Goal: Task Accomplishment & Management: Use online tool/utility

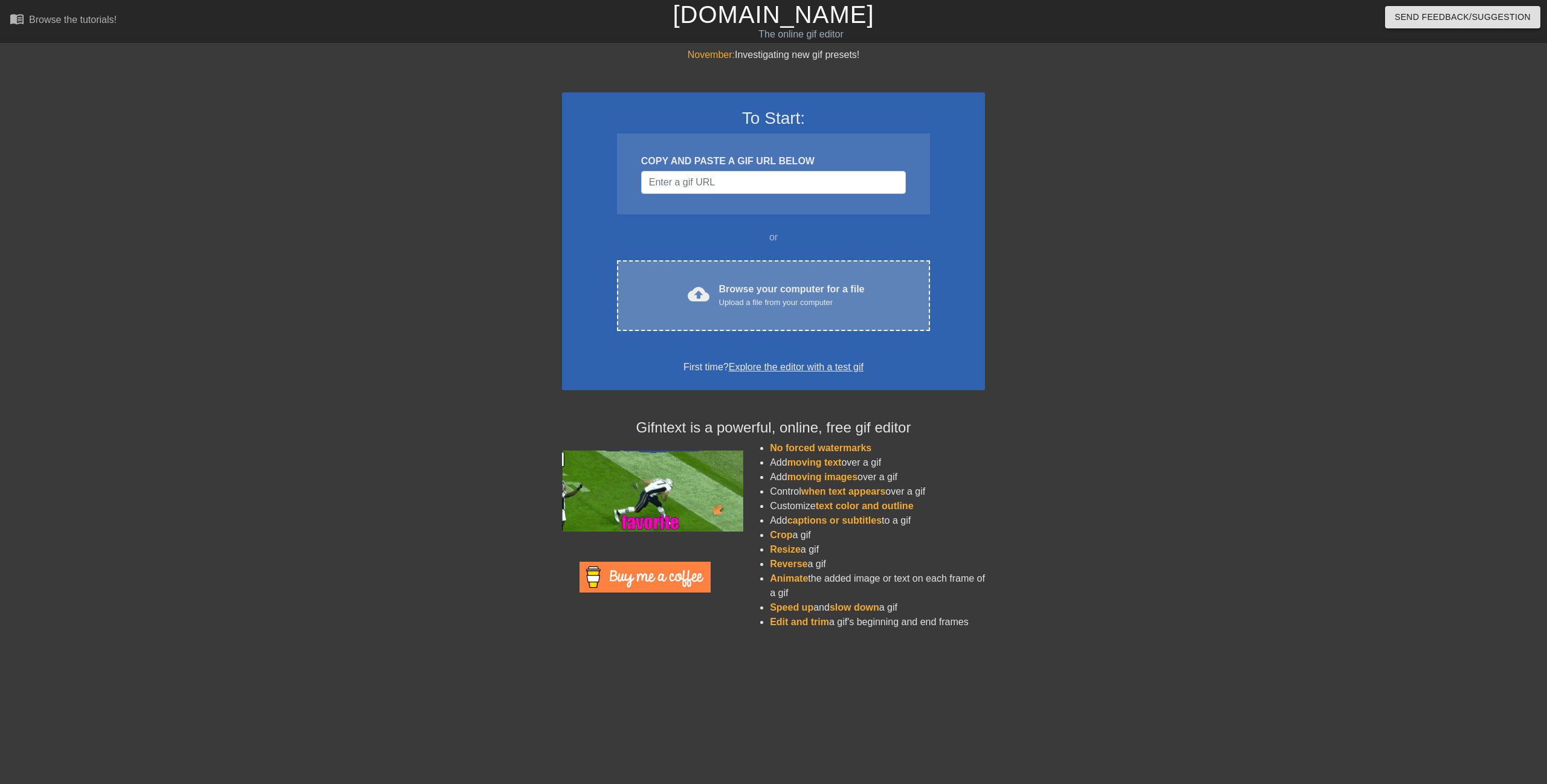
click at [753, 305] on div "Upload a file from your computer" at bounding box center [792, 303] width 146 height 12
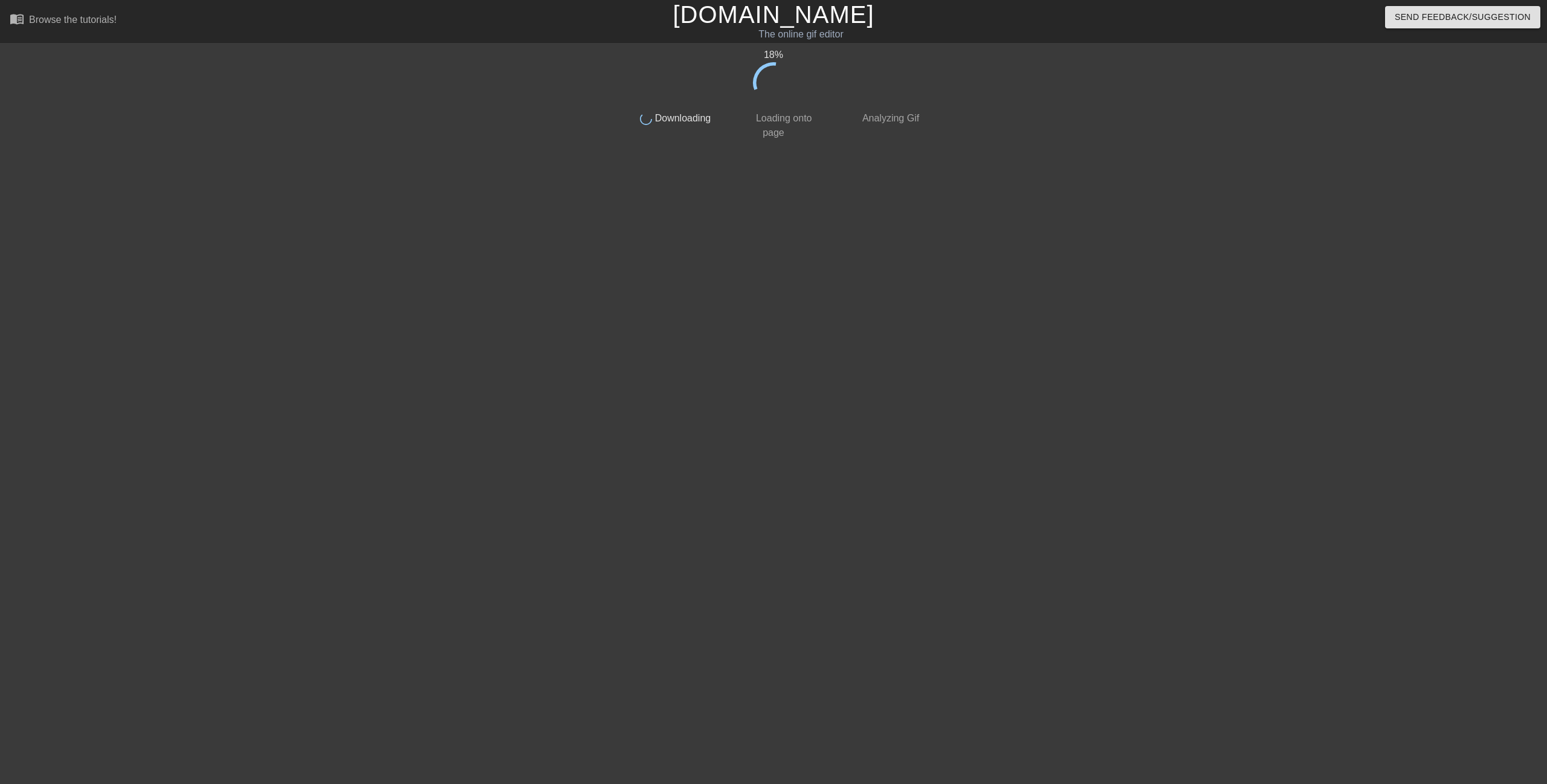
click at [772, 58] on div "18 %" at bounding box center [773, 54] width 303 height 15
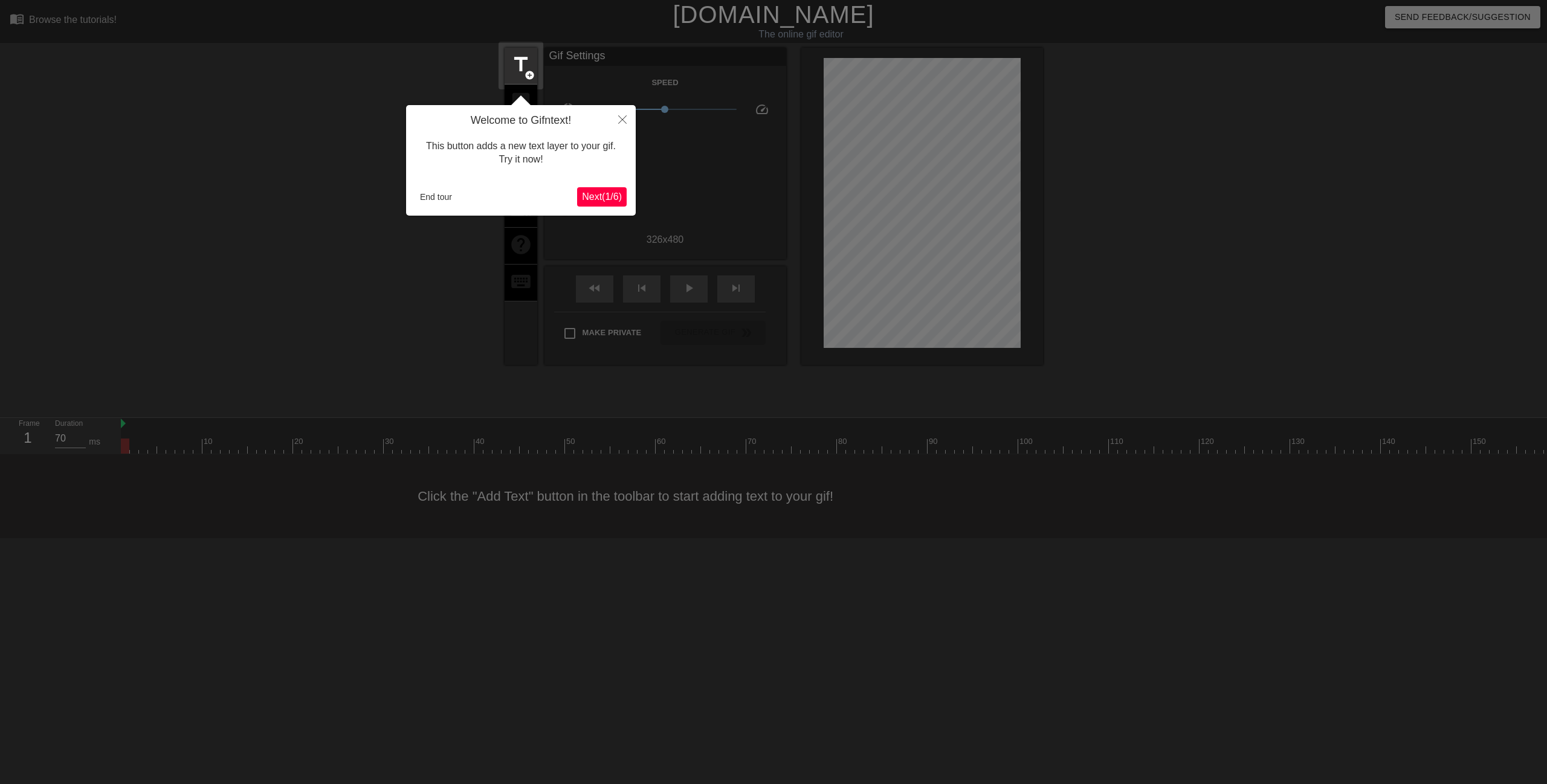
click at [607, 199] on span "Next ( 1 / 6 )" at bounding box center [602, 196] width 40 height 10
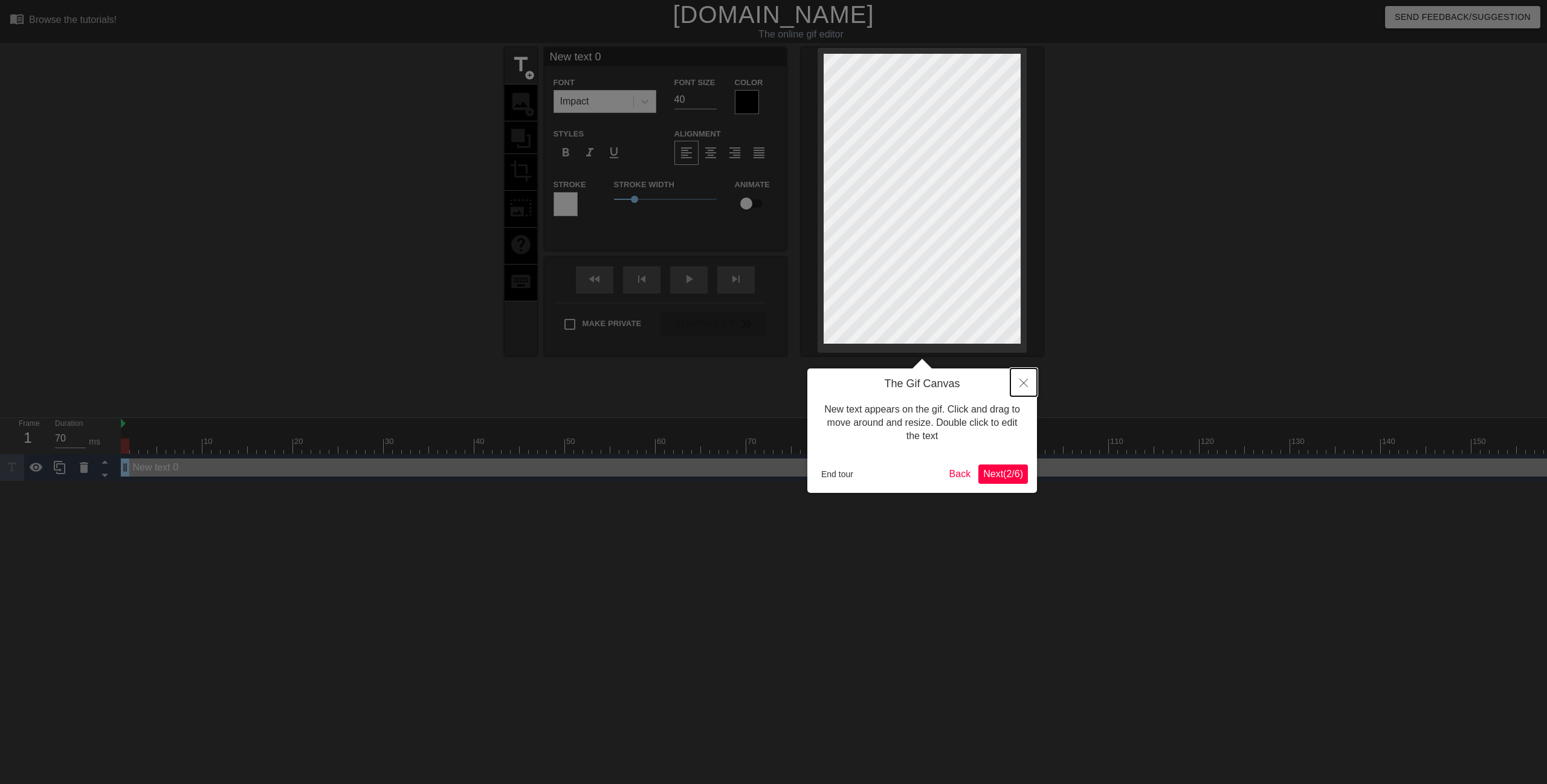
click at [1025, 382] on icon "Close" at bounding box center [1023, 383] width 8 height 8
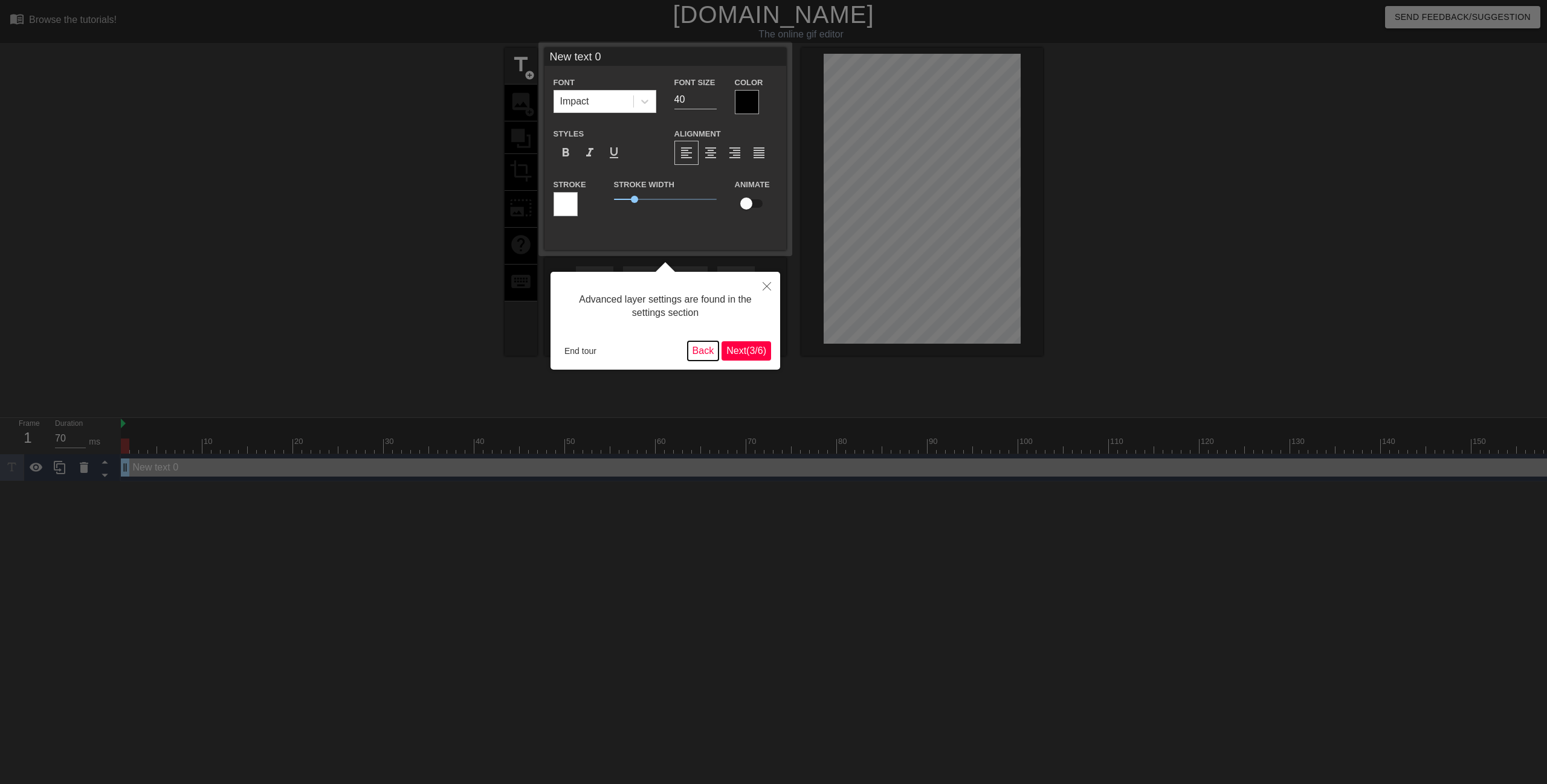
click at [711, 351] on button "Back" at bounding box center [703, 351] width 31 height 19
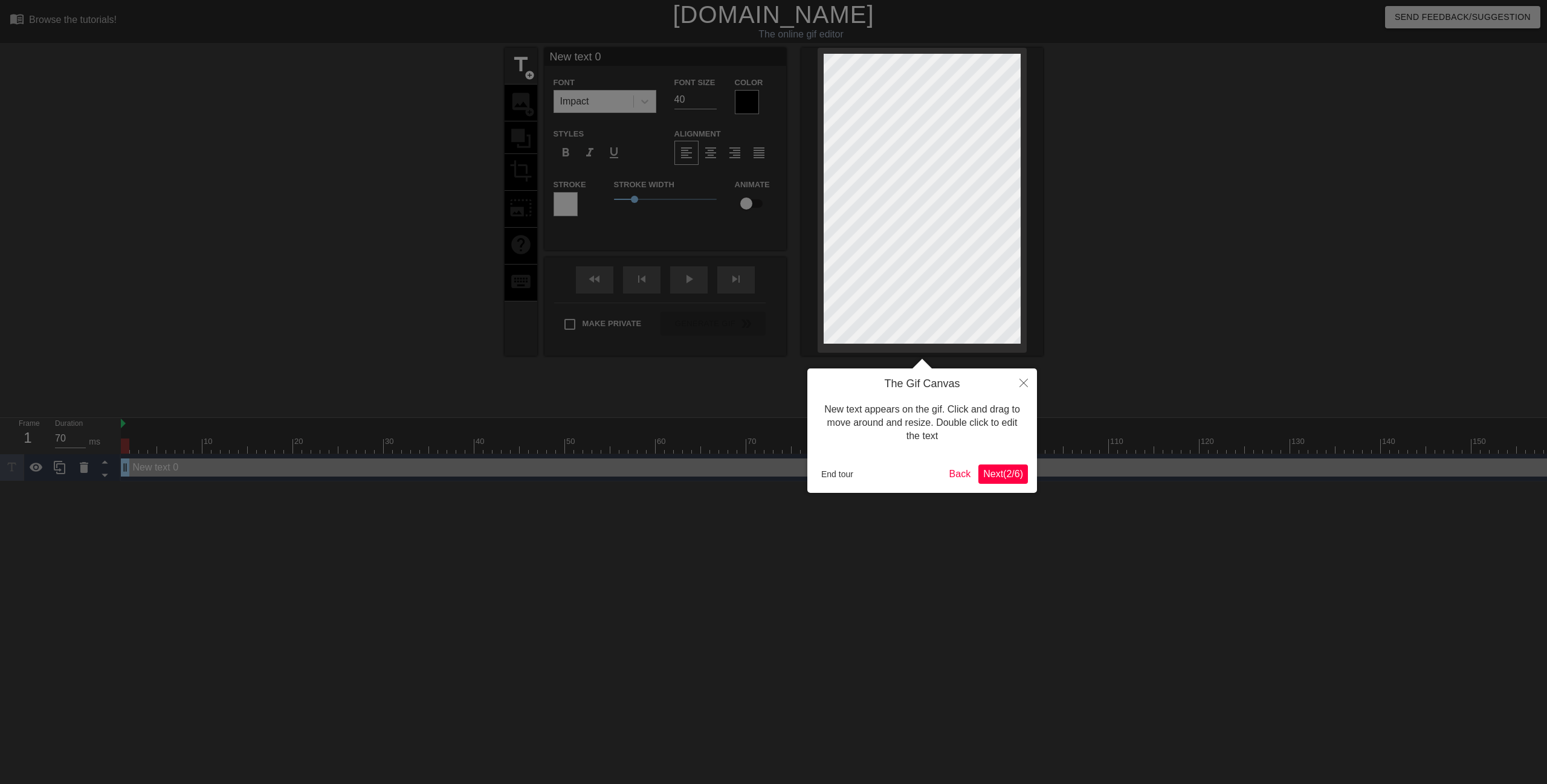
click at [995, 475] on span "Next ( 2 / 6 )" at bounding box center [1003, 473] width 40 height 10
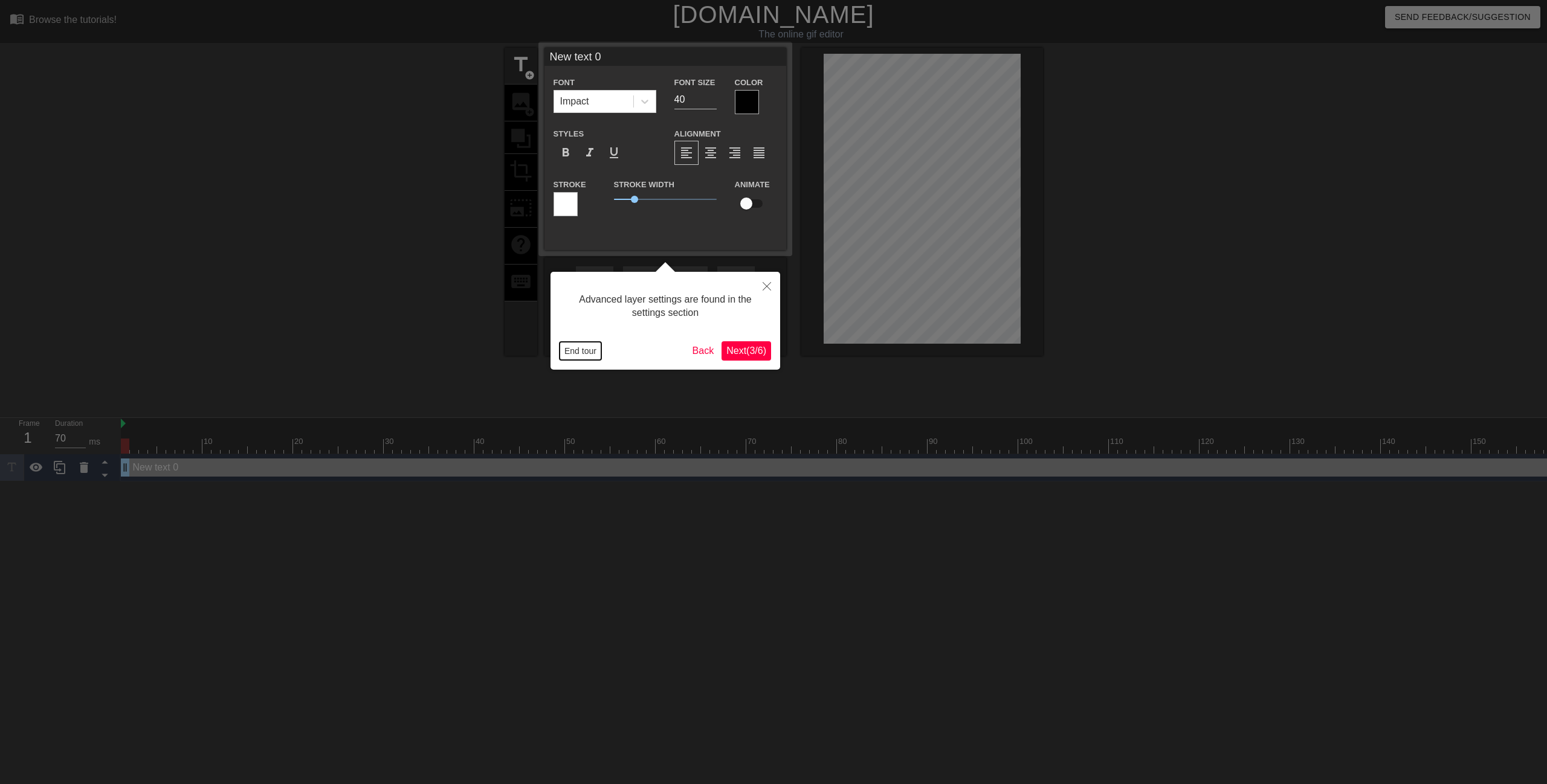
click at [579, 354] on button "End tour" at bounding box center [580, 351] width 41 height 18
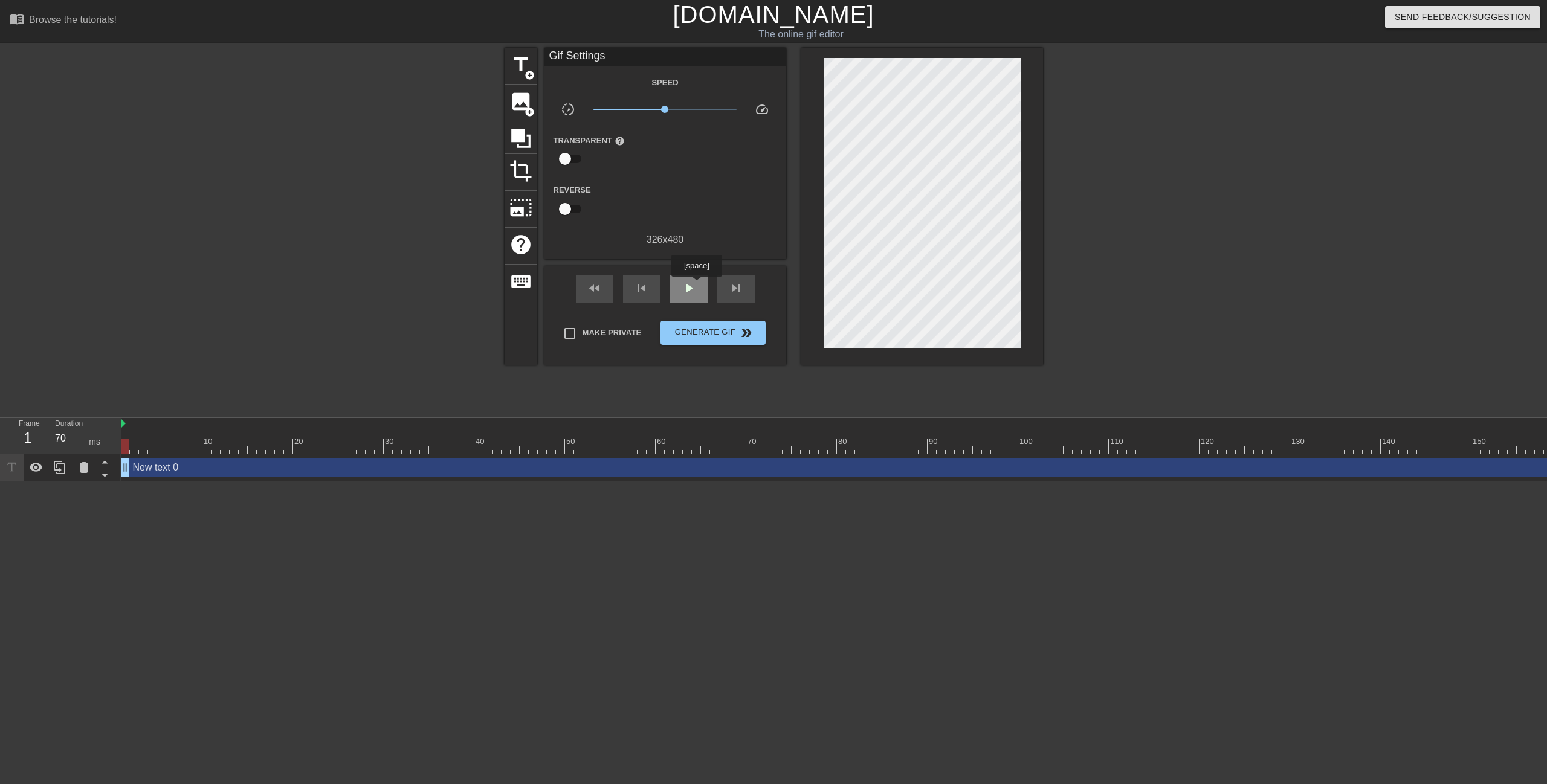
click at [696, 285] on div "play_arrow" at bounding box center [688, 288] width 38 height 27
click at [250, 482] on html "menu_book Browse the tutorials! [DOMAIN_NAME] The online gif editor Send Feedba…" at bounding box center [774, 241] width 1547 height 482
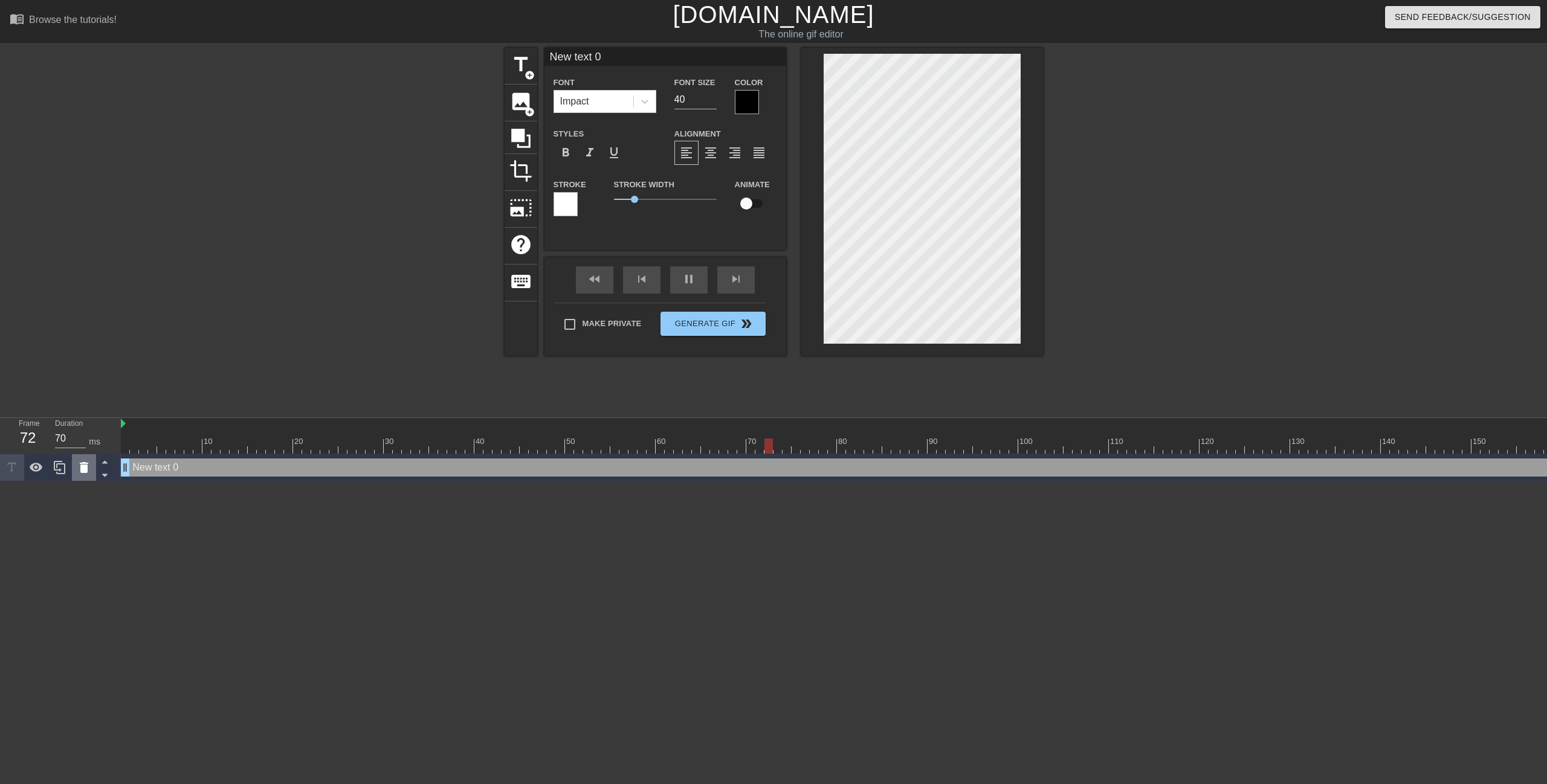
click at [84, 475] on icon at bounding box center [84, 467] width 15 height 15
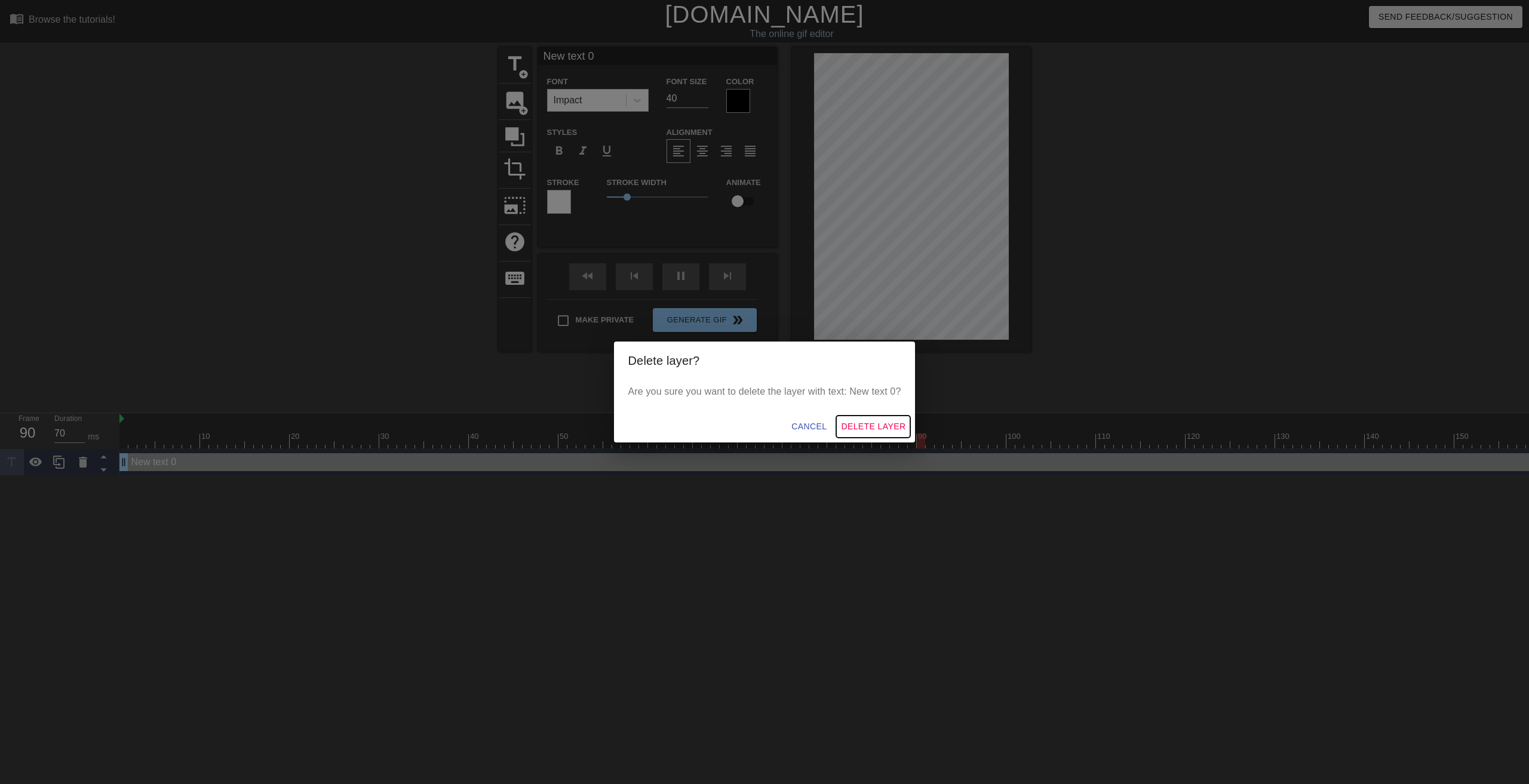
click at [900, 431] on span "Delete Layer" at bounding box center [873, 427] width 64 height 15
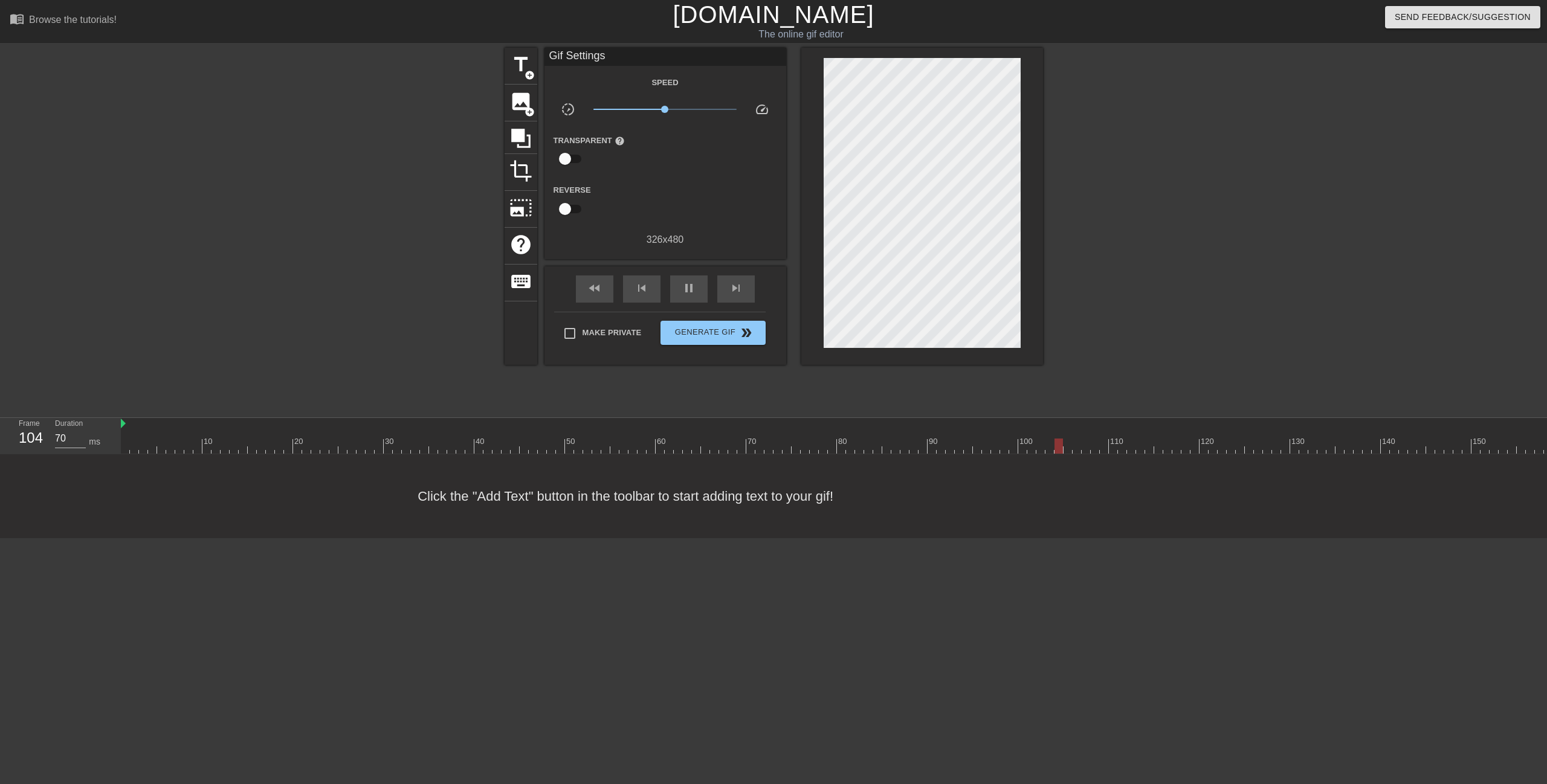
click at [308, 339] on div "title add_circle image add_circle crop photo_size_select_large help keyboard Gi…" at bounding box center [774, 229] width 1547 height 362
click at [696, 279] on div "pause" at bounding box center [688, 288] width 38 height 27
click at [134, 440] on div at bounding box center [1136, 446] width 2030 height 15
drag, startPoint x: 133, startPoint y: 440, endPoint x: 103, endPoint y: 454, distance: 33.1
click at [103, 454] on div "Frame 1 Duration 70 ms 10 20 30 40 50 60 70 80 90 100 110 120 130 140 150" at bounding box center [774, 436] width 1547 height 36
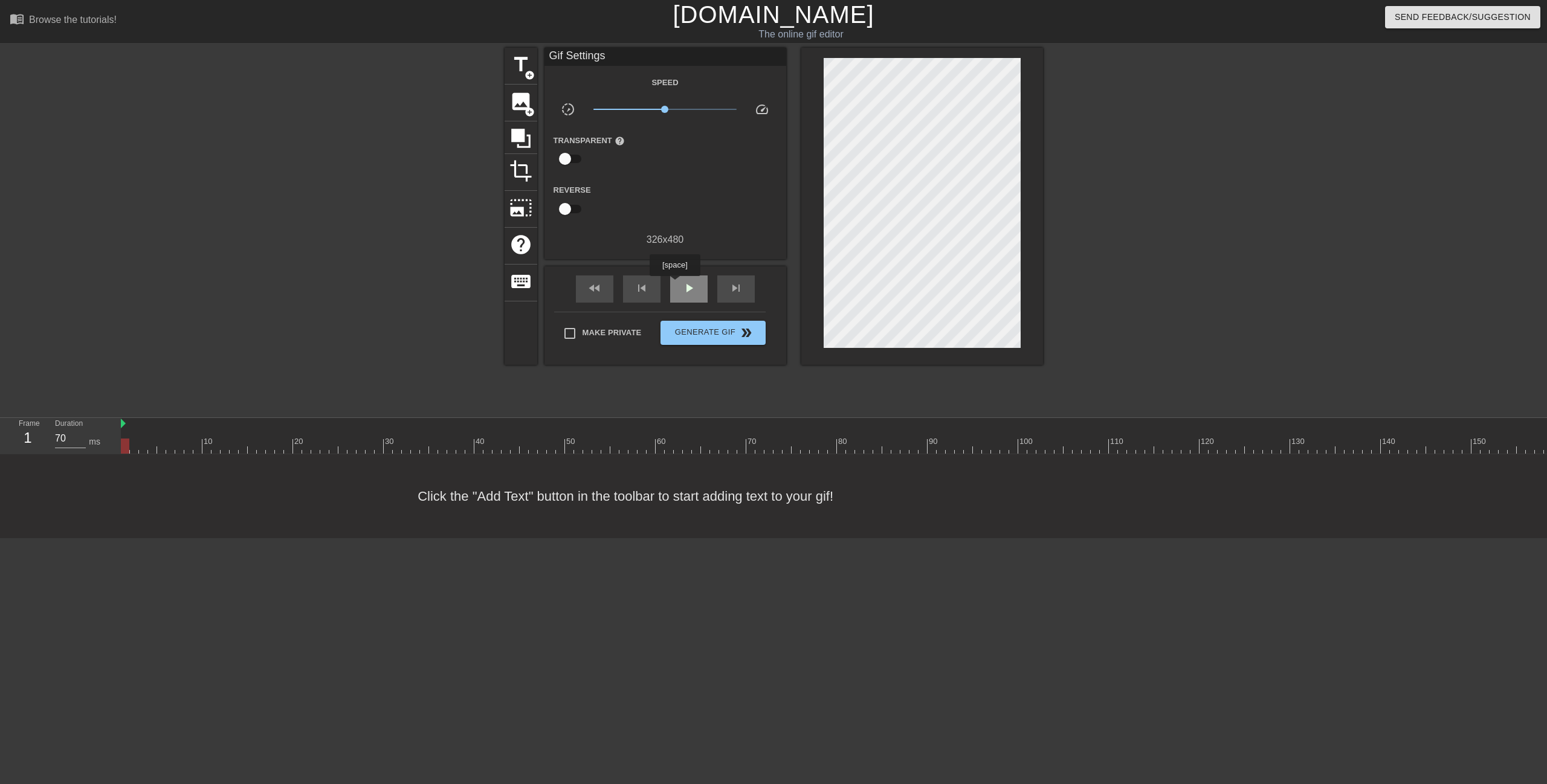
click at [678, 282] on div "play_arrow" at bounding box center [688, 288] width 38 height 27
drag, startPoint x: 585, startPoint y: 443, endPoint x: 78, endPoint y: 413, distance: 507.9
click at [75, 424] on div "Frame 1 Duration 70 ms 10 20 30 40 50 60 70 80 90 100 110 120 130 140 150" at bounding box center [774, 436] width 1547 height 36
click at [694, 292] on span "play_arrow" at bounding box center [688, 288] width 15 height 15
drag, startPoint x: 927, startPoint y: 446, endPoint x: 0, endPoint y: 436, distance: 927.1
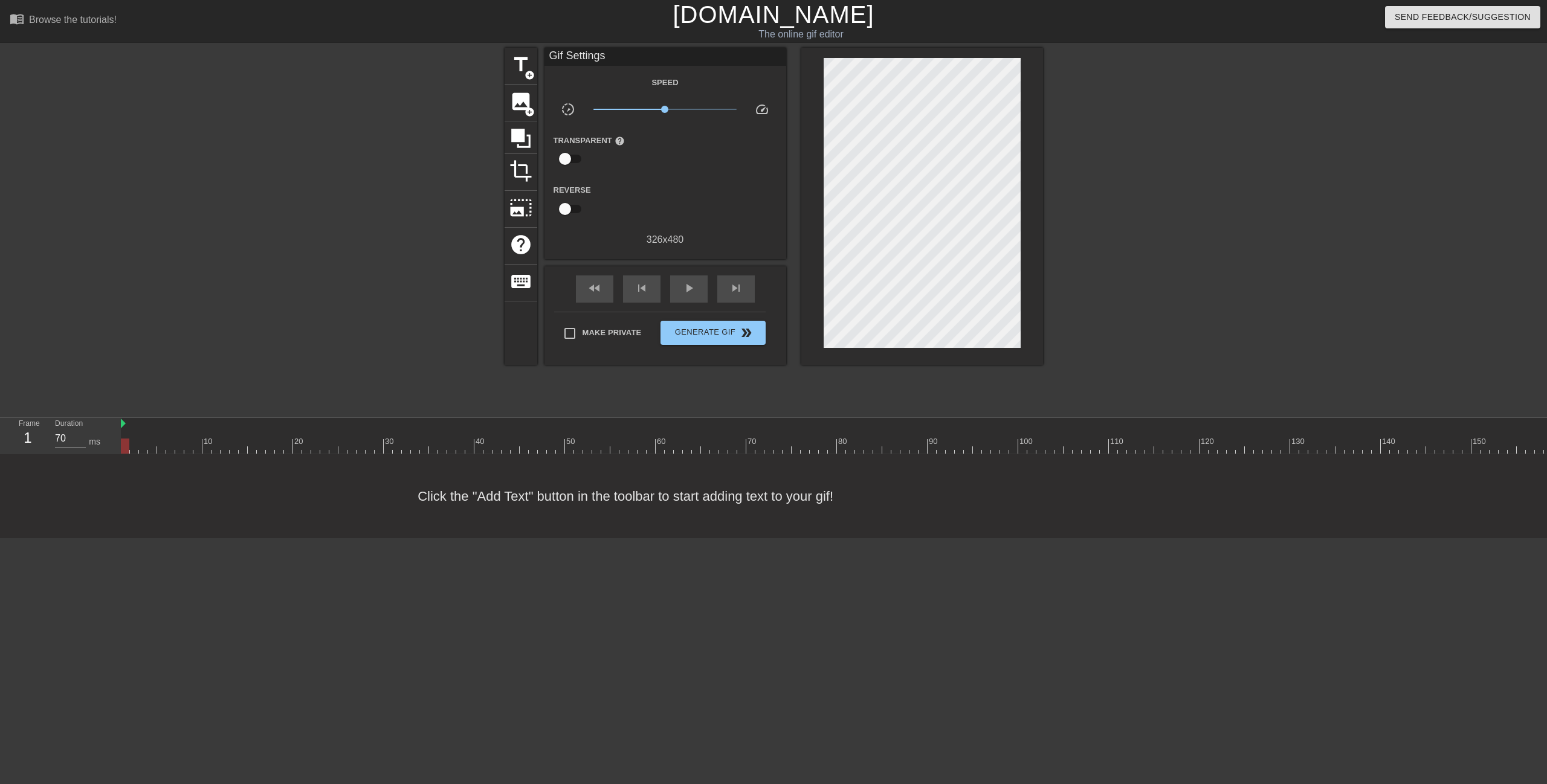
click at [0, 436] on div "Frame 1 Duration 70 ms 10 20 30 40 50 60 70 80 90 100 110 120 130 140 150" at bounding box center [774, 436] width 1547 height 36
click at [523, 67] on span "title" at bounding box center [521, 64] width 23 height 23
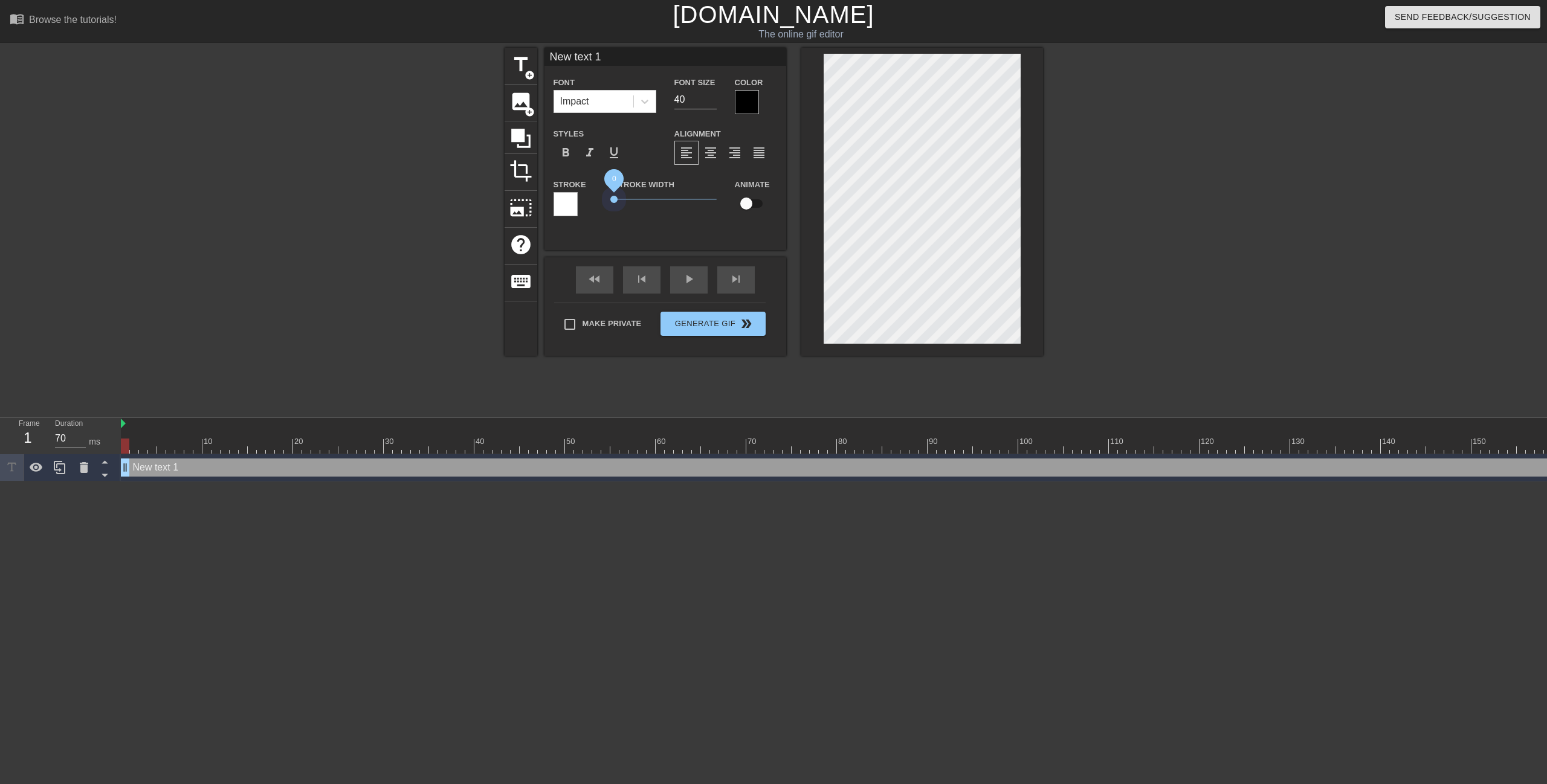
drag, startPoint x: 636, startPoint y: 203, endPoint x: 566, endPoint y: 176, distance: 75.0
click at [584, 205] on div "Stroke Stroke Width 0 Animate" at bounding box center [665, 202] width 242 height 50
click at [698, 284] on div "play_arrow" at bounding box center [688, 279] width 38 height 27
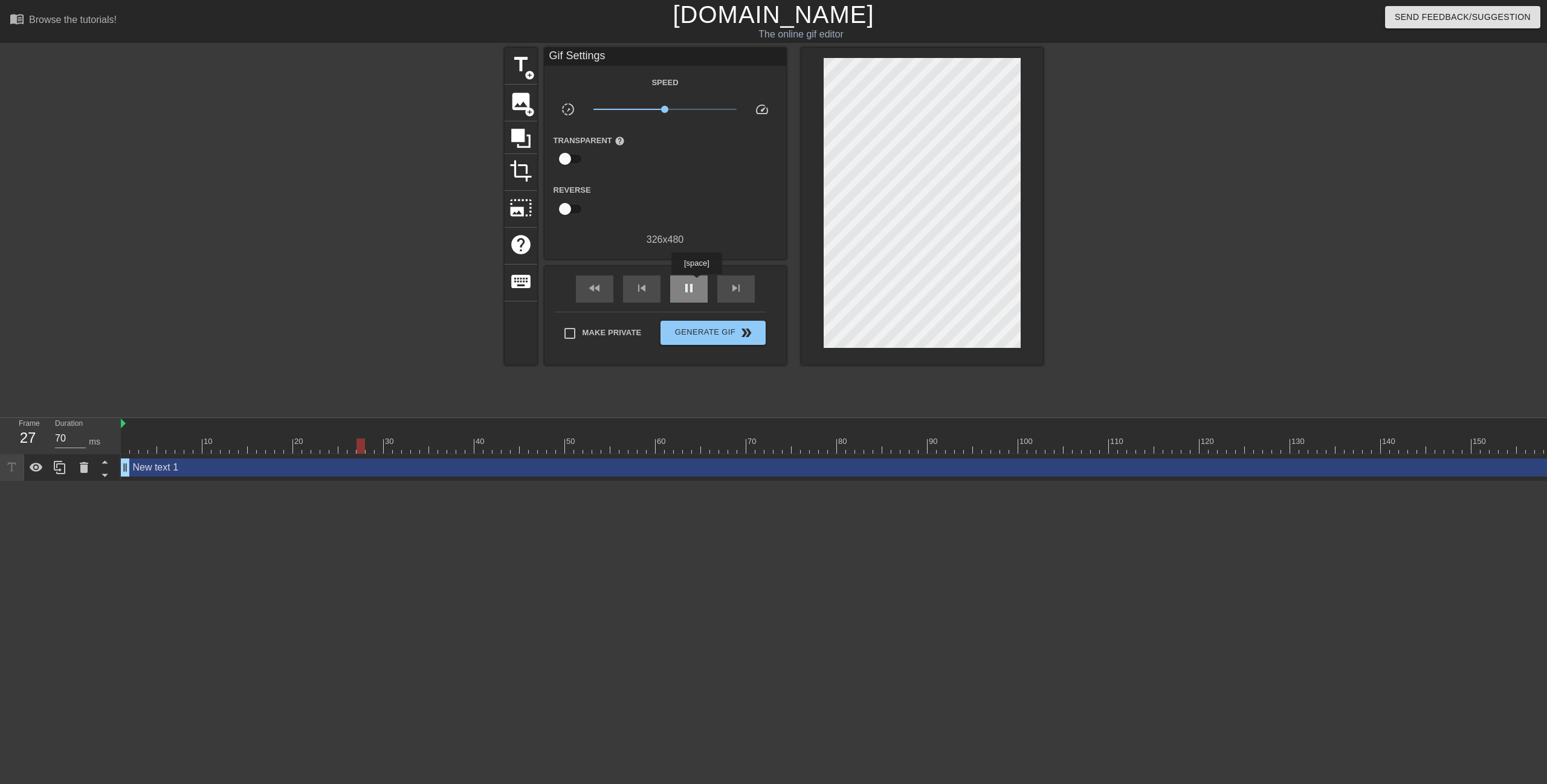
type input "60"
click at [696, 283] on div "pause" at bounding box center [688, 288] width 38 height 27
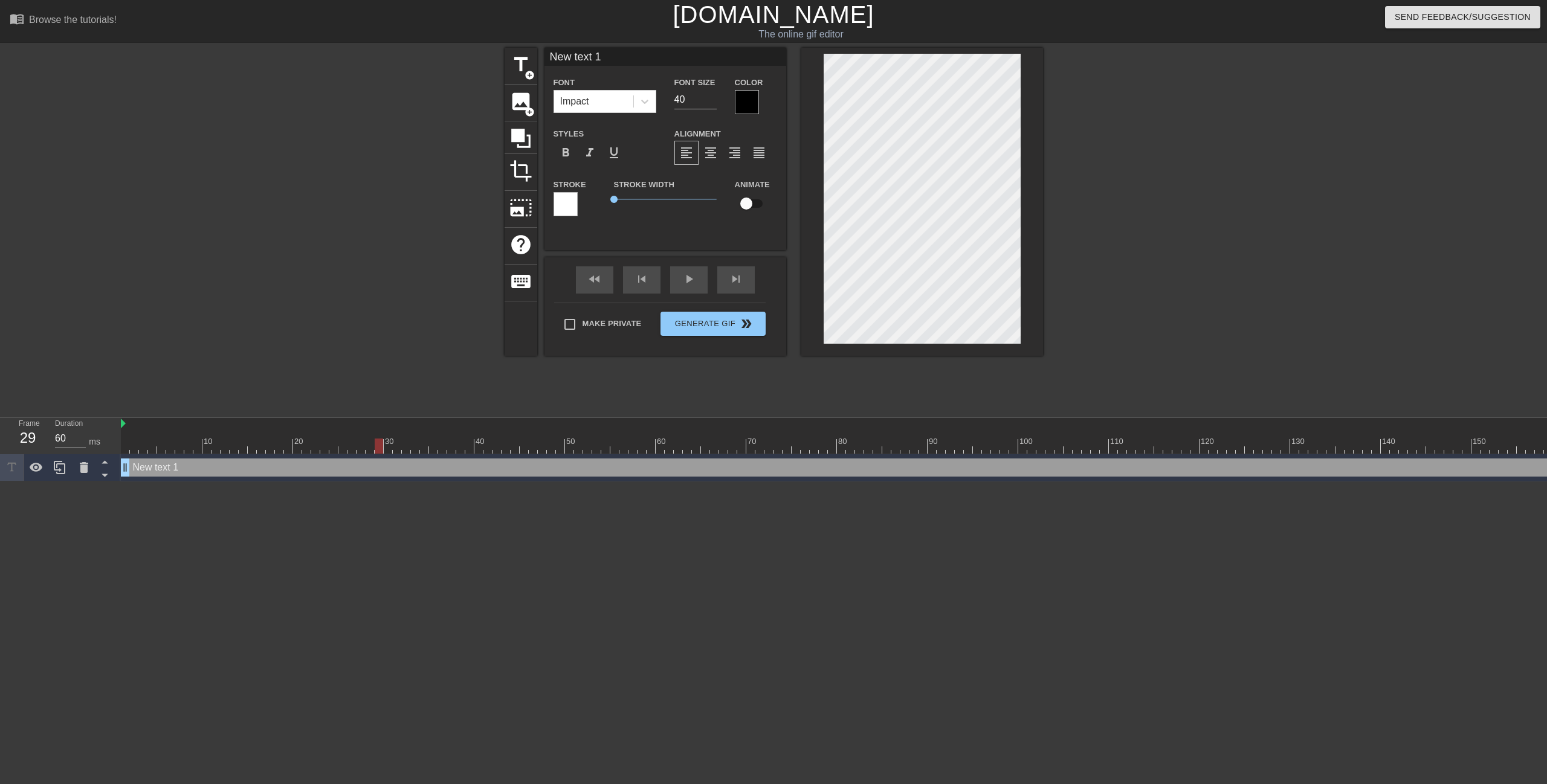
scroll to position [2, 4]
type input "New text1"
type textarea "New text1"
type input "New tex1"
type textarea "New tex1"
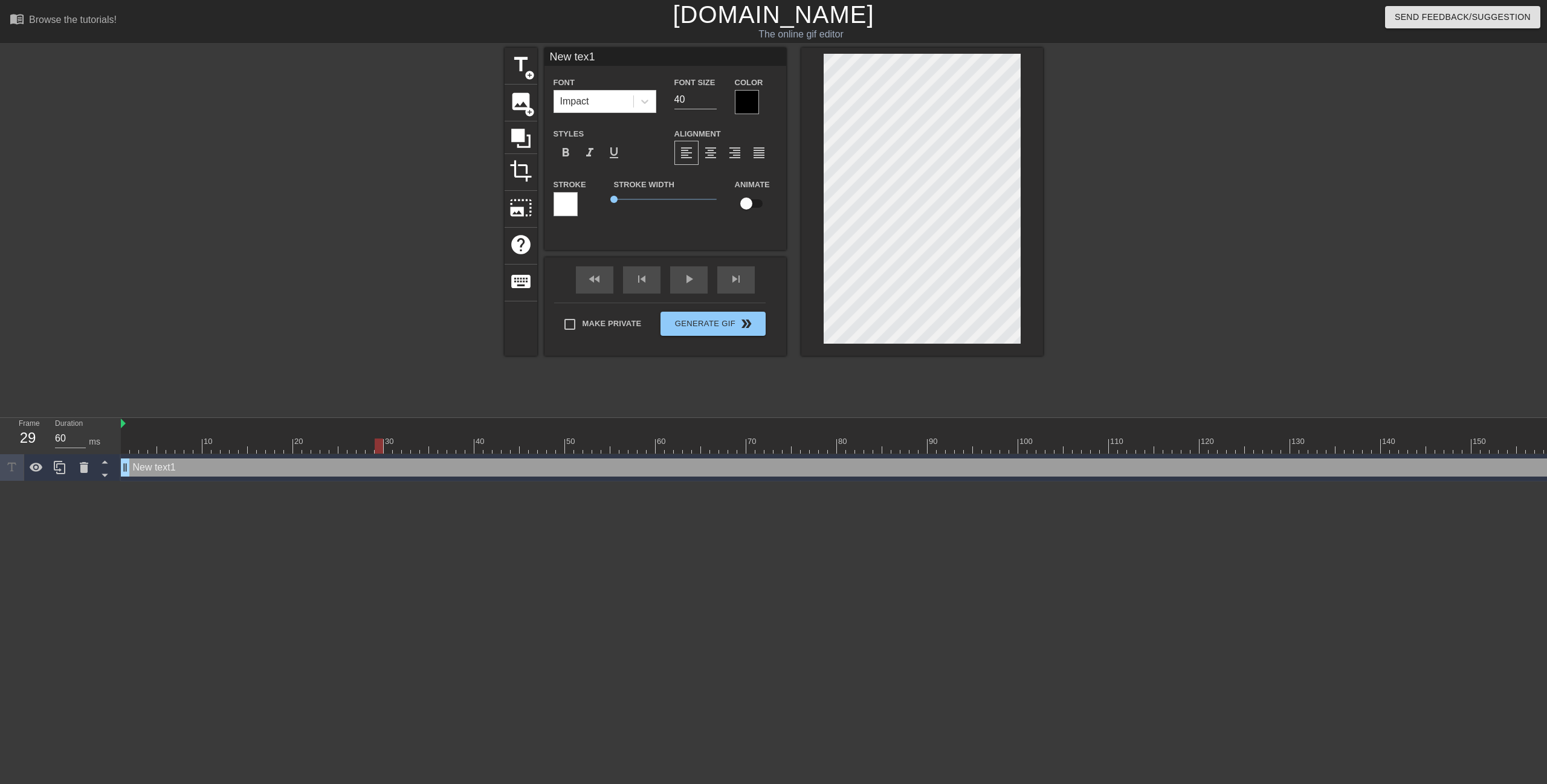
type input "New te1"
type textarea "New te1"
type input "New t1"
type textarea "New t1"
type input "New t"
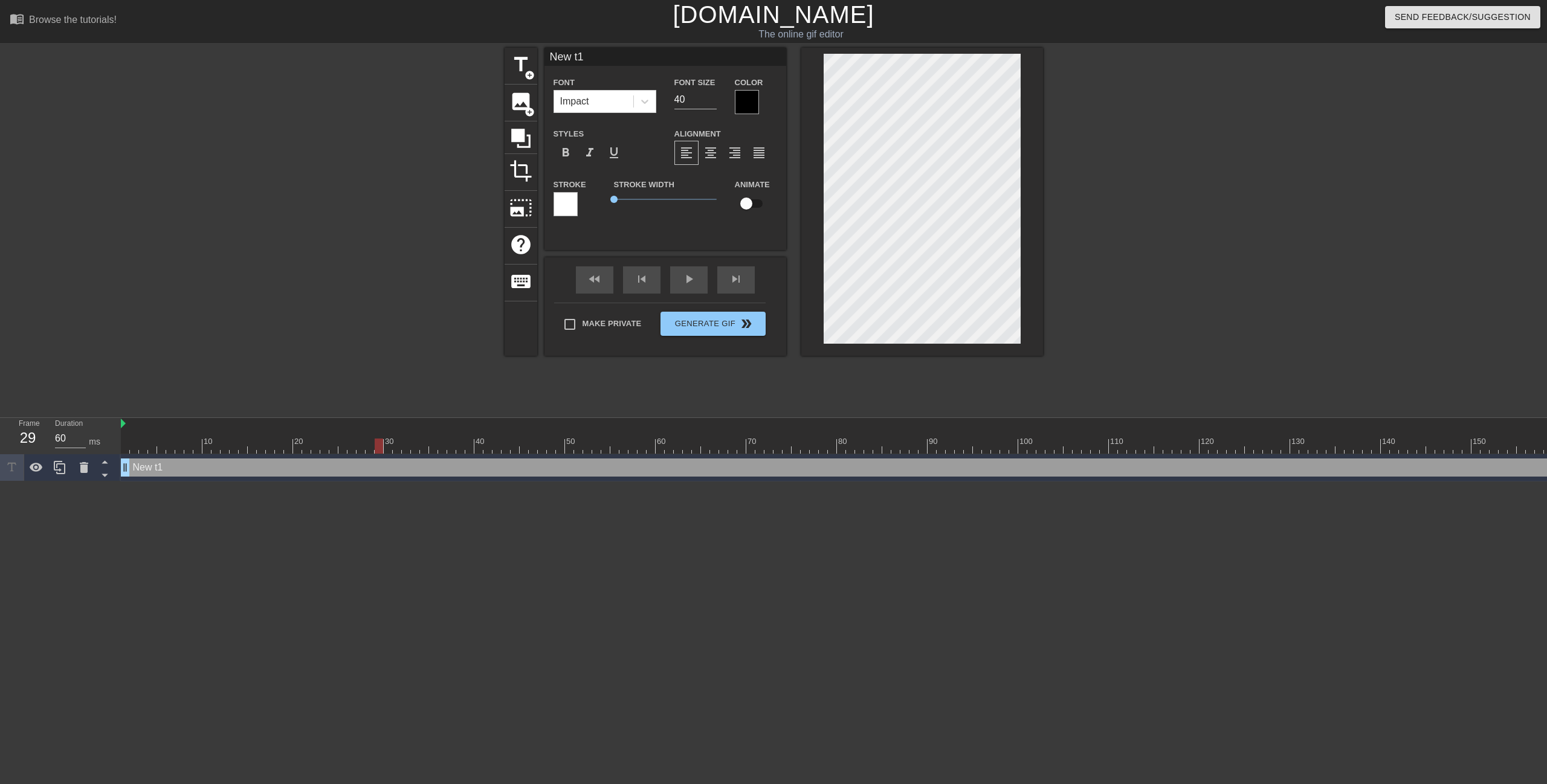
type textarea "New t"
type input "New"
type textarea "New"
type input "New"
type textarea "New"
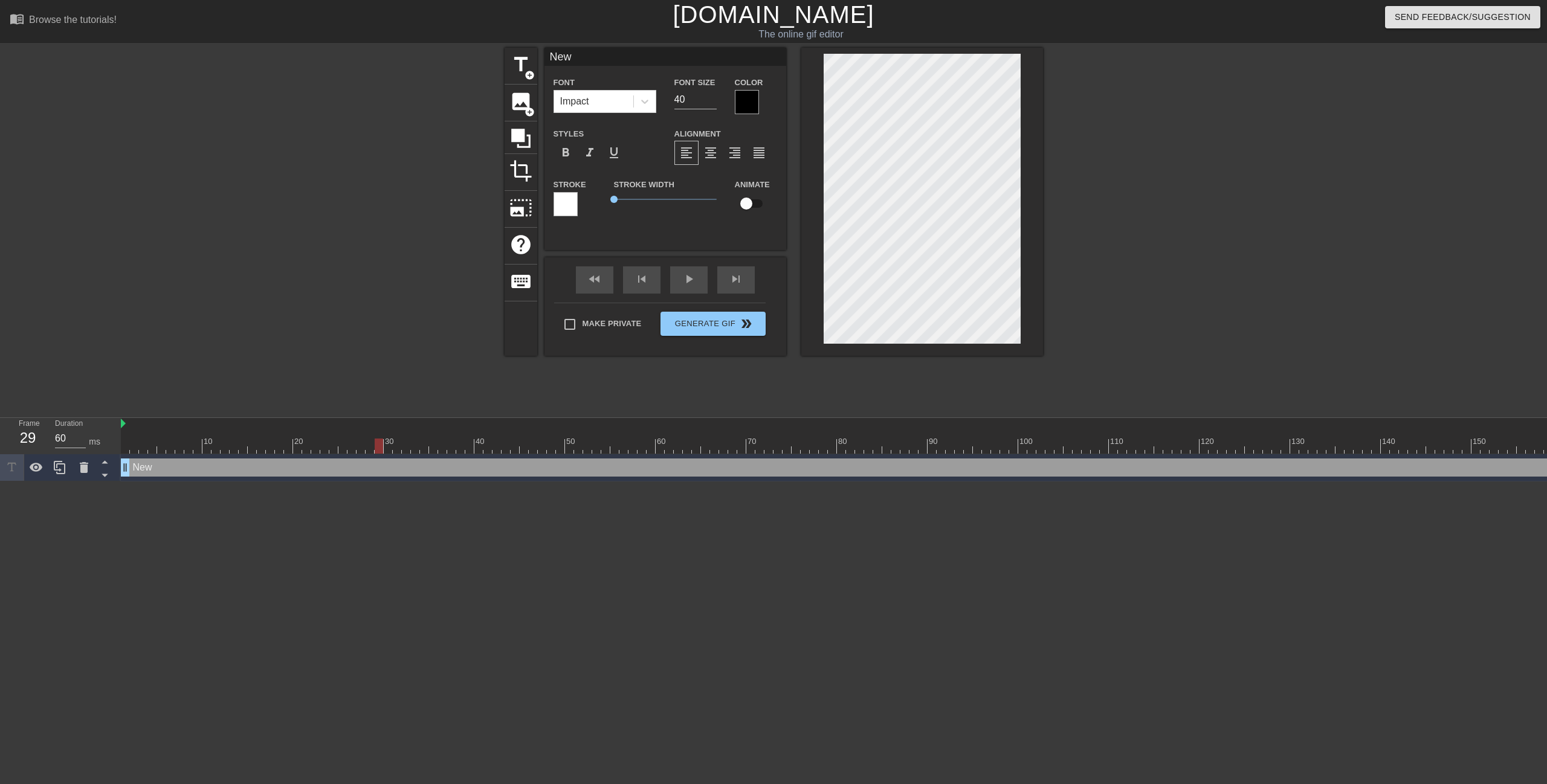
type input "Ne"
type textarea "Ne"
type input "N"
type textarea "N"
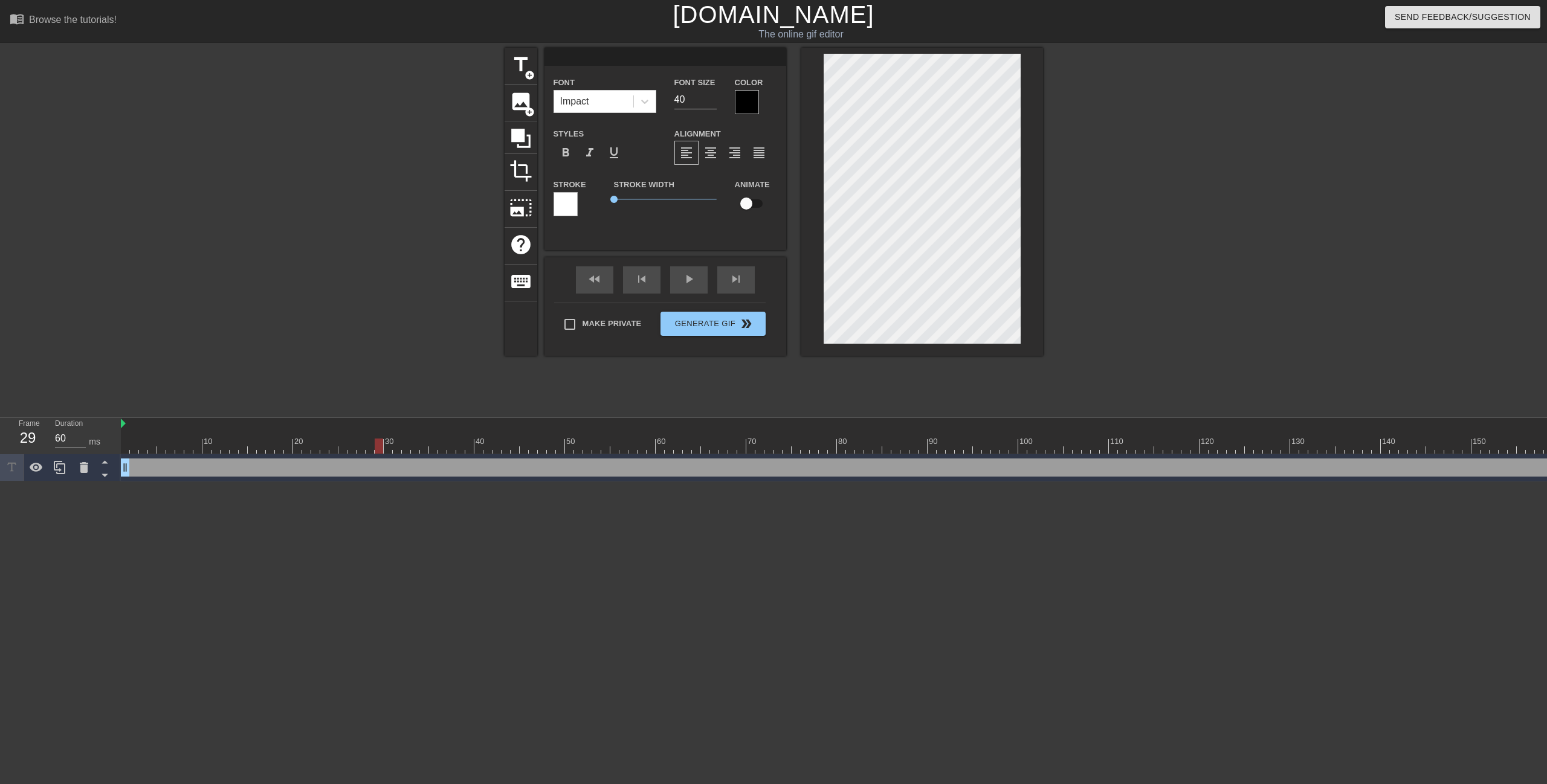
paste textarea "好帥"
type input "好帥"
type textarea "好帥"
type input "好帥"
type textarea "好帥"
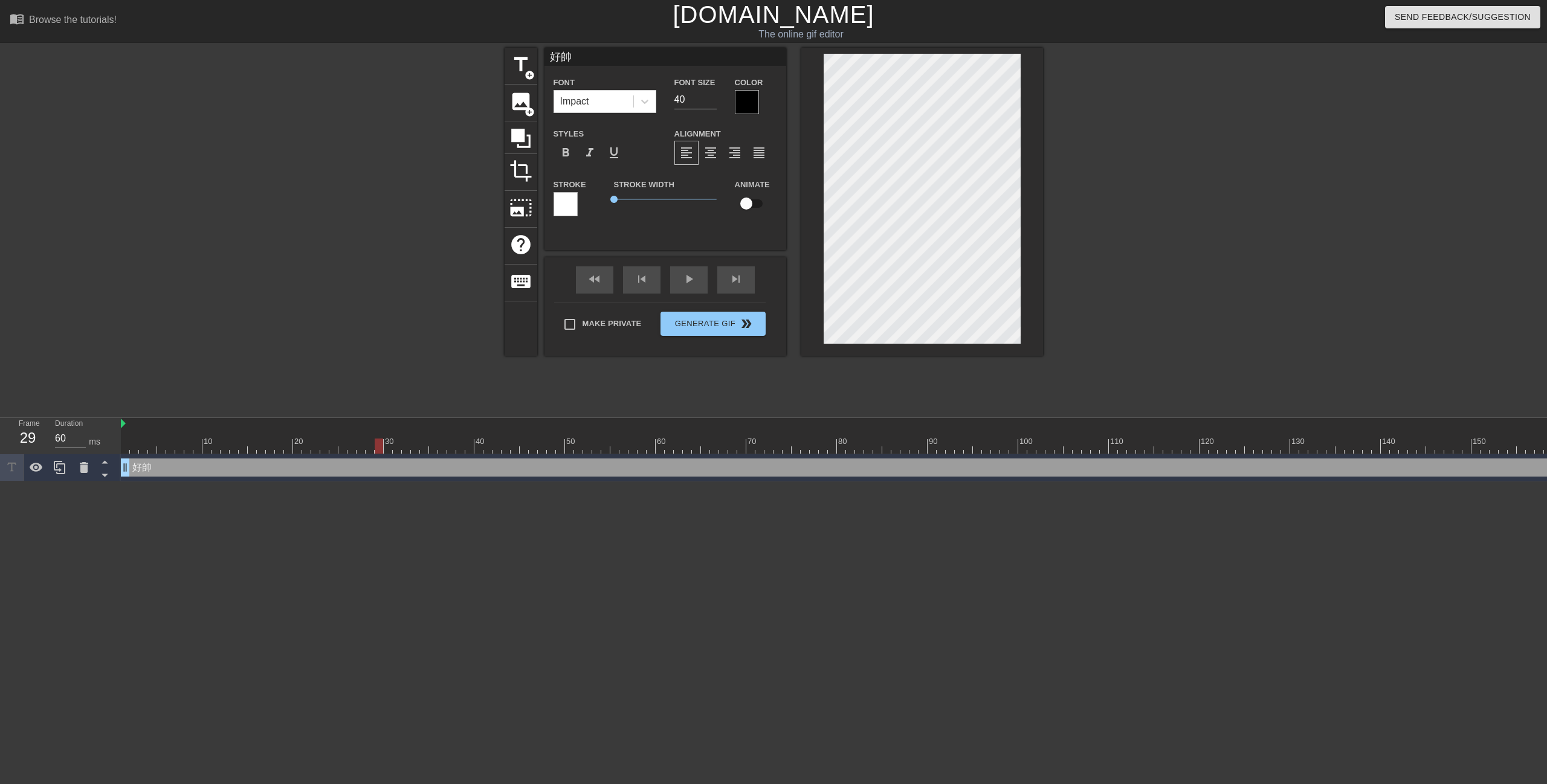
paste textarea "好帥"
type input "好帥 好帥"
type textarea "好帥 好帥"
click at [759, 106] on div "Color" at bounding box center [756, 94] width 42 height 39
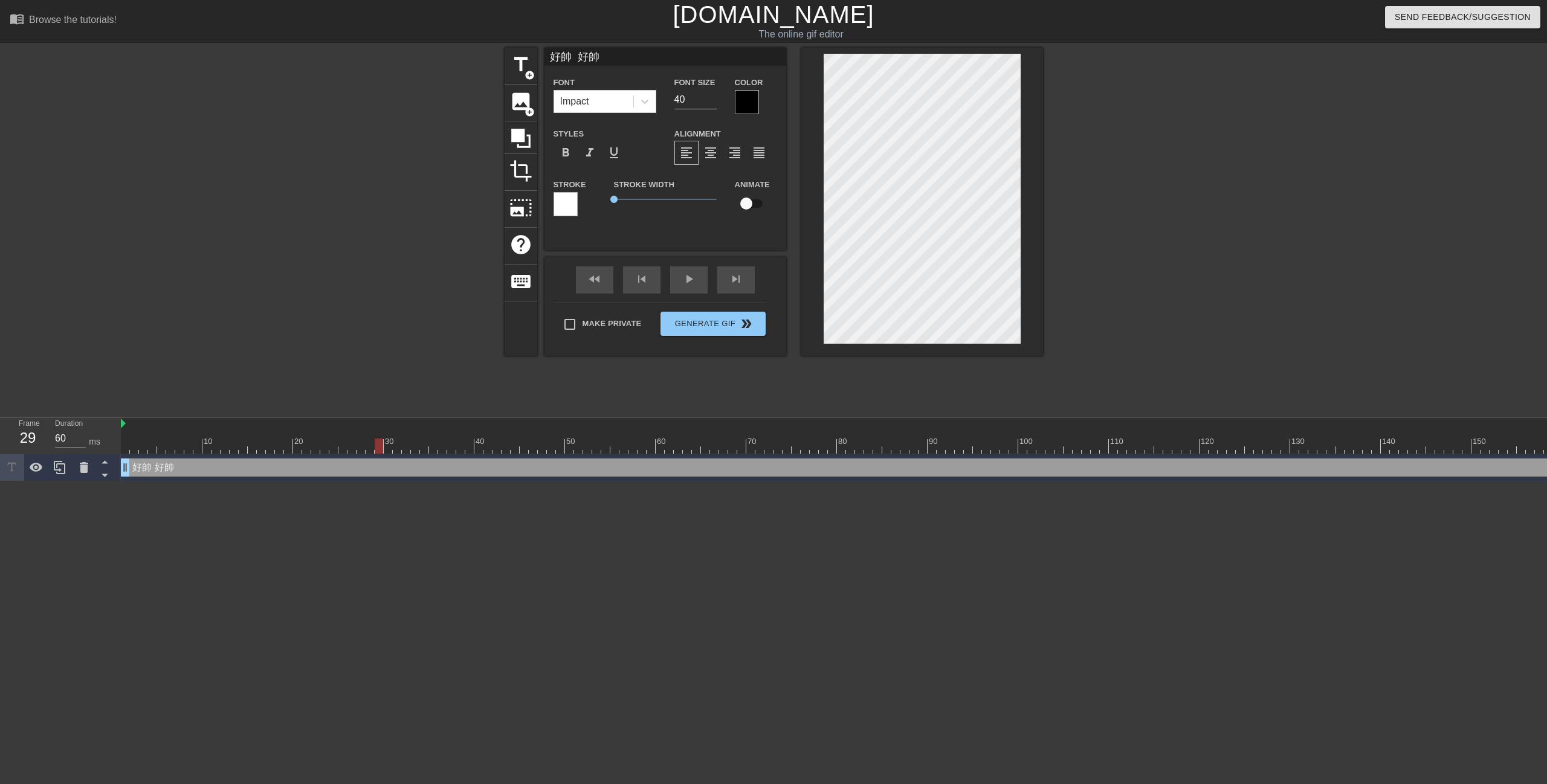
click at [758, 106] on div at bounding box center [747, 101] width 24 height 24
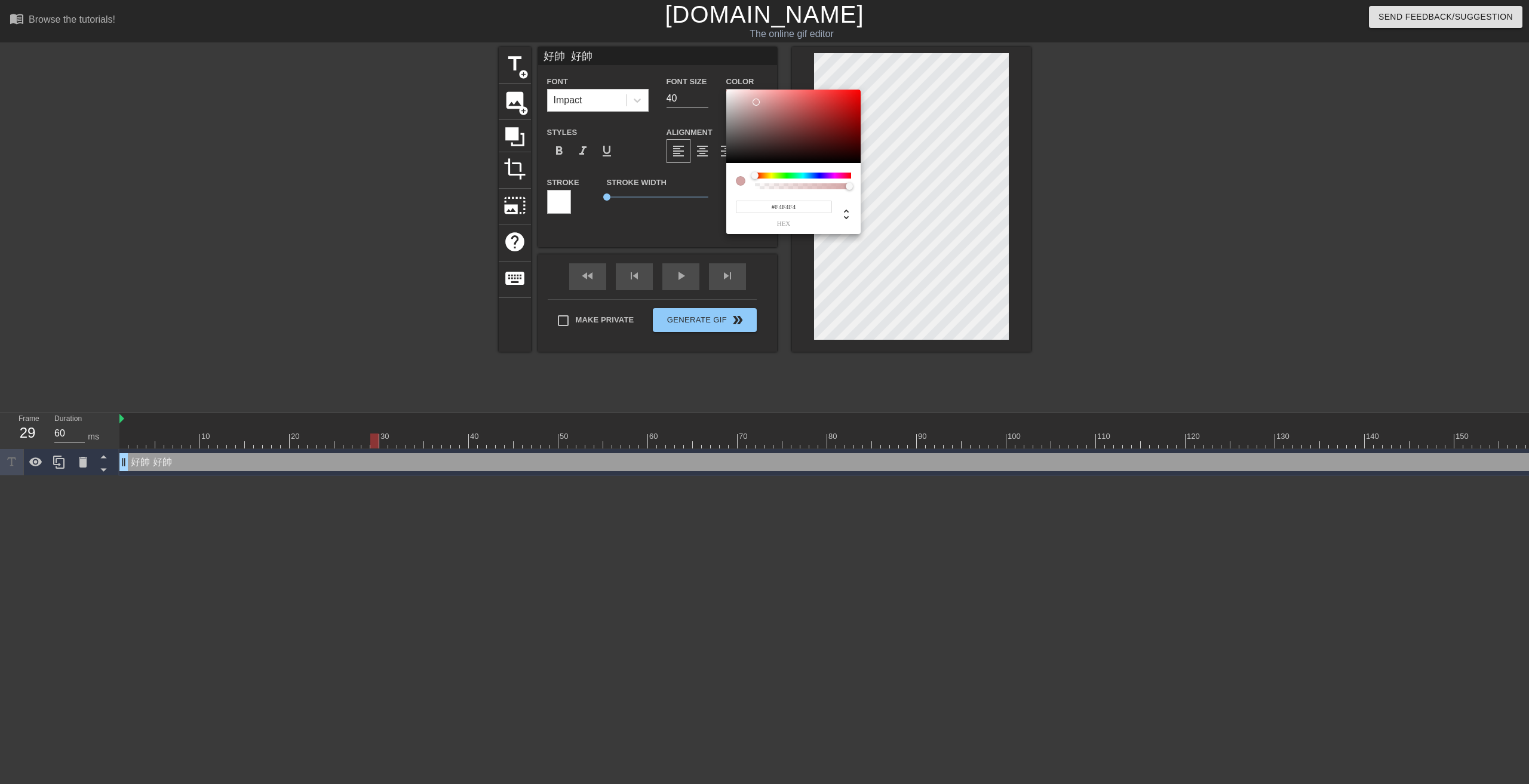
type input "#FFFFFF"
drag, startPoint x: 726, startPoint y: 101, endPoint x: 713, endPoint y: 66, distance: 37.3
click at [713, 66] on div "#FFFFFF hex" at bounding box center [764, 392] width 1529 height 784
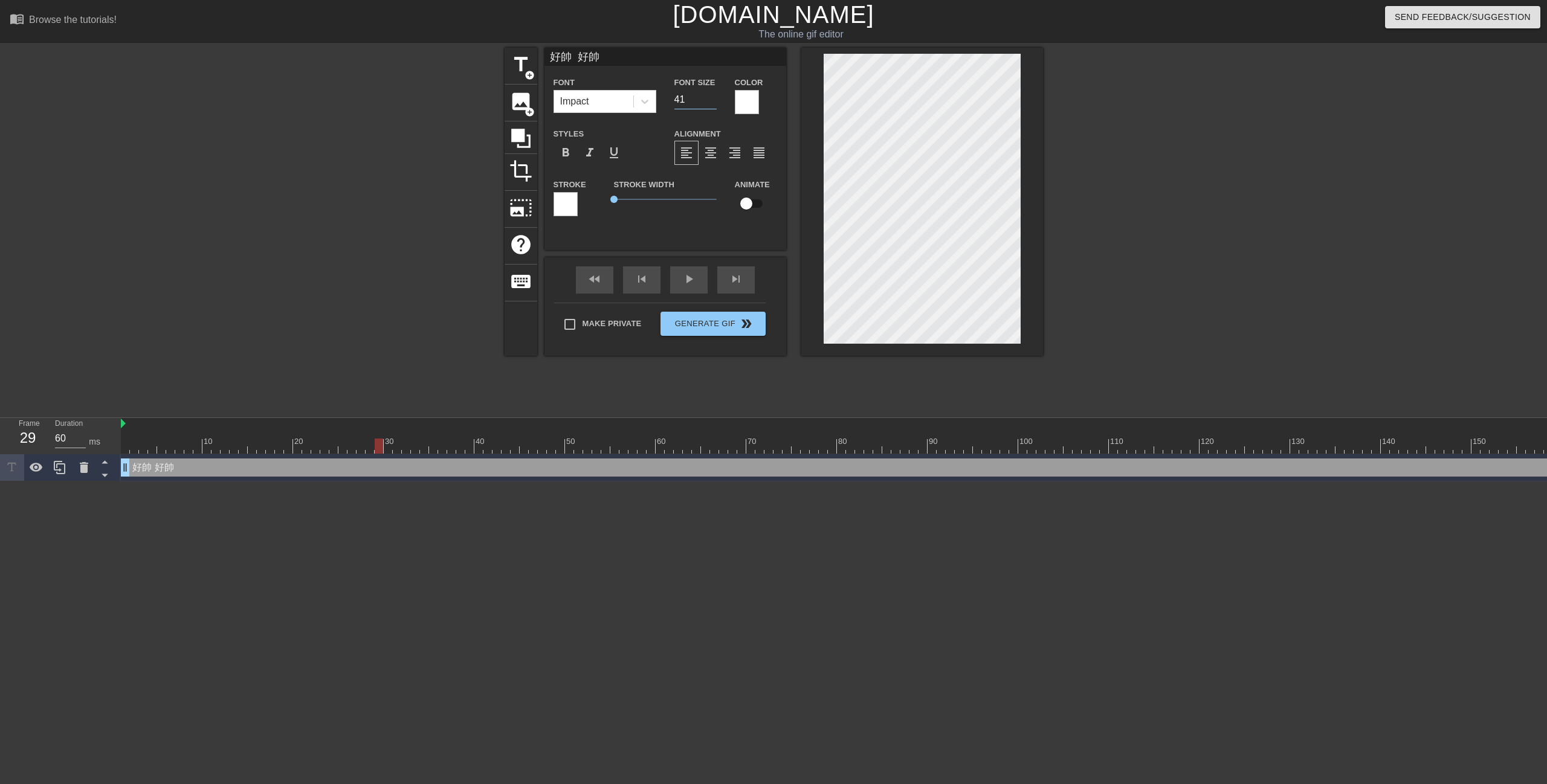
click at [709, 98] on input "41" at bounding box center [695, 99] width 42 height 19
click at [710, 98] on input "42" at bounding box center [695, 99] width 42 height 19
click at [711, 112] on div "Font Size 42" at bounding box center [695, 94] width 61 height 39
click at [712, 104] on input "41" at bounding box center [695, 99] width 42 height 19
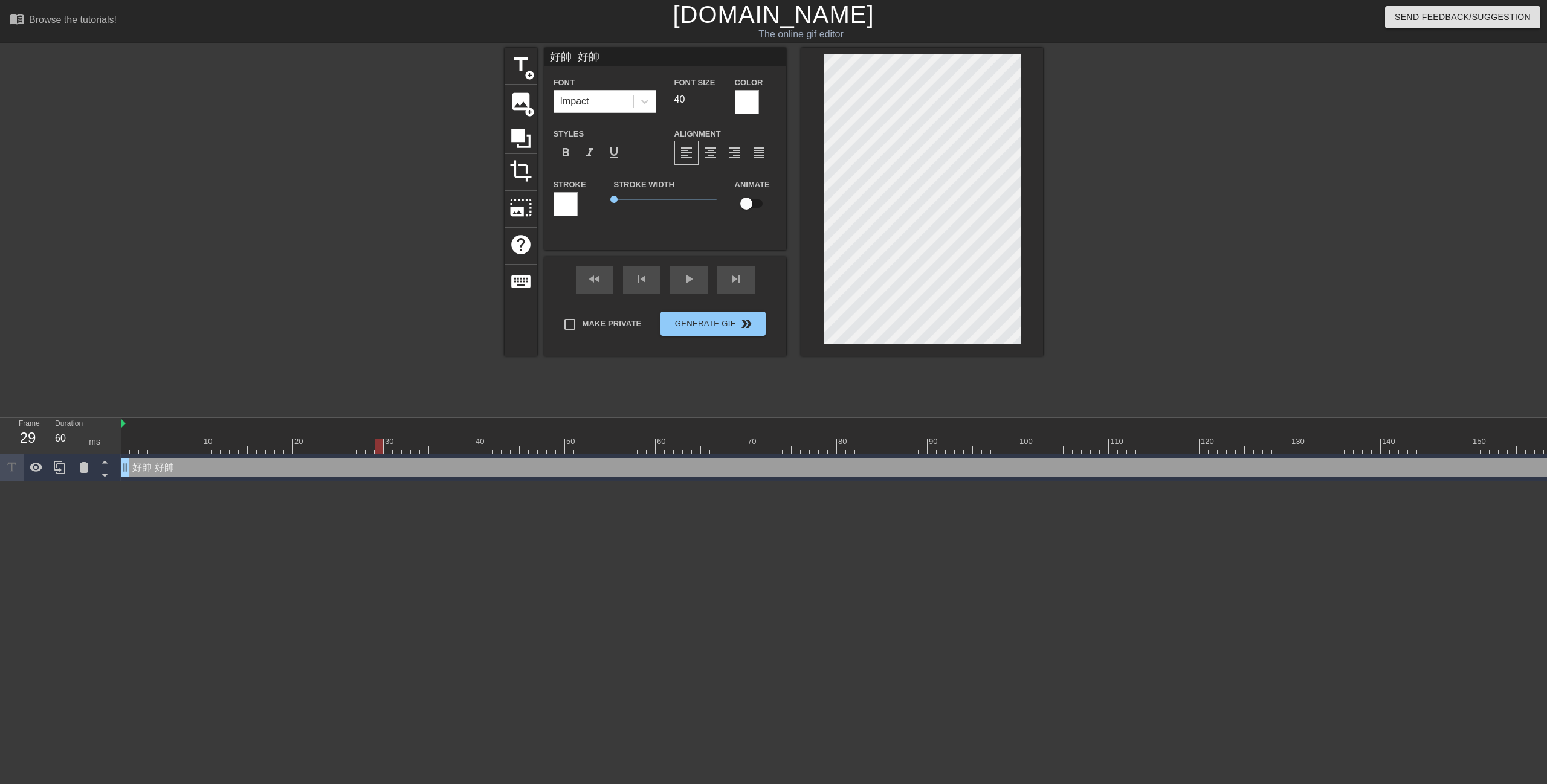
click at [712, 104] on input "40" at bounding box center [695, 99] width 42 height 19
click at [712, 104] on input "39" at bounding box center [695, 99] width 42 height 19
click at [712, 104] on input "38" at bounding box center [695, 99] width 42 height 19
click at [712, 104] on input "37" at bounding box center [695, 99] width 42 height 19
click at [712, 104] on input "36" at bounding box center [695, 99] width 42 height 19
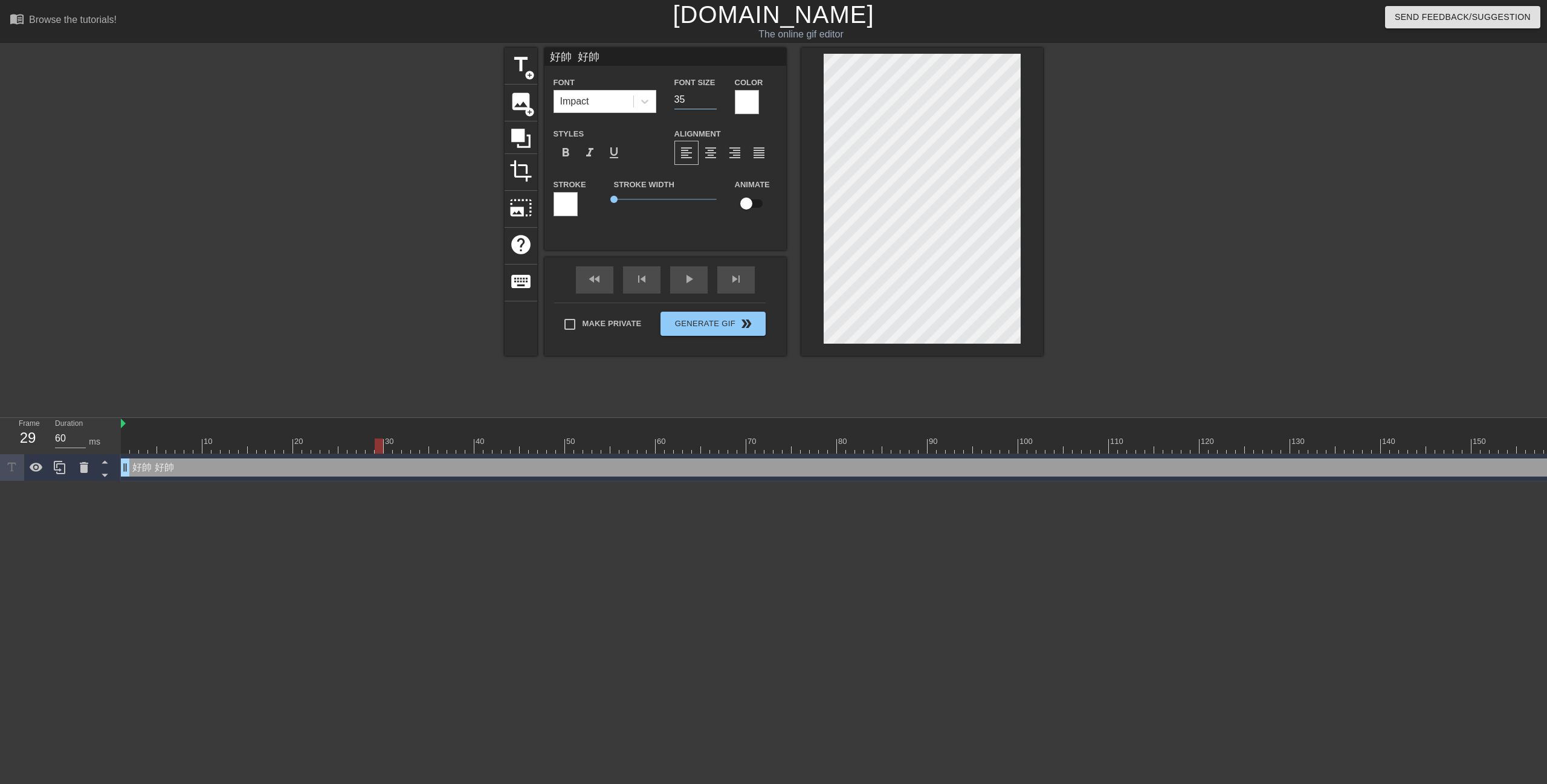
click at [712, 104] on input "35" at bounding box center [695, 99] width 42 height 19
click at [712, 104] on input "34" at bounding box center [695, 99] width 42 height 19
click at [712, 104] on input "33" at bounding box center [695, 99] width 42 height 19
click at [712, 104] on input "32" at bounding box center [695, 99] width 42 height 19
click at [712, 104] on input "31" at bounding box center [695, 99] width 42 height 19
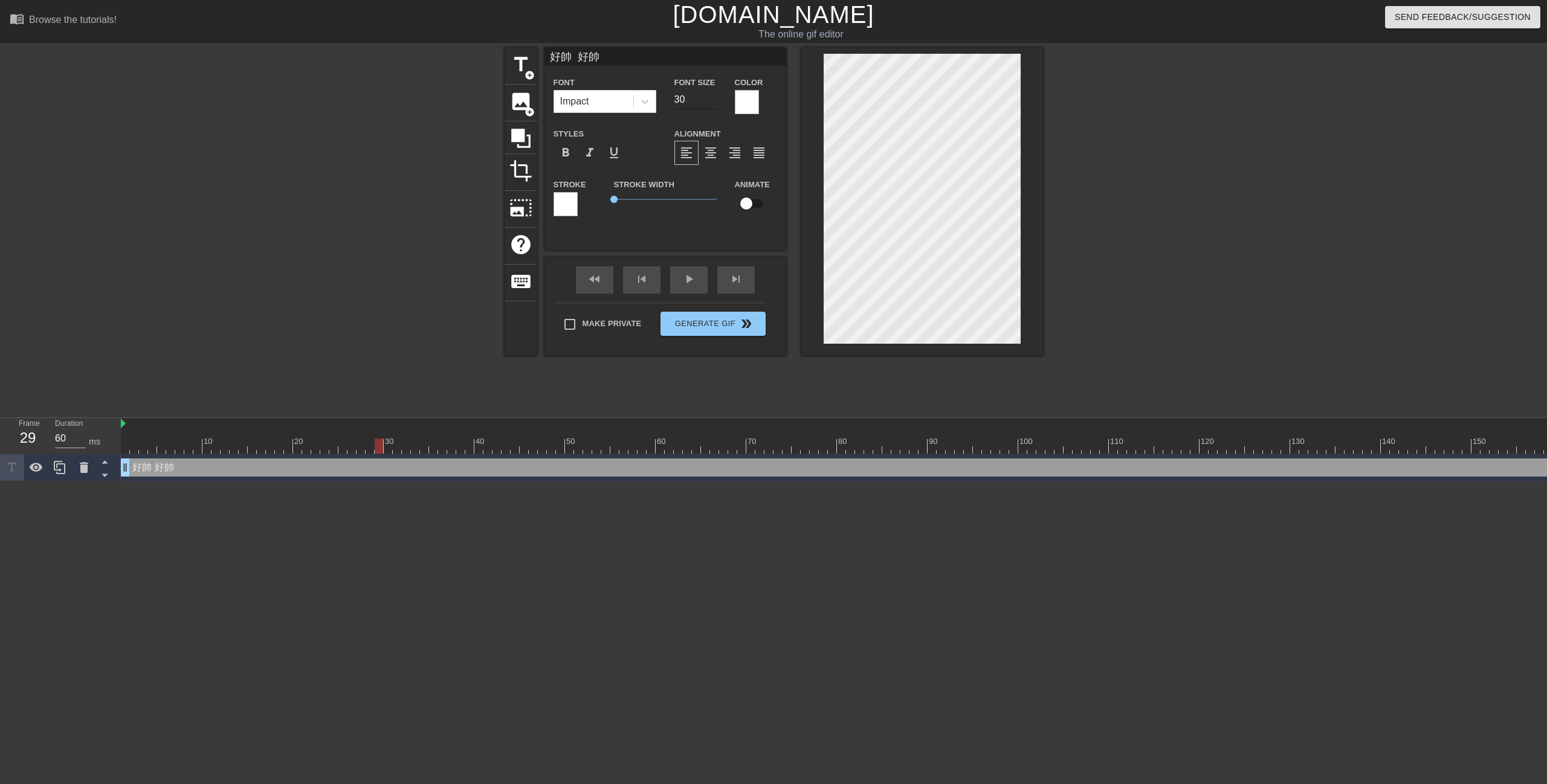
click at [711, 104] on input "30" at bounding box center [695, 99] width 42 height 19
click at [711, 104] on input "29" at bounding box center [695, 99] width 42 height 19
click at [711, 104] on input "28" at bounding box center [695, 99] width 42 height 19
click at [711, 104] on input "27" at bounding box center [695, 99] width 42 height 19
type input "26"
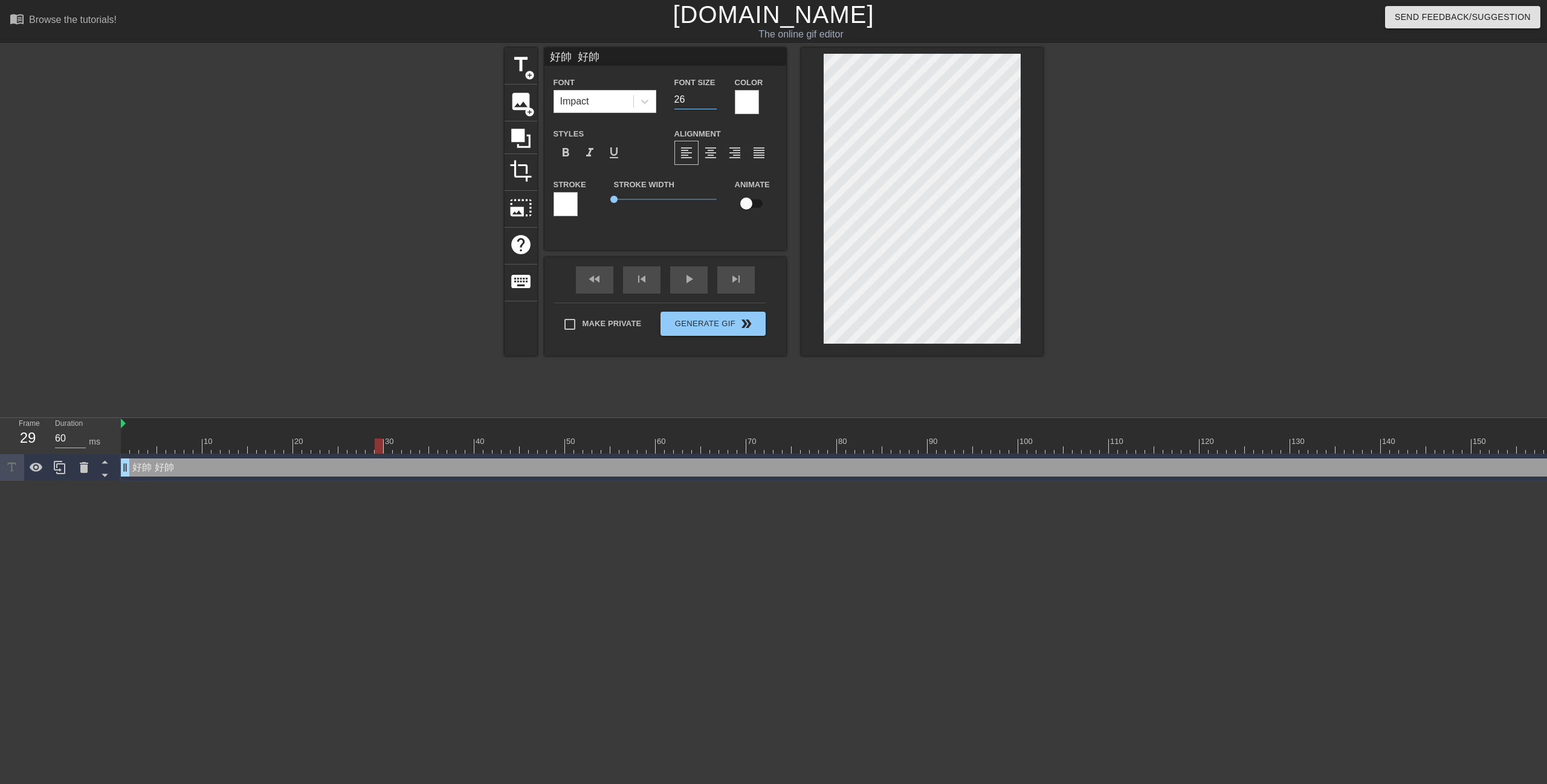
click at [711, 104] on input "26" at bounding box center [695, 99] width 42 height 19
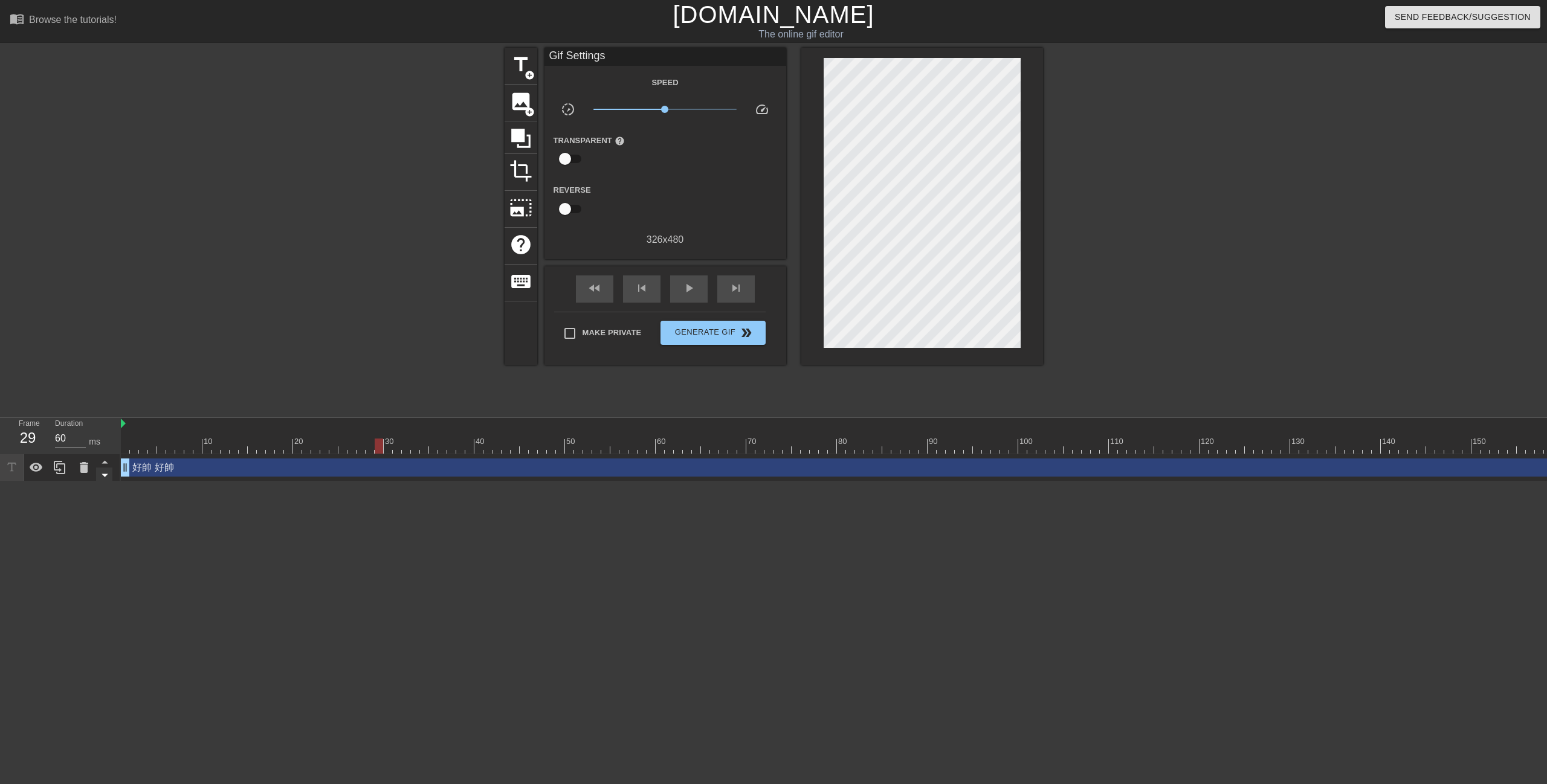
click at [107, 482] on icon at bounding box center [105, 476] width 15 height 15
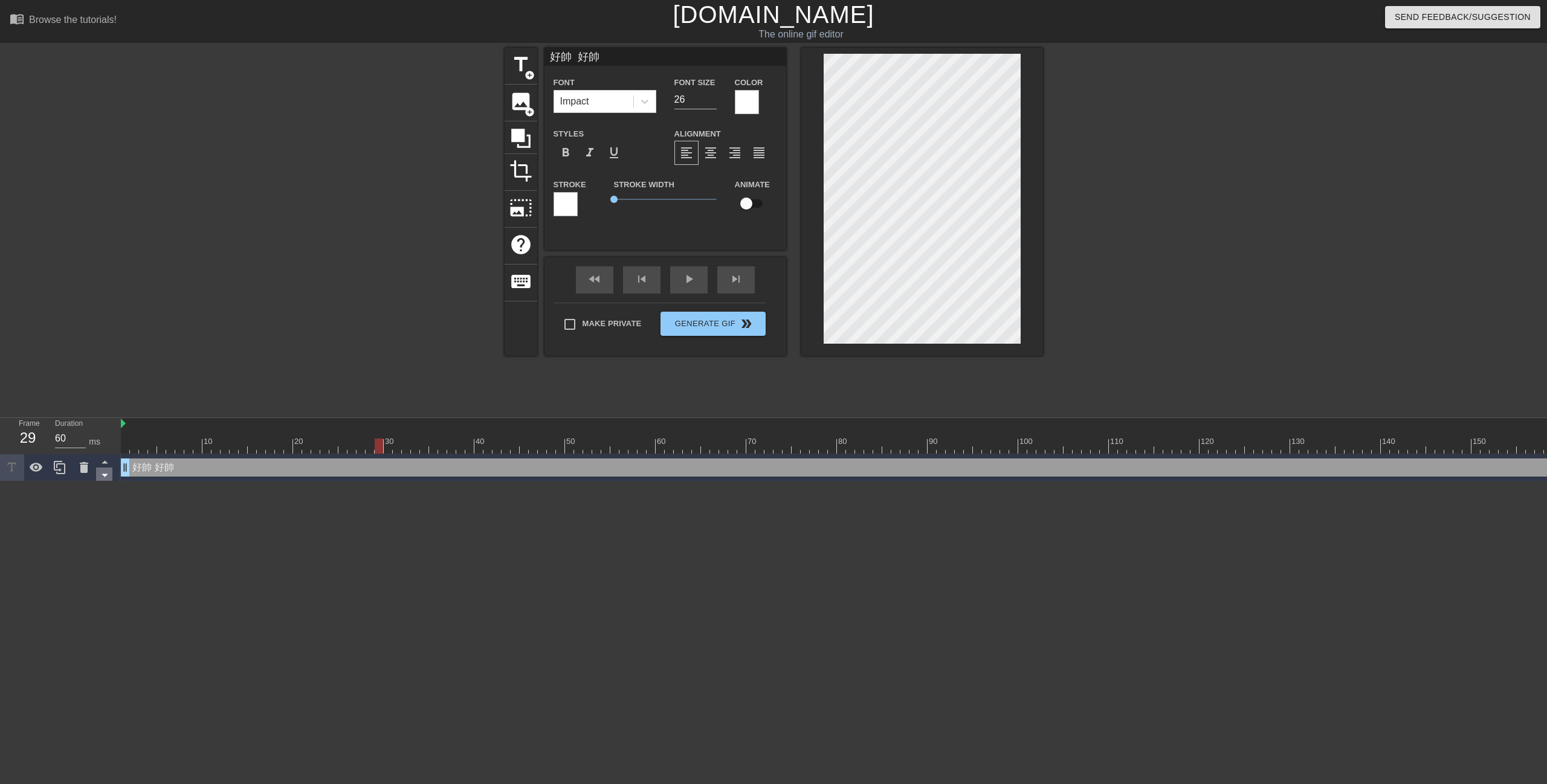
click at [107, 474] on icon at bounding box center [105, 476] width 15 height 15
click at [105, 463] on icon at bounding box center [104, 463] width 6 height 3
click at [105, 462] on icon at bounding box center [105, 462] width 15 height 15
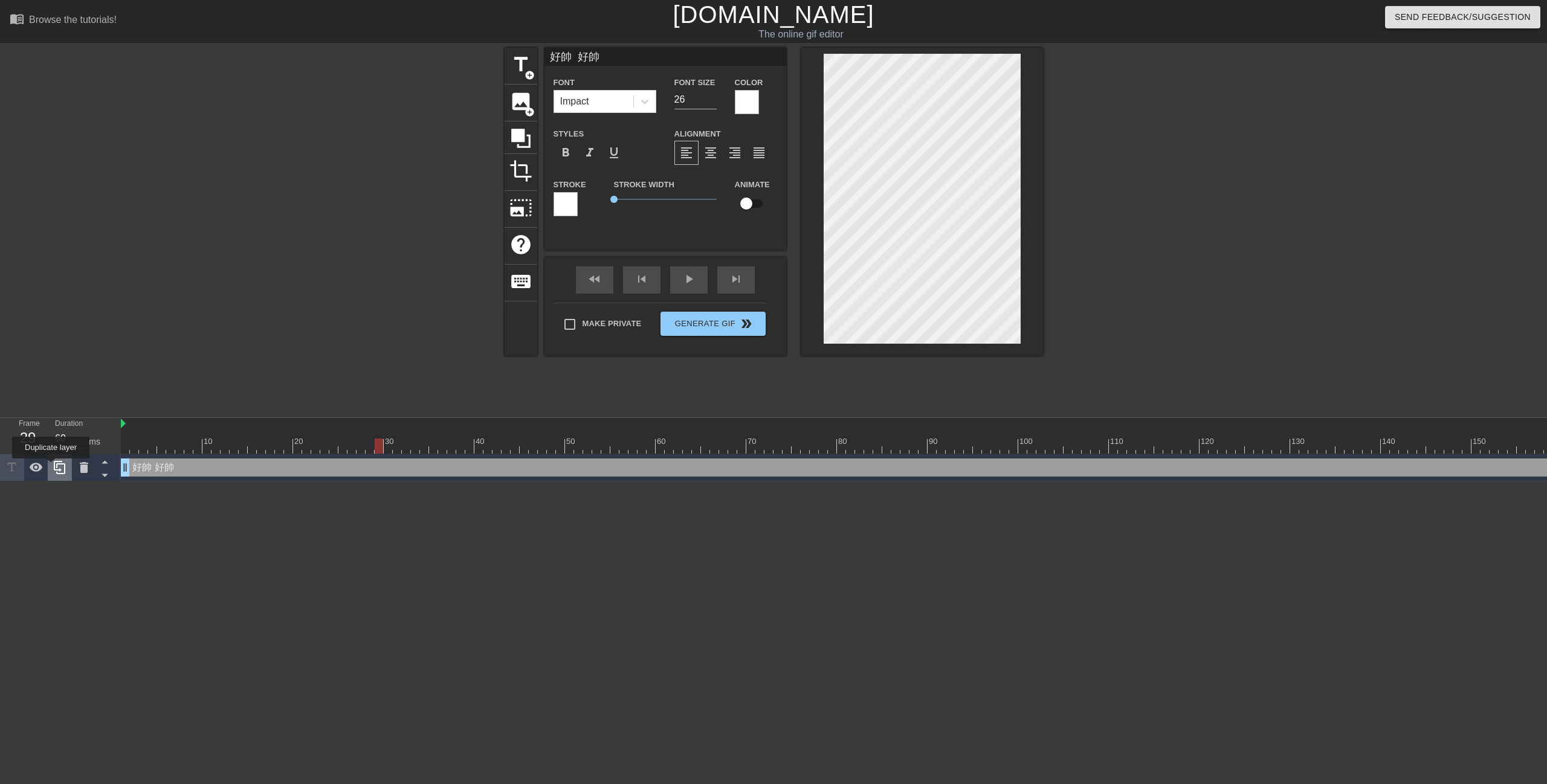
click at [51, 467] on div at bounding box center [59, 467] width 24 height 27
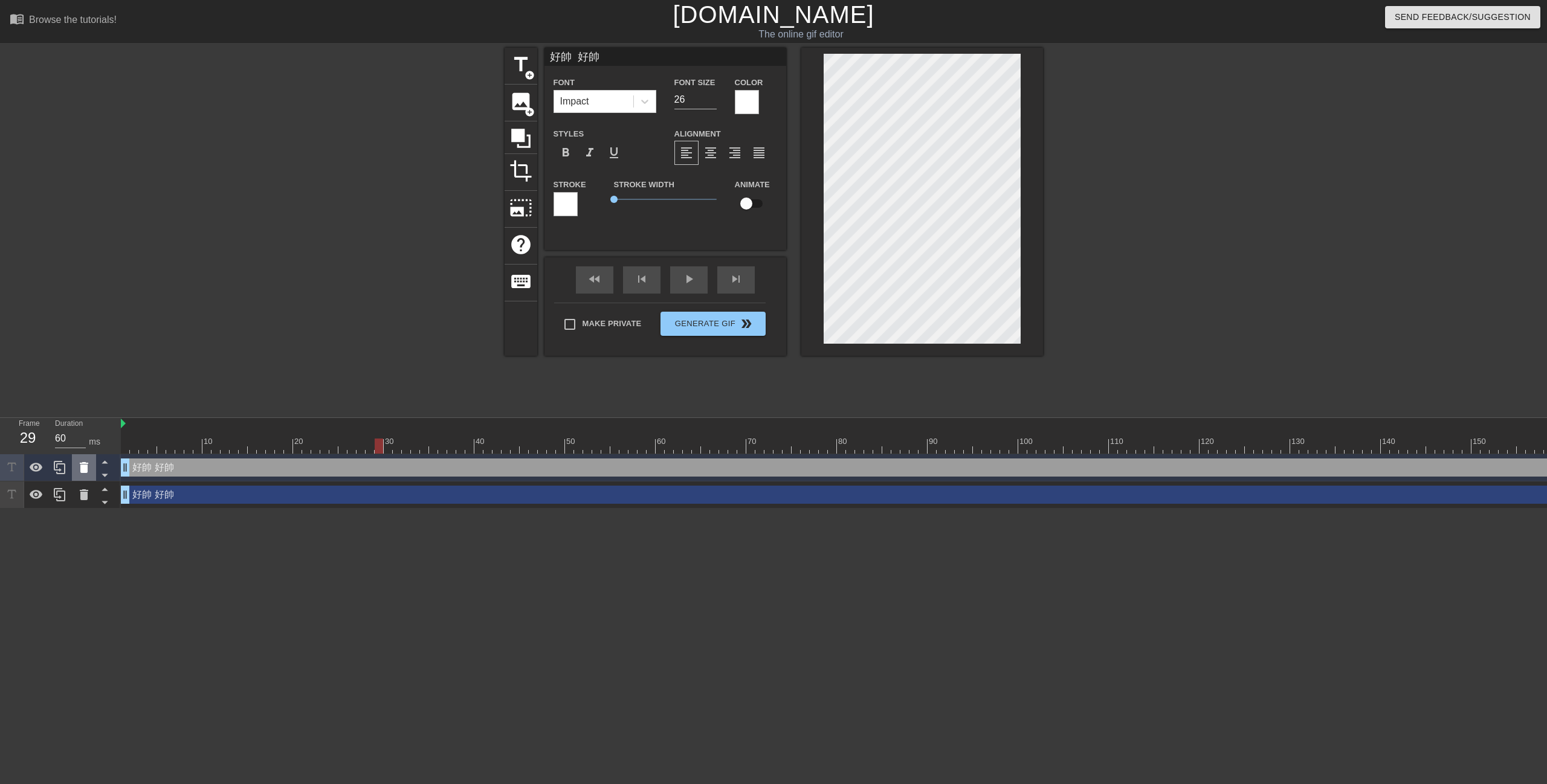
click at [80, 471] on icon at bounding box center [84, 467] width 15 height 15
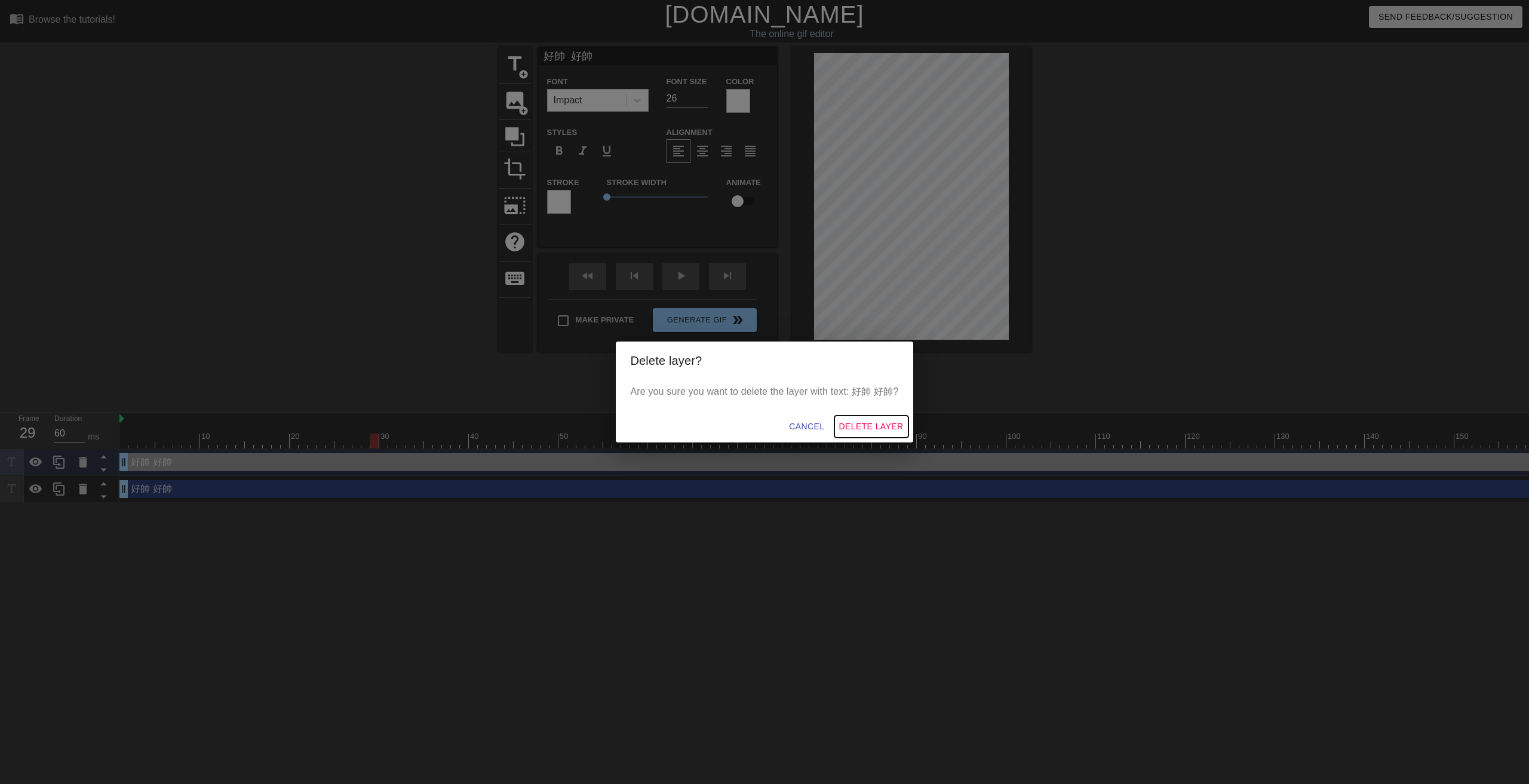
click at [860, 422] on span "Delete Layer" at bounding box center [871, 427] width 64 height 15
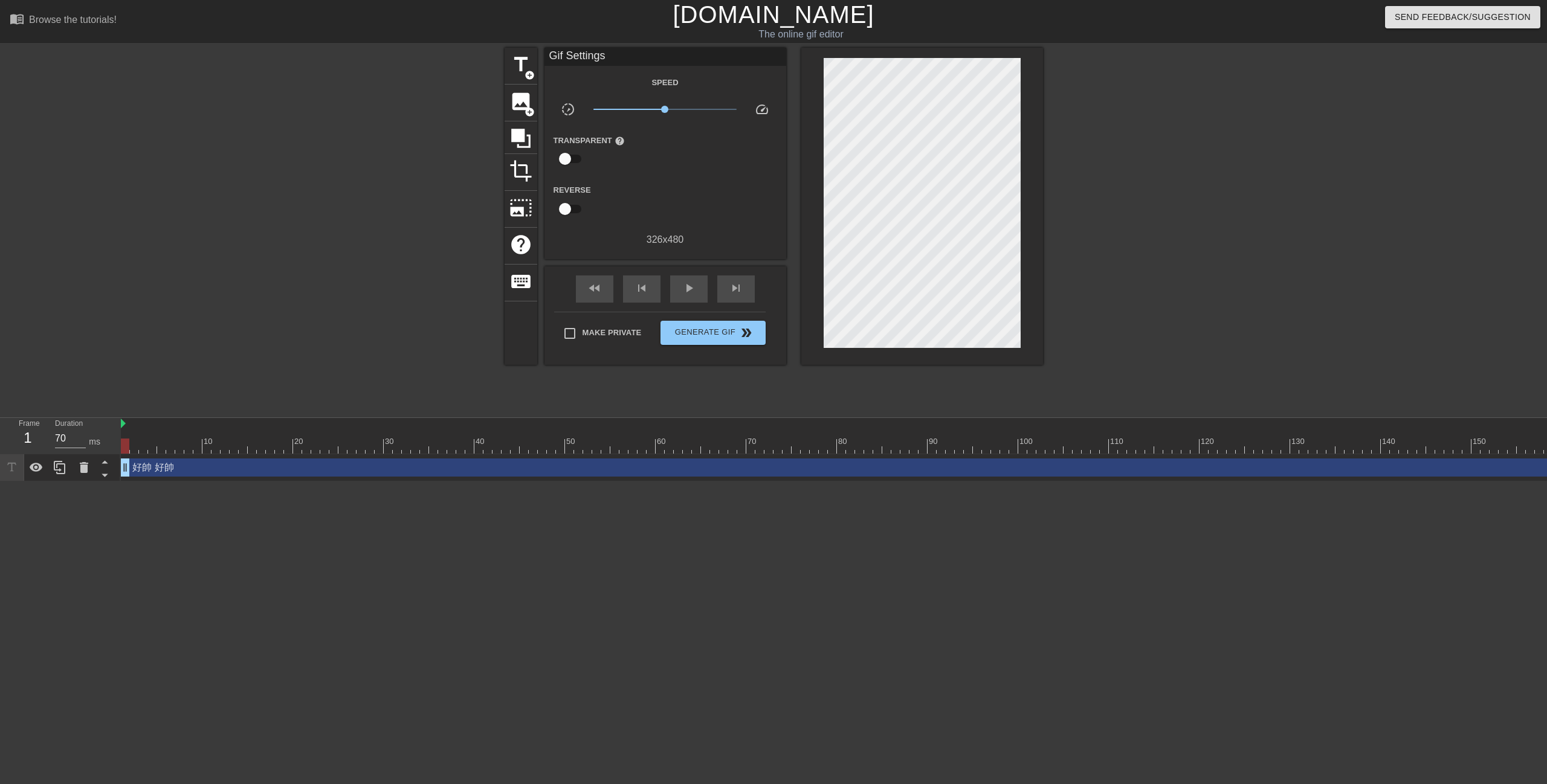
drag, startPoint x: 1489, startPoint y: 461, endPoint x: 1452, endPoint y: 459, distance: 37.1
click at [1452, 459] on div "好帥 好帥 drag_handle drag_handle" at bounding box center [1136, 468] width 2030 height 18
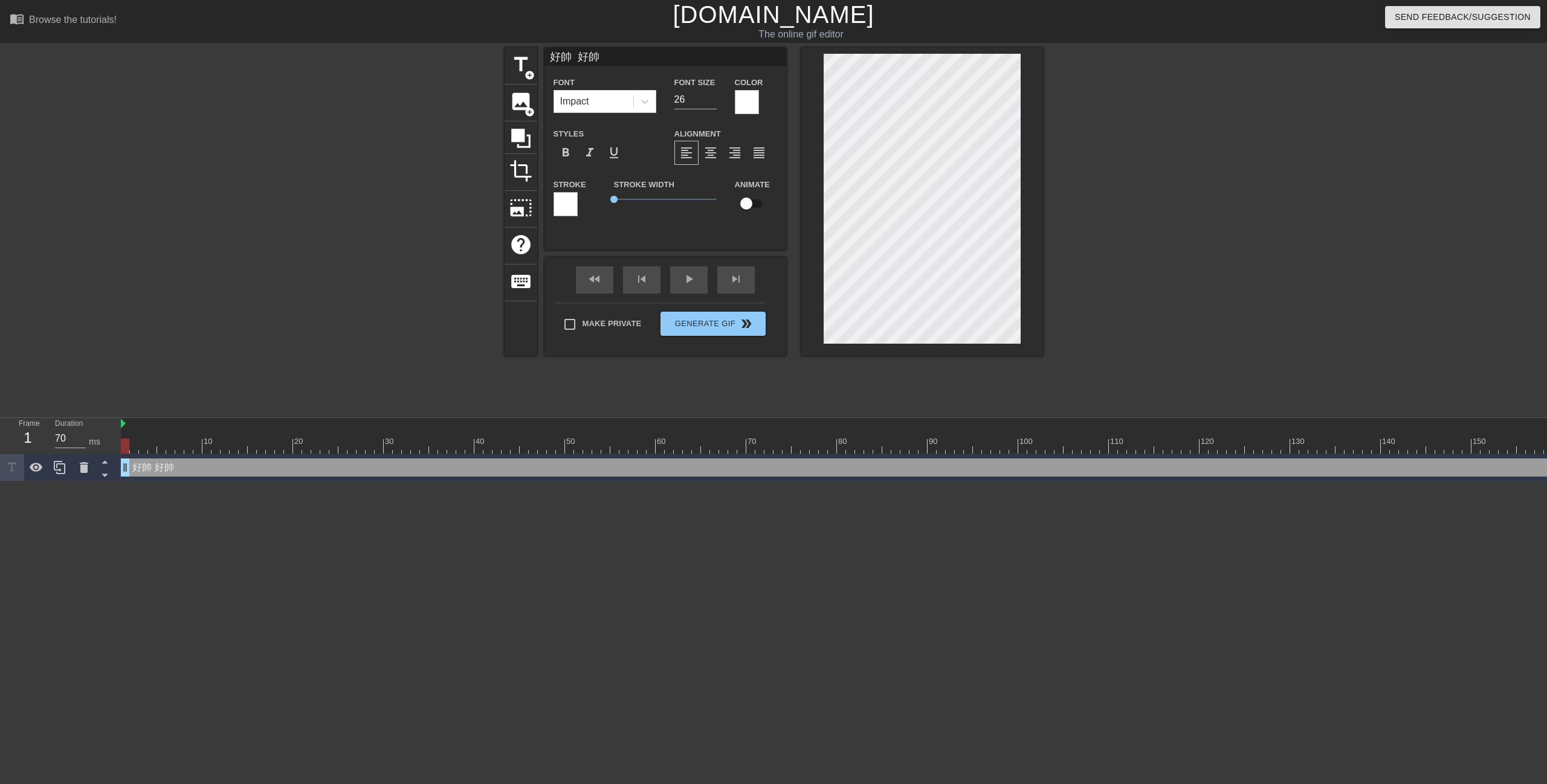
click at [332, 475] on div "好帥 好帥 drag_handle drag_handle" at bounding box center [1136, 468] width 2030 height 18
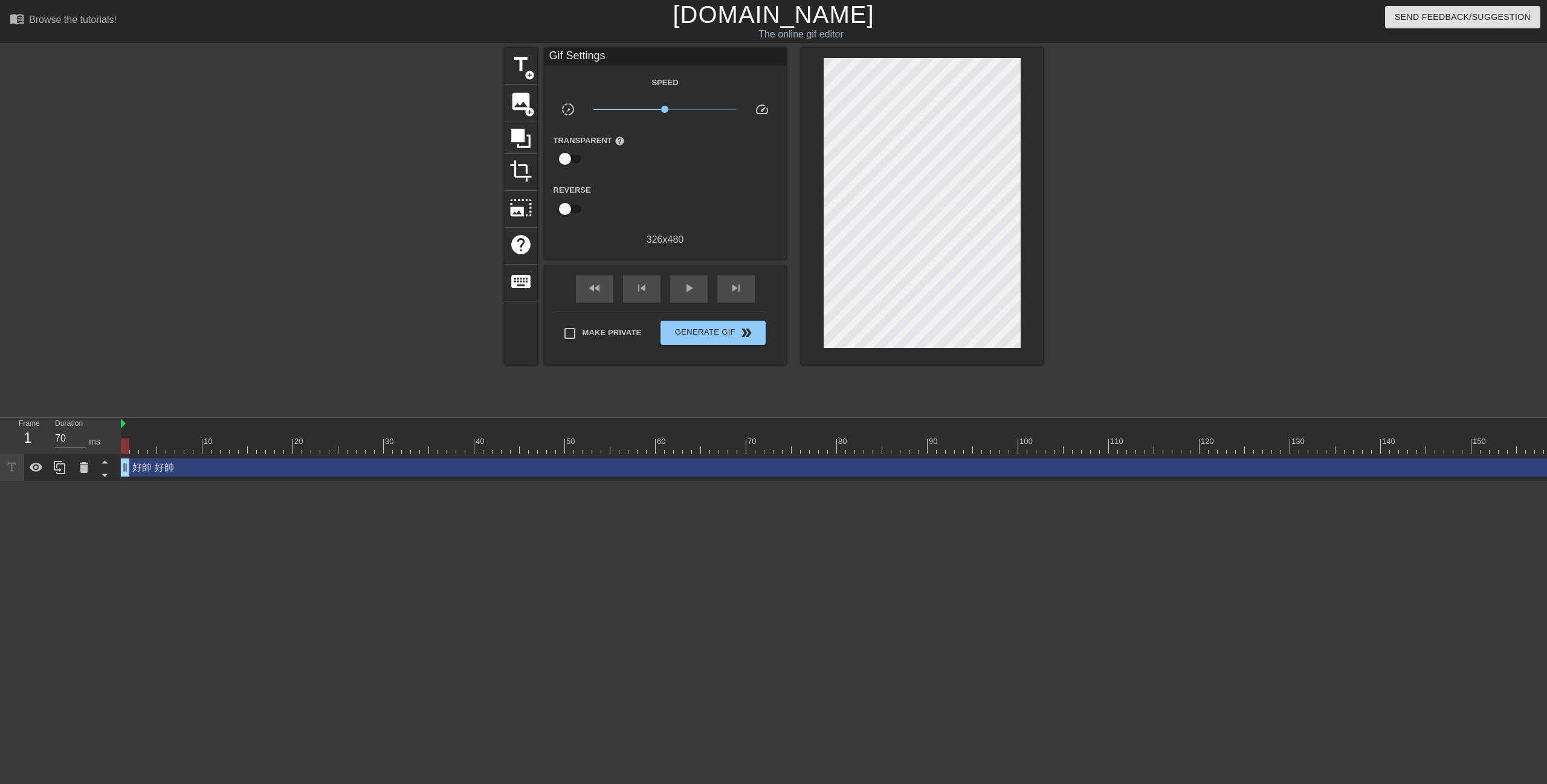
scroll to position [0, 9]
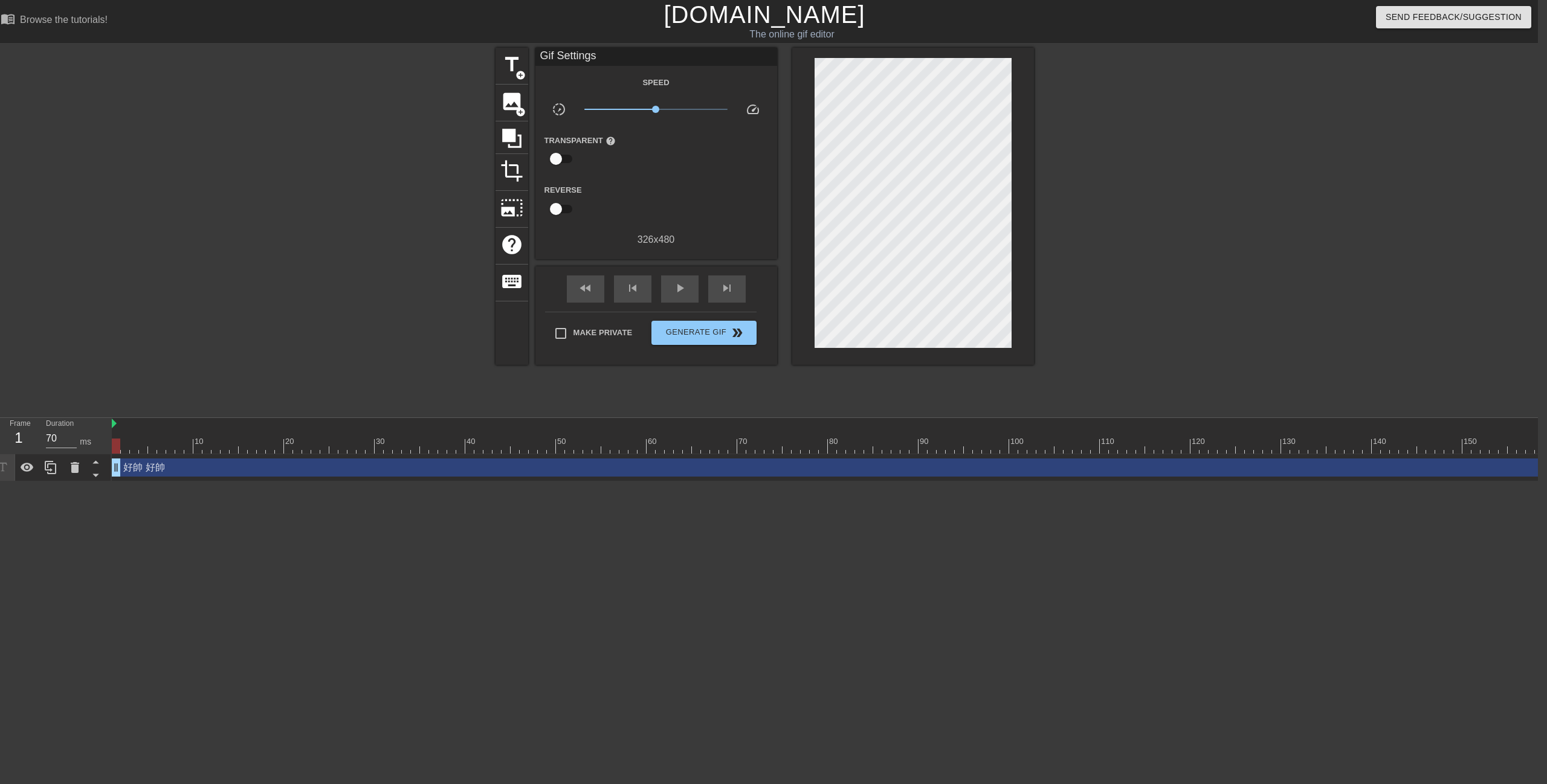
drag, startPoint x: 1522, startPoint y: 466, endPoint x: 628, endPoint y: 455, distance: 894.1
click at [1357, 466] on div "好帥 好帥 drag_handle drag_handle" at bounding box center [1127, 468] width 2030 height 18
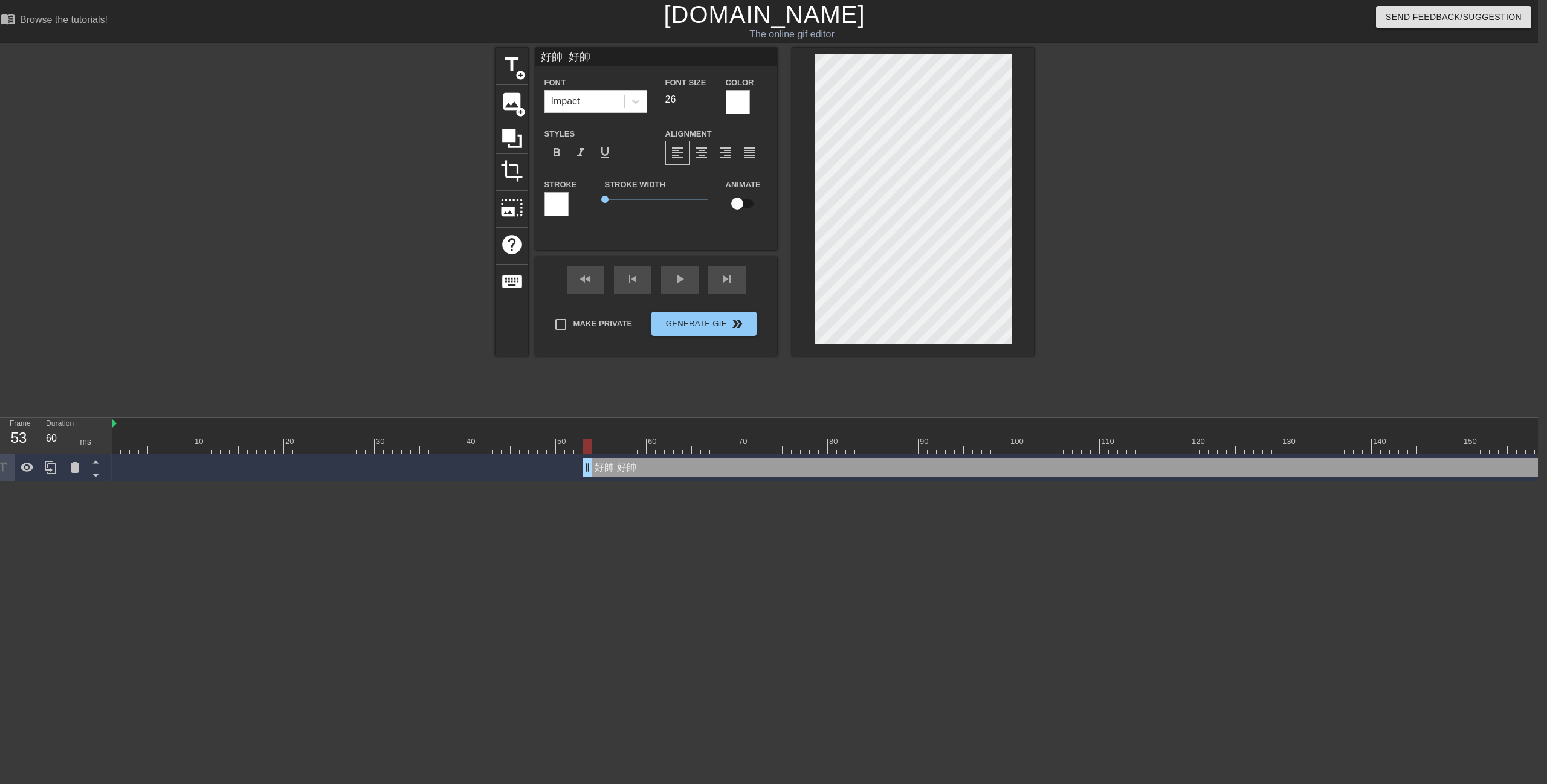
drag, startPoint x: 116, startPoint y: 466, endPoint x: 710, endPoint y: 494, distance: 594.7
click at [698, 482] on html "menu_book Browse the tutorials! [DOMAIN_NAME] The online gif editor Send Feedba…" at bounding box center [764, 241] width 1547 height 482
drag, startPoint x: 770, startPoint y: 467, endPoint x: 385, endPoint y: 453, distance: 385.3
click at [449, 445] on div "10 20 30 40 50 60 70 80 90 100 110 120 130 140 150 160" at bounding box center [825, 450] width 1426 height 64
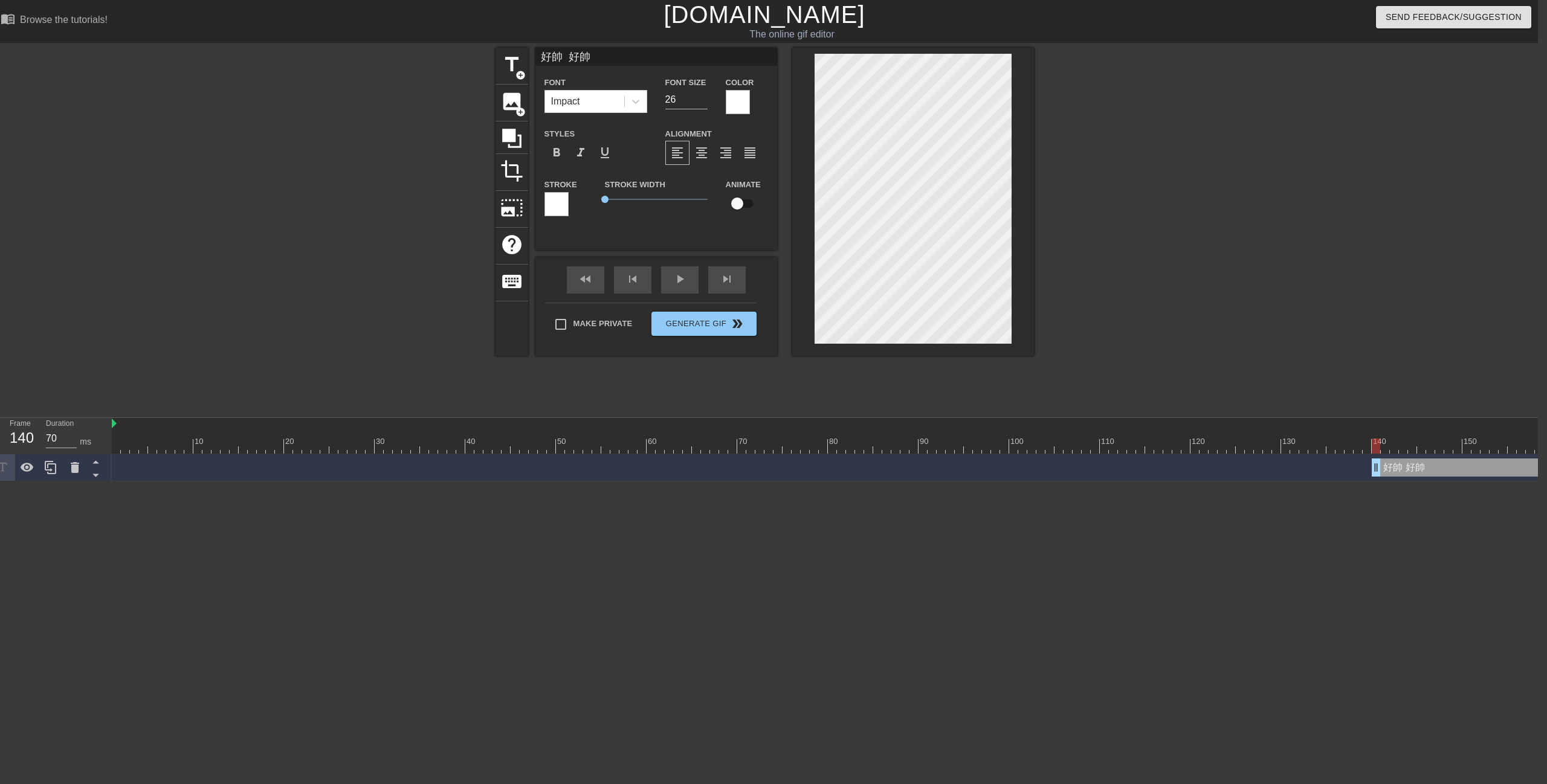
drag, startPoint x: 366, startPoint y: 470, endPoint x: 1404, endPoint y: 484, distance: 1038.1
click at [1387, 482] on html "menu_book Browse the tutorials! [DOMAIN_NAME] The online gif editor Send Feedba…" at bounding box center [764, 241] width 1547 height 482
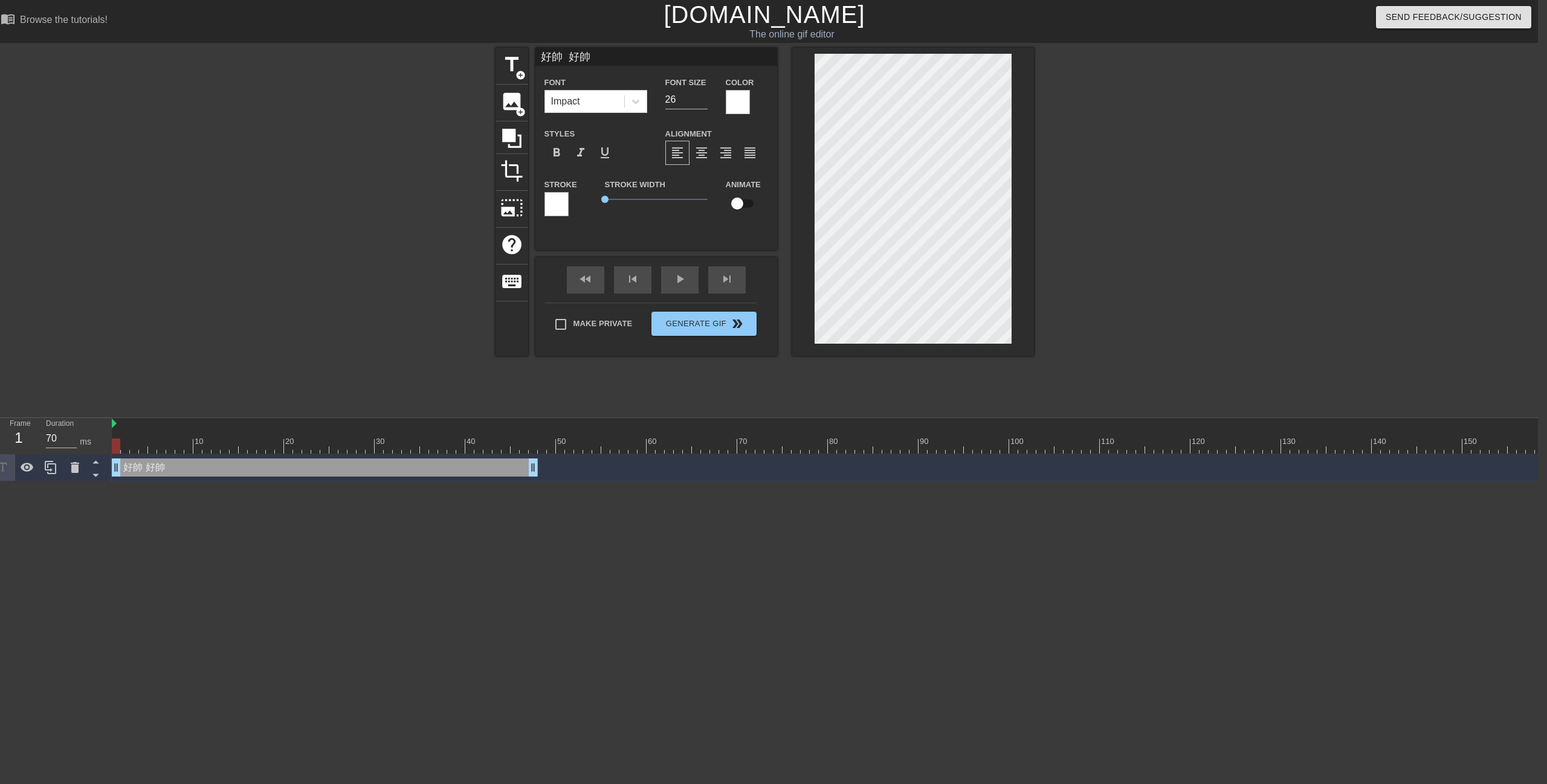
drag, startPoint x: 1411, startPoint y: 468, endPoint x: 158, endPoint y: 423, distance: 1253.8
click at [130, 416] on div "menu_book Browse the tutorials! [DOMAIN_NAME] The online gif editor Send Feedba…" at bounding box center [764, 241] width 1547 height 482
type input "70"
drag, startPoint x: 531, startPoint y: 469, endPoint x: 191, endPoint y: 470, distance: 340.0
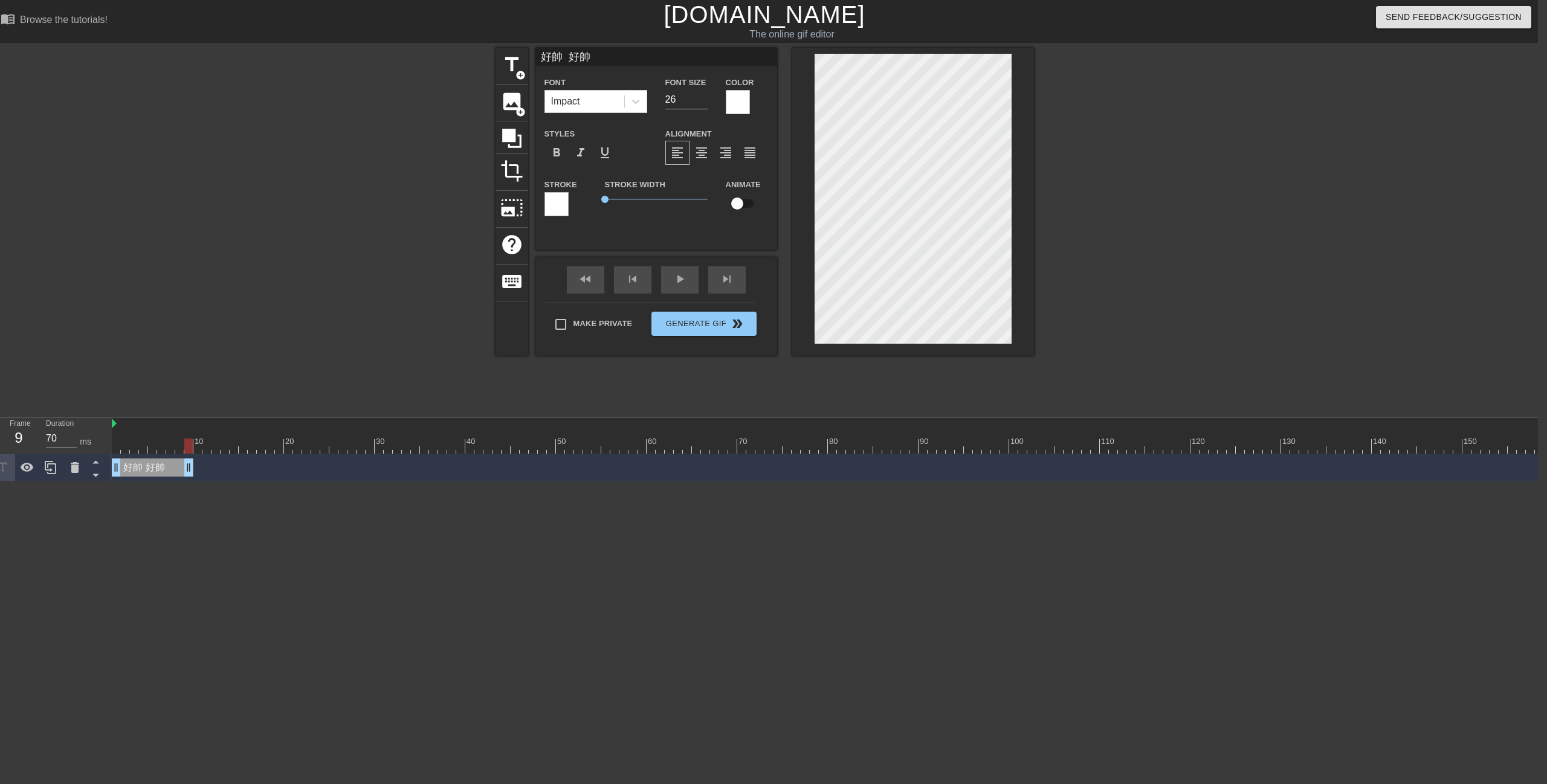
type input "好帥"
type textarea "好帥"
type input "好"
type textarea "好"
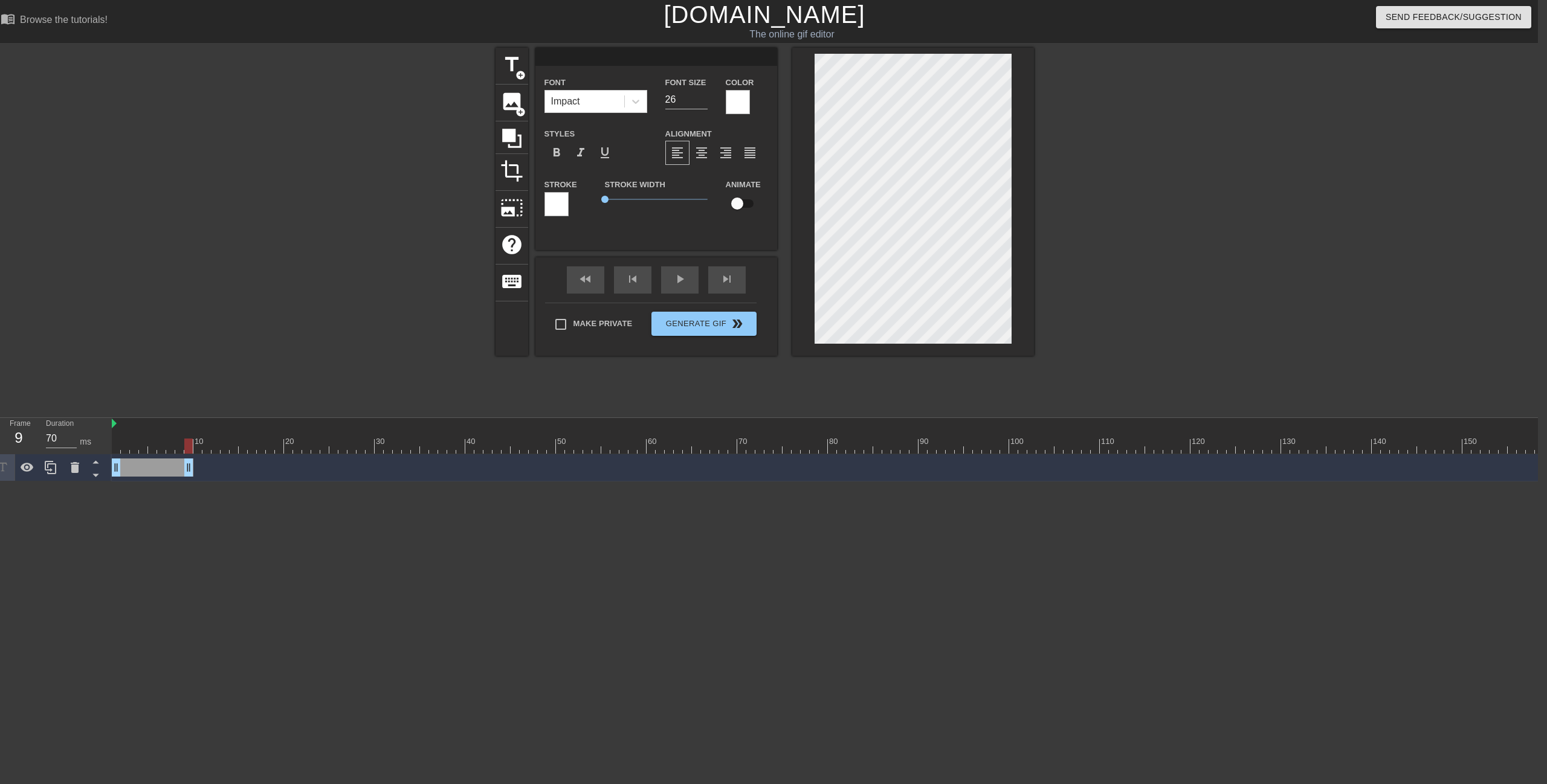
type input "ㄍ"
type textarea "ㄍ"
type input "ㄕ"
type textarea "ㄕ"
type input "ㄕㄨ"
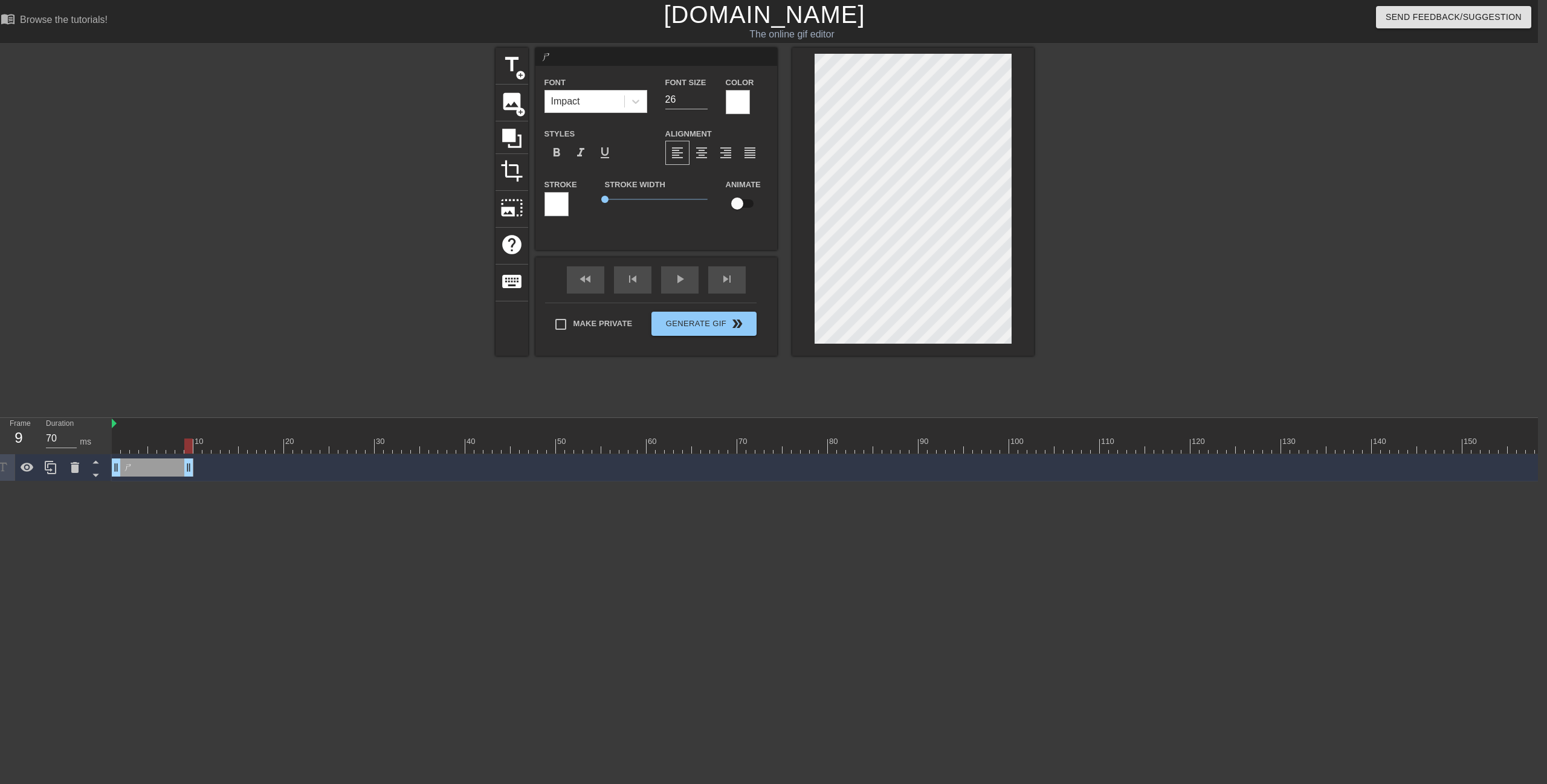
type textarea "ㄕㄨ"
type input "ㄕㄨㄞ"
type textarea "ㄕㄨㄞ"
type input "率"
type textarea "率"
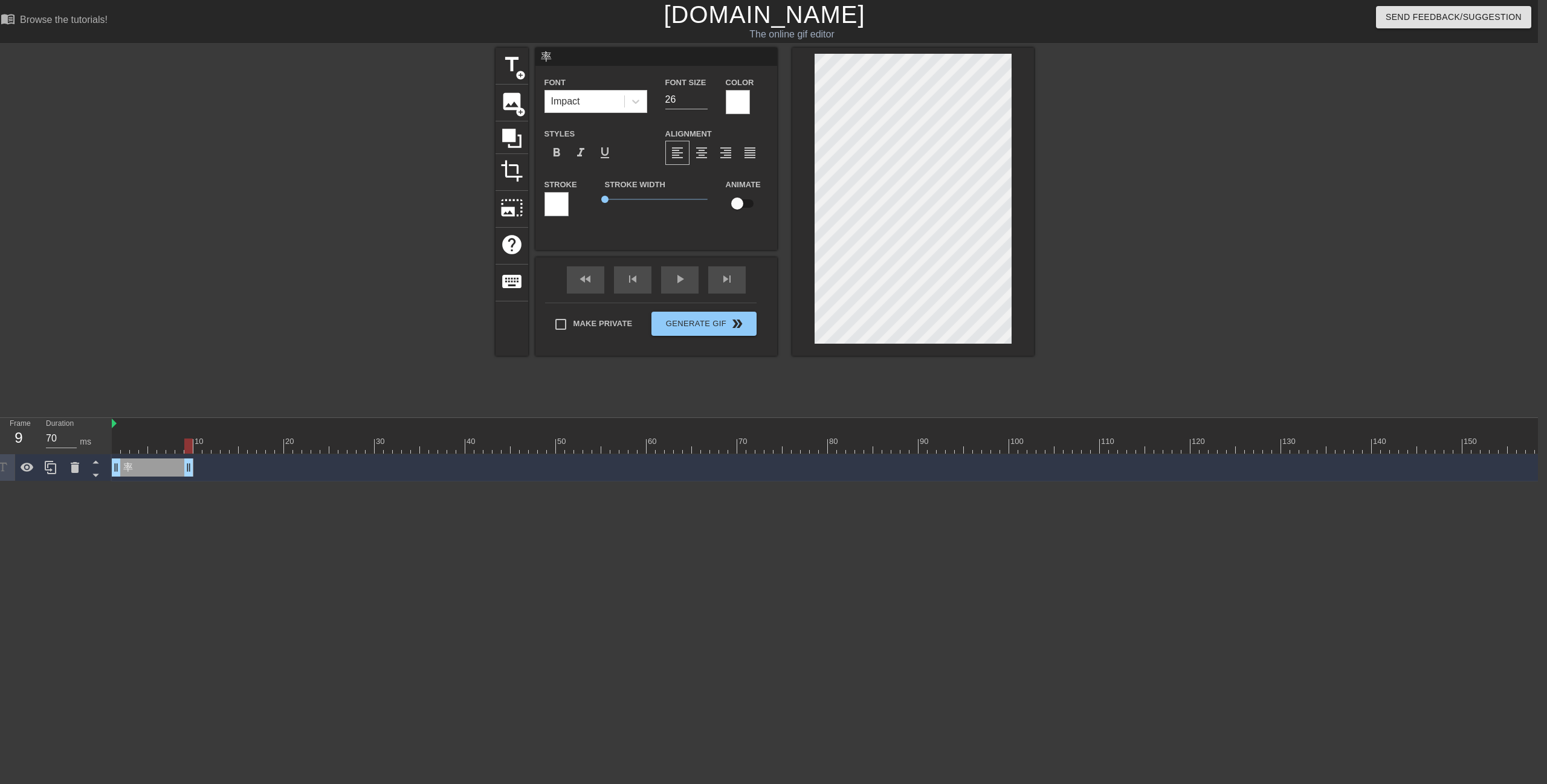
scroll to position [2, 2]
type input "帥"
type textarea "帥"
click at [670, 280] on div "play_arrow" at bounding box center [680, 279] width 38 height 27
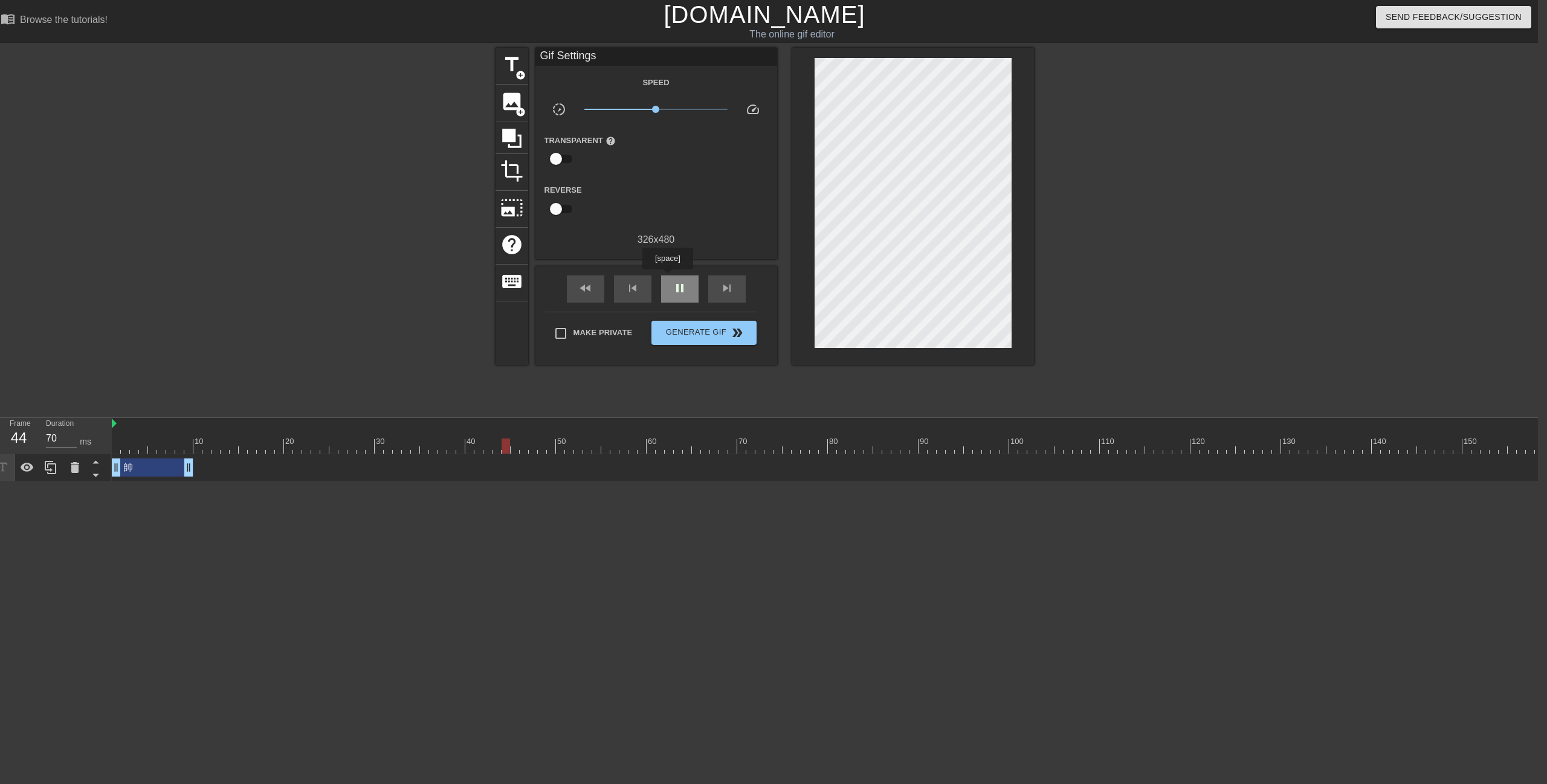
click at [667, 278] on div "pause" at bounding box center [680, 288] width 38 height 27
drag, startPoint x: 189, startPoint y: 472, endPoint x: 143, endPoint y: 478, distance: 46.4
click at [143, 478] on div "帥 drag_handle drag_handle" at bounding box center [1127, 467] width 2030 height 27
click at [678, 292] on span "play_arrow" at bounding box center [679, 288] width 15 height 15
click at [127, 468] on div "帥 drag_handle drag_handle" at bounding box center [130, 468] width 36 height 18
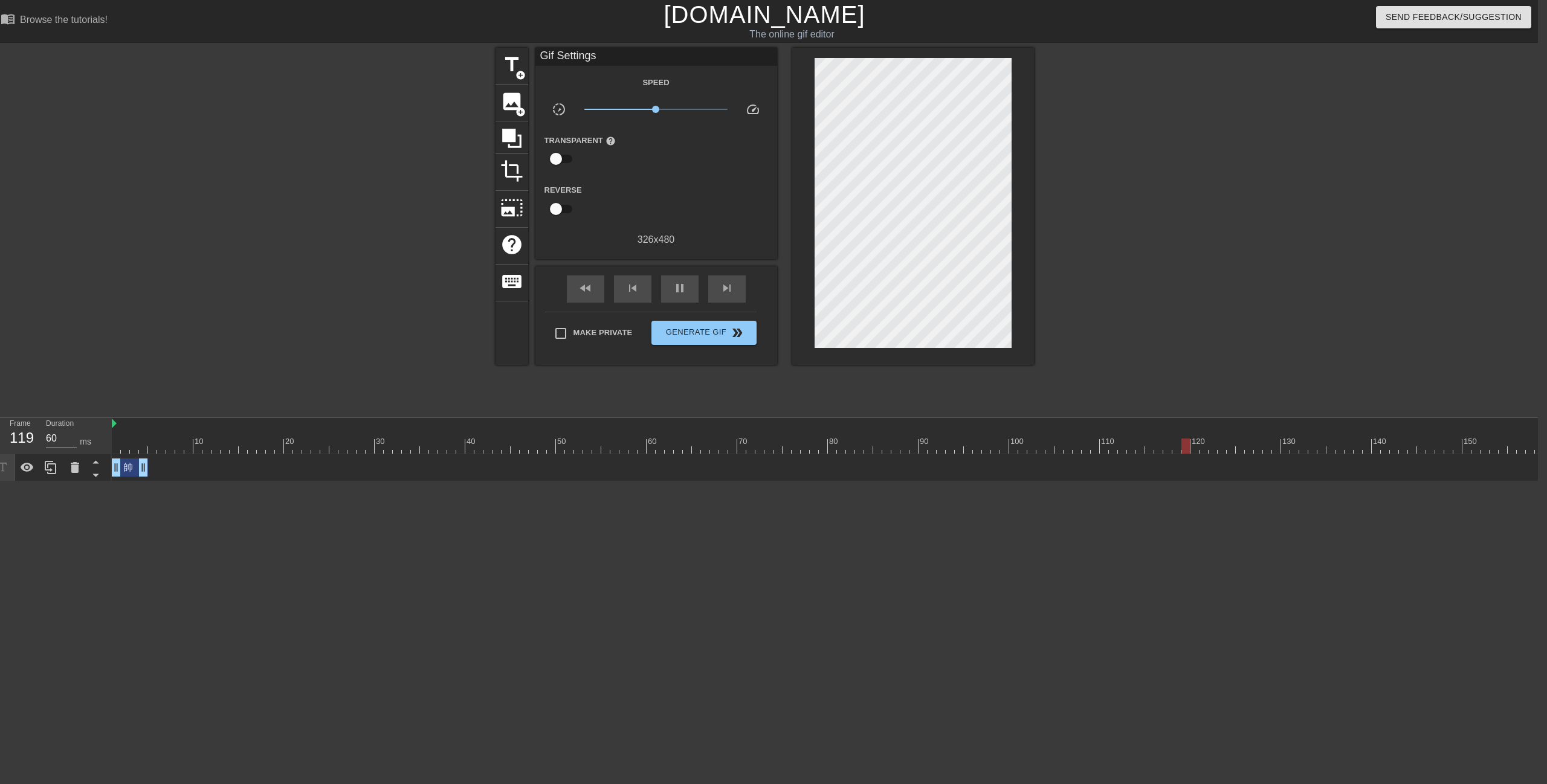
click at [126, 468] on div "帥 drag_handle drag_handle" at bounding box center [130, 468] width 36 height 18
click at [130, 476] on div "帥 drag_handle drag_handle" at bounding box center [1127, 467] width 2030 height 27
click at [130, 474] on div "帥 drag_handle drag_handle" at bounding box center [130, 468] width 36 height 18
click at [128, 465] on div "帥 drag_handle drag_handle" at bounding box center [130, 468] width 36 height 18
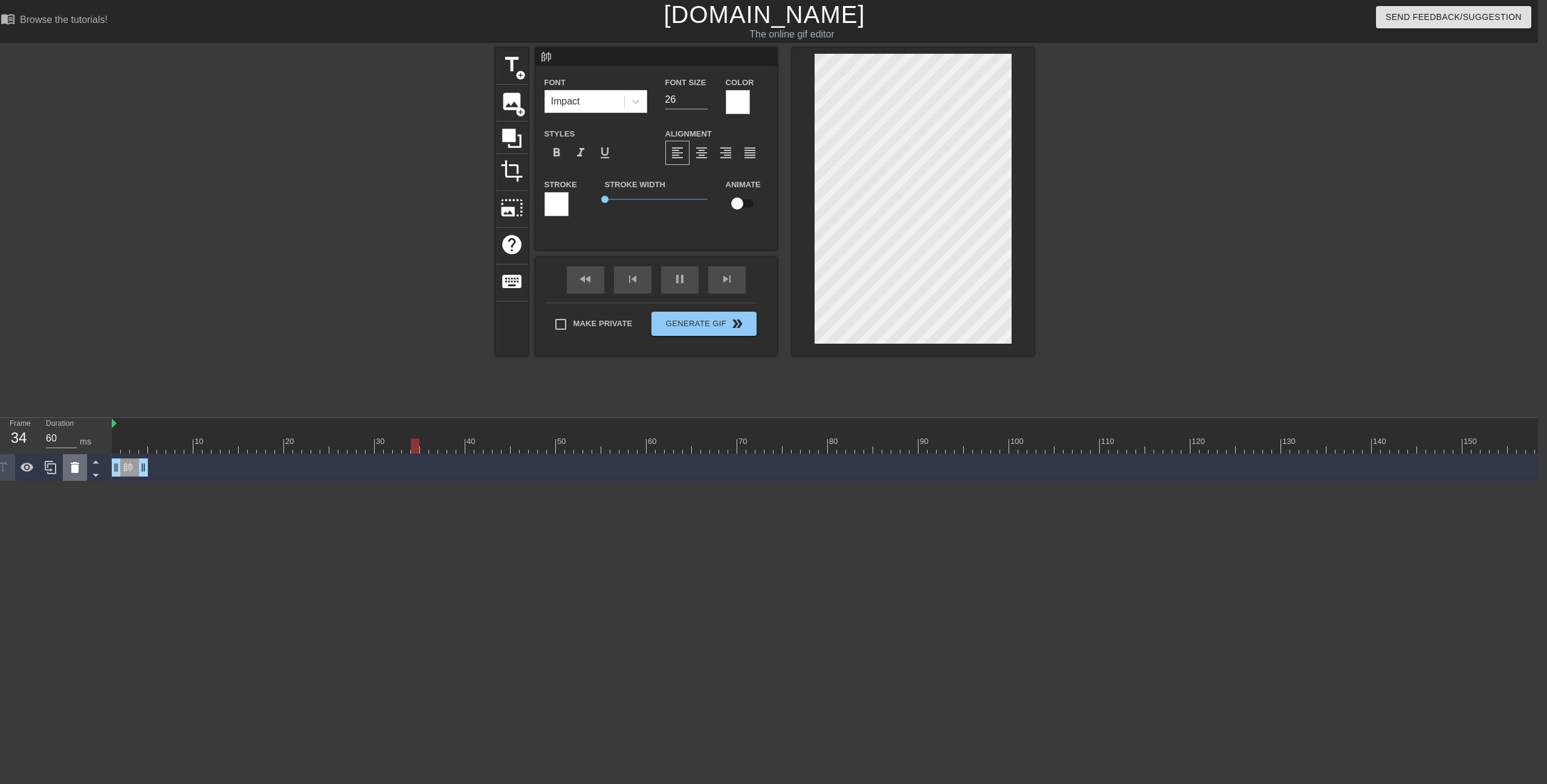
click at [78, 470] on icon at bounding box center [74, 467] width 8 height 11
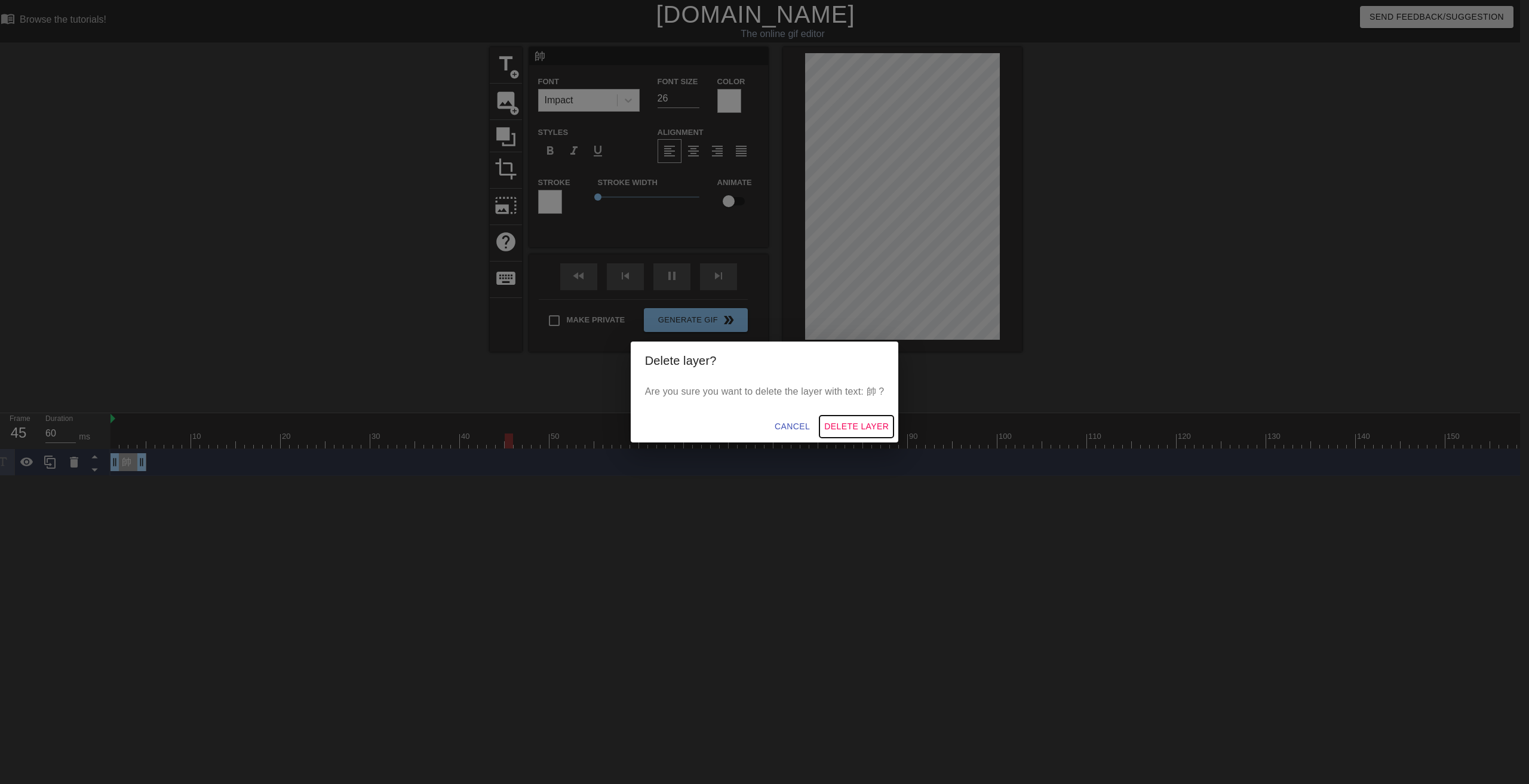
click at [885, 422] on span "Delete Layer" at bounding box center [856, 427] width 64 height 15
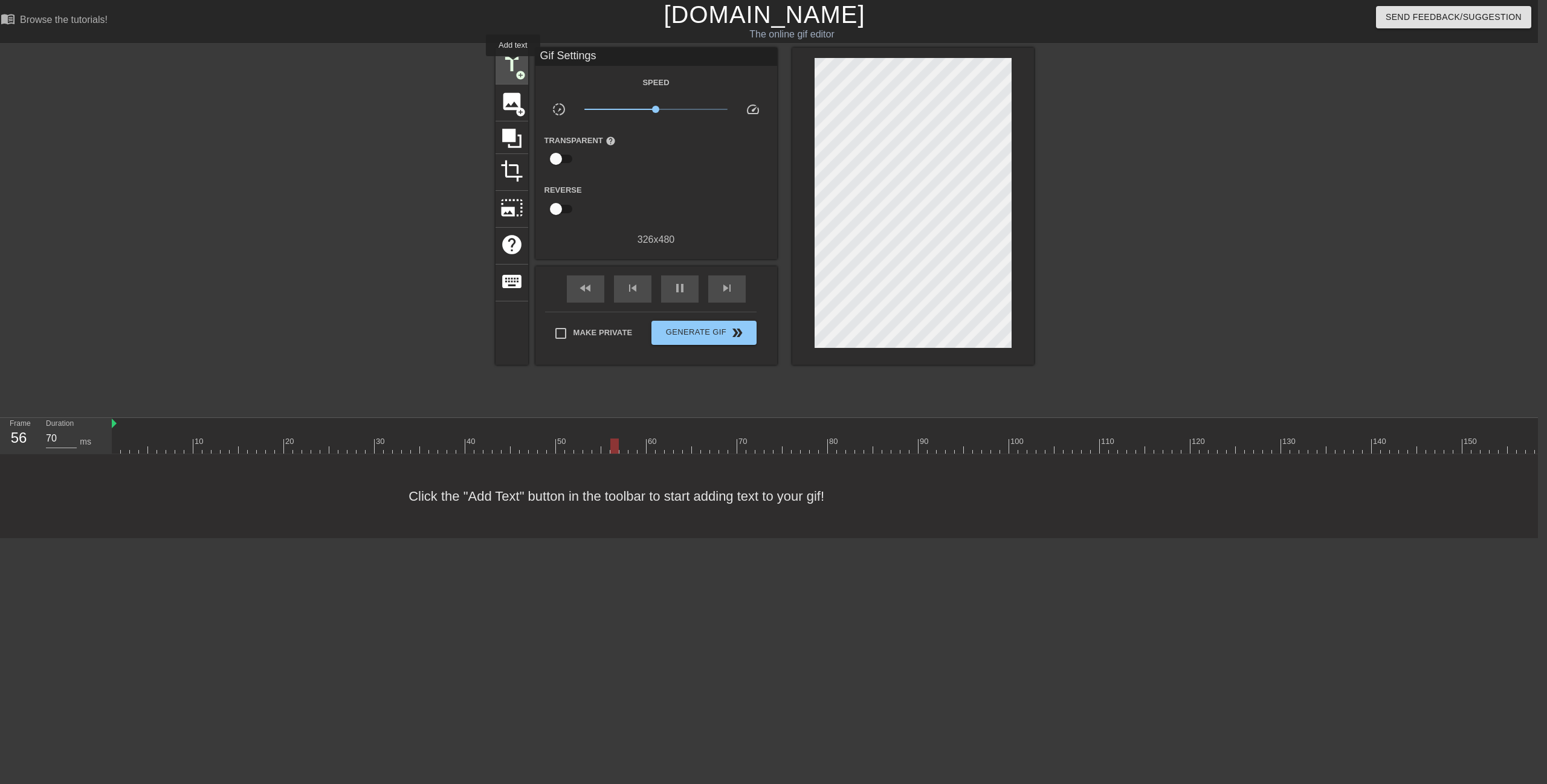
drag, startPoint x: 513, startPoint y: 64, endPoint x: 522, endPoint y: 68, distance: 9.8
click at [513, 64] on span "title" at bounding box center [512, 64] width 23 height 23
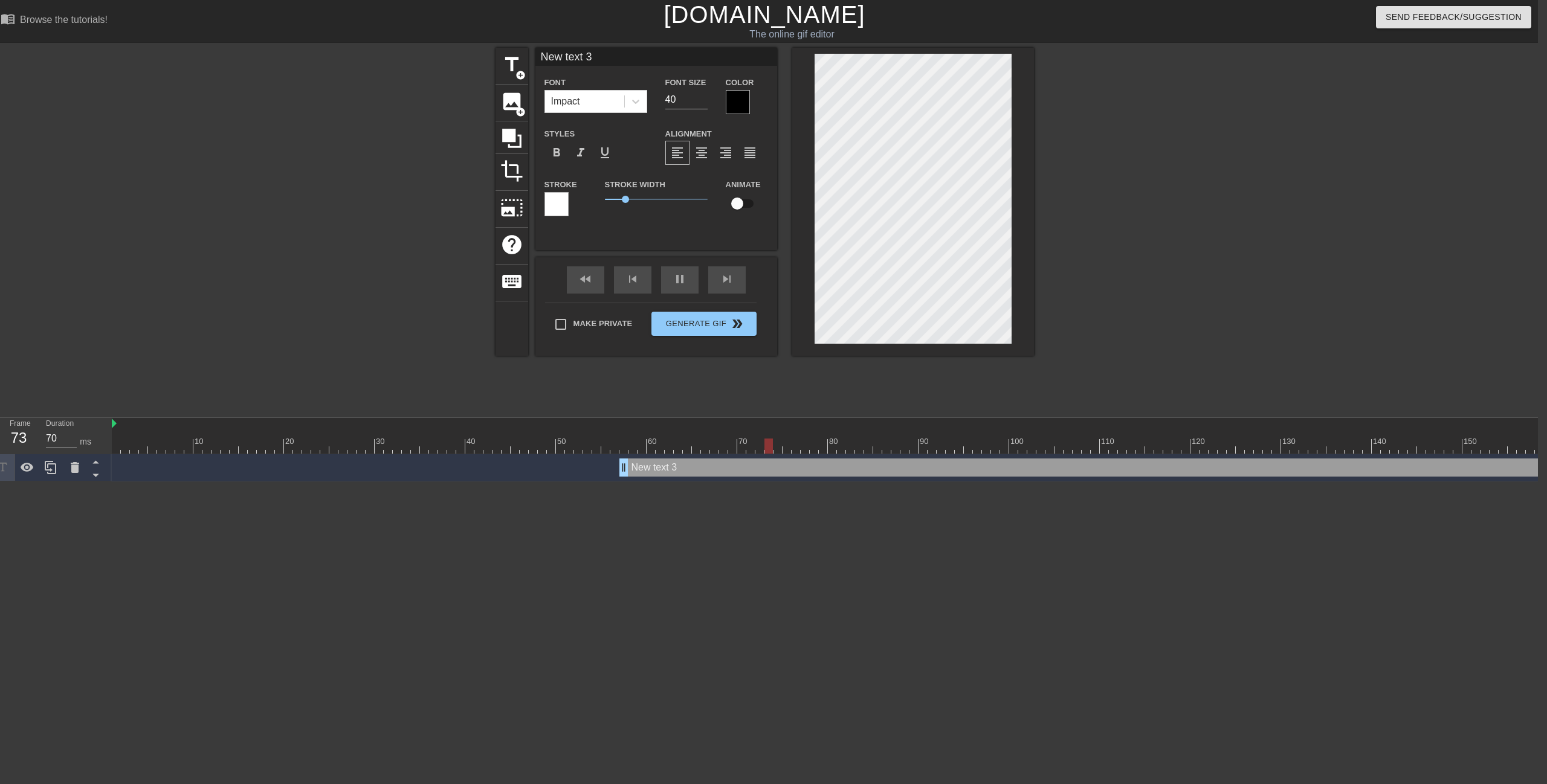
scroll to position [2, 4]
type input "70"
paste textarea "耀緯哥哥超級無敵帥"
type input "耀緯哥哥超級無敵帥"
type textarea "耀緯哥哥超級無敵帥"
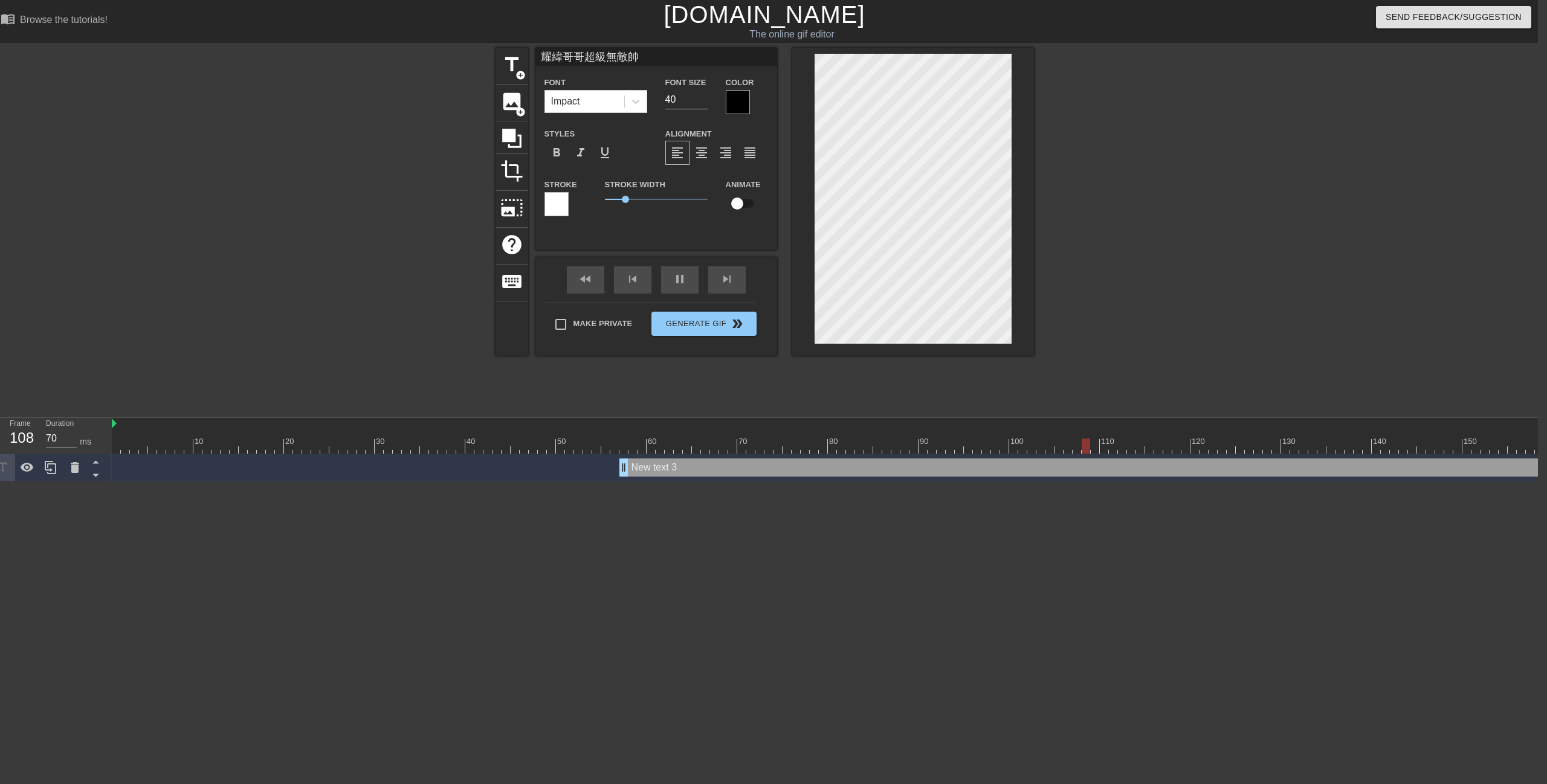
scroll to position [2, 6]
type input "70"
type textarea "耀緯哥哥超級無敵帥"
type input "41"
click at [701, 98] on input "41" at bounding box center [686, 99] width 42 height 19
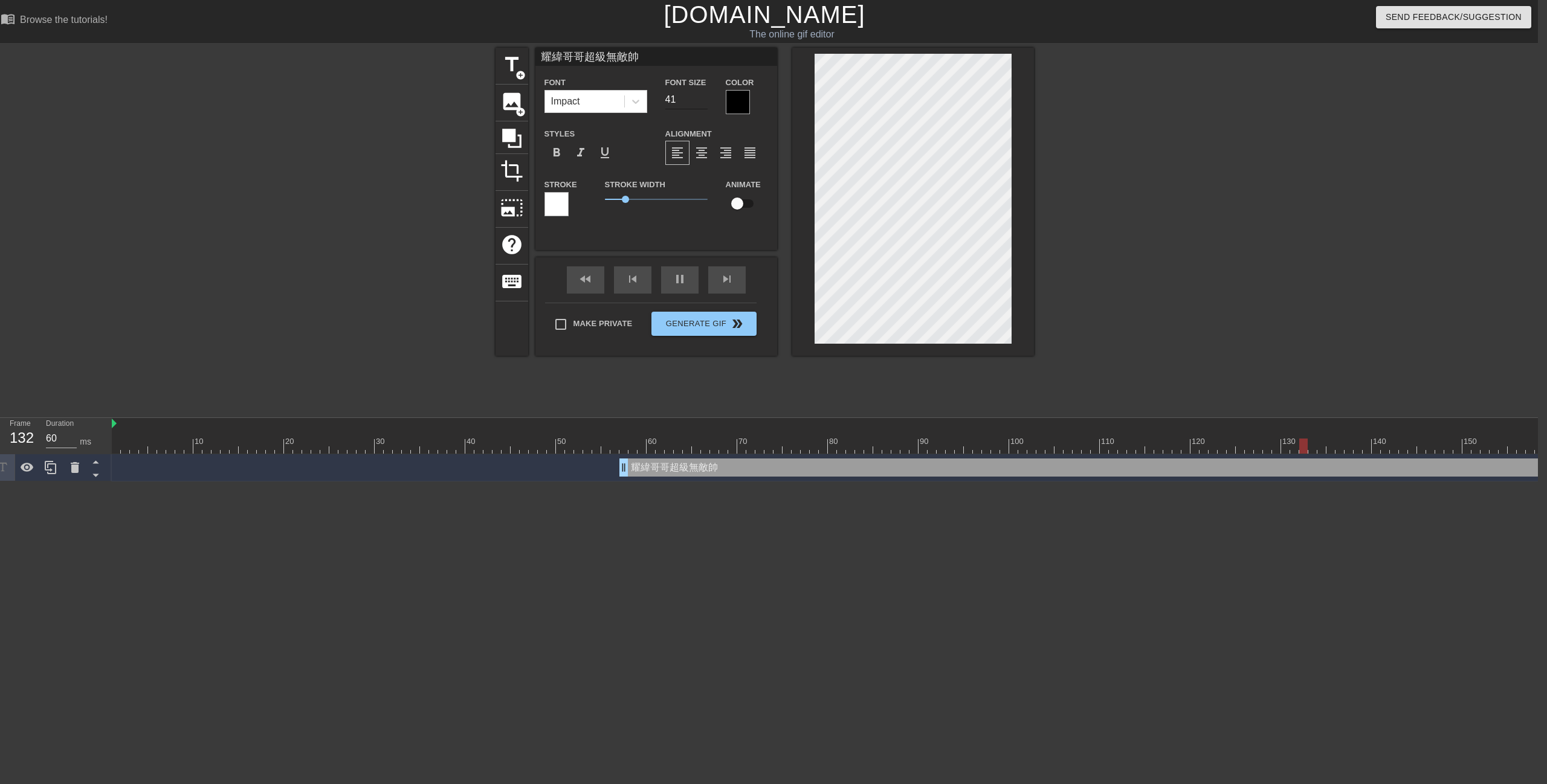
type input "70"
type input "42"
click at [702, 98] on input "42" at bounding box center [686, 99] width 42 height 19
type input "60"
type input "43"
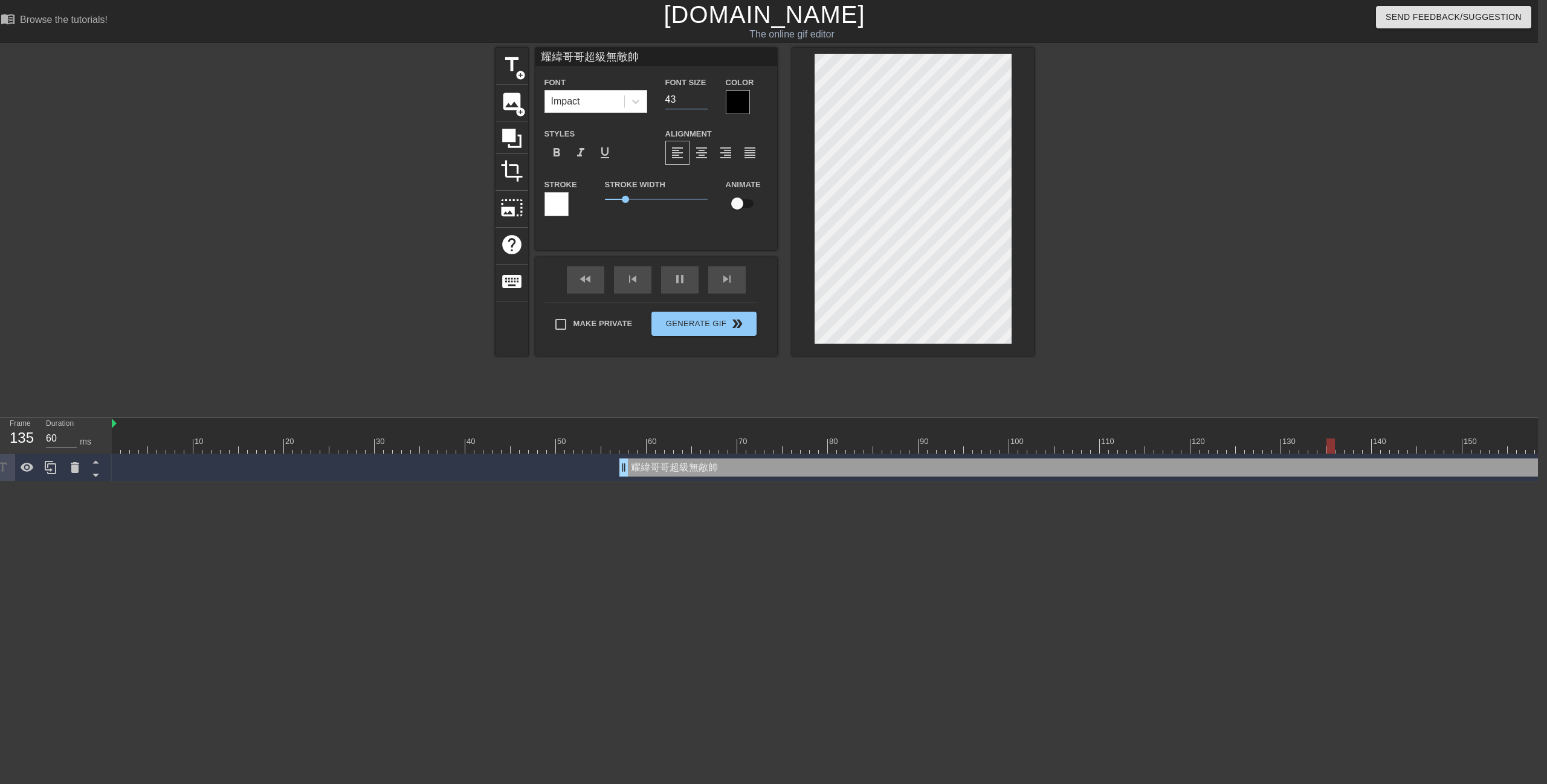
type input "70"
type input "43"
click at [702, 98] on input "43" at bounding box center [686, 99] width 42 height 19
type input "70"
type input "42"
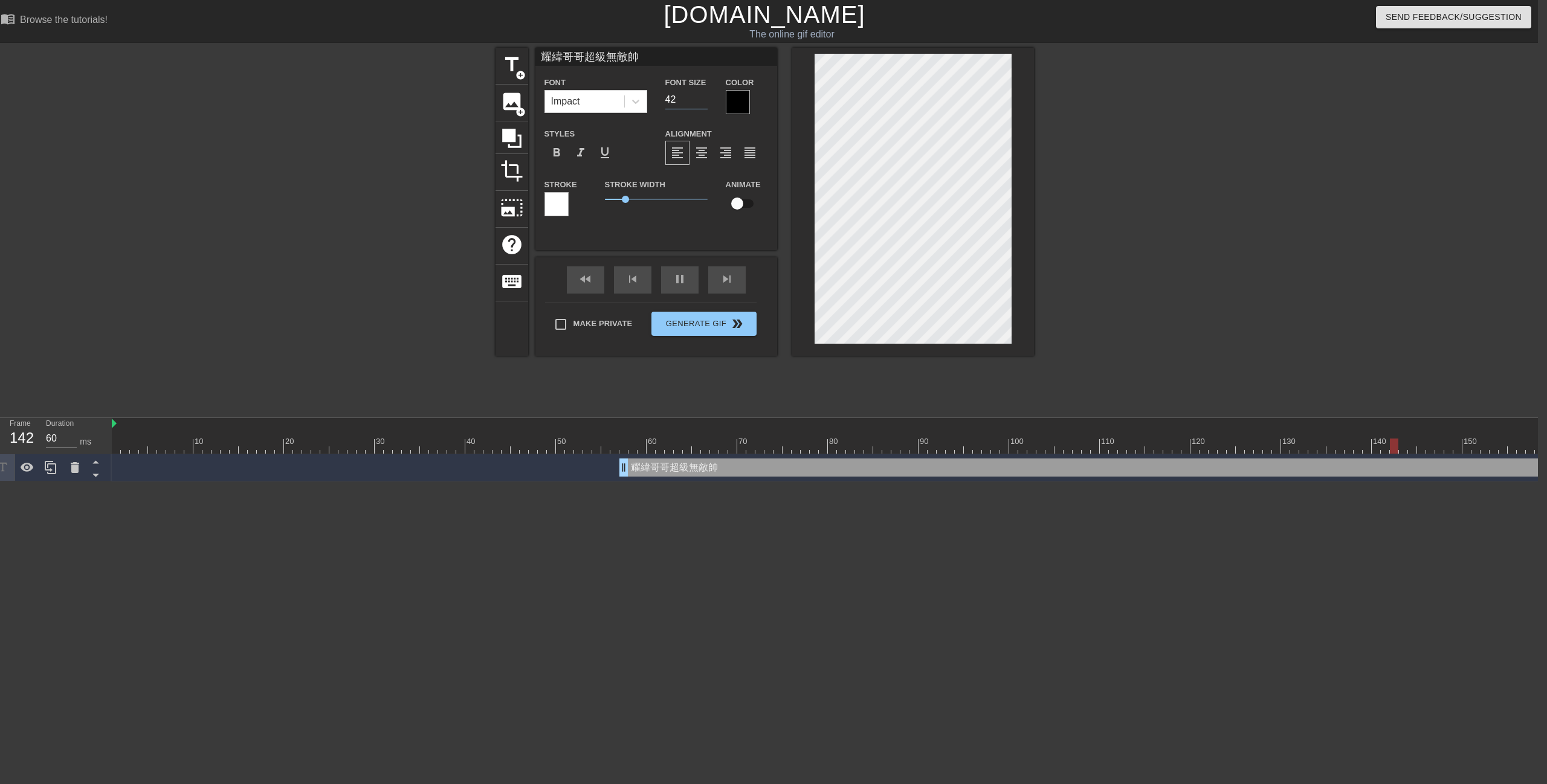
type input "70"
click at [704, 104] on input "42" at bounding box center [686, 99] width 42 height 19
type input "41"
type input "60"
type input "41"
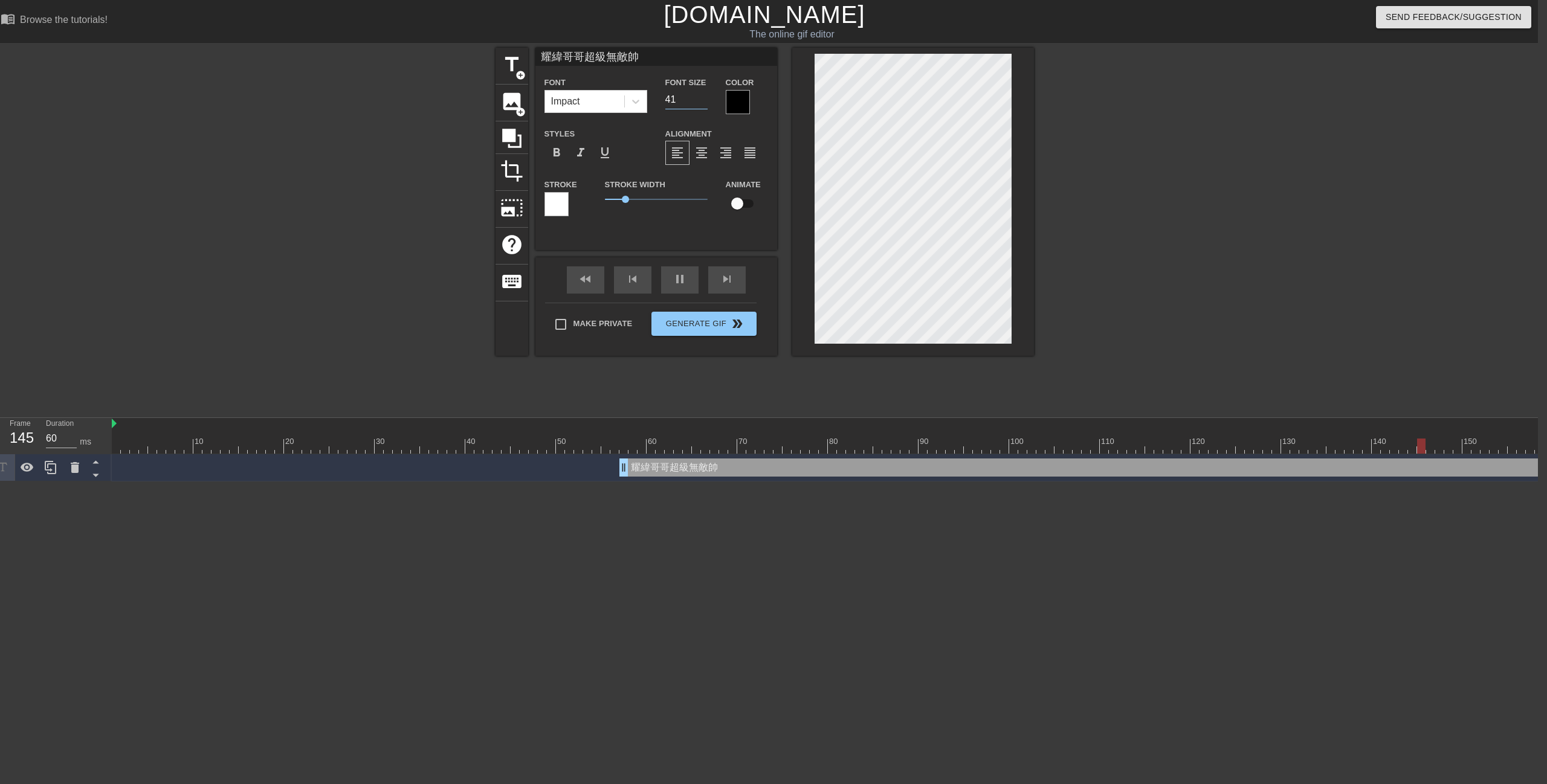
click at [704, 104] on input "41" at bounding box center [686, 99] width 42 height 19
type input "70"
type input "40"
click at [704, 104] on input "40" at bounding box center [686, 99] width 42 height 19
type input "70"
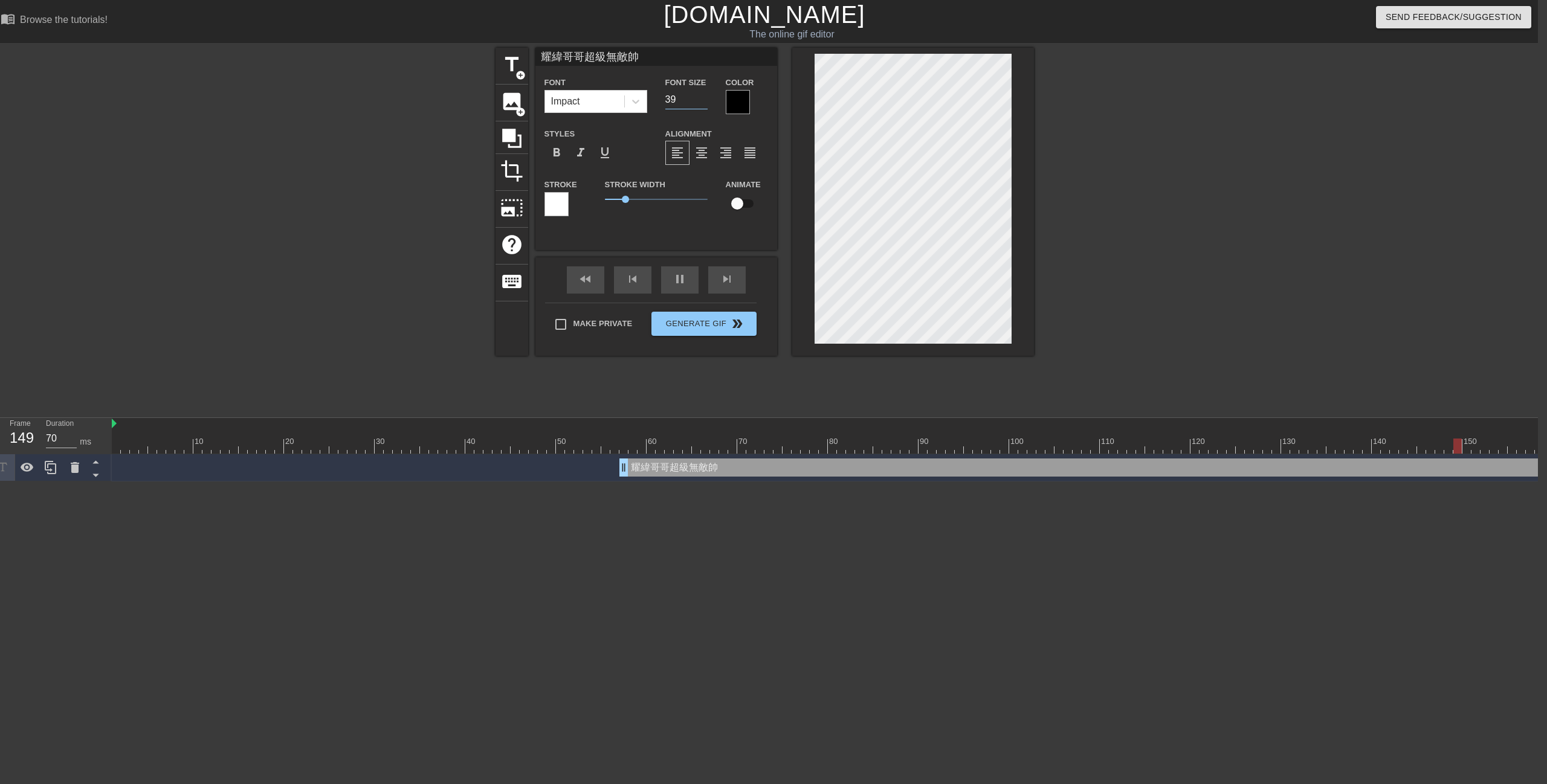
type input "39"
click at [704, 104] on input "39" at bounding box center [686, 99] width 42 height 19
type input "60"
type input "38"
type input "70"
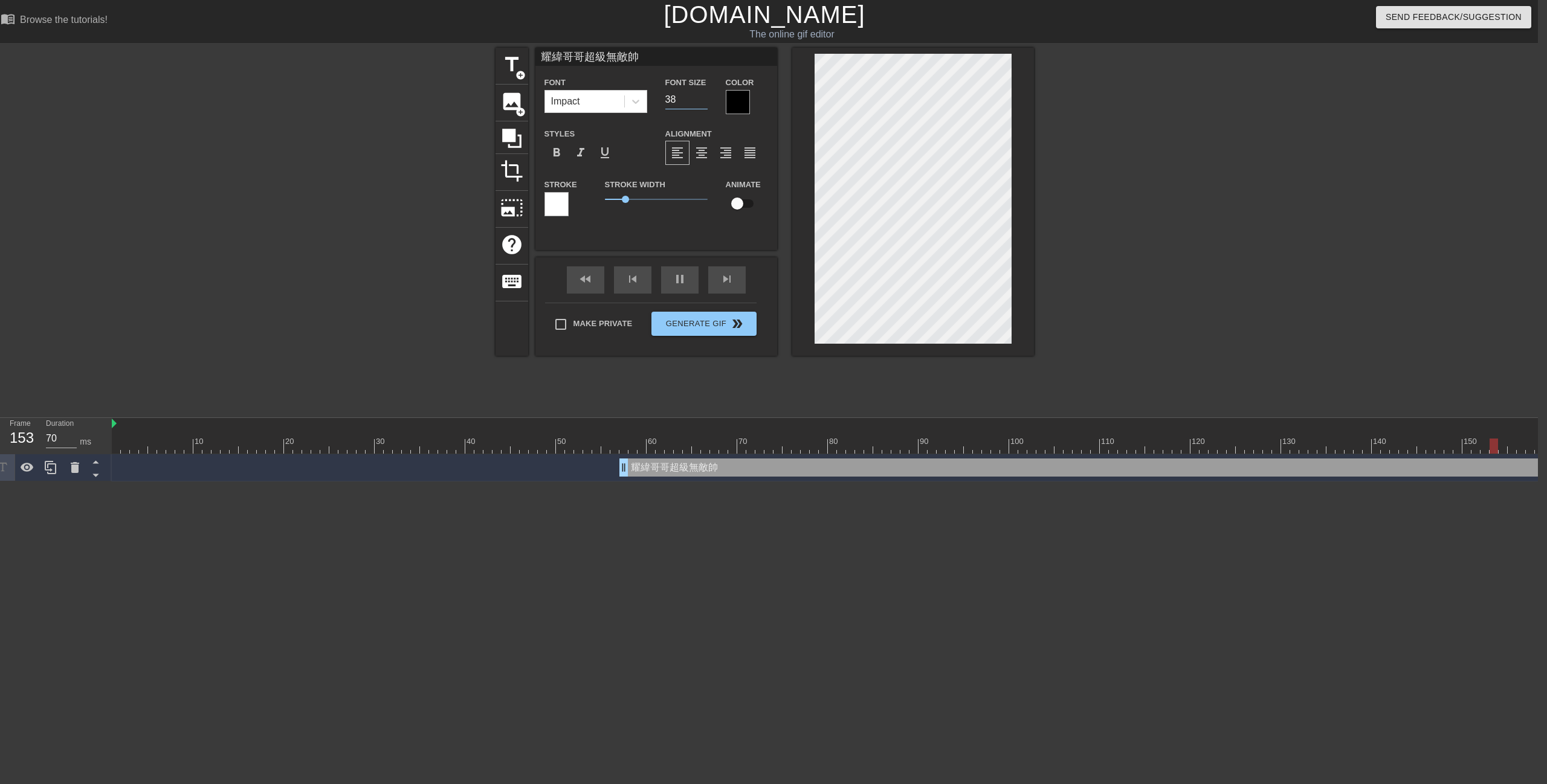
type input "38"
click at [704, 104] on input "38" at bounding box center [686, 99] width 42 height 19
type input "60"
type input "37"
type input "70"
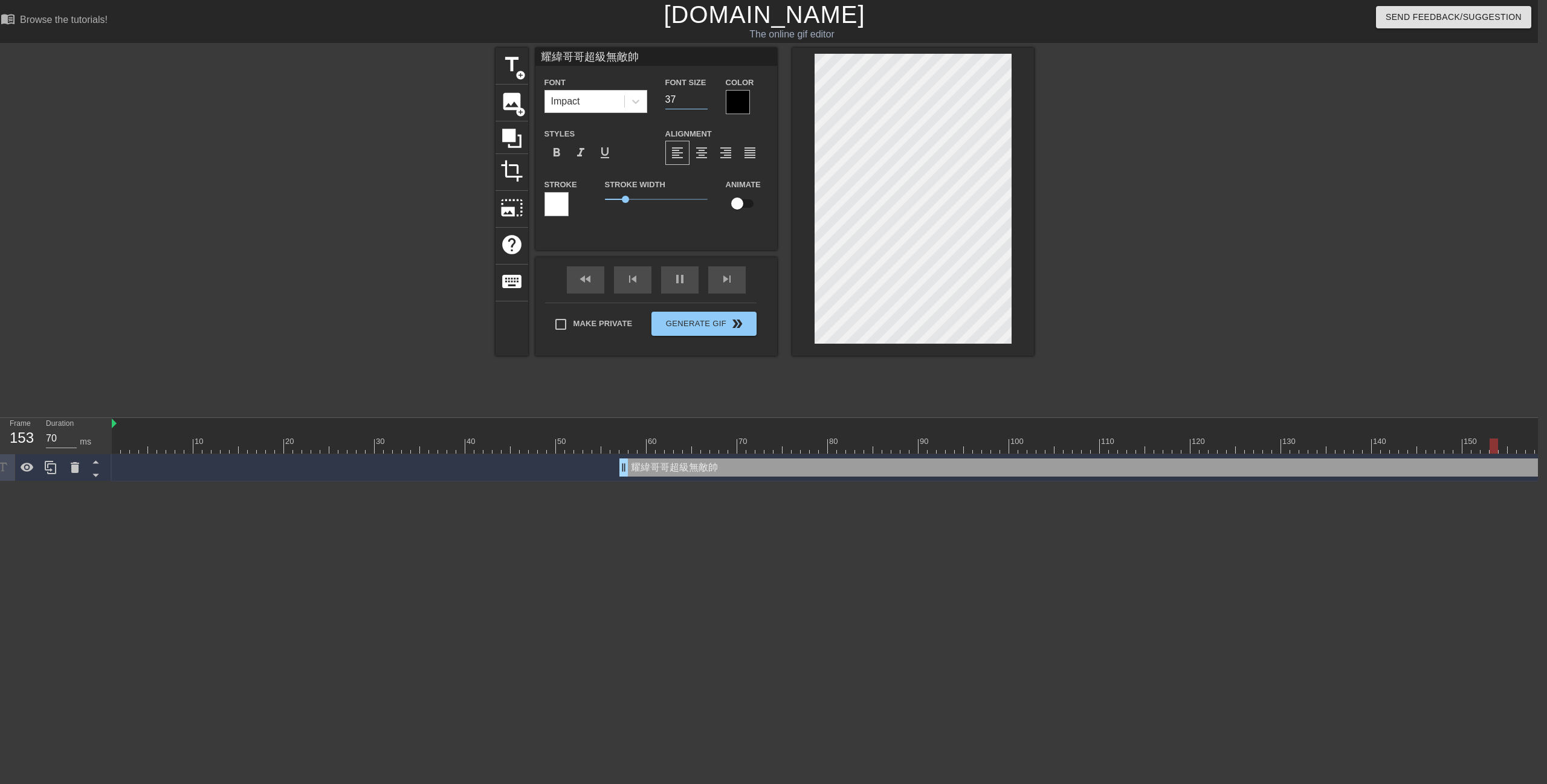
click at [704, 104] on input "37" at bounding box center [686, 99] width 42 height 19
type input "36"
type input "60"
type input "36"
click at [704, 104] on input "36" at bounding box center [686, 99] width 42 height 19
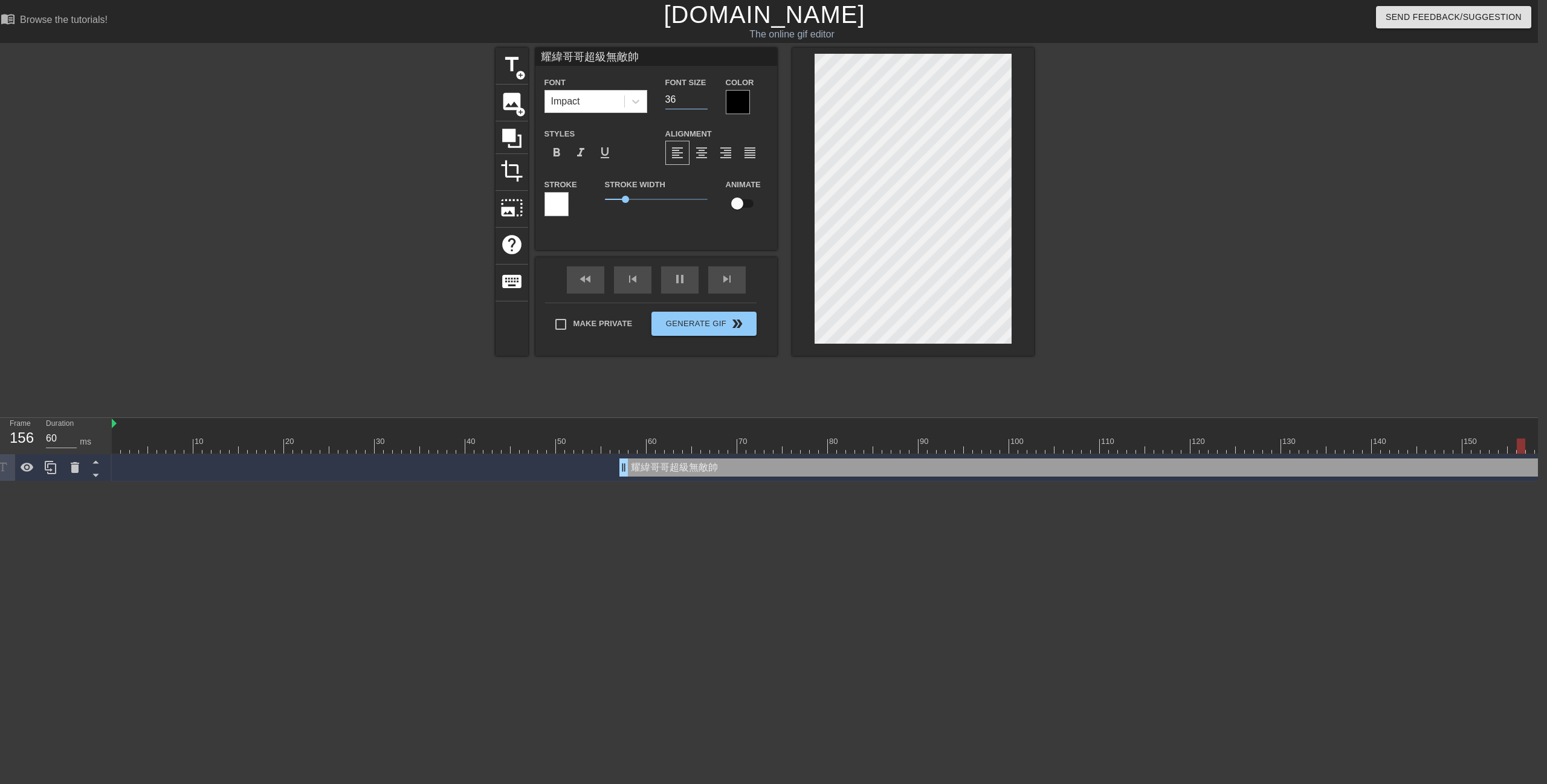
type input "70"
type input "35"
type input "60"
type input "35"
click at [704, 104] on input "35" at bounding box center [686, 99] width 42 height 19
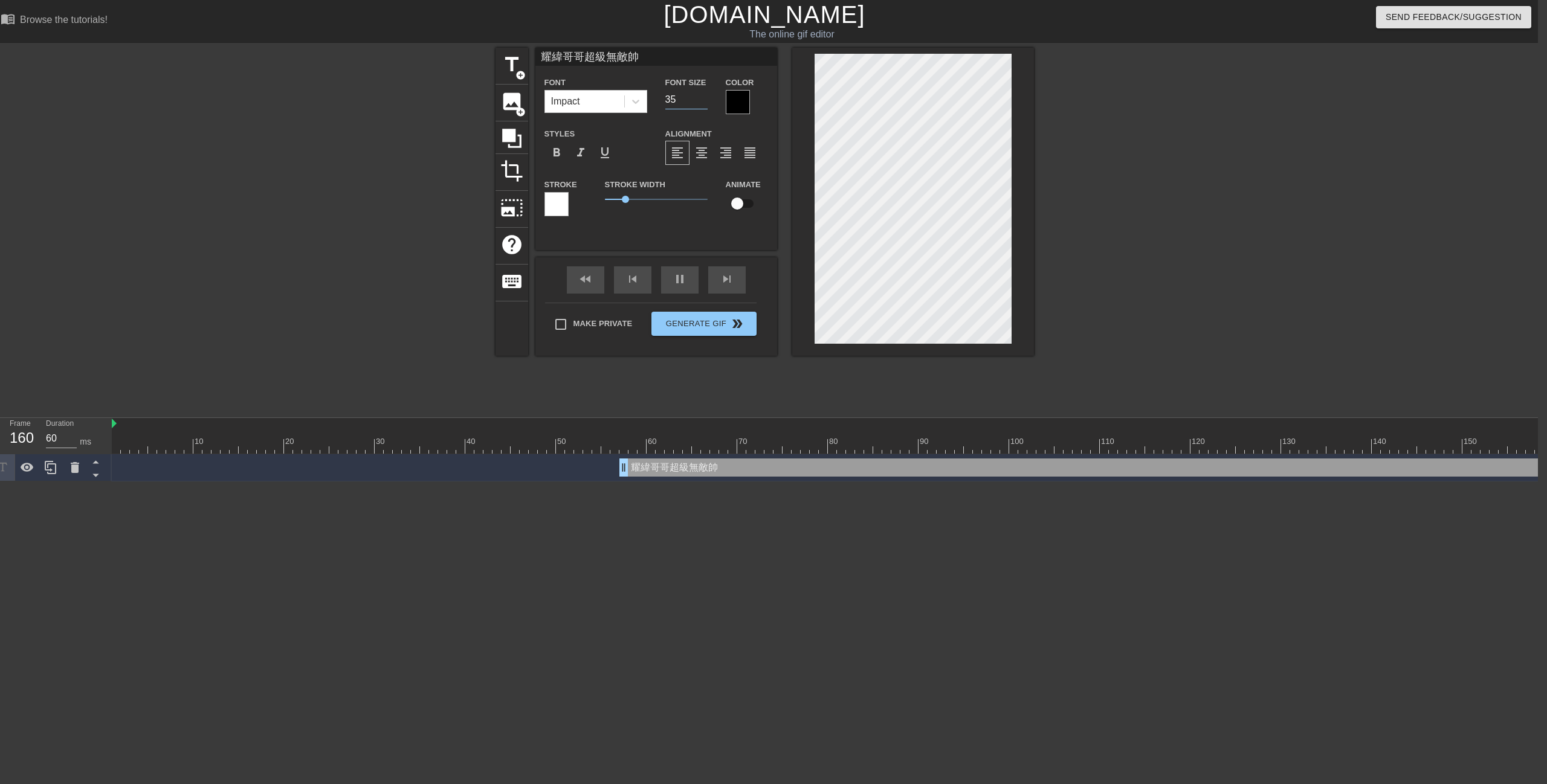
type input "70"
type input "34"
click at [704, 104] on input "34" at bounding box center [686, 99] width 42 height 19
type input "60"
type input "33"
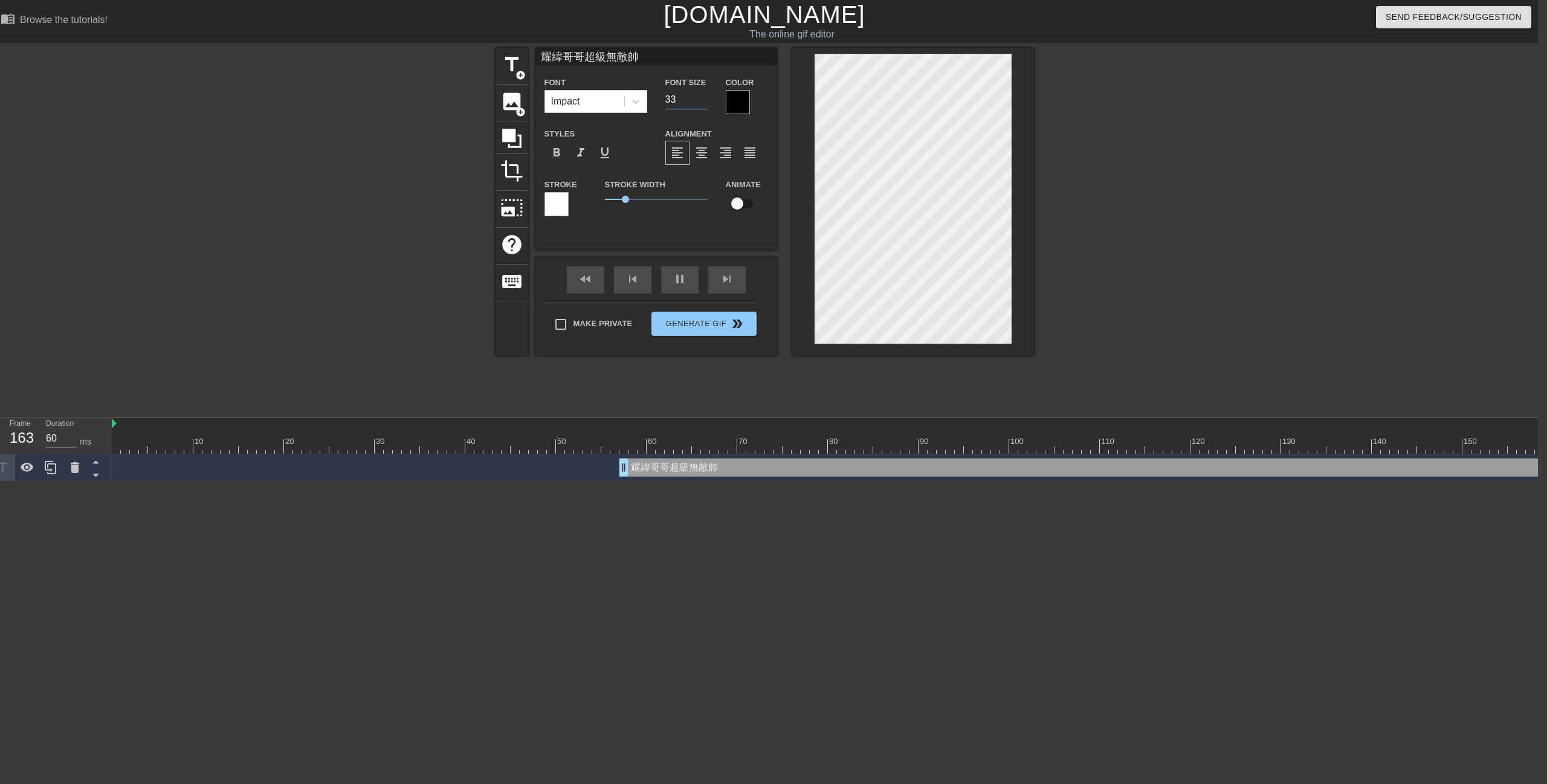
type input "70"
type input "33"
click at [704, 104] on input "33" at bounding box center [686, 99] width 42 height 19
click at [748, 107] on div at bounding box center [737, 101] width 24 height 24
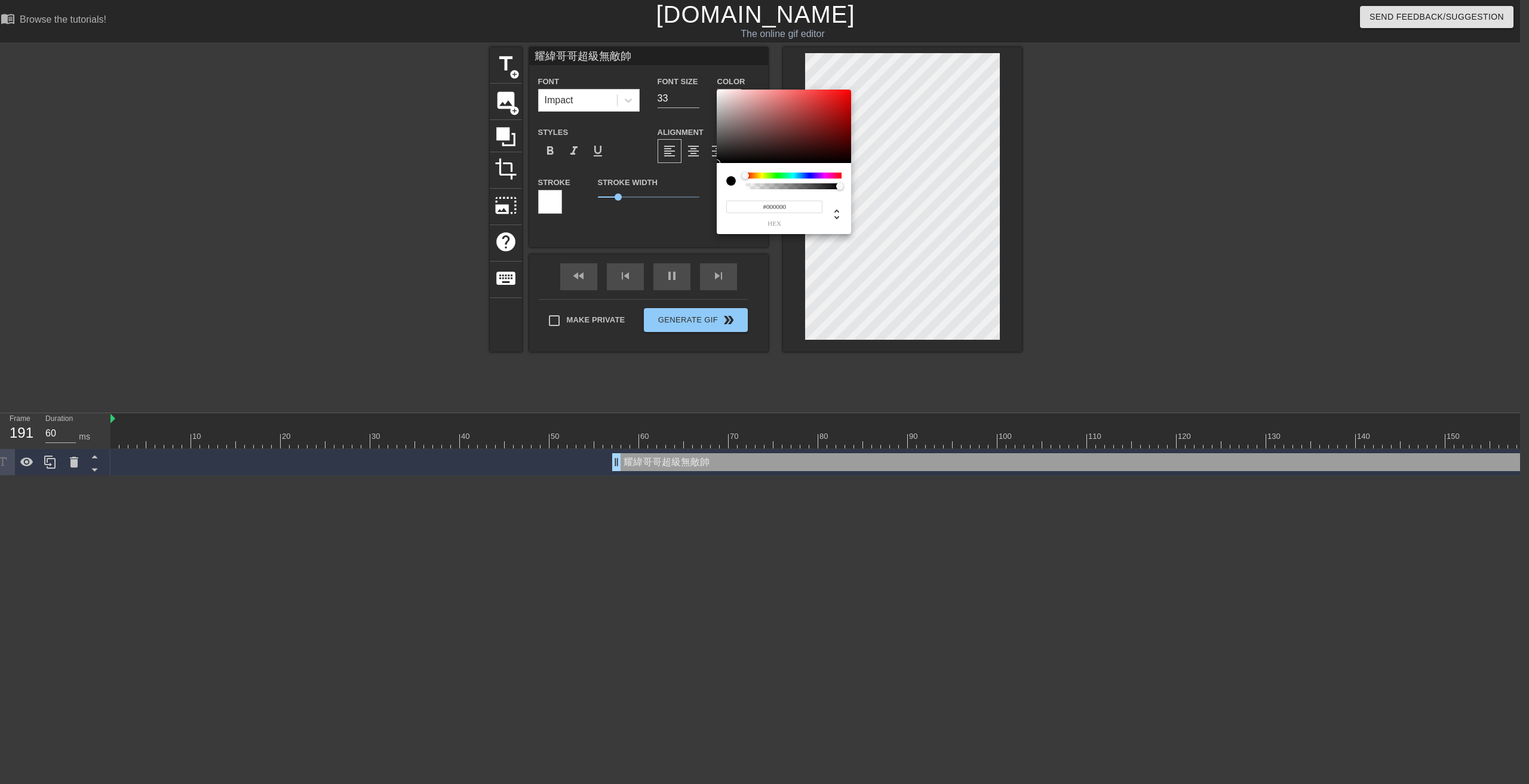
type input "70"
type input "#A58787"
type input "60"
type input "#E5E1E1"
type input "70"
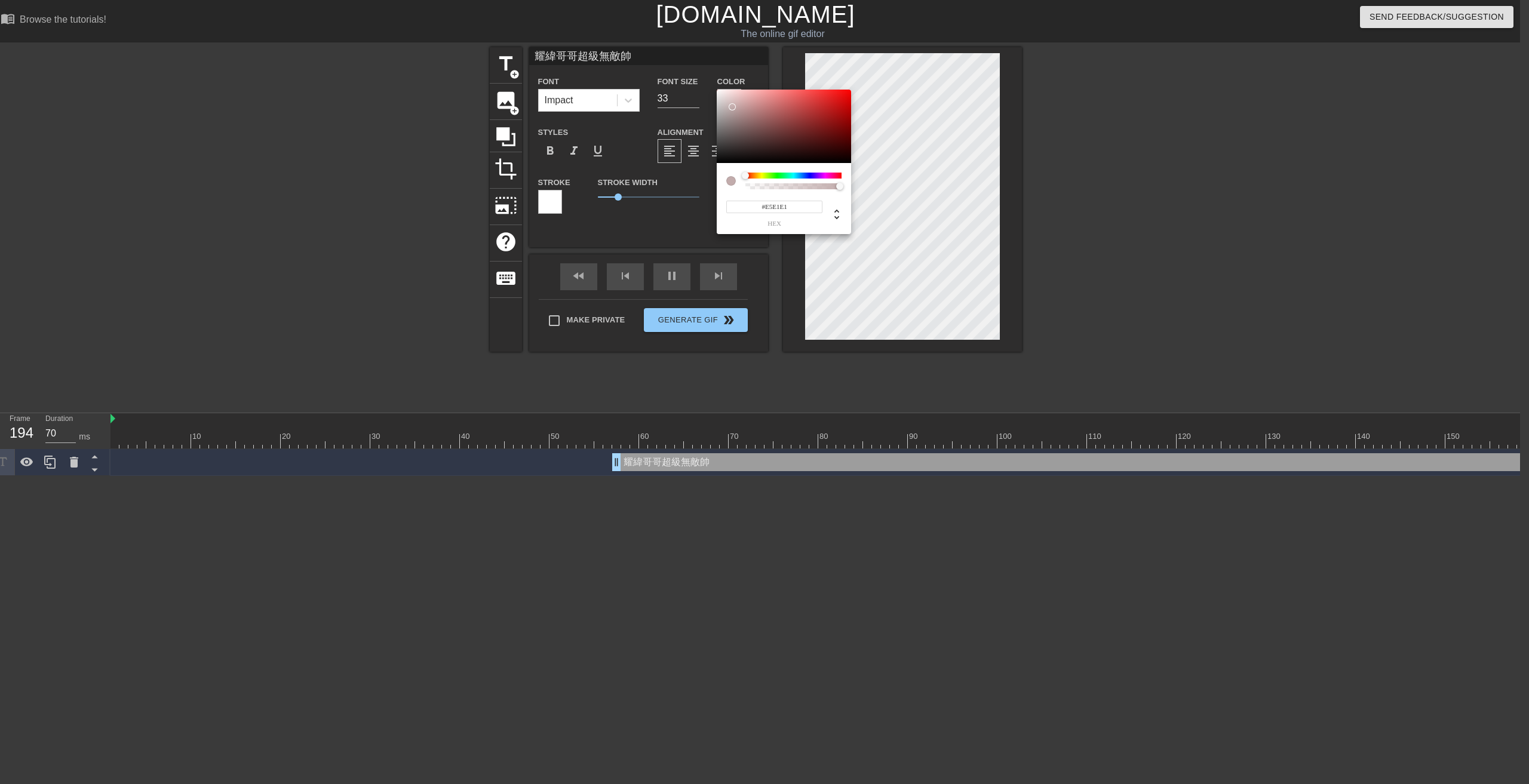
type input "#FFFFFF"
drag, startPoint x: 740, startPoint y: 114, endPoint x: 699, endPoint y: 82, distance: 52.0
click at [699, 82] on div "#FFFFFF hex" at bounding box center [764, 392] width 1529 height 784
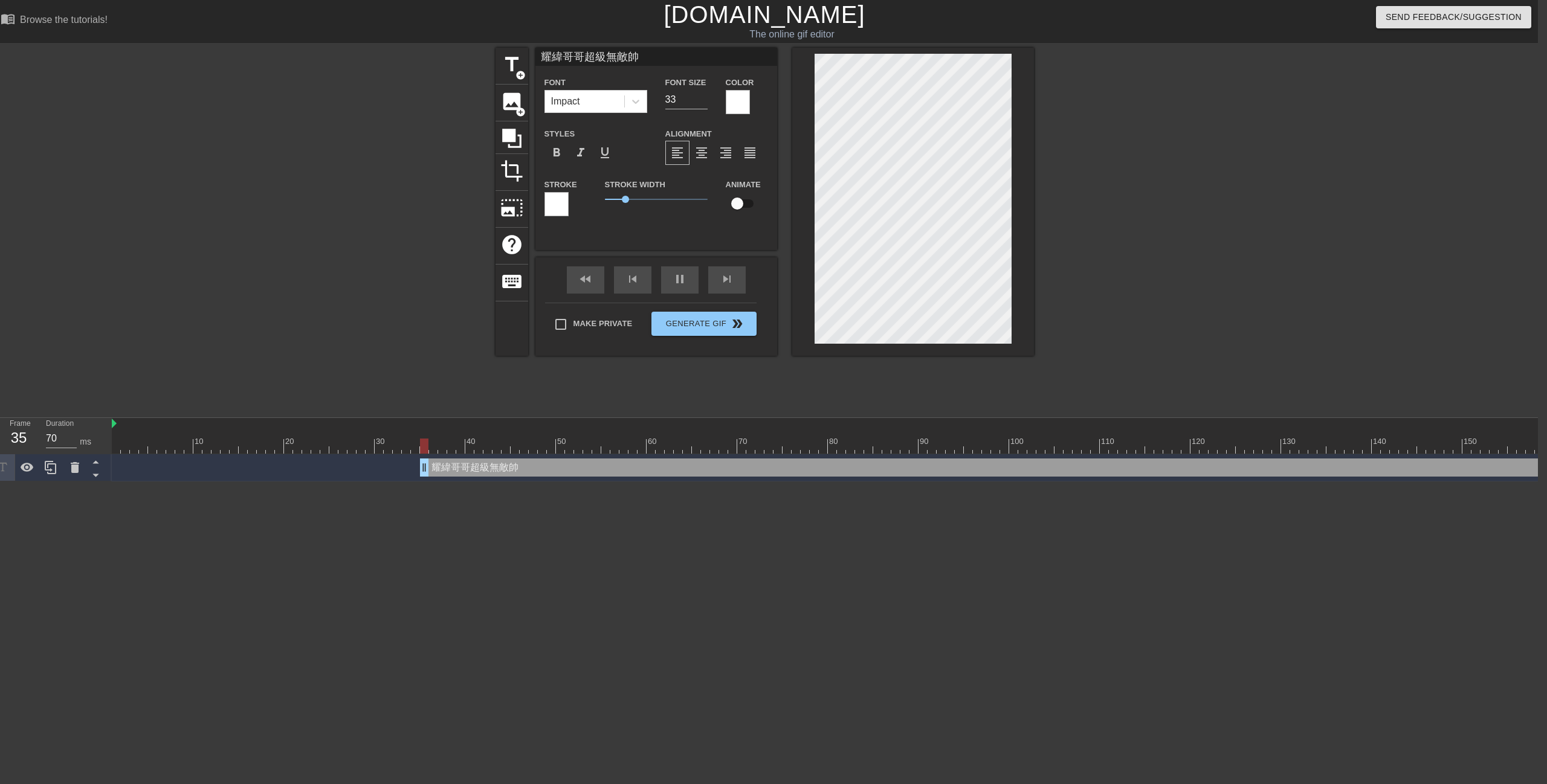
drag, startPoint x: 738, startPoint y: 461, endPoint x: 527, endPoint y: 495, distance: 213.7
click at [546, 482] on html "menu_book Browse the tutorials! [DOMAIN_NAME] The online gif editor Send Feedba…" at bounding box center [764, 241] width 1547 height 482
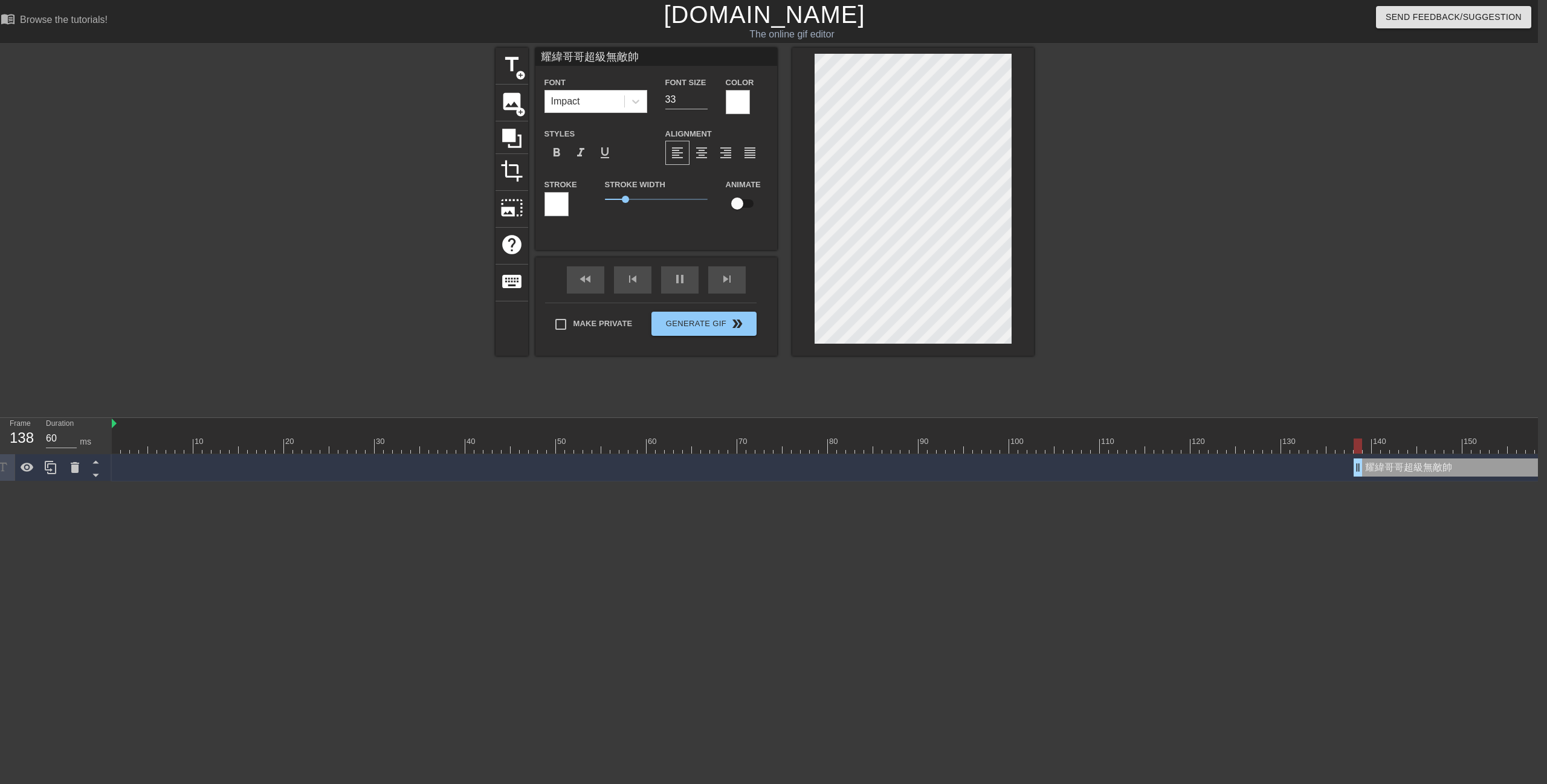
drag, startPoint x: 431, startPoint y: 469, endPoint x: 1362, endPoint y: 506, distance: 931.7
click at [1362, 482] on html "menu_book Browse the tutorials! [DOMAIN_NAME] The online gif editor Send Feedba…" at bounding box center [764, 241] width 1547 height 482
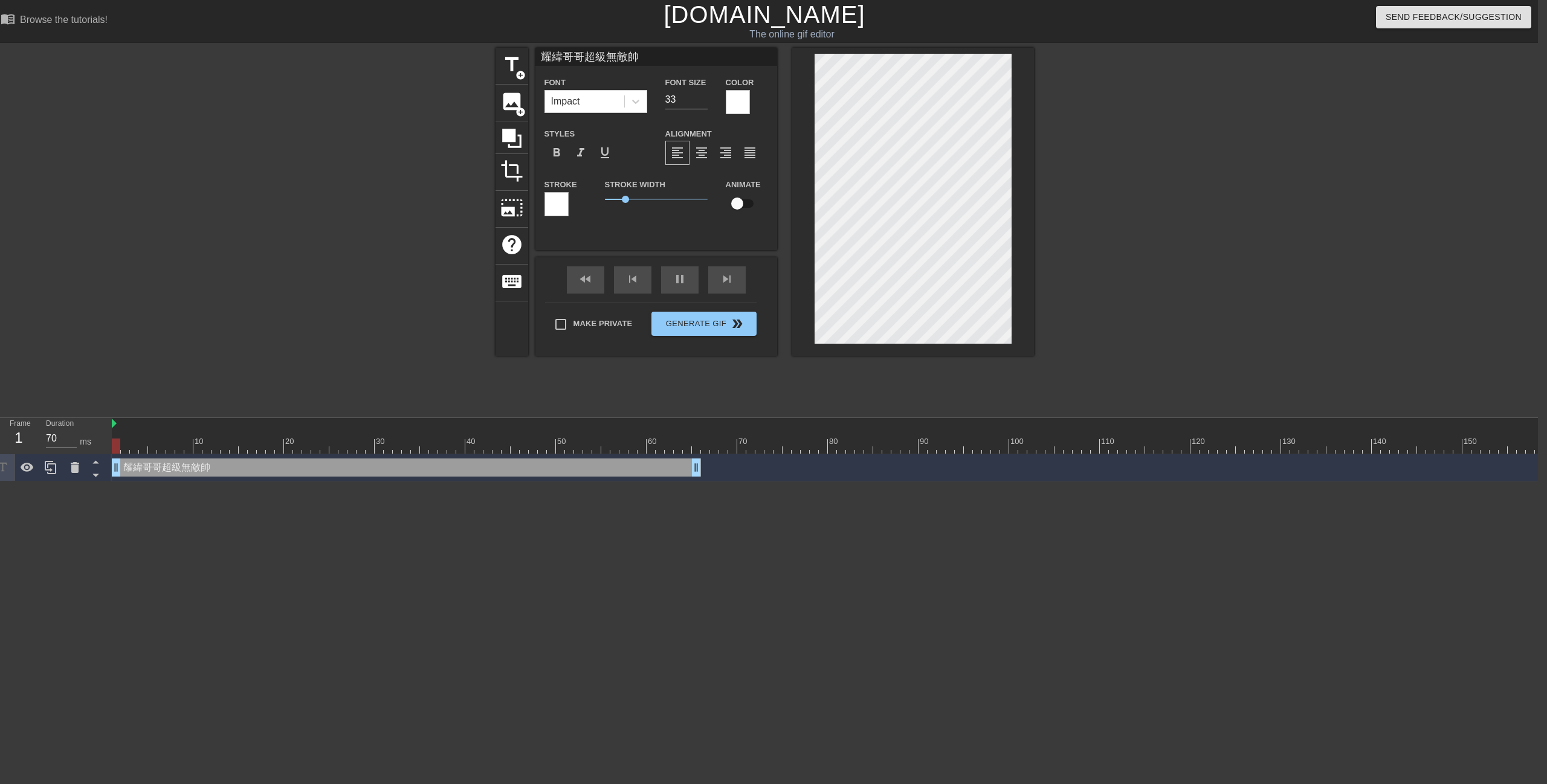
drag, startPoint x: 1410, startPoint y: 460, endPoint x: 72, endPoint y: 400, distance: 1339.3
click at [75, 398] on div "menu_book Browse the tutorials! [DOMAIN_NAME] The online gif editor Send Feedba…" at bounding box center [764, 241] width 1547 height 482
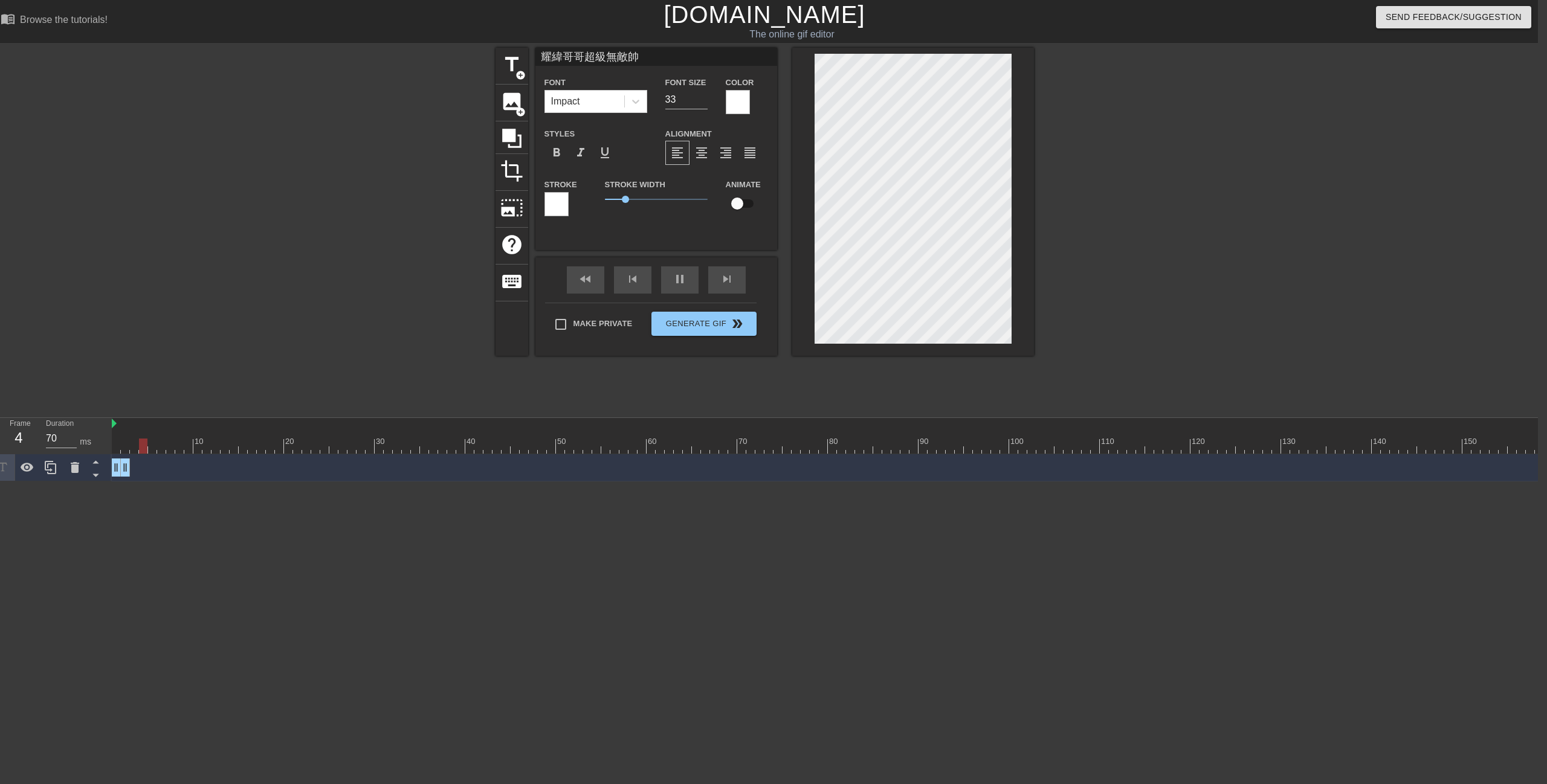
drag, startPoint x: 694, startPoint y: 468, endPoint x: 120, endPoint y: 469, distance: 574.0
drag, startPoint x: 129, startPoint y: 470, endPoint x: 198, endPoint y: 468, distance: 69.0
click at [675, 278] on div "pause" at bounding box center [680, 279] width 38 height 27
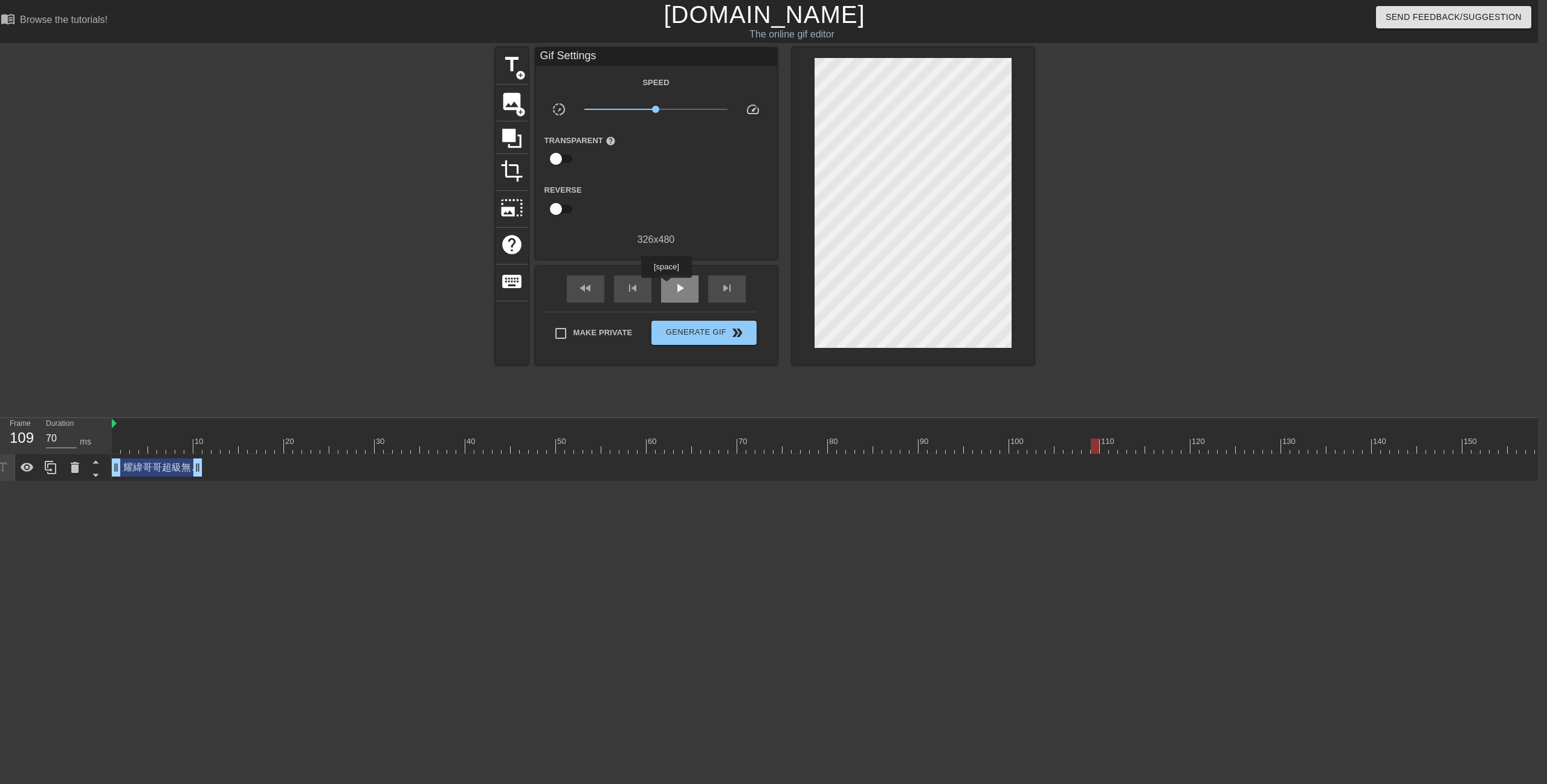
click at [666, 286] on div "play_arrow" at bounding box center [680, 288] width 38 height 27
click at [672, 297] on div "pause" at bounding box center [680, 288] width 38 height 27
click at [1292, 351] on div "title add_circle image add_circle crop photo_size_select_large help keyboard Gi…" at bounding box center [764, 229] width 1547 height 362
click at [681, 285] on span "play_arrow" at bounding box center [679, 288] width 15 height 15
click at [681, 285] on span "pause" at bounding box center [679, 288] width 15 height 15
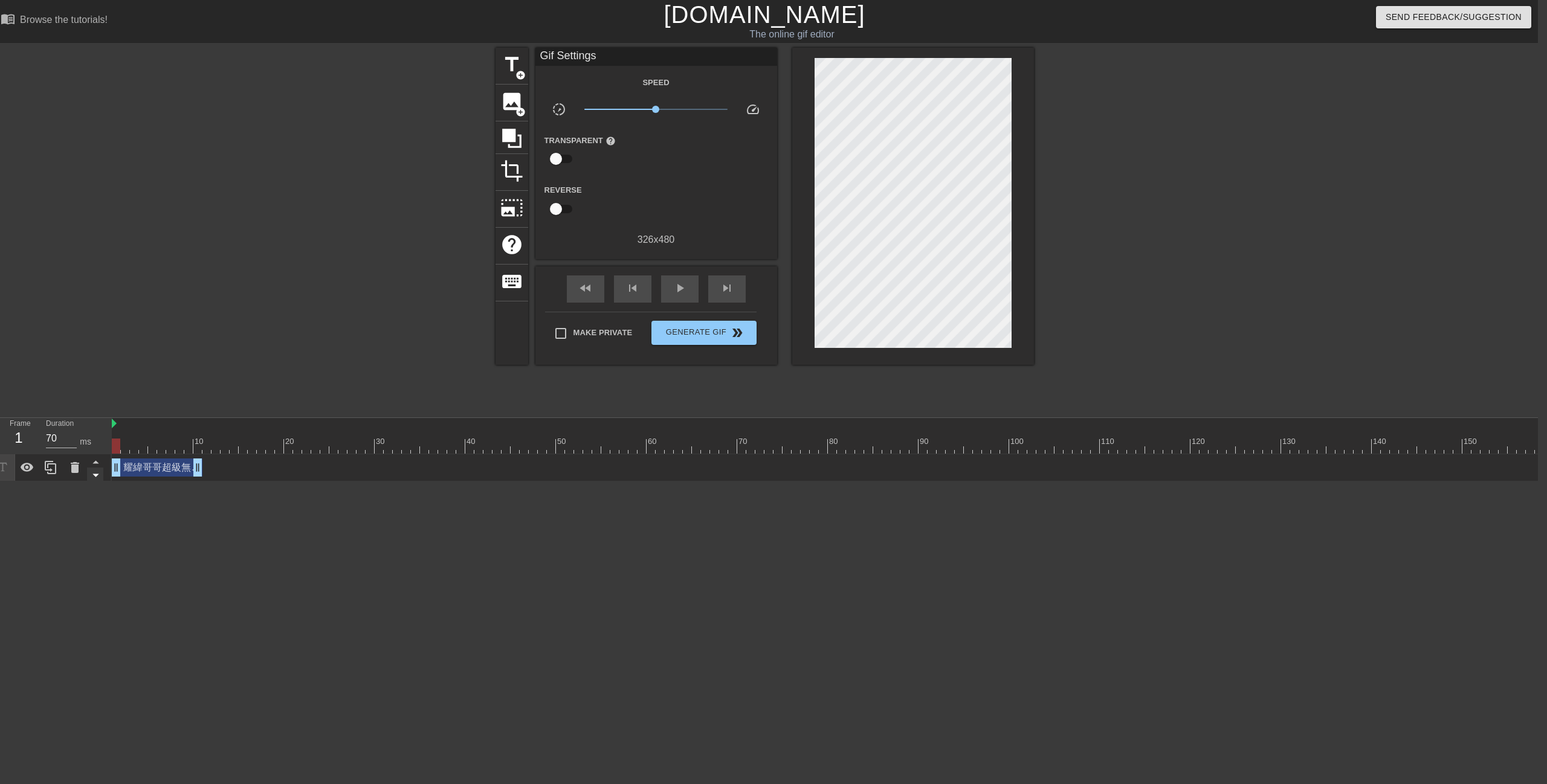
drag, startPoint x: 331, startPoint y: 448, endPoint x: 95, endPoint y: 468, distance: 236.8
click at [95, 468] on div "Frame 1 Duration 70 ms 10 20 30 40 50 60 70 80 90 100 110 120 130 140 150" at bounding box center [764, 450] width 1547 height 64
click at [678, 288] on span "play_arrow" at bounding box center [679, 288] width 15 height 15
click at [678, 288] on span "pause" at bounding box center [679, 288] width 15 height 15
drag, startPoint x: 198, startPoint y: 466, endPoint x: 101, endPoint y: 467, distance: 97.0
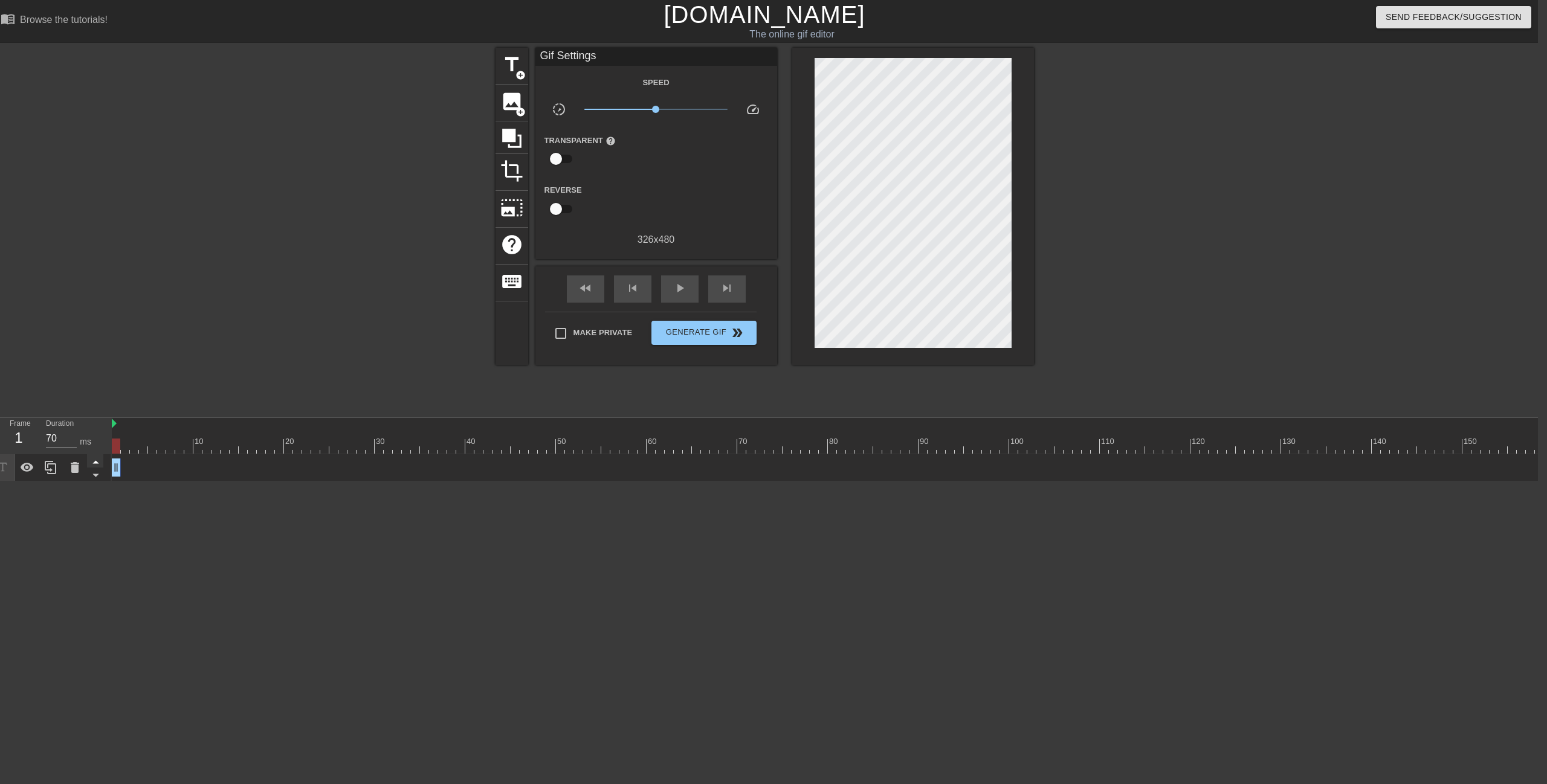
click at [101, 467] on div "Frame 1 Duration 70 ms 10 20 30 40 50 60 70 80 90 100 110 120 130 140 150" at bounding box center [764, 450] width 1547 height 64
click at [687, 295] on span "play_arrow" at bounding box center [679, 288] width 15 height 15
drag, startPoint x: 328, startPoint y: 438, endPoint x: 75, endPoint y: 453, distance: 253.4
click at [75, 450] on div "Frame 1 Duration 70 ms 10 20 30 40 50 60 70 80 90 100 110 120 130 140 150" at bounding box center [764, 450] width 1547 height 64
click at [679, 295] on span "play_arrow" at bounding box center [679, 288] width 15 height 15
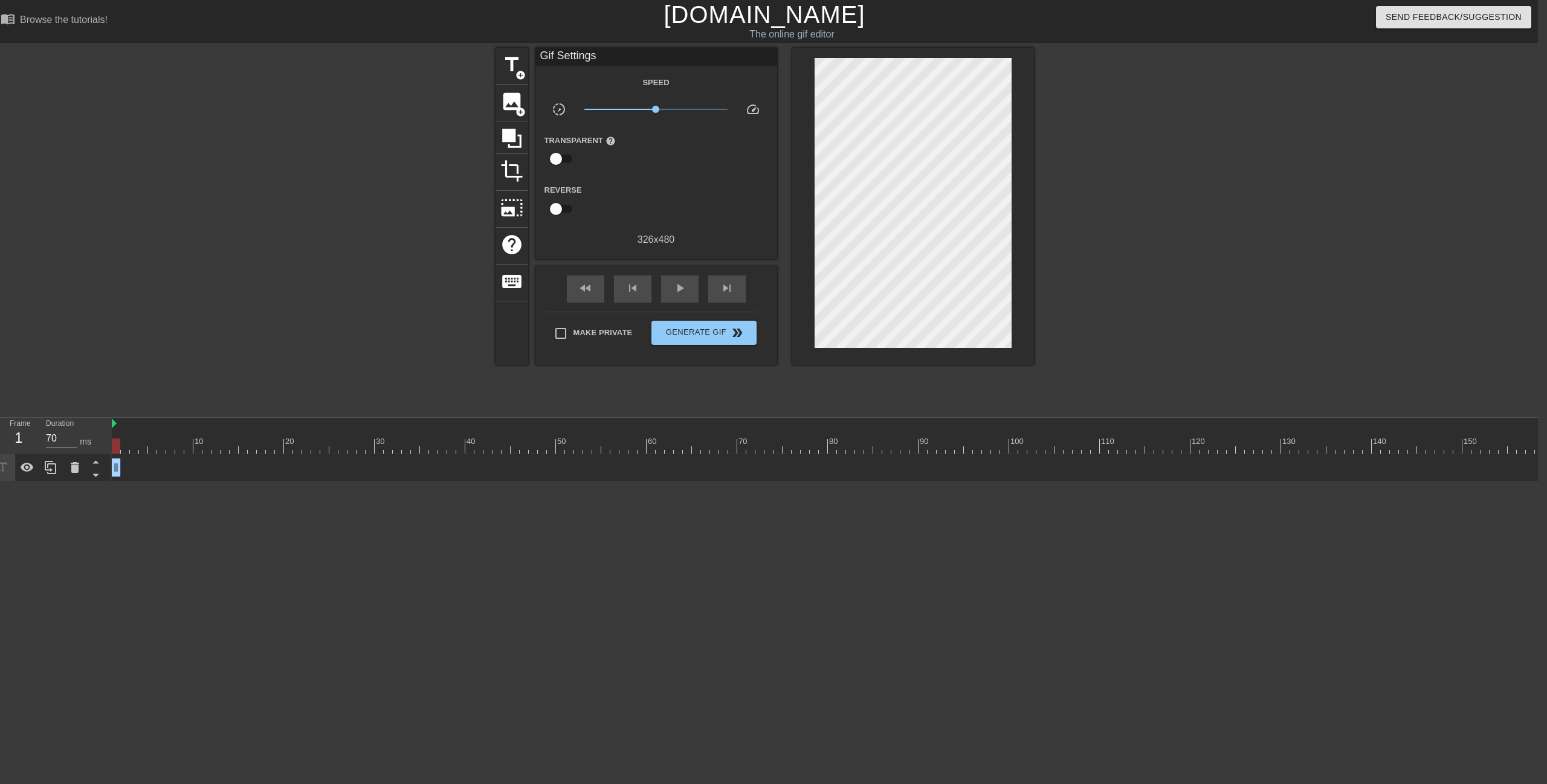
drag, startPoint x: 233, startPoint y: 450, endPoint x: 66, endPoint y: 452, distance: 167.0
click at [66, 452] on div "Frame 1 Duration 70 ms 10 20 30 40 50 60 70 80 90 100 110 120 130 140 150" at bounding box center [764, 450] width 1547 height 64
click at [668, 292] on div "play_arrow" at bounding box center [680, 288] width 38 height 27
type input "70"
drag, startPoint x: 325, startPoint y: 445, endPoint x: 64, endPoint y: 443, distance: 261.0
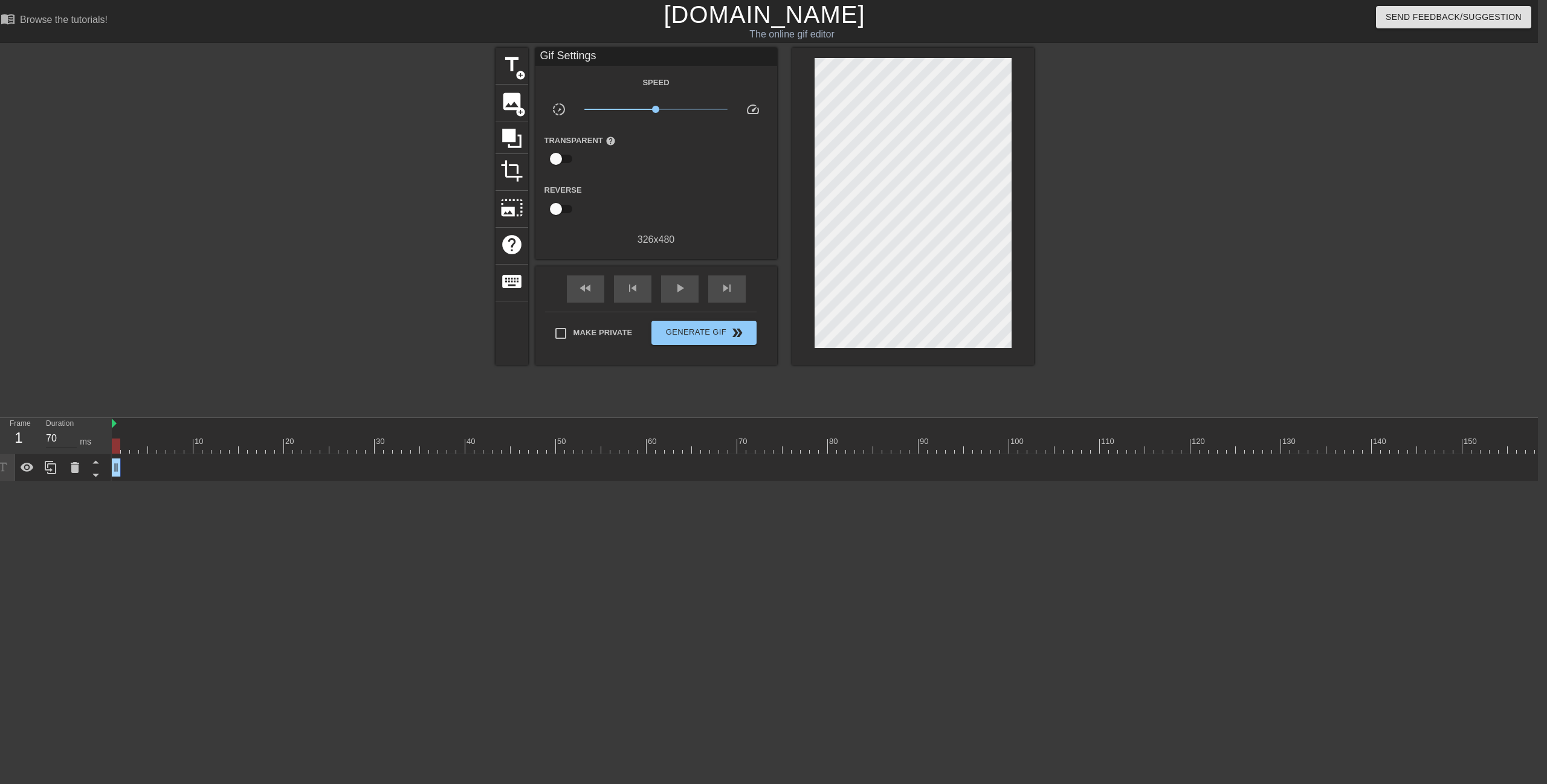
click at [61, 456] on div "Frame 1 Duration 70 ms 10 20 30 40 50 60 70 80 90 100 110 120 130 140 150" at bounding box center [764, 450] width 1547 height 64
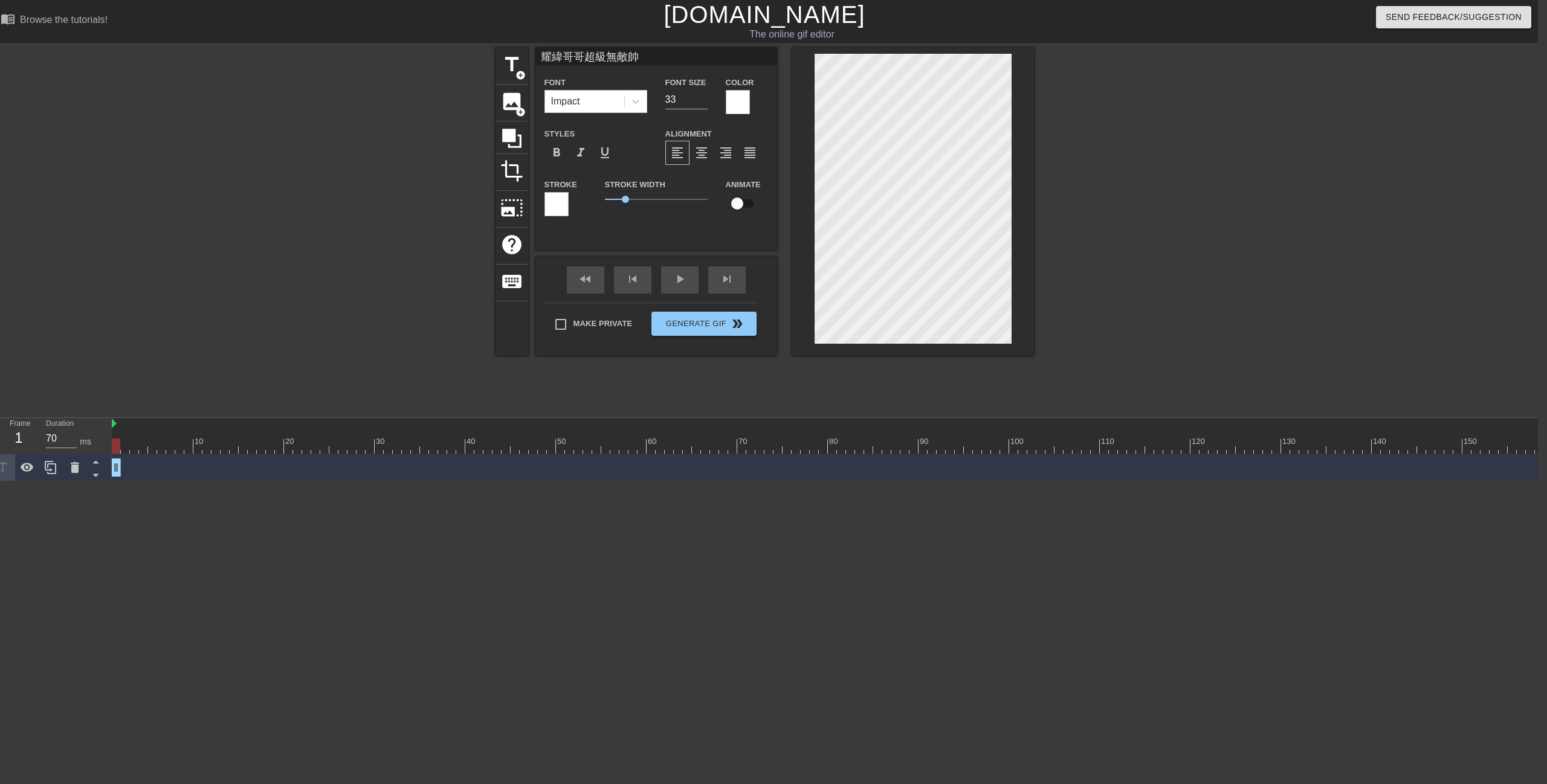
click at [804, 108] on div at bounding box center [912, 202] width 242 height 308
paste textarea "帥"
type input "帥"
type textarea "帥"
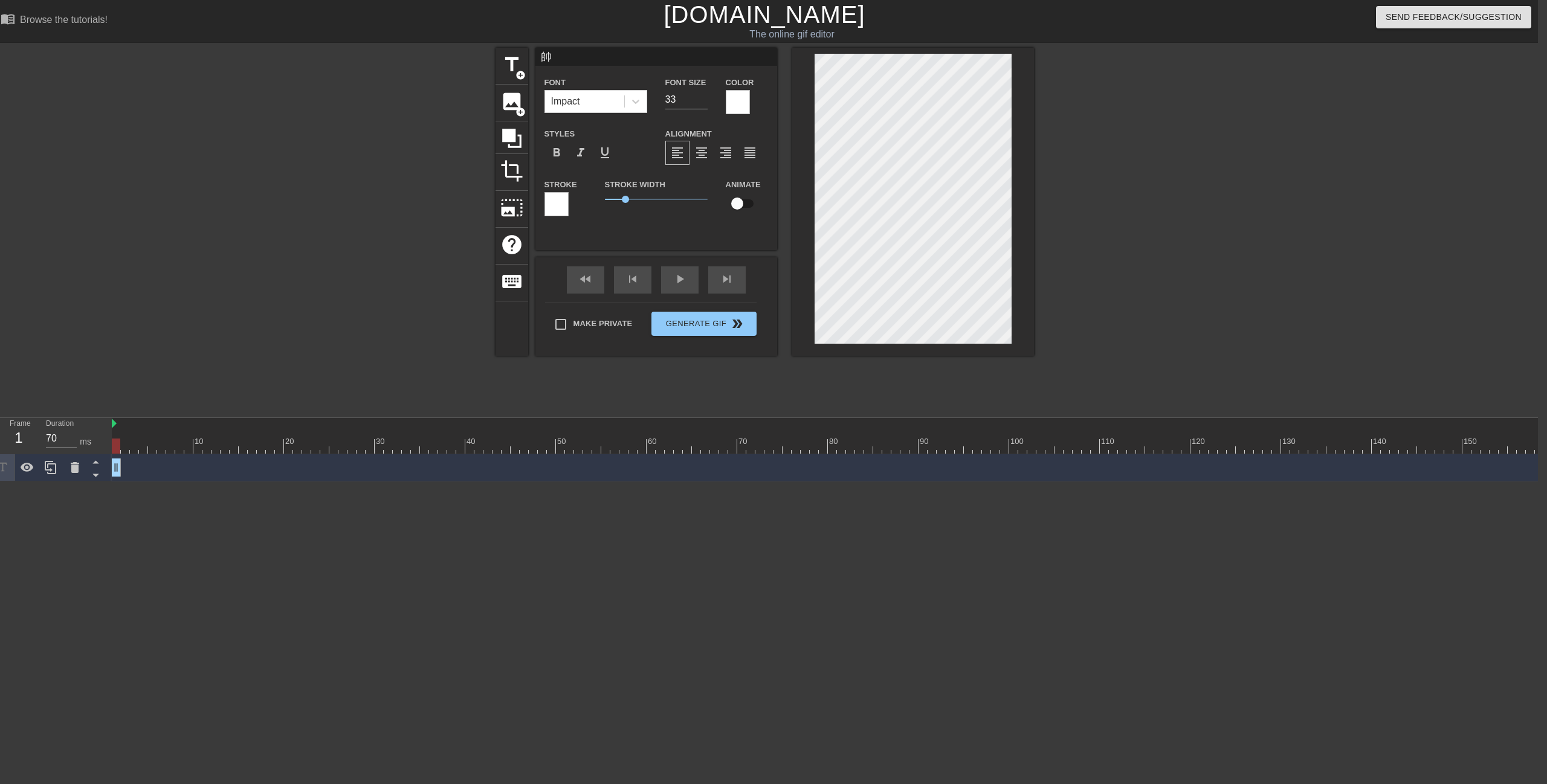
click at [1037, 147] on div "title add_circle image add_circle crop photo_size_select_large help keyboard 帥 …" at bounding box center [764, 229] width 1547 height 362
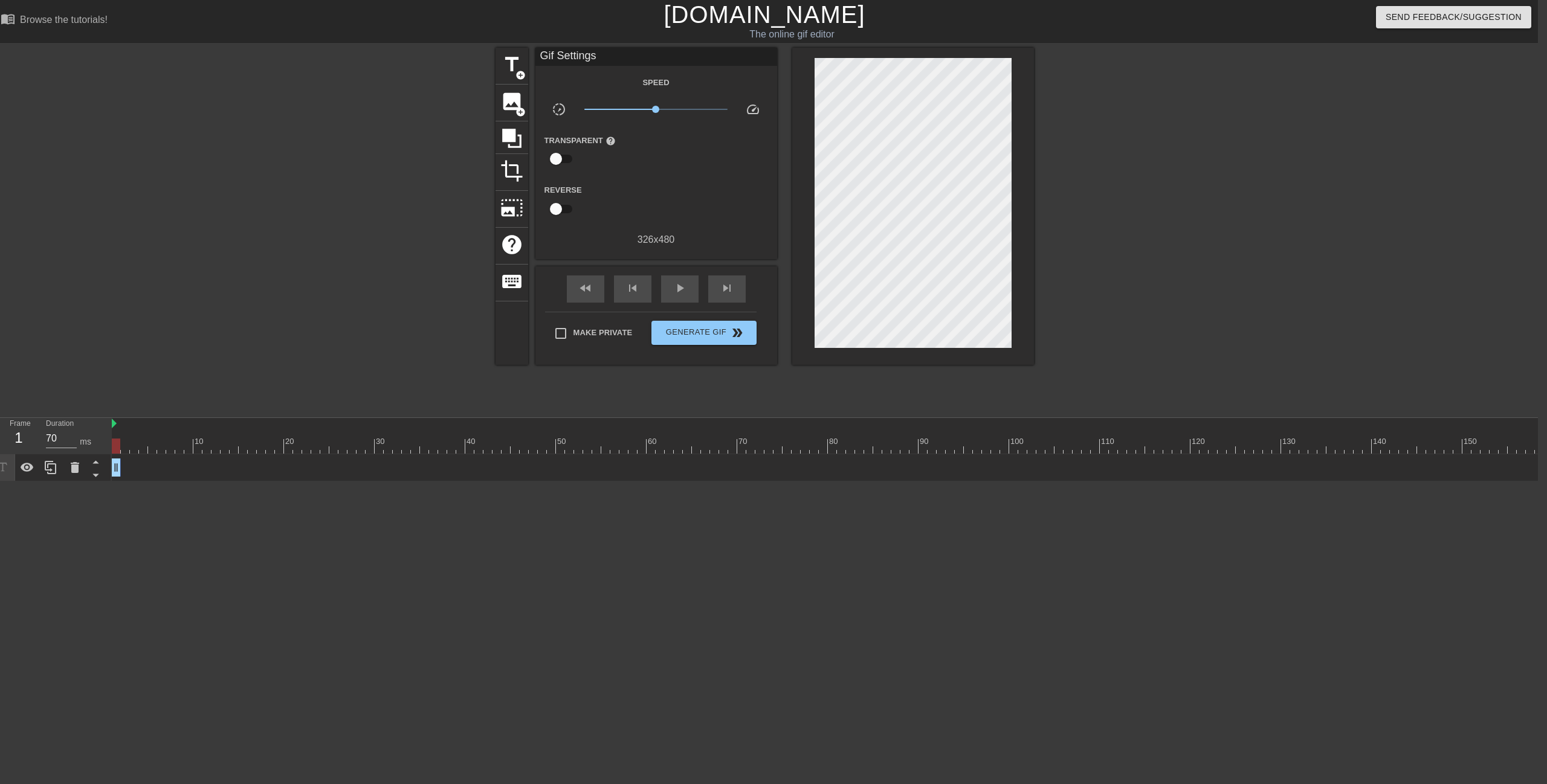
drag, startPoint x: 118, startPoint y: 465, endPoint x: 63, endPoint y: 482, distance: 57.6
click at [63, 482] on div "Frame 1 Duration 70 ms 10 20 30 40 50 60 70 80 90 100 110 120 130 140 150" at bounding box center [764, 450] width 1547 height 64
click at [64, 482] on div "Frame 1 Duration 70 ms" at bounding box center [51, 450] width 120 height 64
click at [675, 296] on div "play_arrow" at bounding box center [680, 288] width 38 height 27
click at [677, 295] on span "pause" at bounding box center [679, 288] width 15 height 15
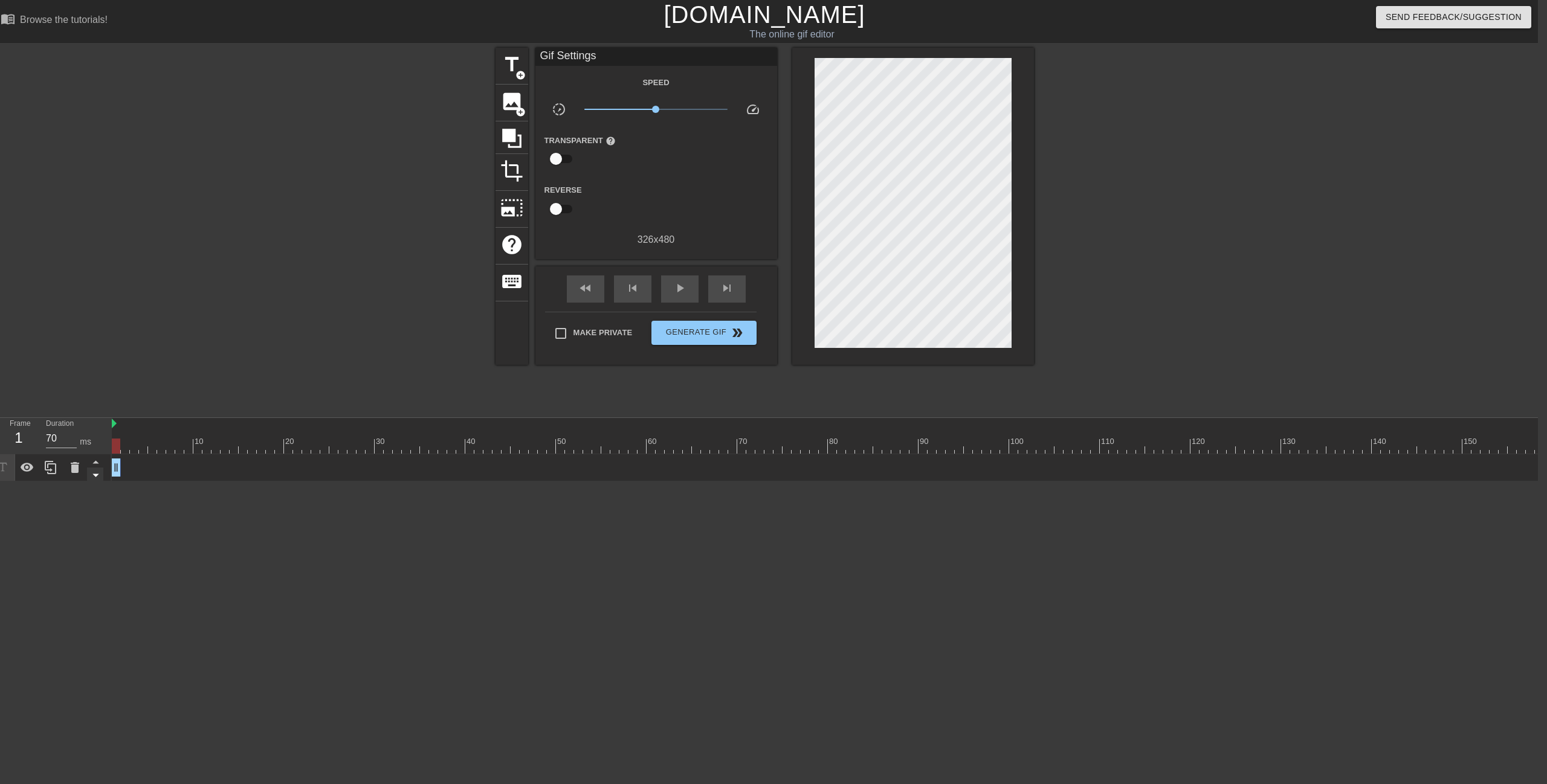
drag, startPoint x: 118, startPoint y: 473, endPoint x: 93, endPoint y: 483, distance: 26.9
click at [93, 482] on div "Frame 1 Duration 70 ms 10 20 30 40 50 60 70 80 90 100 110 120 130 140 150" at bounding box center [764, 450] width 1547 height 64
click at [517, 74] on span "add_circle" at bounding box center [520, 74] width 10 height 10
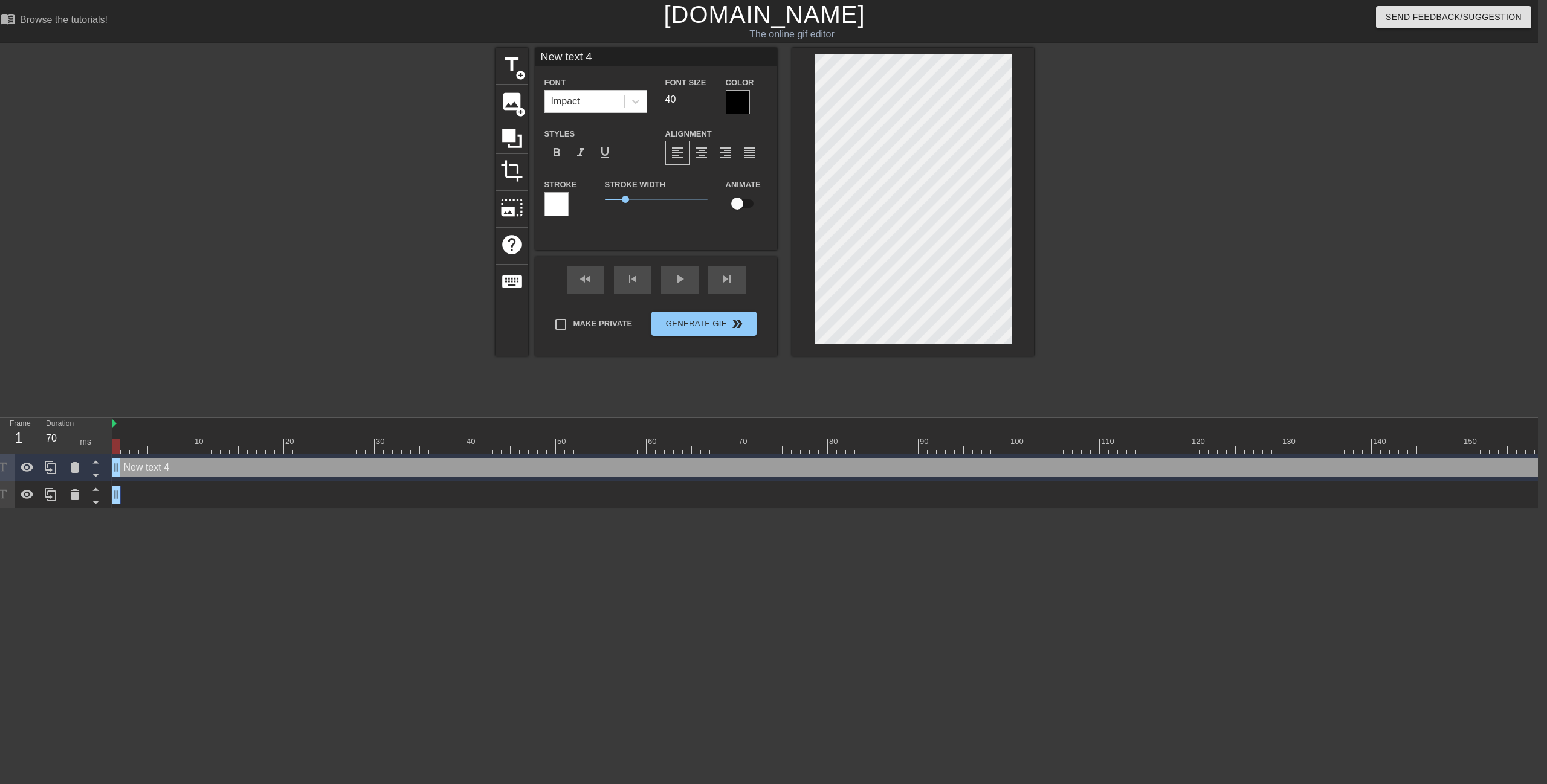
drag, startPoint x: 111, startPoint y: 446, endPoint x: 110, endPoint y: 428, distance: 18.0
click at [94, 448] on div "Frame 1 Duration 70 ms 10 20 30 40 50 60 70 80 90 100 110 120 130 140 150" at bounding box center [764, 463] width 1547 height 91
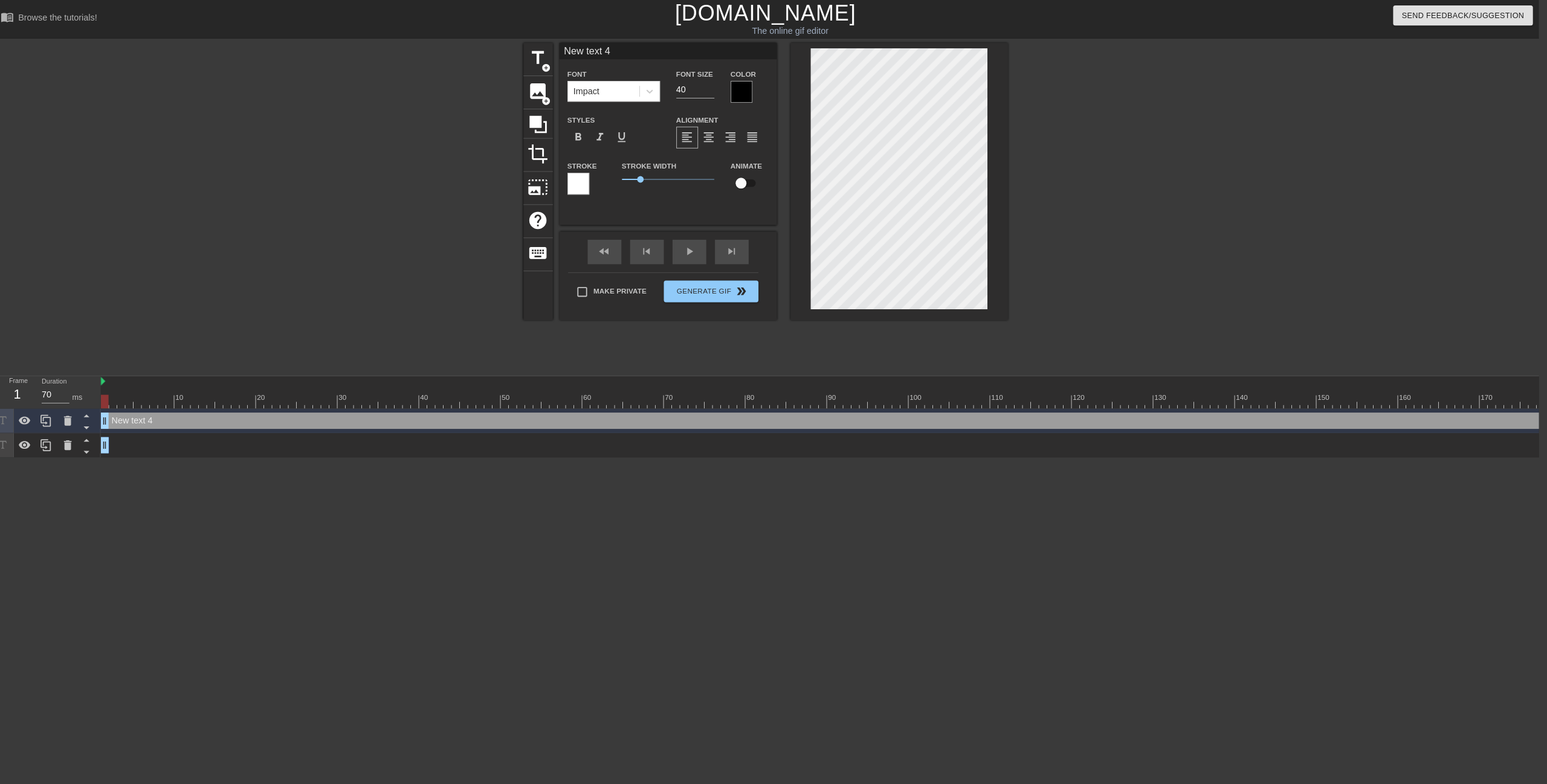
scroll to position [0, 8]
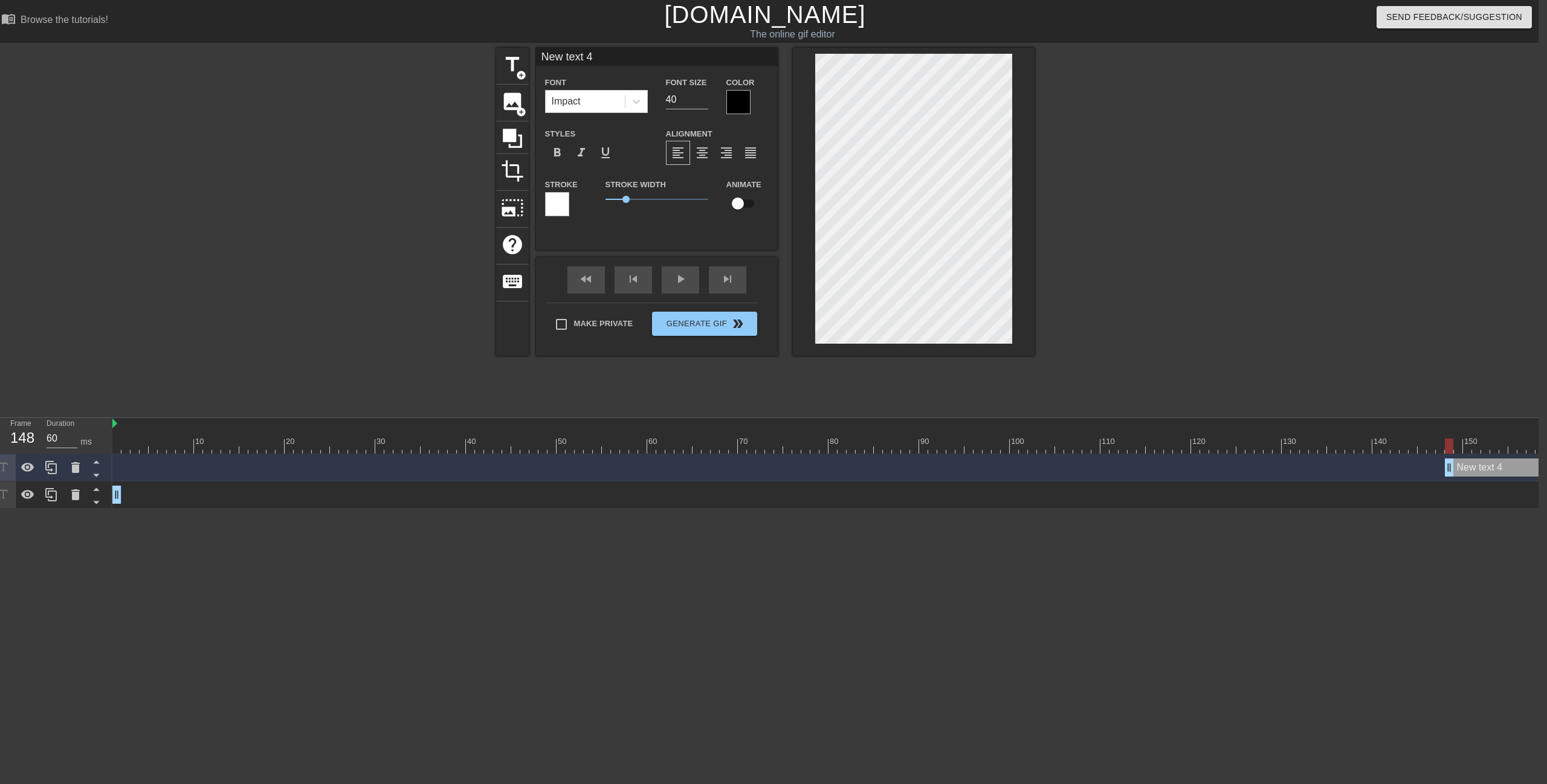
drag, startPoint x: 115, startPoint y: 469, endPoint x: 1480, endPoint y: 506, distance: 1365.5
click at [1480, 507] on div "New text 4 drag_handle drag_handle 帥 drag_handle drag_handle" at bounding box center [825, 481] width 1426 height 54
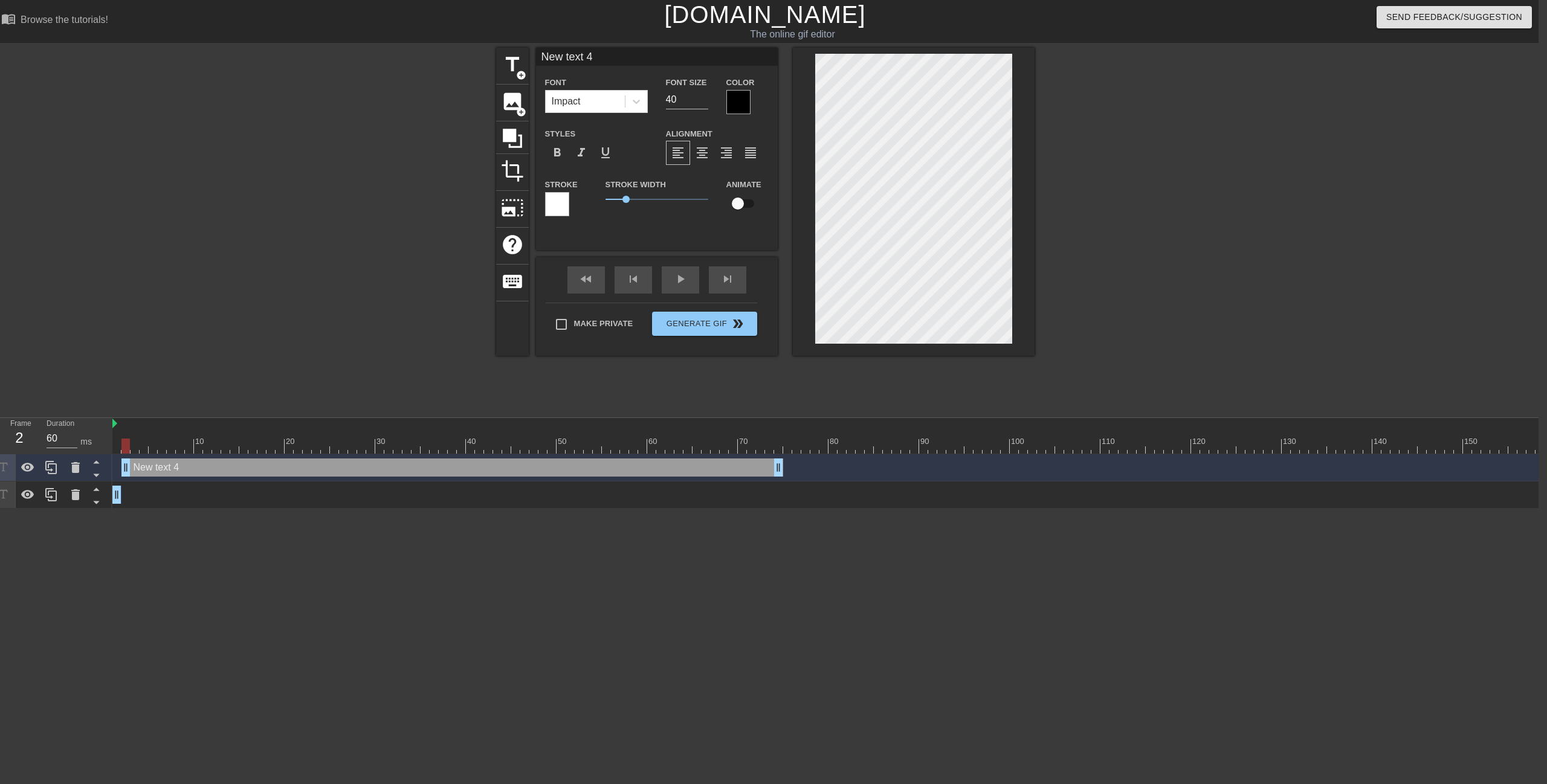
drag, startPoint x: 1514, startPoint y: 467, endPoint x: 157, endPoint y: 441, distance: 1357.2
click at [157, 441] on div "10 20 30 40 50 60 70 80 90 100 110 120 130 140 150 160" at bounding box center [825, 463] width 1426 height 91
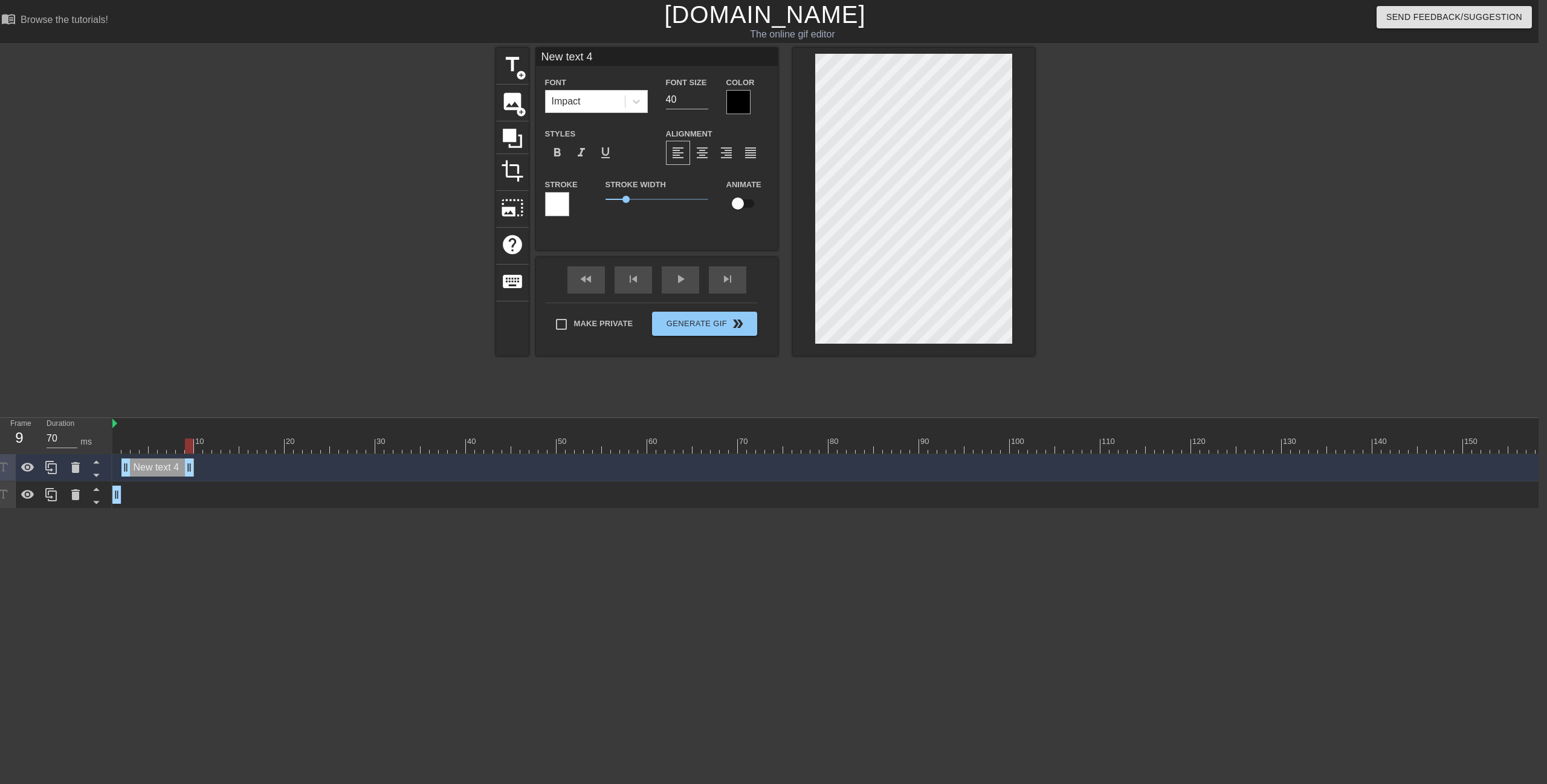
type input "60"
drag, startPoint x: 780, startPoint y: 471, endPoint x: 158, endPoint y: 490, distance: 622.3
click at [158, 490] on div "New text 4 drag_handle drag_handle 帥 drag_handle drag_handle" at bounding box center [825, 481] width 1426 height 54
click at [519, 77] on span "add_circle" at bounding box center [521, 74] width 10 height 10
type input "New text 5"
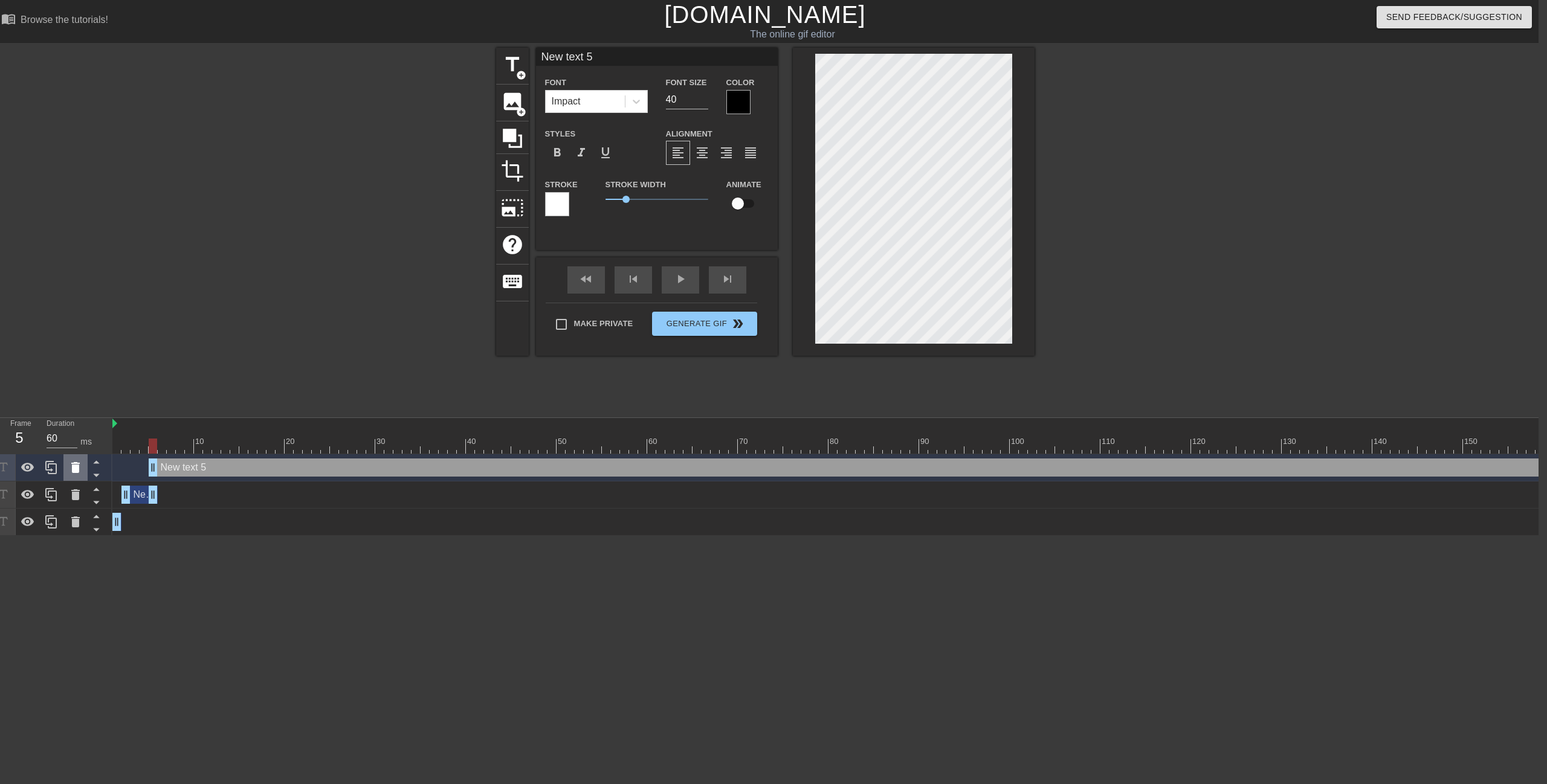
click at [66, 468] on div at bounding box center [75, 467] width 24 height 27
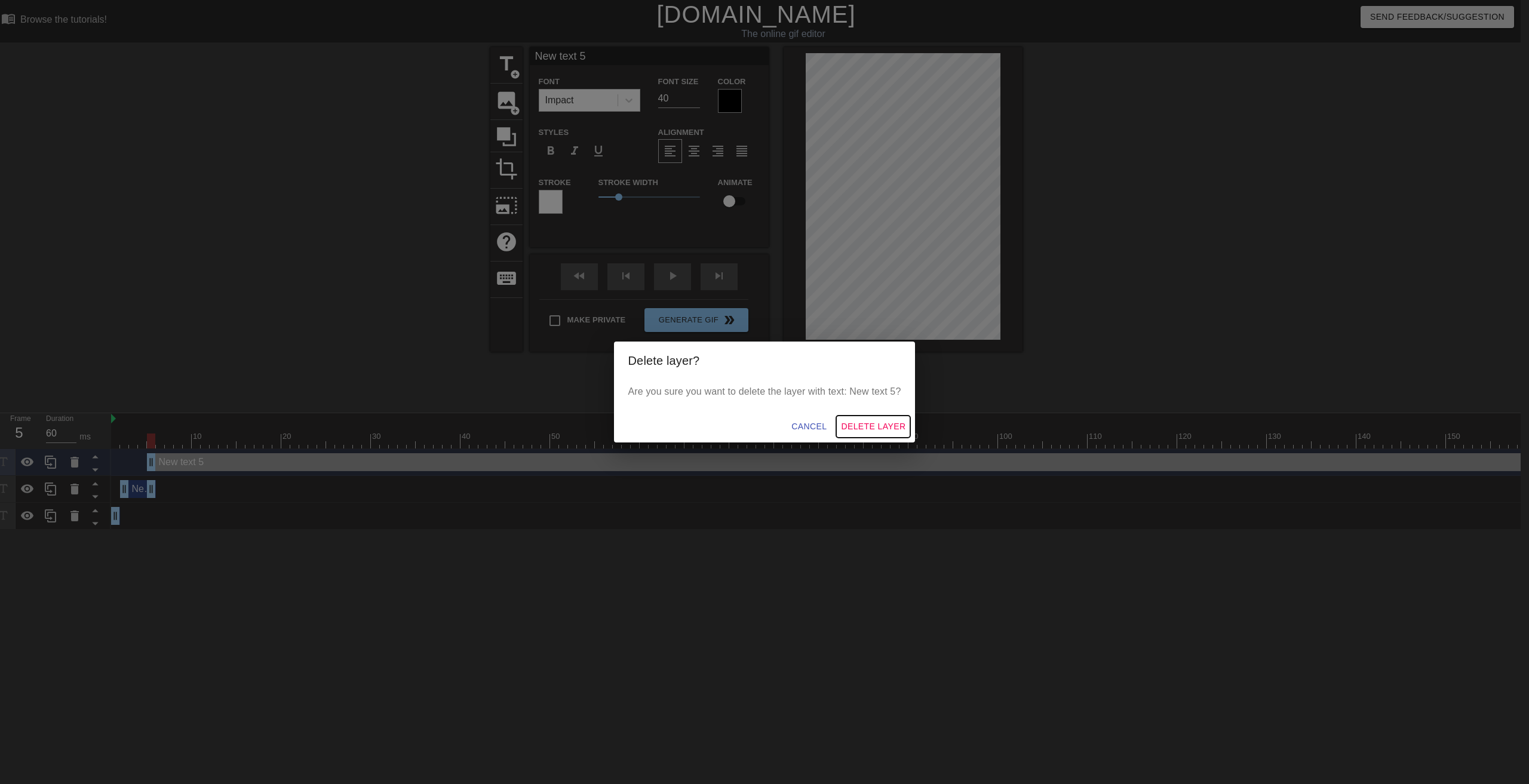
click at [871, 419] on button "Delete Layer" at bounding box center [873, 426] width 74 height 22
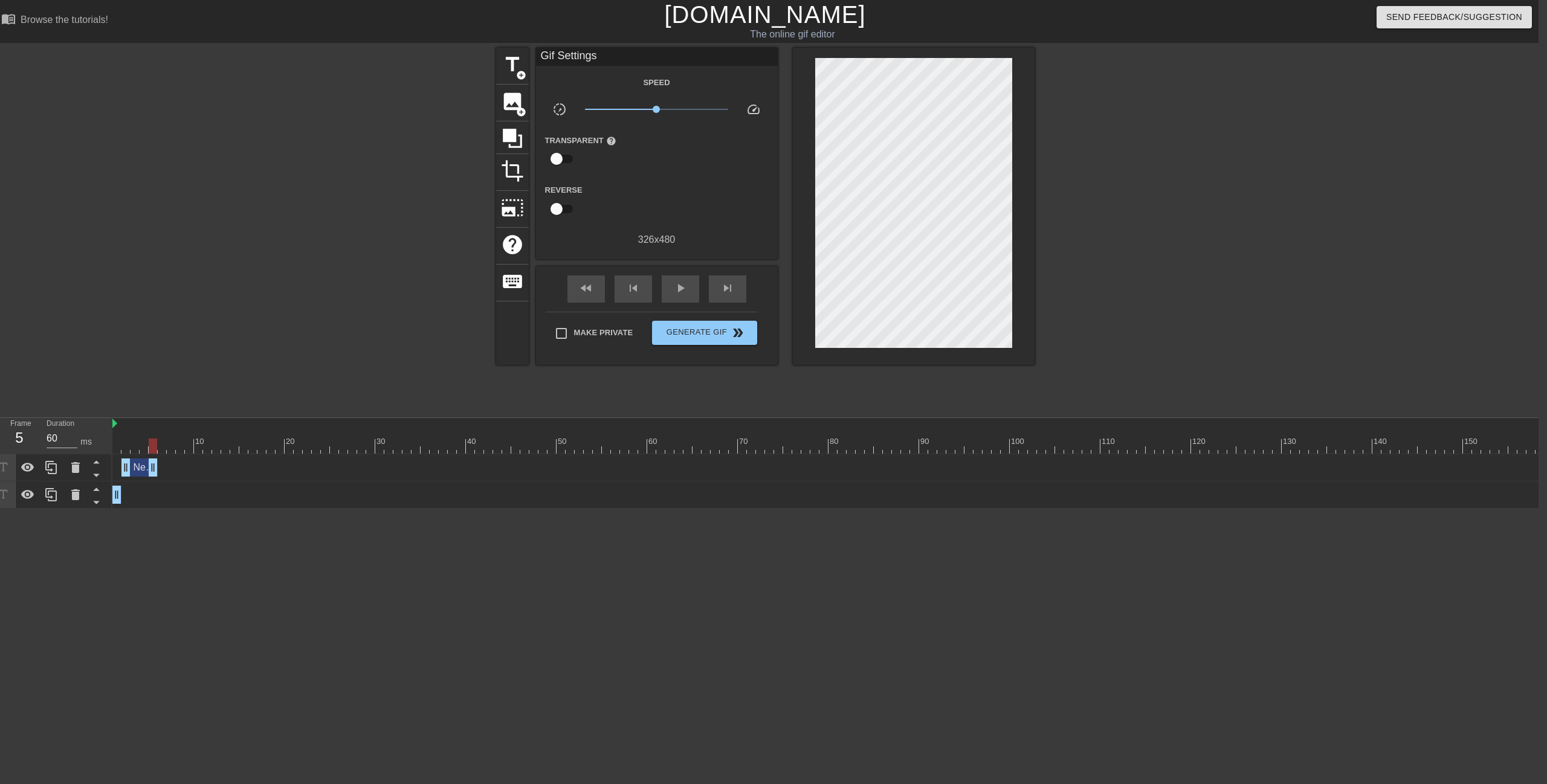
click at [140, 467] on div "New text 4 drag_handle drag_handle" at bounding box center [139, 468] width 36 height 18
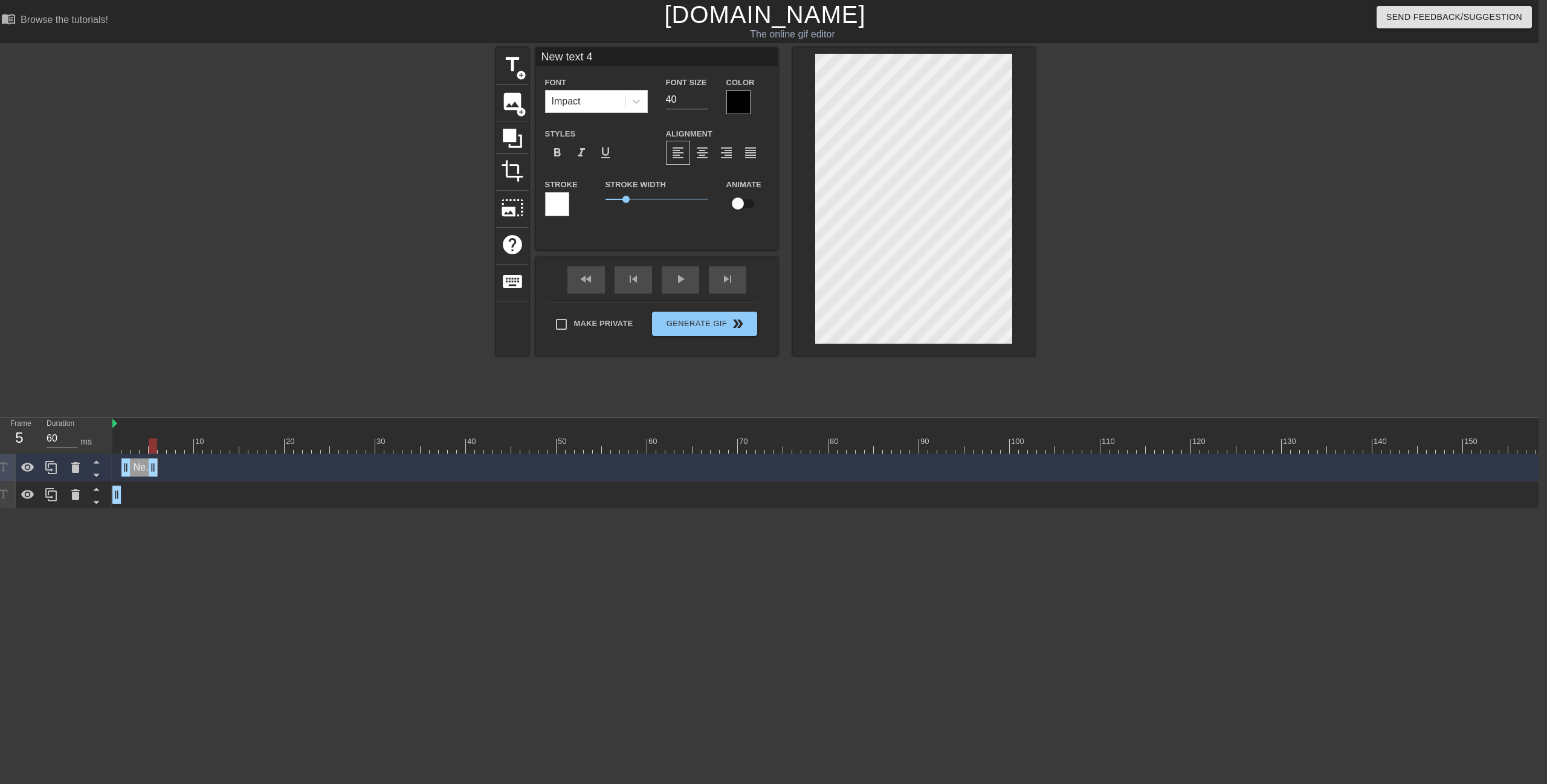
scroll to position [2, 3]
click at [74, 471] on icon at bounding box center [75, 467] width 8 height 11
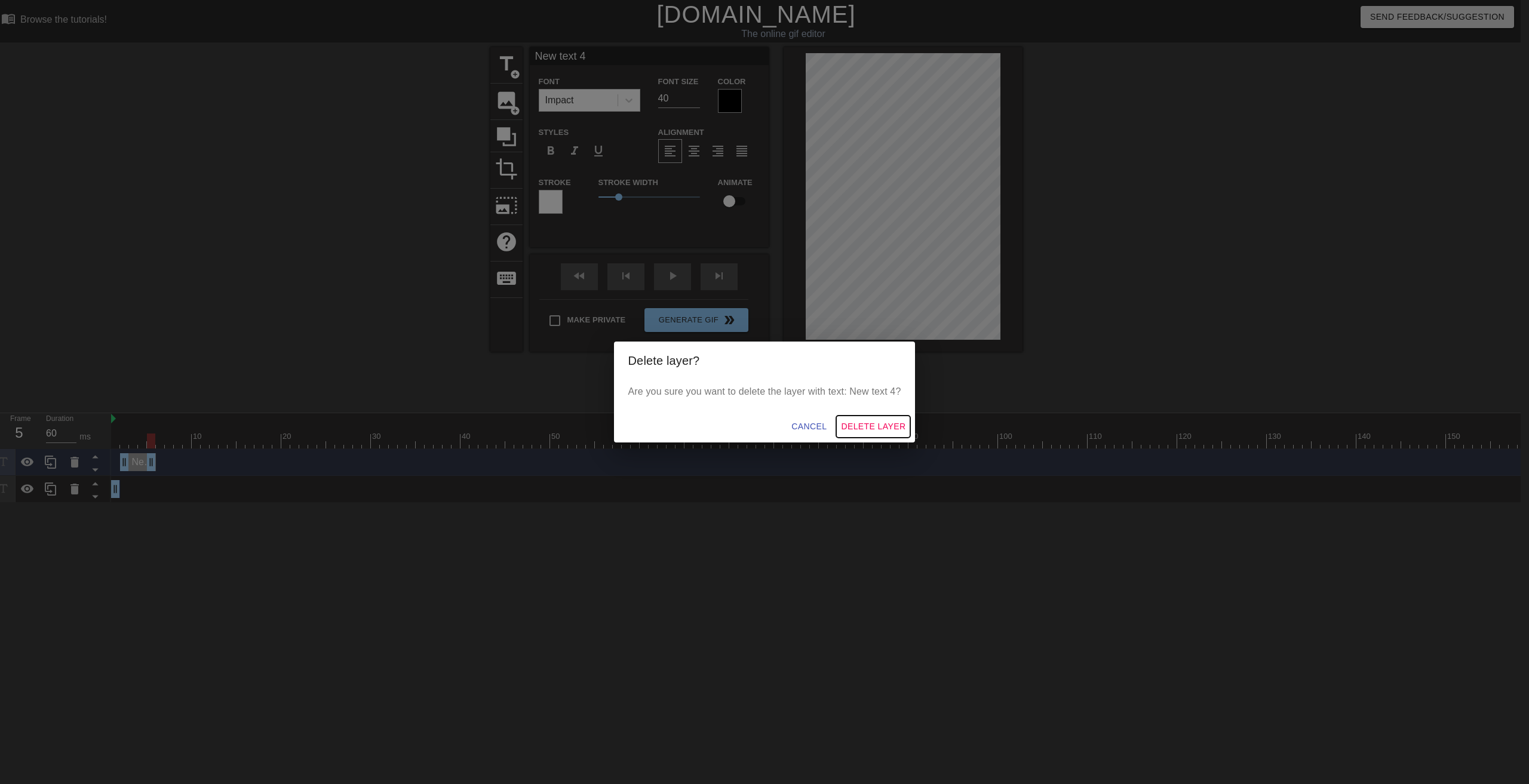
click at [856, 428] on span "Delete Layer" at bounding box center [873, 427] width 64 height 15
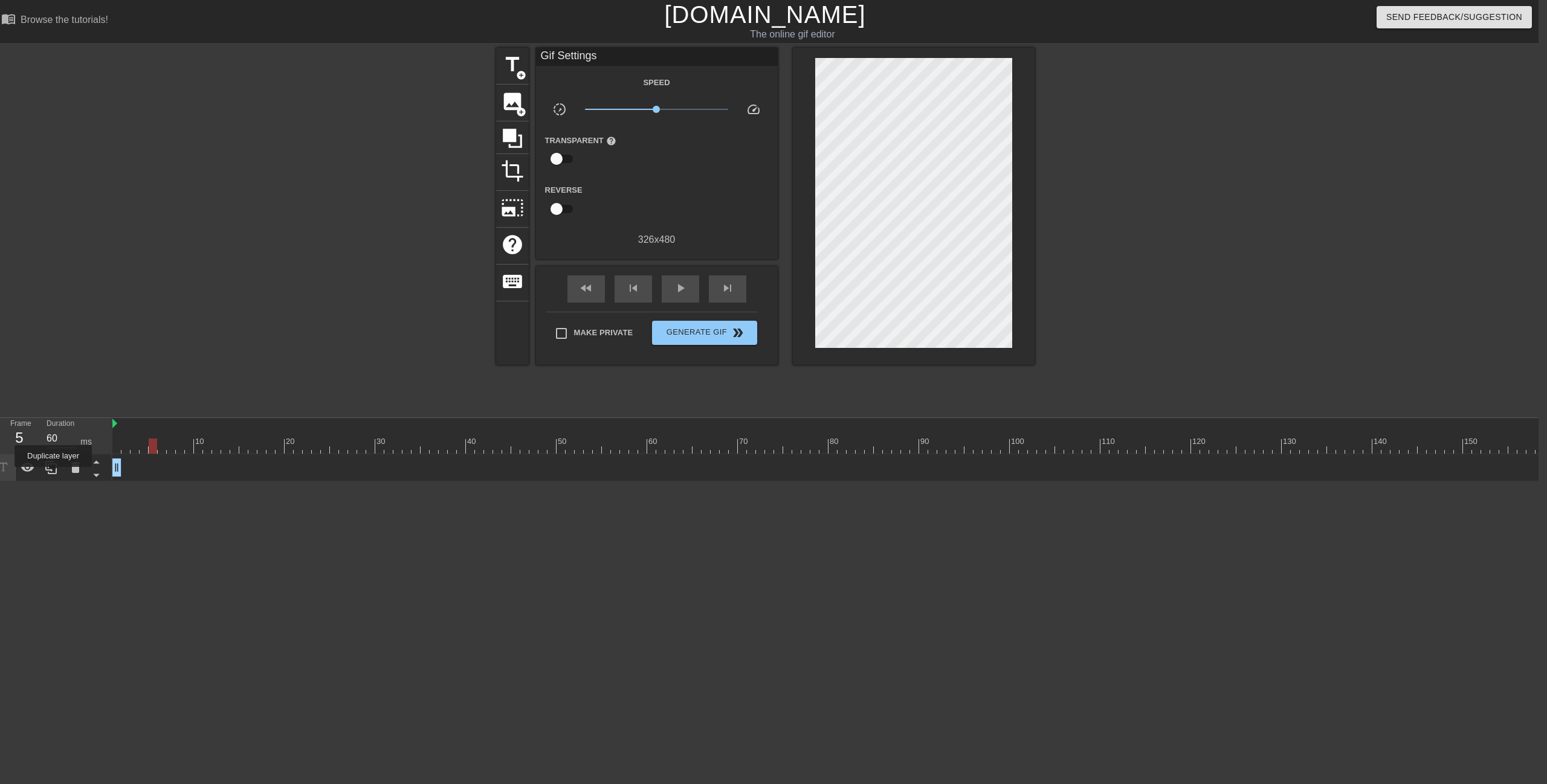
drag, startPoint x: 53, startPoint y: 476, endPoint x: 136, endPoint y: 436, distance: 92.1
click at [54, 474] on icon at bounding box center [51, 467] width 15 height 15
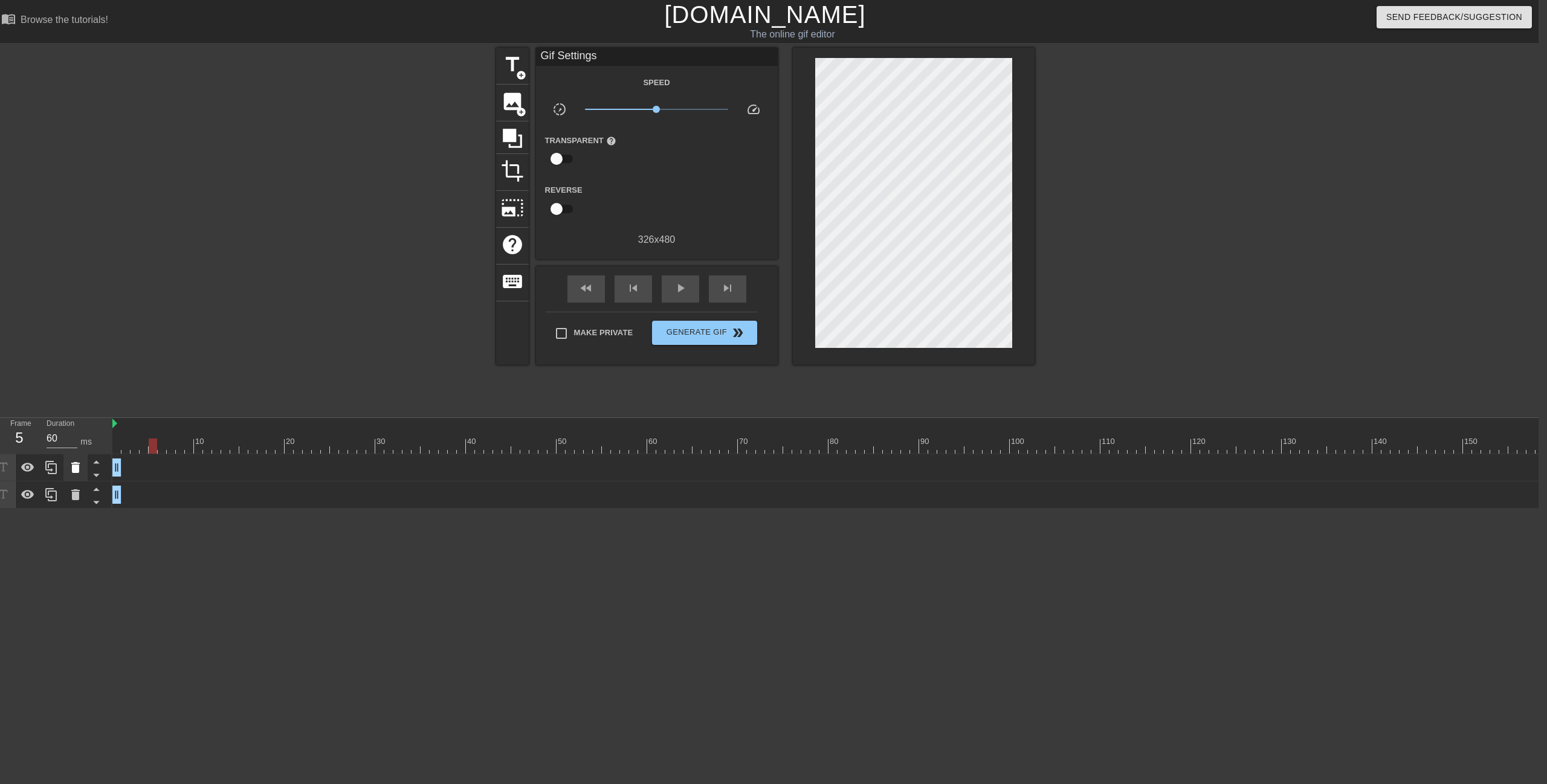
click at [71, 472] on icon at bounding box center [75, 467] width 15 height 15
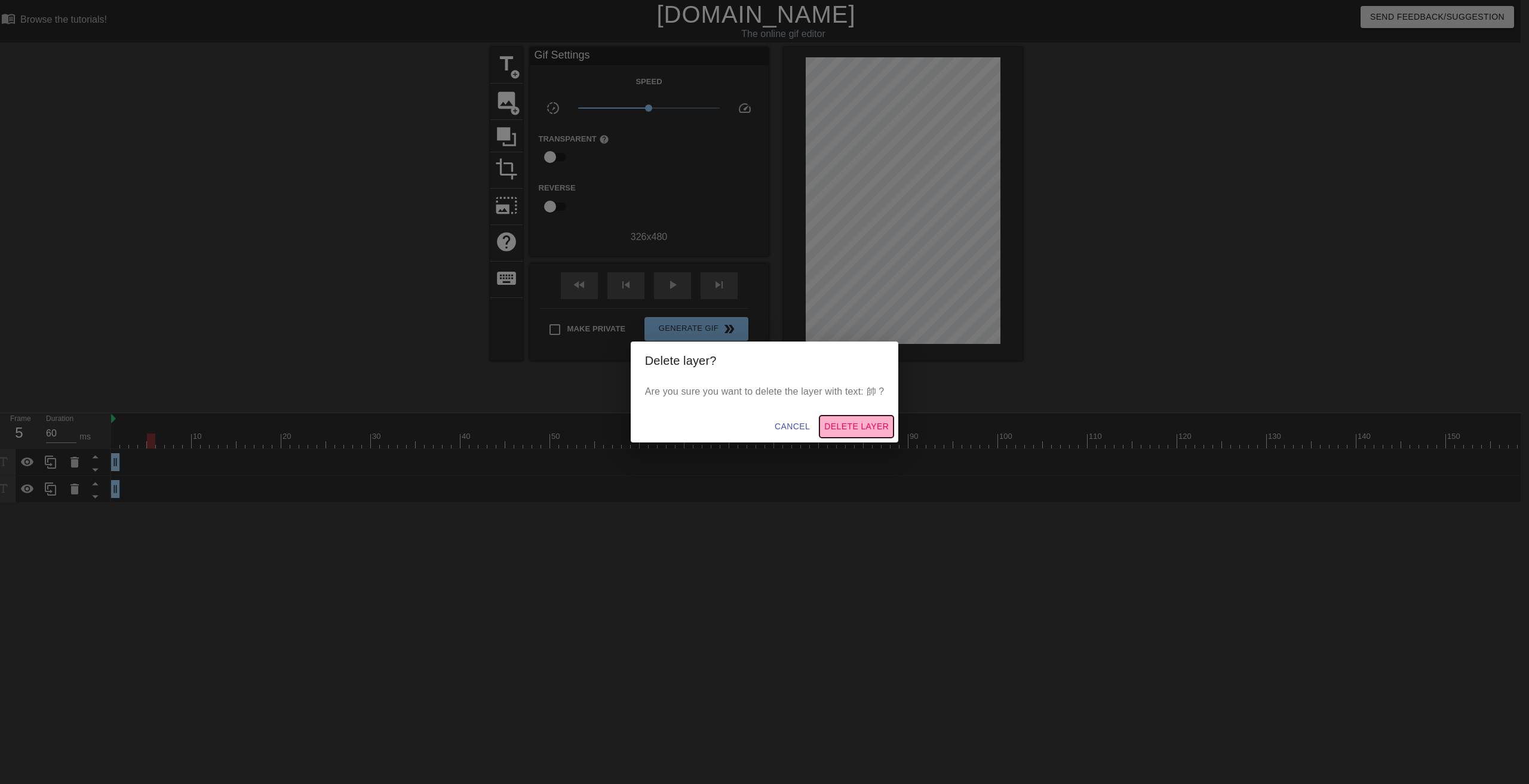
click at [873, 423] on span "Delete Layer" at bounding box center [856, 427] width 64 height 15
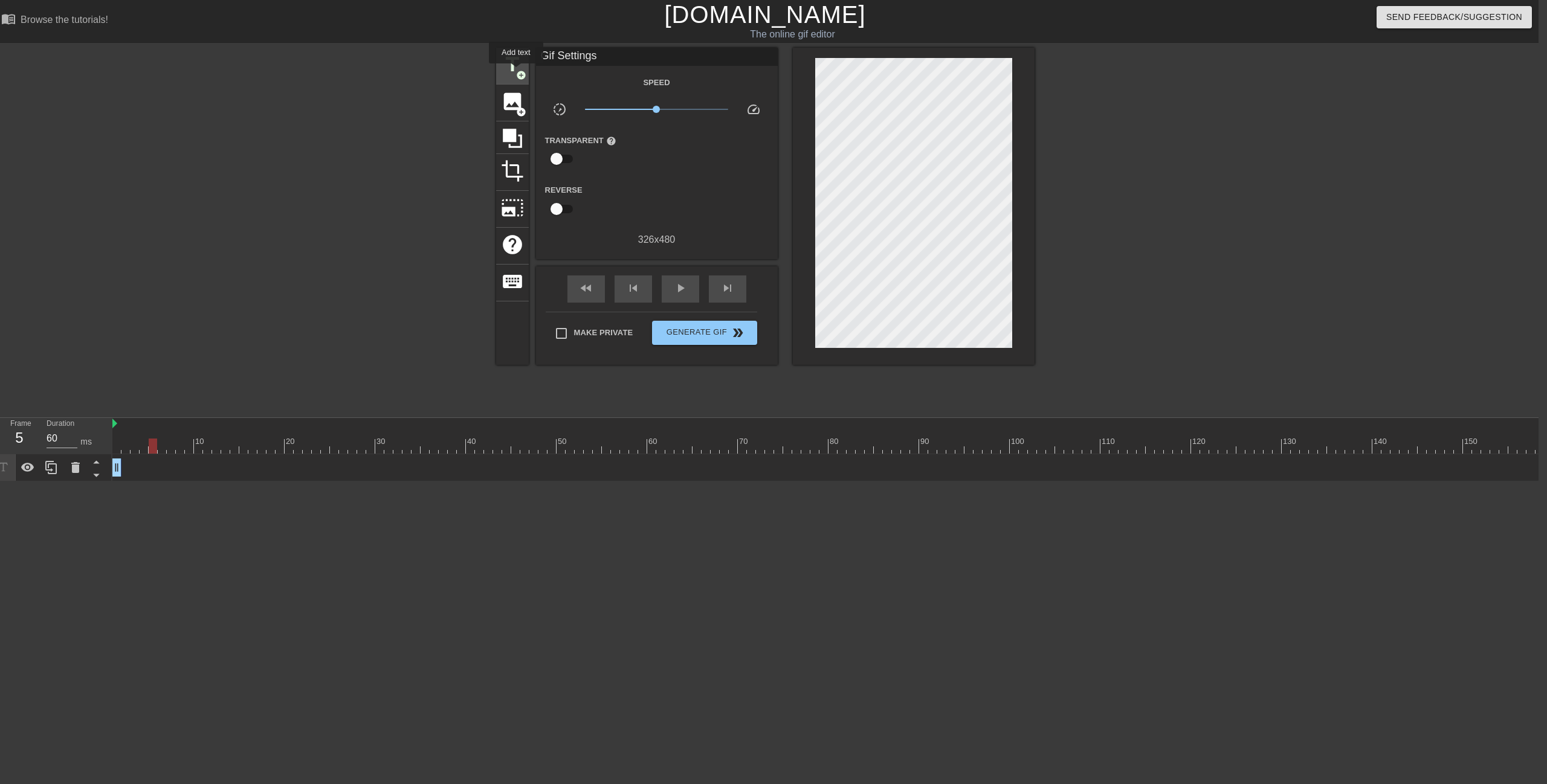
click at [516, 71] on span "add_circle" at bounding box center [521, 74] width 10 height 10
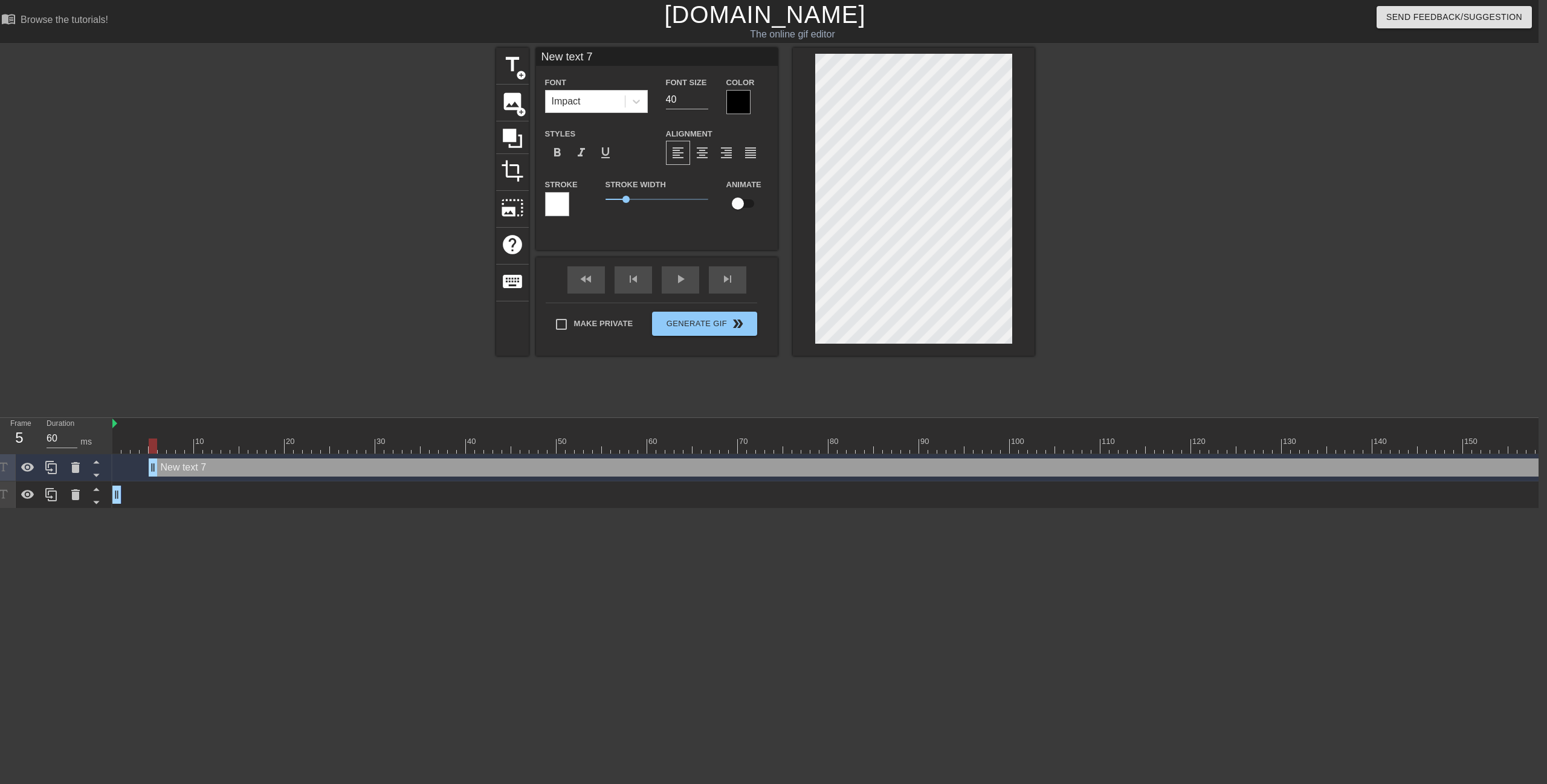
type input "New text 7e"
type textarea "New text 7e"
type input "New text 7"
type textarea "New text 7"
type input "New text"
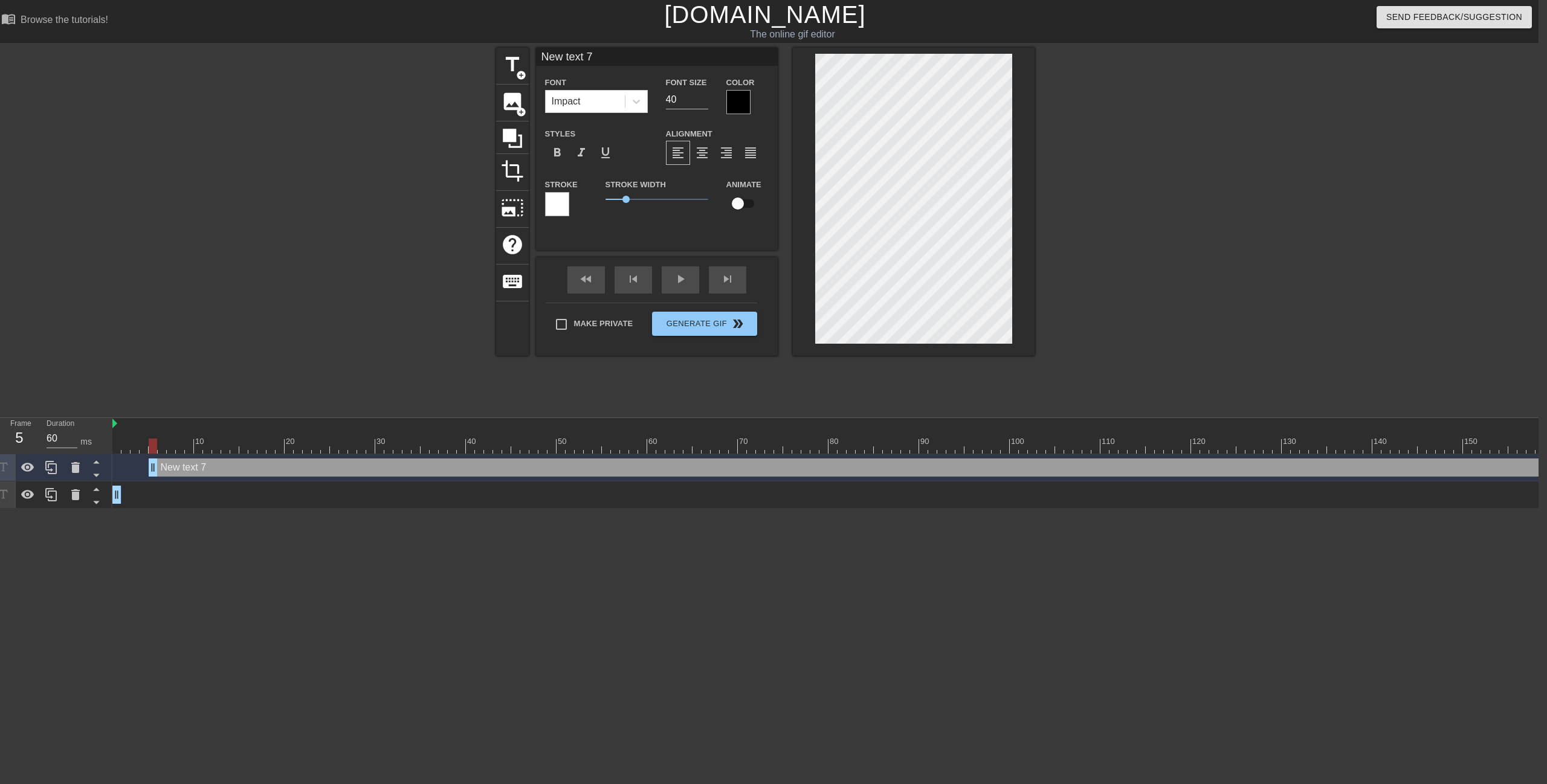
type textarea "New text"
type input "New text"
type textarea "New text"
type input "New tex"
type textarea "New tex"
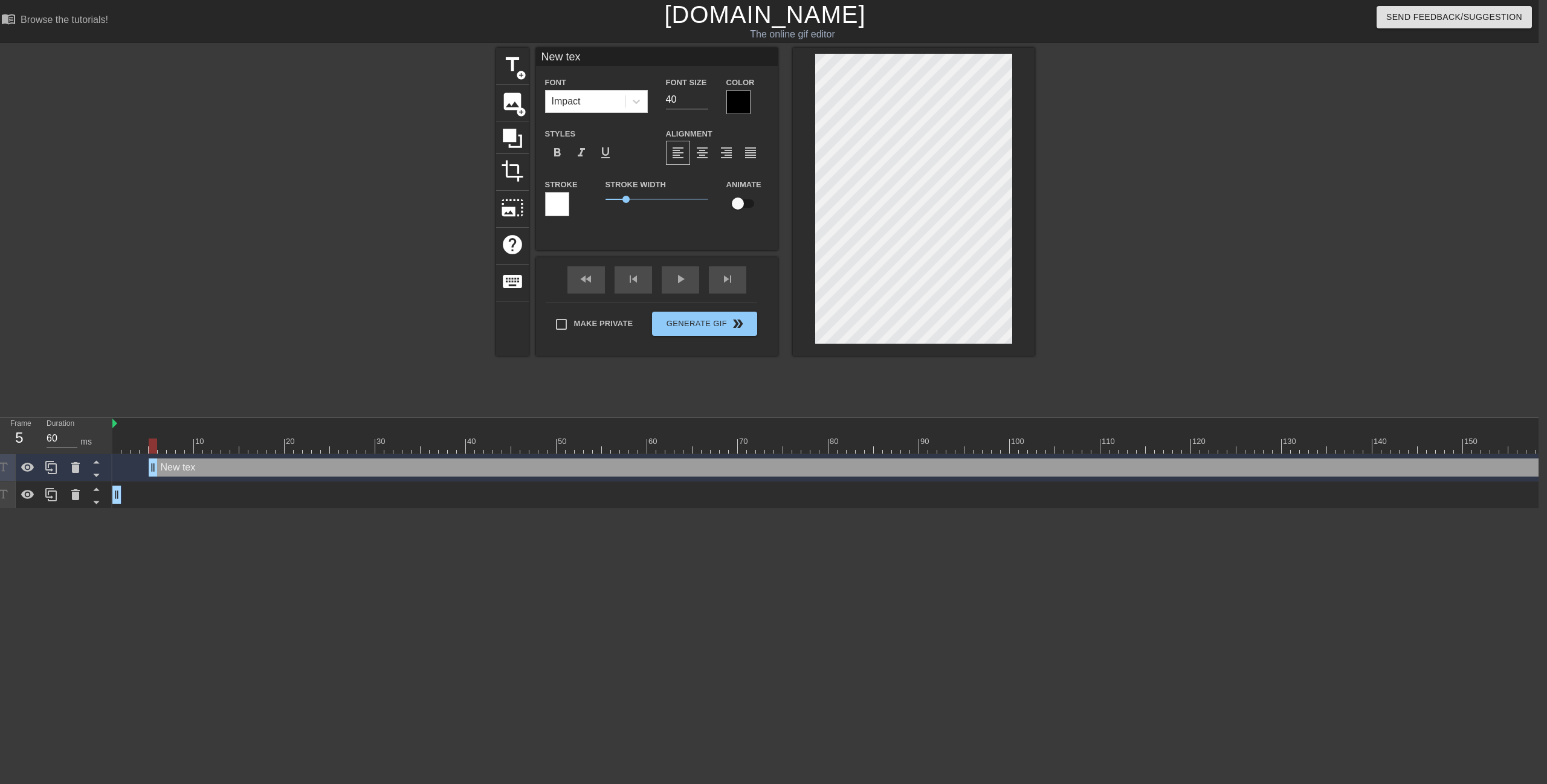
type input "New te"
type textarea "New te"
type input "New t"
type textarea "New t"
type input "New"
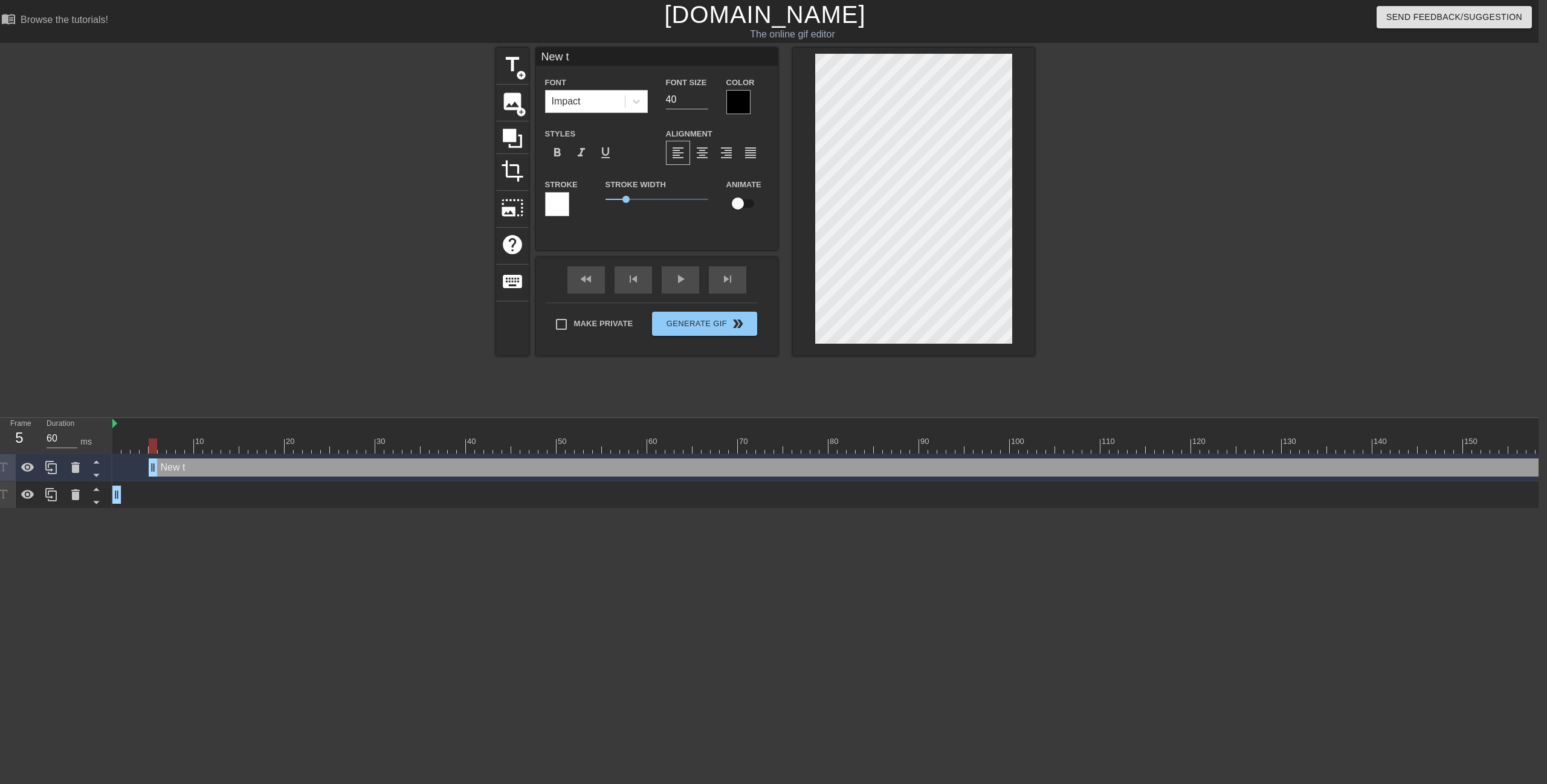
type textarea "New"
type input "New"
type textarea "New"
type input "Ne"
type textarea "Ne"
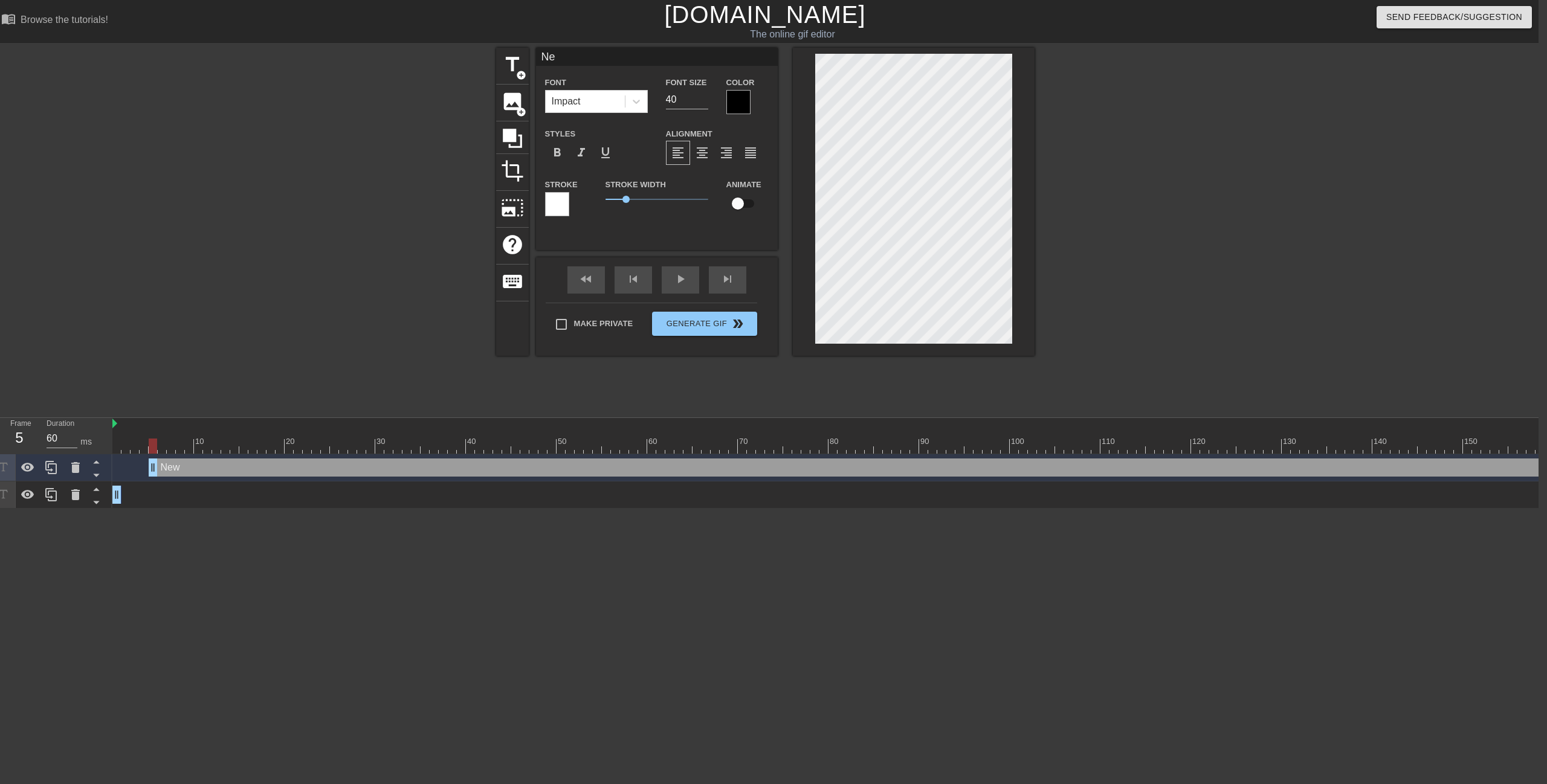
type input "N"
type textarea "N"
type input "ㄏ"
type textarea "ㄏ"
type input "ㄏ"
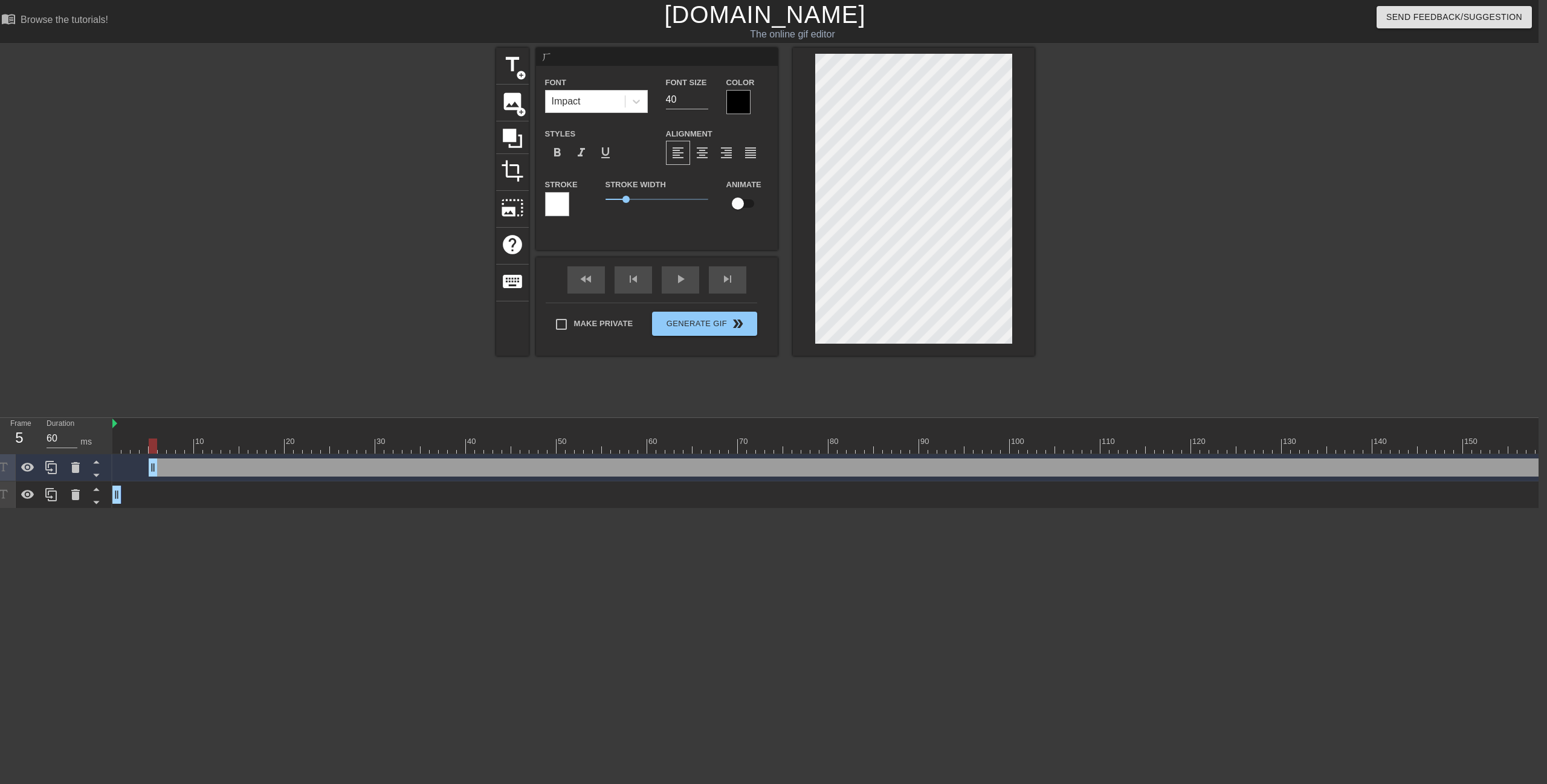
type textarea "ㄏㄠ"
type input "好"
type textarea "好"
type input "好ㄨ"
type textarea "好ㄨ"
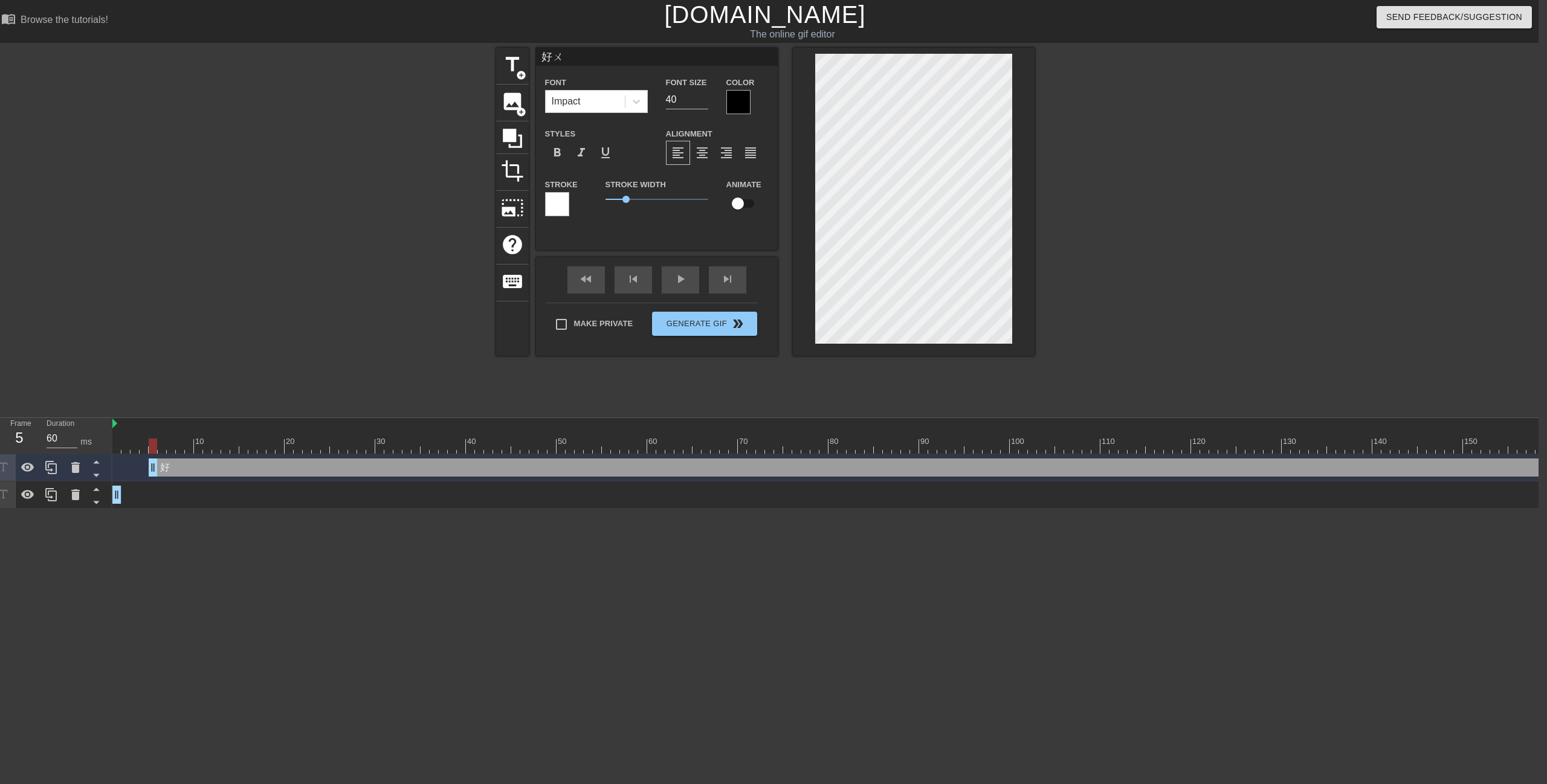
type input "好ㄕㄨ"
type textarea "好ㄕㄨ"
type input "好ㄕㄨㄞ"
type textarea "好ㄕㄨㄞ"
type input "好帥"
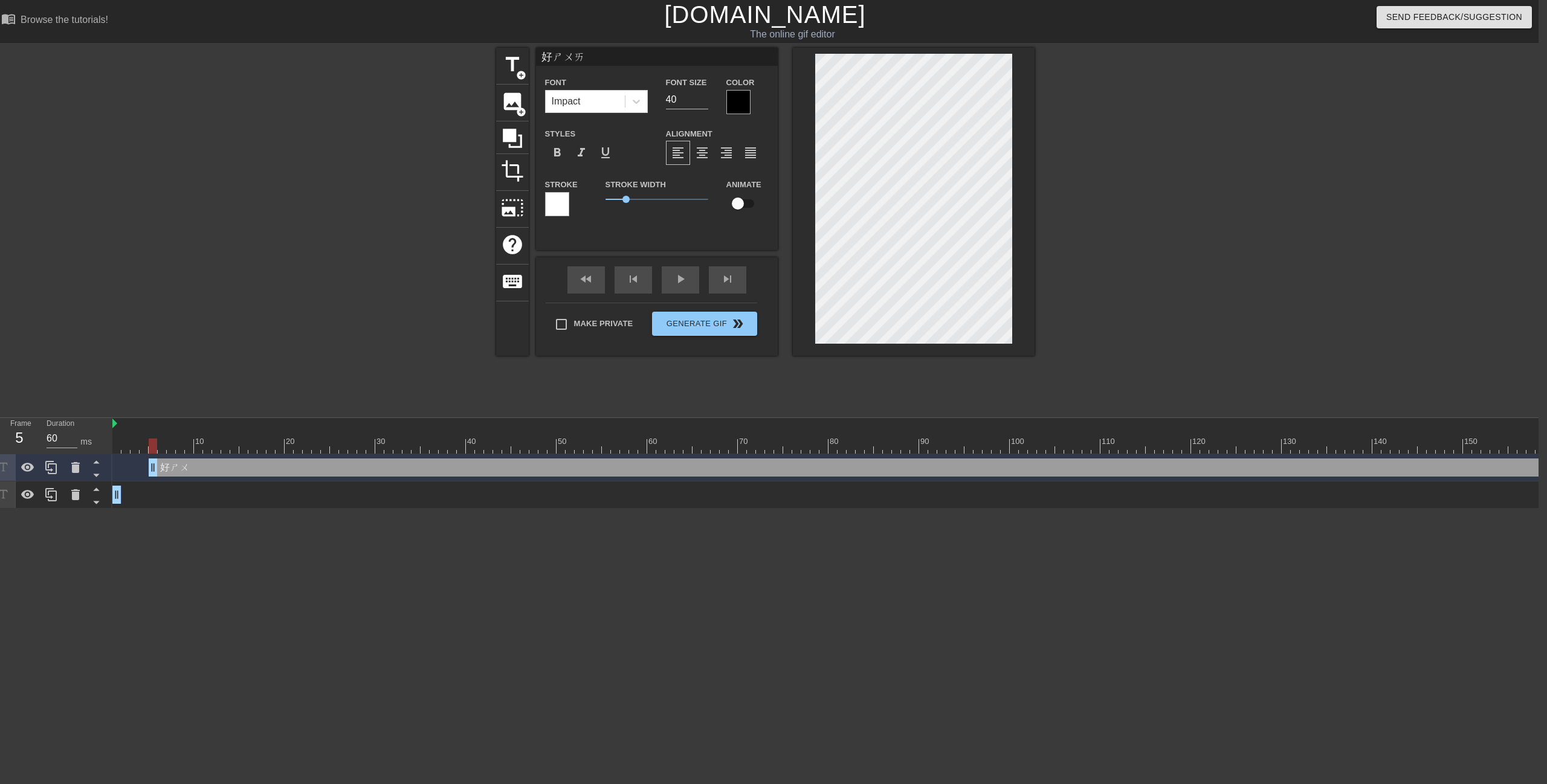
type textarea "好帥"
click at [72, 509] on div "Frame 5 Duration 60 ms" at bounding box center [51, 463] width 120 height 91
click at [2, 506] on div at bounding box center [3, 495] width 24 height 27
click at [29, 499] on icon at bounding box center [28, 495] width 13 height 9
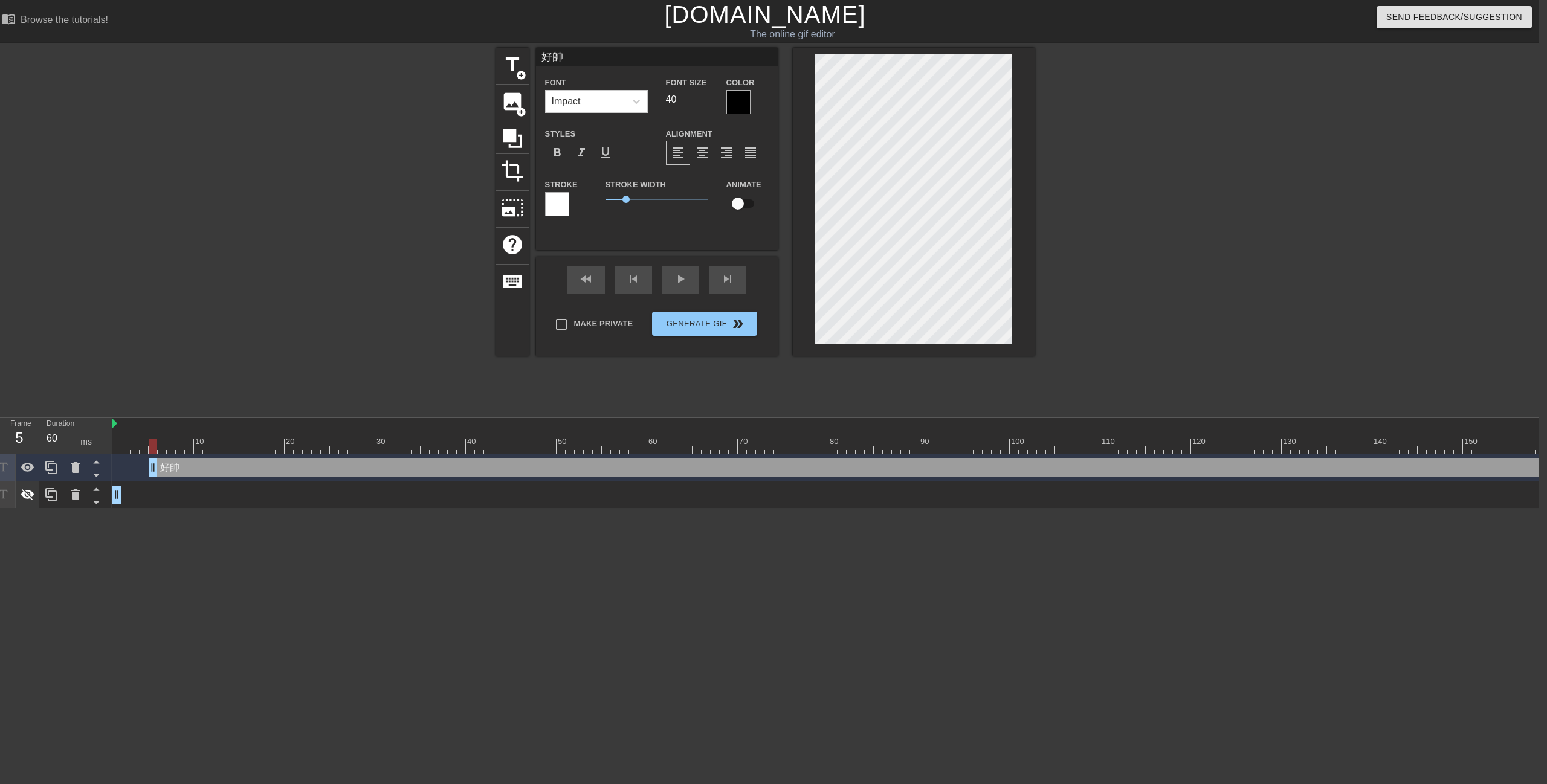
click at [29, 499] on icon at bounding box center [28, 495] width 13 height 12
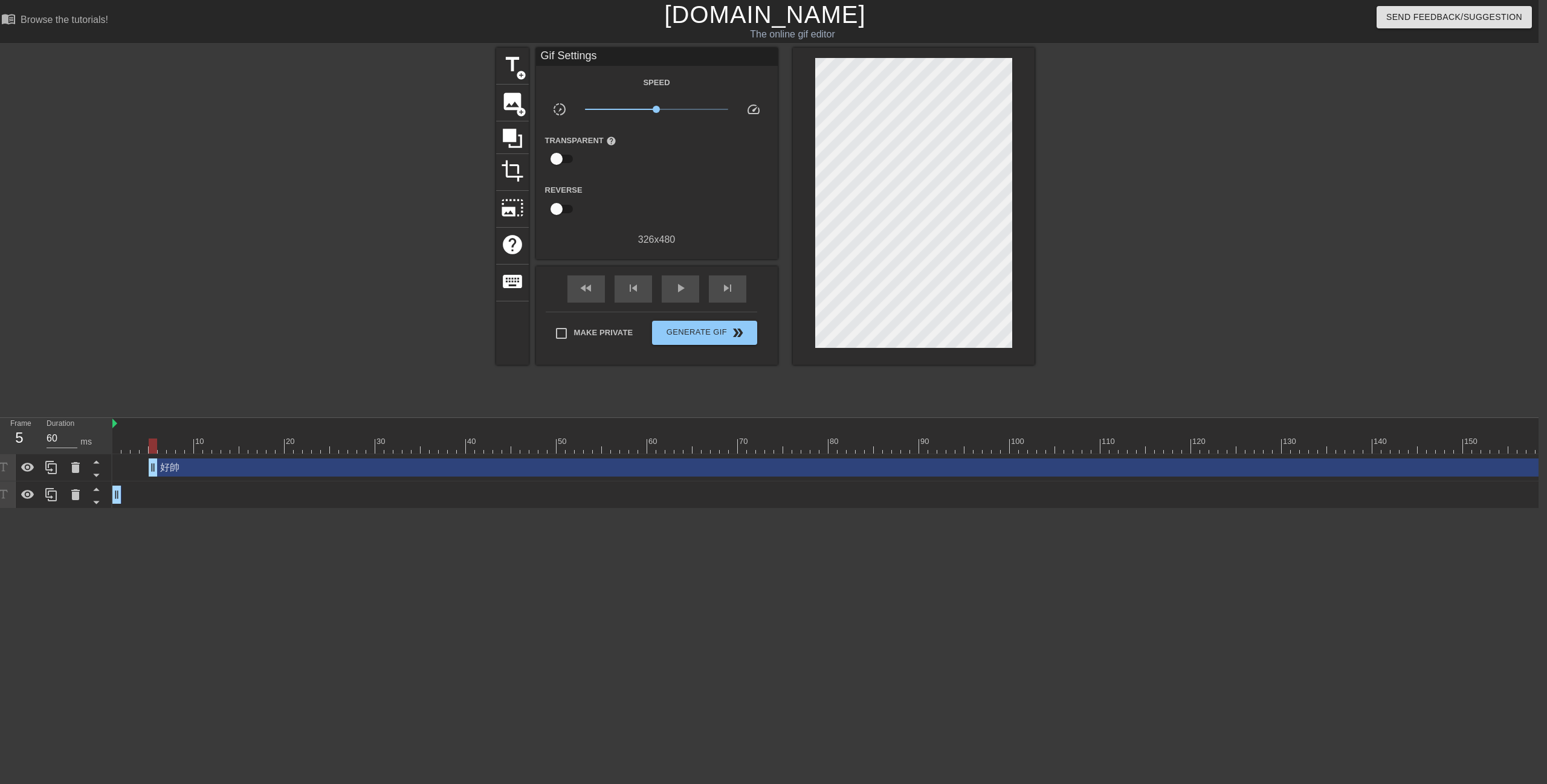
click at [217, 348] on div "title add_circle image add_circle crop photo_size_select_large help keyboard Gi…" at bounding box center [765, 229] width 1547 height 362
click at [216, 492] on div "帥 drag_handle drag_handle" at bounding box center [1127, 495] width 2030 height 18
click at [143, 499] on div "帥 drag_handle drag_handle" at bounding box center [1127, 495] width 2030 height 18
click at [119, 473] on div "好帥 drag_handle drag_handle" at bounding box center [1127, 468] width 2030 height 18
click at [170, 470] on div "好帥 drag_handle drag_handle" at bounding box center [1146, 468] width 1994 height 18
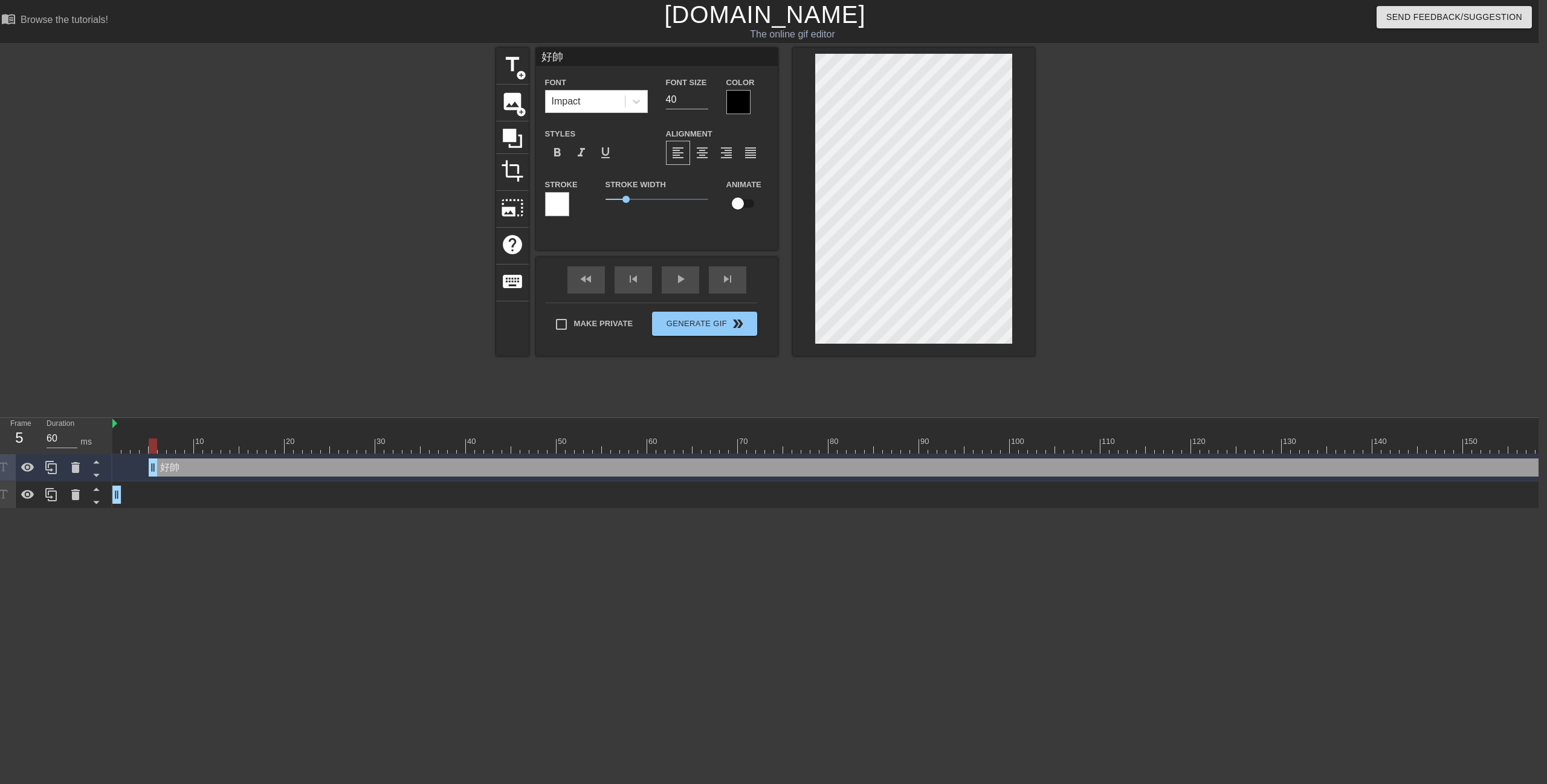
click at [223, 502] on div "帥 drag_handle drag_handle" at bounding box center [1127, 495] width 2030 height 18
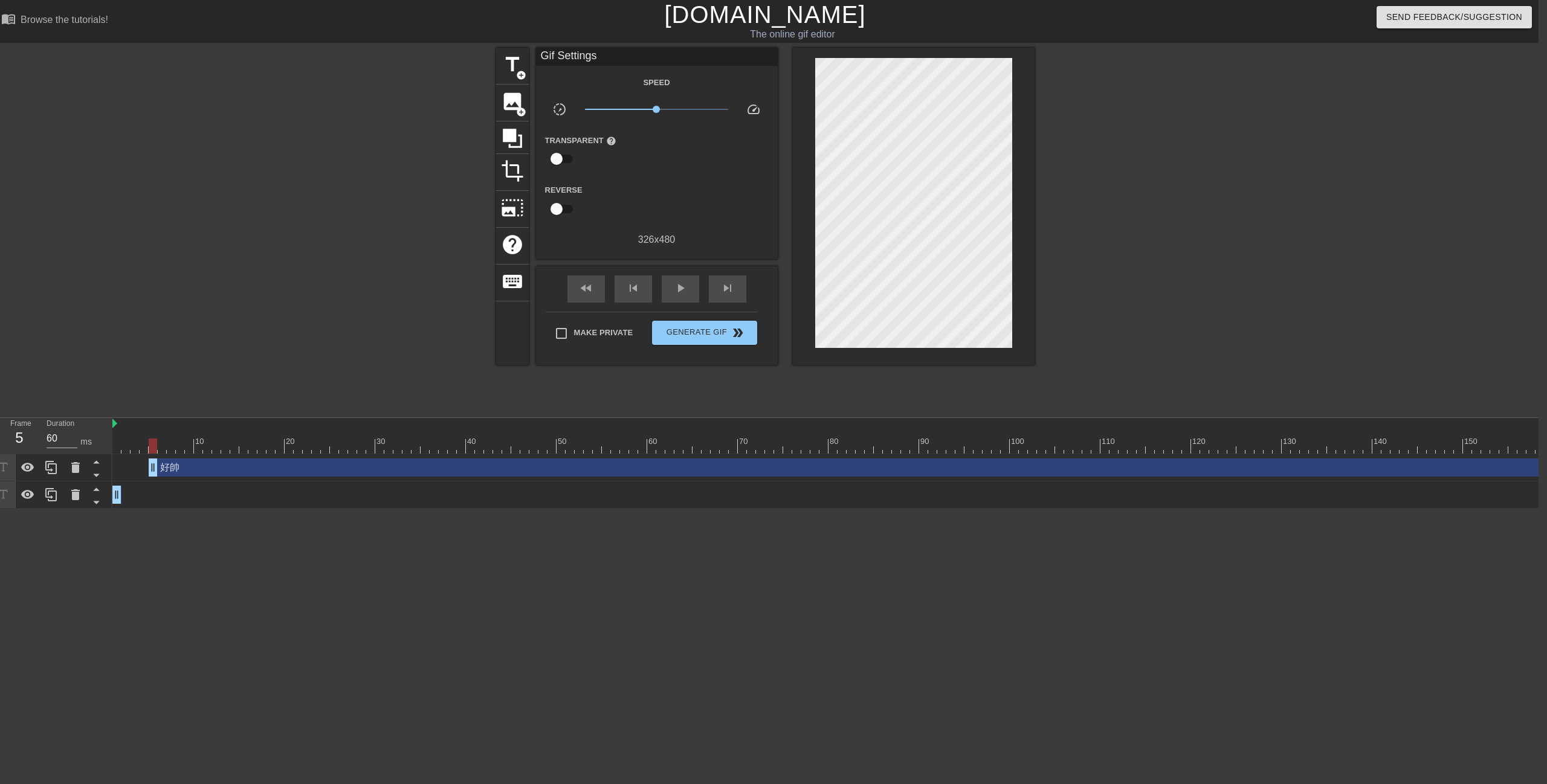
click at [183, 499] on div "帥 drag_handle drag_handle" at bounding box center [1127, 495] width 2030 height 18
click at [678, 273] on div "fast_rewind skip_previous play_arrow skip_next" at bounding box center [657, 288] width 197 height 45
click at [678, 276] on div "play_arrow" at bounding box center [680, 288] width 38 height 27
type input "70"
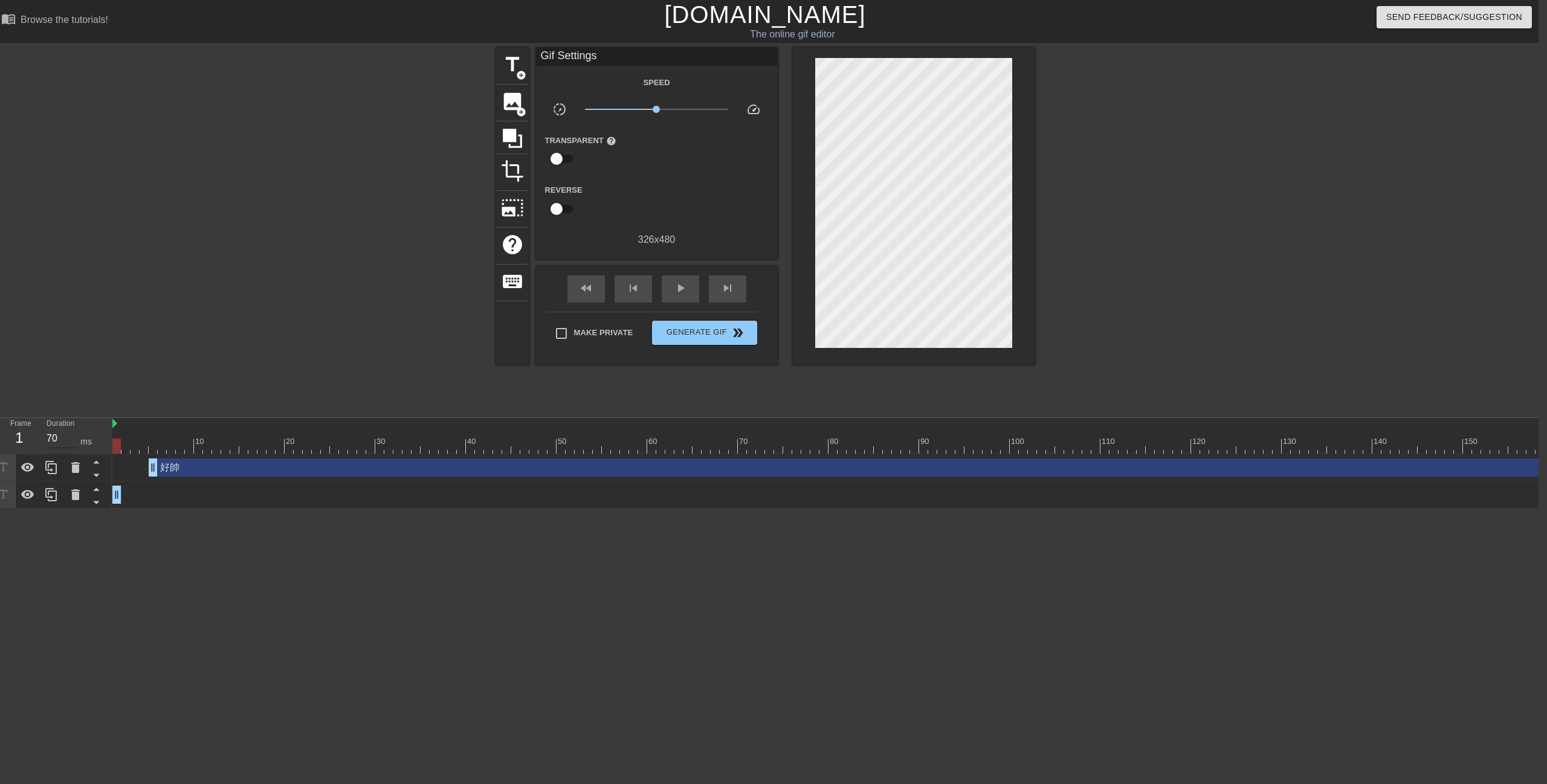
drag, startPoint x: 168, startPoint y: 441, endPoint x: 47, endPoint y: 446, distance: 121.1
click at [47, 446] on div "Frame 1 Duration 70 ms 10 20 30 40 50 60 70 80 90 100 110 120 130 140 150" at bounding box center [765, 463] width 1547 height 91
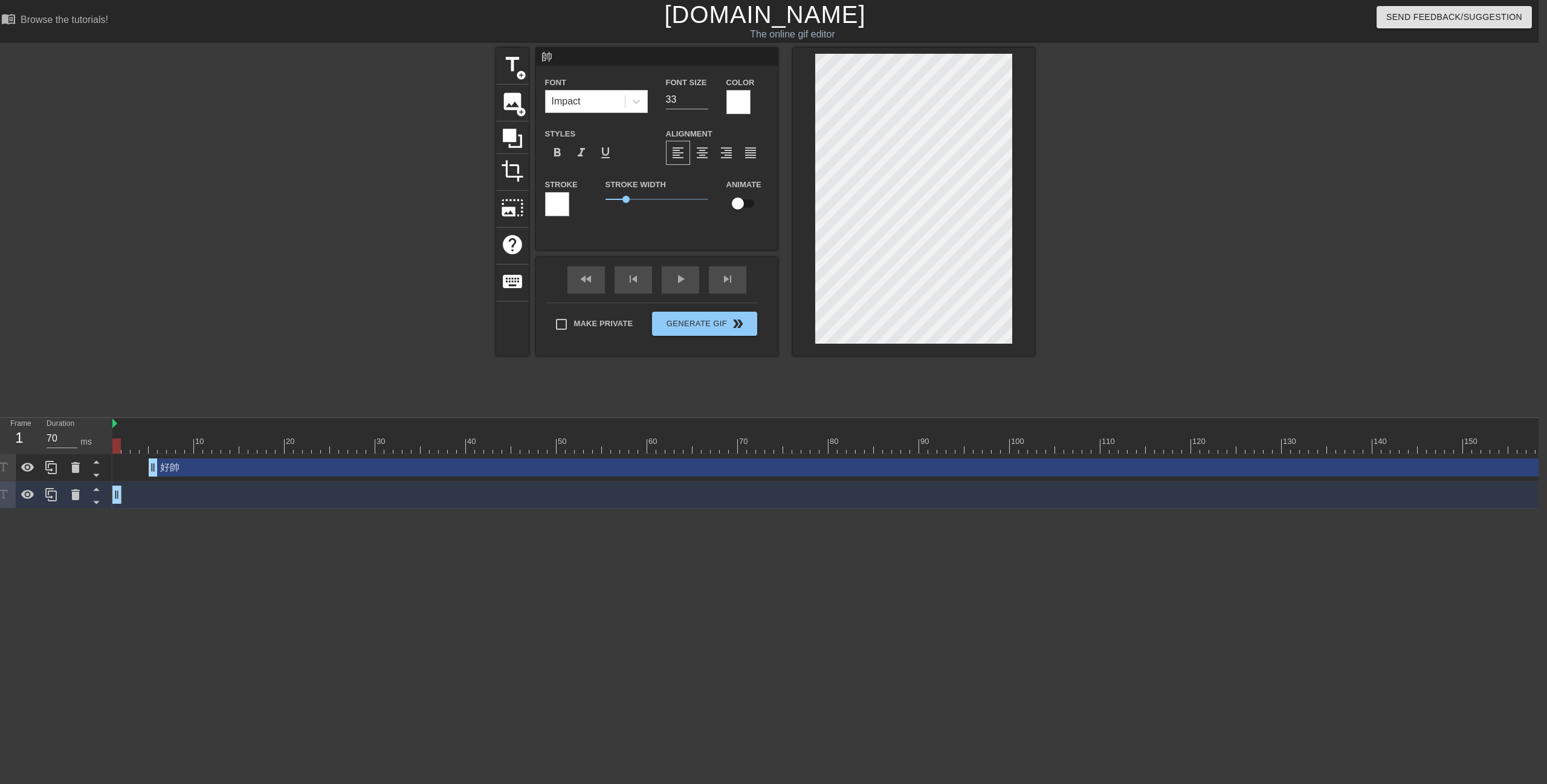
click at [187, 471] on div "好帥 drag_handle drag_handle" at bounding box center [1146, 468] width 1994 height 18
type input "好帥"
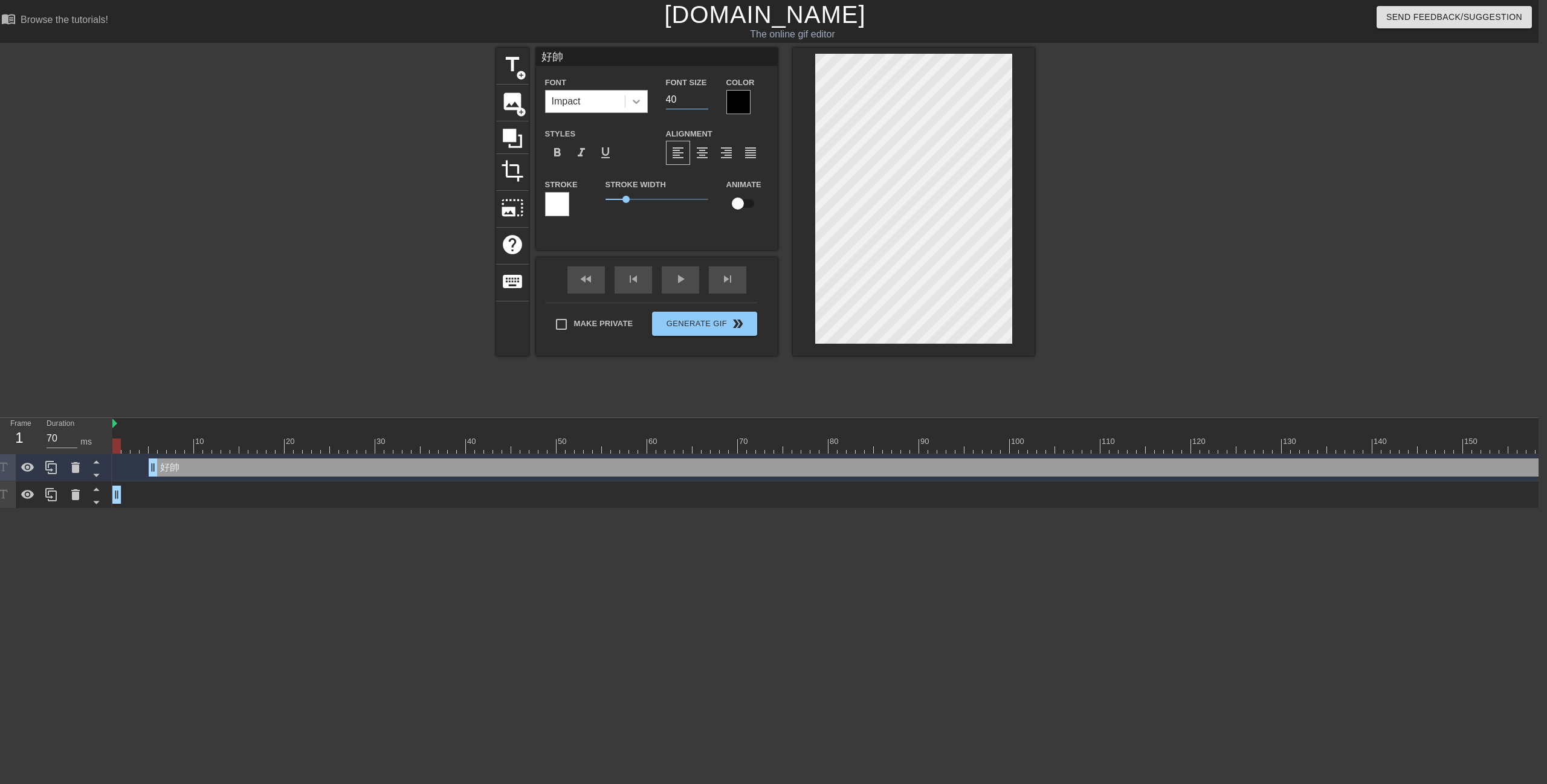
drag, startPoint x: 678, startPoint y: 104, endPoint x: 646, endPoint y: 107, distance: 32.1
click at [595, 104] on div "Font Impact Font Size 40 Color" at bounding box center [657, 94] width 242 height 39
type input "33"
click at [736, 110] on div at bounding box center [738, 101] width 24 height 24
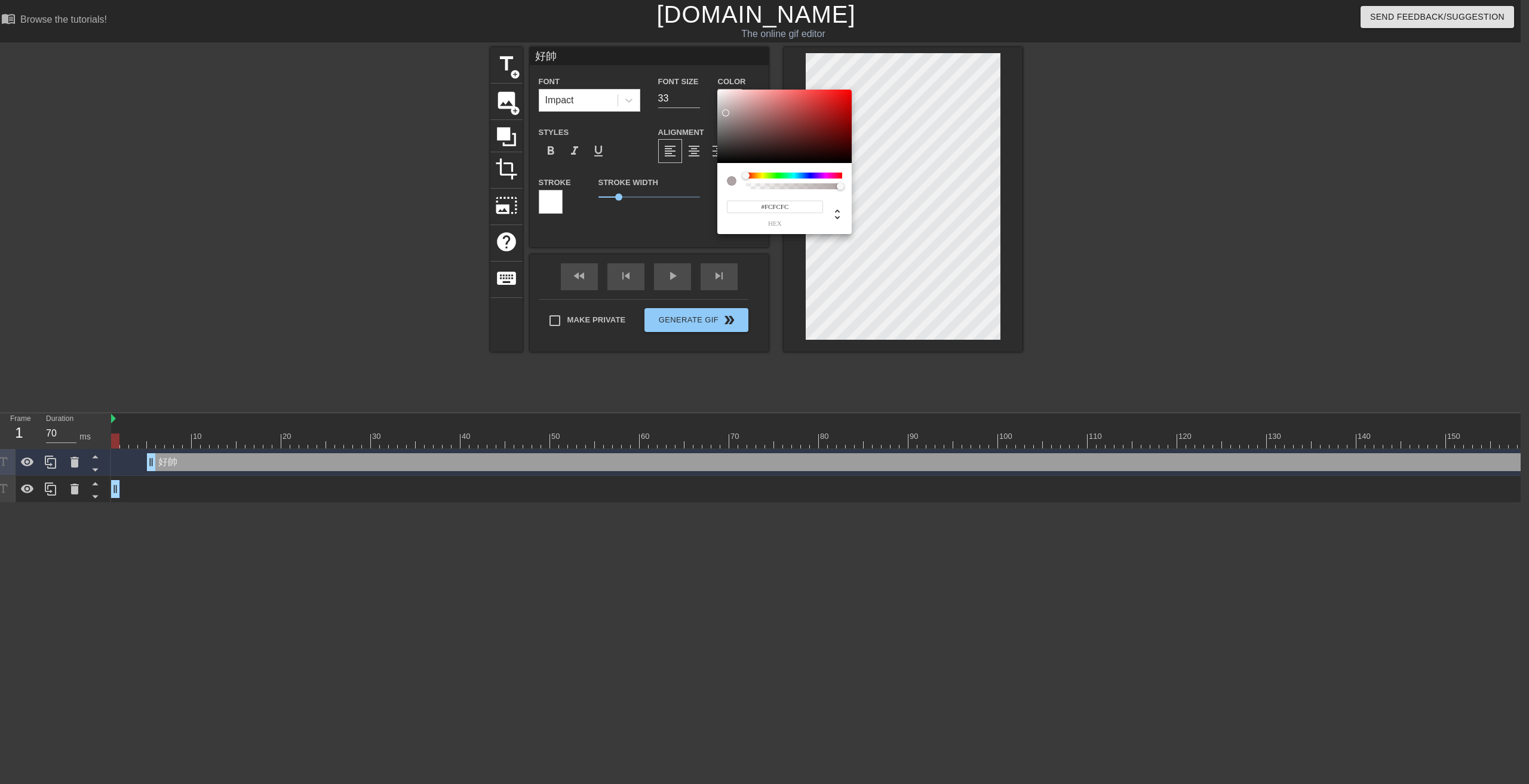
type input "#FFFFFF"
drag, startPoint x: 719, startPoint y: 103, endPoint x: 693, endPoint y: 71, distance: 41.2
click at [693, 71] on div "#FFFFFF hex" at bounding box center [764, 392] width 1529 height 784
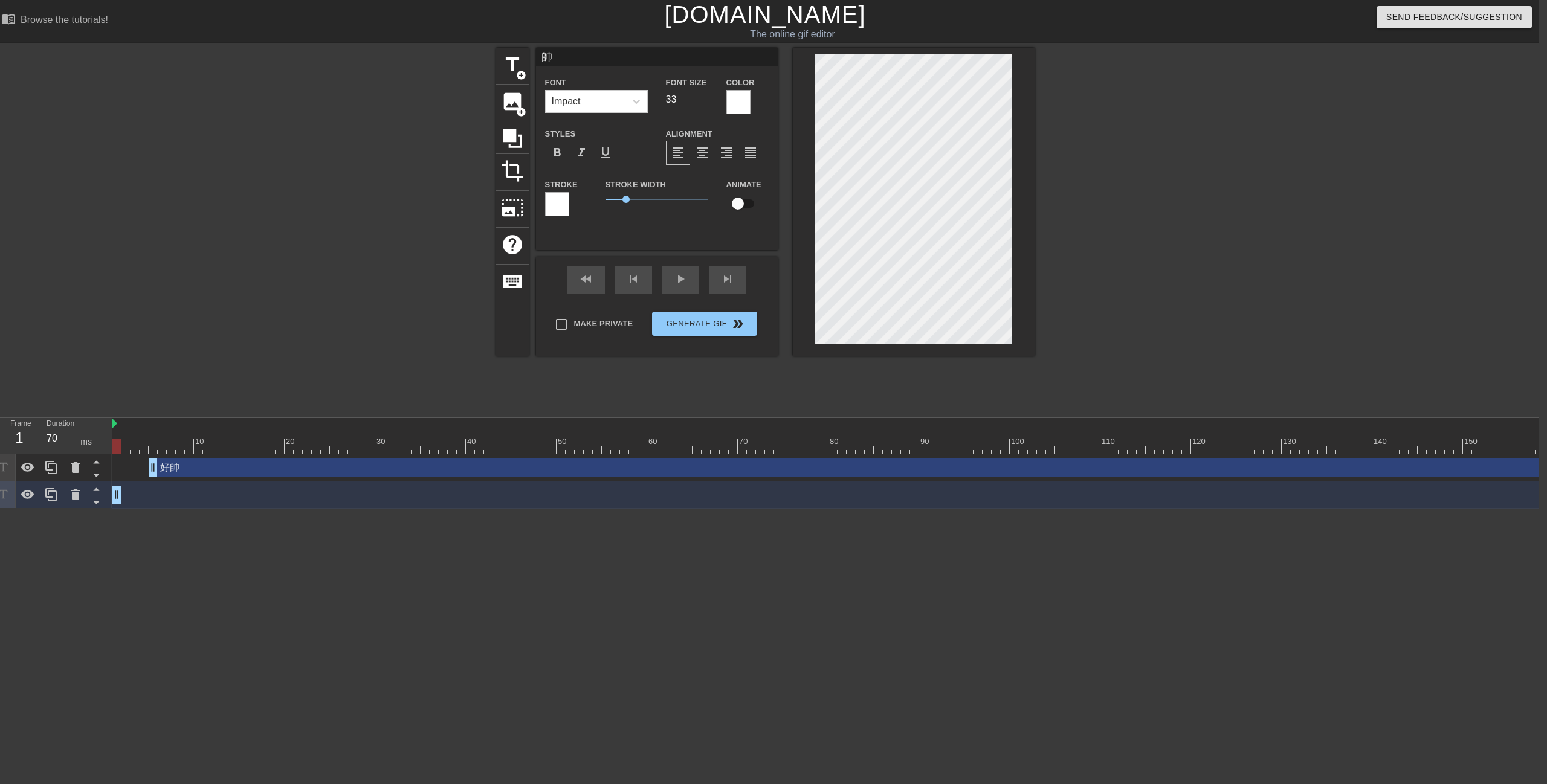
click at [229, 470] on div "好帥 drag_handle drag_handle" at bounding box center [1146, 468] width 1994 height 18
type input "好帥"
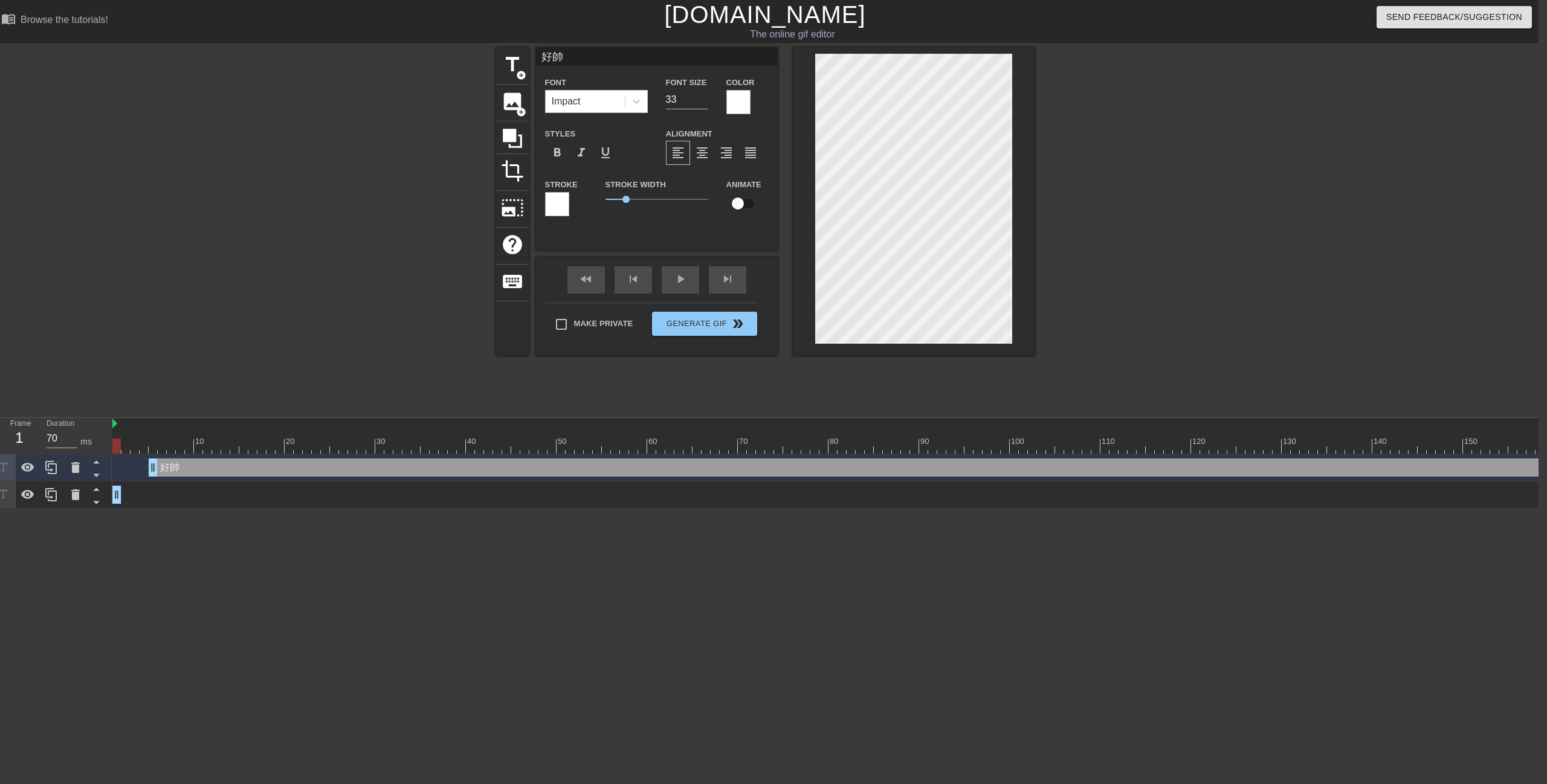
click at [232, 469] on div "好帥 drag_handle drag_handle" at bounding box center [1146, 468] width 1994 height 18
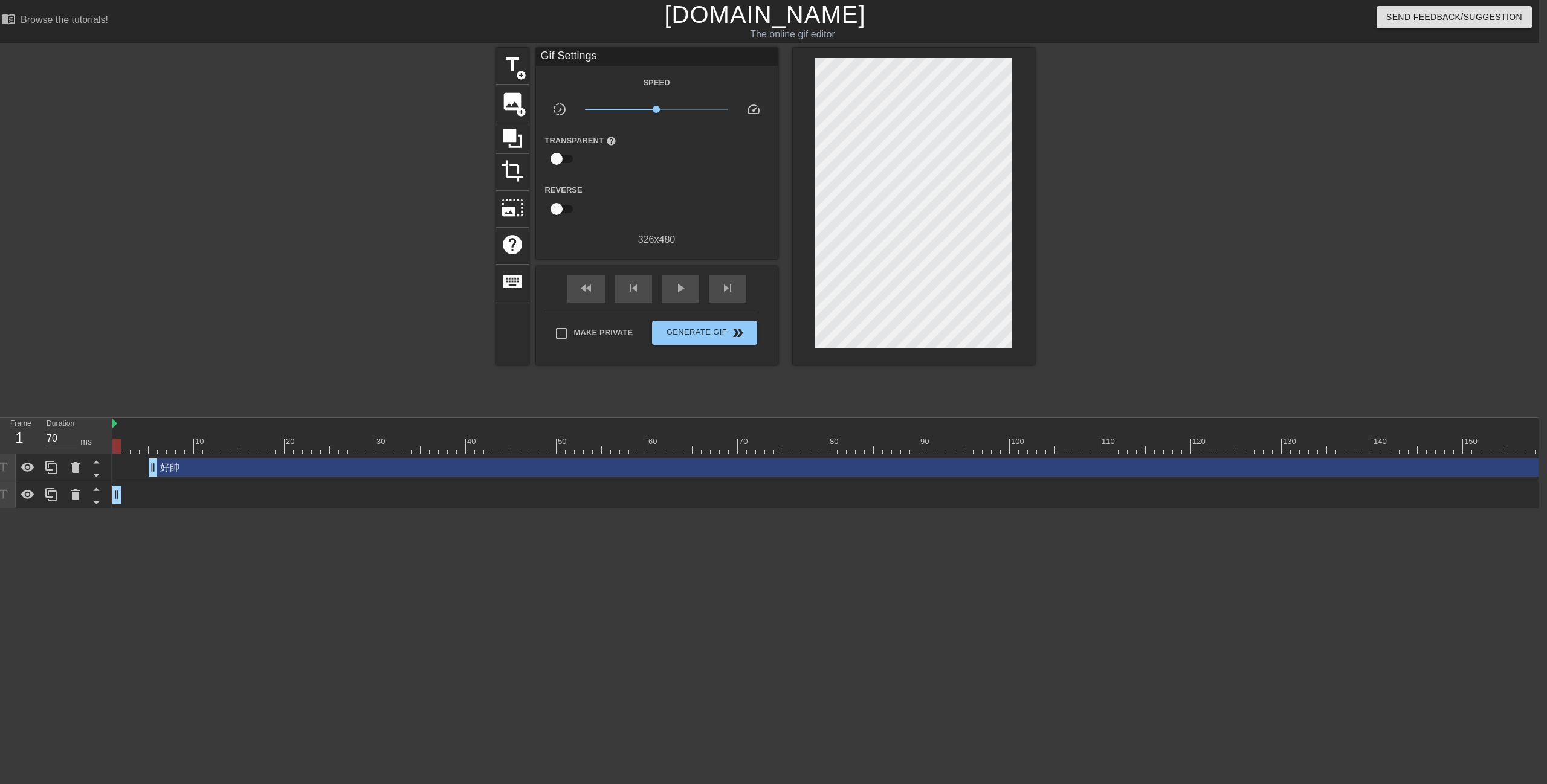
click at [212, 488] on div "帥 drag_handle drag_handle" at bounding box center [1127, 495] width 2030 height 18
click at [245, 468] on div "好帥 drag_handle drag_handle" at bounding box center [1146, 468] width 1994 height 18
click at [672, 277] on div "play_arrow" at bounding box center [680, 288] width 38 height 27
click at [681, 288] on span "pause" at bounding box center [680, 288] width 15 height 15
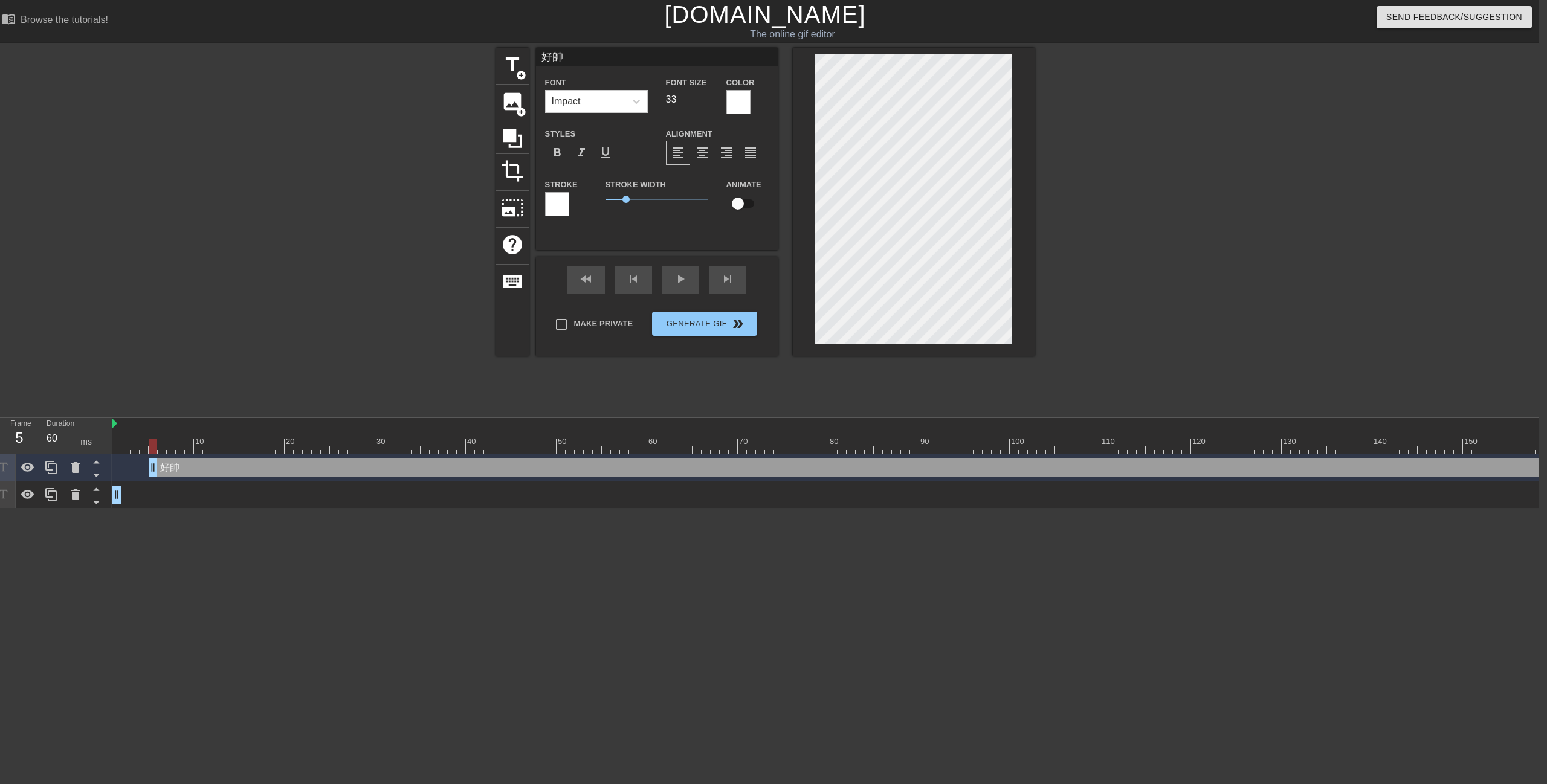
drag, startPoint x: 1265, startPoint y: 470, endPoint x: 744, endPoint y: 446, distance: 521.6
click at [1354, 453] on div "10 20 30 40 50 60 70 80 90 100 110 120 130 140 150 160" at bounding box center [825, 463] width 1426 height 91
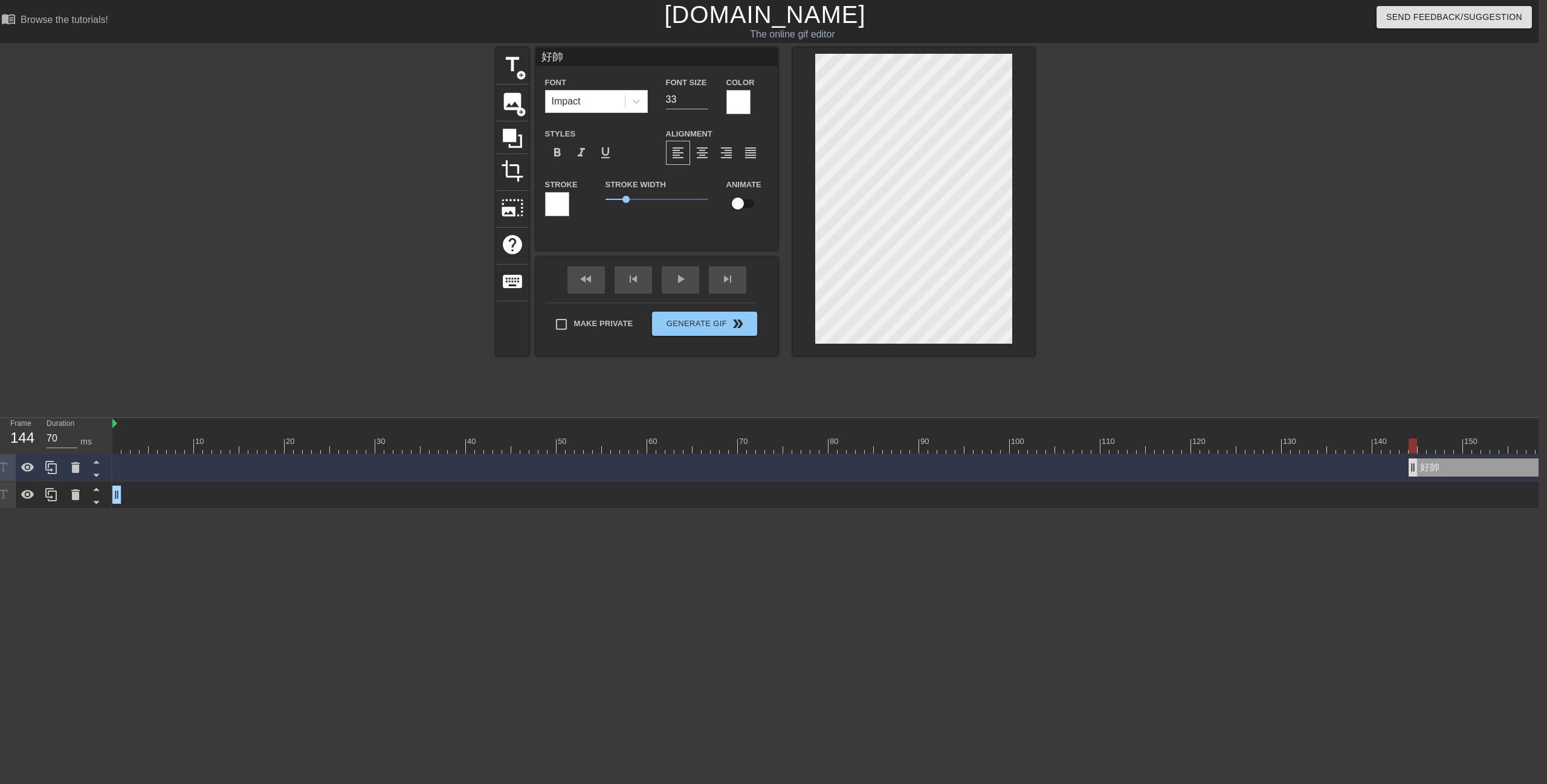
drag, startPoint x: 150, startPoint y: 463, endPoint x: 1438, endPoint y: 470, distance: 1288.0
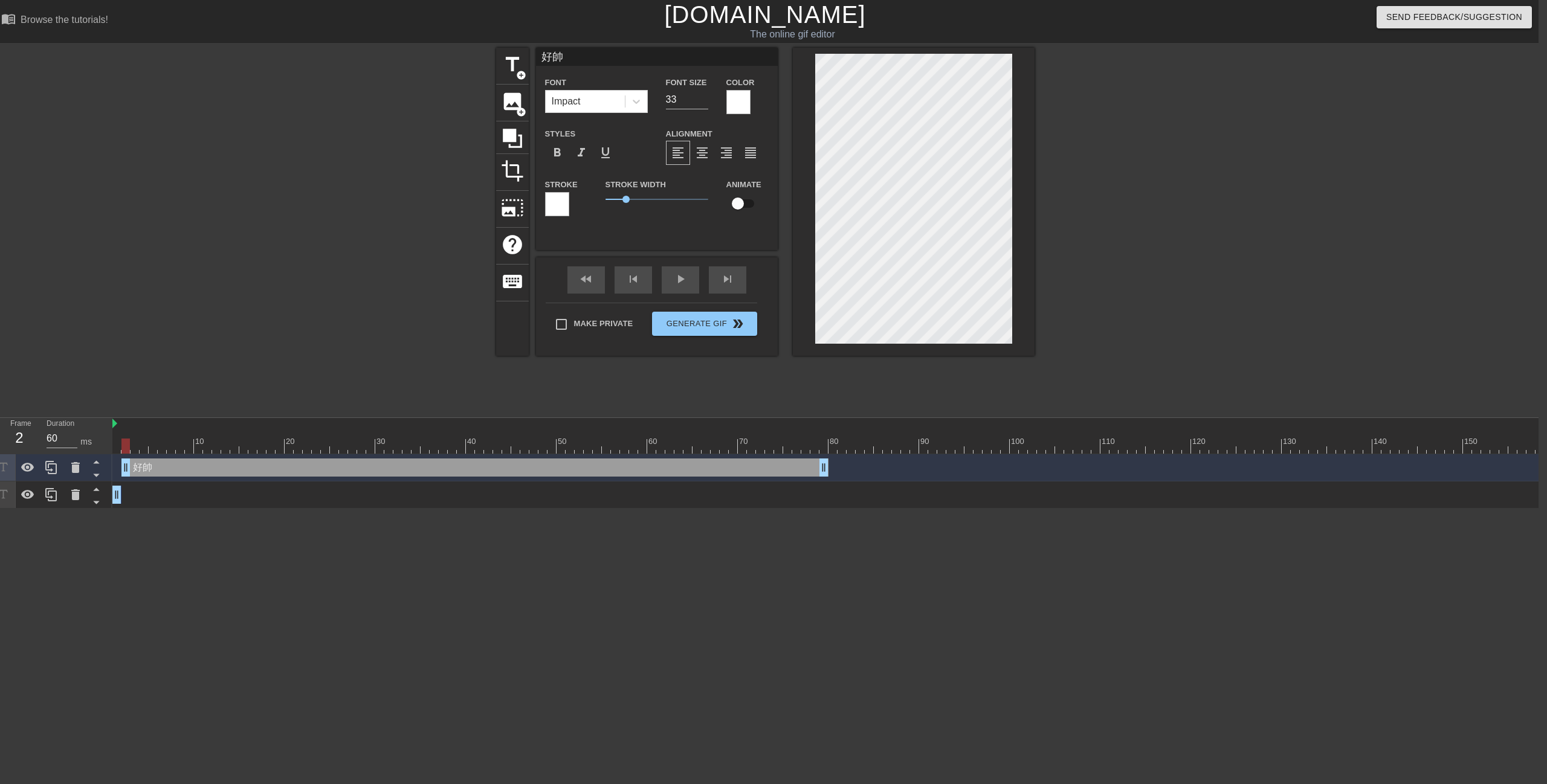
drag, startPoint x: 1473, startPoint y: 470, endPoint x: 172, endPoint y: 476, distance: 1301.0
click at [172, 476] on div "好帥 drag_handle drag_handle" at bounding box center [1127, 467] width 2030 height 27
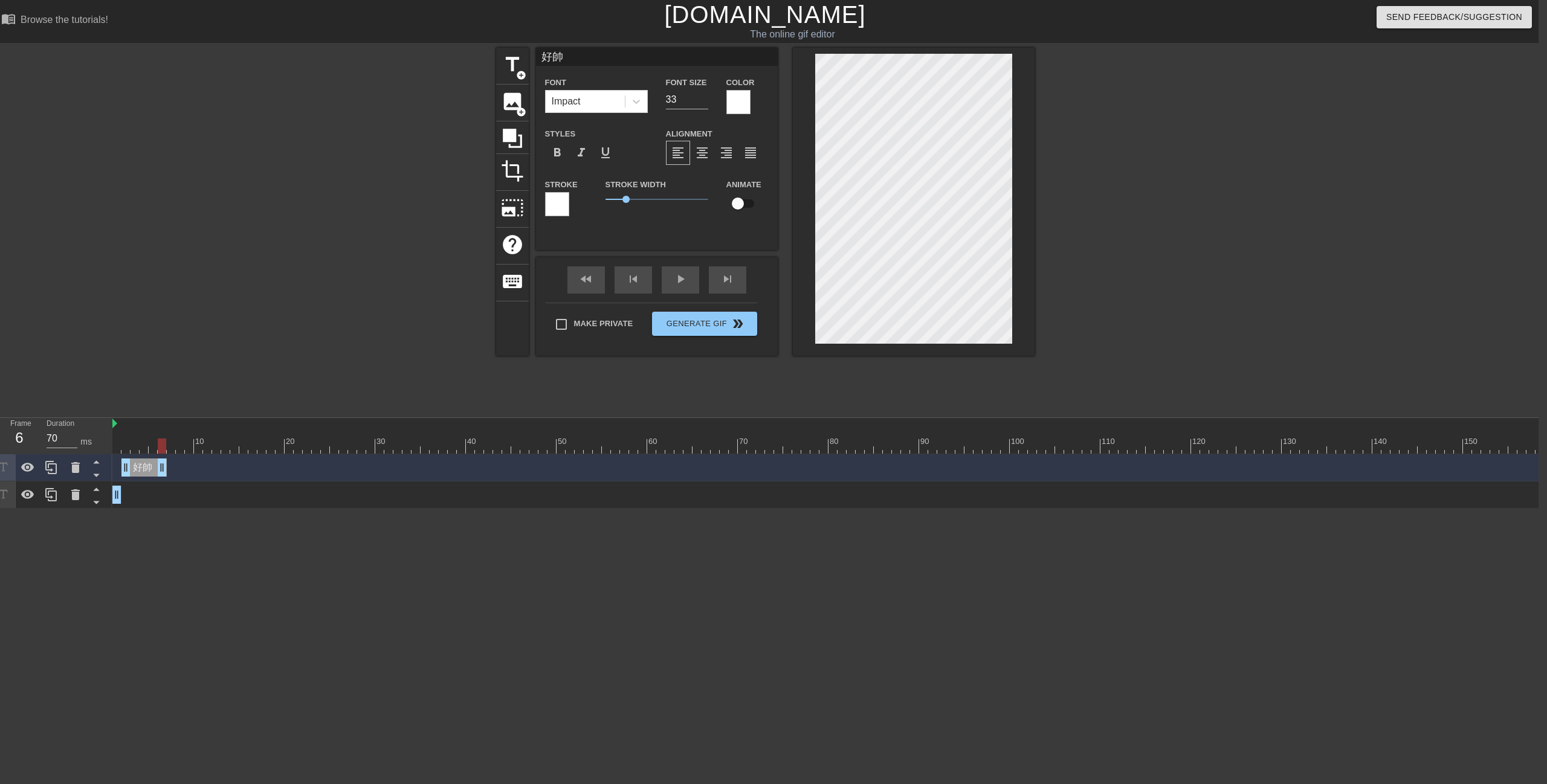
drag, startPoint x: 823, startPoint y: 467, endPoint x: 163, endPoint y: 469, distance: 660.0
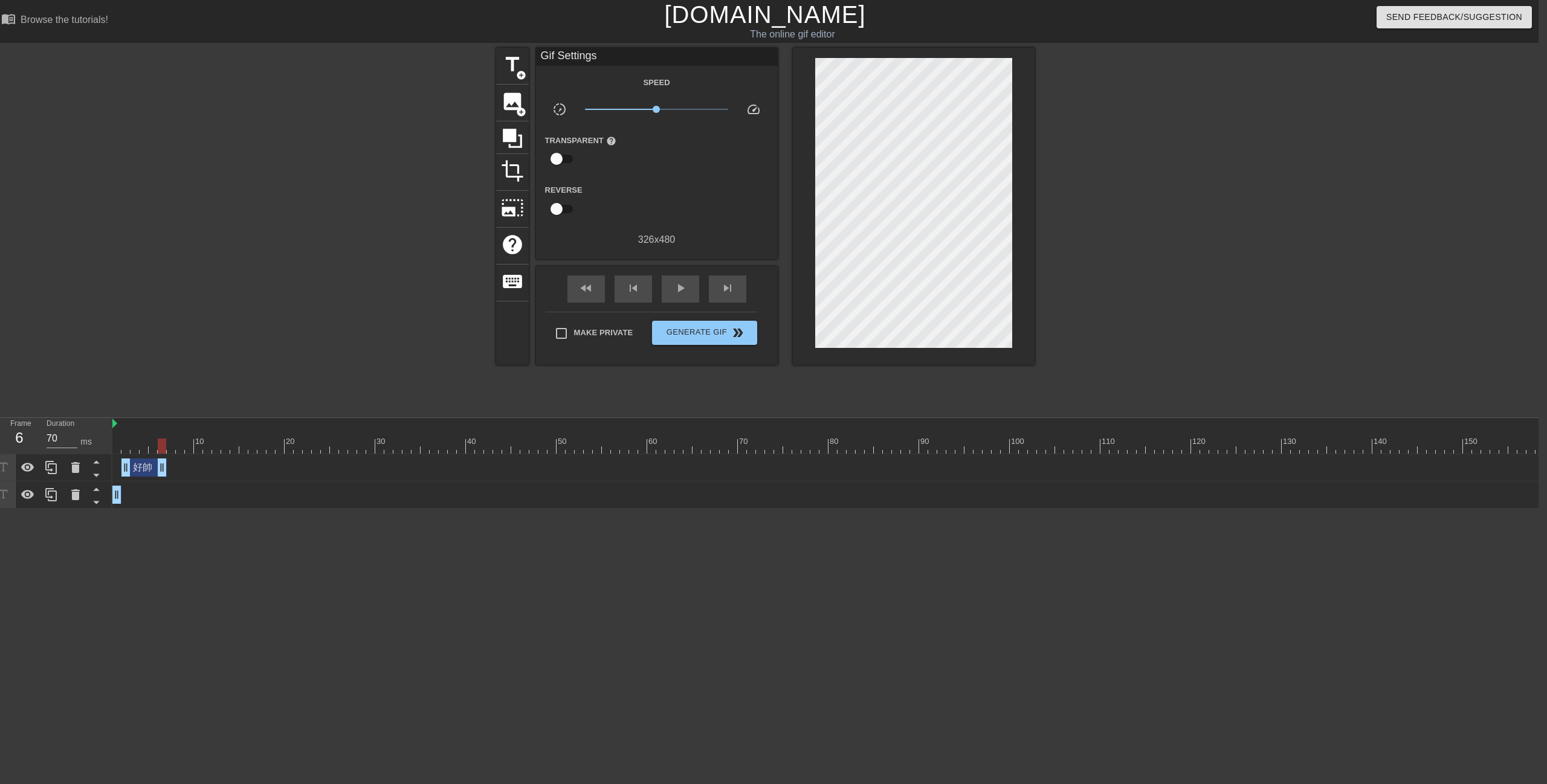
click at [689, 265] on div "Gif Settings Speed slow_motion_video x1.00 speed Transparent help Reverse 326 x…" at bounding box center [657, 206] width 242 height 317
click at [684, 272] on div "fast_rewind skip_previous play_arrow skip_next" at bounding box center [657, 288] width 197 height 45
drag, startPoint x: 162, startPoint y: 449, endPoint x: 47, endPoint y: 453, distance: 115.1
click at [47, 456] on div "Frame 1 Duration 70 ms 10 20 30 40 50 60 70 80 90 100 110 120 130 140 150" at bounding box center [765, 463] width 1547 height 91
click at [671, 285] on div "play_arrow" at bounding box center [680, 288] width 38 height 27
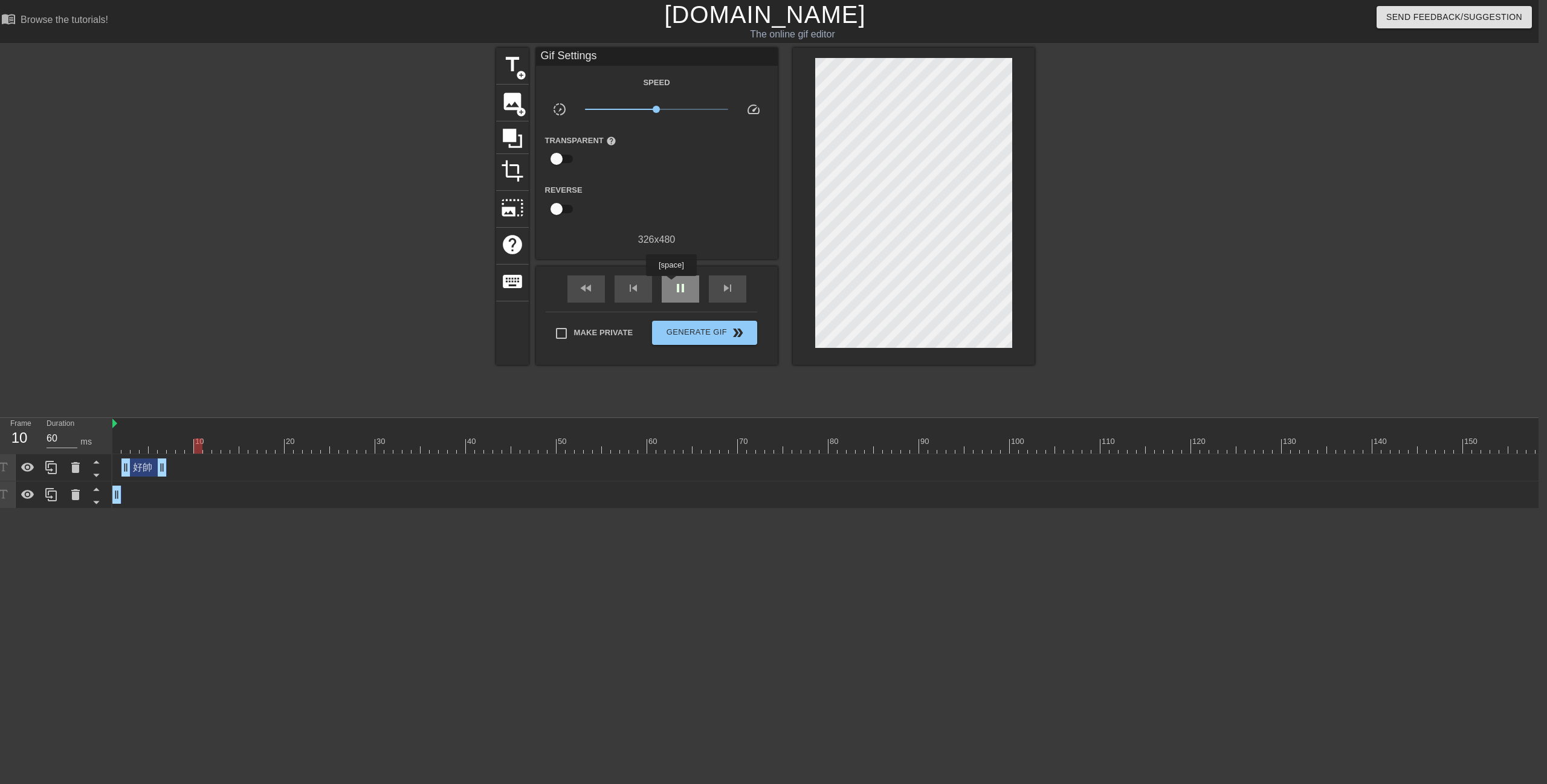
click at [671, 285] on div "pause" at bounding box center [680, 288] width 38 height 27
drag, startPoint x: 119, startPoint y: 493, endPoint x: 135, endPoint y: 495, distance: 16.1
drag, startPoint x: 144, startPoint y: 466, endPoint x: 164, endPoint y: 465, distance: 20.0
click at [164, 465] on div "好帥 drag_handle drag_handle" at bounding box center [162, 468] width 45 height 18
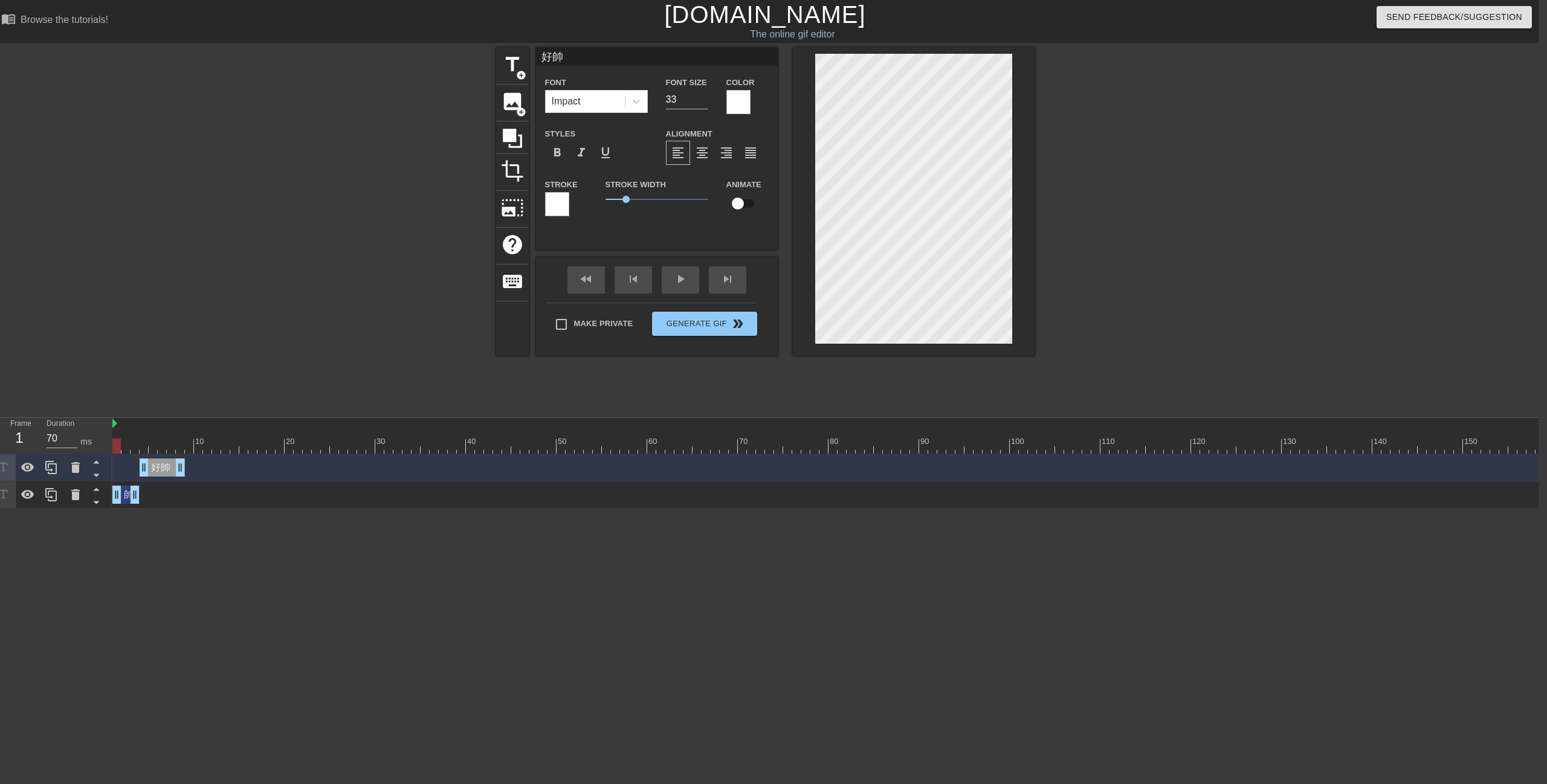
drag, startPoint x: 140, startPoint y: 445, endPoint x: 273, endPoint y: 423, distance: 134.8
click at [54, 450] on div "Frame 1 Duration 70 ms 10 20 30 40 50 60 70 80 90 100 110 120 130 140 150" at bounding box center [765, 463] width 1547 height 91
click at [675, 268] on div "fast_rewind skip_previous play_arrow skip_next" at bounding box center [657, 279] width 197 height 45
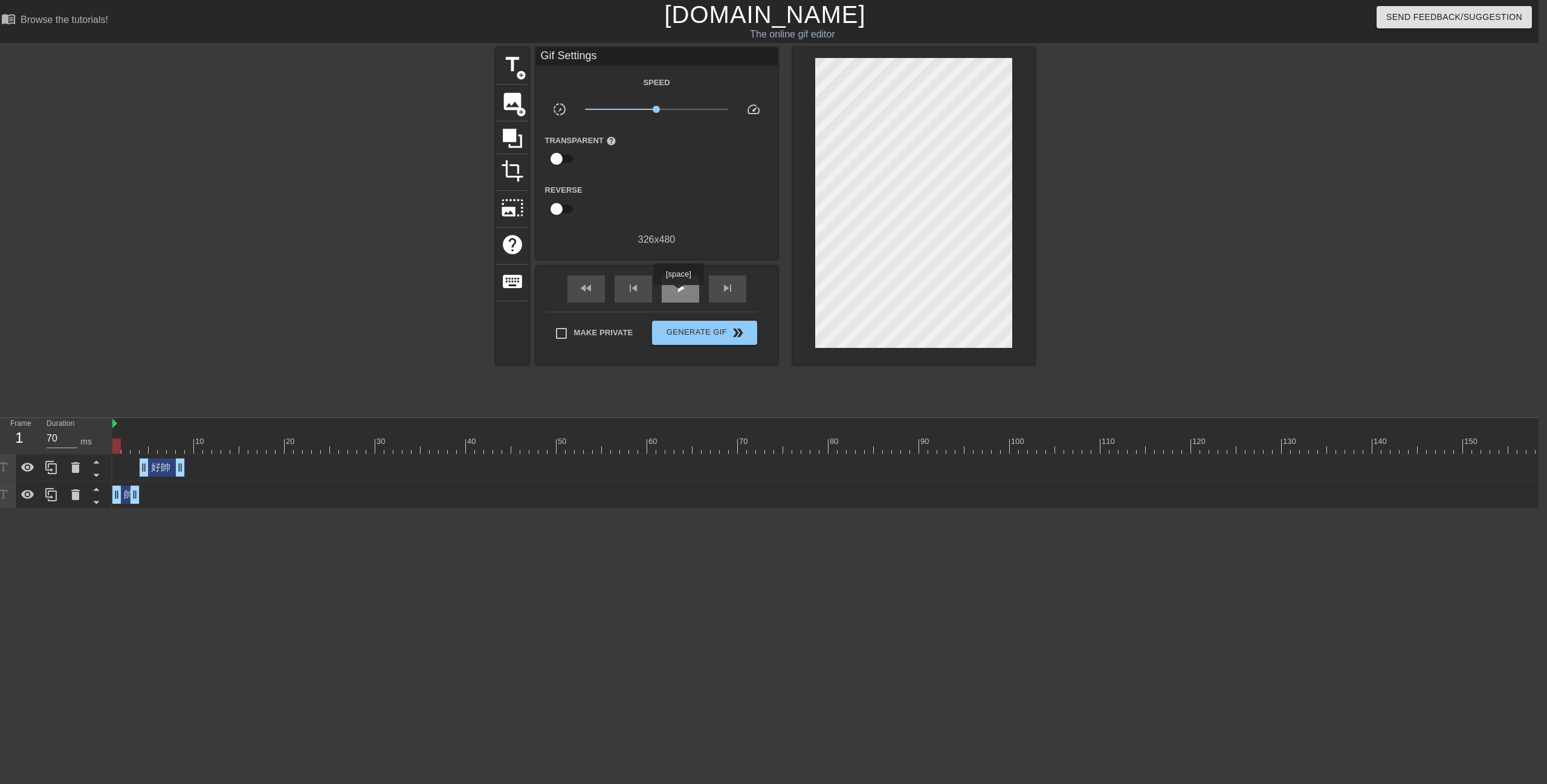
click at [678, 294] on span "play_arrow" at bounding box center [680, 288] width 15 height 15
click at [679, 292] on span "pause" at bounding box center [680, 288] width 15 height 15
drag, startPoint x: 137, startPoint y: 500, endPoint x: 150, endPoint y: 500, distance: 13.0
drag, startPoint x: 160, startPoint y: 469, endPoint x: 180, endPoint y: 470, distance: 20.0
click at [180, 470] on div "好帥 drag_handle drag_handle" at bounding box center [180, 468] width 45 height 18
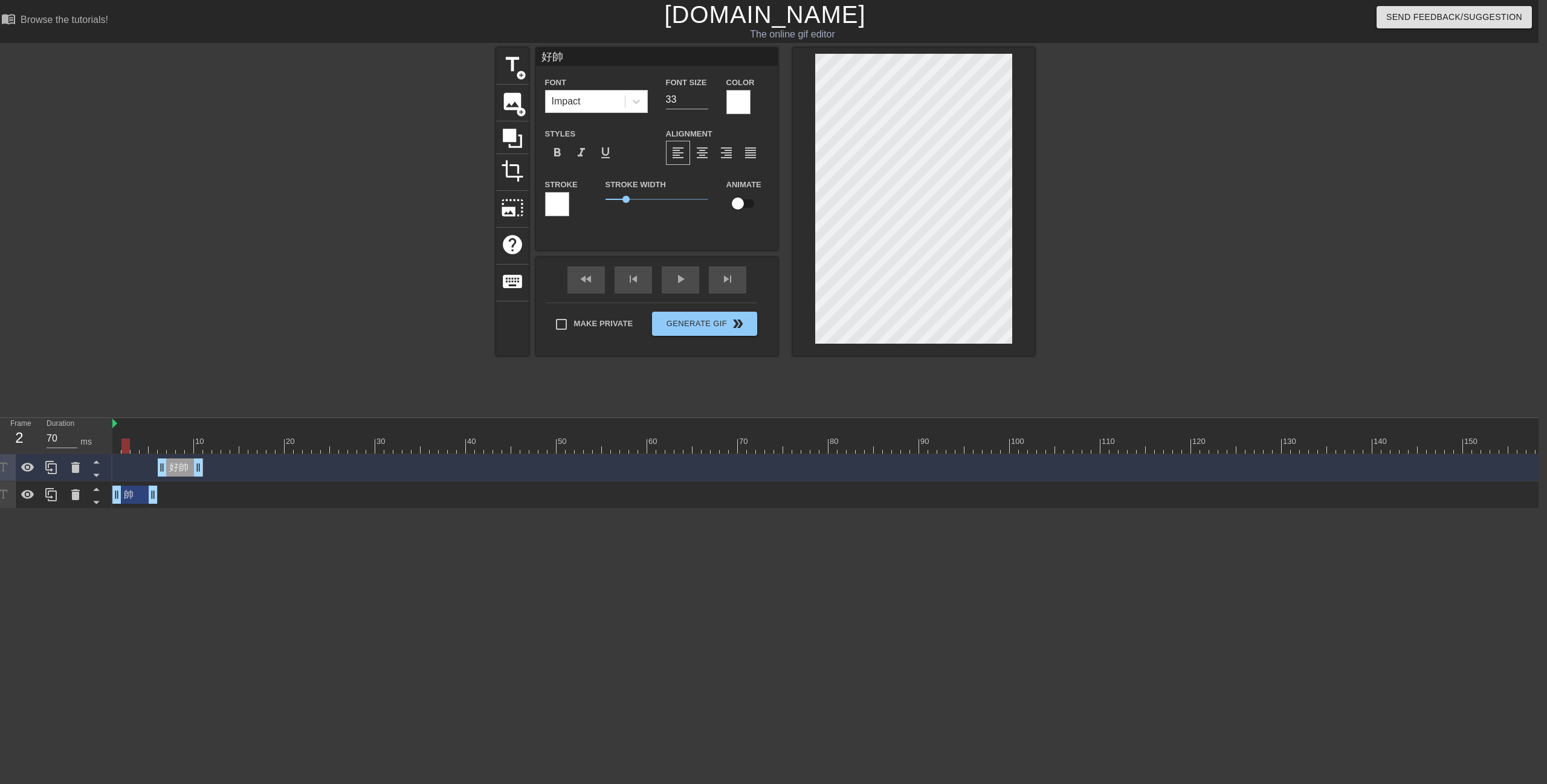
drag, startPoint x: 141, startPoint y: 430, endPoint x: 94, endPoint y: 438, distance: 47.7
click at [97, 436] on div "Frame 2 Duration 70 ms 10 20 30 40 50 60 70 80 90 100 110 120 130 140 150" at bounding box center [765, 463] width 1547 height 91
click at [679, 283] on span "play_arrow" at bounding box center [680, 278] width 15 height 15
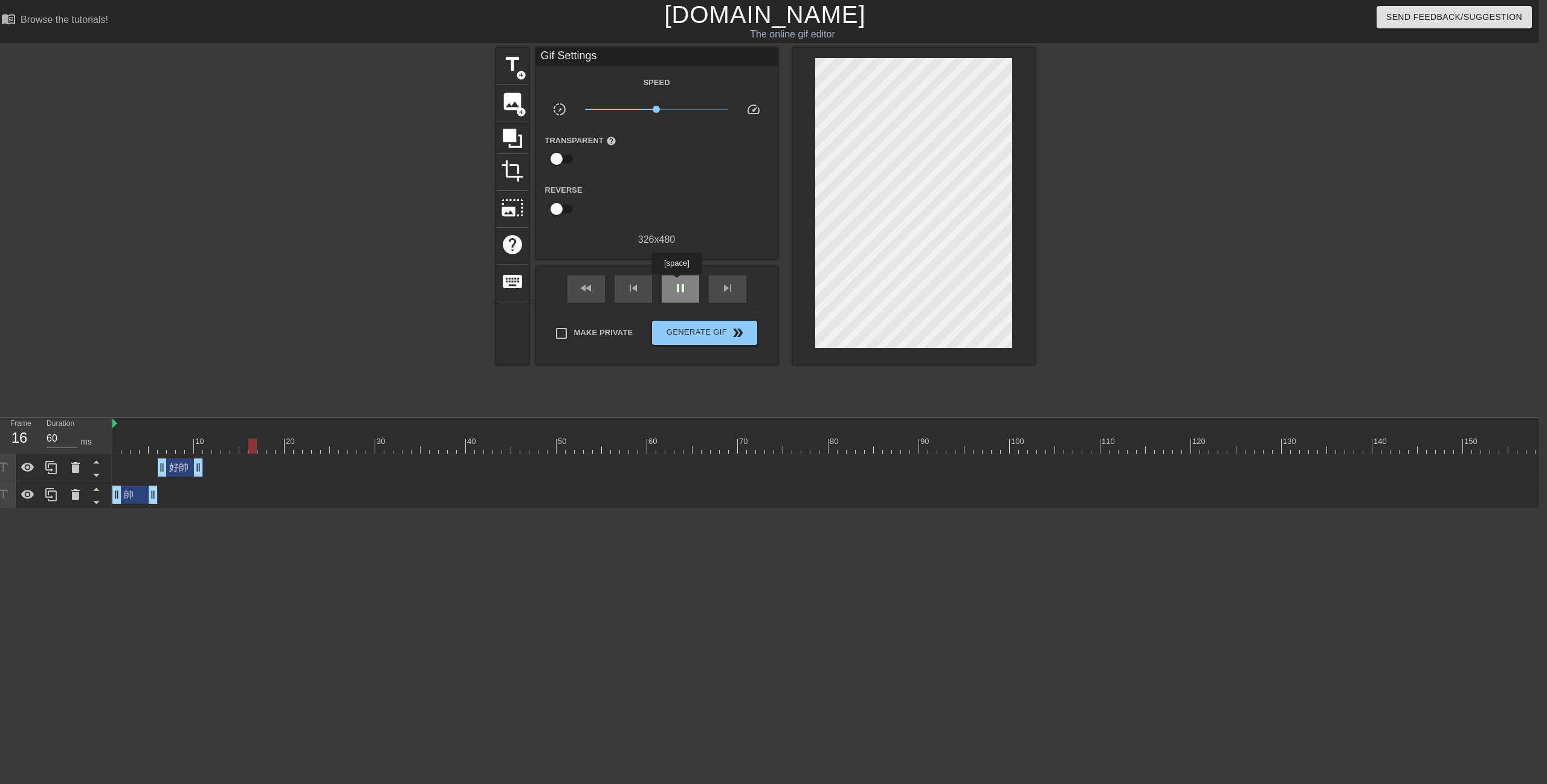
click at [676, 283] on span "pause" at bounding box center [680, 288] width 15 height 15
click at [684, 283] on span "play_arrow" at bounding box center [680, 288] width 15 height 15
click at [687, 288] on div "pause" at bounding box center [680, 288] width 38 height 27
drag, startPoint x: 229, startPoint y: 448, endPoint x: 69, endPoint y: 456, distance: 160.2
click at [69, 456] on div "Frame 1 Duration 70 ms 10 20 30 40 50 60 70 80 90 100 110 120 130 140 150" at bounding box center [765, 463] width 1547 height 91
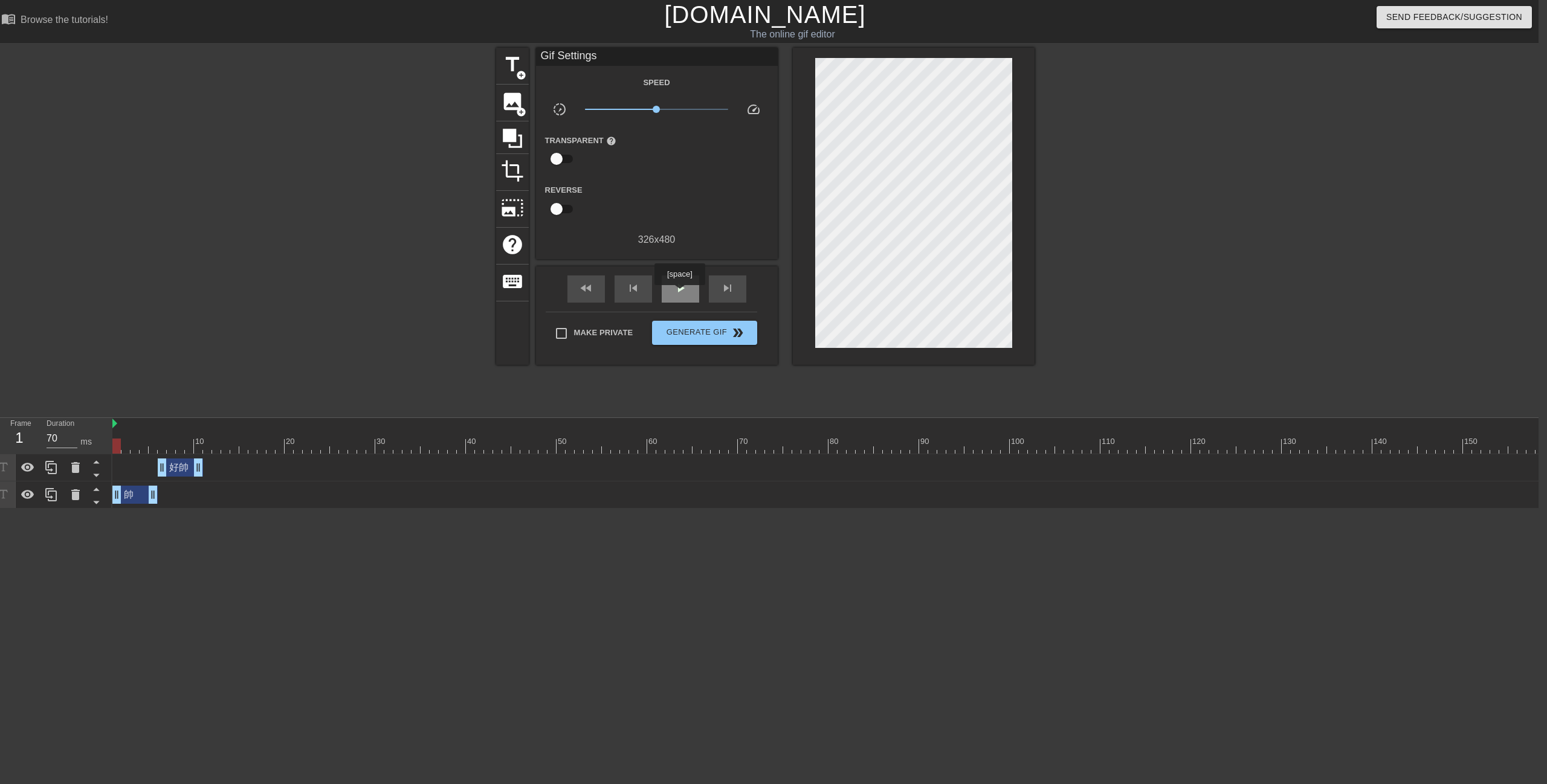
click at [679, 294] on span "play_arrow" at bounding box center [680, 288] width 15 height 15
type input "70"
click at [678, 294] on span "pause" at bounding box center [680, 288] width 15 height 15
click at [380, 297] on div at bounding box center [391, 229] width 181 height 362
click at [516, 107] on span "add_circle" at bounding box center [521, 111] width 10 height 10
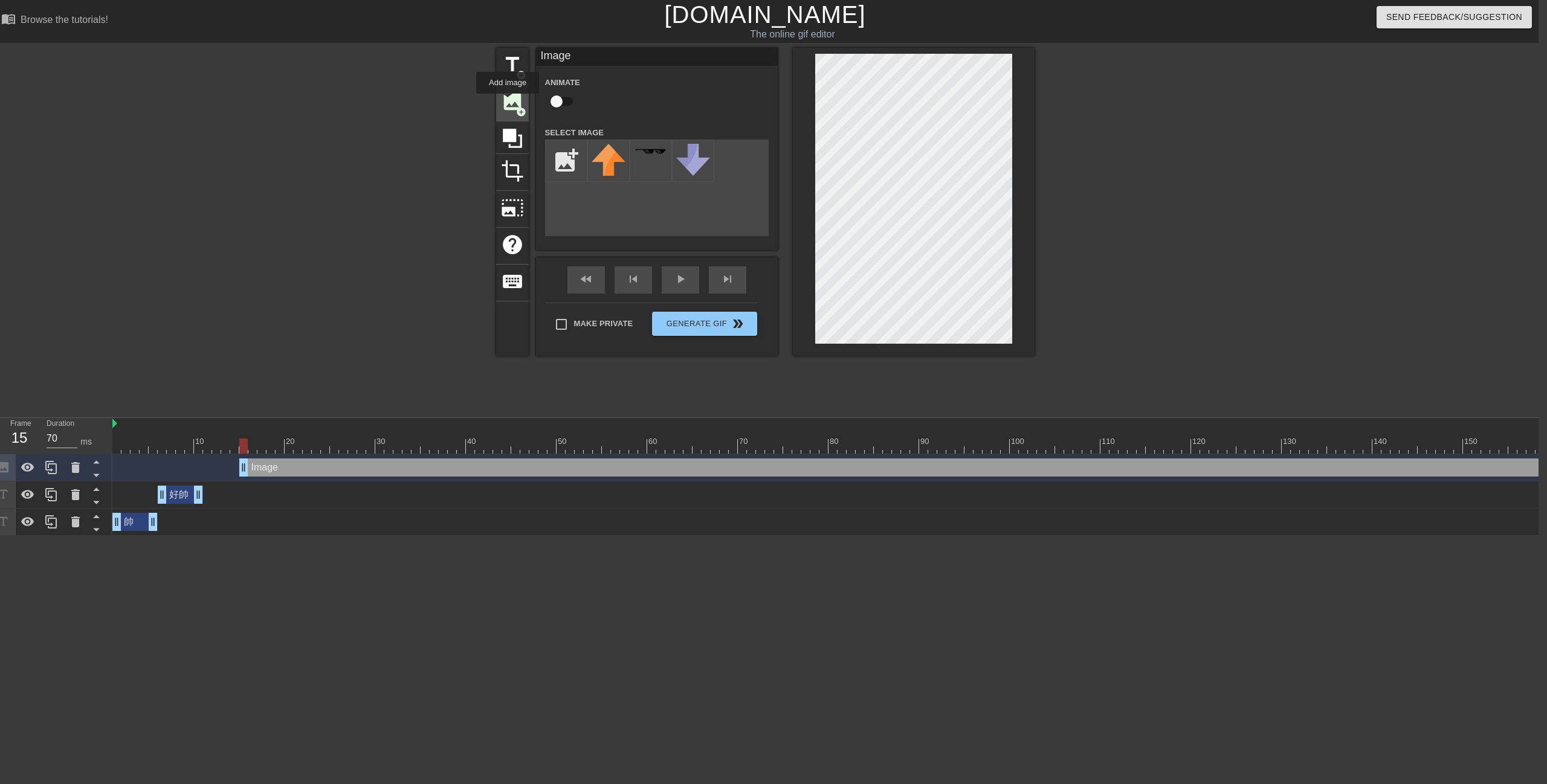
click at [507, 102] on span "image" at bounding box center [513, 101] width 23 height 23
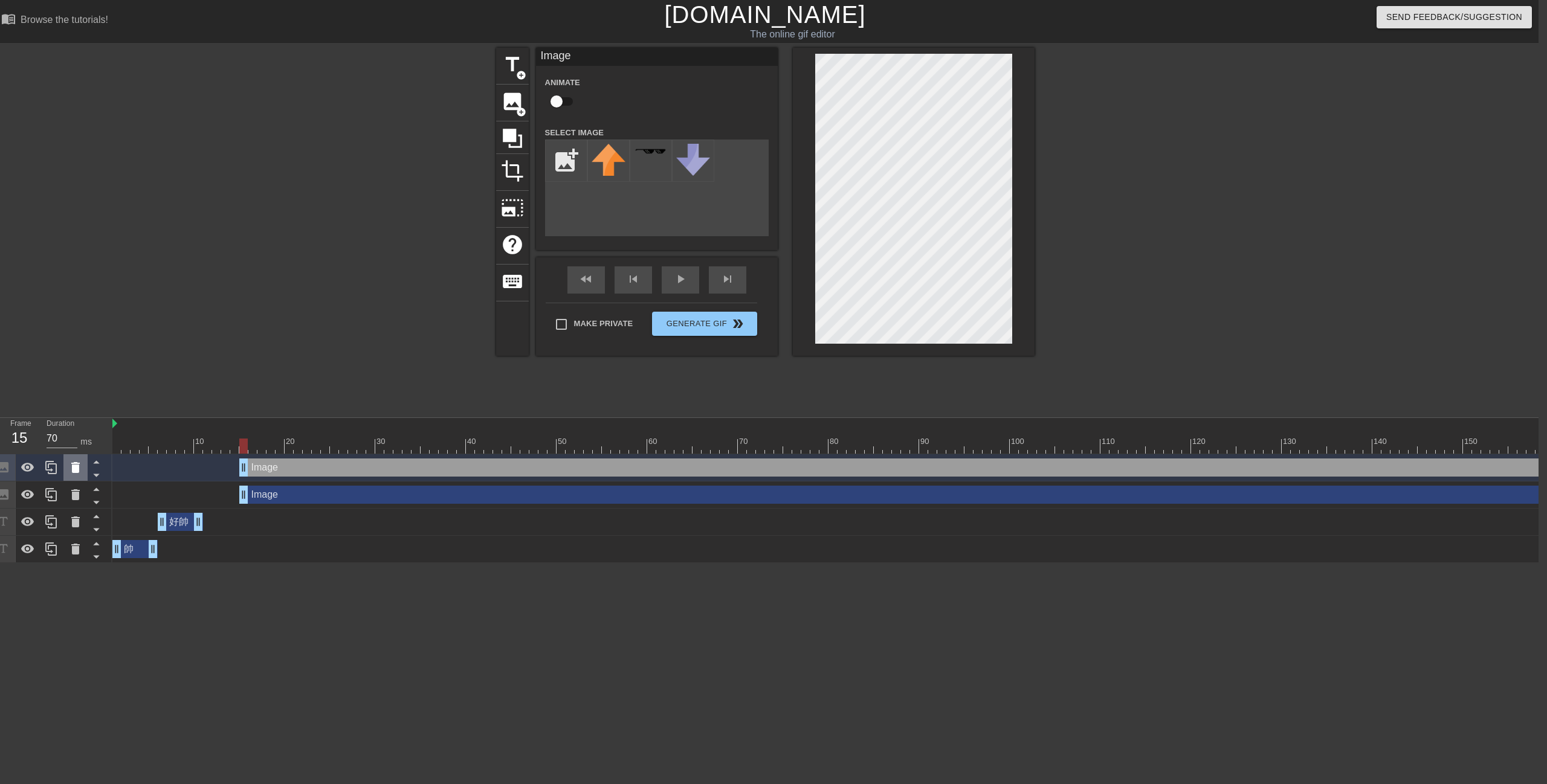
click at [70, 479] on div at bounding box center [75, 467] width 24 height 27
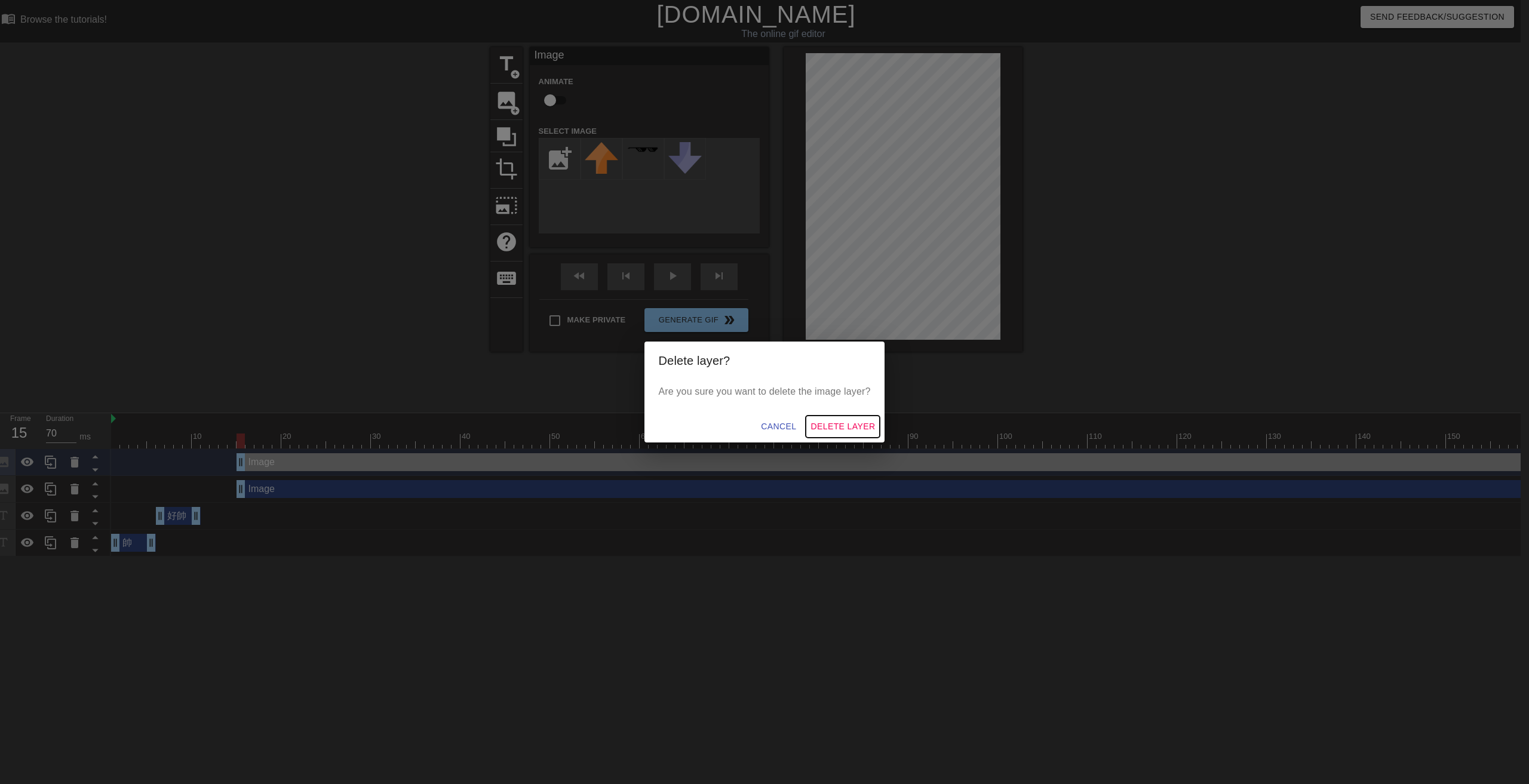
click at [830, 420] on span "Delete Layer" at bounding box center [843, 427] width 64 height 15
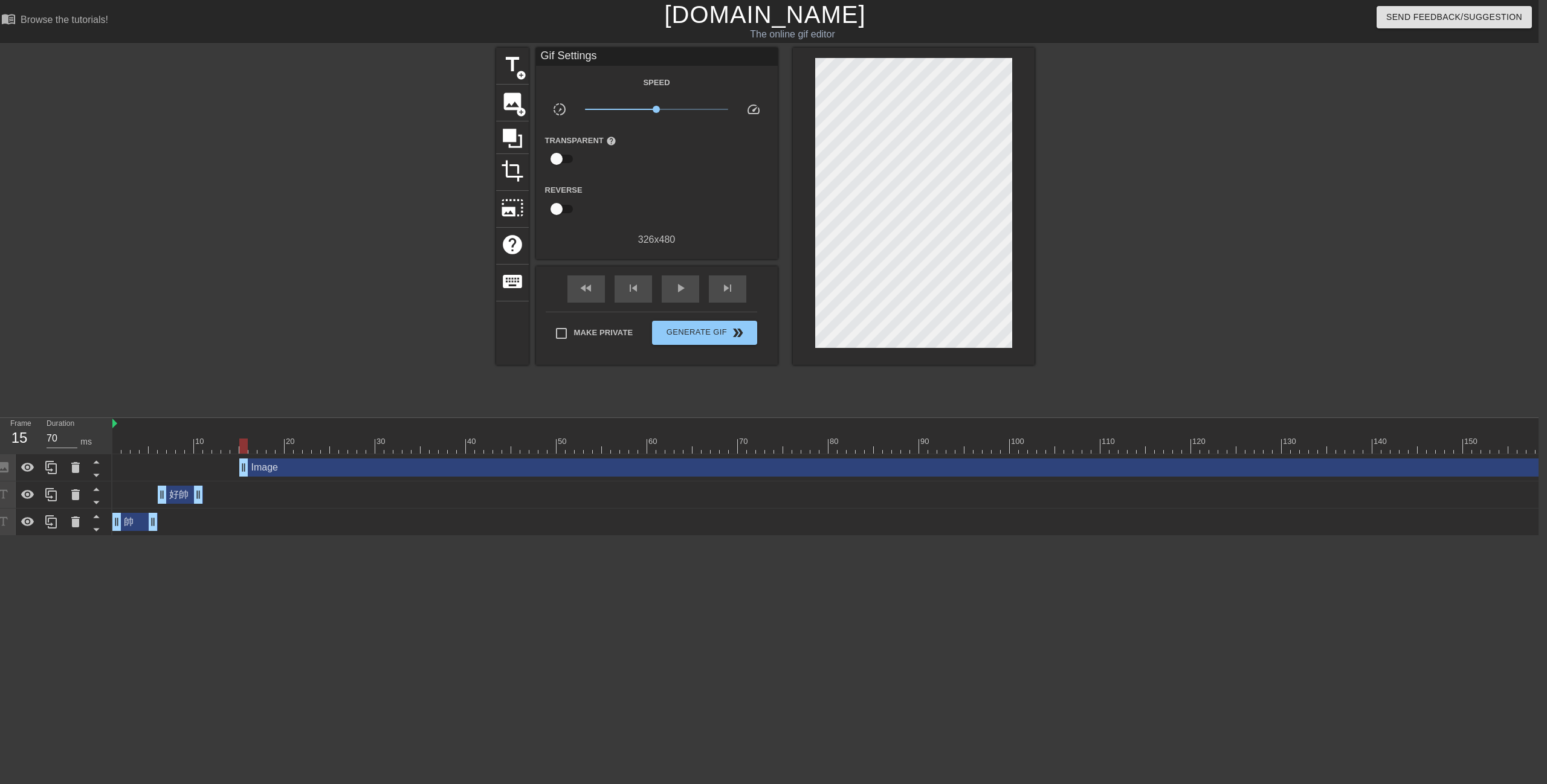
click at [492, 470] on div "Image drag_handle drag_handle" at bounding box center [1191, 468] width 1904 height 18
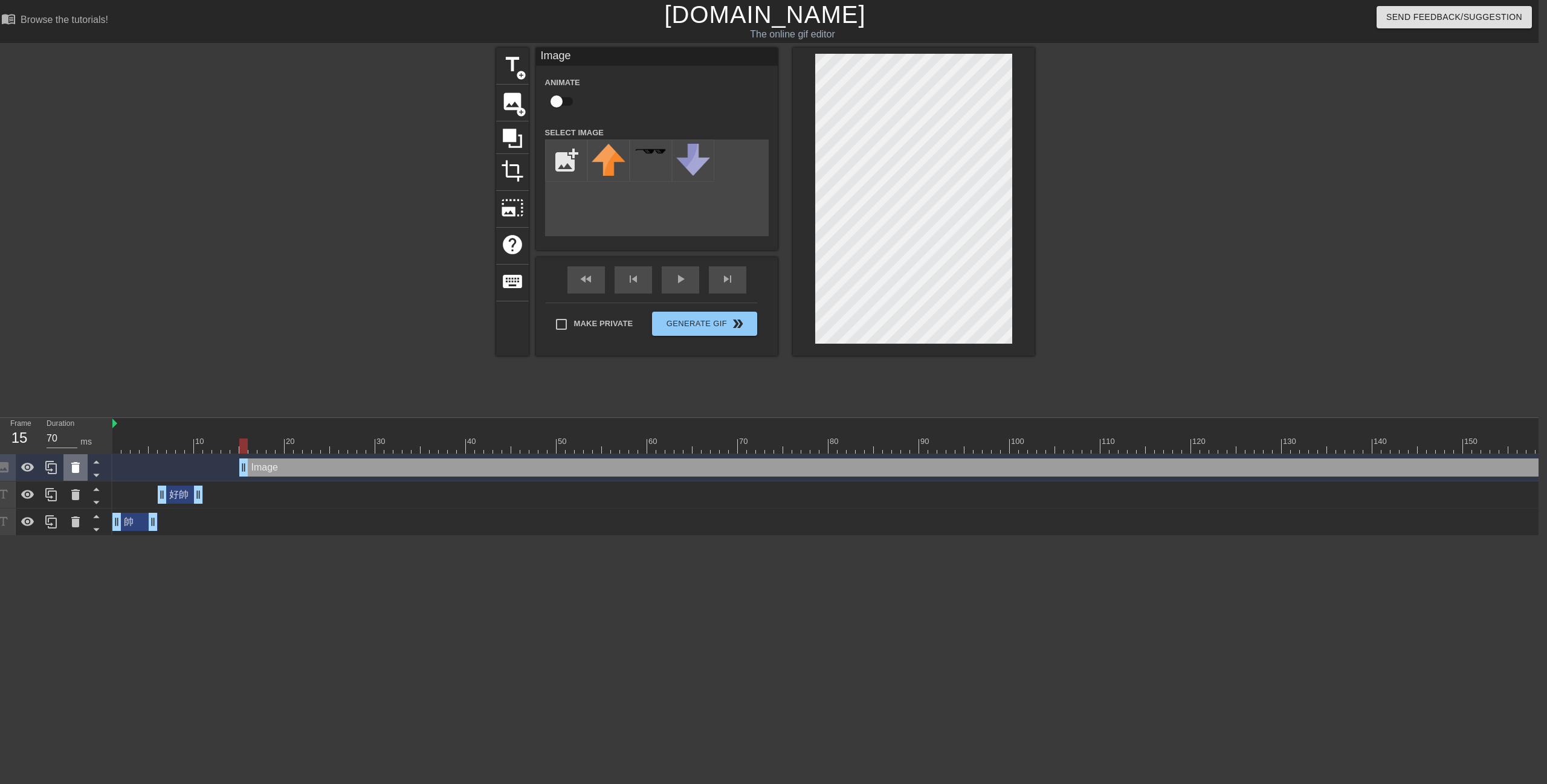
click at [67, 478] on div at bounding box center [75, 467] width 24 height 27
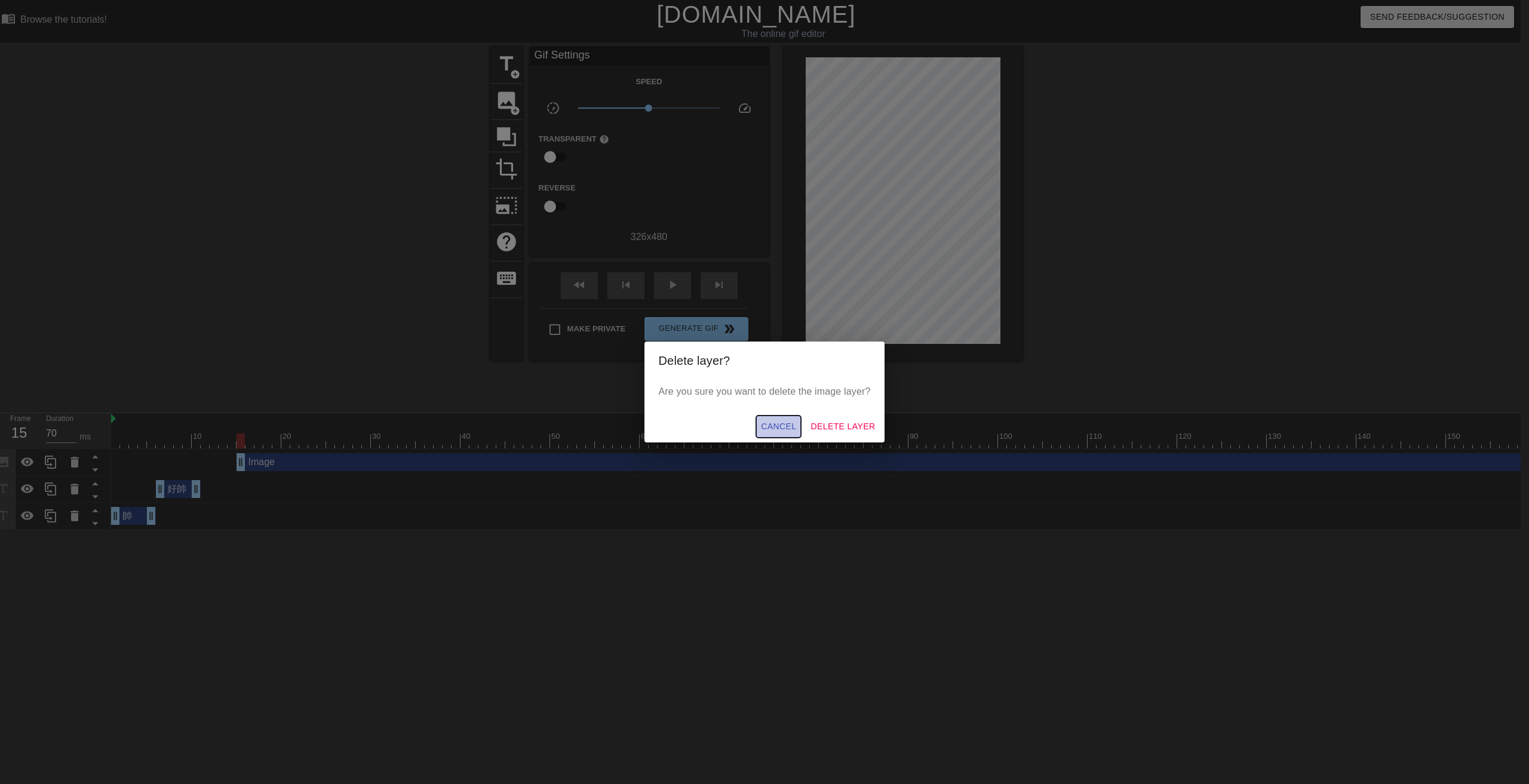
click at [796, 431] on span "Cancel" at bounding box center [778, 427] width 35 height 15
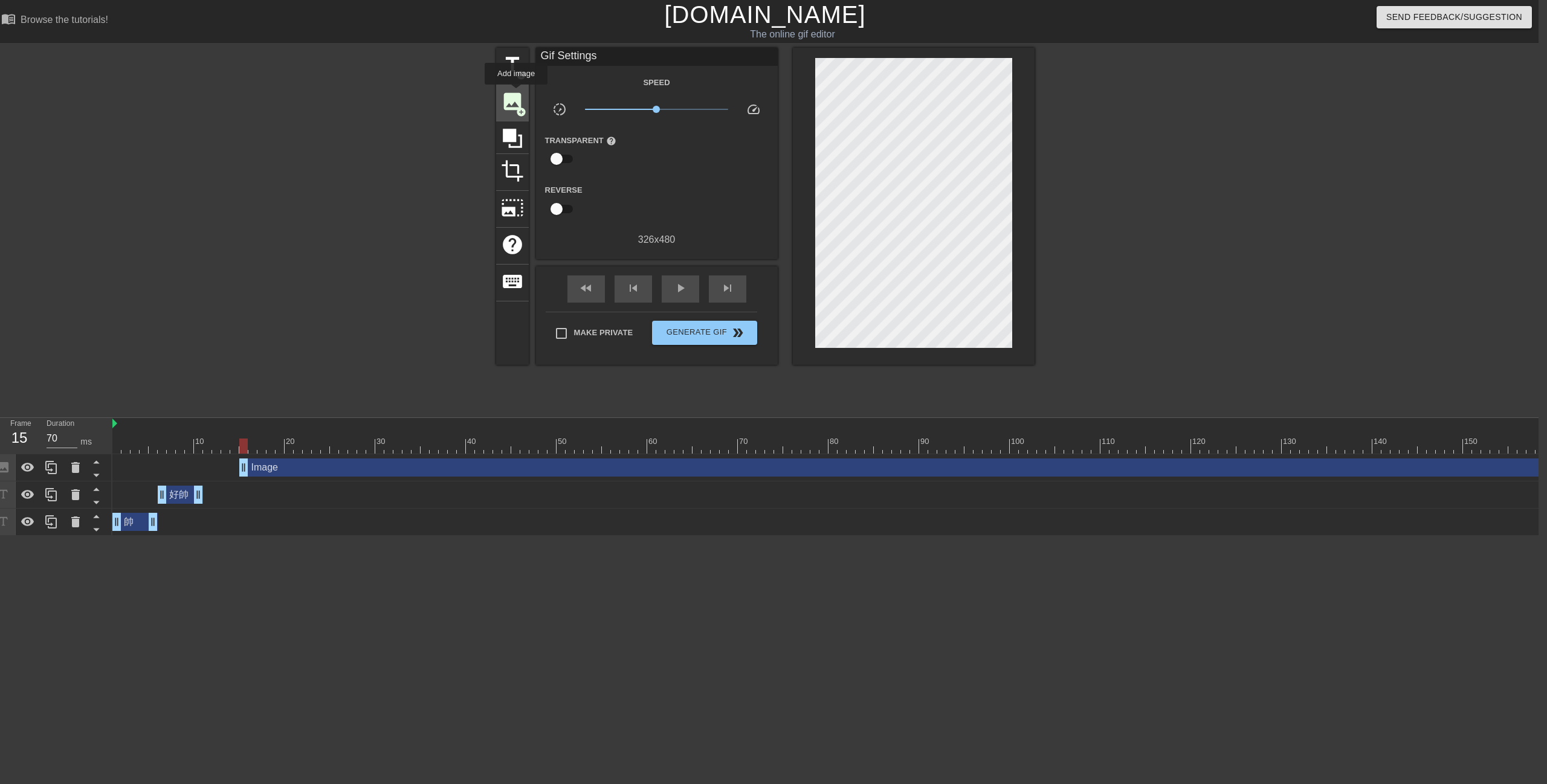
click at [516, 93] on span "image" at bounding box center [513, 101] width 23 height 23
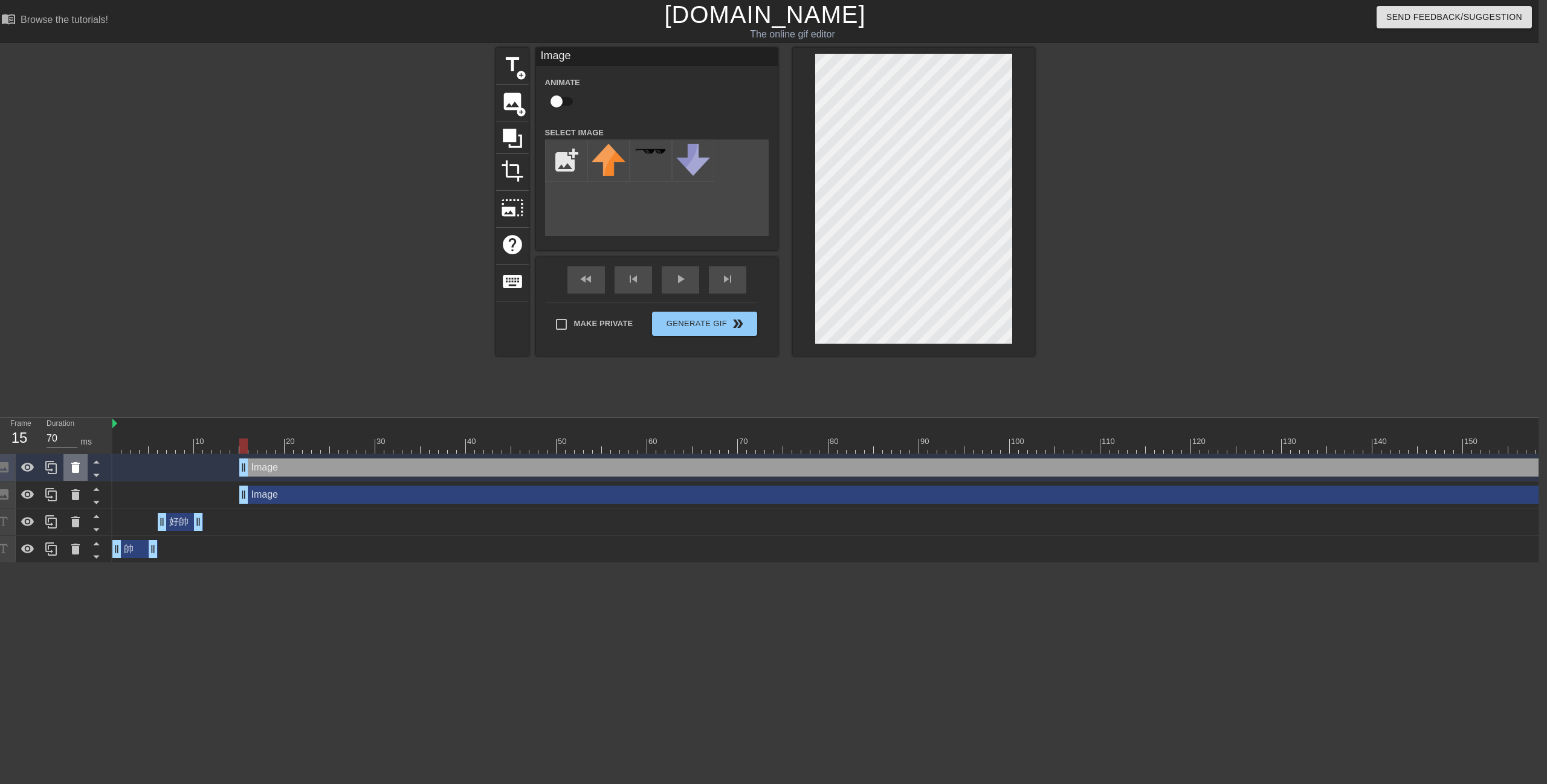
click at [78, 478] on div at bounding box center [75, 467] width 24 height 27
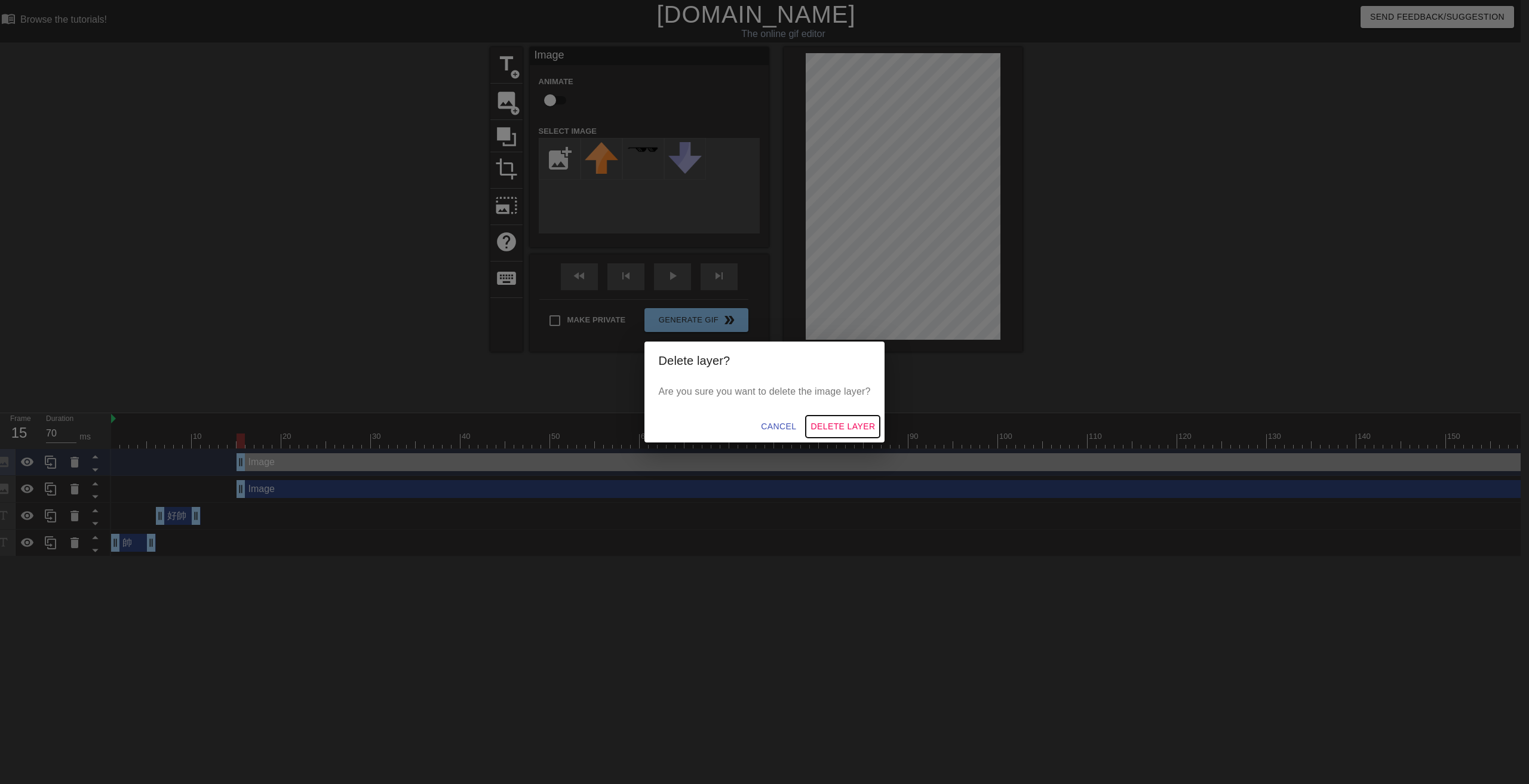
drag, startPoint x: 852, startPoint y: 434, endPoint x: 803, endPoint y: 397, distance: 61.4
click at [851, 434] on button "Delete Layer" at bounding box center [843, 426] width 74 height 22
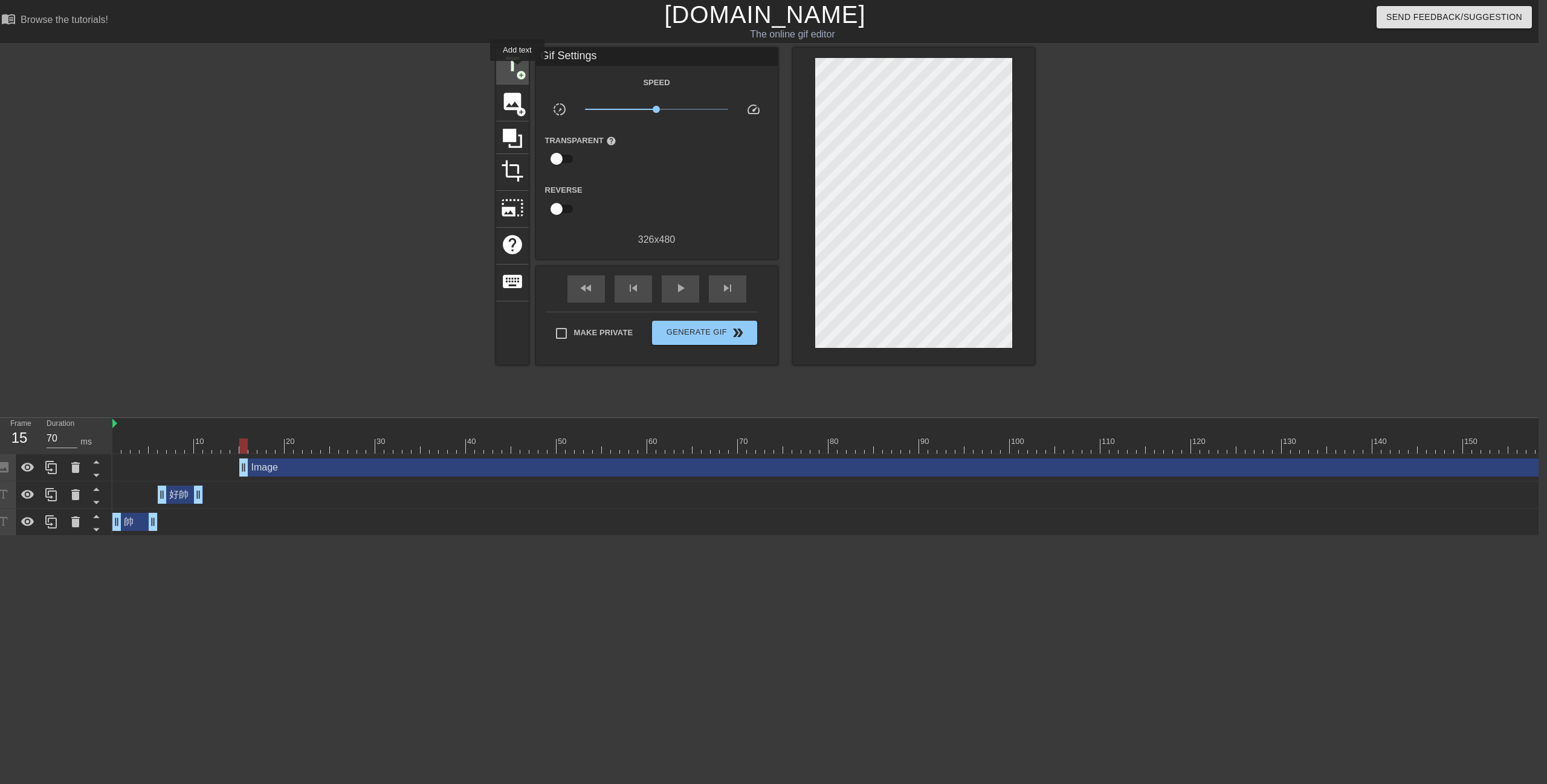
click at [517, 70] on span "add_circle" at bounding box center [521, 74] width 10 height 10
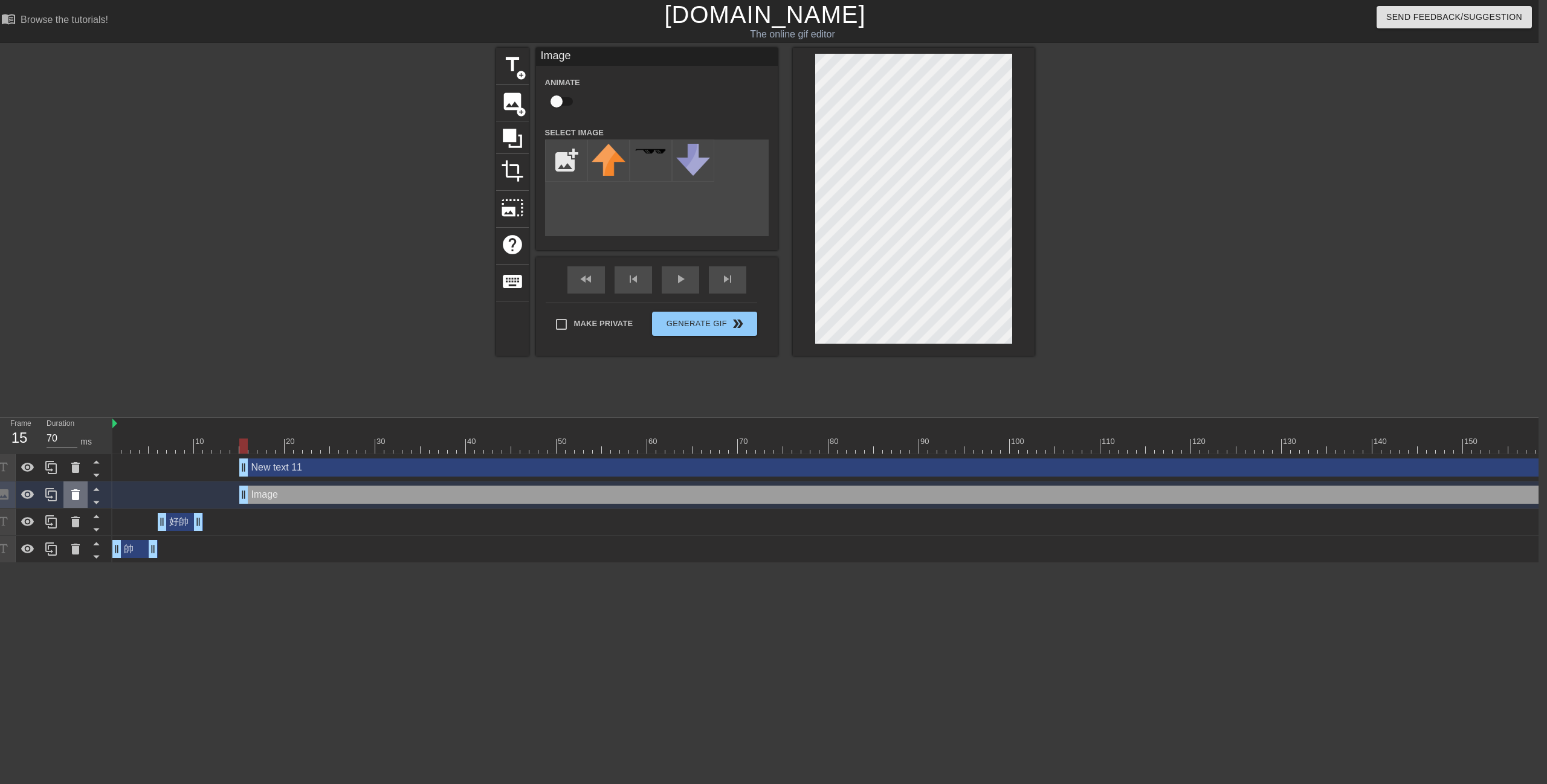
click at [80, 496] on icon at bounding box center [75, 495] width 15 height 15
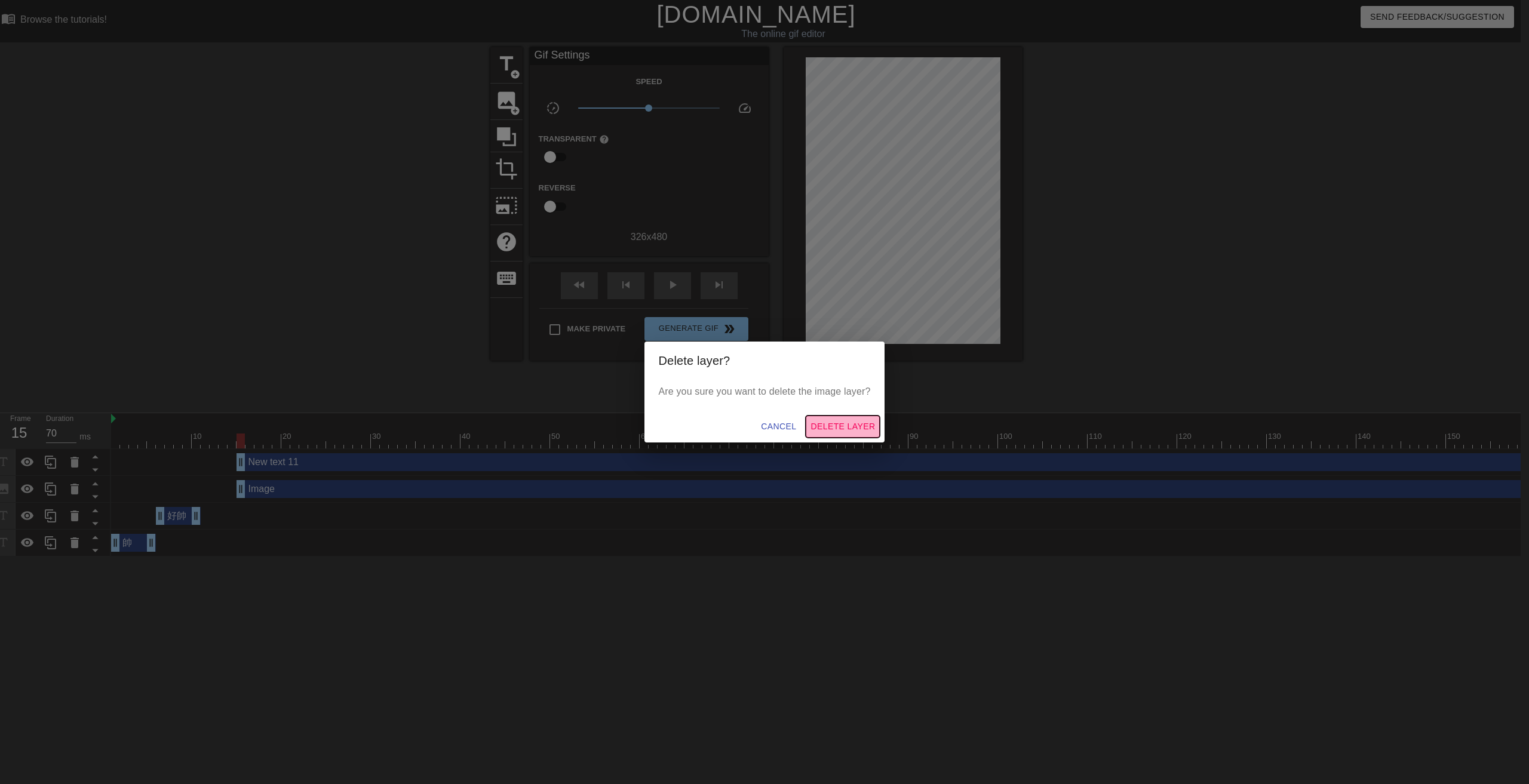
drag, startPoint x: 875, startPoint y: 431, endPoint x: 865, endPoint y: 433, distance: 10.2
click at [874, 432] on span "Delete Layer" at bounding box center [843, 427] width 64 height 15
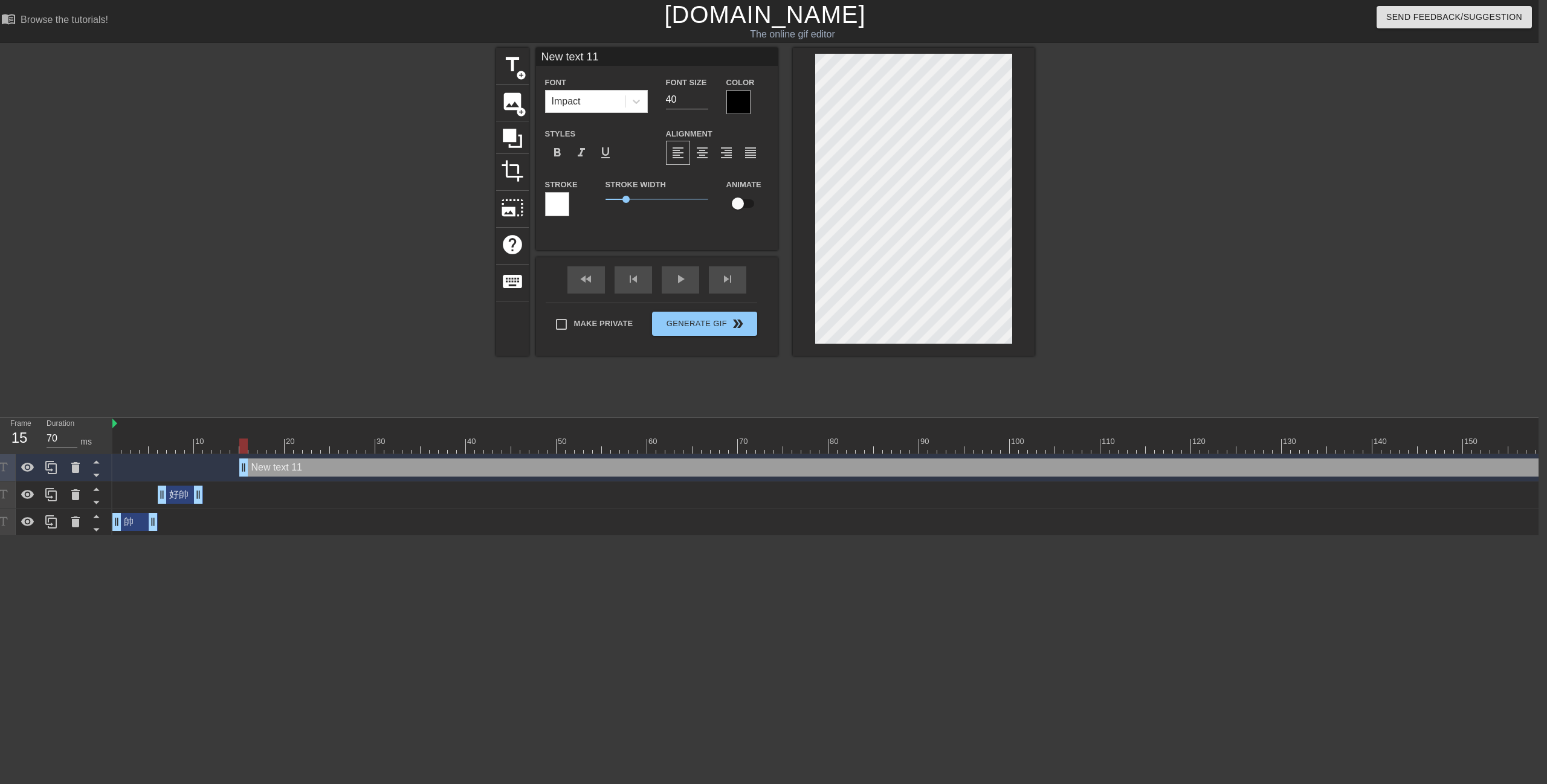
scroll to position [2, 4]
paste textarea "耀緯哥哥超級無敵帥"
type input "耀緯哥哥超級無敵帥"
type textarea "耀緯哥哥超級無敵帥"
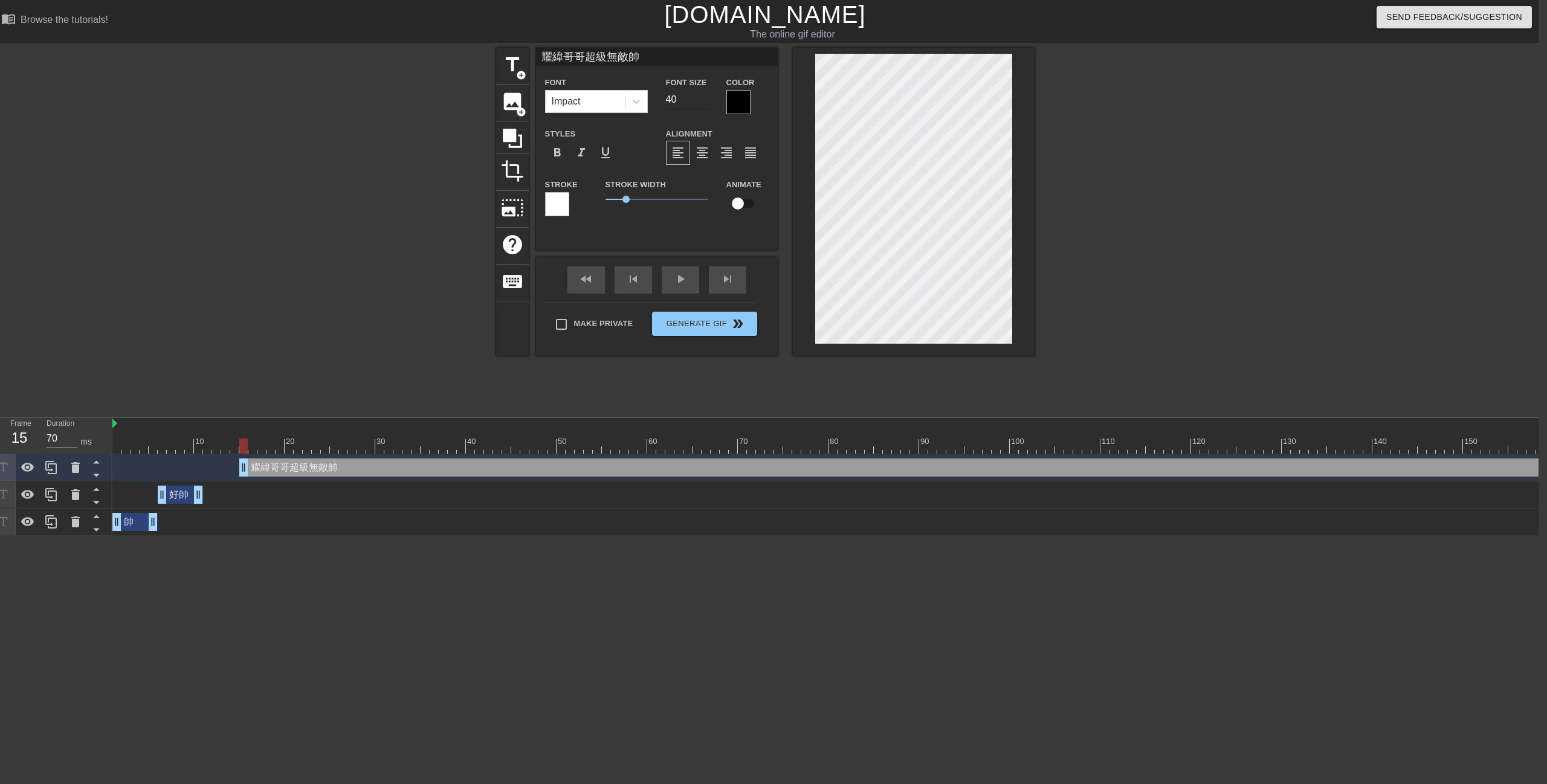
click at [684, 100] on input "40" at bounding box center [687, 99] width 42 height 19
drag, startPoint x: 684, startPoint y: 100, endPoint x: 648, endPoint y: 102, distance: 36.1
click at [648, 102] on div "Font Impact Font Size 40 Color" at bounding box center [657, 94] width 242 height 39
type input "33"
click at [739, 110] on div at bounding box center [738, 101] width 24 height 24
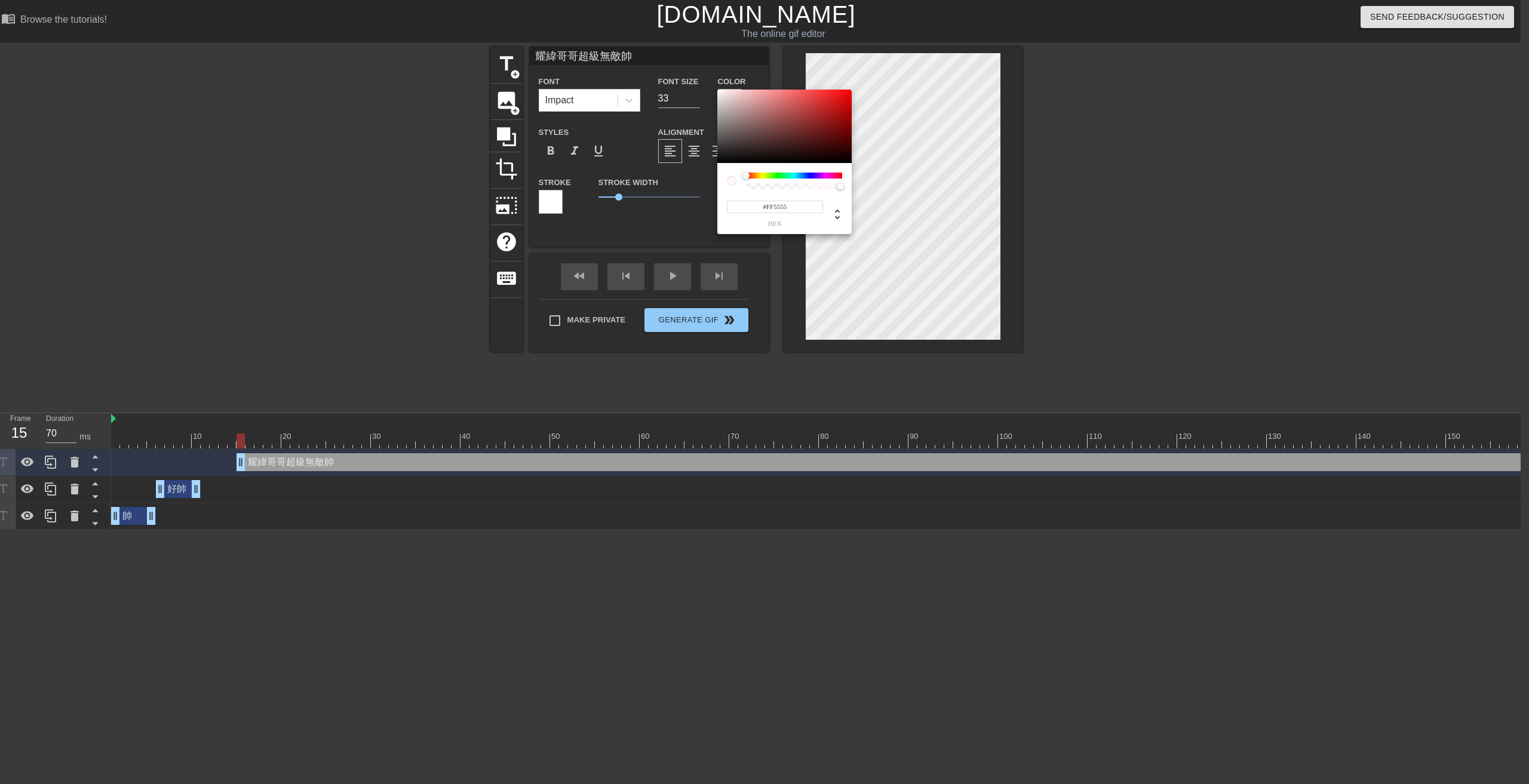
type input "#FFFFFF"
drag, startPoint x: 731, startPoint y: 111, endPoint x: 715, endPoint y: 87, distance: 28.8
click at [715, 87] on div "#FFFFFF hex" at bounding box center [764, 392] width 1529 height 784
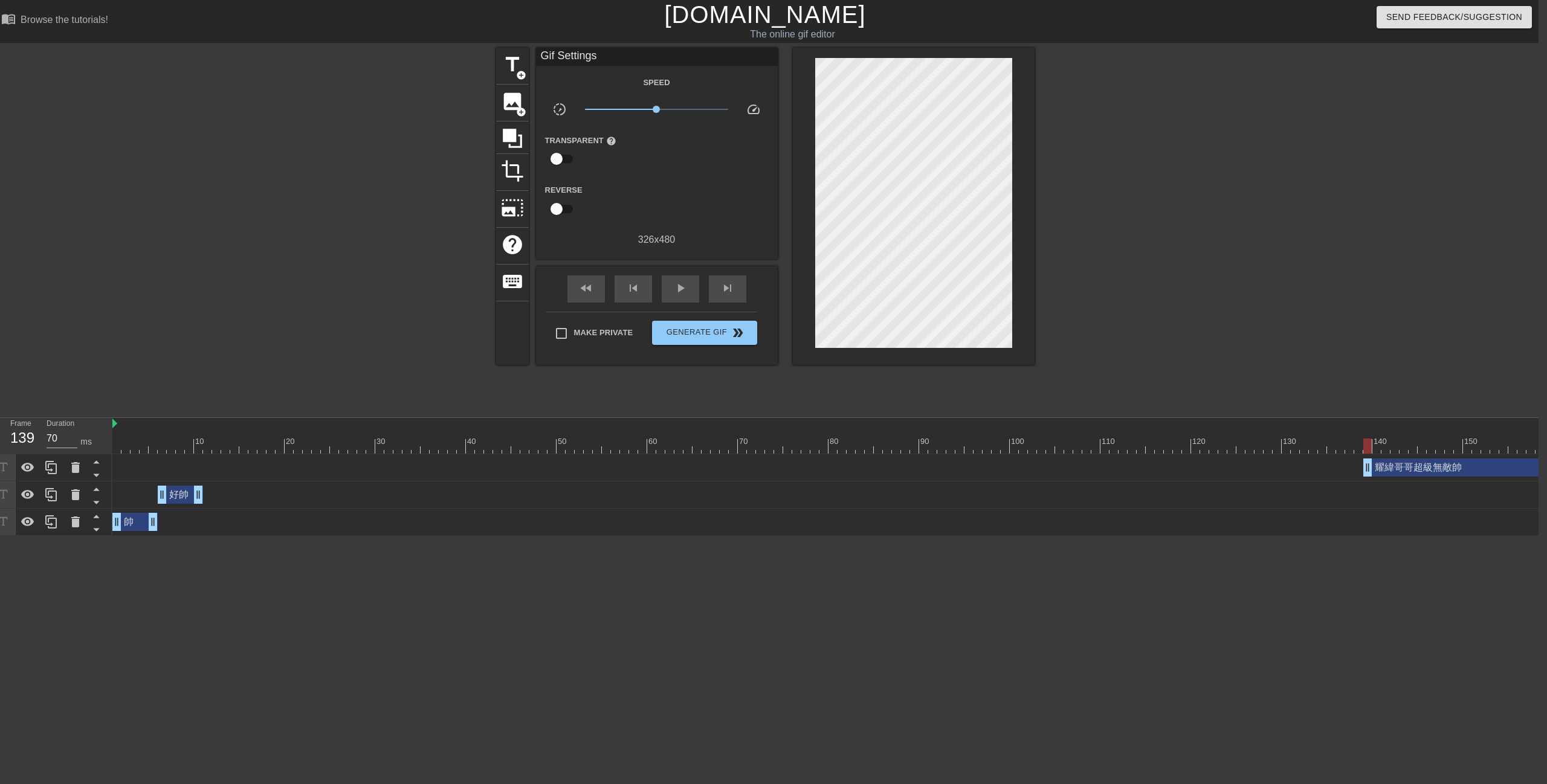
drag, startPoint x: 242, startPoint y: 468, endPoint x: 1380, endPoint y: 488, distance: 1138.2
click at [1367, 503] on div "耀緯哥哥超級無敵帥 drag_handle drag_handle 好帥 drag_handle drag_handle 帥 drag_handle drag…" at bounding box center [825, 495] width 1426 height 81
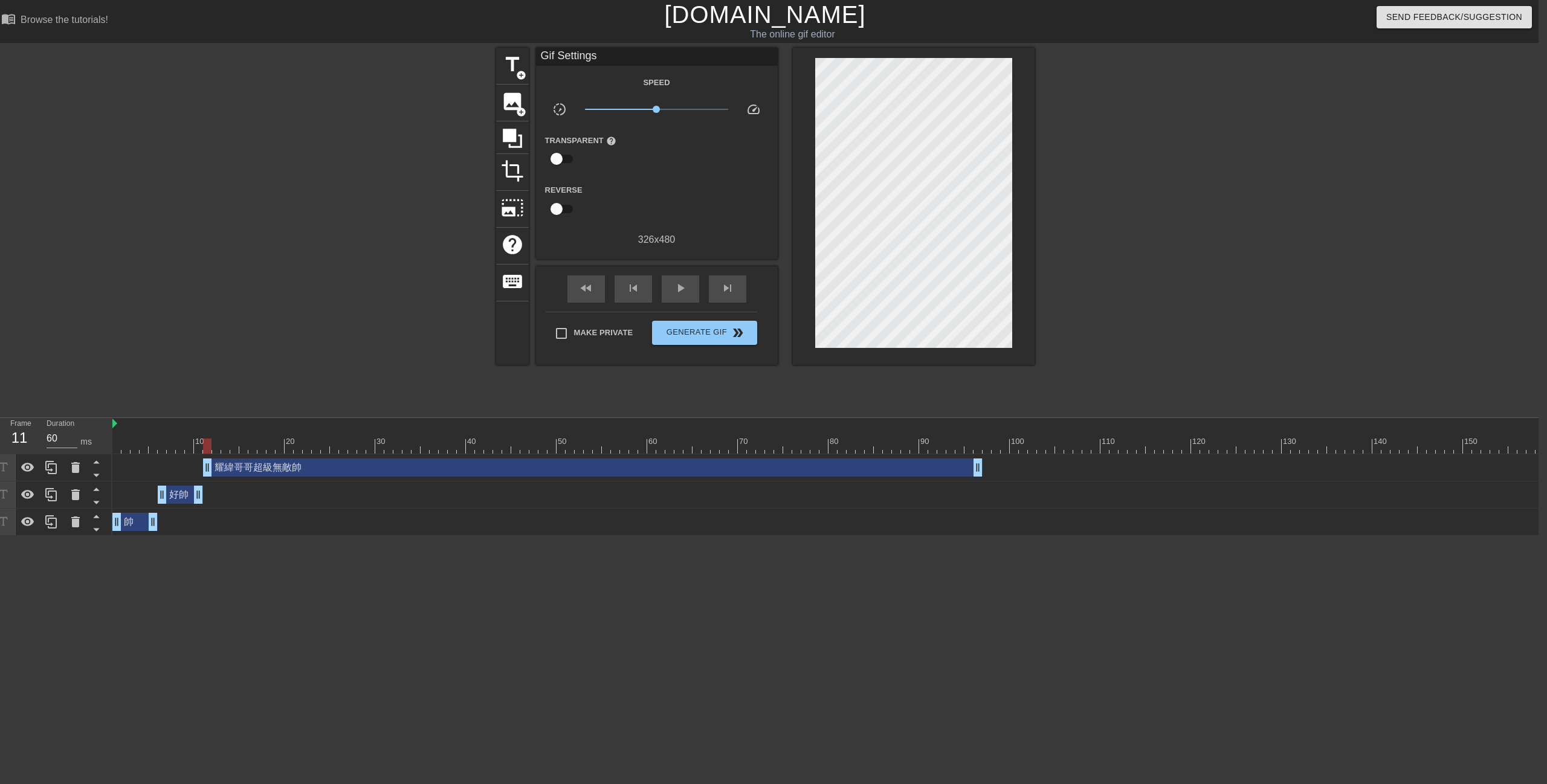
drag, startPoint x: 1430, startPoint y: 471, endPoint x: 271, endPoint y: 483, distance: 1159.1
click at [271, 483] on div "耀緯哥哥超級無敵帥 drag_handle drag_handle 好帥 drag_handle drag_handle 帥 drag_handle drag…" at bounding box center [825, 495] width 1426 height 81
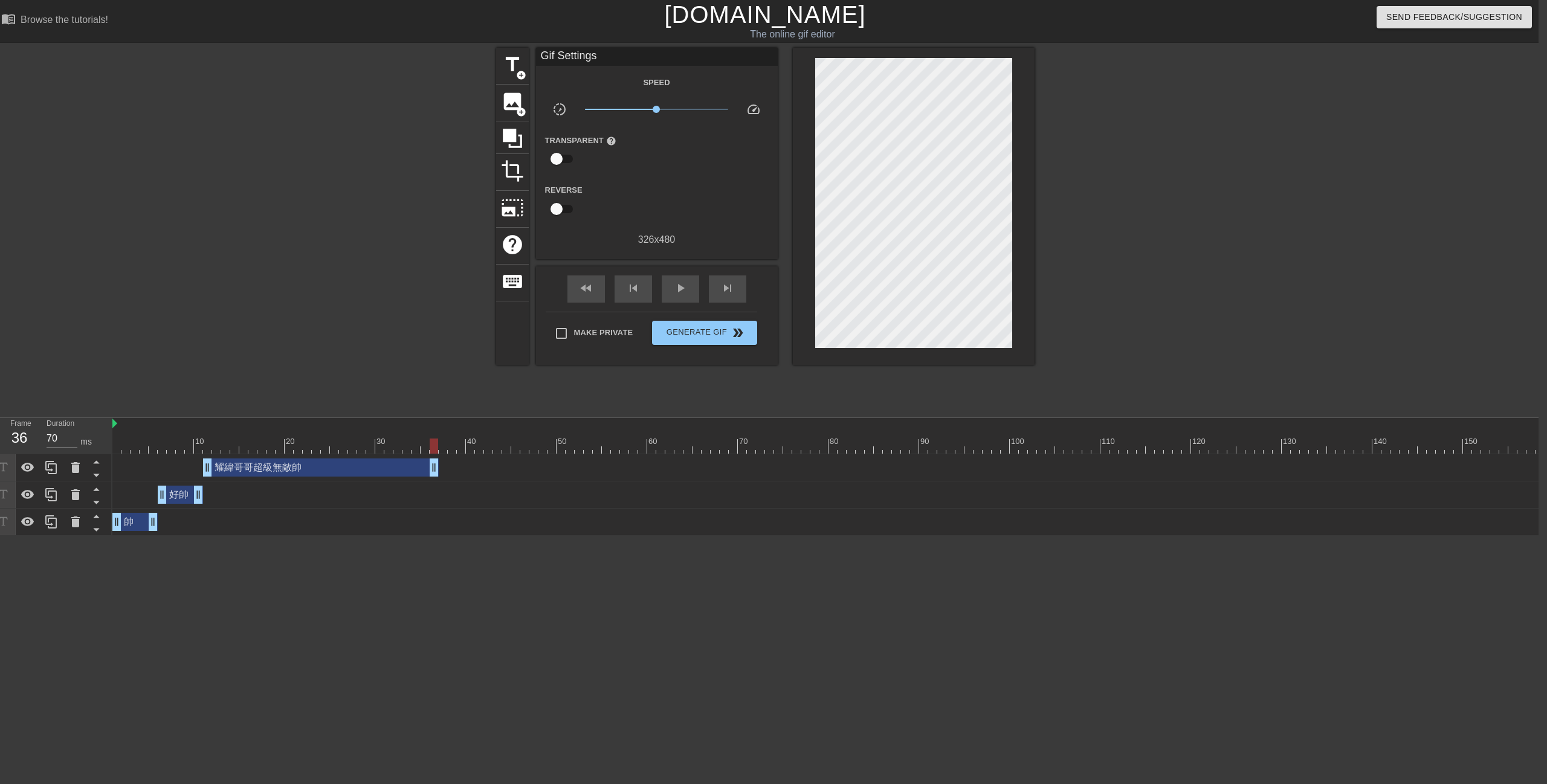
drag, startPoint x: 978, startPoint y: 469, endPoint x: 439, endPoint y: 476, distance: 539.0
click at [439, 476] on div "耀緯哥哥超級無敵帥 drag_handle drag_handle" at bounding box center [1127, 467] width 2030 height 27
drag, startPoint x: 431, startPoint y: 445, endPoint x: 144, endPoint y: 440, distance: 287.0
click at [97, 434] on div "Frame 1 Duration 70 ms 10 20 30 40 50 60 70 80 90 100 110 120 130 140 150" at bounding box center [765, 477] width 1547 height 118
click at [682, 289] on span "play_arrow" at bounding box center [680, 288] width 15 height 15
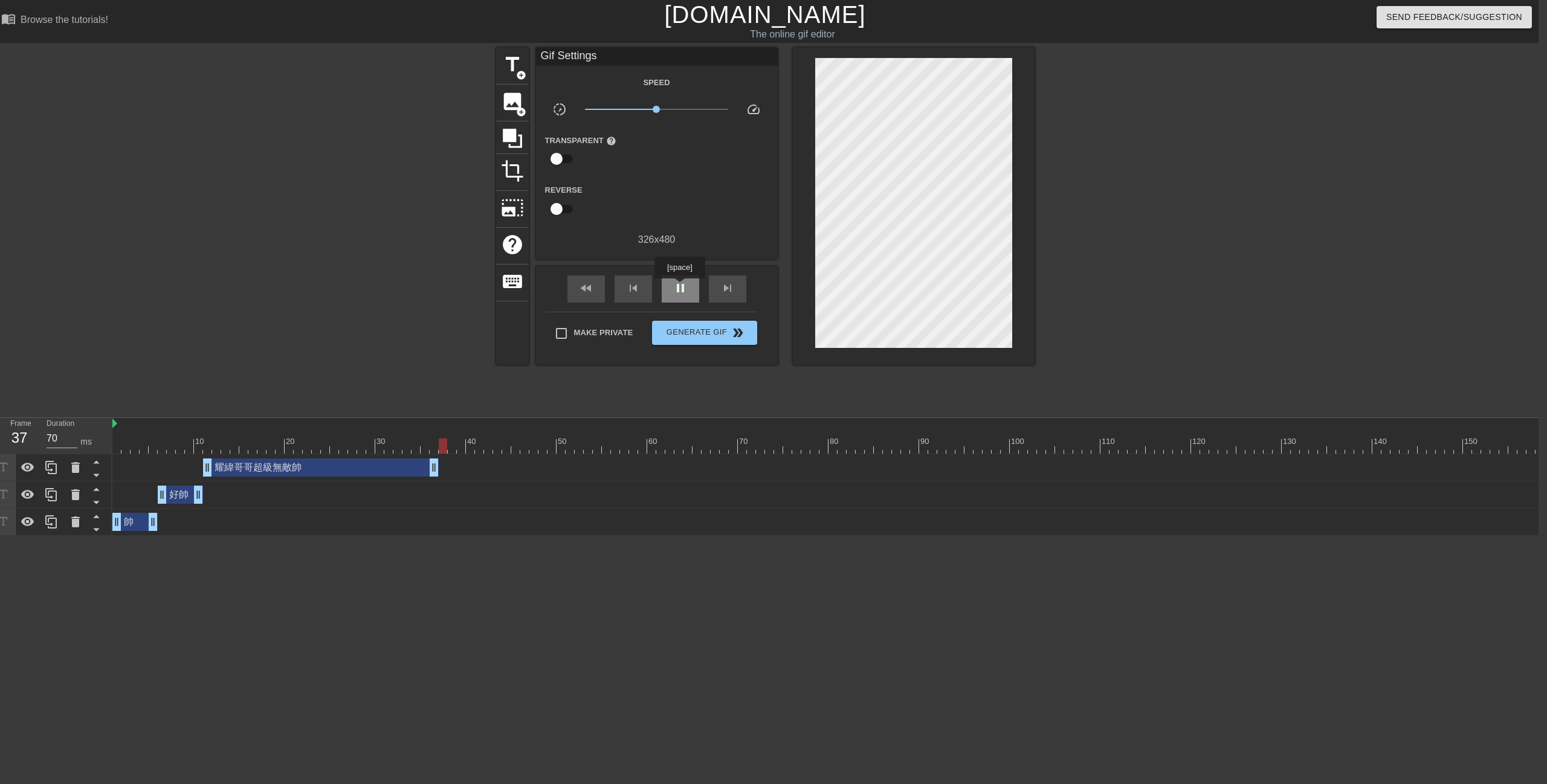
type input "60"
click at [679, 287] on span "pause" at bounding box center [680, 288] width 15 height 15
click at [512, 64] on span "title" at bounding box center [513, 64] width 23 height 23
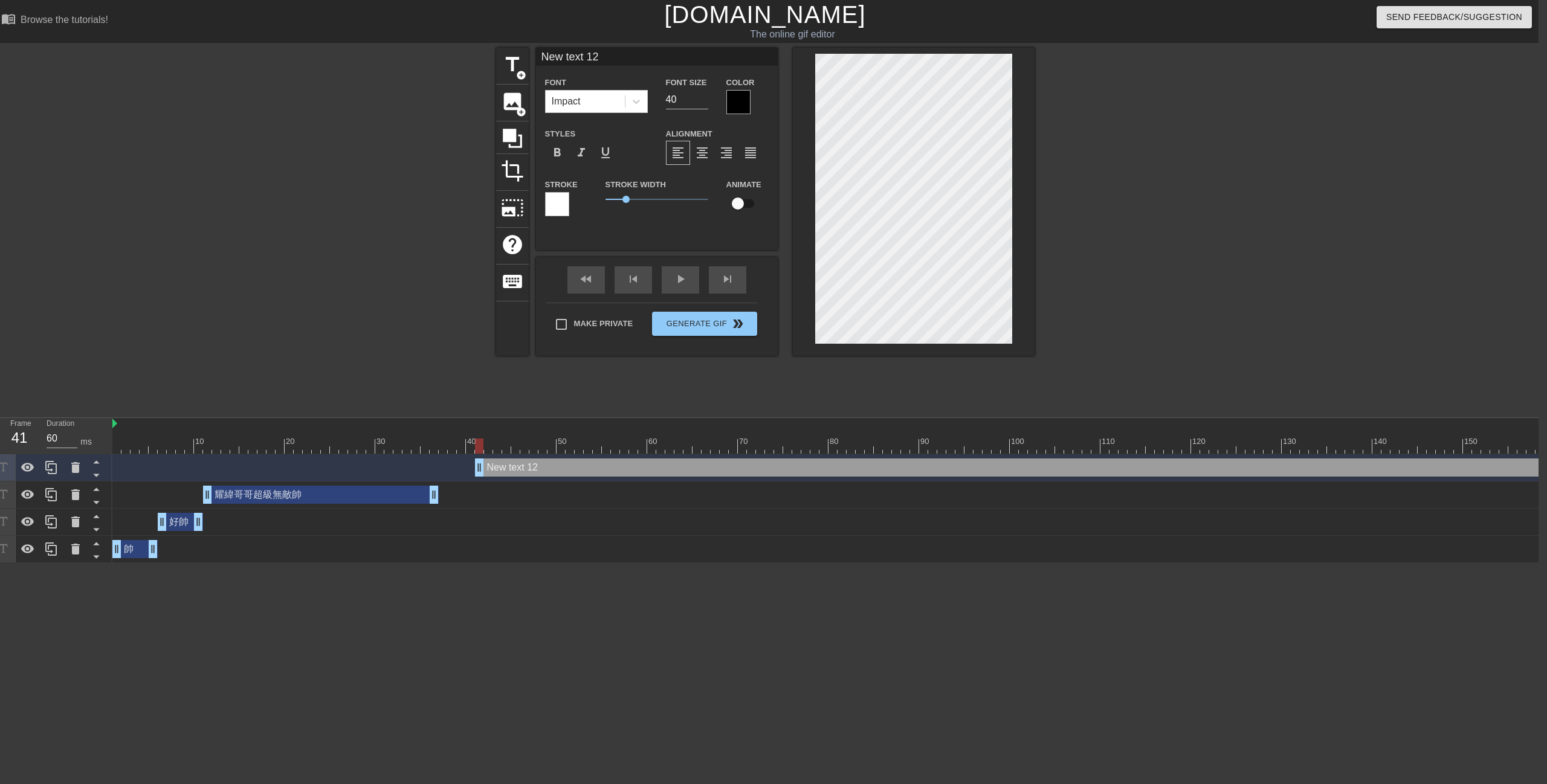
scroll to position [2, 4]
paste textarea "超級無敵帥挖賽"
type input "超級無敵帥挖賽 New text 12"
type textarea "超級無敵帥挖賽 New text 12"
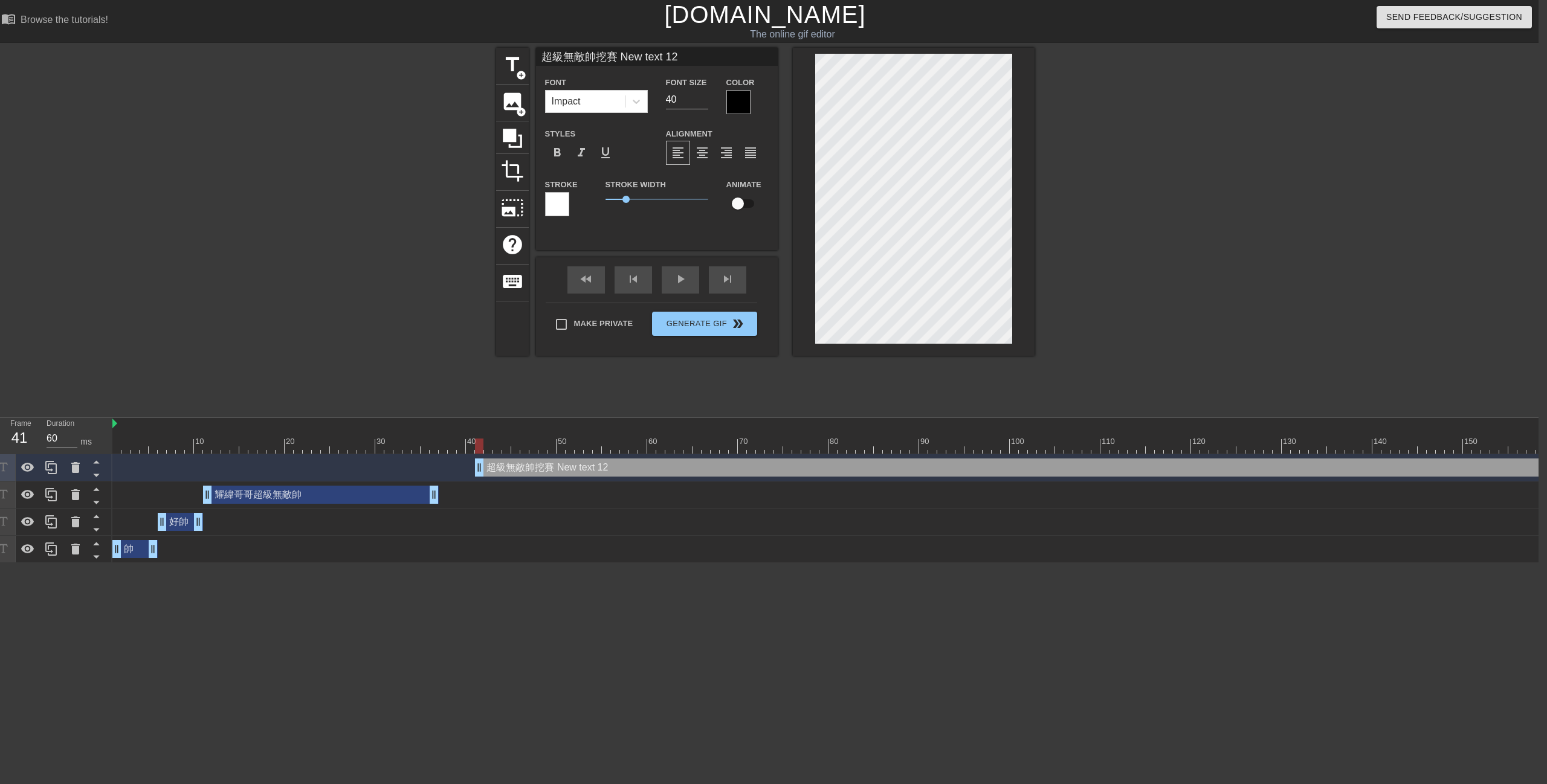
paste textarea
type input "超級無敵帥挖賽"
type textarea "超級無敵帥挖賽"
drag, startPoint x: 688, startPoint y: 97, endPoint x: 651, endPoint y: 101, distance: 37.2
click at [651, 101] on div "Font Impact Font Size 40 Color" at bounding box center [657, 94] width 242 height 39
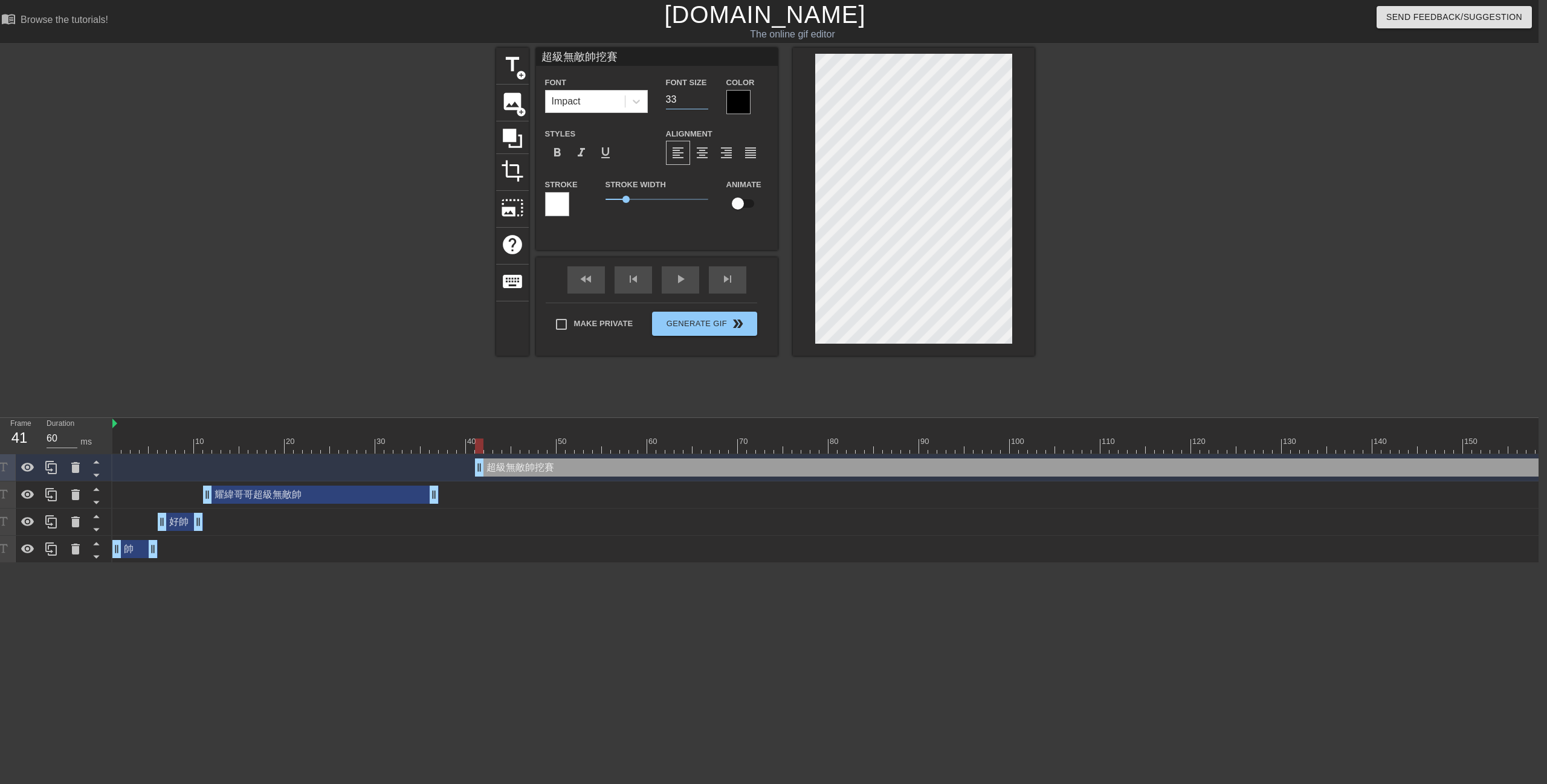
type input "33"
click at [745, 107] on div at bounding box center [738, 101] width 24 height 24
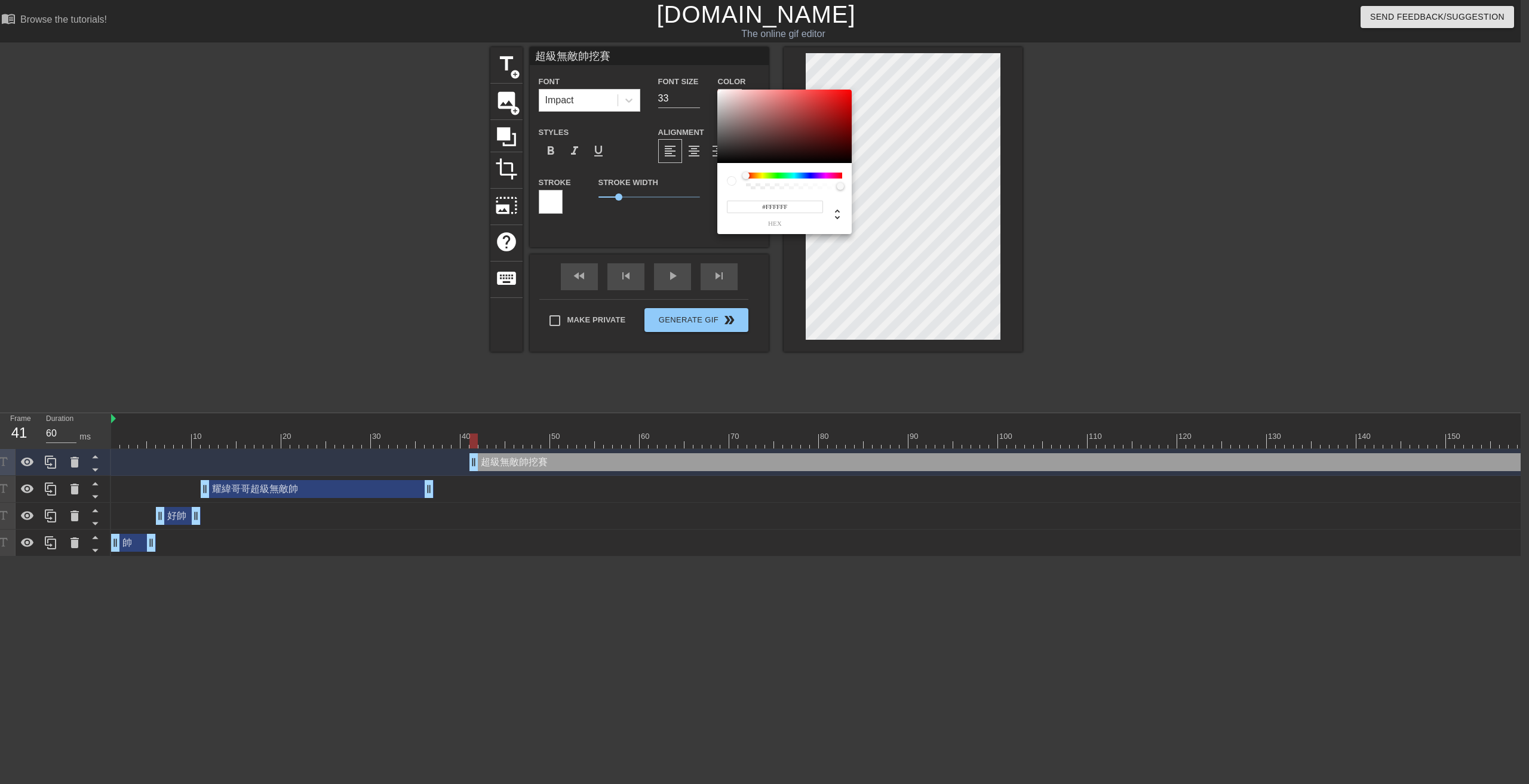
drag, startPoint x: 764, startPoint y: 117, endPoint x: 697, endPoint y: 87, distance: 73.4
click at [697, 87] on div "#FFFFFF hex" at bounding box center [764, 392] width 1529 height 784
click at [849, 136] on div at bounding box center [784, 127] width 134 height 74
type input "#FFFFFF"
drag, startPoint x: 788, startPoint y: 130, endPoint x: 692, endPoint y: 86, distance: 105.6
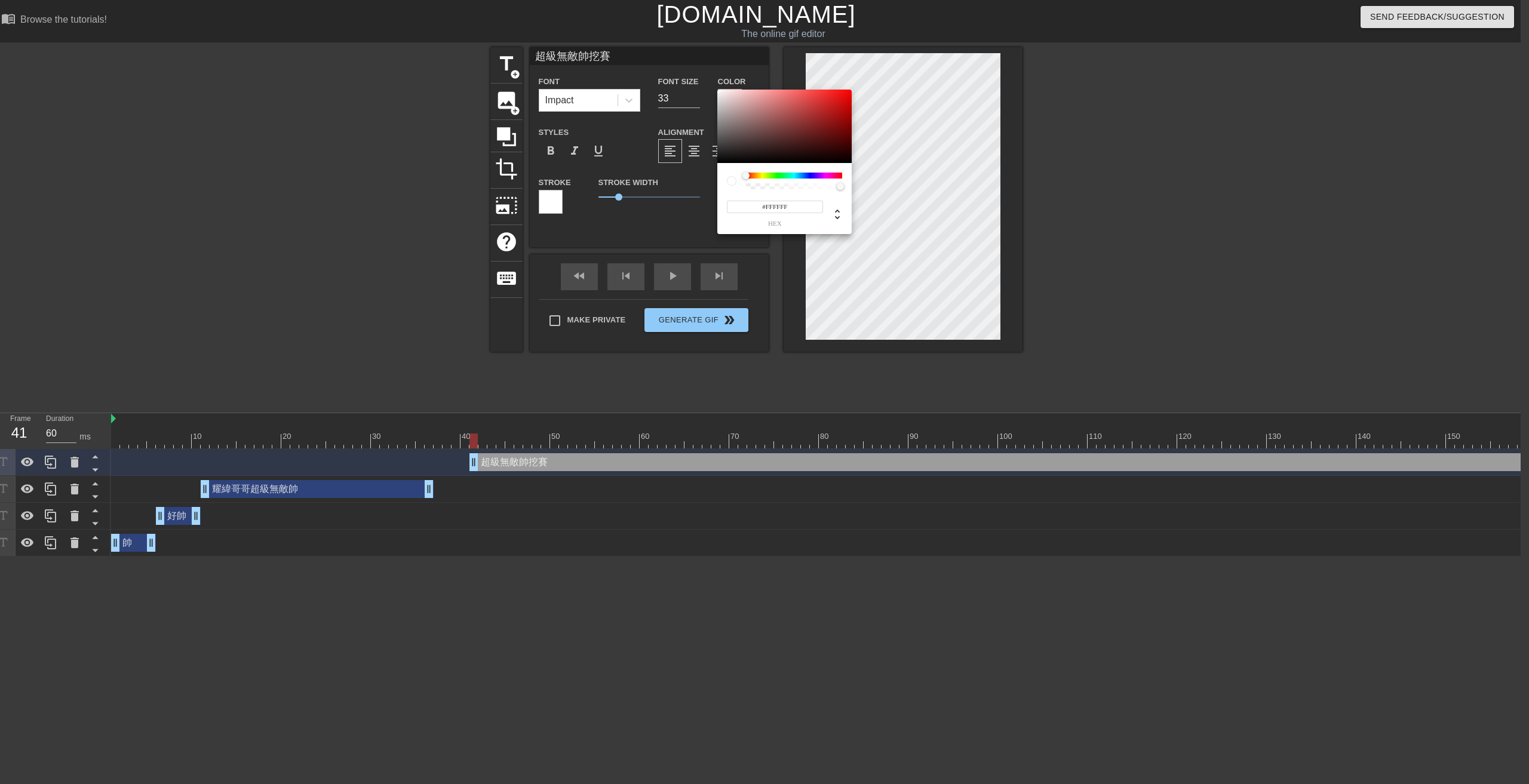
click at [692, 86] on div "#FFFFFF hex" at bounding box center [764, 392] width 1529 height 784
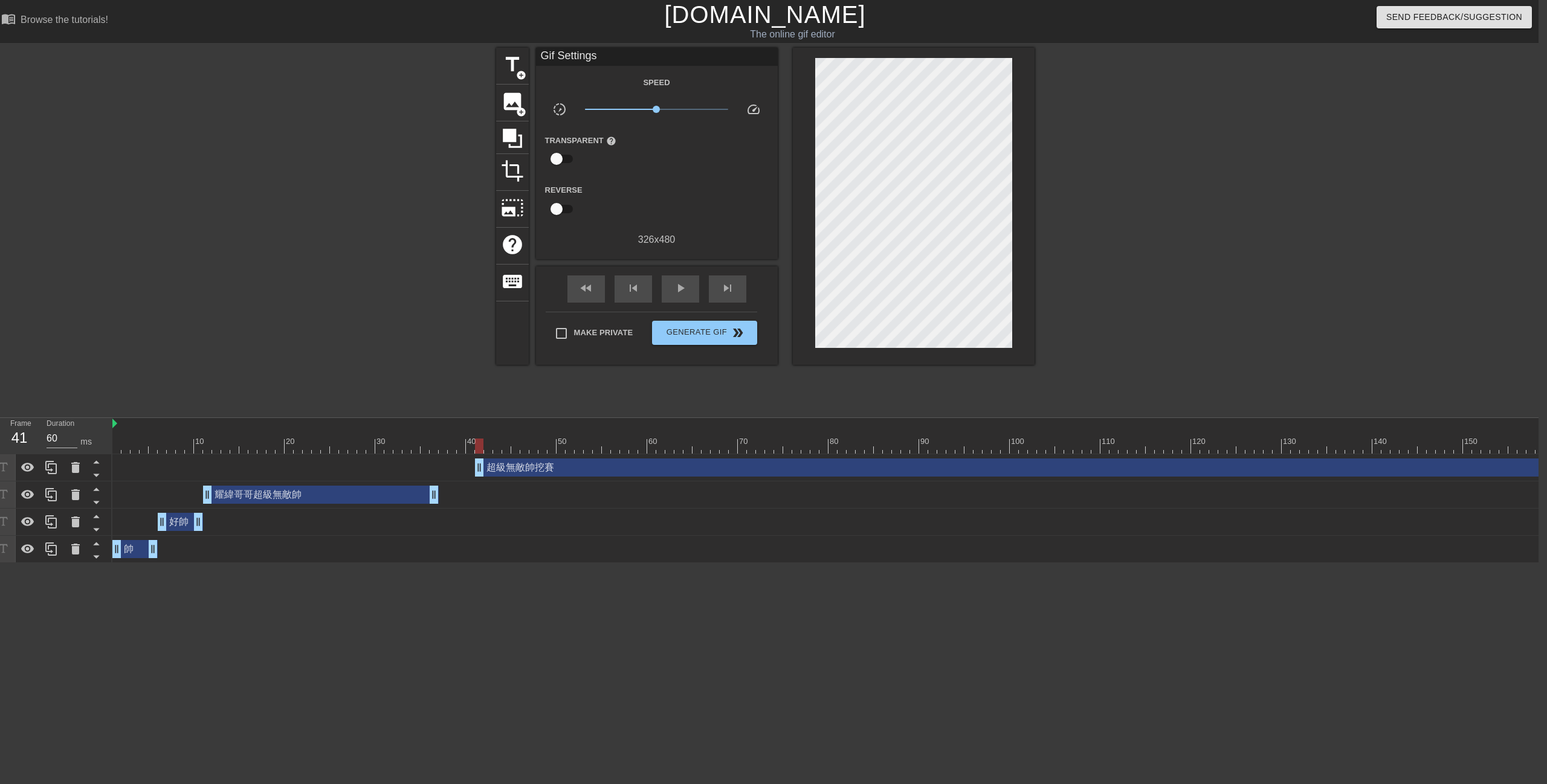
drag, startPoint x: 1187, startPoint y: 185, endPoint x: 1176, endPoint y: 190, distance: 12.1
click at [1187, 184] on div at bounding box center [1140, 229] width 181 height 362
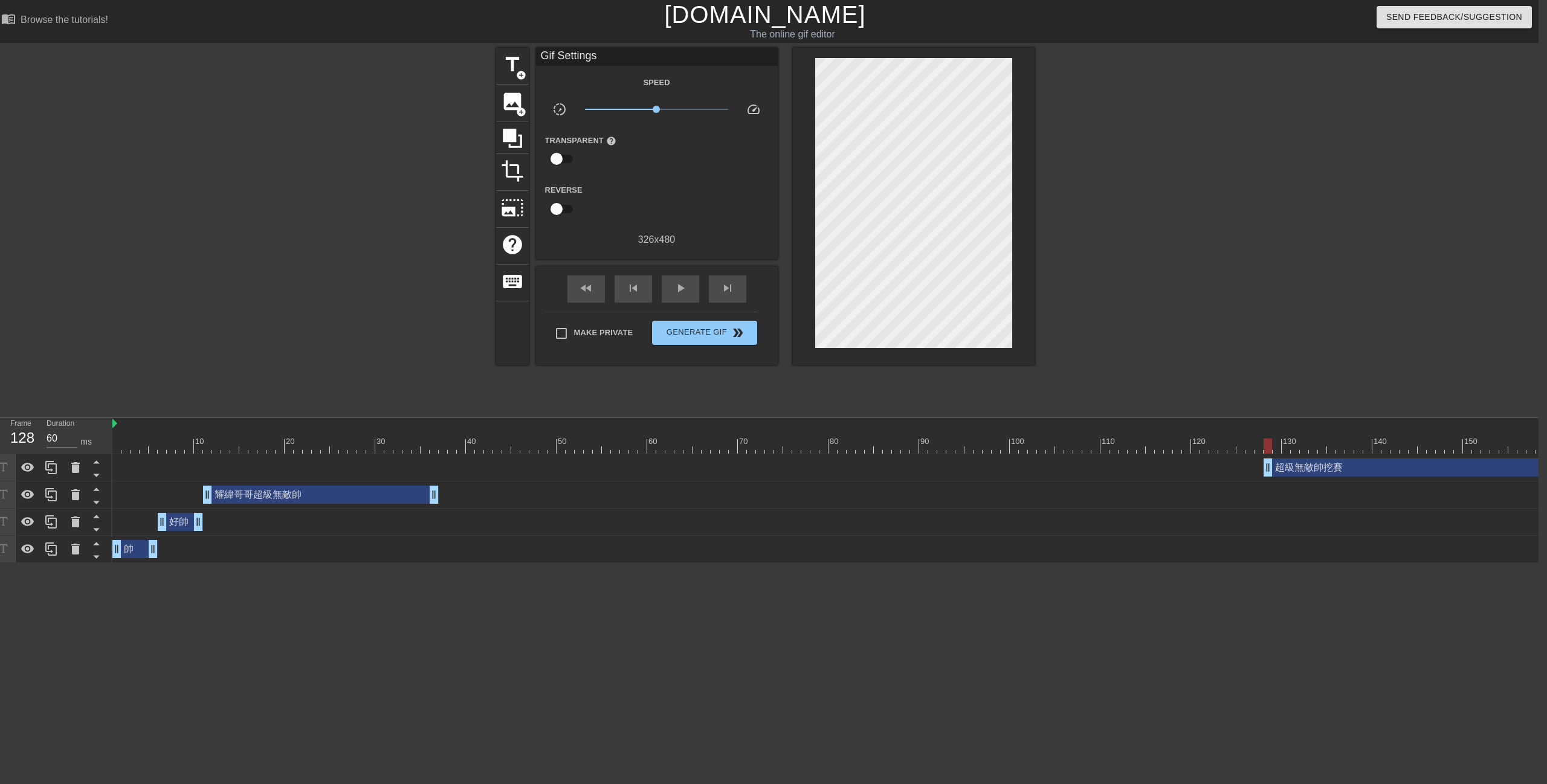
drag, startPoint x: 477, startPoint y: 468, endPoint x: 1267, endPoint y: 453, distance: 790.1
click at [1267, 454] on div "超級無敵帥挖賽 drag_handle drag_handle" at bounding box center [1127, 467] width 2030 height 27
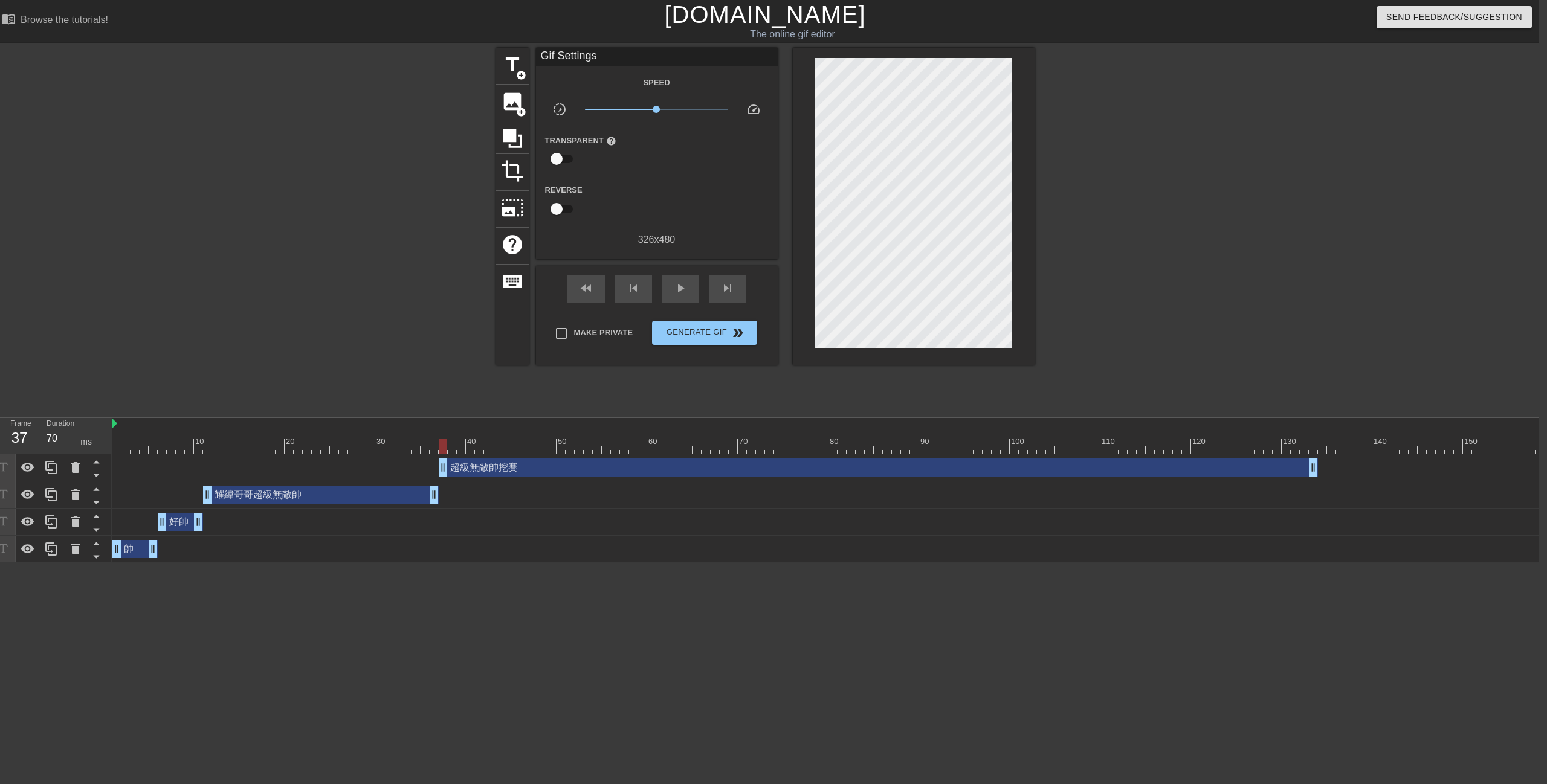
drag, startPoint x: 1320, startPoint y: 470, endPoint x: 499, endPoint y: 479, distance: 821.0
click at [499, 479] on div "超級無敵帥挖賽 drag_handle drag_handle" at bounding box center [1127, 467] width 2030 height 27
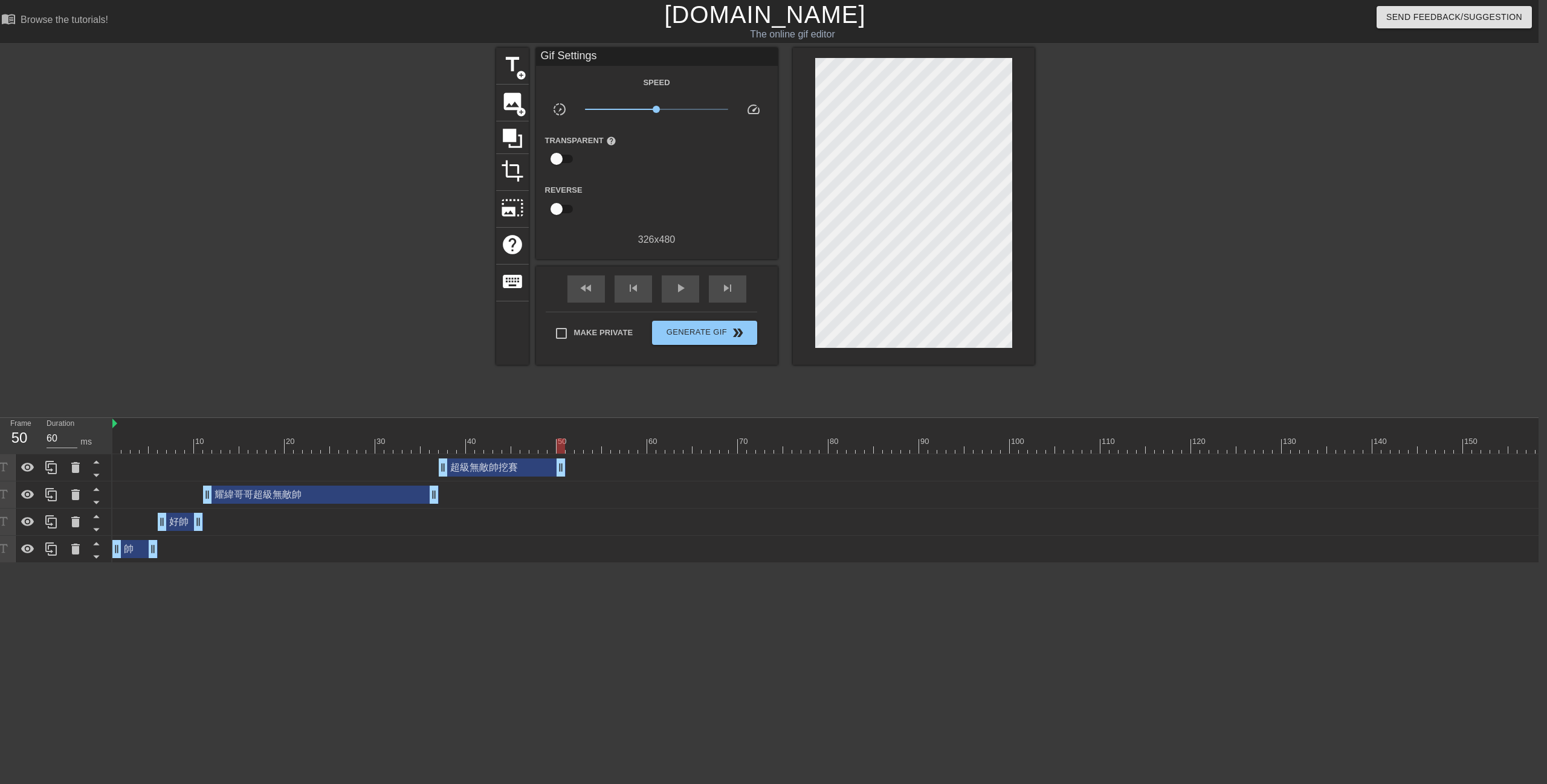
drag, startPoint x: 1310, startPoint y: 467, endPoint x: 555, endPoint y: 479, distance: 755.1
click at [555, 479] on div "超級無敵帥挖賽 drag_handle drag_handle" at bounding box center [1127, 467] width 2030 height 27
drag, startPoint x: 561, startPoint y: 442, endPoint x: 35, endPoint y: 442, distance: 526.0
click at [35, 442] on div "Frame 2 Duration 70 ms 10 20 30 40 50 60 70 80 90 100 110 120 130 140 150" at bounding box center [765, 490] width 1547 height 145
click at [670, 285] on div "play_arrow" at bounding box center [680, 288] width 38 height 27
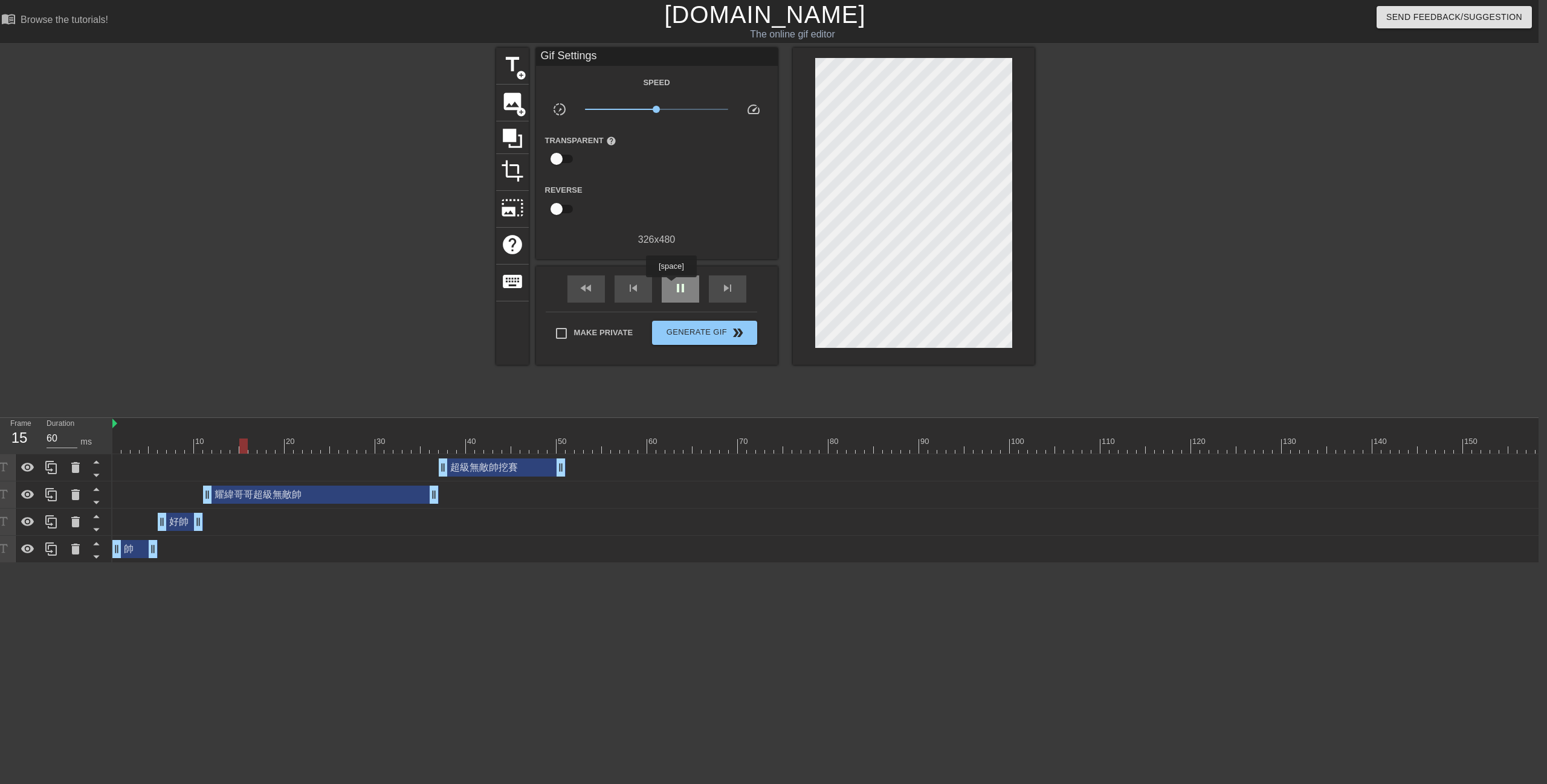
click at [677, 287] on div "pause" at bounding box center [680, 288] width 38 height 27
drag, startPoint x: 176, startPoint y: 521, endPoint x: 197, endPoint y: 522, distance: 21.0
click at [197, 522] on div "好帥 drag_handle drag_handle" at bounding box center [198, 522] width 45 height 18
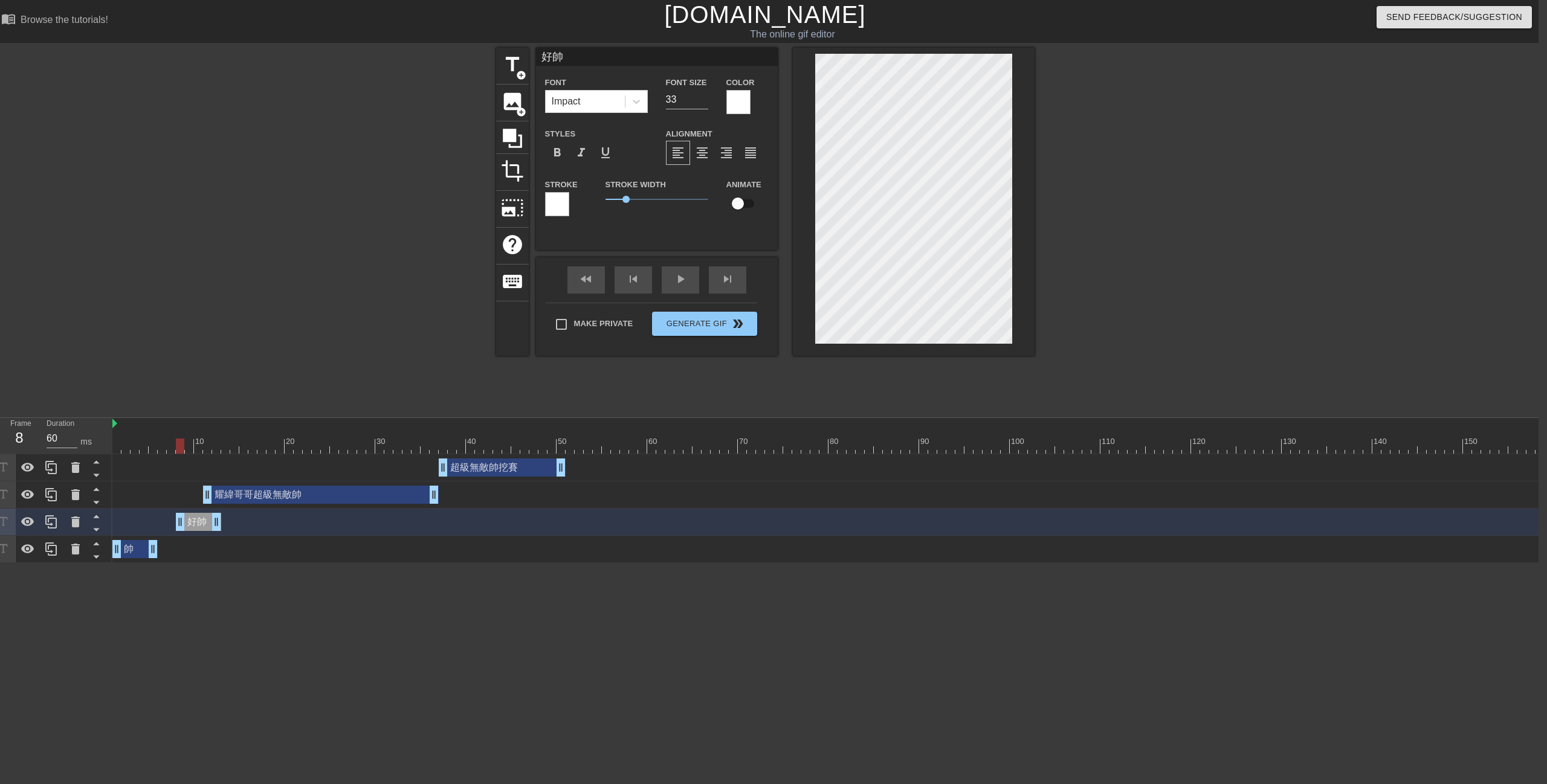
type input "70"
drag, startPoint x: 155, startPoint y: 553, endPoint x: 167, endPoint y: 553, distance: 12.0
click at [167, 553] on div "帥 drag_handle drag_handle" at bounding box center [1127, 549] width 2030 height 18
drag, startPoint x: 283, startPoint y: 490, endPoint x: 301, endPoint y: 491, distance: 18.0
click at [301, 491] on div "耀緯哥哥超級無敵帥 drag_handle drag_handle" at bounding box center [338, 495] width 236 height 18
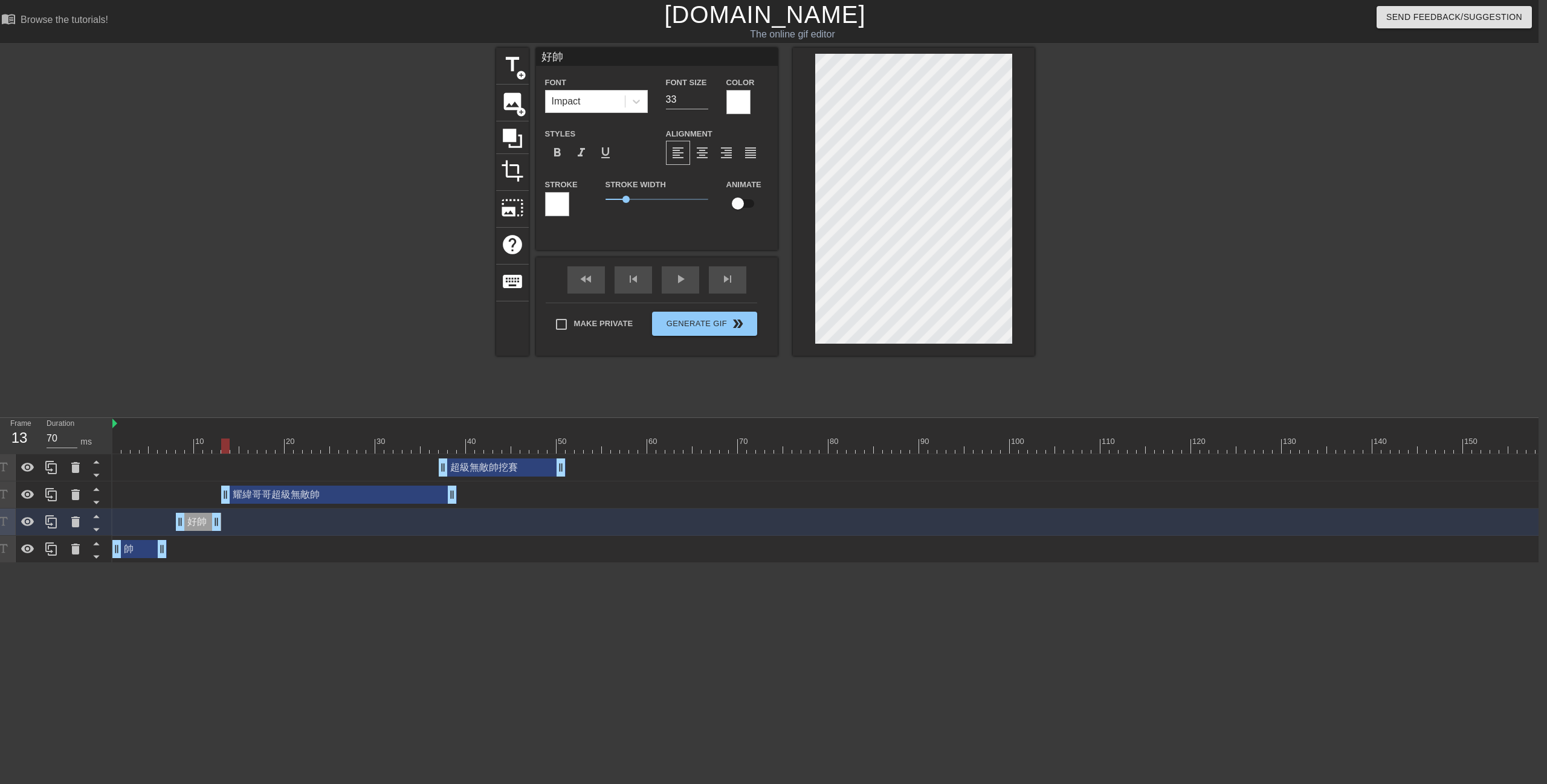
type input "耀緯哥哥超級無敵帥"
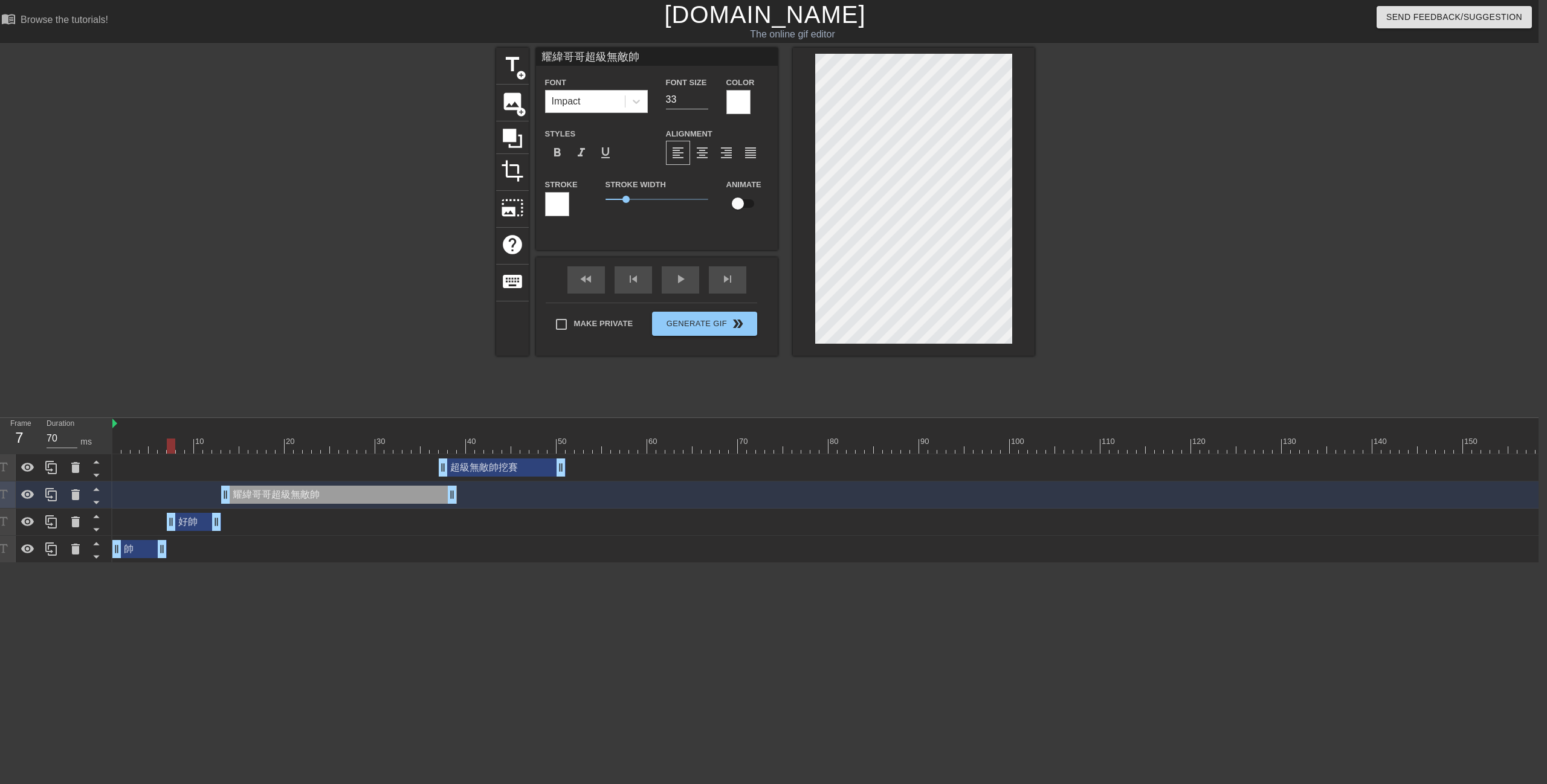
drag, startPoint x: 182, startPoint y: 526, endPoint x: 169, endPoint y: 530, distance: 13.6
type input "70"
drag, startPoint x: 497, startPoint y: 470, endPoint x: 553, endPoint y: 448, distance: 60.2
click at [515, 470] on div "超級無敵帥挖賽 drag_handle drag_handle" at bounding box center [520, 468] width 127 height 18
type input "超級無敵帥挖賽"
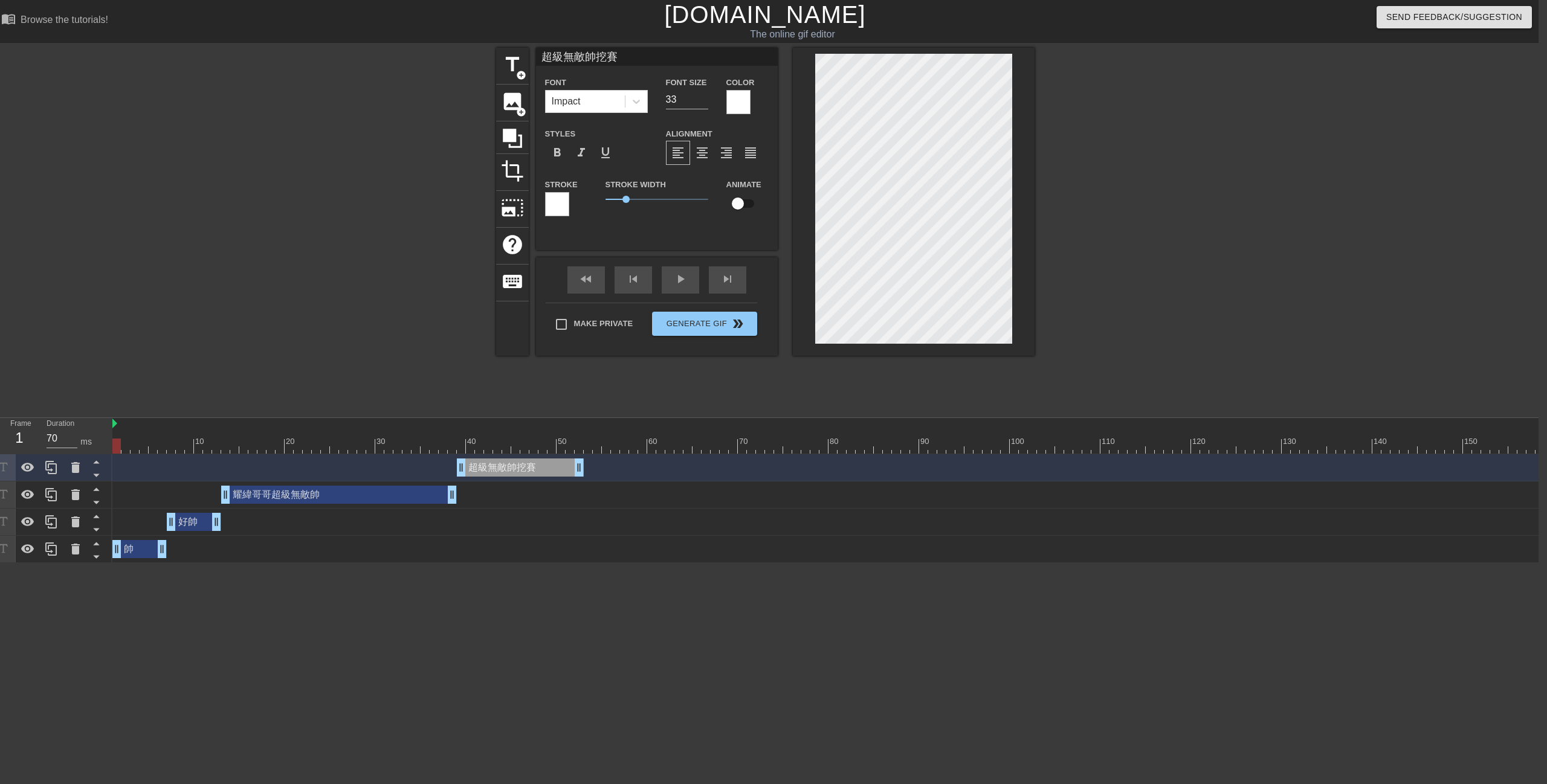
drag, startPoint x: 365, startPoint y: 448, endPoint x: 160, endPoint y: 425, distance: 206.3
click at [39, 449] on div "Frame 1 Duration 70 ms 10 20 30 40 50 60 70 80 90 100 110 120 130 140 150" at bounding box center [765, 490] width 1547 height 145
click at [668, 289] on div "play_arrow" at bounding box center [680, 279] width 38 height 27
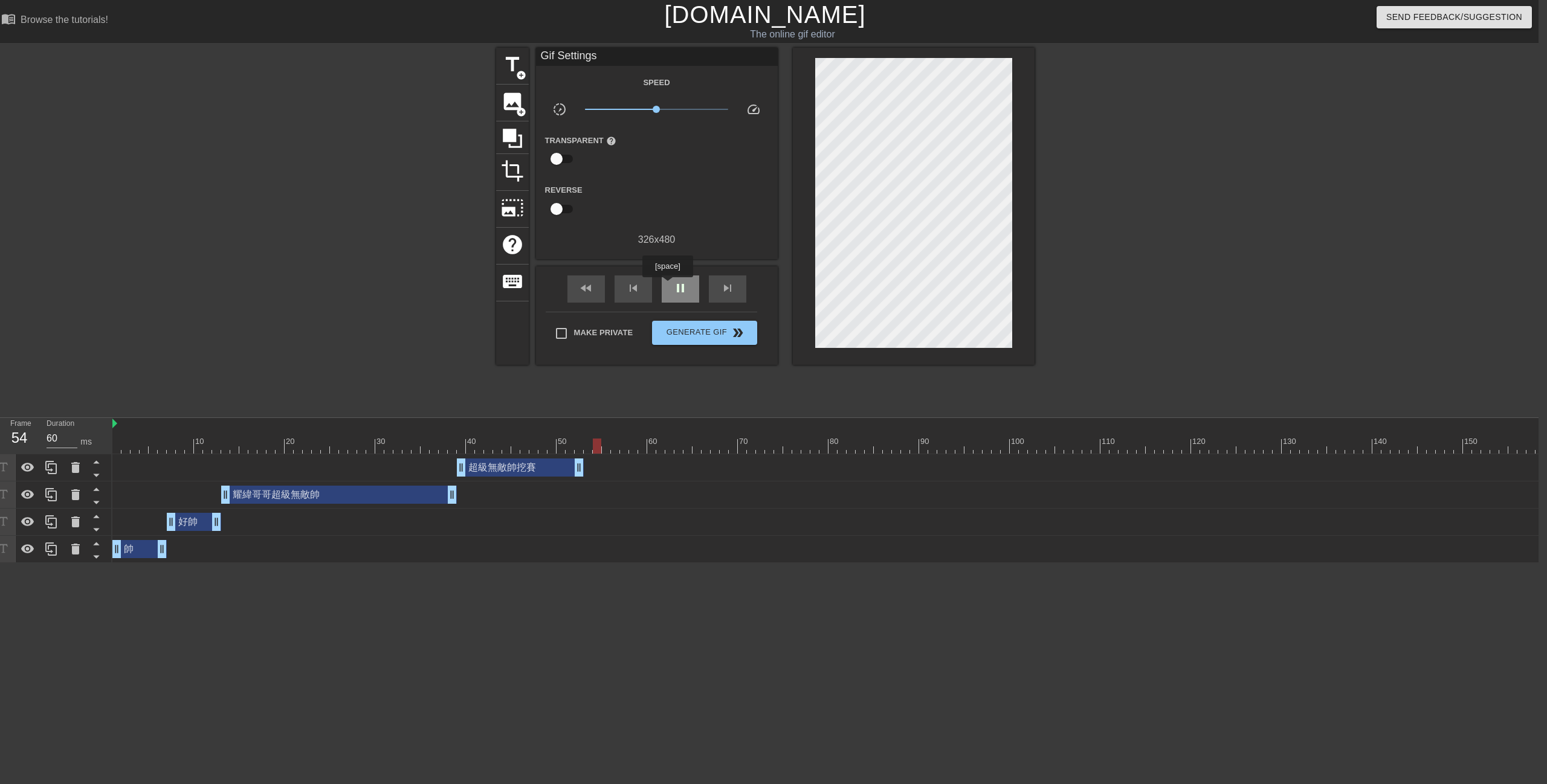
type input "70"
click at [668, 285] on div "pause" at bounding box center [680, 288] width 38 height 27
click at [513, 67] on span "title" at bounding box center [513, 64] width 23 height 23
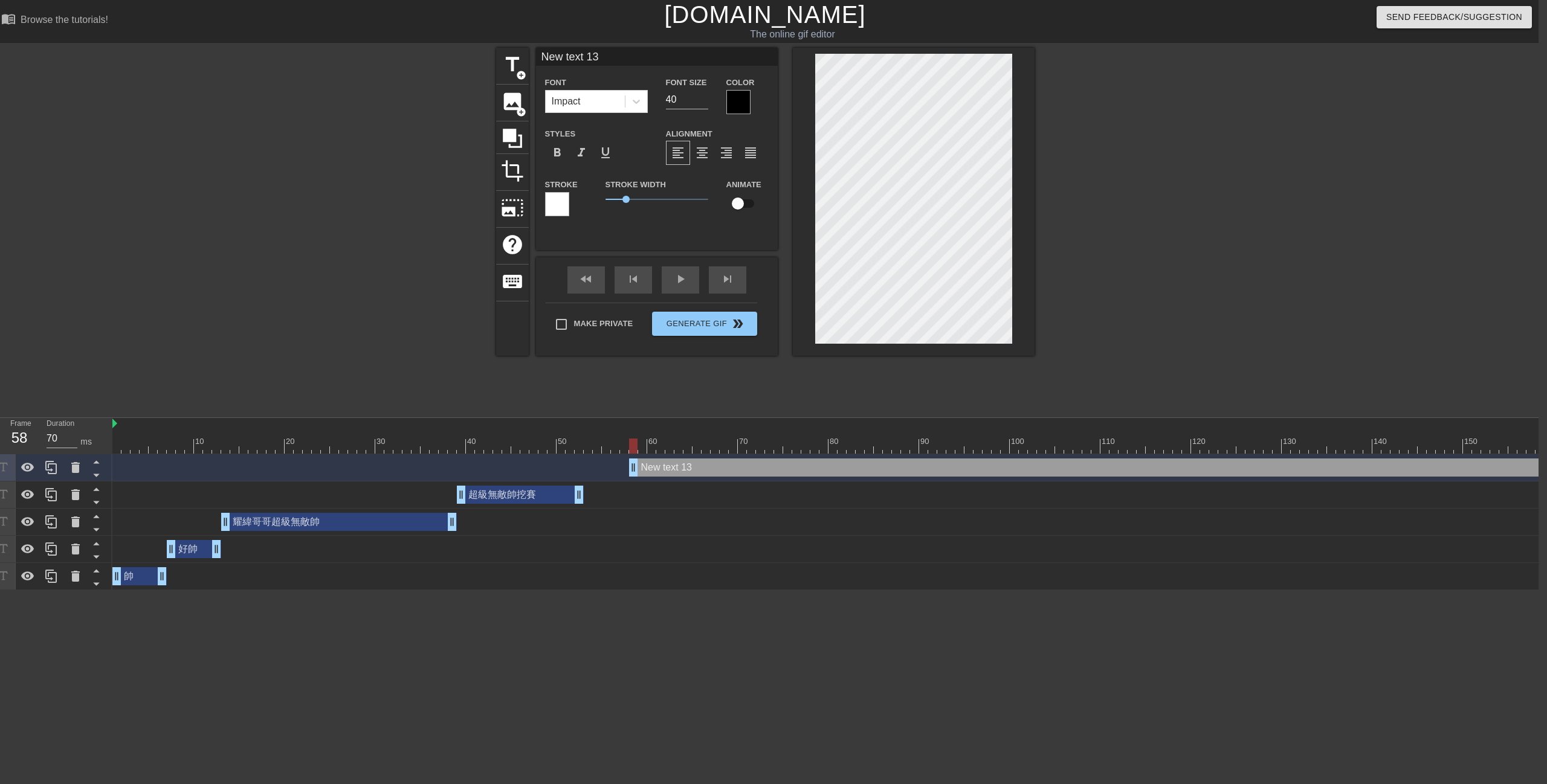
scroll to position [2, 2]
paste textarea "耀緯哥哥腹肌開瓶蓋"
type input "耀緯哥哥腹肌開瓶蓋"
type textarea "耀緯哥哥腹肌開瓶蓋"
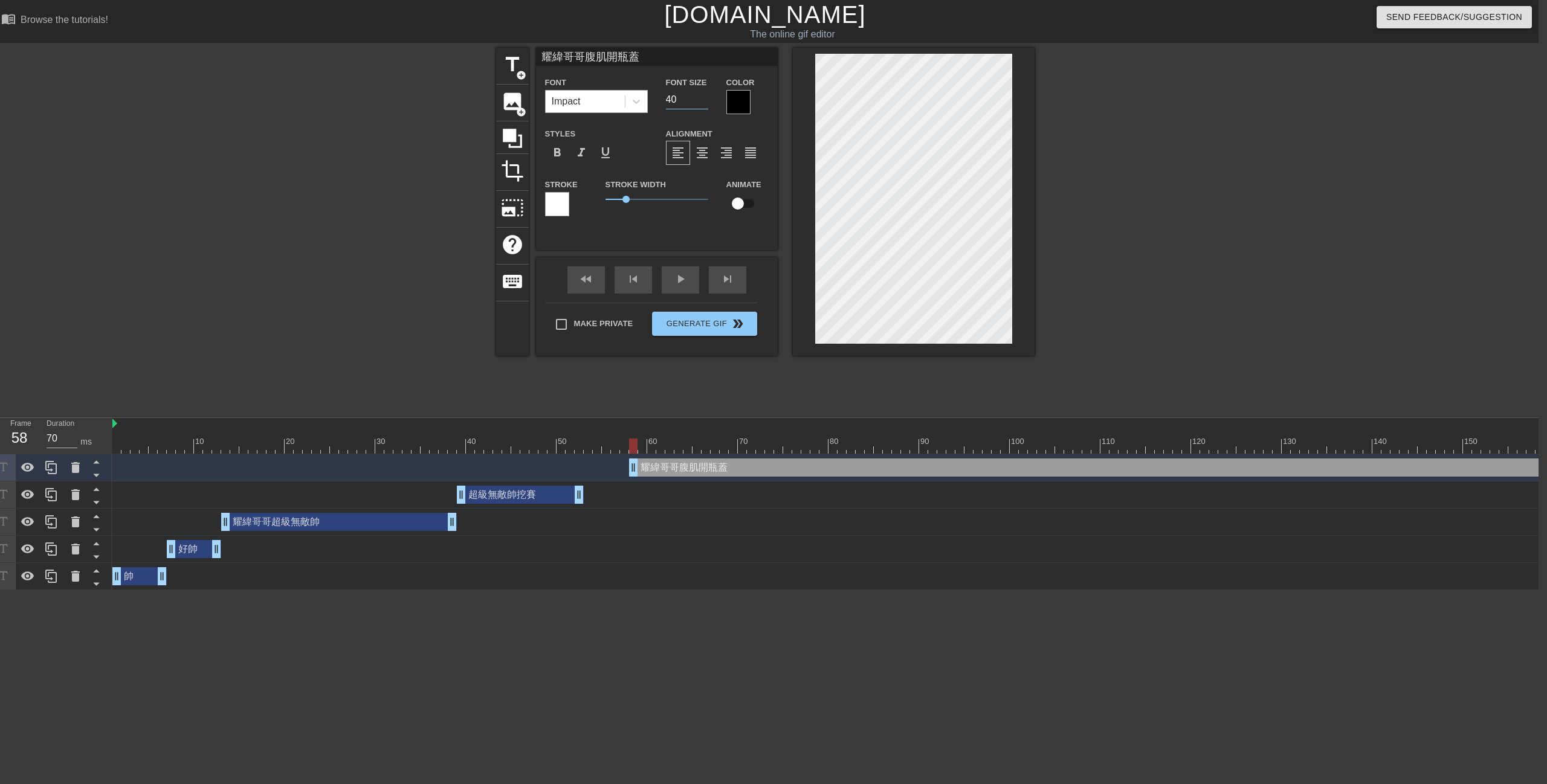
drag, startPoint x: 690, startPoint y: 99, endPoint x: 647, endPoint y: 112, distance: 44.9
click at [658, 108] on div "Font Size 40" at bounding box center [687, 94] width 61 height 39
type input "33"
click at [742, 106] on div at bounding box center [738, 101] width 24 height 24
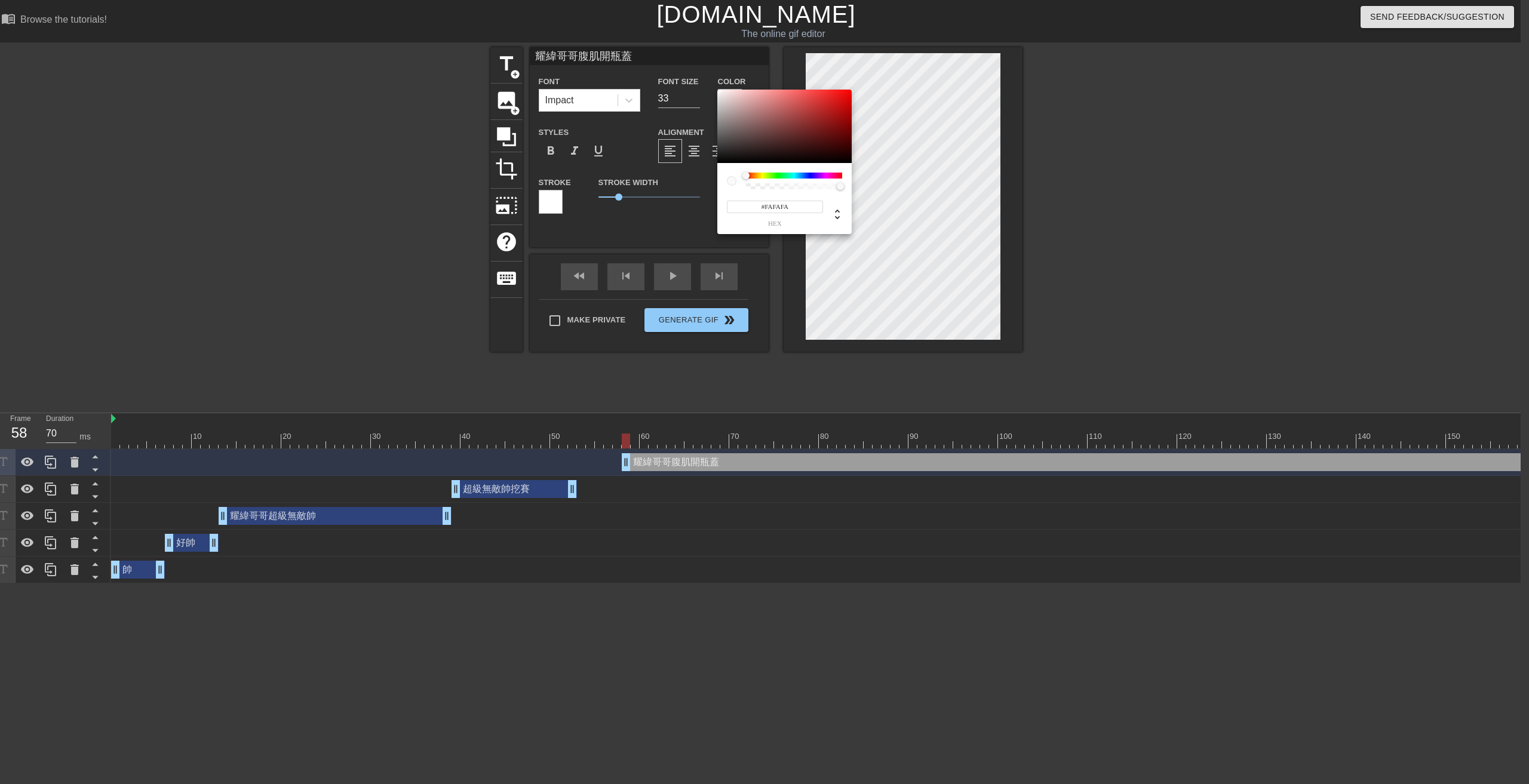
type input "#FFFFFF"
drag, startPoint x: 721, startPoint y: 122, endPoint x: 715, endPoint y: 77, distance: 45.4
click at [715, 77] on div "#FFFFFF hex" at bounding box center [764, 392] width 1529 height 784
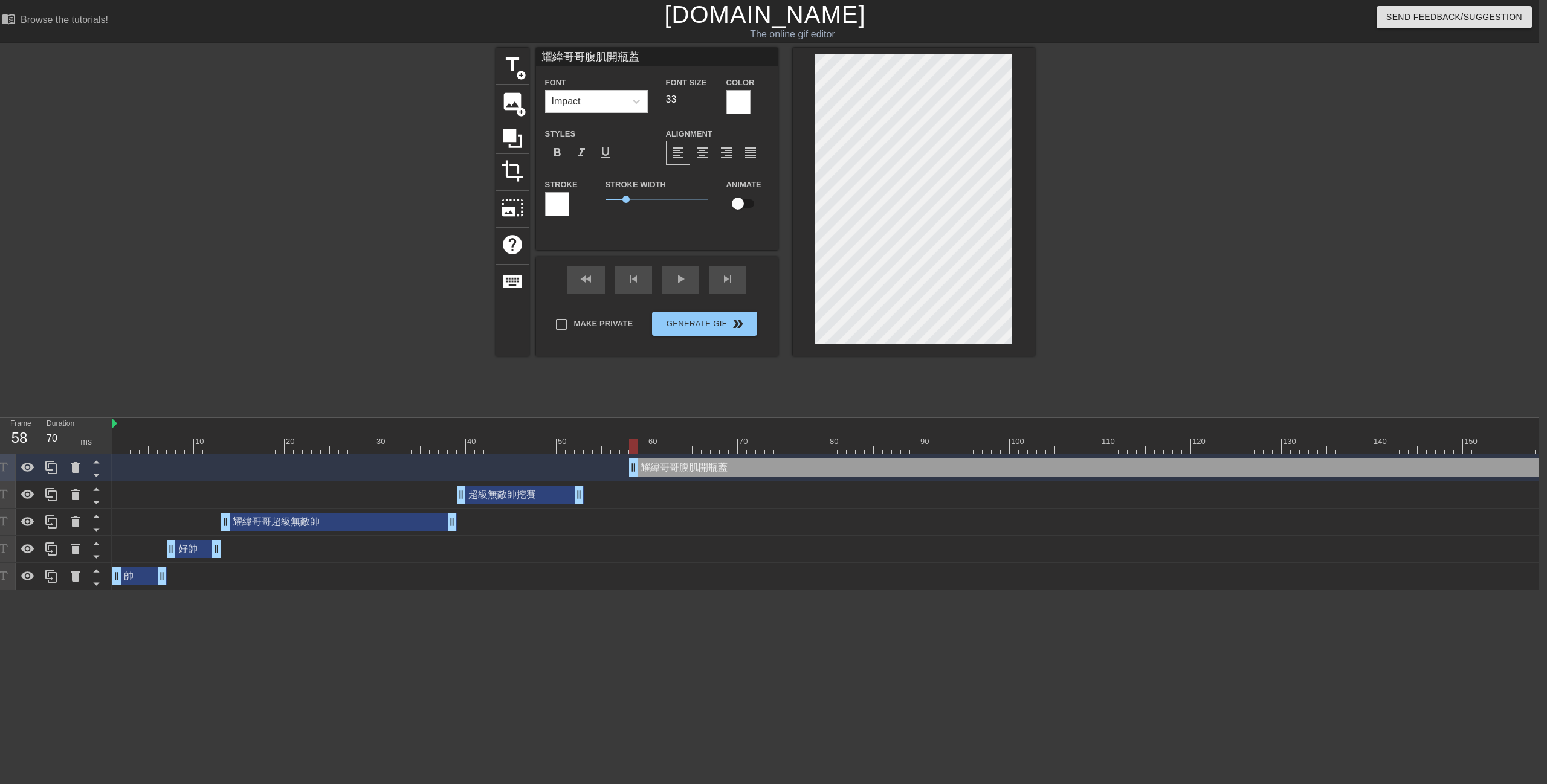
click at [1181, 214] on div at bounding box center [1140, 229] width 181 height 362
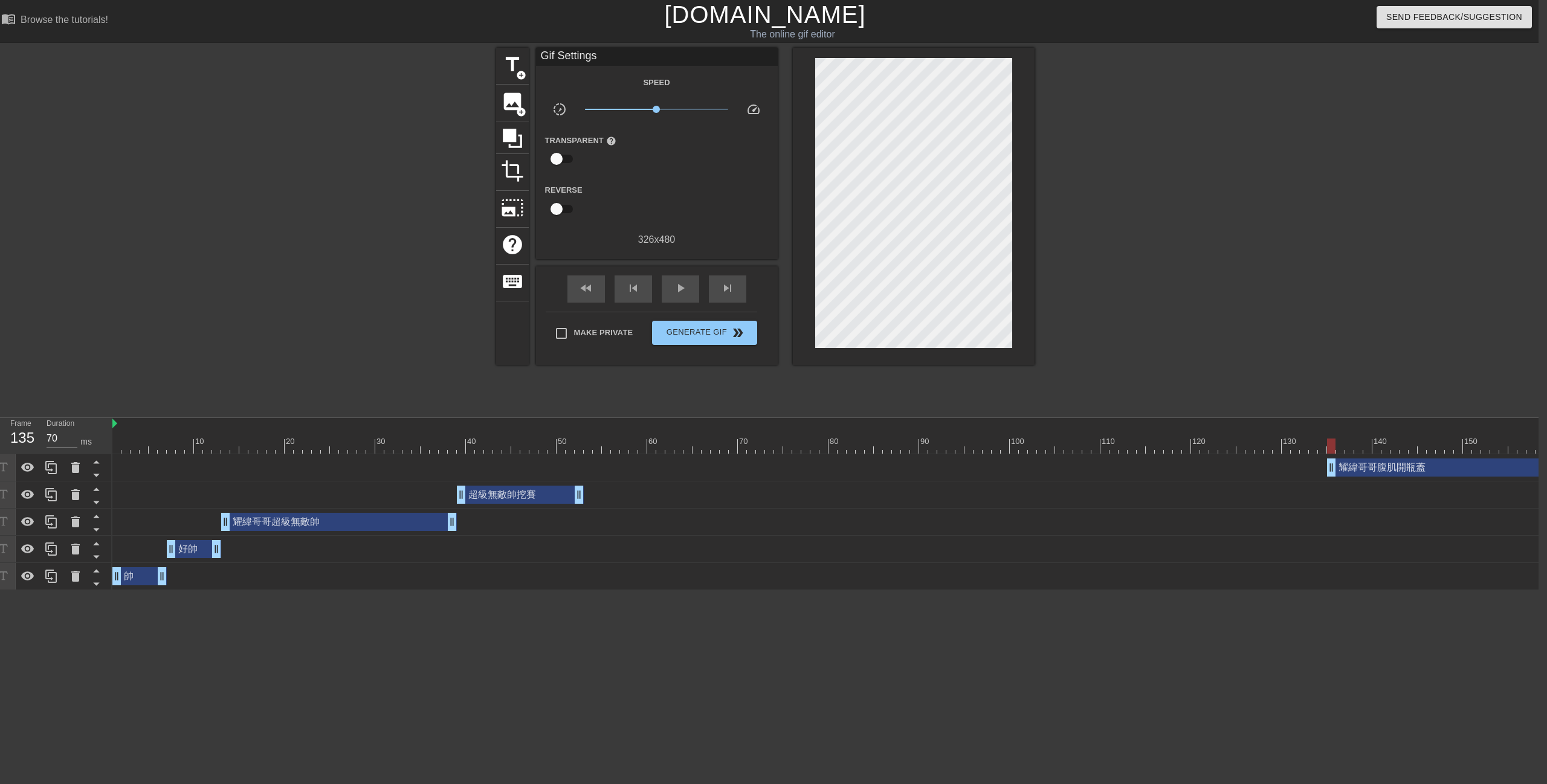
drag, startPoint x: 635, startPoint y: 468, endPoint x: 1406, endPoint y: 481, distance: 771.1
click at [1372, 492] on div "耀緯哥哥腹肌開瓶蓋 drag_handle drag_handle 超級無敵帥挖賽 drag_handle drag_handle 耀緯哥哥超級無敵帥 dra…" at bounding box center [825, 522] width 1426 height 136
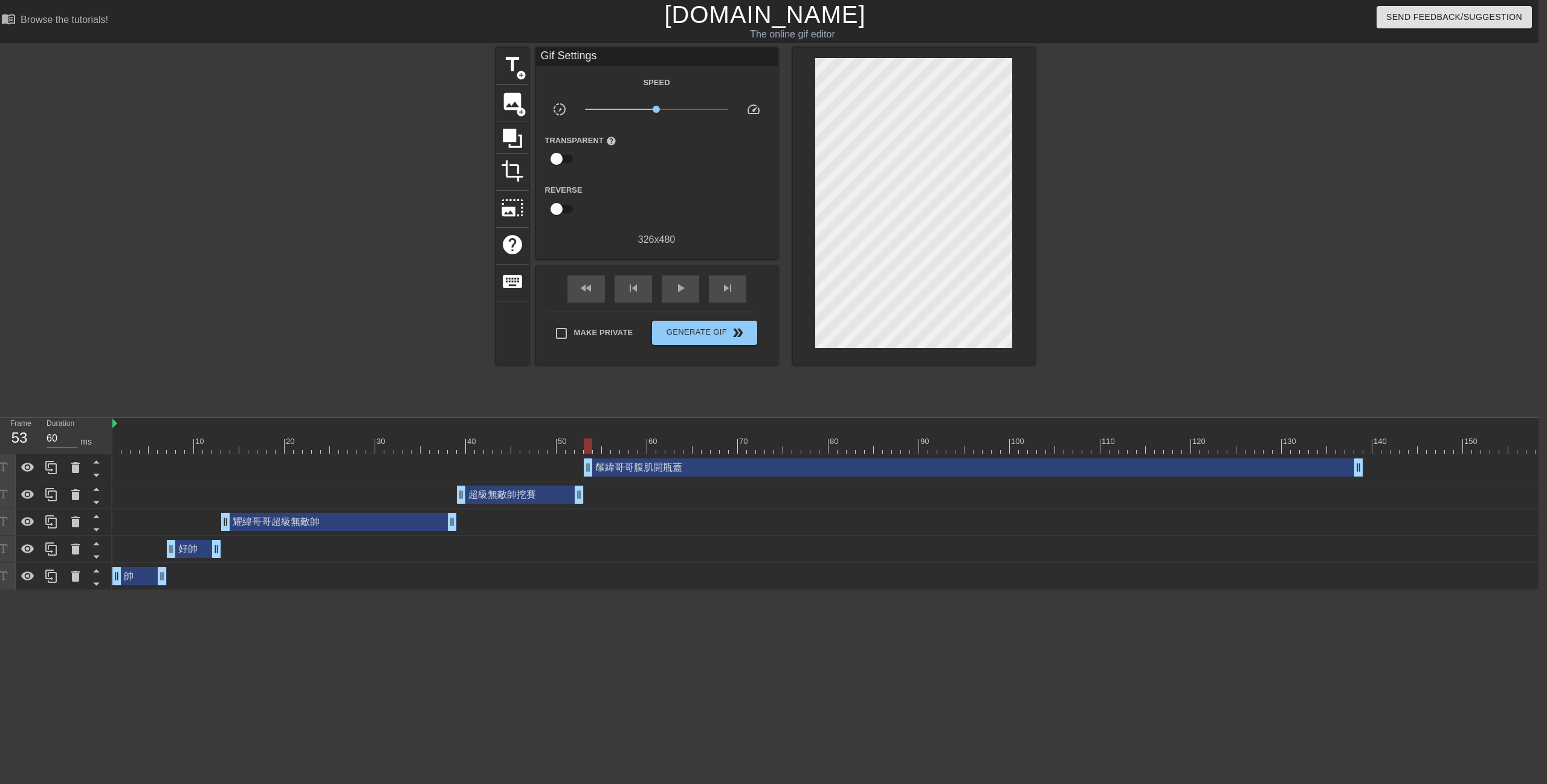
drag, startPoint x: 1427, startPoint y: 470, endPoint x: 644, endPoint y: 483, distance: 783.1
click at [644, 483] on div "耀緯哥哥腹肌開瓶蓋 drag_handle drag_handle 超級無敵帥挖賽 drag_handle drag_handle 耀緯哥哥超級無敵帥 dra…" at bounding box center [825, 522] width 1426 height 136
drag, startPoint x: 1357, startPoint y: 467, endPoint x: 876, endPoint y: 491, distance: 481.6
click at [876, 491] on div "耀緯哥哥腹肌開瓶蓋 drag_handle drag_handle 超級無敵帥挖賽 drag_handle drag_handle 耀緯哥哥超級無敵帥 dra…" at bounding box center [825, 522] width 1426 height 136
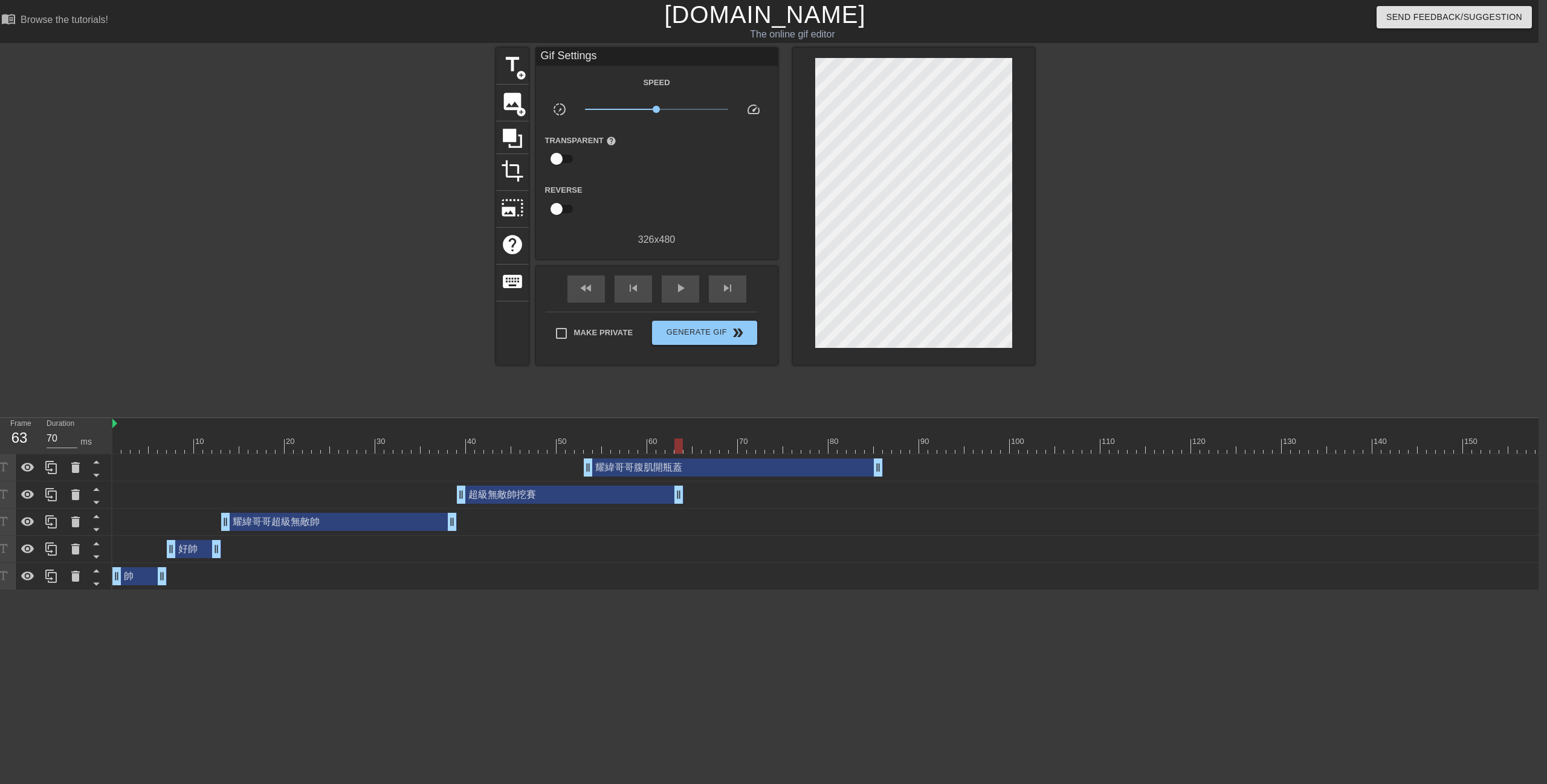
drag, startPoint x: 579, startPoint y: 492, endPoint x: 679, endPoint y: 499, distance: 100.2
drag, startPoint x: 727, startPoint y: 468, endPoint x: 889, endPoint y: 467, distance: 162.0
click at [889, 467] on div "耀緯哥哥腹肌開瓶蓋 drag_handle drag_handle" at bounding box center [896, 468] width 299 height 18
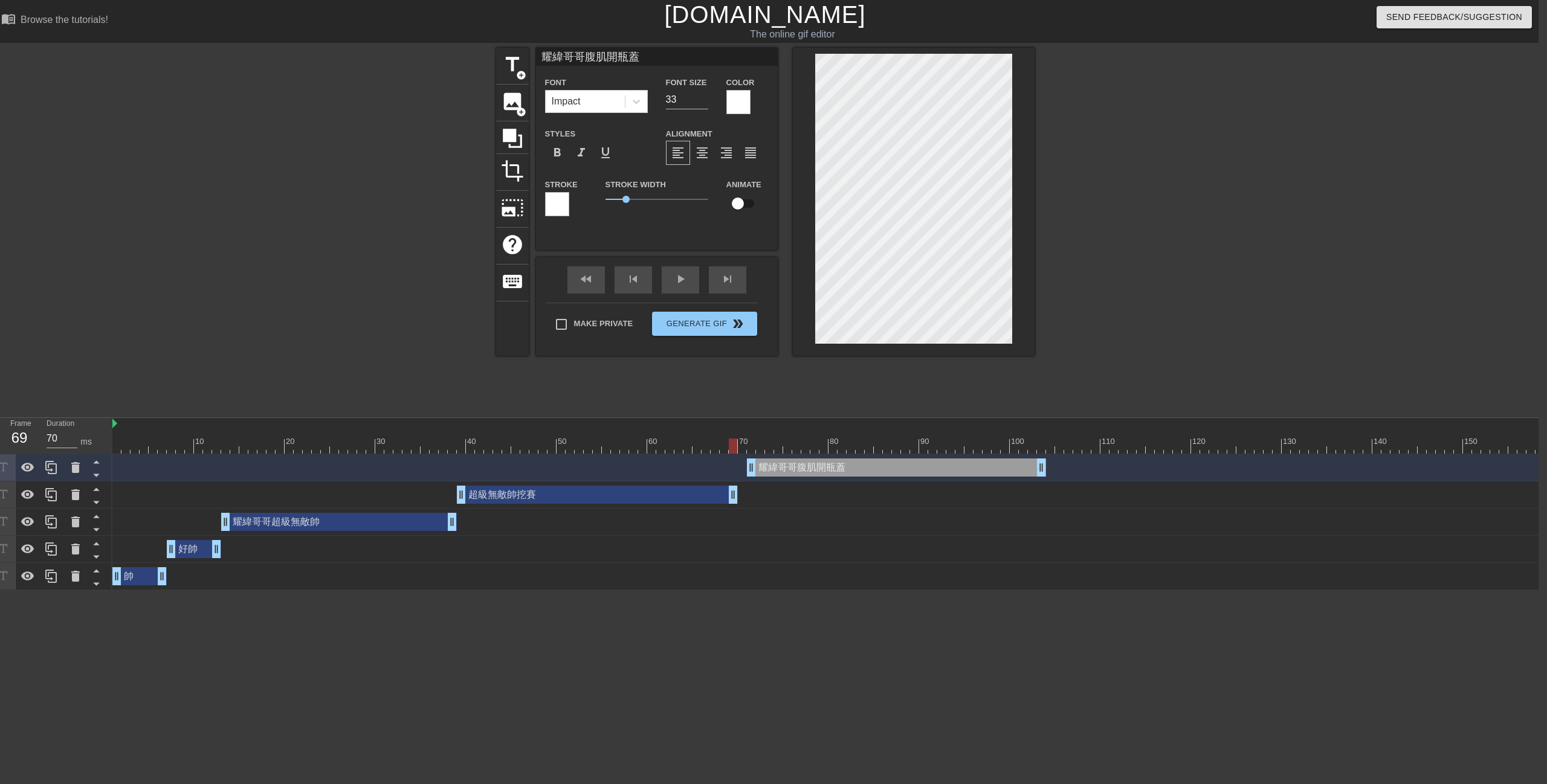
drag, startPoint x: 677, startPoint y: 498, endPoint x: 731, endPoint y: 505, distance: 54.5
click at [727, 508] on div "耀緯哥哥腹肌開瓶蓋 drag_handle drag_handle 超級無敵帥挖賽 drag_handle drag_handle 耀緯哥哥超級無敵帥 dra…" at bounding box center [825, 522] width 1426 height 136
drag, startPoint x: 806, startPoint y: 468, endPoint x: 804, endPoint y: 476, distance: 8.2
click at [804, 476] on div "耀緯哥哥腹肌開瓶蓋 drag_handle drag_handle" at bounding box center [896, 468] width 299 height 18
drag, startPoint x: 517, startPoint y: 446, endPoint x: 512, endPoint y: 357, distance: 89.1
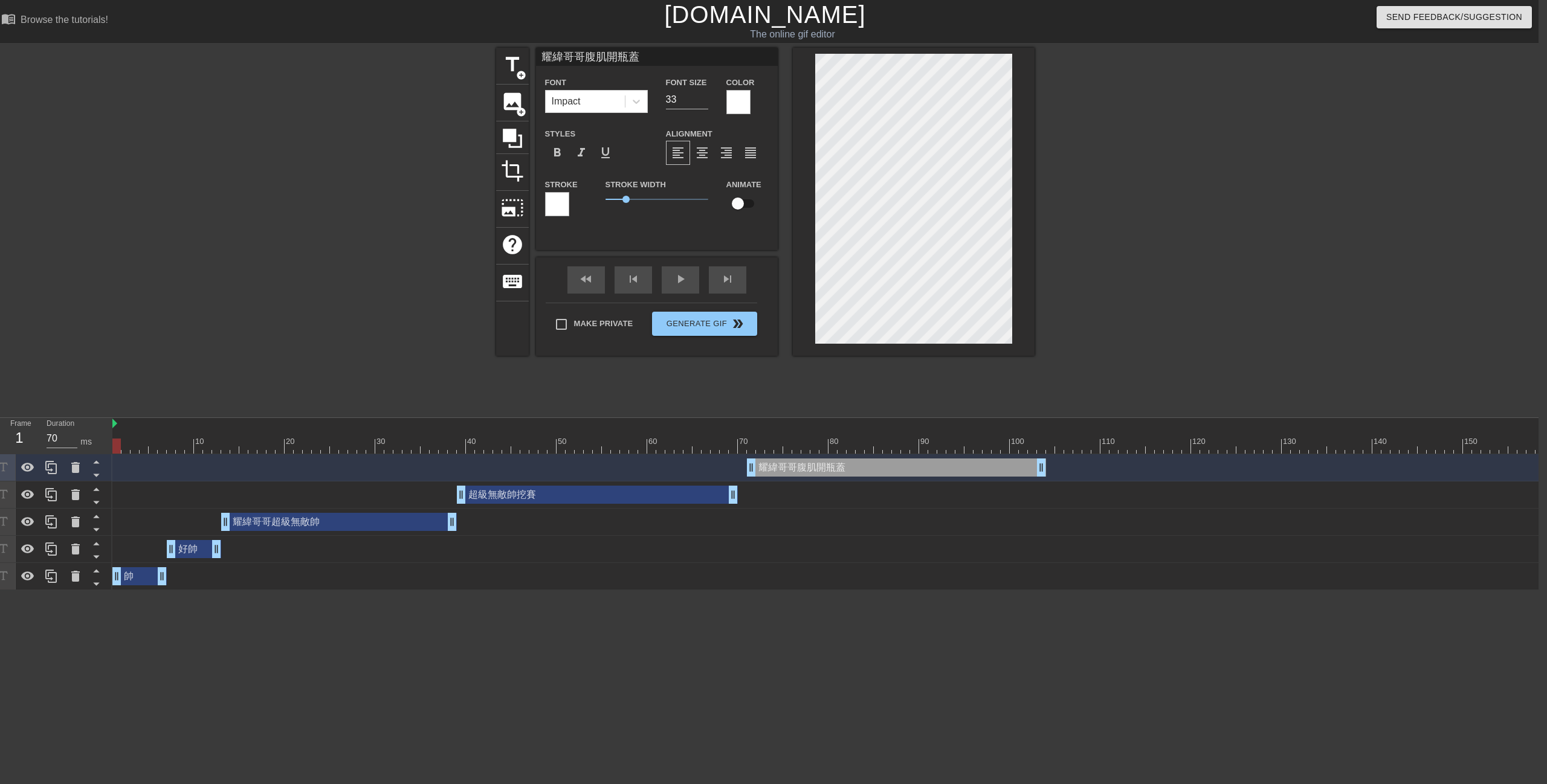
click at [94, 453] on div "Frame 1 Duration 70 ms 10 20 30 40 50 60 70 80 90 100 110 120 130 140 150" at bounding box center [765, 504] width 1547 height 172
click at [673, 278] on div "play_arrow" at bounding box center [680, 279] width 38 height 27
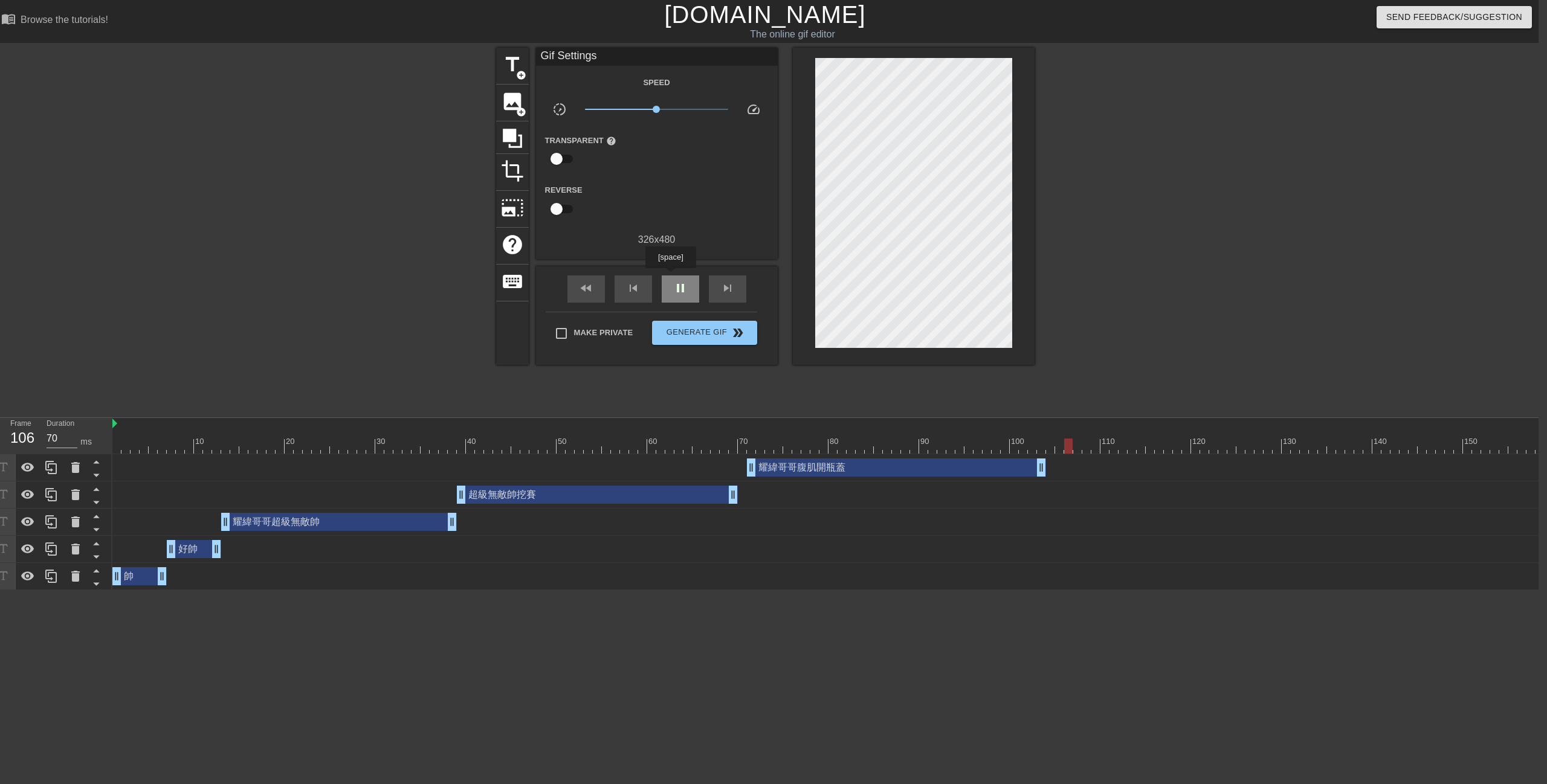
click at [670, 277] on div "pause" at bounding box center [680, 288] width 38 height 27
click at [509, 70] on span "title" at bounding box center [513, 64] width 23 height 23
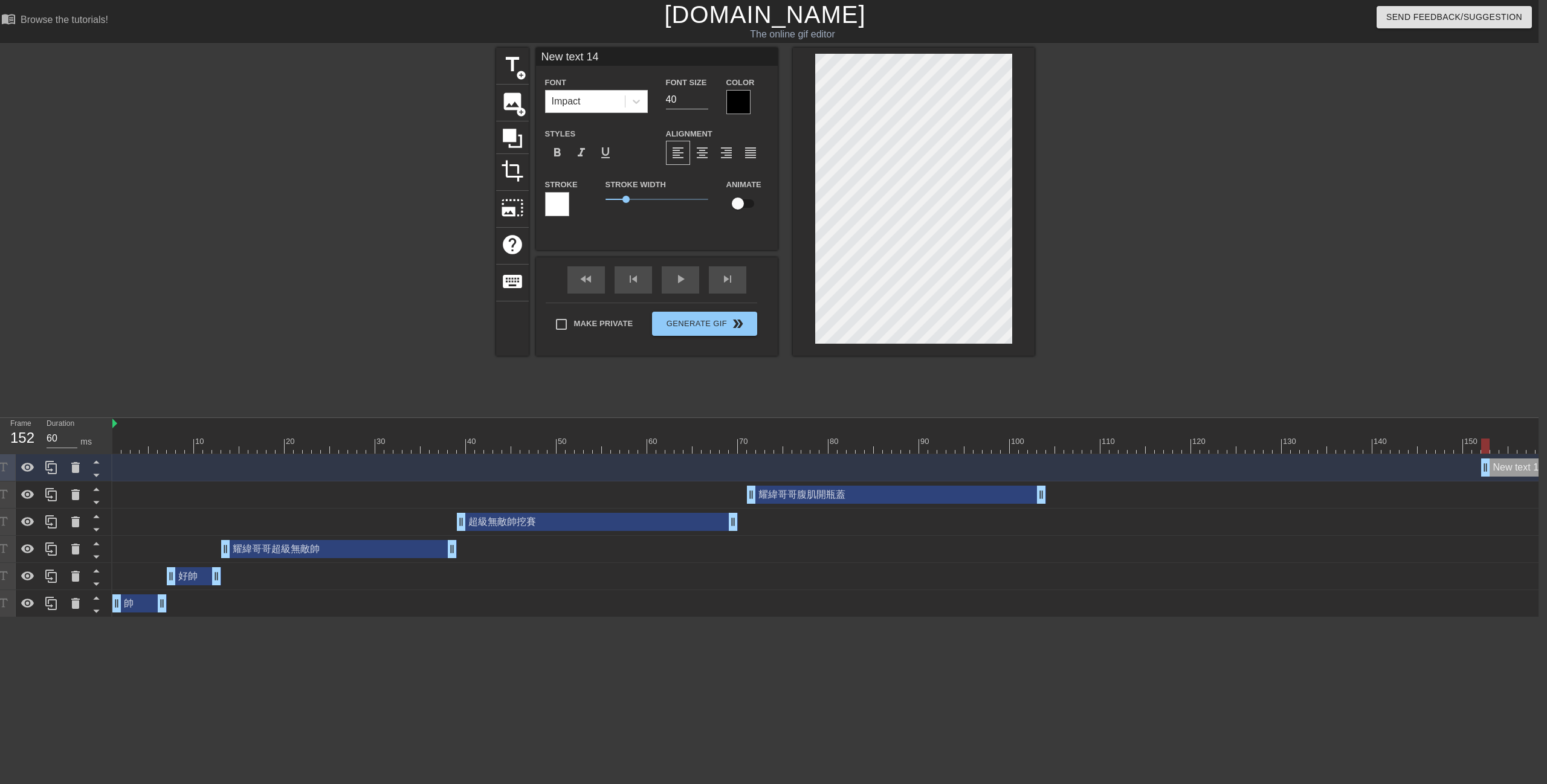
drag, startPoint x: 1097, startPoint y: 469, endPoint x: 1497, endPoint y: 476, distance: 400.1
click at [1488, 485] on div "New text 14 drag_handle drag_handle 耀緯哥哥腹肌開瓶蓋 drag_handle drag_handle 超級無敵帥挖賽 d…" at bounding box center [825, 535] width 1426 height 163
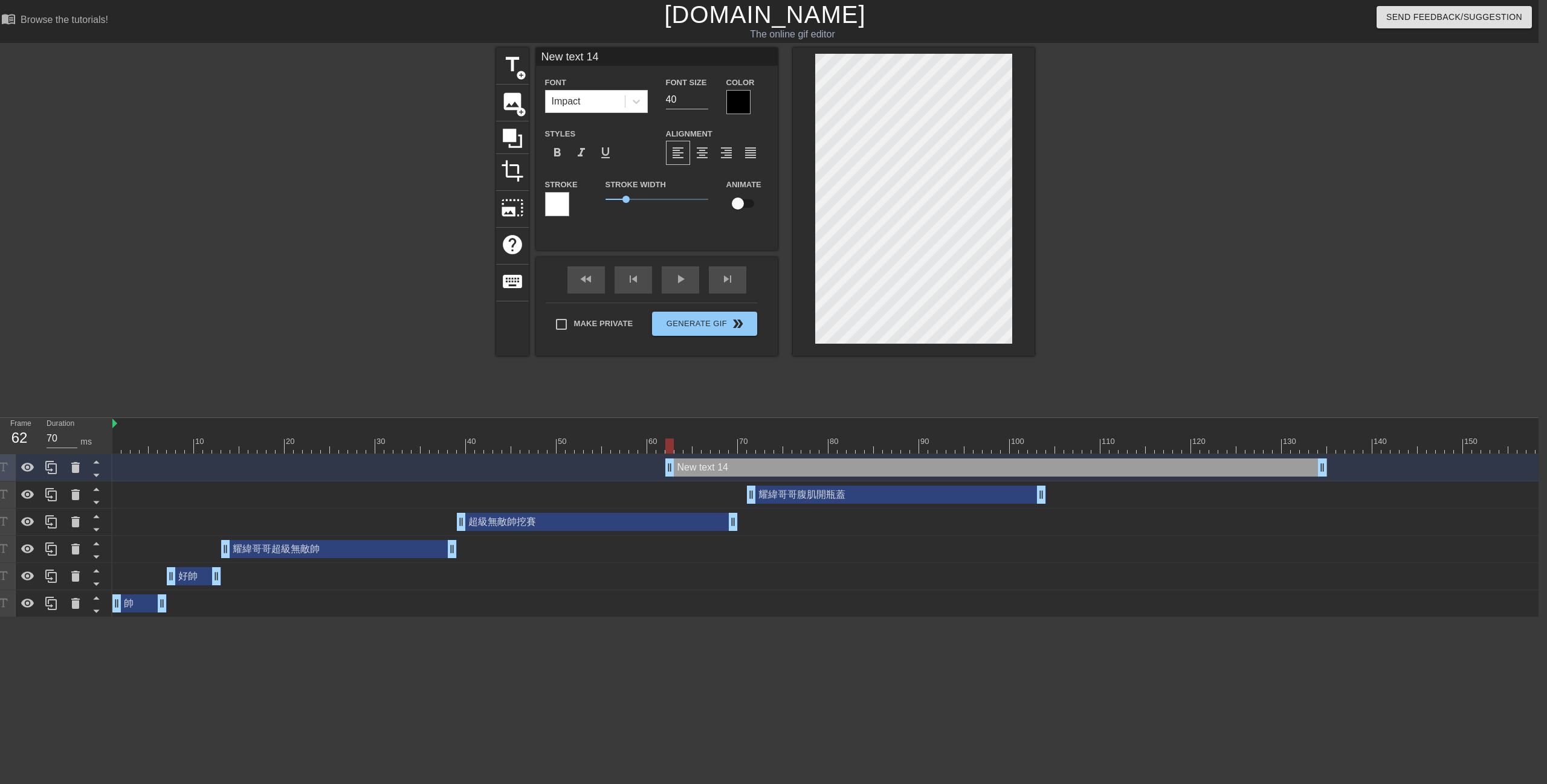
drag, startPoint x: 1520, startPoint y: 466, endPoint x: 645, endPoint y: 456, distance: 875.1
click at [694, 467] on div "New text 14 drag_handle drag_handle" at bounding box center [996, 468] width 661 height 18
drag, startPoint x: 661, startPoint y: 467, endPoint x: 1041, endPoint y: 489, distance: 380.6
click at [1041, 489] on div "New text 14 drag_handle drag_handle 耀緯哥哥腹肌開瓶蓋 drag_handle drag_handle 超級無敵帥挖賽 d…" at bounding box center [825, 535] width 1426 height 163
type input "70"
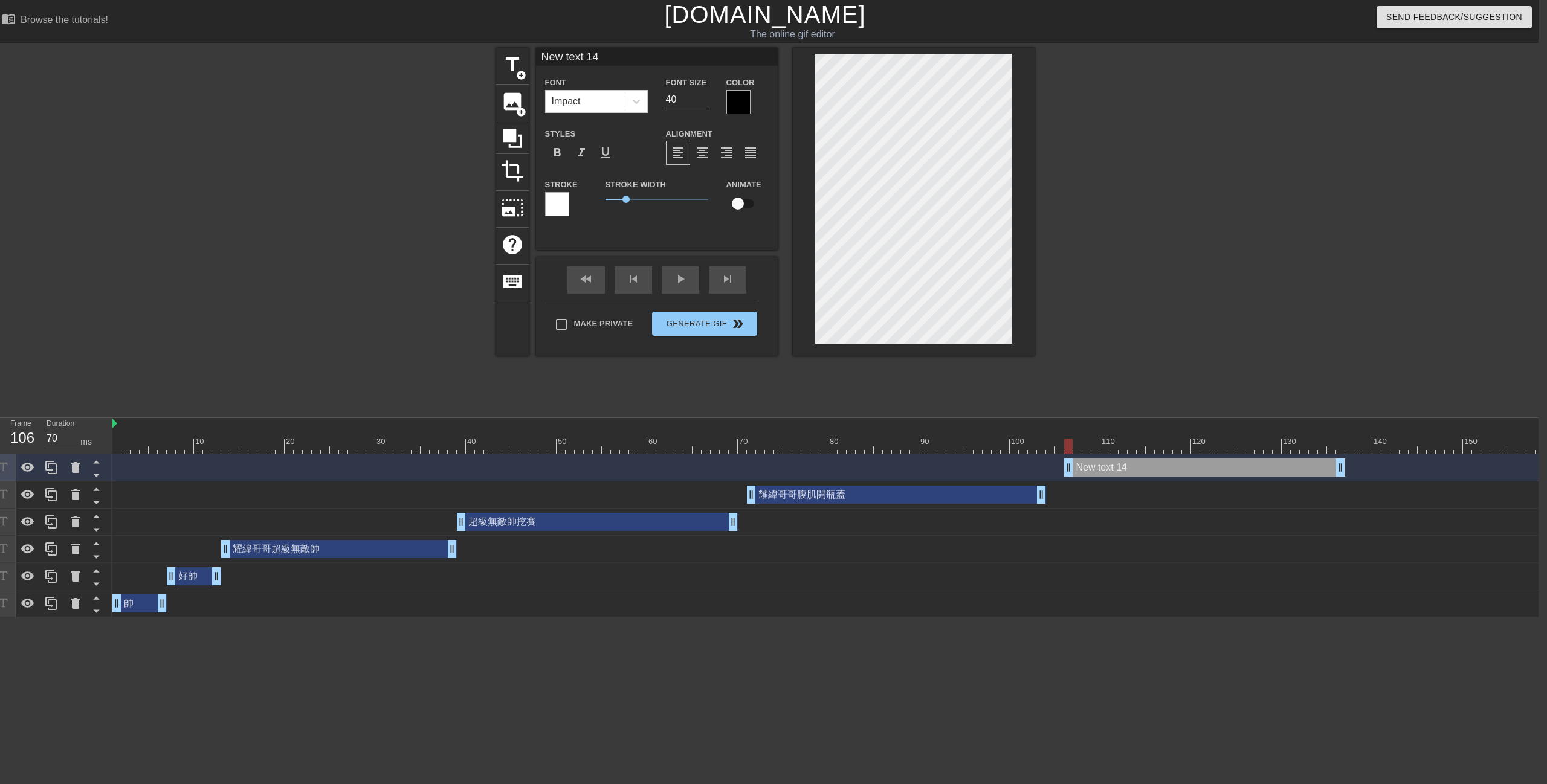
drag, startPoint x: 1136, startPoint y: 473, endPoint x: 1161, endPoint y: 470, distance: 25.2
click at [1161, 470] on div "New text 14 drag_handle drag_handle" at bounding box center [1205, 468] width 281 height 18
paste textarea "挖賽挖賽"
type input "挖賽挖賽"
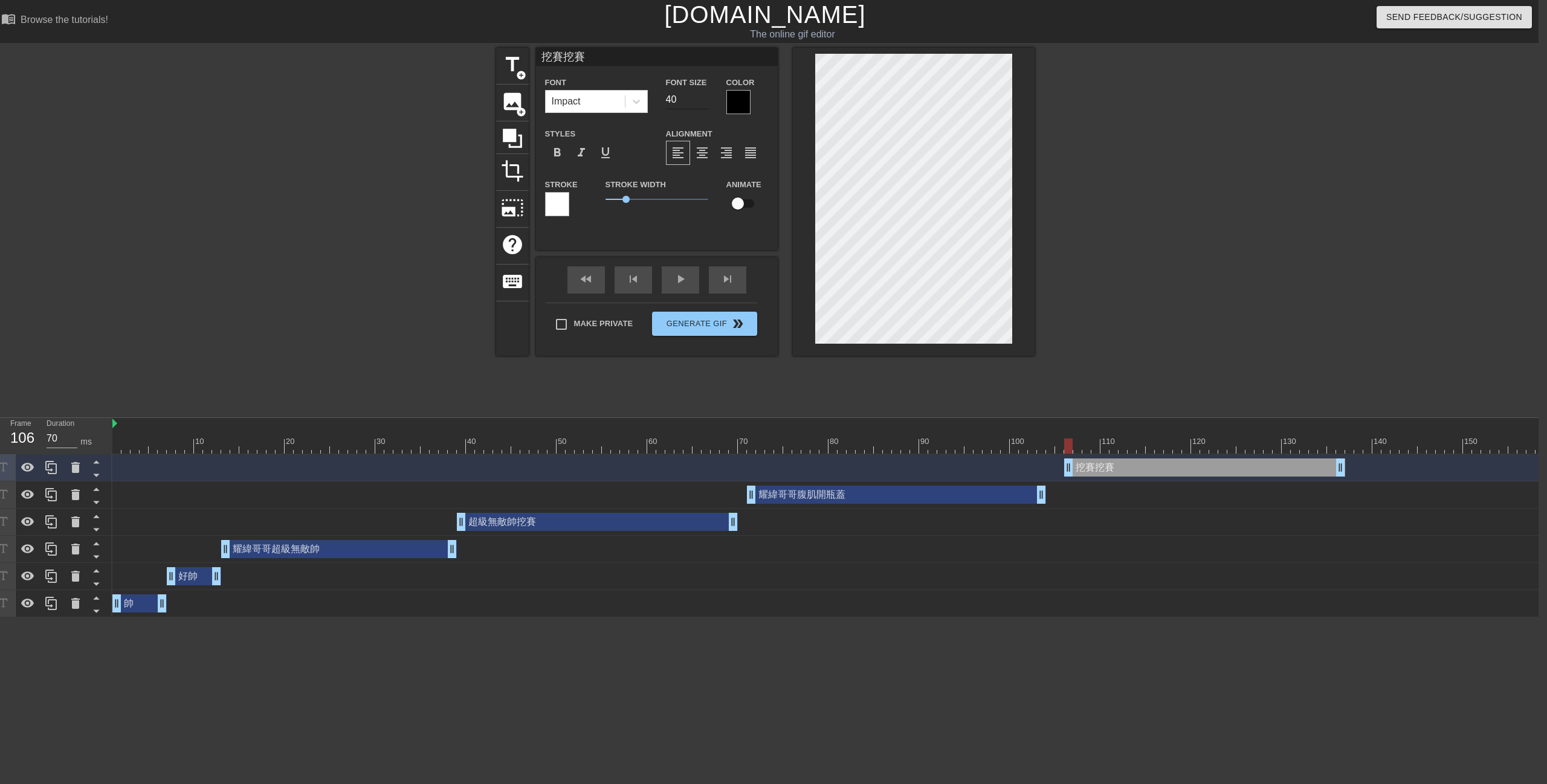
type textarea "挖賽挖賽"
drag, startPoint x: 678, startPoint y: 100, endPoint x: 638, endPoint y: 104, distance: 40.2
click at [633, 103] on div "Font Impact Font Size 40 Color" at bounding box center [657, 94] width 242 height 39
type input "33"
click at [735, 101] on div at bounding box center [738, 101] width 24 height 24
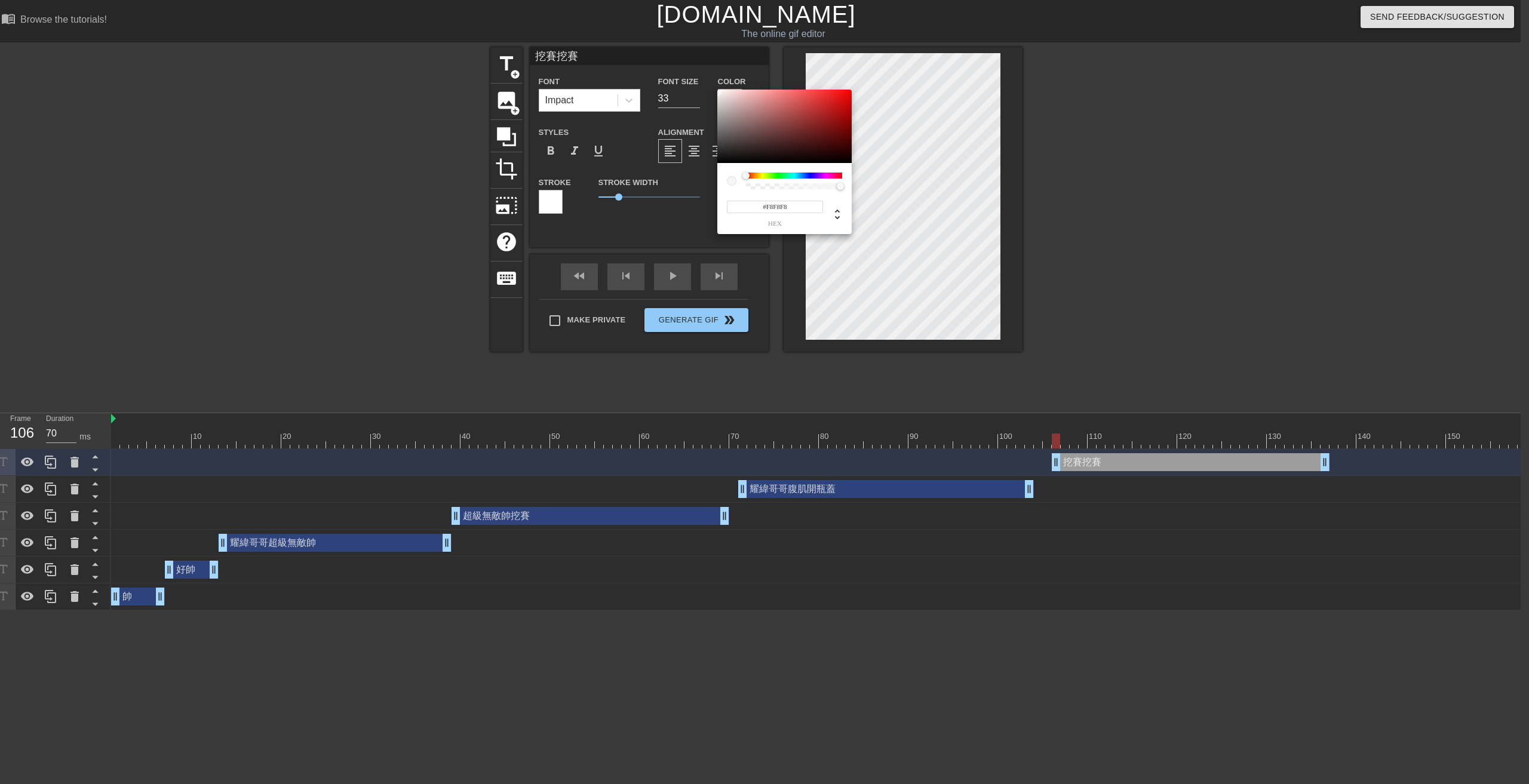
type input "#FFFFFF"
drag, startPoint x: 760, startPoint y: 125, endPoint x: 706, endPoint y: 89, distance: 64.9
click at [706, 89] on div "#FFFFFF hex" at bounding box center [764, 392] width 1529 height 784
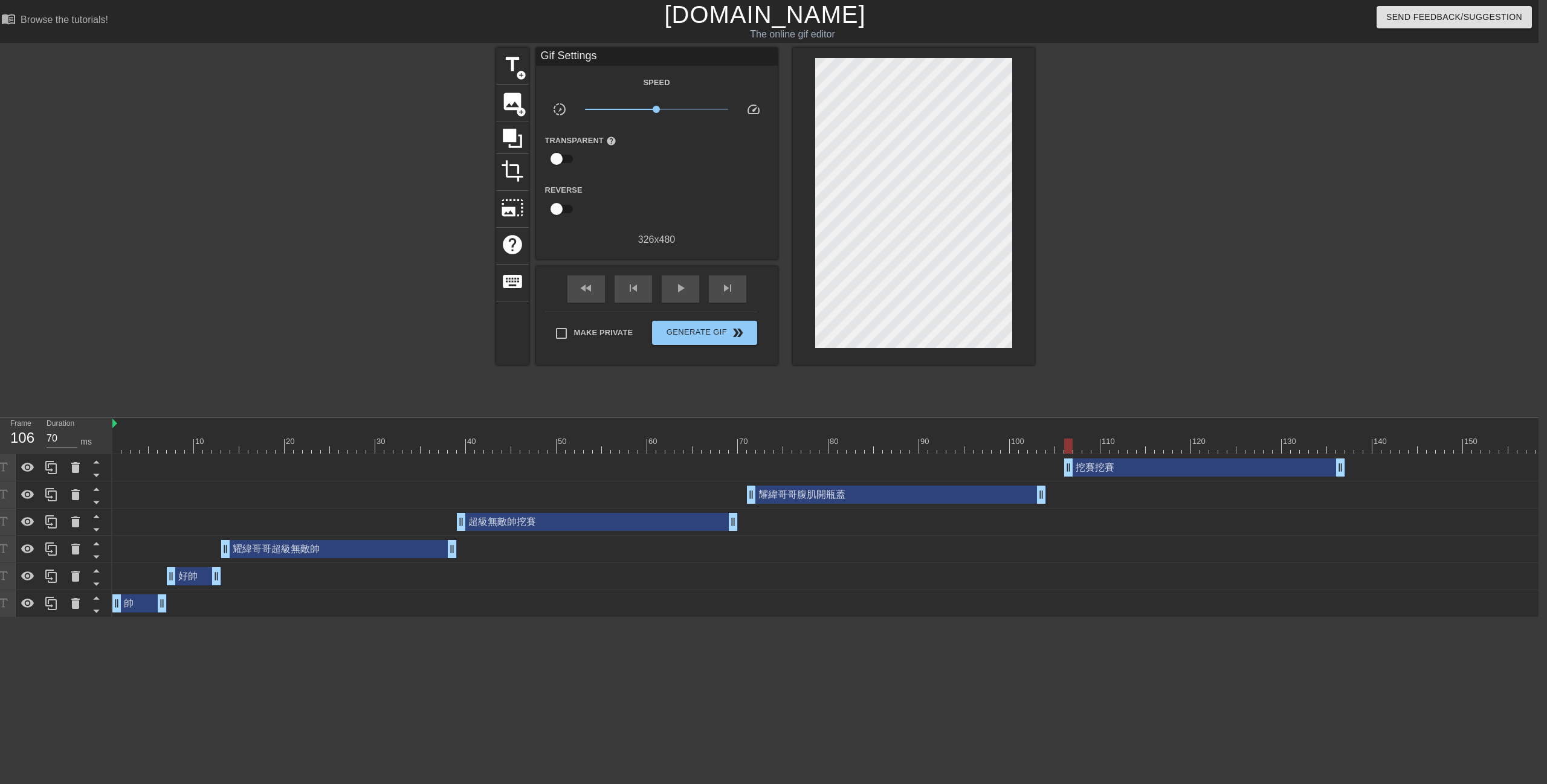
drag, startPoint x: 1261, startPoint y: 232, endPoint x: 1262, endPoint y: 243, distance: 11.0
click at [1264, 232] on div "title add_circle image add_circle crop photo_size_select_large help keyboard Gi…" at bounding box center [765, 229] width 1547 height 362
drag, startPoint x: 139, startPoint y: 438, endPoint x: 196, endPoint y: 413, distance: 62.2
click at [75, 450] on div "Frame 1 Duration 70 ms 10 20 30 40 50 60 70 80 90 100 110 120 130 140 150" at bounding box center [765, 518] width 1547 height 199
click at [681, 294] on span "play_arrow" at bounding box center [680, 288] width 15 height 15
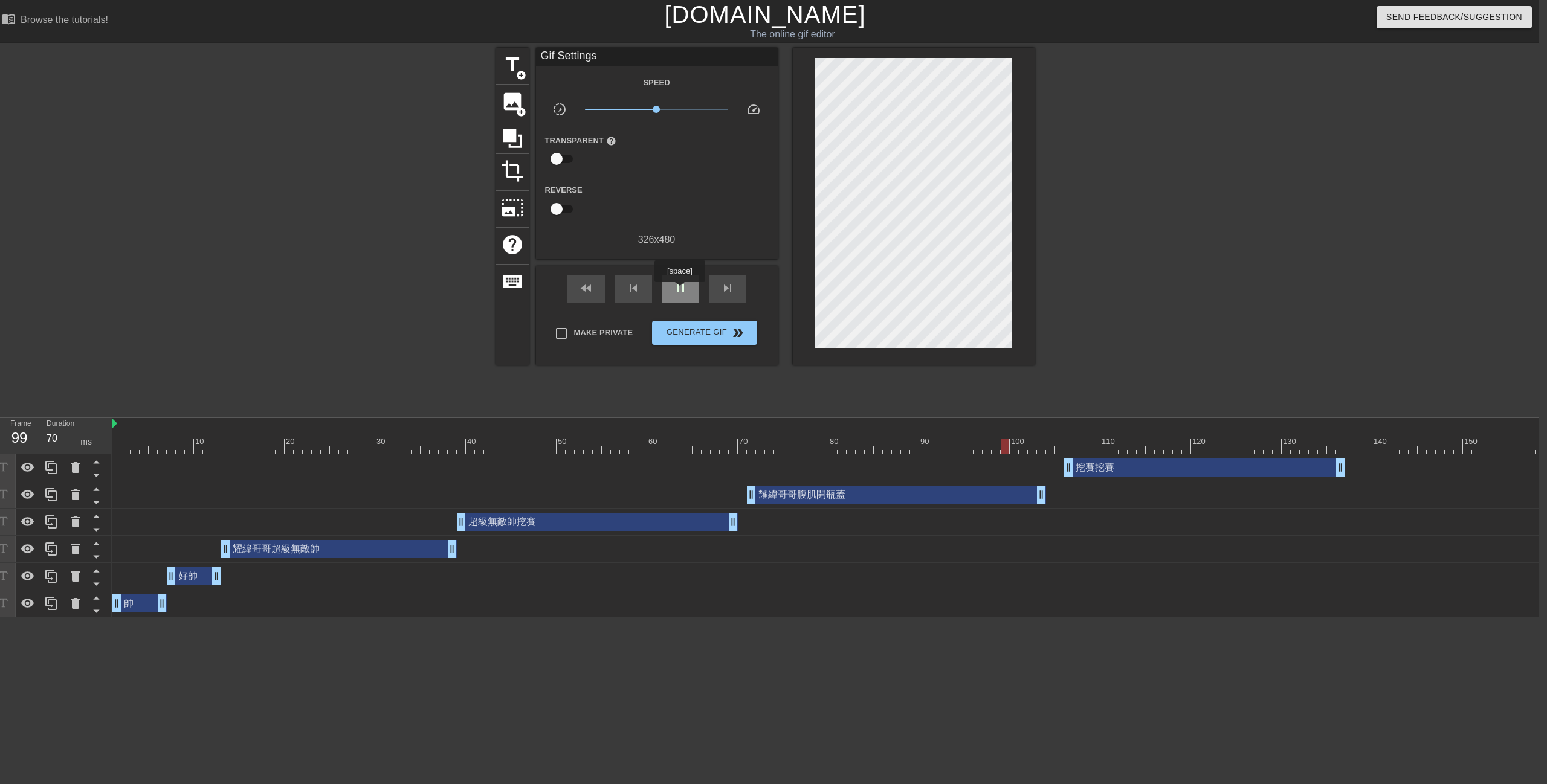
click at [679, 291] on span "pause" at bounding box center [680, 288] width 15 height 15
click at [679, 291] on span "play_arrow" at bounding box center [680, 288] width 15 height 15
click at [679, 291] on span "pause" at bounding box center [680, 288] width 15 height 15
drag, startPoint x: 1101, startPoint y: 468, endPoint x: 1056, endPoint y: 477, distance: 45.9
click at [1056, 477] on div "挖賽挖賽 drag_handle drag_handle" at bounding box center [1127, 467] width 2030 height 27
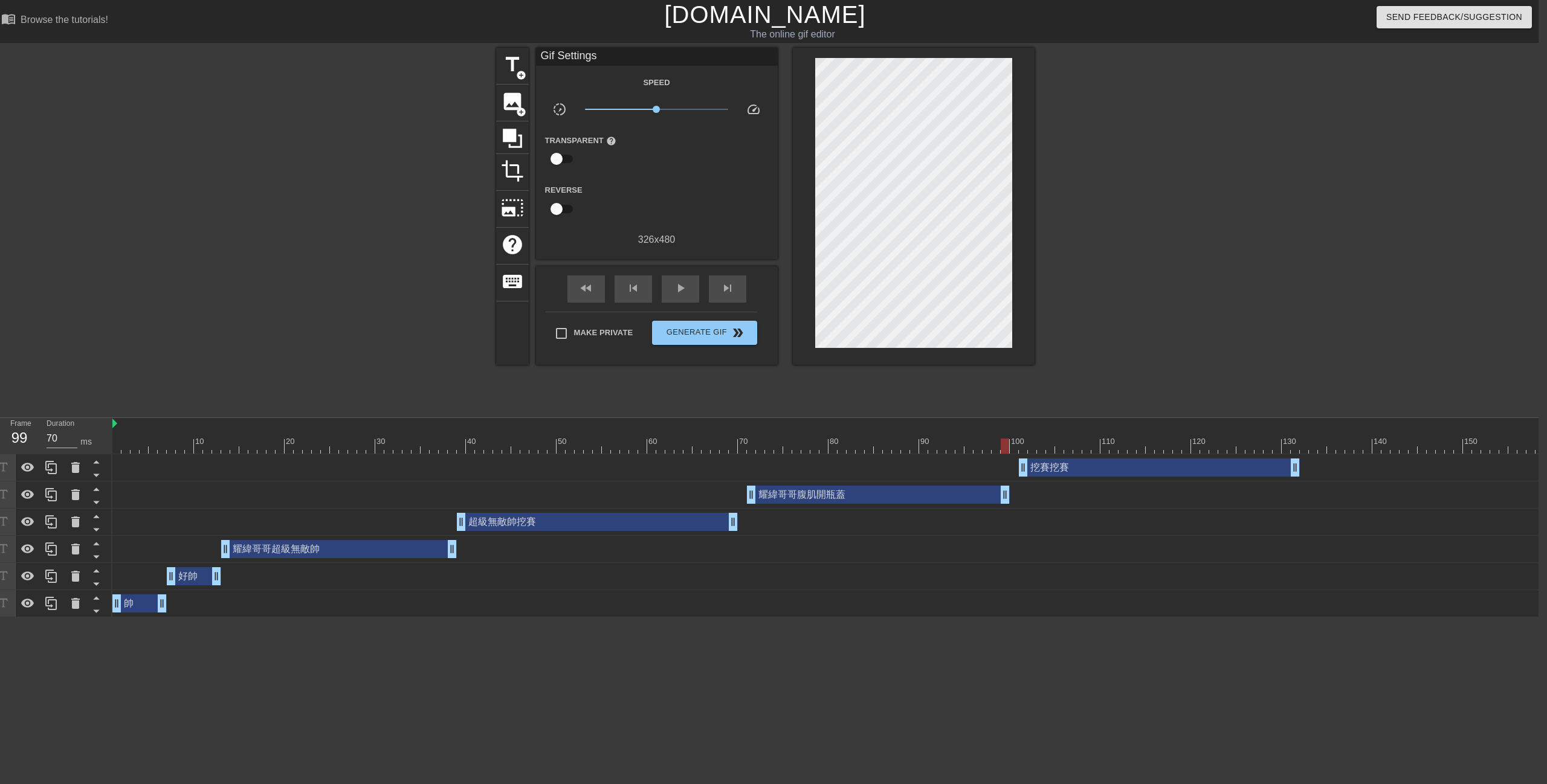
drag, startPoint x: 1042, startPoint y: 501, endPoint x: 1005, endPoint y: 504, distance: 37.1
click at [1005, 504] on div "耀緯哥哥腹肌開瓶蓋 drag_handle drag_handle" at bounding box center [1127, 495] width 2030 height 27
drag, startPoint x: 1133, startPoint y: 353, endPoint x: 1054, endPoint y: 343, distance: 79.6
click at [1136, 351] on div at bounding box center [1140, 229] width 181 height 362
click at [613, 433] on div at bounding box center [615, 438] width 9 height 15
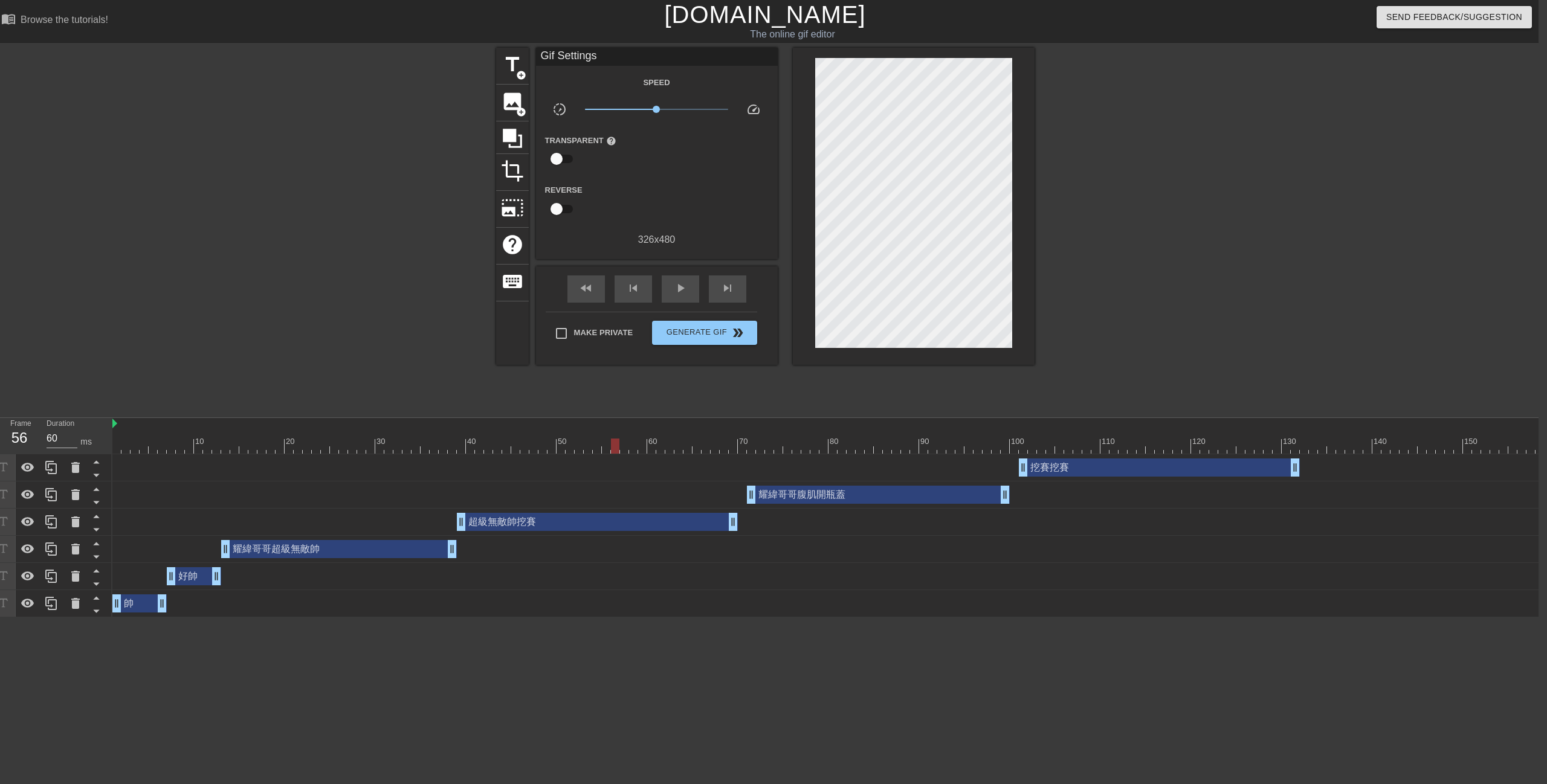
drag, startPoint x: 613, startPoint y: 445, endPoint x: 300, endPoint y: 432, distance: 313.3
click at [292, 431] on div "10 20 30 40 50 60 70 80 90 100 110 120 130 140 150 160" at bounding box center [1127, 436] width 2030 height 35
click at [684, 285] on span "play_arrow" at bounding box center [680, 288] width 15 height 15
click at [681, 285] on span "pause" at bounding box center [680, 288] width 15 height 15
drag, startPoint x: 1002, startPoint y: 497, endPoint x: 945, endPoint y: 502, distance: 57.2
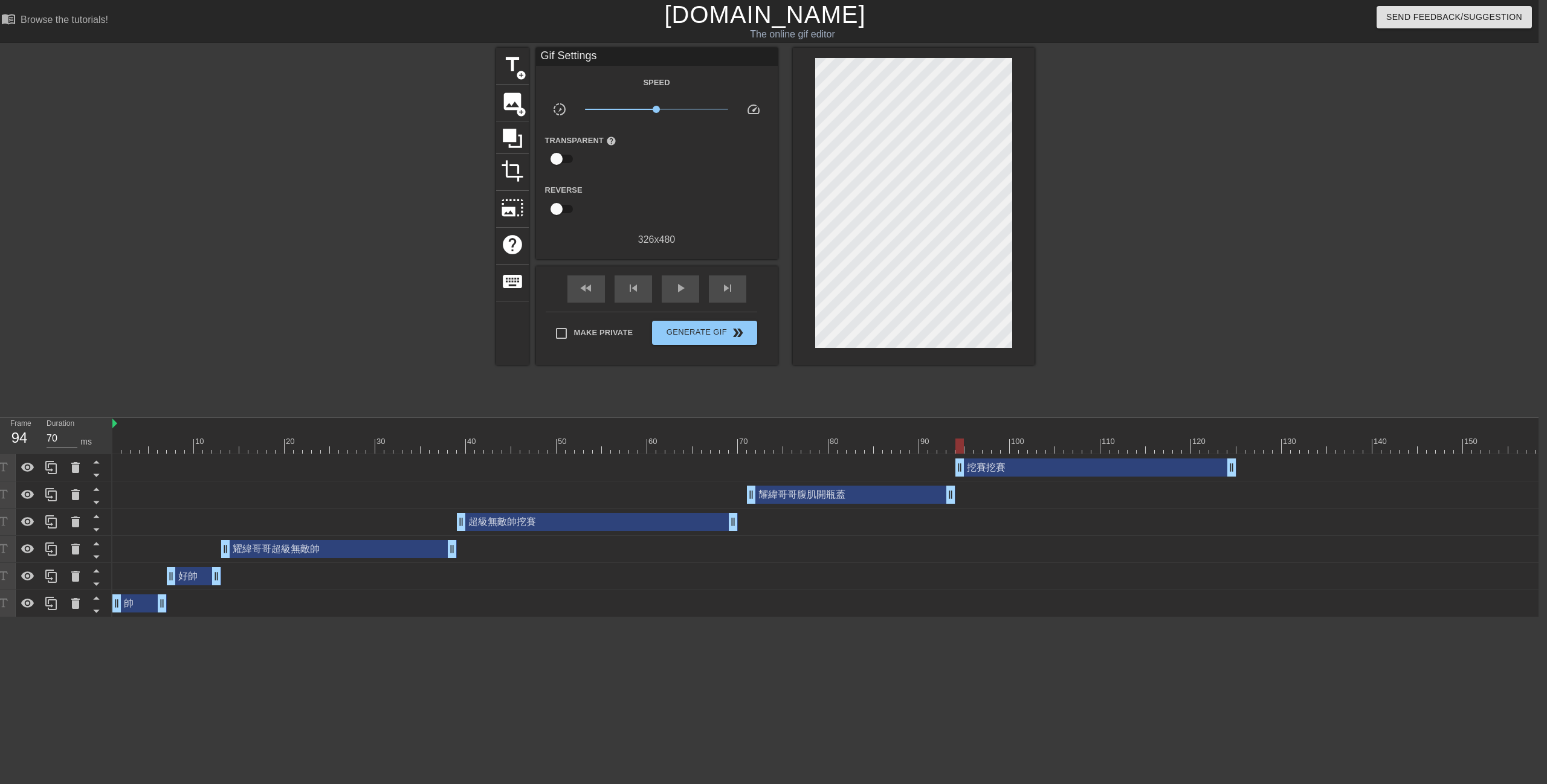
drag, startPoint x: 1064, startPoint y: 466, endPoint x: 1001, endPoint y: 479, distance: 64.3
click at [1001, 479] on div "挖賽挖賽 drag_handle drag_handle" at bounding box center [1127, 467] width 2030 height 27
drag, startPoint x: 956, startPoint y: 449, endPoint x: 147, endPoint y: 423, distance: 809.4
click at [53, 461] on div "Frame 1 Duration 70 ms 10 20 30 40 50 60 70 80 90 100 110 120 130 140 150" at bounding box center [765, 518] width 1547 height 199
click at [688, 297] on div "play_arrow" at bounding box center [680, 288] width 38 height 27
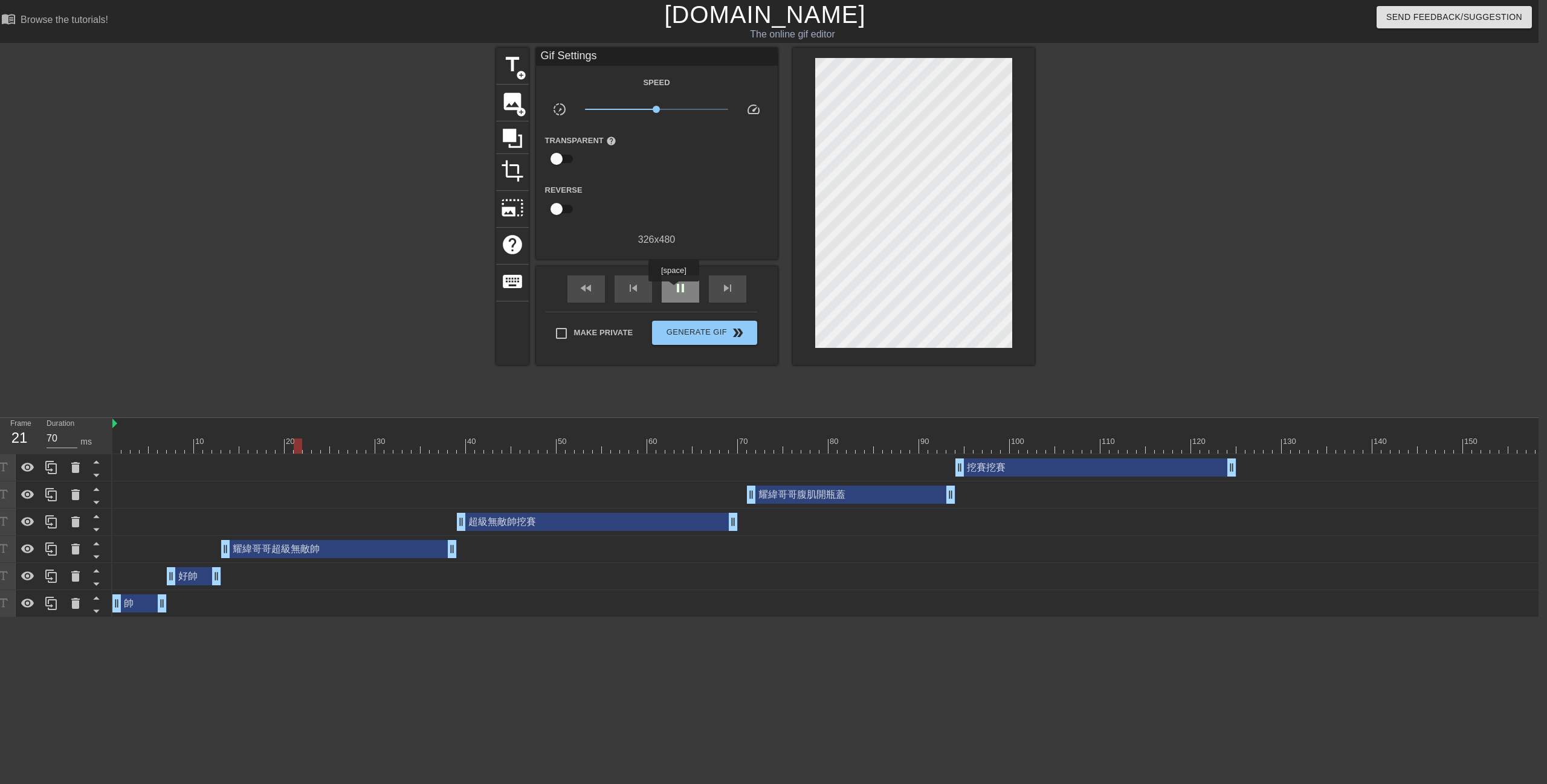
click at [673, 290] on span "pause" at bounding box center [680, 288] width 15 height 15
drag, startPoint x: 255, startPoint y: 439, endPoint x: 150, endPoint y: 448, distance: 105.4
click at [150, 448] on div at bounding box center [1127, 446] width 2030 height 15
drag, startPoint x: 172, startPoint y: 442, endPoint x: 190, endPoint y: 441, distance: 18.0
click at [190, 441] on div at bounding box center [1127, 446] width 2030 height 15
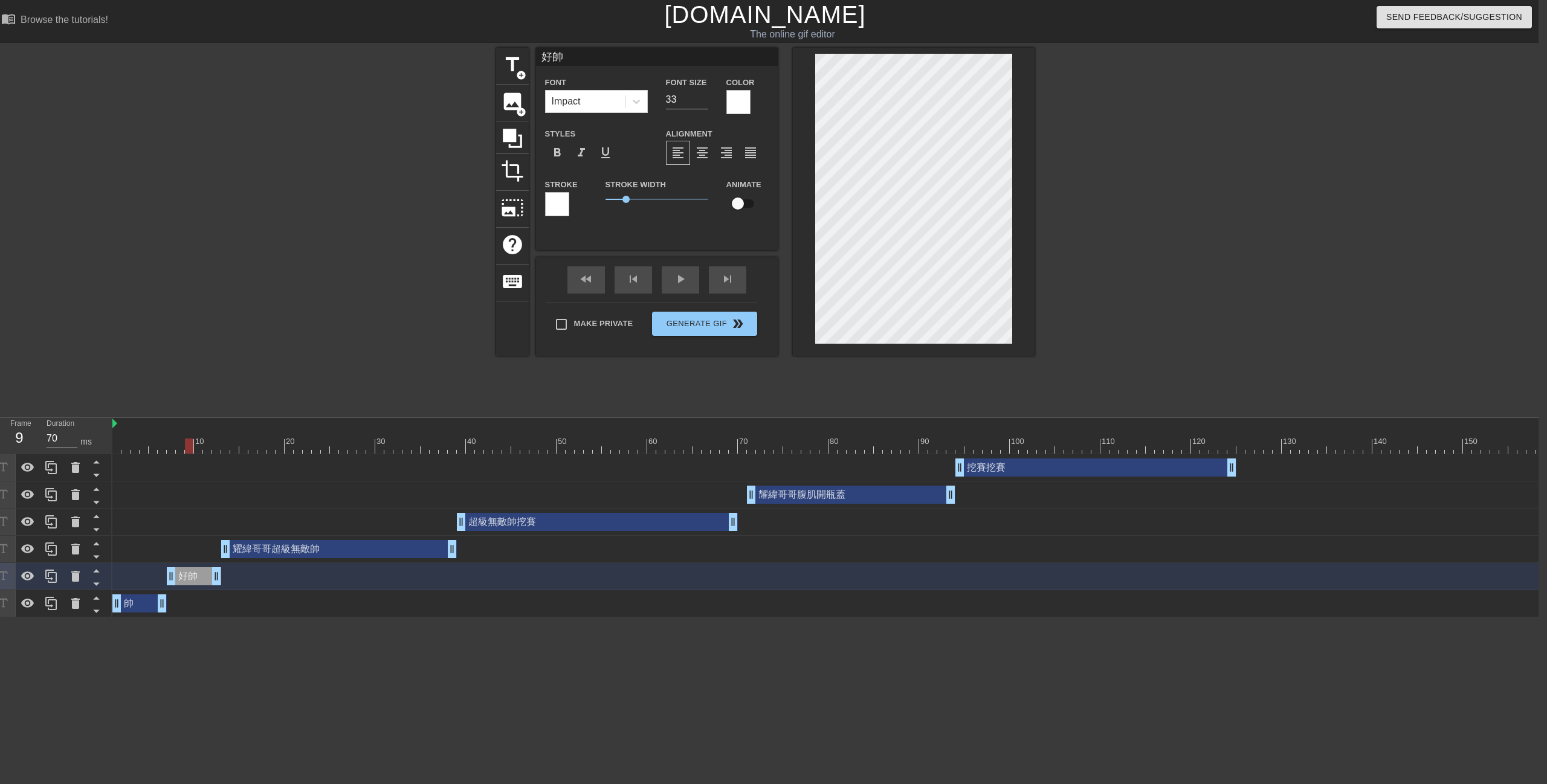
drag, startPoint x: 1141, startPoint y: 156, endPoint x: 1013, endPoint y: 180, distance: 130.2
click at [1140, 157] on div at bounding box center [1140, 229] width 181 height 362
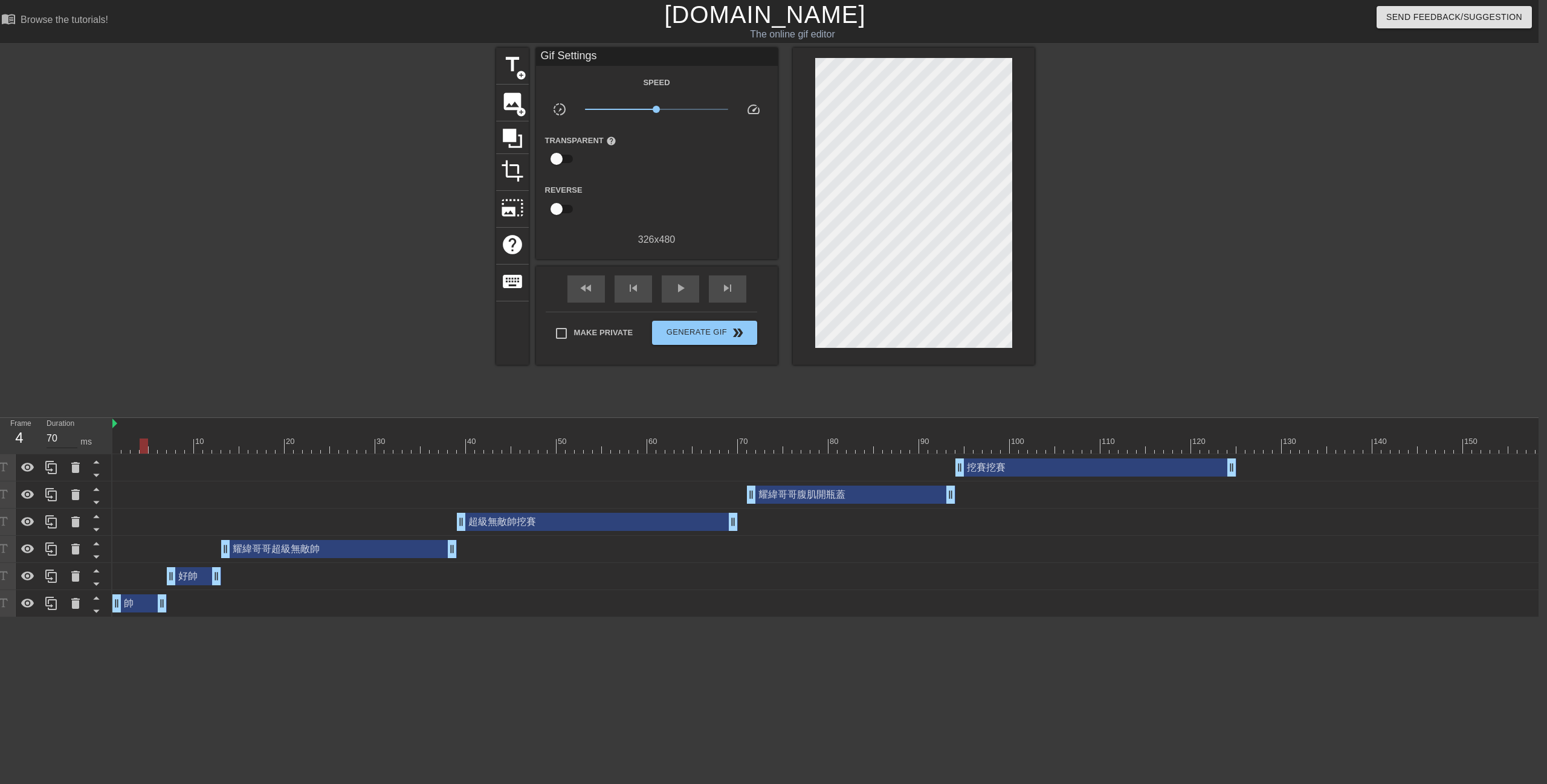
drag, startPoint x: 309, startPoint y: 435, endPoint x: 55, endPoint y: 433, distance: 254.0
click at [53, 434] on div "Frame 4 Duration 70 ms 10 20 30 40 50 60 70 80 90 100 110 120 130 140 150" at bounding box center [765, 518] width 1547 height 199
click at [679, 283] on span "play_arrow" at bounding box center [680, 288] width 15 height 15
click at [687, 279] on div "pause" at bounding box center [680, 288] width 38 height 27
drag, startPoint x: 454, startPoint y: 440, endPoint x: 10, endPoint y: 414, distance: 444.8
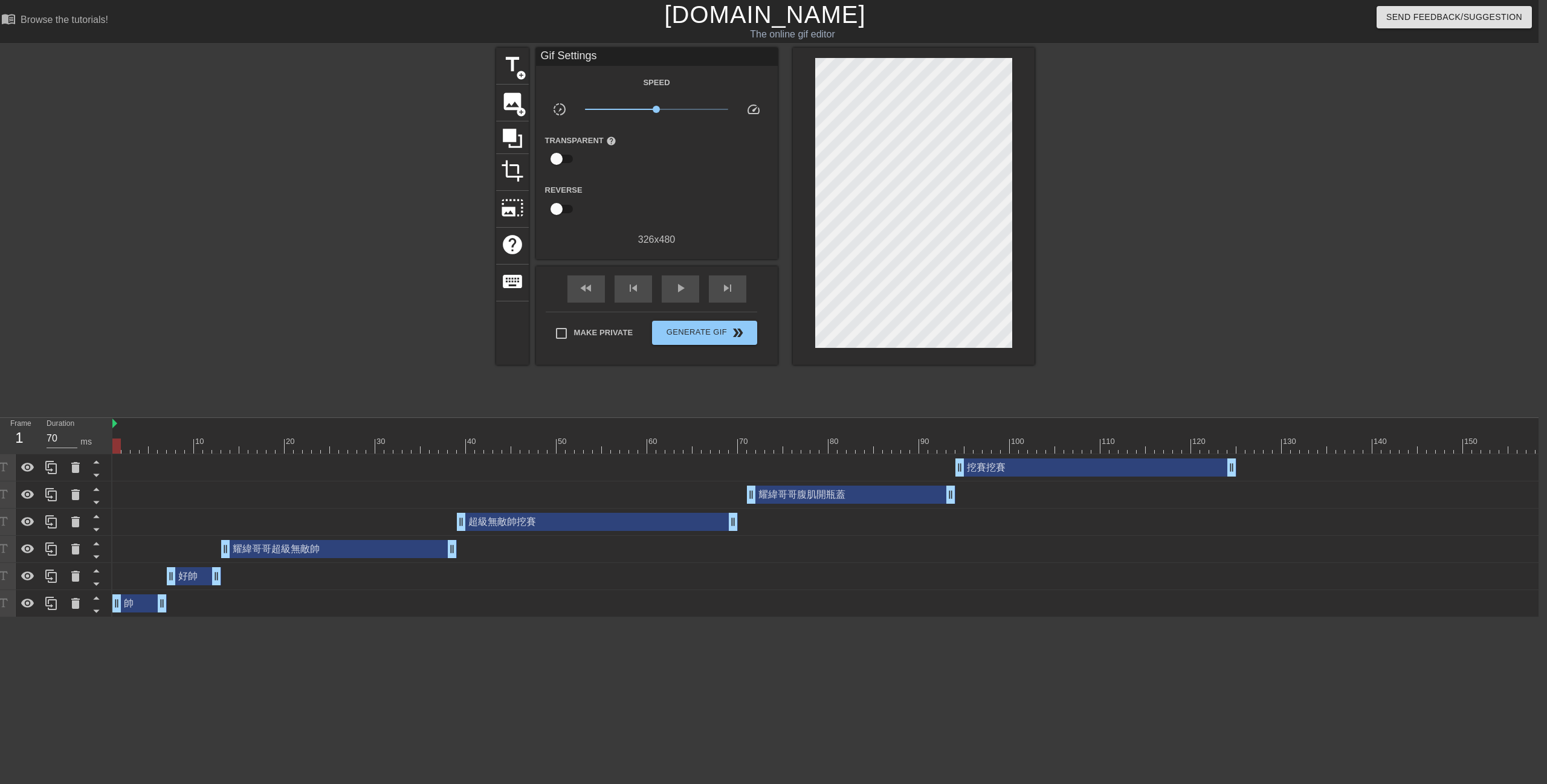
click at [0, 418] on div "Frame 1 Duration 70 ms 10 20 30 40 50 60 70 80 90 100 110 120 130 140 150" at bounding box center [765, 518] width 1547 height 199
click at [668, 296] on div "play_arrow" at bounding box center [680, 288] width 38 height 27
click at [673, 292] on span "pause" at bounding box center [680, 288] width 15 height 15
click at [673, 292] on span "play_arrow" at bounding box center [680, 288] width 15 height 15
drag, startPoint x: 684, startPoint y: 297, endPoint x: 540, endPoint y: 397, distance: 175.3
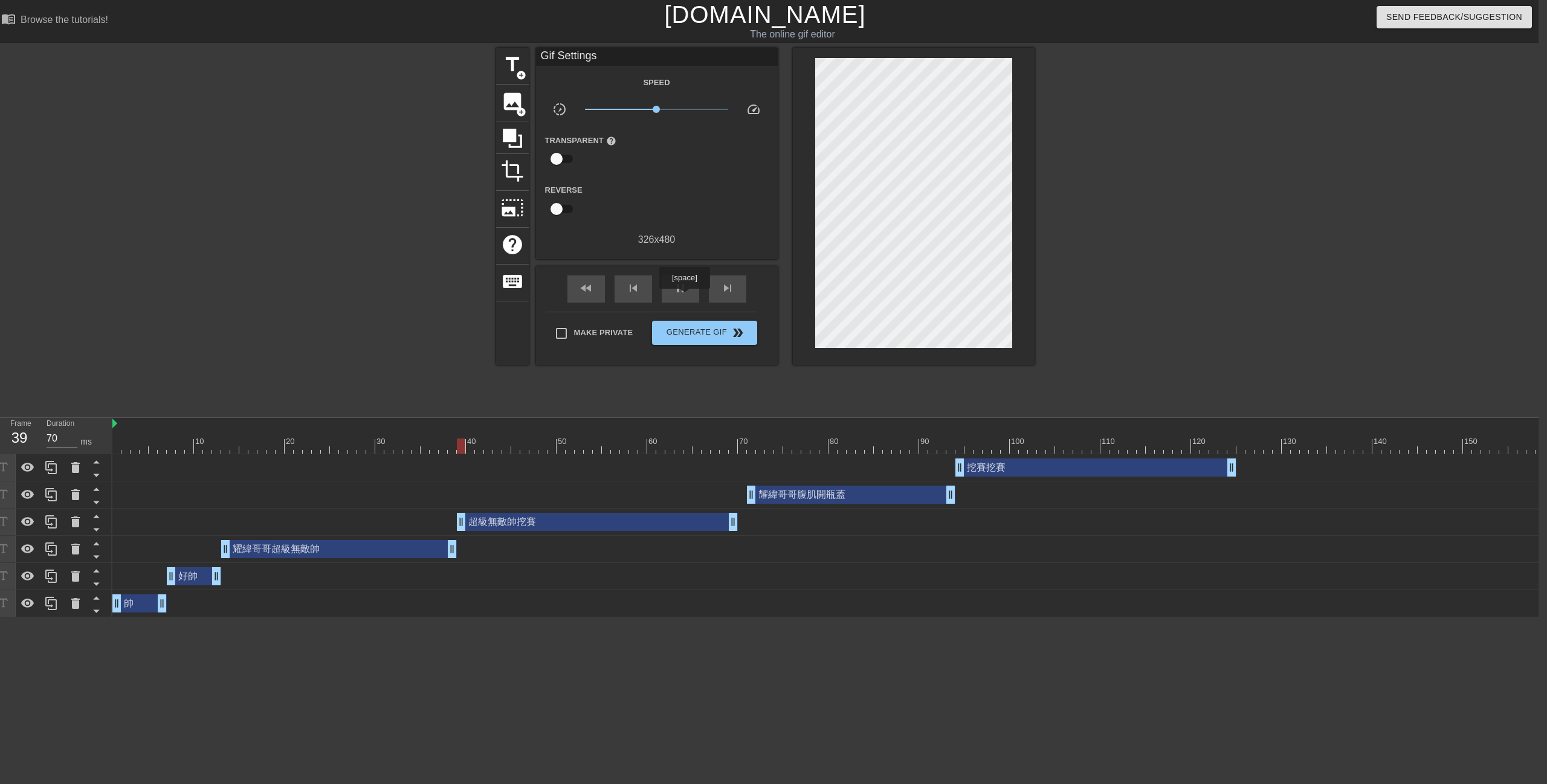
click at [684, 297] on div "pause" at bounding box center [680, 288] width 38 height 27
drag, startPoint x: 283, startPoint y: 550, endPoint x: 302, endPoint y: 554, distance: 19.4
click at [302, 554] on div "耀緯哥哥超級無敵帥 drag_handle drag_handle" at bounding box center [357, 549] width 236 height 18
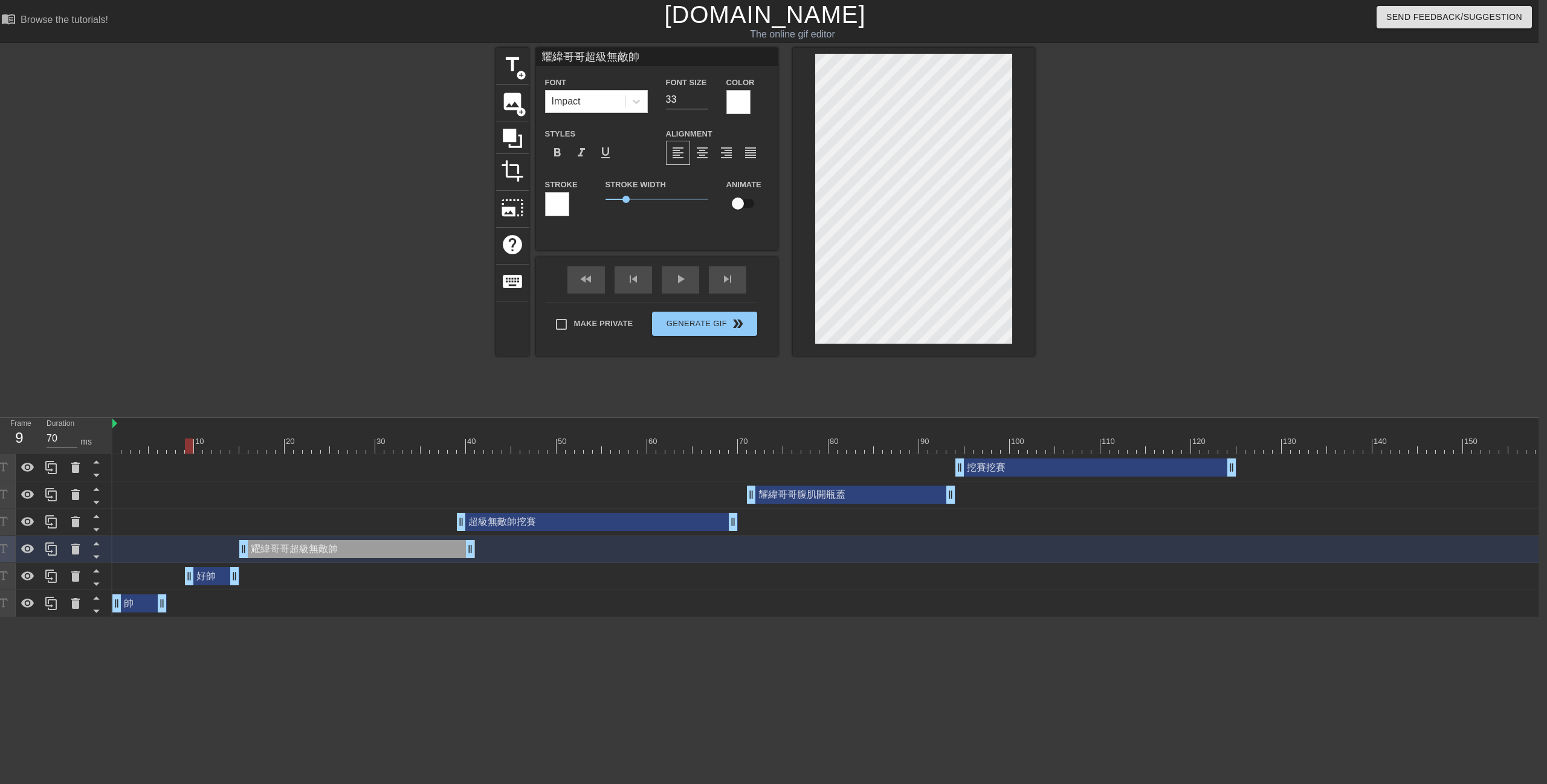
type input "60"
drag, startPoint x: 200, startPoint y: 581, endPoint x: 213, endPoint y: 585, distance: 13.6
click at [213, 585] on div "好帥 drag_handle drag_handle" at bounding box center [203, 576] width 54 height 18
type input "好帥"
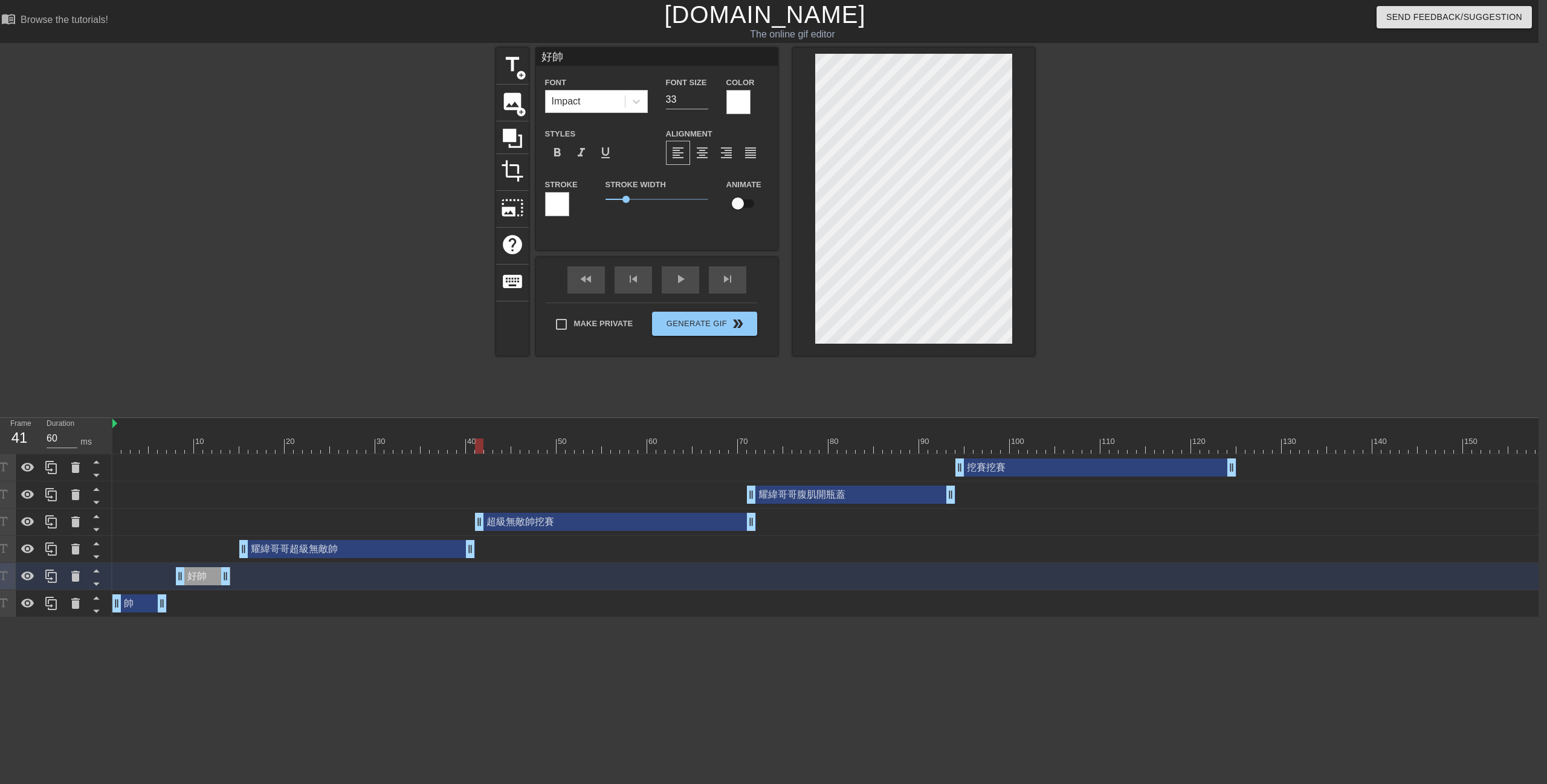
drag, startPoint x: 555, startPoint y: 529, endPoint x: 572, endPoint y: 531, distance: 17.1
click at [572, 531] on div "超級無敵帥挖賽 drag_handle drag_handle" at bounding box center [1127, 522] width 2030 height 27
type input "70"
drag, startPoint x: 783, startPoint y: 497, endPoint x: 792, endPoint y: 499, distance: 9.2
click at [792, 499] on div "耀緯哥哥腹肌開瓶蓋 drag_handle drag_handle" at bounding box center [860, 495] width 209 height 18
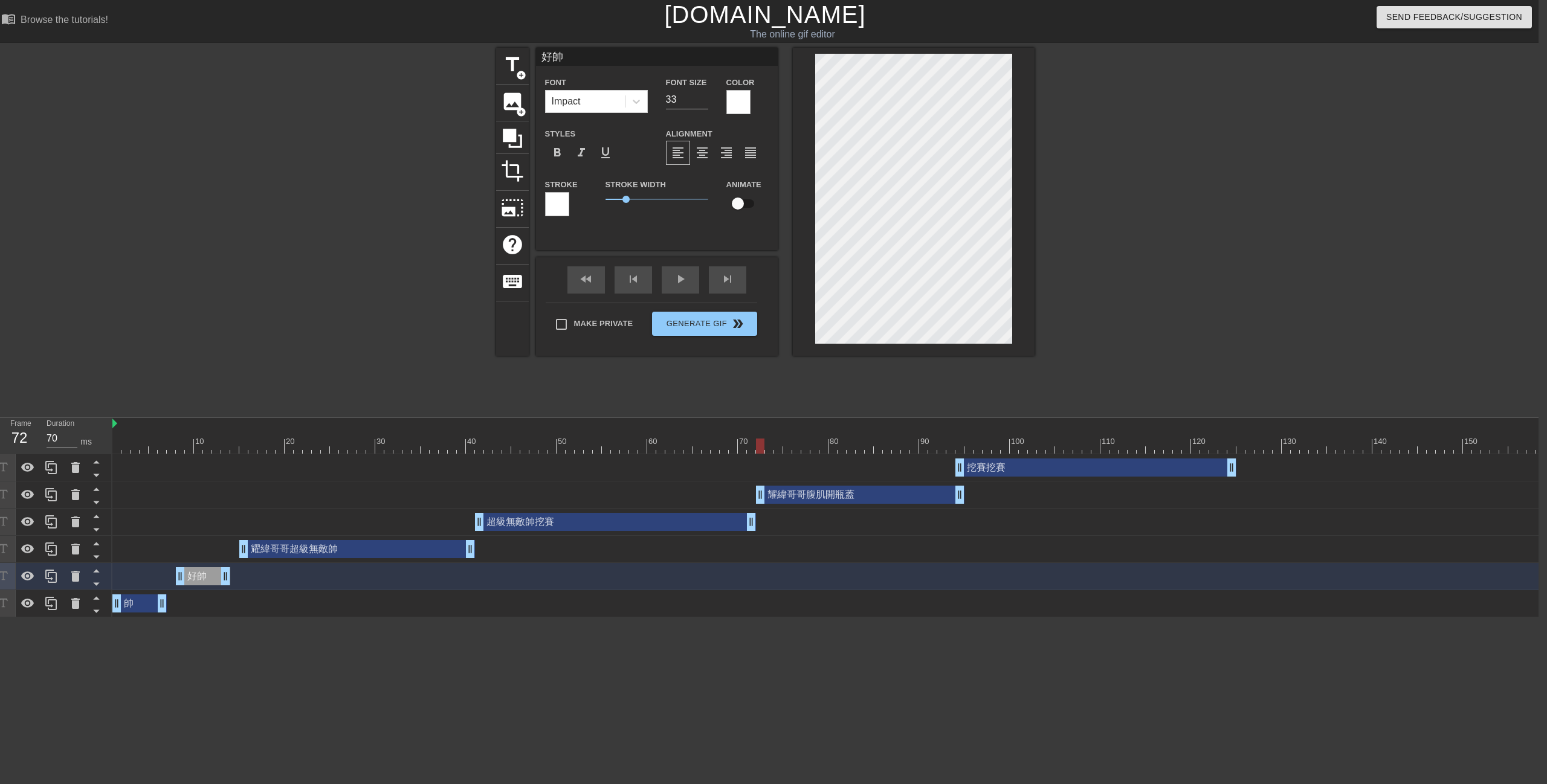
type input "耀緯哥哥腹肌開瓶蓋"
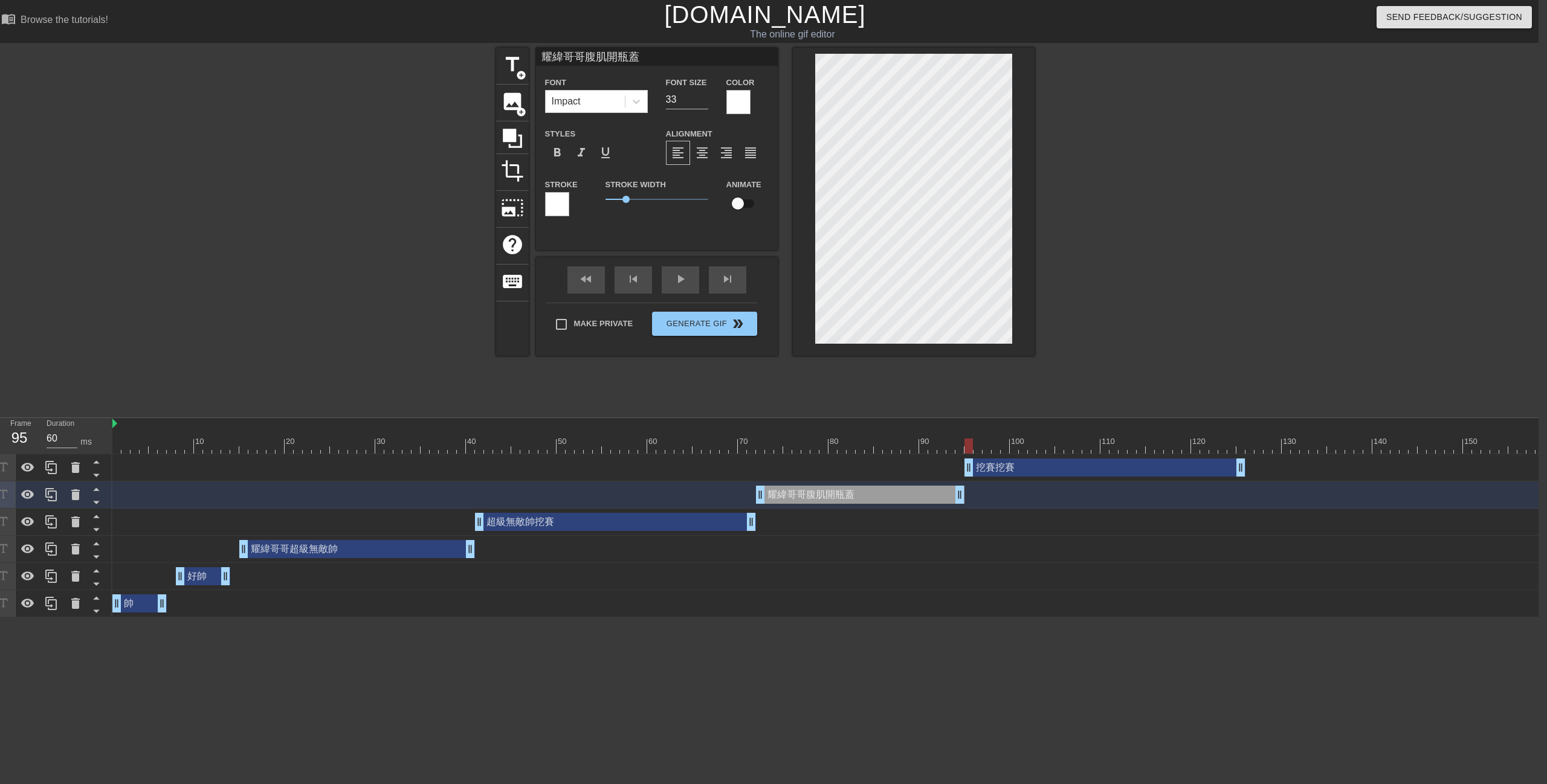
drag, startPoint x: 996, startPoint y: 470, endPoint x: 1004, endPoint y: 476, distance: 10.0
click at [1004, 476] on div "挖賽挖賽 drag_handle drag_handle" at bounding box center [1127, 467] width 2030 height 27
drag, startPoint x: 434, startPoint y: 458, endPoint x: 173, endPoint y: 417, distance: 264.2
click at [42, 455] on div "Frame 1 Duration 70 ms 10 20 30 40 50 60 70 80 90 100 110 120 130 140 150" at bounding box center [765, 518] width 1547 height 199
click at [688, 278] on div "play_arrow" at bounding box center [680, 279] width 38 height 27
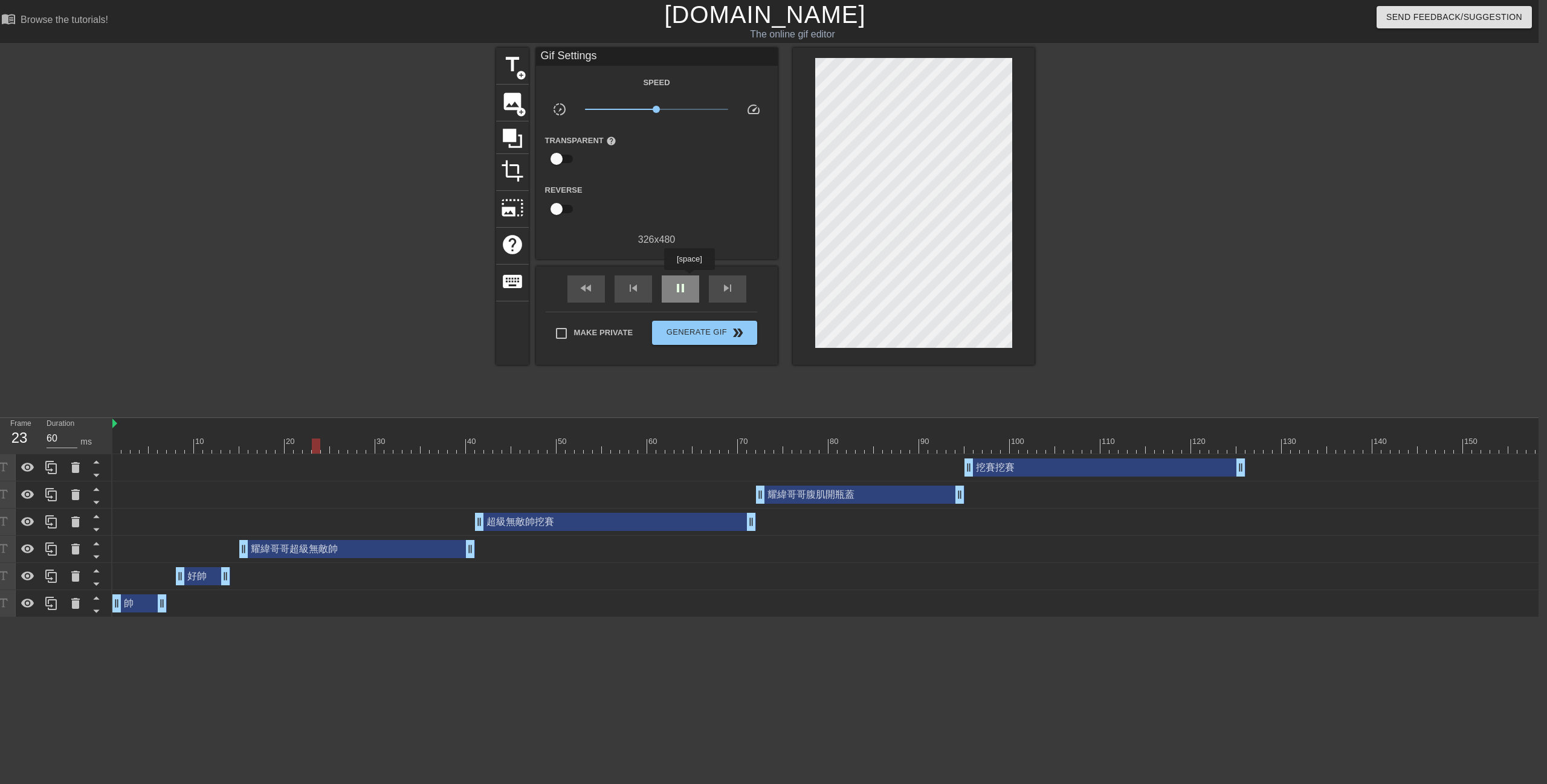
click at [690, 278] on div "pause" at bounding box center [680, 288] width 38 height 27
click at [690, 278] on div "play_arrow" at bounding box center [680, 288] width 38 height 27
click at [691, 278] on div "pause" at bounding box center [680, 288] width 38 height 27
drag, startPoint x: 343, startPoint y: 439, endPoint x: 81, endPoint y: 449, distance: 262.2
click at [81, 449] on div "Frame 1 Duration 70 ms 10 20 30 40 50 60 70 80 90 100 110 120 130 140 150" at bounding box center [765, 518] width 1547 height 199
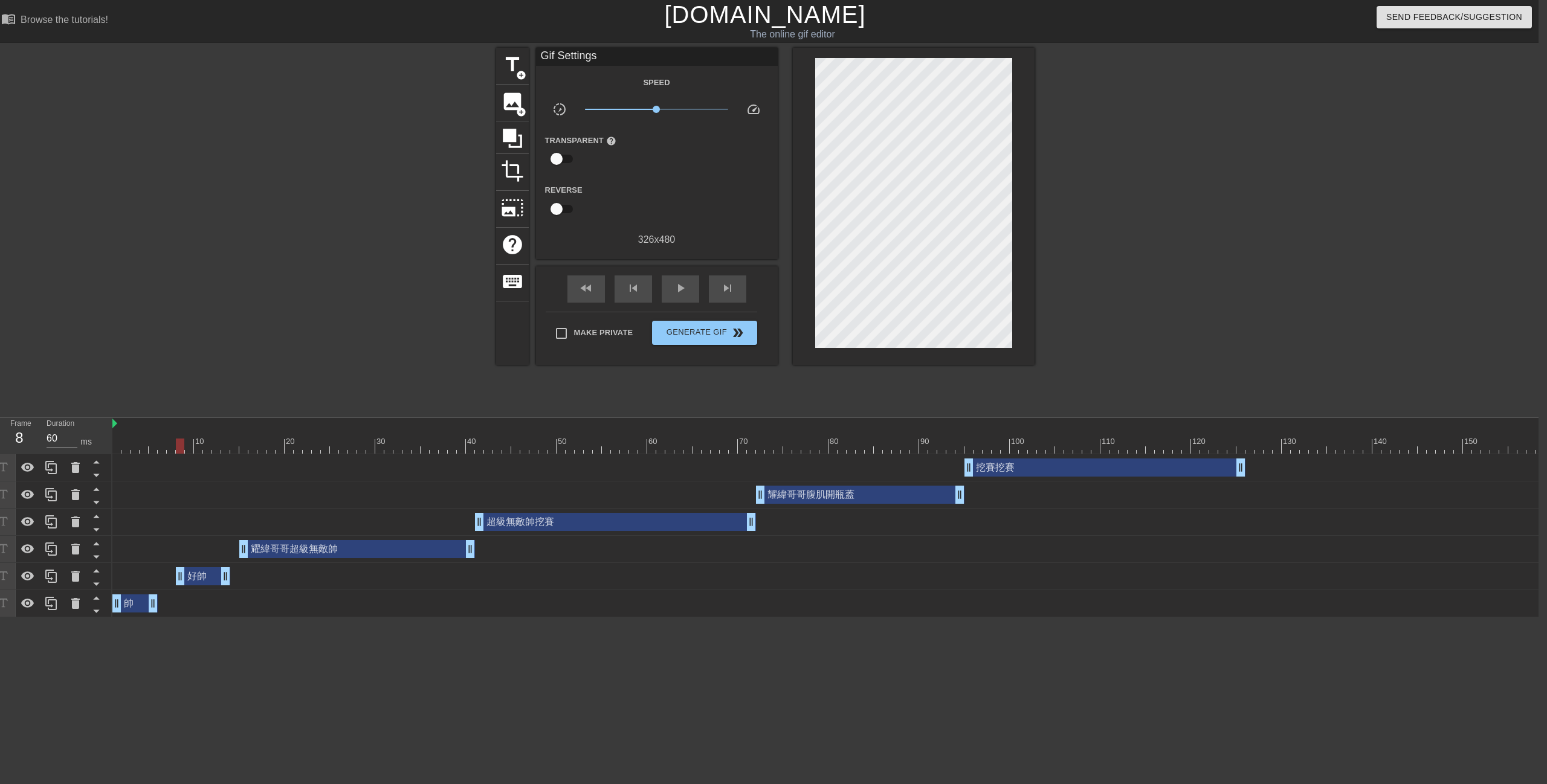
click at [192, 582] on div "好帥 drag_handle drag_handle" at bounding box center [203, 576] width 54 height 18
click at [426, 476] on div "挖賽挖賽 drag_handle drag_handle" at bounding box center [1127, 467] width 2030 height 27
drag, startPoint x: 391, startPoint y: 452, endPoint x: 210, endPoint y: 432, distance: 182.1
click at [82, 456] on div "Frame 1 Duration 70 ms 10 20 30 40 50 60 70 80 90 100 110 120 130 140 150" at bounding box center [765, 518] width 1547 height 199
click at [687, 295] on span "play_arrow" at bounding box center [680, 288] width 15 height 15
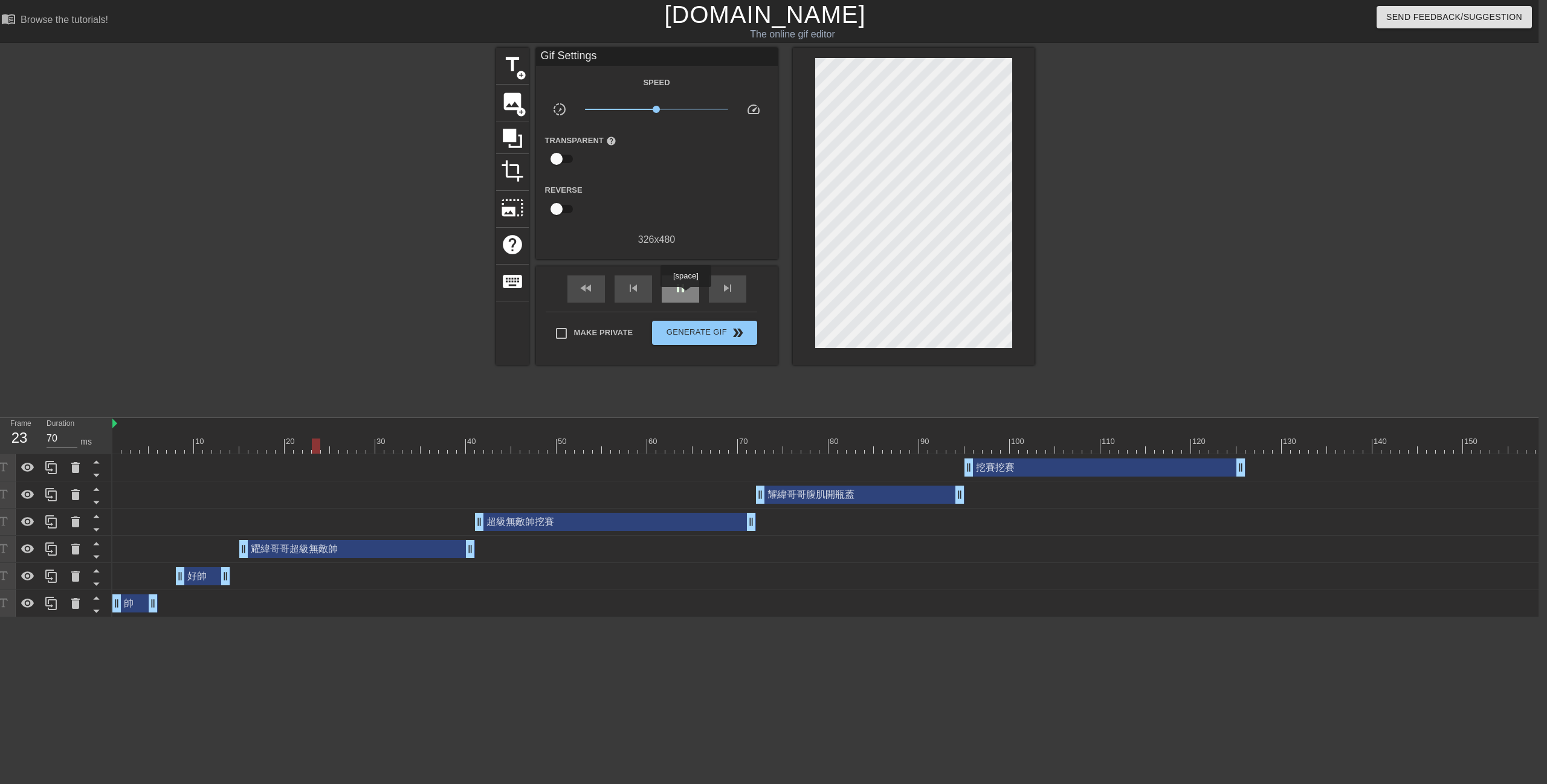
click at [685, 295] on span "pause" at bounding box center [680, 288] width 15 height 15
click at [685, 295] on span "play_arrow" at bounding box center [680, 288] width 15 height 15
drag, startPoint x: 226, startPoint y: 579, endPoint x: 219, endPoint y: 579, distance: 7.0
drag, startPoint x: 266, startPoint y: 402, endPoint x: 265, endPoint y: 436, distance: 34.0
click at [266, 403] on div "title add_circle image add_circle crop photo_size_select_large help keyboard Gi…" at bounding box center [765, 229] width 1547 height 362
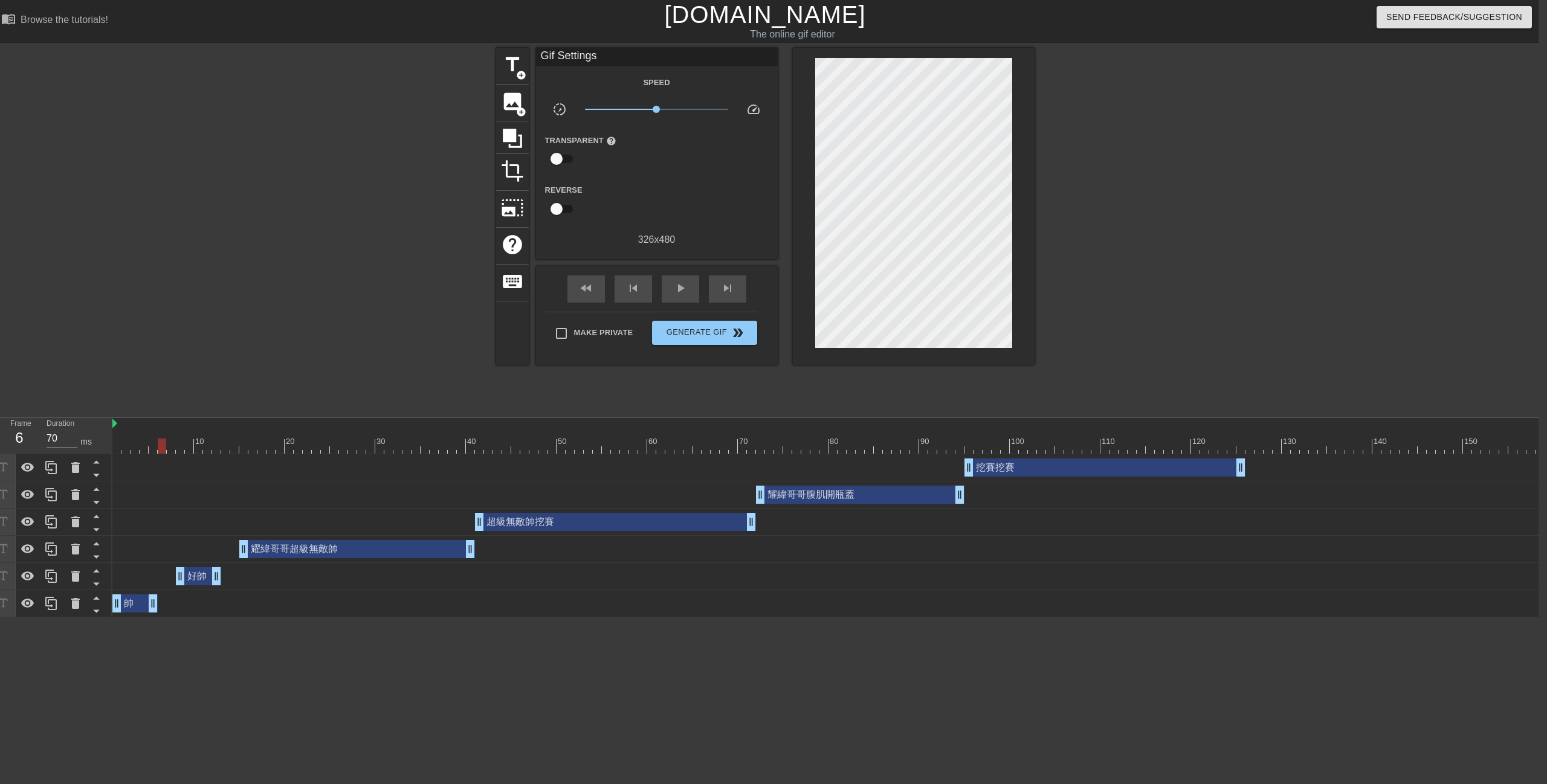
drag, startPoint x: 260, startPoint y: 450, endPoint x: 115, endPoint y: 459, distance: 145.3
click at [118, 459] on div "10 20 30 40 50 60 70 80 90 100 110 120 130 140 150 160" at bounding box center [825, 518] width 1426 height 199
click at [673, 285] on span "play_arrow" at bounding box center [680, 288] width 15 height 15
click at [675, 285] on span "pause" at bounding box center [680, 288] width 15 height 15
drag, startPoint x: 752, startPoint y: 525, endPoint x: 726, endPoint y: 533, distance: 27.2
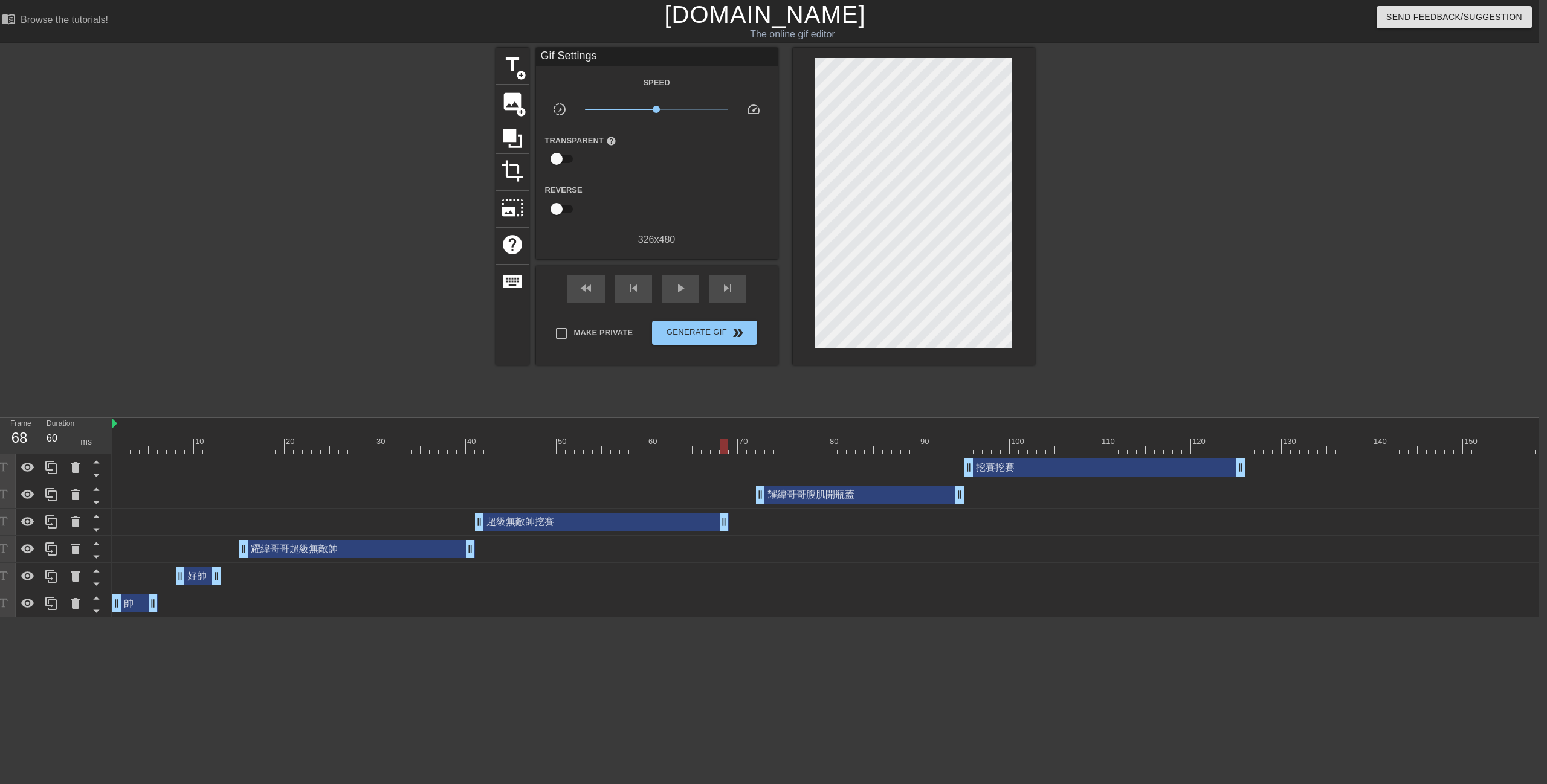
click at [726, 533] on div "超級無敵帥挖賽 drag_handle drag_handle" at bounding box center [1127, 522] width 2030 height 27
type input "70"
drag, startPoint x: 815, startPoint y: 496, endPoint x: 800, endPoint y: 499, distance: 15.3
click at [800, 499] on div "耀緯哥哥腹肌開瓶蓋 drag_handle drag_handle" at bounding box center [843, 495] width 209 height 18
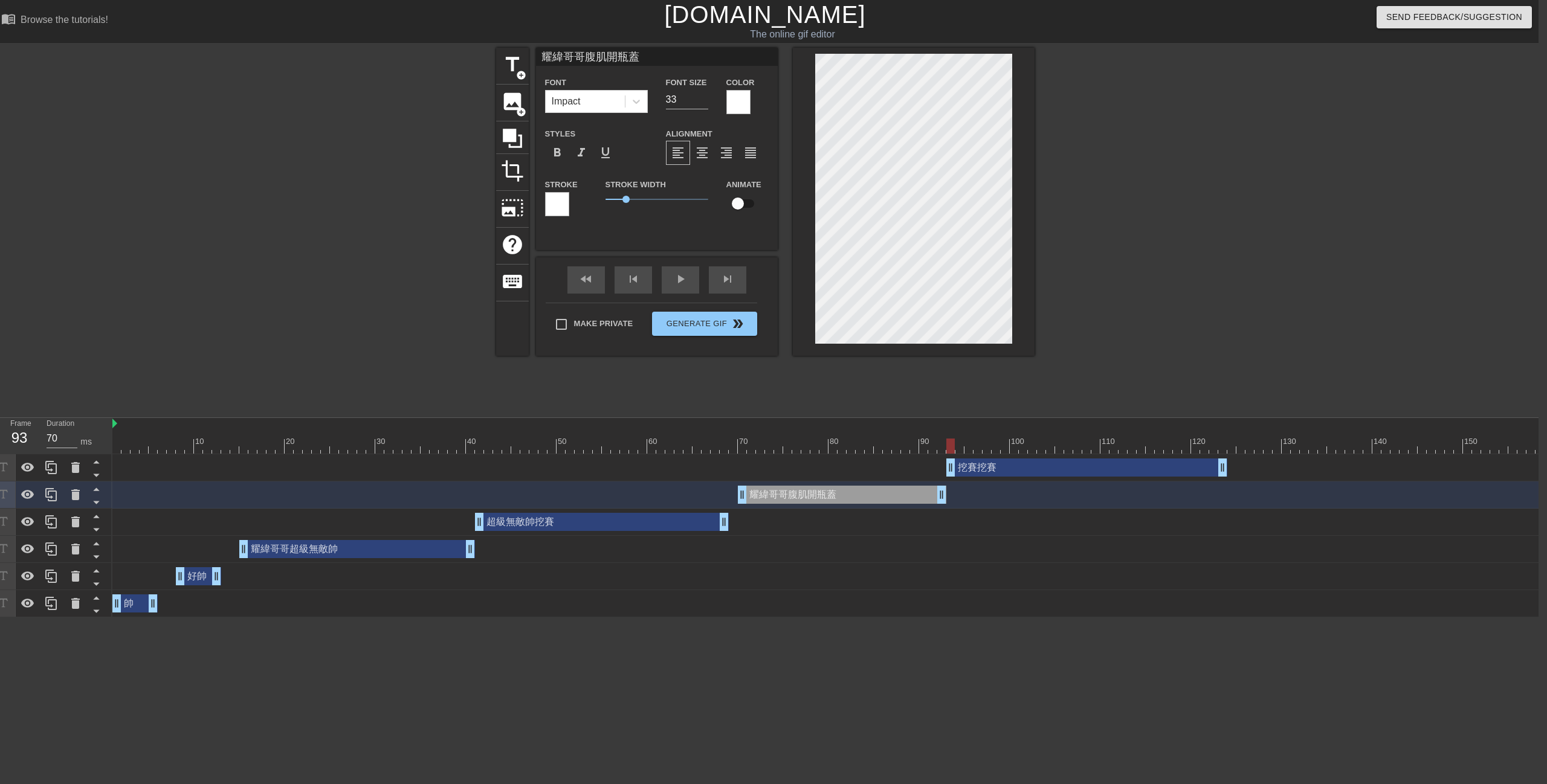
drag, startPoint x: 1019, startPoint y: 473, endPoint x: 1001, endPoint y: 476, distance: 18.2
click at [1001, 476] on div "挖賽挖賽 drag_handle drag_handle" at bounding box center [1087, 468] width 281 height 18
type input "挖賽挖賽"
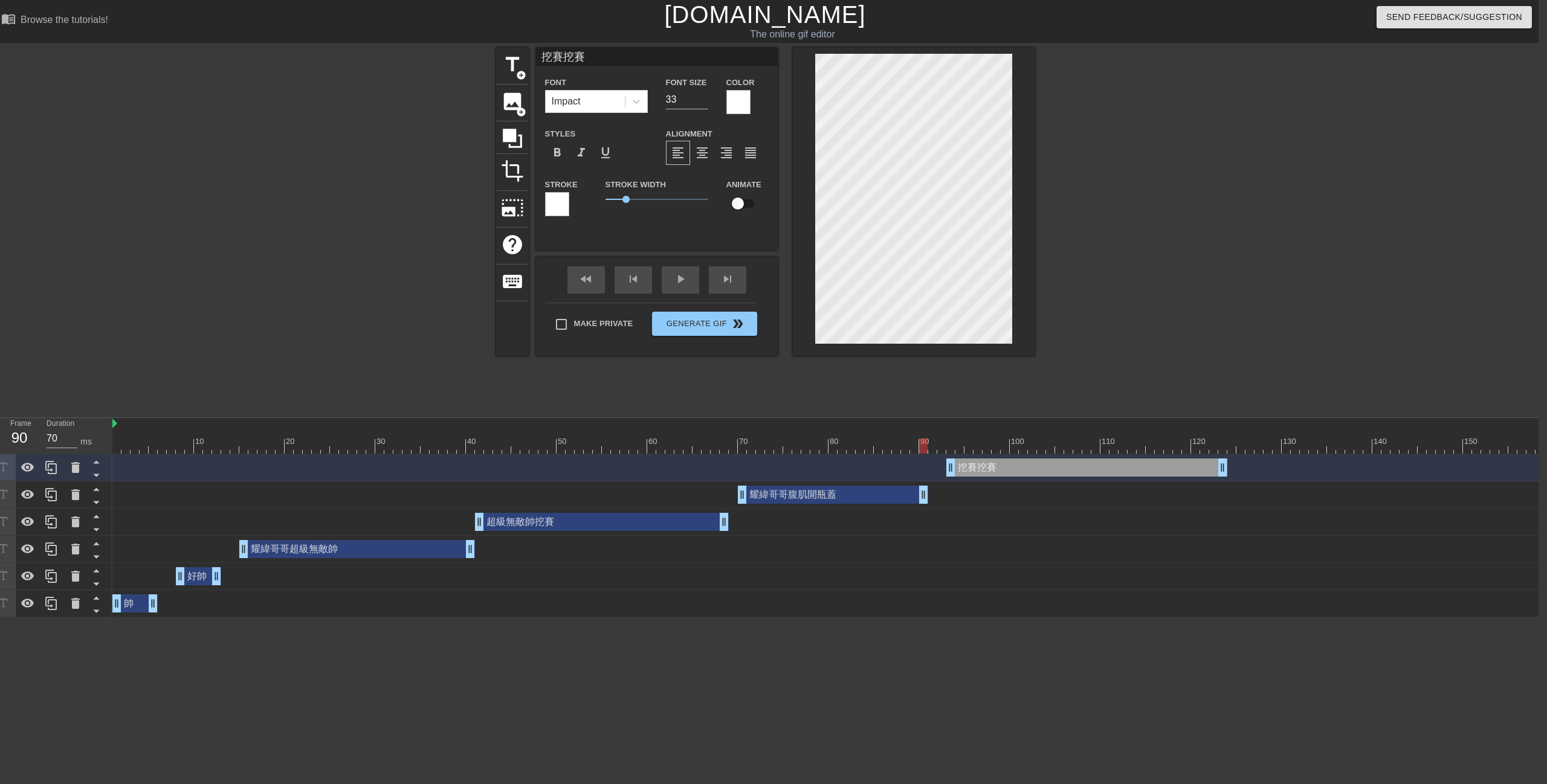
drag, startPoint x: 939, startPoint y: 502, endPoint x: 917, endPoint y: 502, distance: 22.0
drag, startPoint x: 746, startPoint y: 428, endPoint x: 356, endPoint y: 416, distance: 390.2
click at [351, 415] on div "menu_book Browse the tutorials! [DOMAIN_NAME] The online gif editor Send Feedba…" at bounding box center [765, 308] width 1547 height 618
drag, startPoint x: 452, startPoint y: 436, endPoint x: 186, endPoint y: 408, distance: 267.5
click at [81, 419] on div "Frame 12 Duration 70 ms 10 20 30 40 50 60 70 80 90 100 110 120 130 140 150" at bounding box center [765, 518] width 1547 height 199
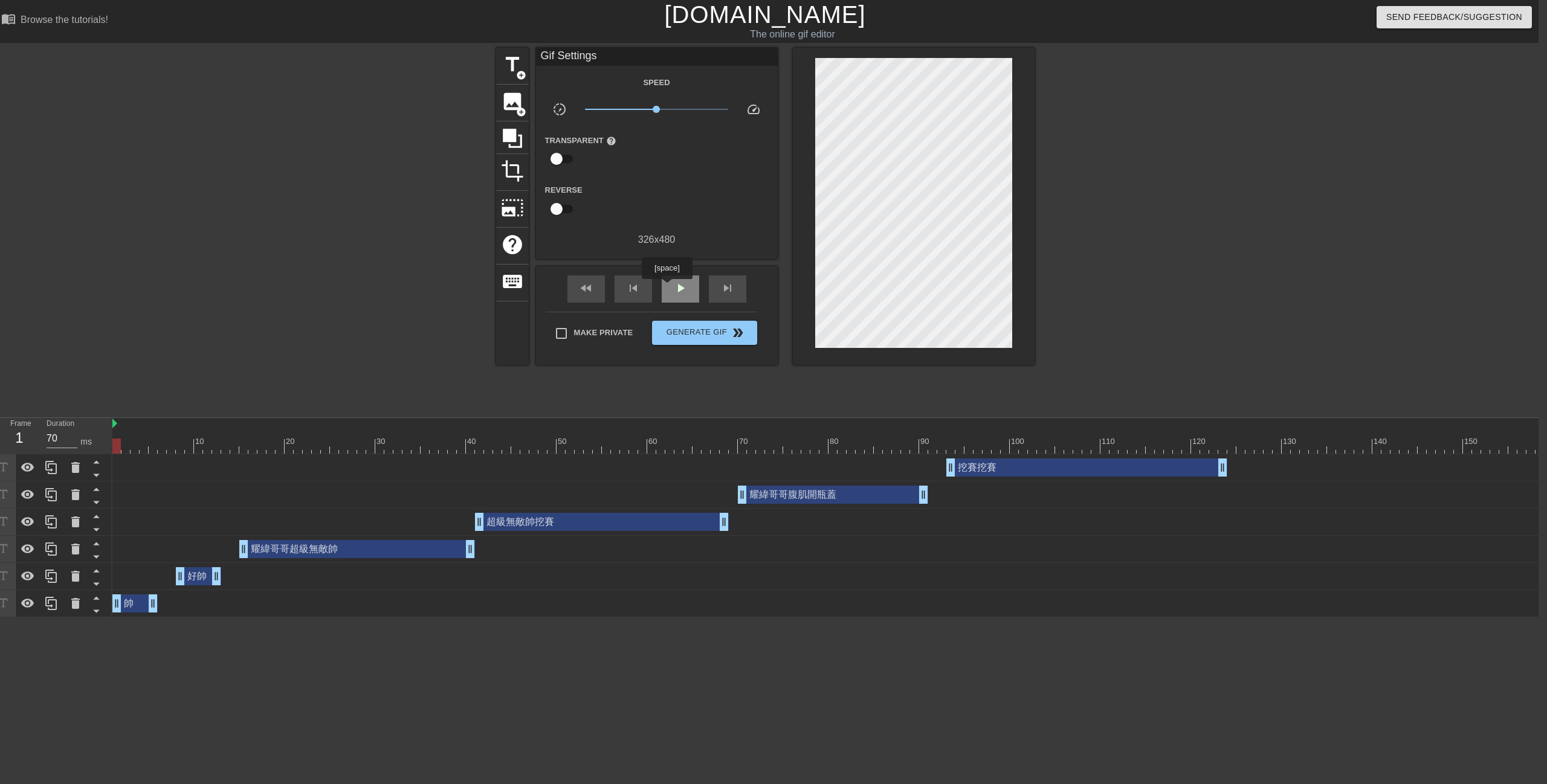
click at [667, 288] on div "play_arrow" at bounding box center [680, 288] width 38 height 27
click at [667, 287] on div "pause" at bounding box center [680, 288] width 38 height 27
click at [1443, 383] on div "title add_circle image add_circle crop photo_size_select_large help keyboard Gi…" at bounding box center [765, 229] width 1547 height 362
drag, startPoint x: 1034, startPoint y: 440, endPoint x: 954, endPoint y: 452, distance: 80.9
click at [954, 452] on div "10 20 30 40 50 60 70 80 90 100 110 120 130 140 150 160" at bounding box center [1127, 436] width 2030 height 35
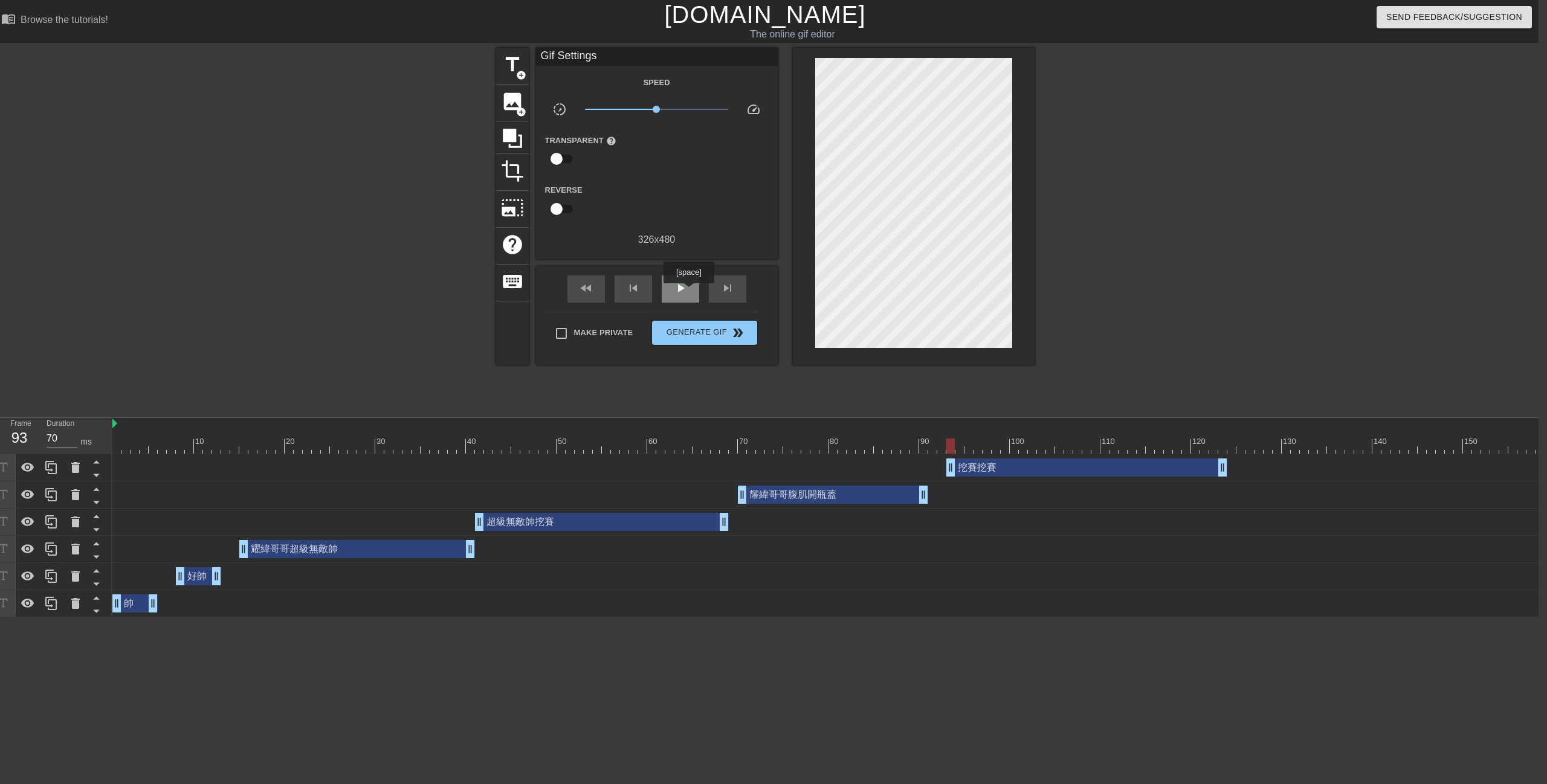
click at [688, 292] on div "play_arrow" at bounding box center [680, 288] width 38 height 27
click at [687, 288] on div "pause" at bounding box center [680, 288] width 38 height 27
type input "60"
drag, startPoint x: 1222, startPoint y: 467, endPoint x: 1131, endPoint y: 467, distance: 91.0
click at [1134, 377] on div at bounding box center [1140, 229] width 181 height 362
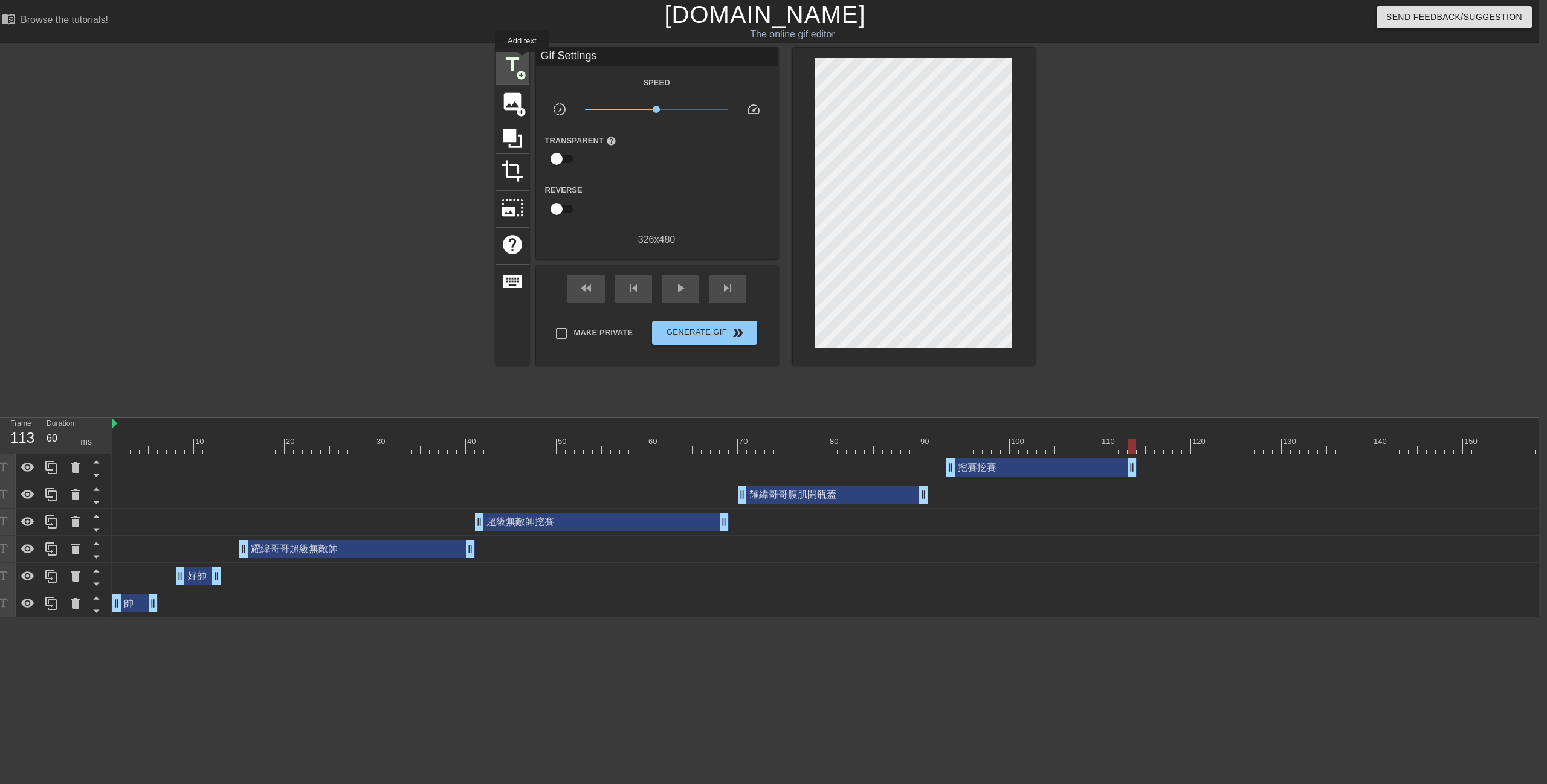
click at [521, 61] on span "title" at bounding box center [513, 64] width 23 height 23
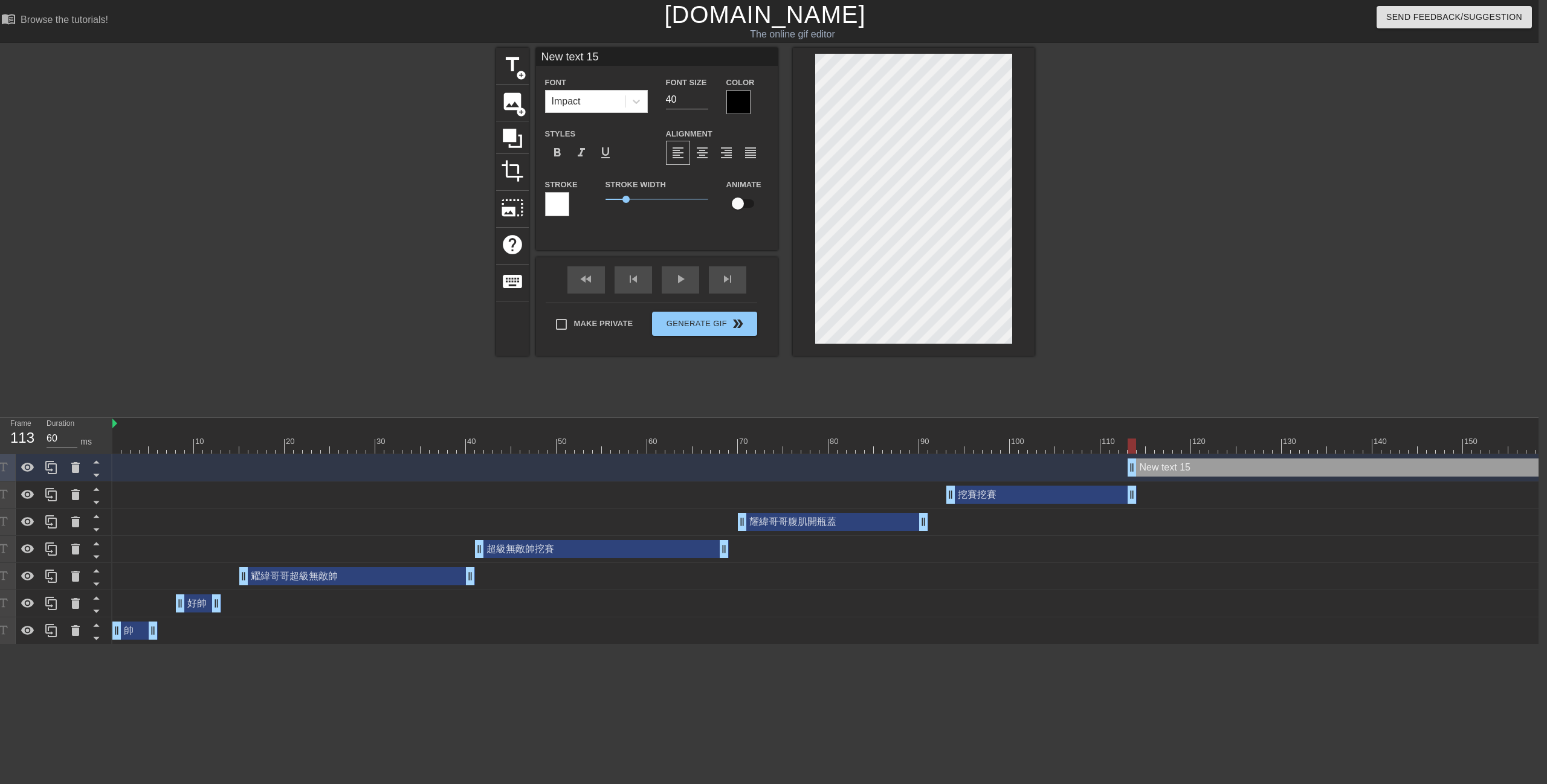
paste textarea "耀緯哥哥是個高富帥"
type input "耀緯哥哥是個高富帥"
type textarea "耀緯哥哥是個高富帥"
drag, startPoint x: 655, startPoint y: 97, endPoint x: 610, endPoint y: 103, distance: 45.4
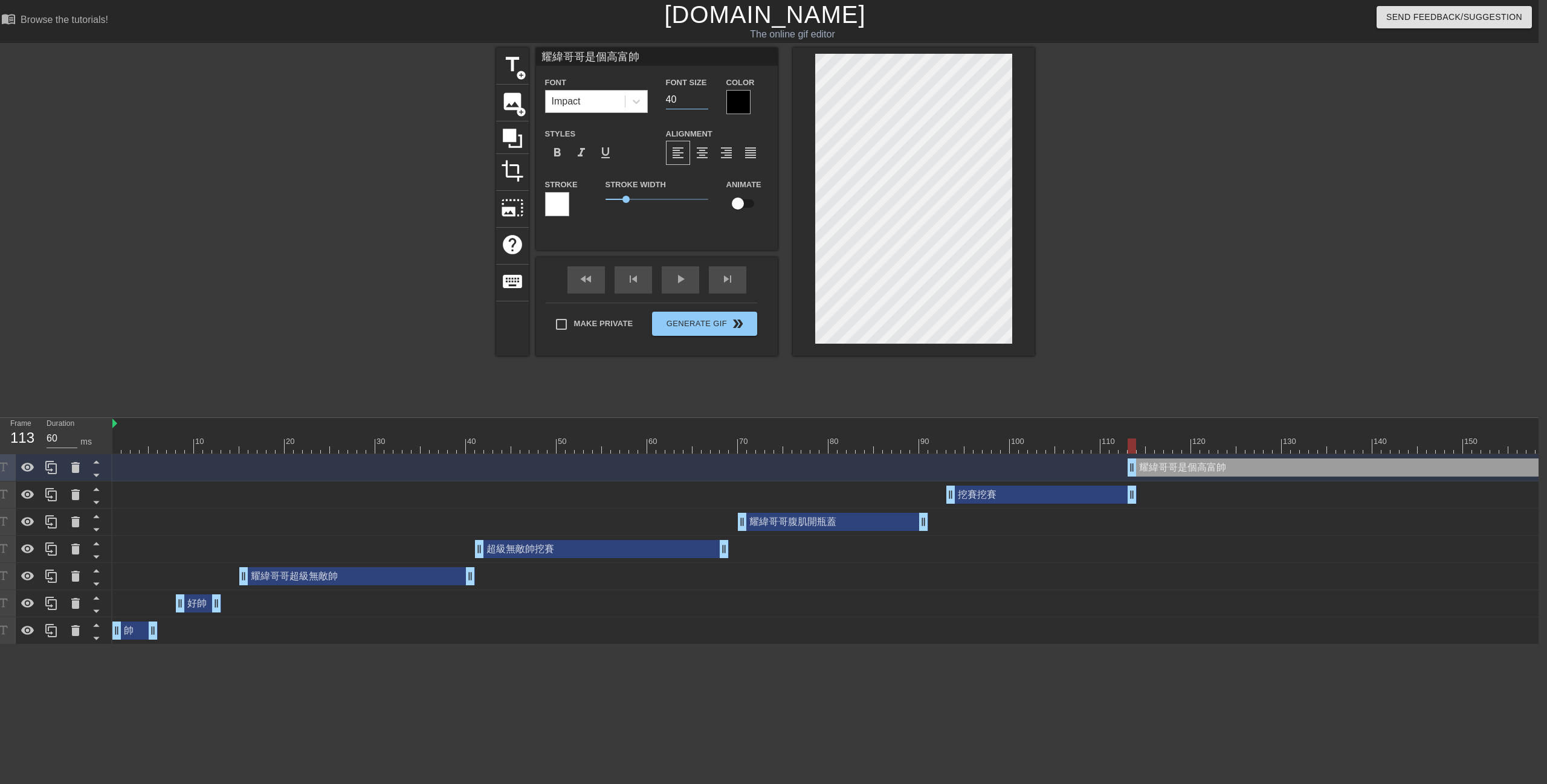
click at [590, 100] on div "Font Impact Font Size 40 Color" at bounding box center [657, 94] width 242 height 39
drag, startPoint x: 693, startPoint y: 100, endPoint x: 710, endPoint y: 128, distance: 32.8
click at [608, 102] on div "Font Impact Font Size 40 Color" at bounding box center [657, 94] width 242 height 39
type input "33"
type input "70"
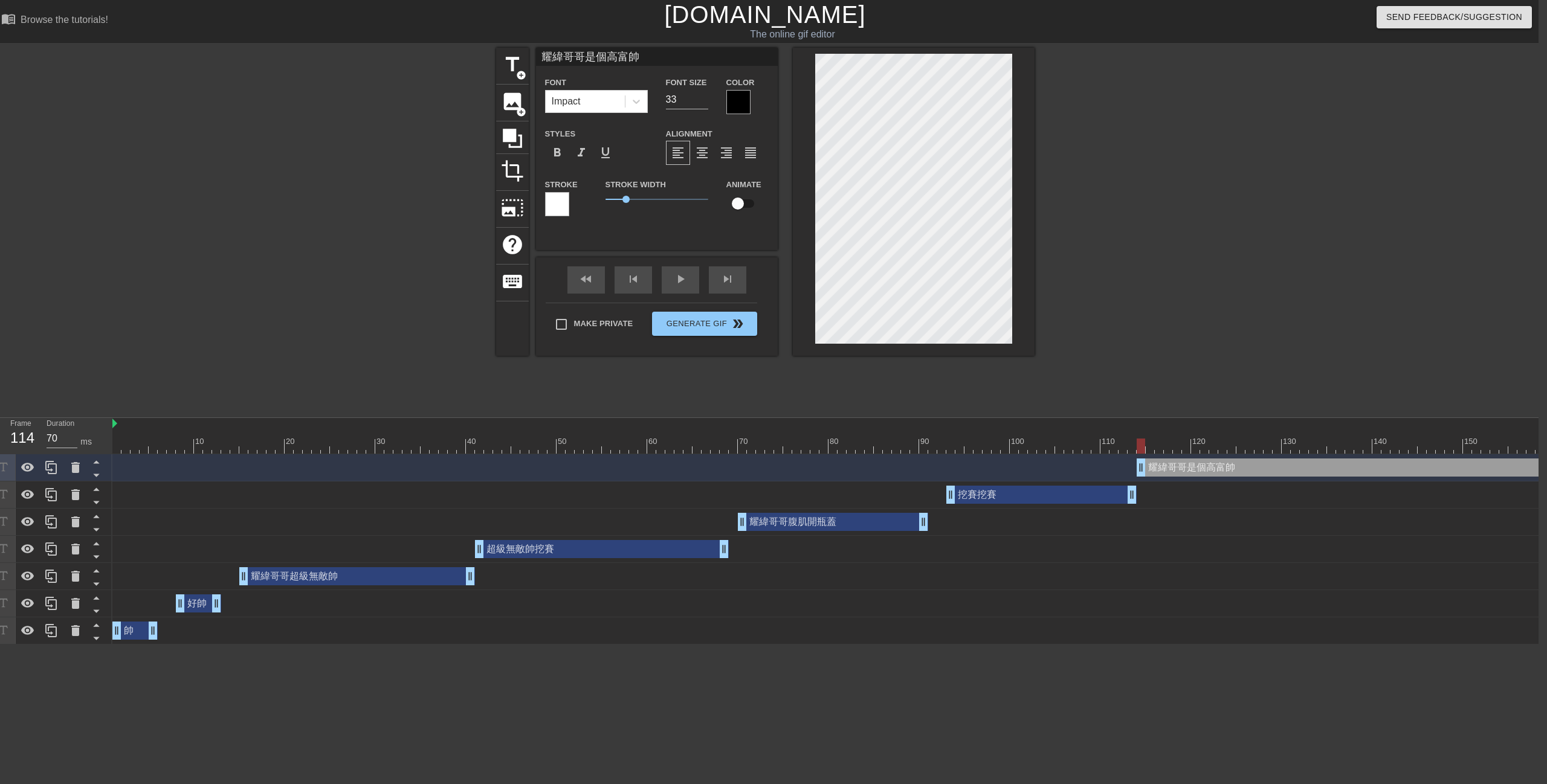
drag, startPoint x: 1131, startPoint y: 465, endPoint x: 1139, endPoint y: 468, distance: 8.5
click at [736, 94] on div at bounding box center [738, 101] width 24 height 24
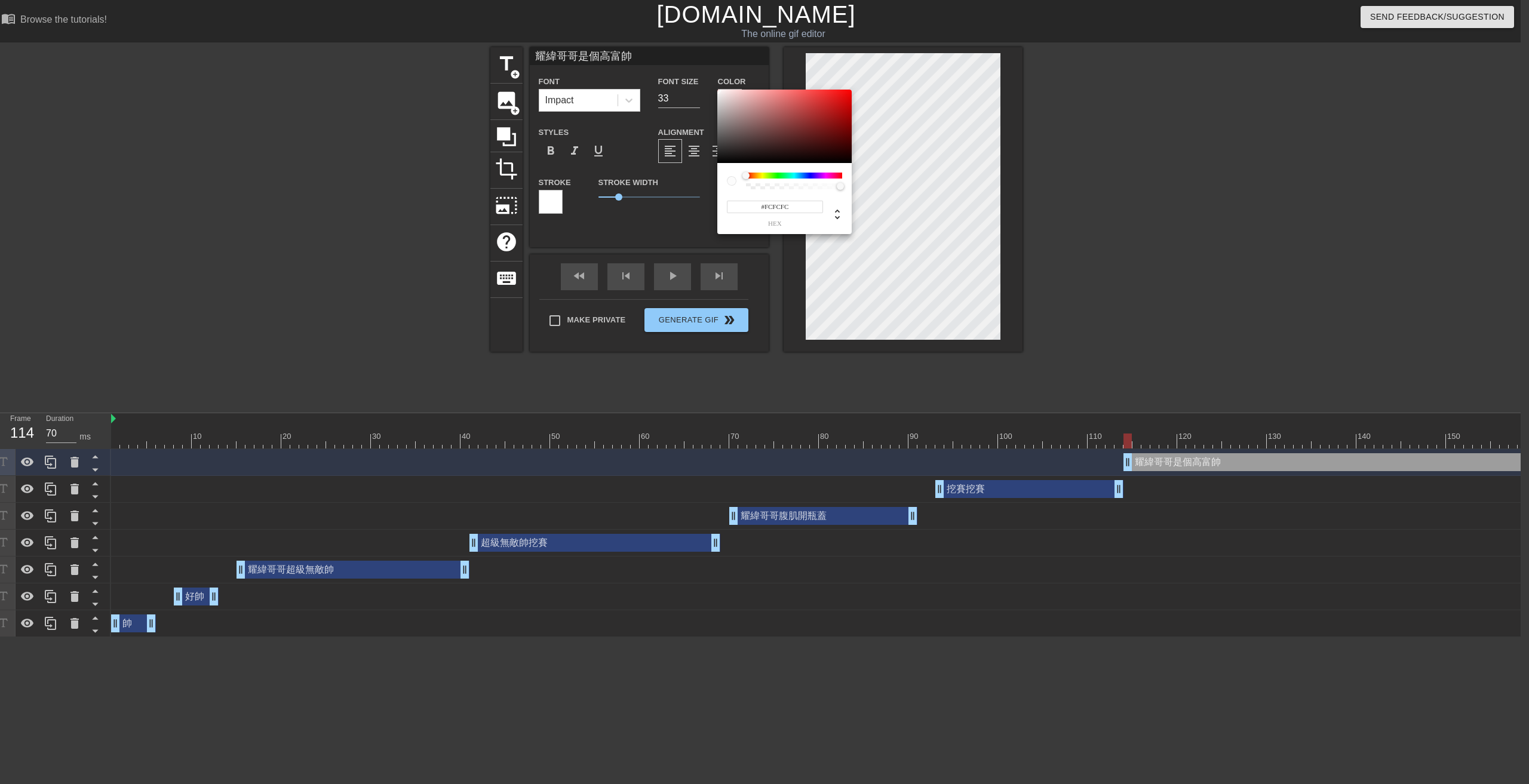
type input "#FFFFFF"
drag, startPoint x: 769, startPoint y: 136, endPoint x: 740, endPoint y: 99, distance: 47.0
click at [692, 83] on div "#FFFFFF hex" at bounding box center [764, 392] width 1529 height 784
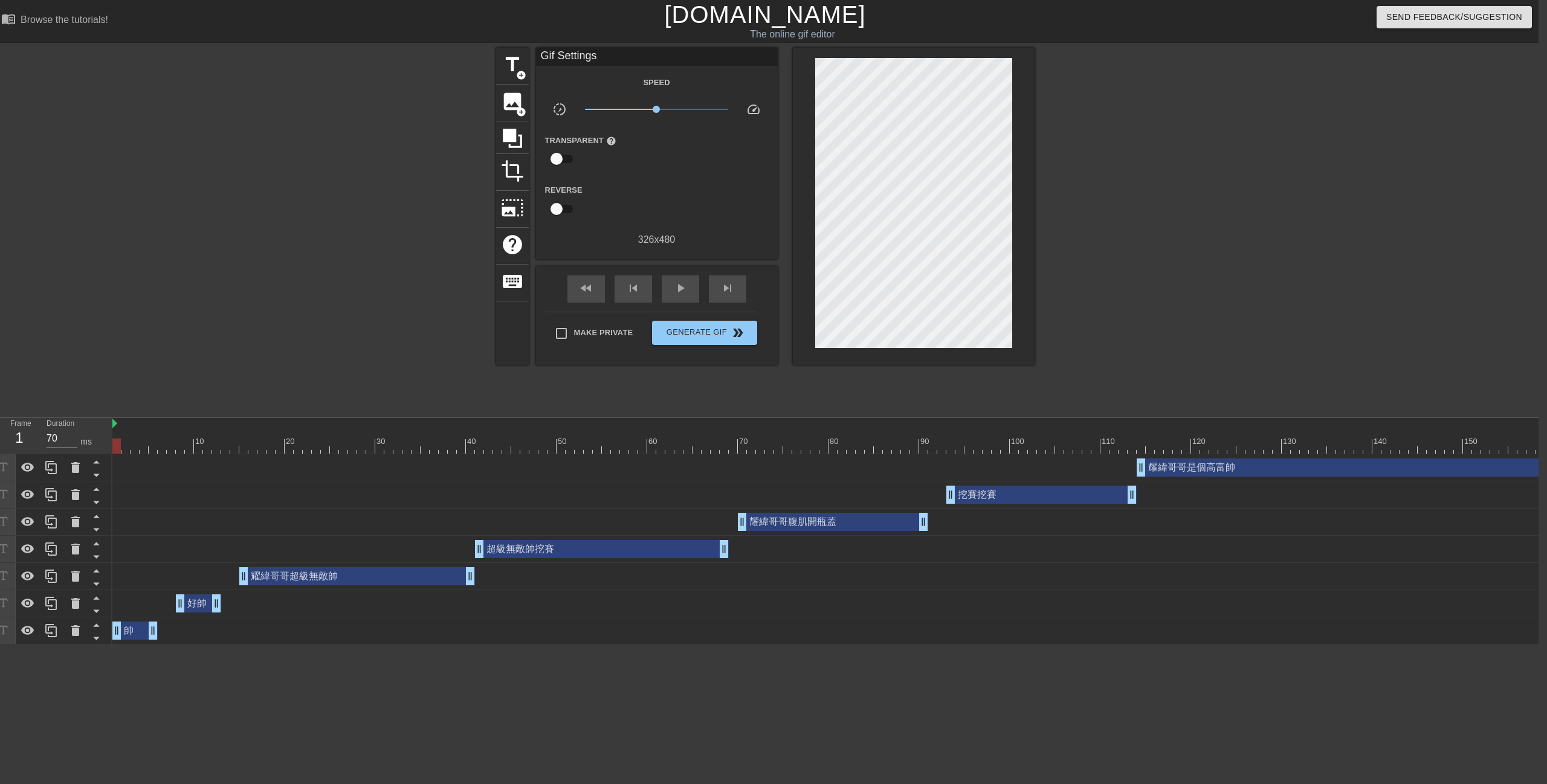
drag, startPoint x: 206, startPoint y: 440, endPoint x: 213, endPoint y: 418, distance: 23.1
click at [36, 443] on div "Frame 1 Duration 70 ms 10 20 30 40 50 60 70 80 90 100 110 120 130 140 150" at bounding box center [765, 531] width 1547 height 226
click at [684, 282] on span "play_arrow" at bounding box center [680, 288] width 15 height 15
click at [677, 286] on span "pause" at bounding box center [680, 288] width 15 height 15
drag, startPoint x: 1131, startPoint y: 490, endPoint x: 1113, endPoint y: 492, distance: 18.1
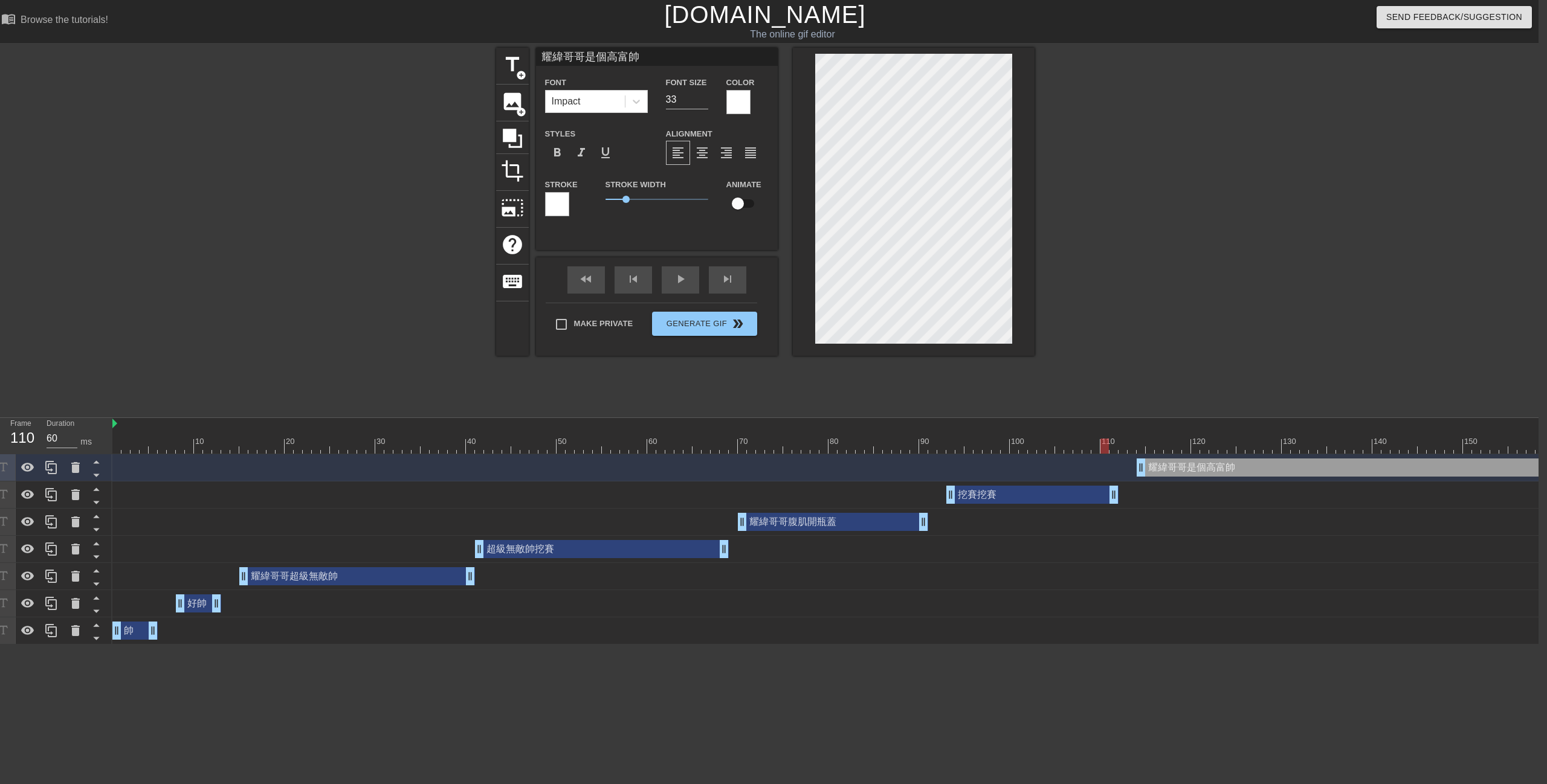
click at [1107, 449] on div at bounding box center [1127, 446] width 2030 height 15
drag, startPoint x: 1087, startPoint y: 447, endPoint x: 1057, endPoint y: 450, distance: 30.1
click at [1067, 446] on div at bounding box center [1127, 446] width 2030 height 15
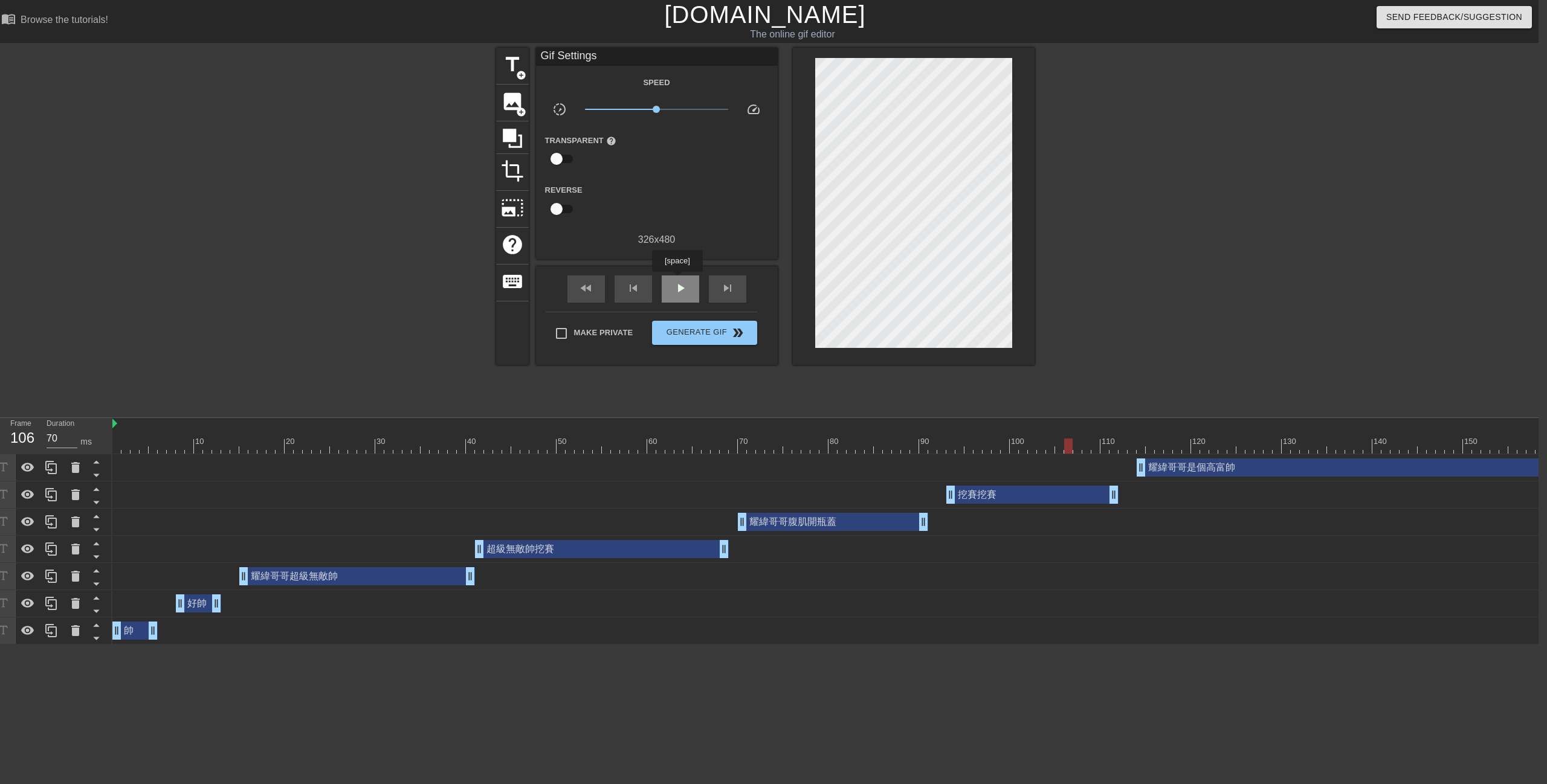
click at [677, 280] on div "play_arrow" at bounding box center [680, 288] width 38 height 27
click at [677, 278] on div "pause" at bounding box center [680, 288] width 38 height 27
drag, startPoint x: 1140, startPoint y: 463, endPoint x: 1466, endPoint y: 482, distance: 326.6
click at [1463, 479] on div "耀緯哥哥是個高富帥 drag_handle drag_handle" at bounding box center [1127, 467] width 2030 height 27
drag, startPoint x: 1506, startPoint y: 469, endPoint x: 1159, endPoint y: 470, distance: 347.0
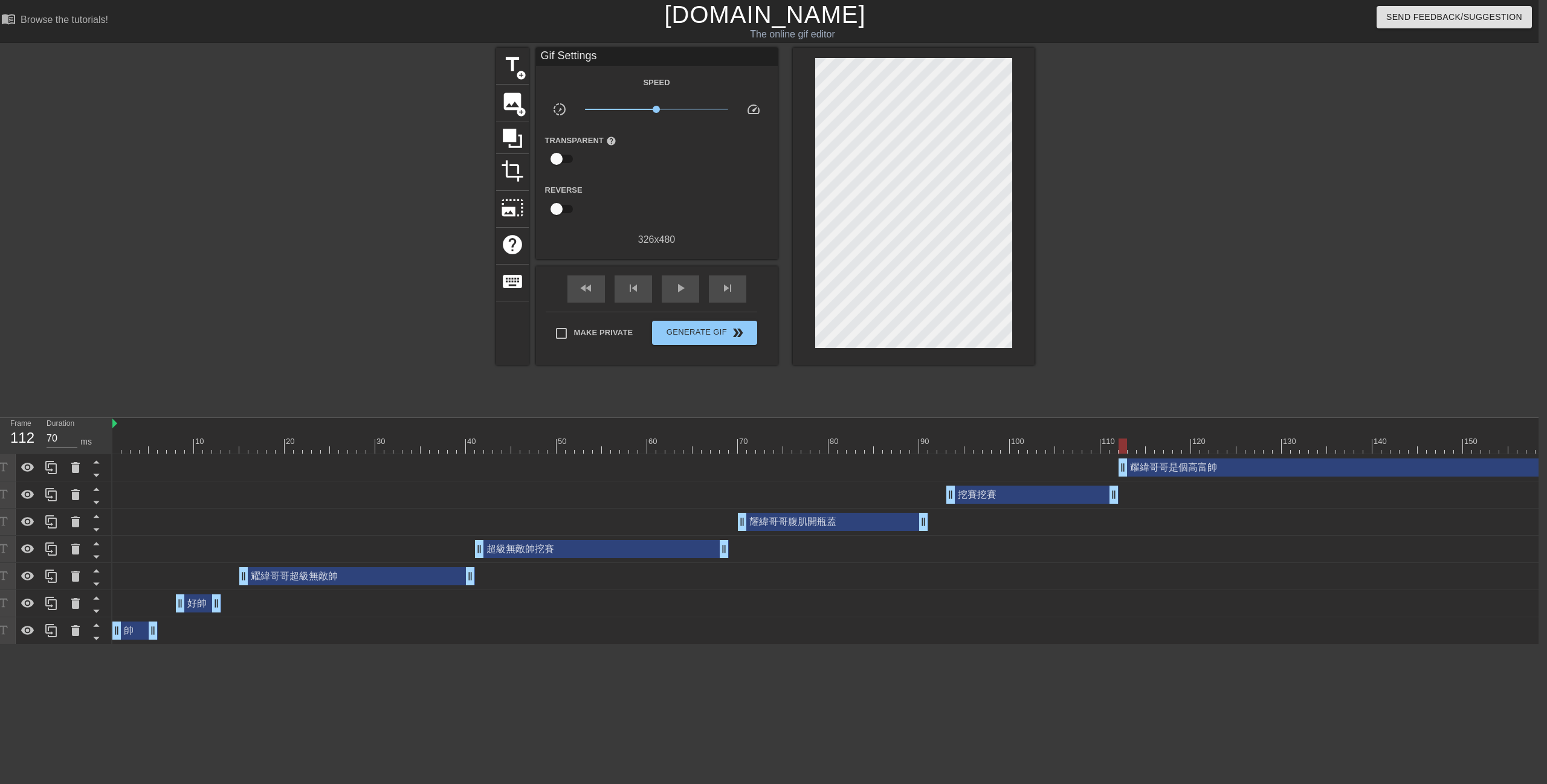
click at [1159, 470] on div "耀緯哥哥是個高富帥 drag_handle drag_handle" at bounding box center [1459, 468] width 680 height 18
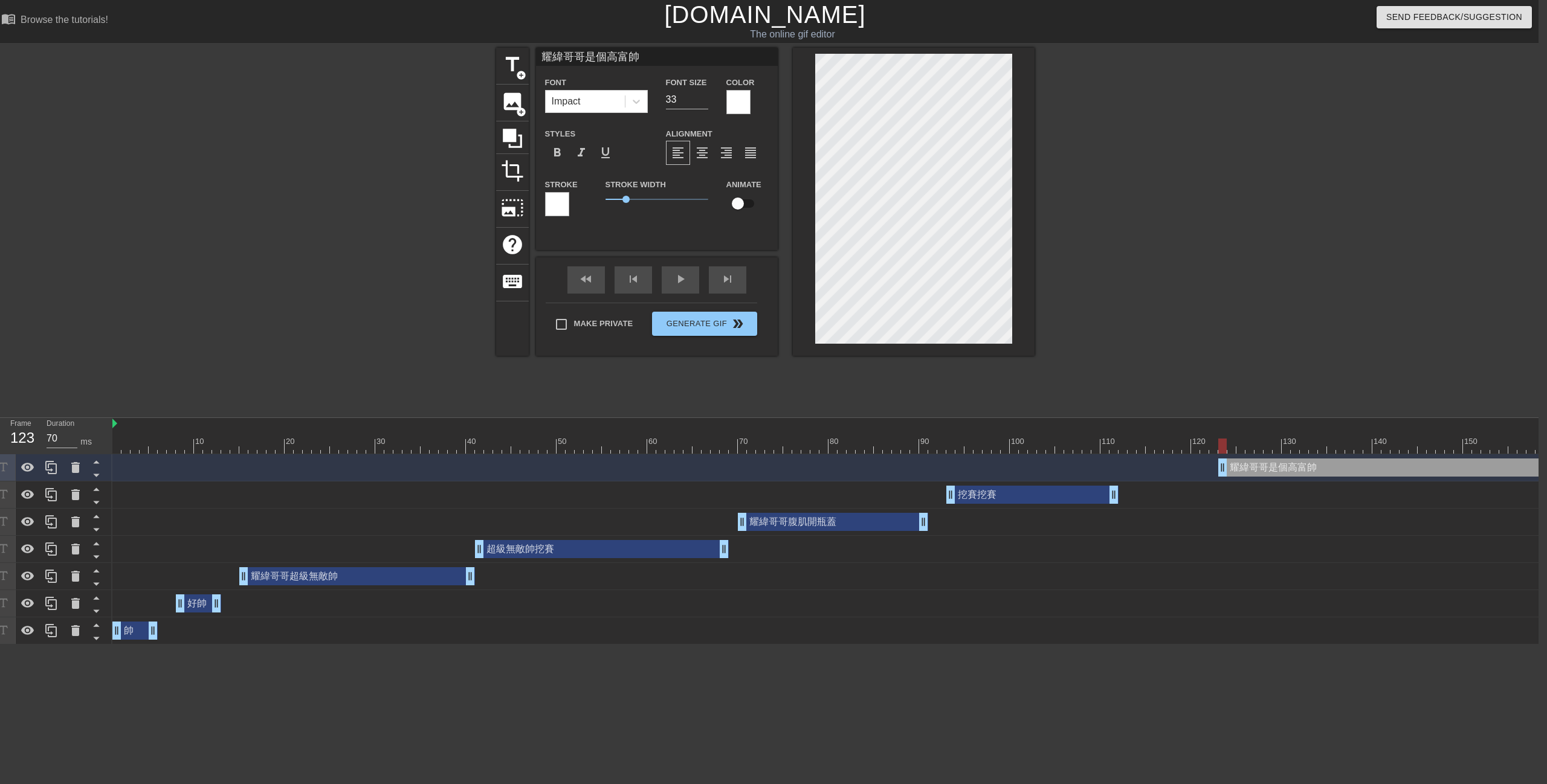
drag, startPoint x: 1122, startPoint y: 468, endPoint x: 1267, endPoint y: 475, distance: 145.2
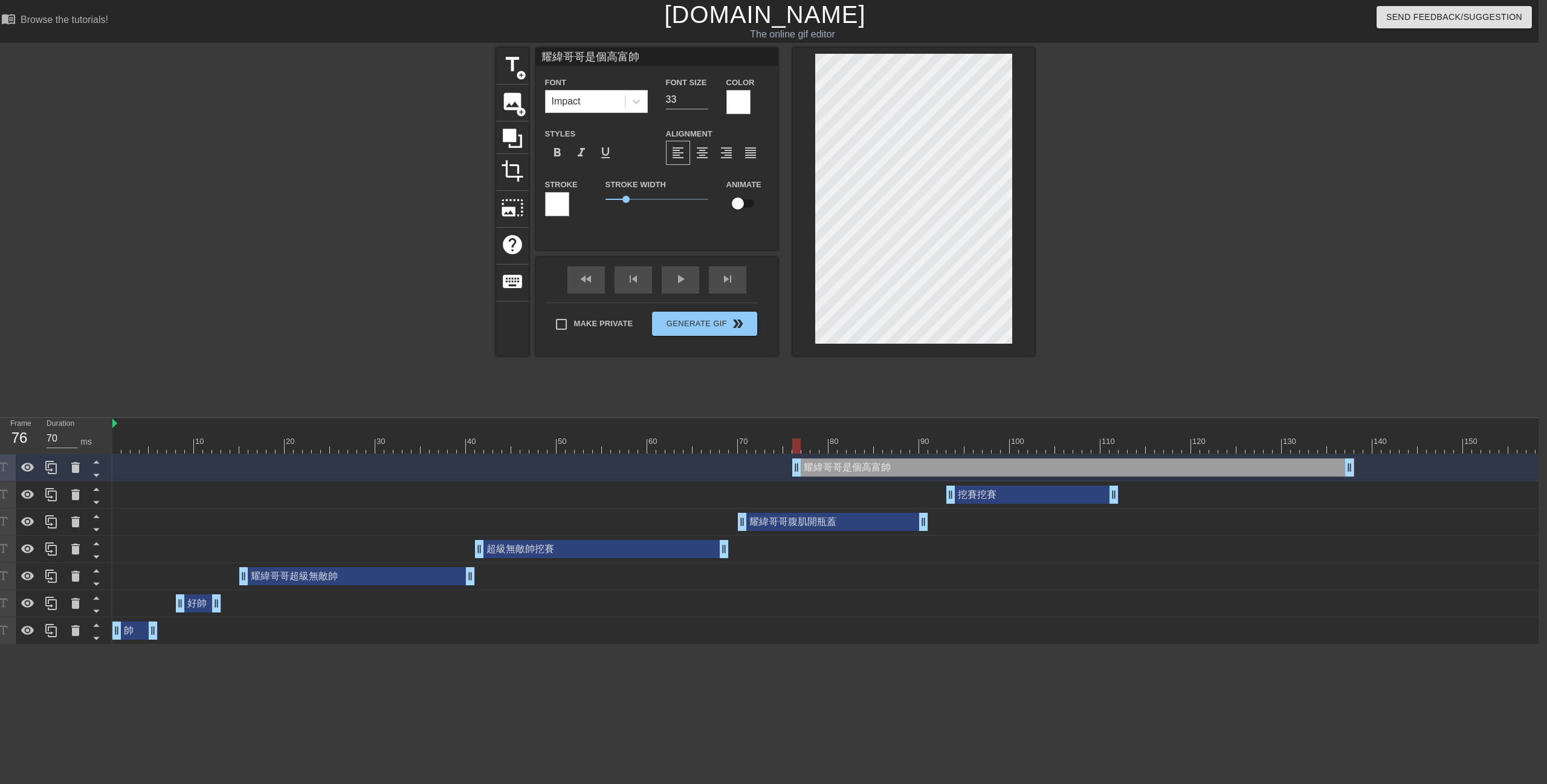
drag, startPoint x: 1292, startPoint y: 468, endPoint x: 798, endPoint y: 450, distance: 494.3
click at [847, 449] on div "10 20 30 40 50 60 70 80 90 100 110 120 130 140 150 160" at bounding box center [825, 531] width 1426 height 226
drag, startPoint x: 794, startPoint y: 468, endPoint x: 1124, endPoint y: 480, distance: 330.2
click at [1051, 479] on div "耀緯哥哥是個高富帥 drag_handle drag_handle" at bounding box center [1127, 467] width 2030 height 27
drag, startPoint x: 1156, startPoint y: 469, endPoint x: 1236, endPoint y: 480, distance: 80.8
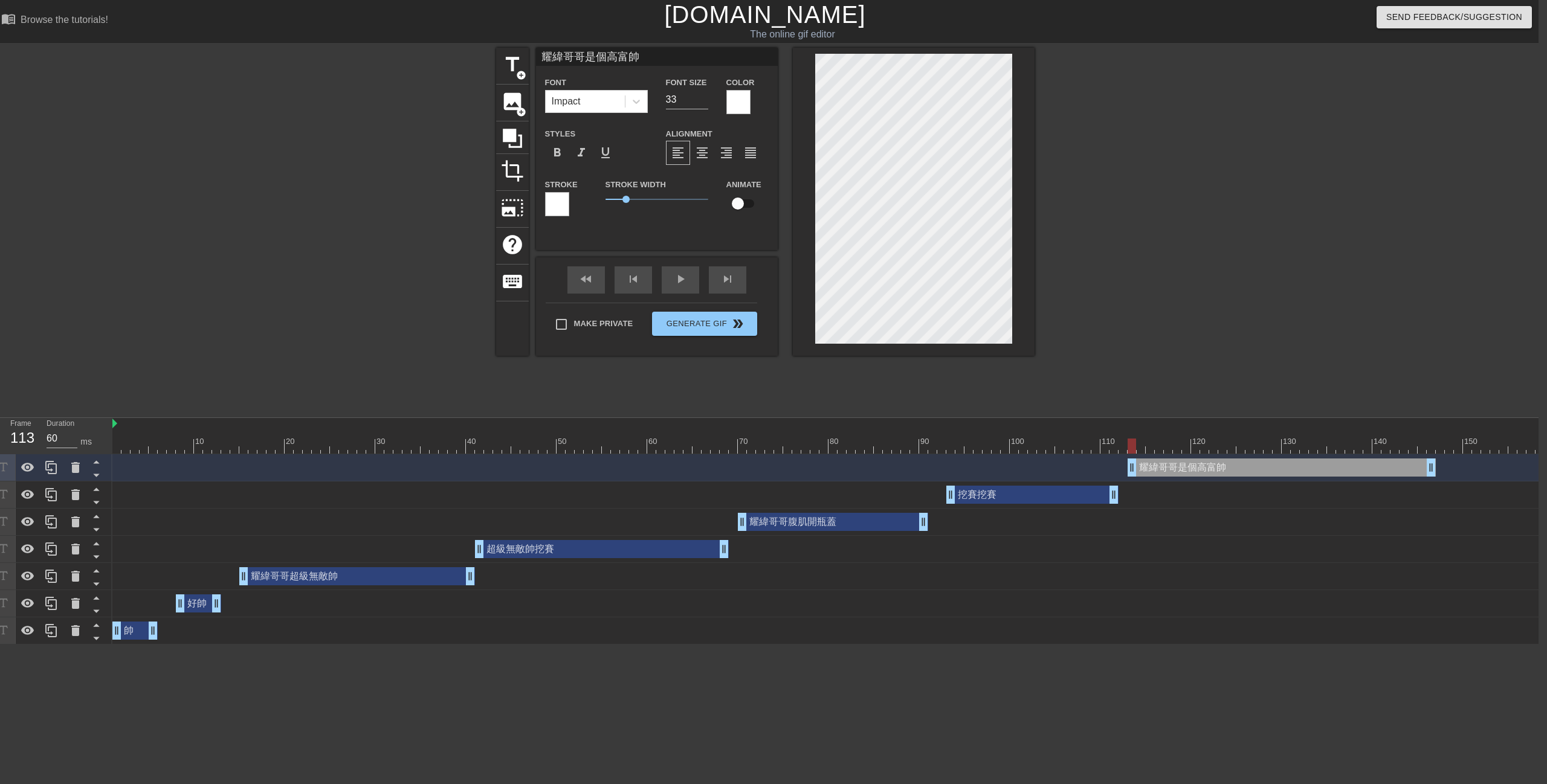
click at [1236, 480] on div "耀緯哥哥是個高富帥 drag_handle drag_handle" at bounding box center [1127, 467] width 2030 height 27
click at [1216, 405] on div at bounding box center [1140, 229] width 181 height 362
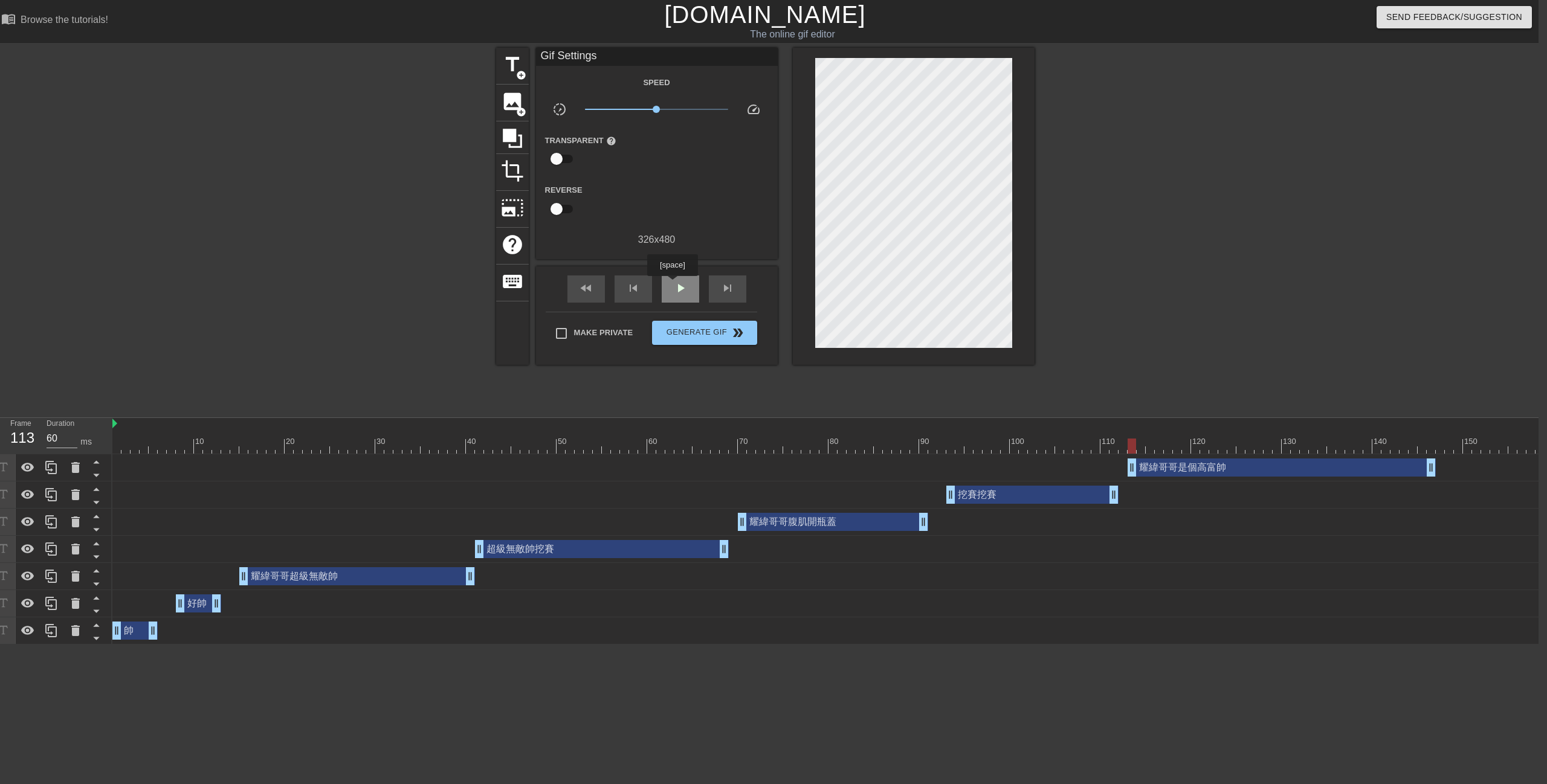
click at [672, 285] on div "play_arrow" at bounding box center [680, 288] width 38 height 27
click at [1059, 443] on div at bounding box center [1127, 446] width 2030 height 15
click at [675, 288] on span "play_arrow" at bounding box center [680, 288] width 15 height 15
click at [675, 287] on span "pause" at bounding box center [680, 288] width 15 height 15
type input "60"
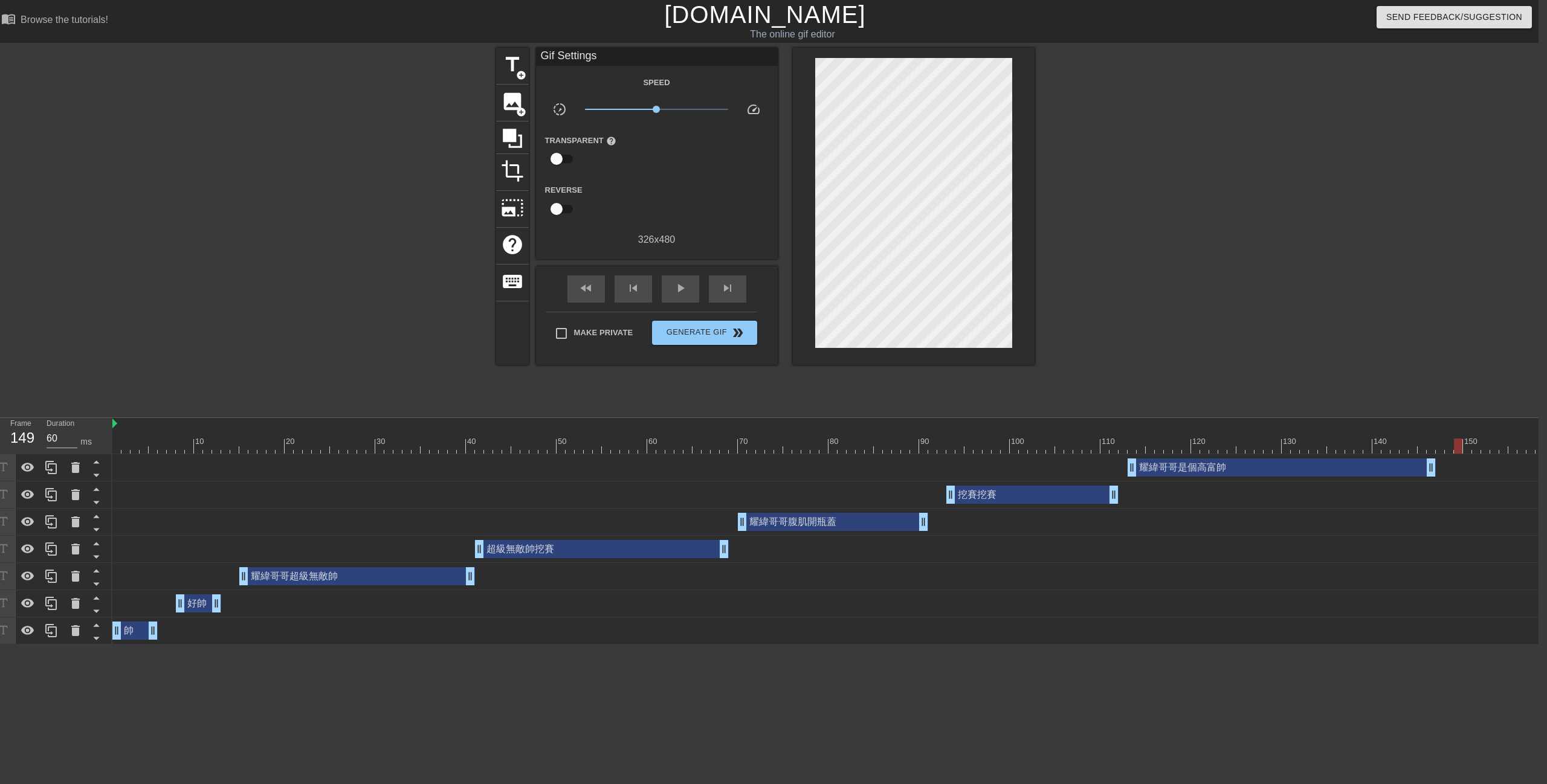
drag, startPoint x: 1302, startPoint y: 372, endPoint x: 1240, endPoint y: 461, distance: 108.5
click at [1301, 372] on div "title add_circle image add_circle crop photo_size_select_large help keyboard Gi…" at bounding box center [765, 229] width 1547 height 362
click at [989, 642] on div "帥 drag_handle drag_handle" at bounding box center [1127, 631] width 2030 height 27
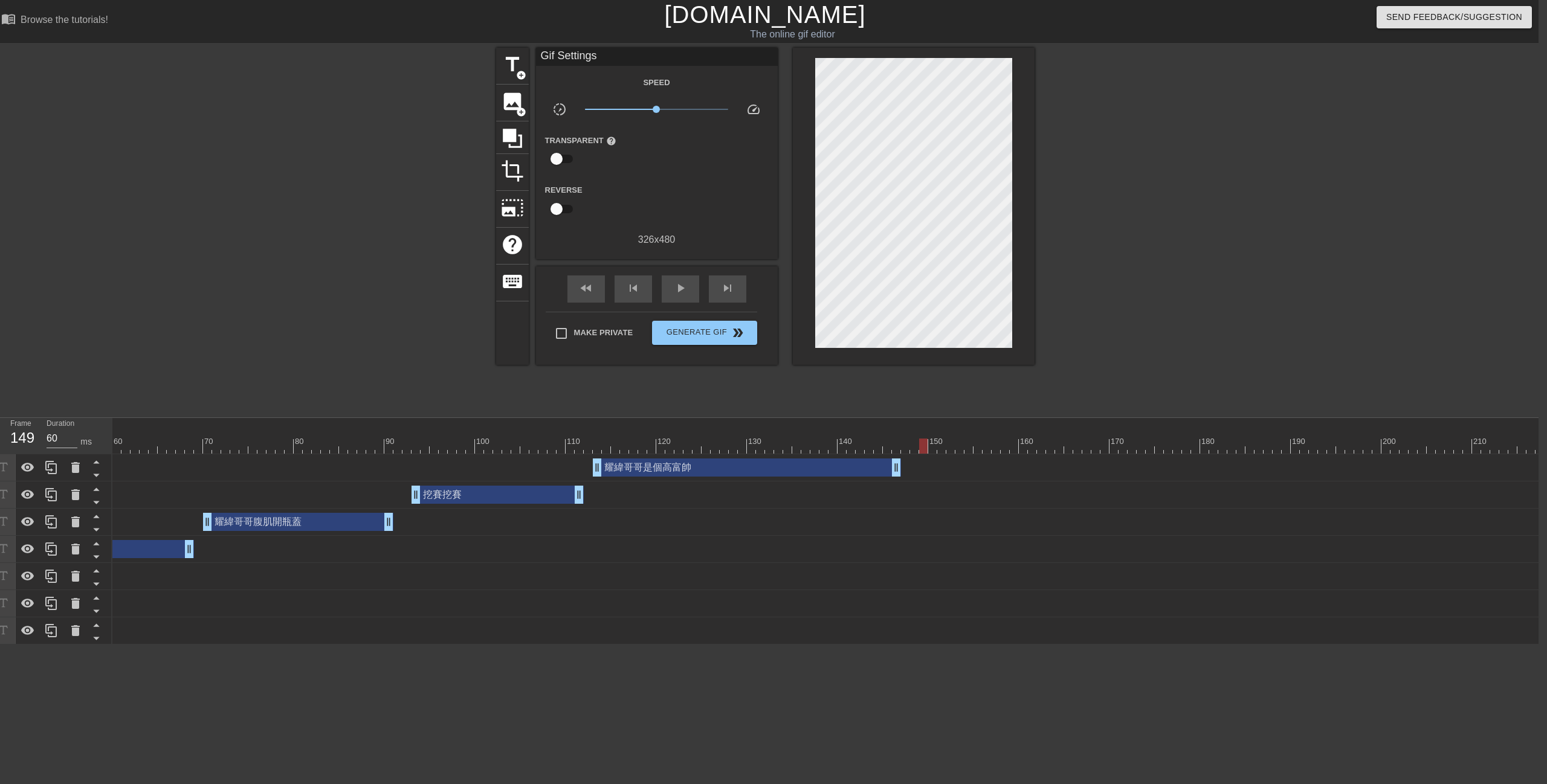
scroll to position [0, 607]
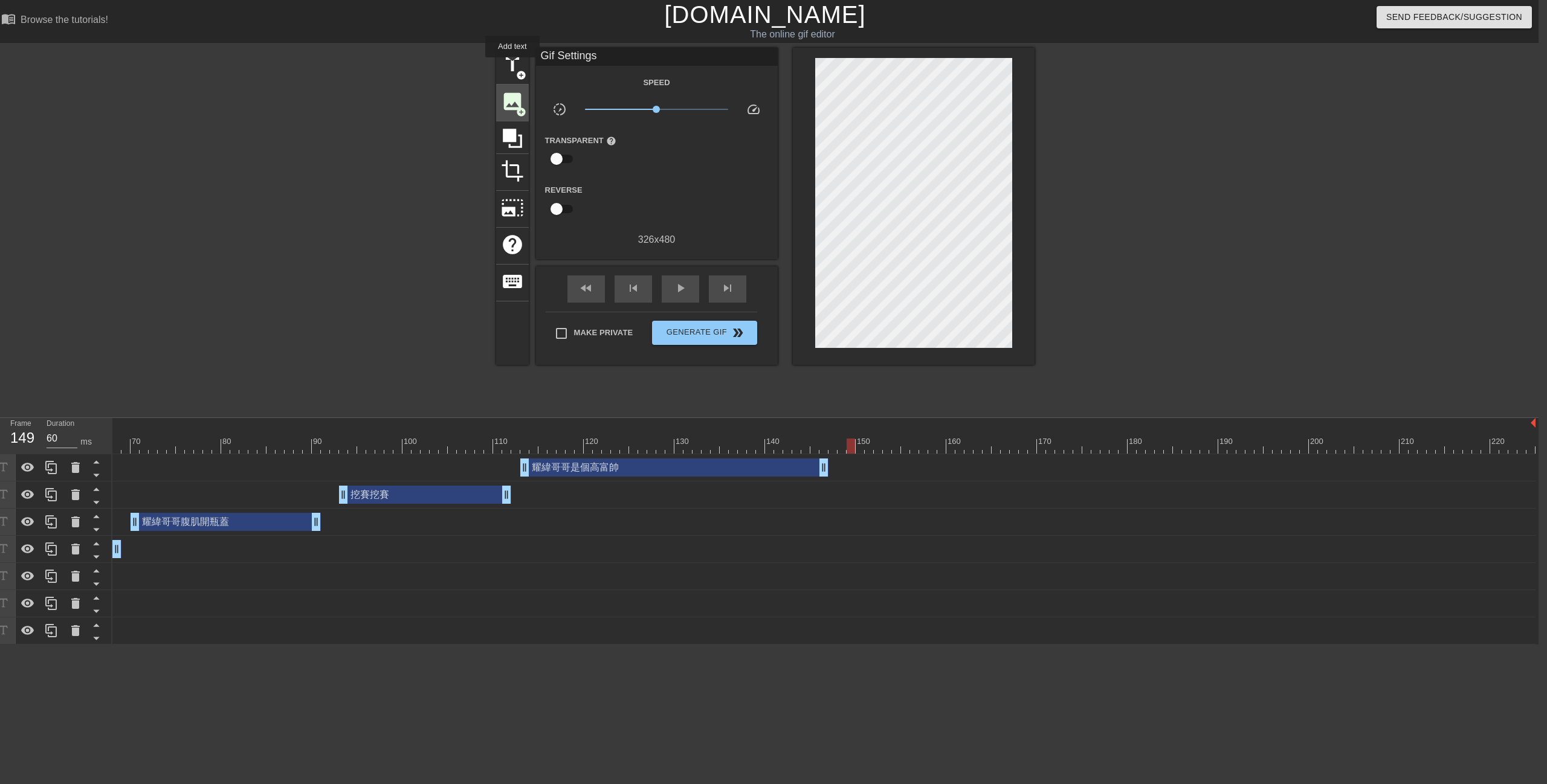
drag, startPoint x: 513, startPoint y: 66, endPoint x: 526, endPoint y: 86, distance: 23.9
click at [513, 66] on span "title" at bounding box center [513, 64] width 23 height 23
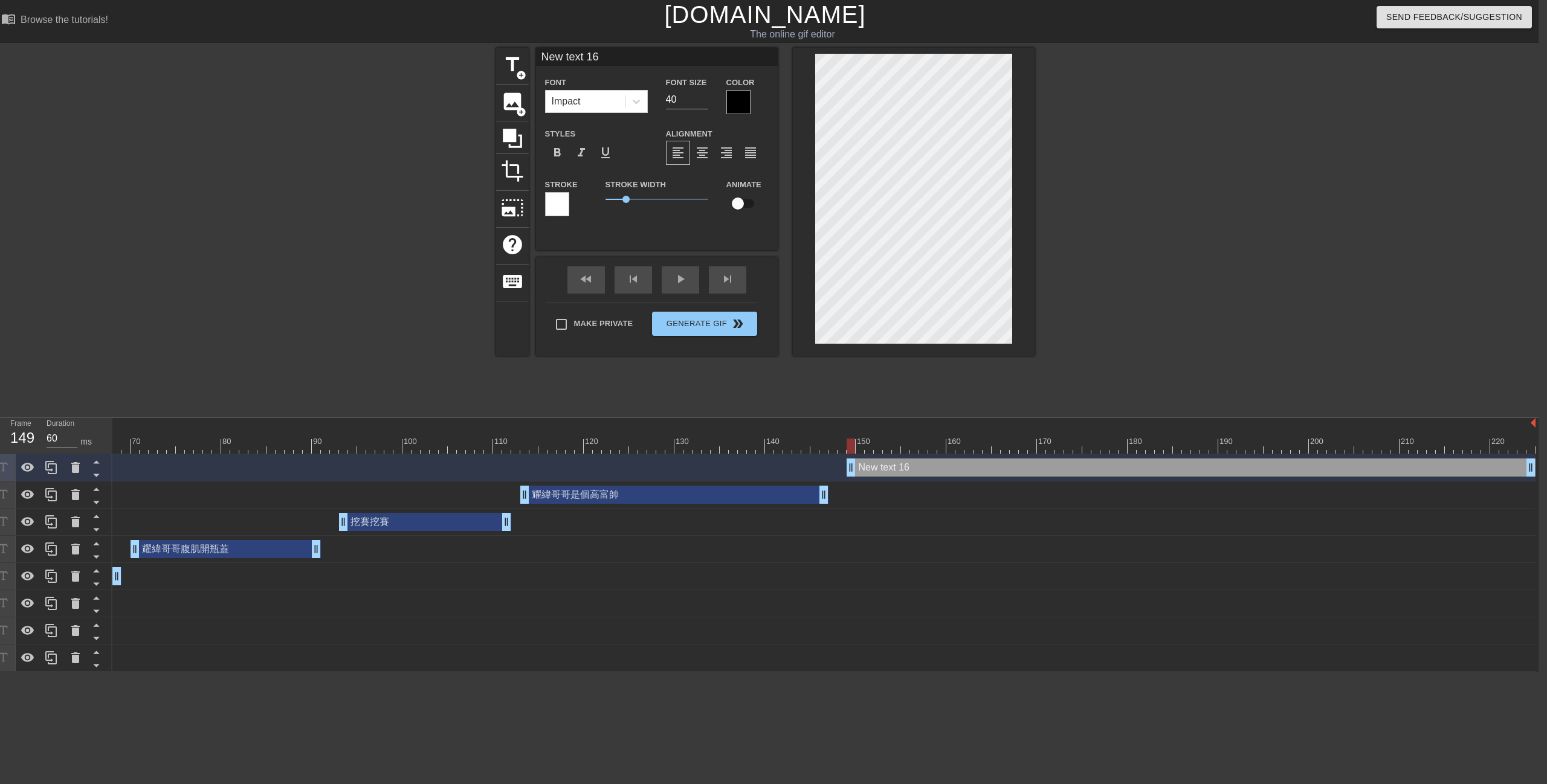
scroll to position [2, 4]
paste textarea "好大曬"
type input "好大曬"
type textarea "好大曬"
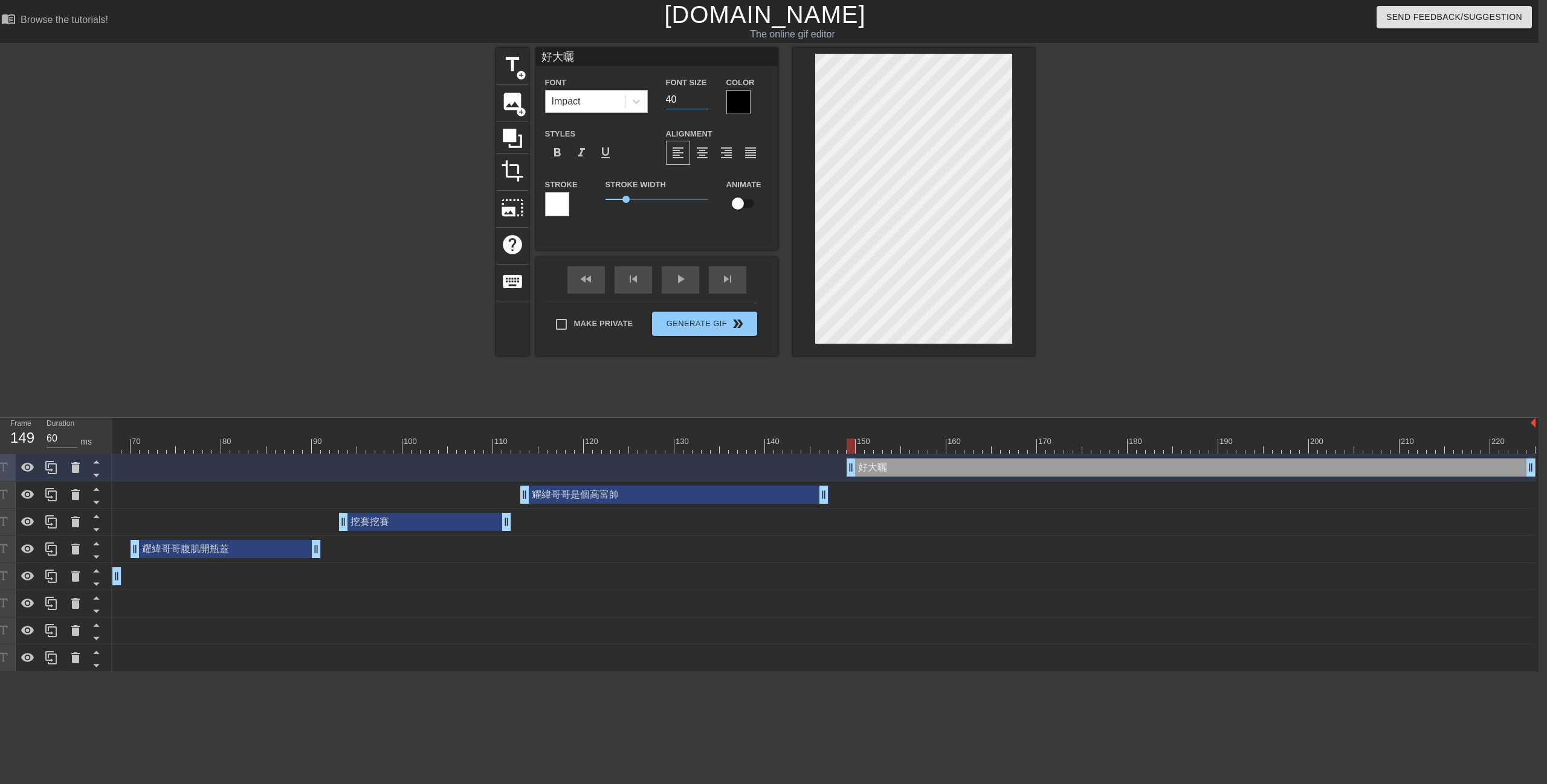
drag, startPoint x: 687, startPoint y: 95, endPoint x: 556, endPoint y: 107, distance: 131.5
click at [587, 103] on div "Font Impact Font Size 40 Color" at bounding box center [657, 94] width 242 height 39
type input "33"
click at [738, 104] on div at bounding box center [738, 101] width 24 height 24
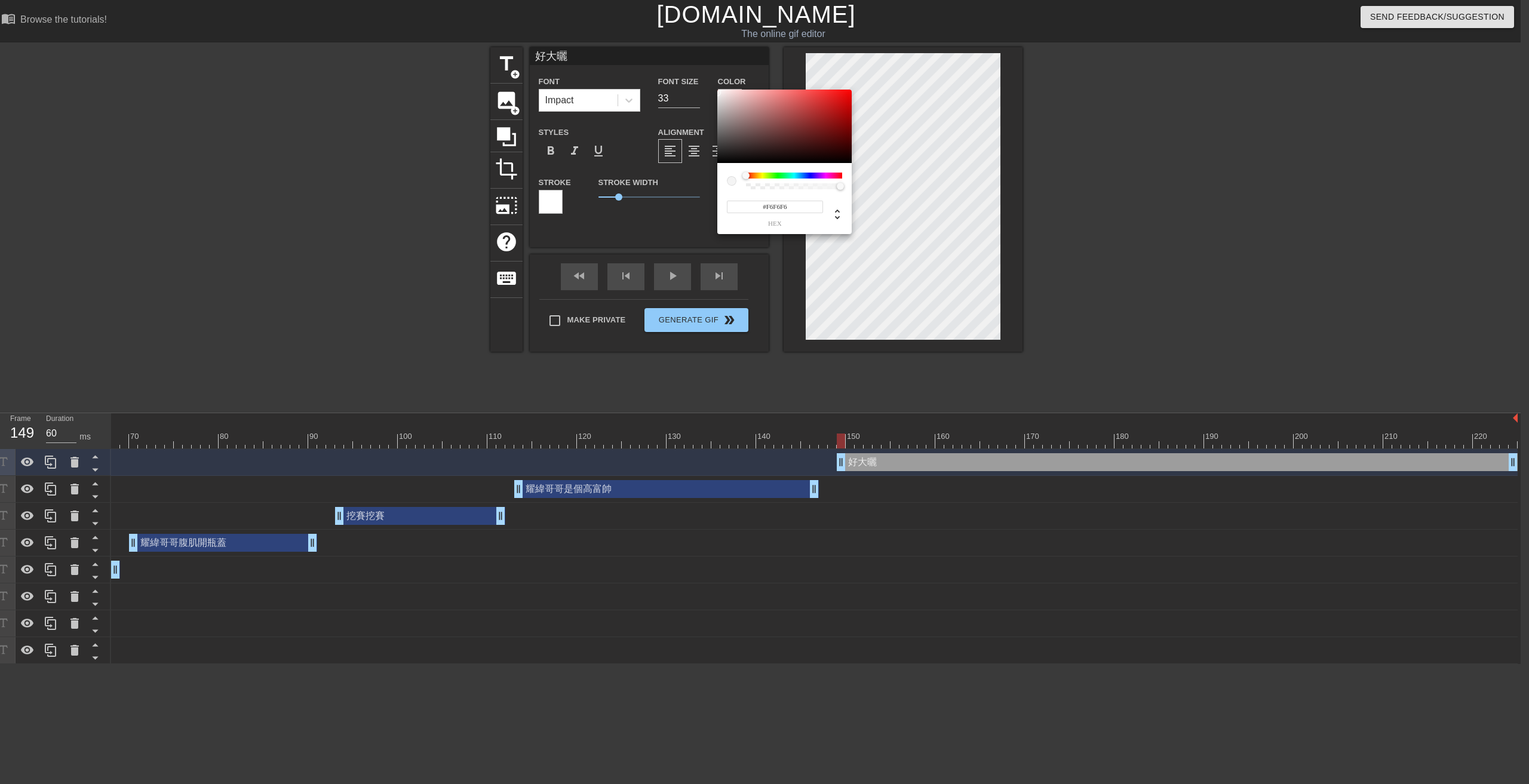
type input "#F8F8F8"
drag, startPoint x: 721, startPoint y: 108, endPoint x: 708, endPoint y: 91, distance: 21.4
click at [708, 91] on div "#F8F8F8 hex" at bounding box center [764, 392] width 1529 height 784
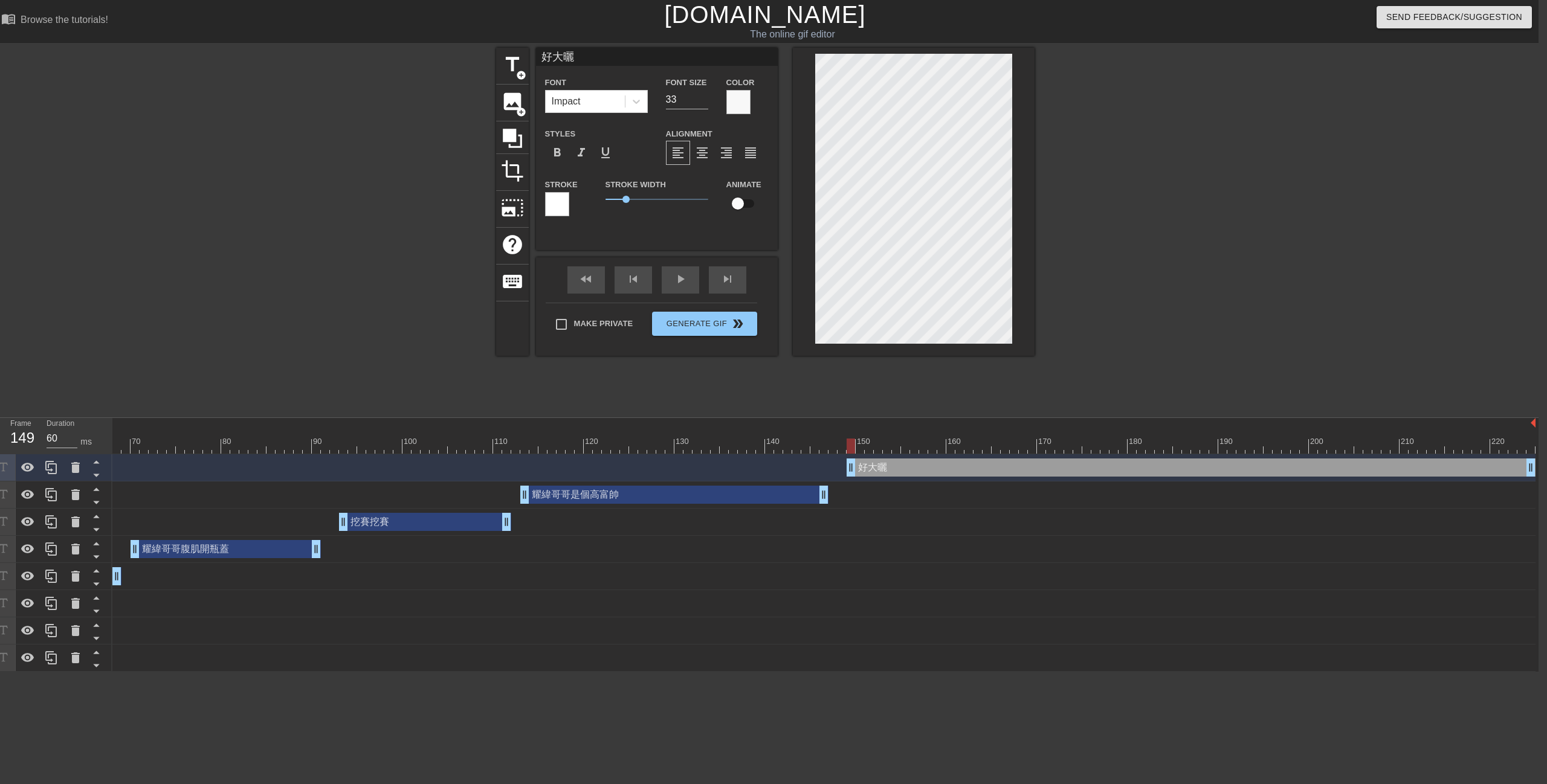
scroll to position [2, 2]
type input "好大曬2"
type textarea "好大曬2"
type input "好大曬"
type textarea "好大曬"
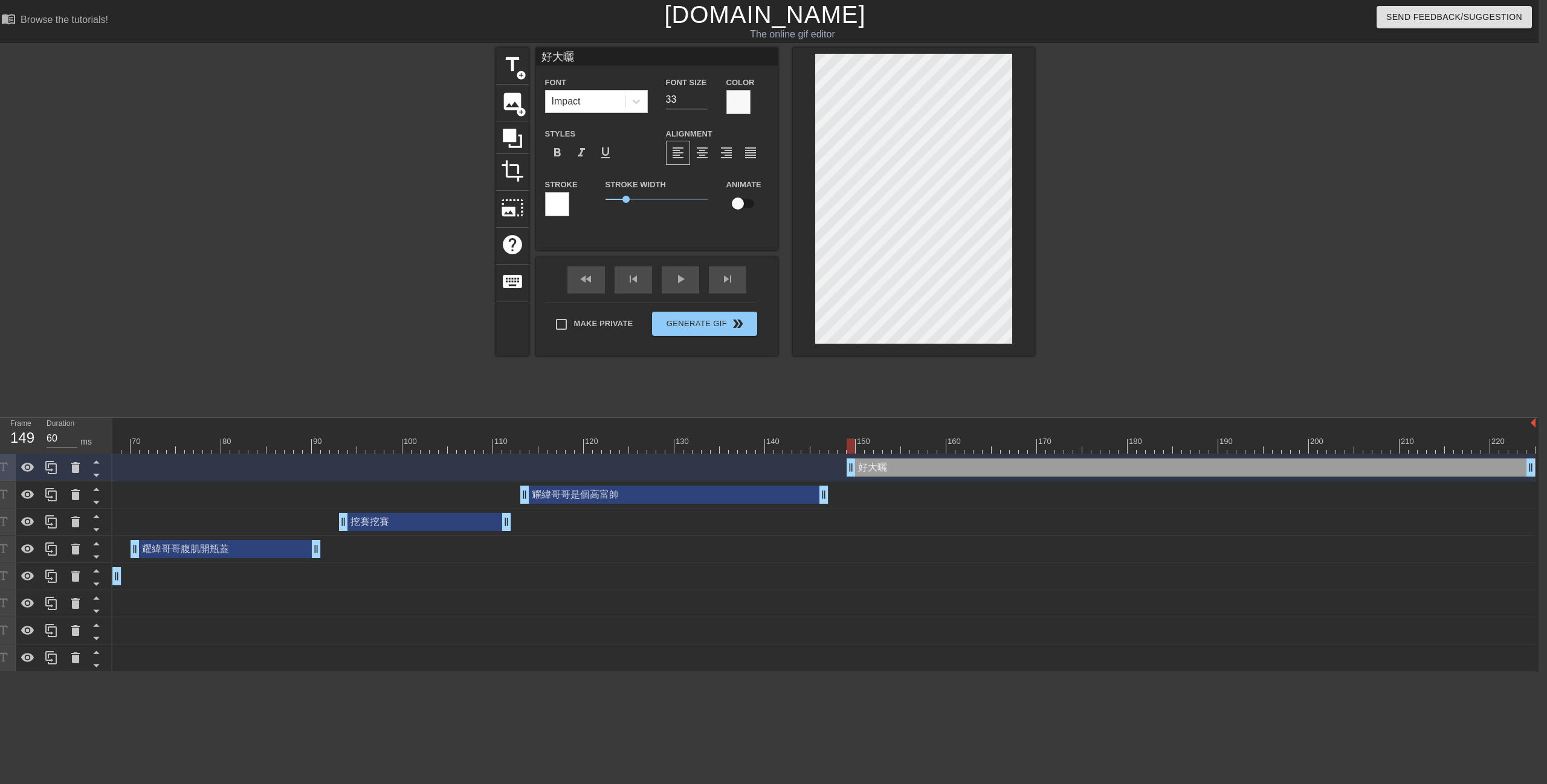
type input "好大"
type textarea "好大"
type input "好大ㄉ"
type textarea "好大ㄉ"
type input "好大ㄉㄞ"
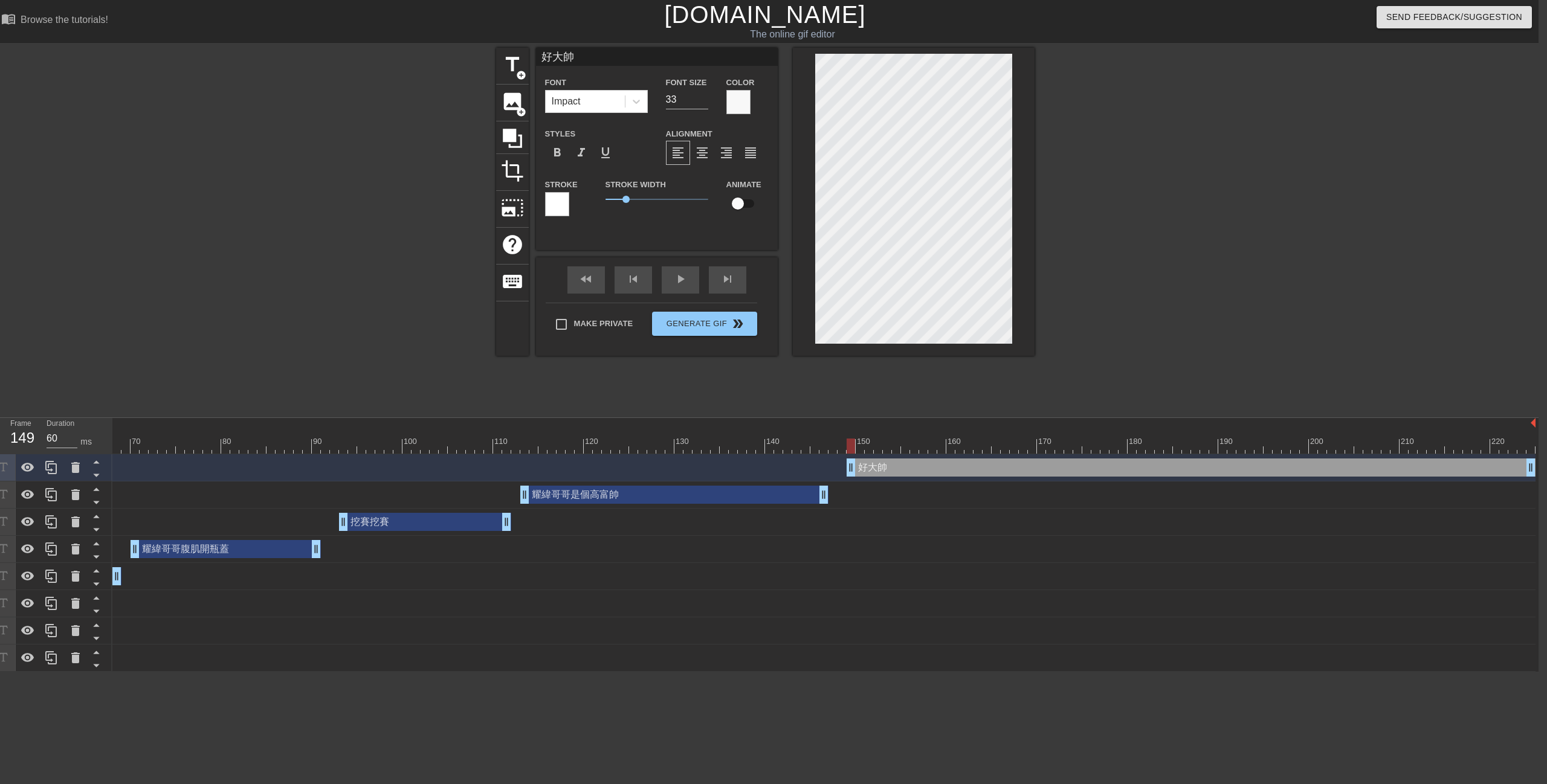
click at [1219, 206] on div at bounding box center [1140, 229] width 181 height 362
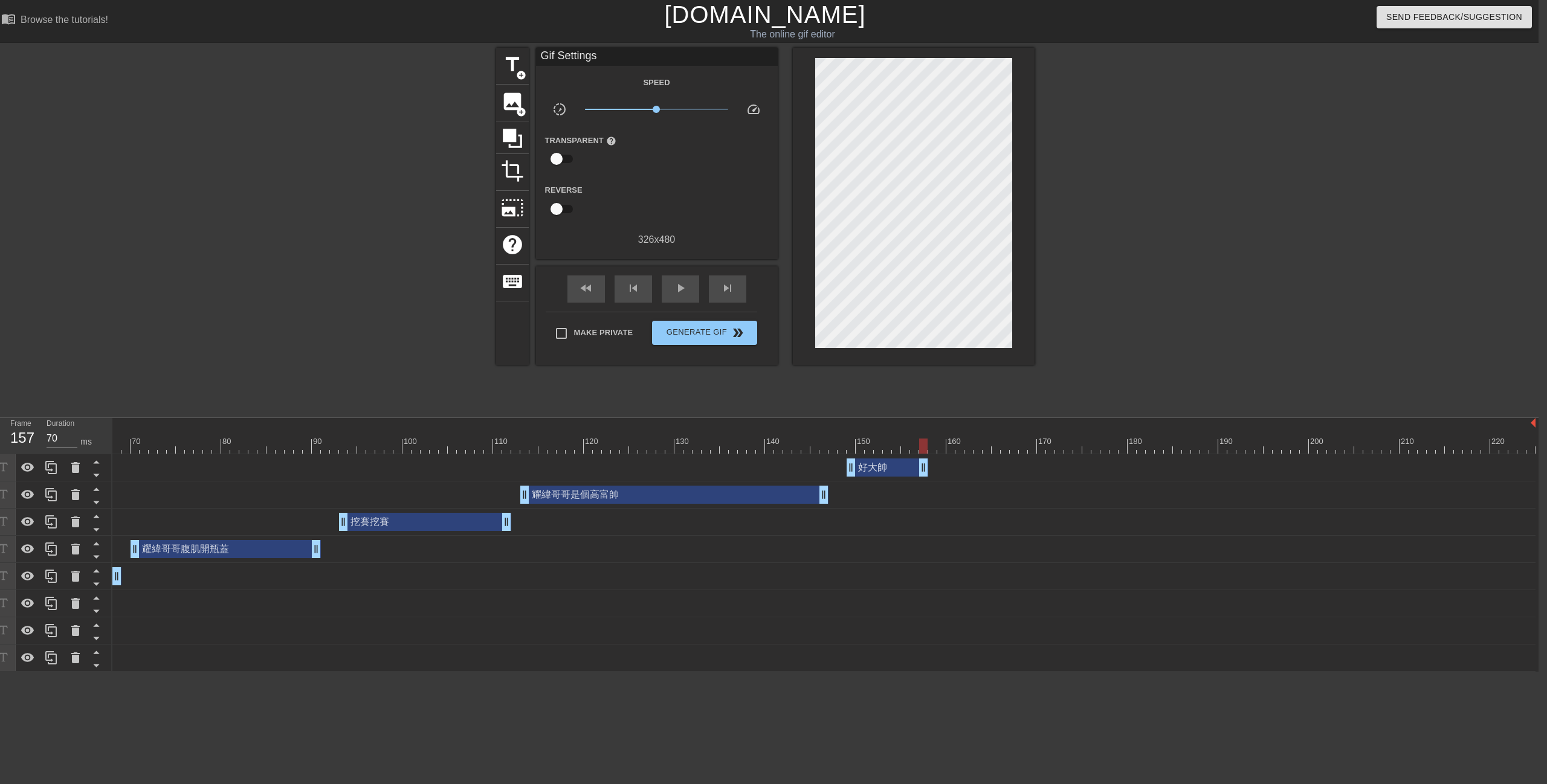
drag, startPoint x: 1529, startPoint y: 465, endPoint x: 924, endPoint y: 466, distance: 605.0
click at [1066, 377] on div at bounding box center [1140, 229] width 181 height 362
drag, startPoint x: 681, startPoint y: 443, endPoint x: 592, endPoint y: 326, distance: 147.0
click at [550, 444] on div at bounding box center [520, 446] width 2030 height 15
click at [672, 285] on div "play_arrow" at bounding box center [680, 288] width 38 height 27
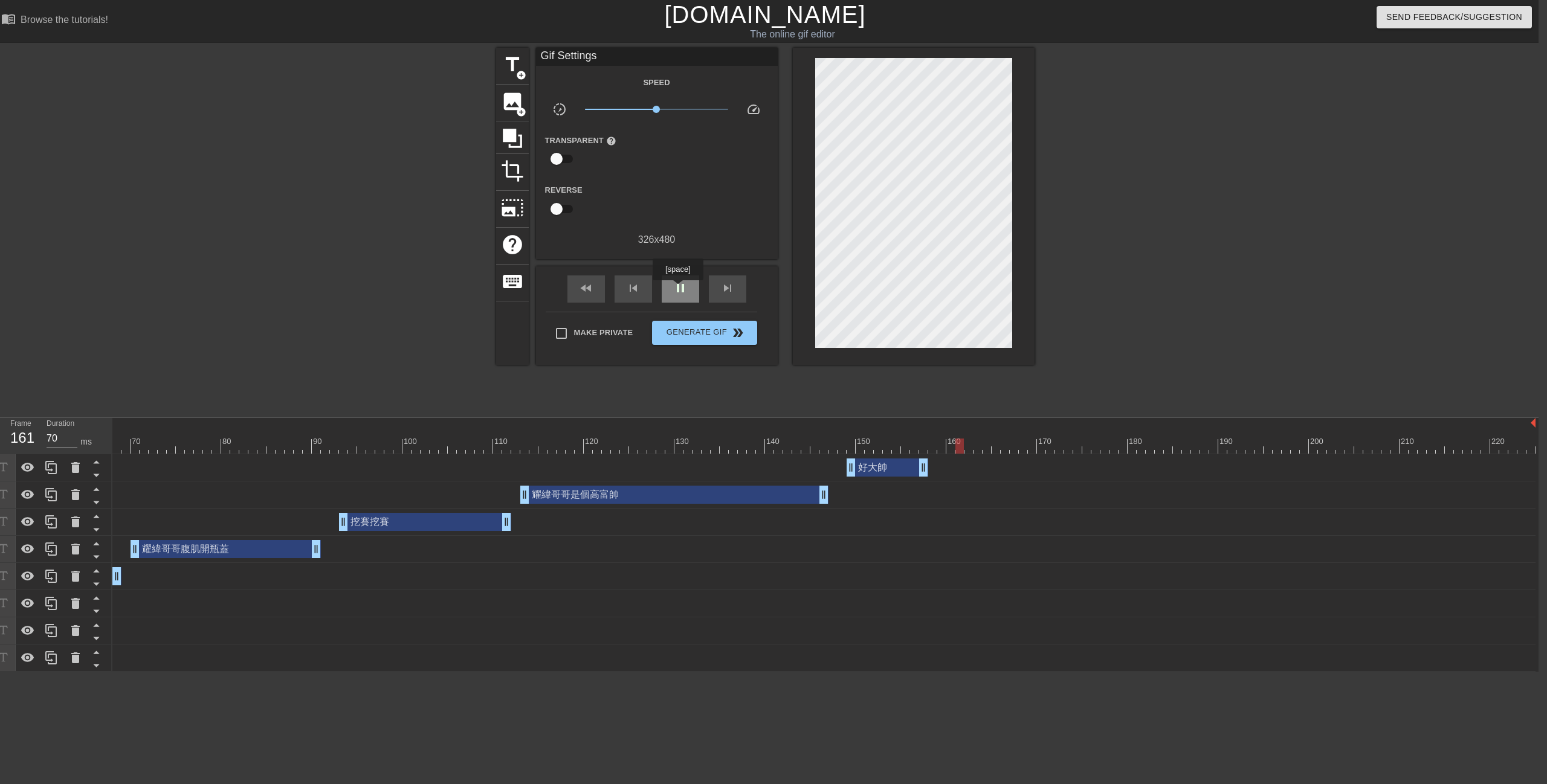
click at [678, 288] on span "pause" at bounding box center [680, 288] width 15 height 15
click at [516, 77] on span "add_circle" at bounding box center [521, 74] width 10 height 10
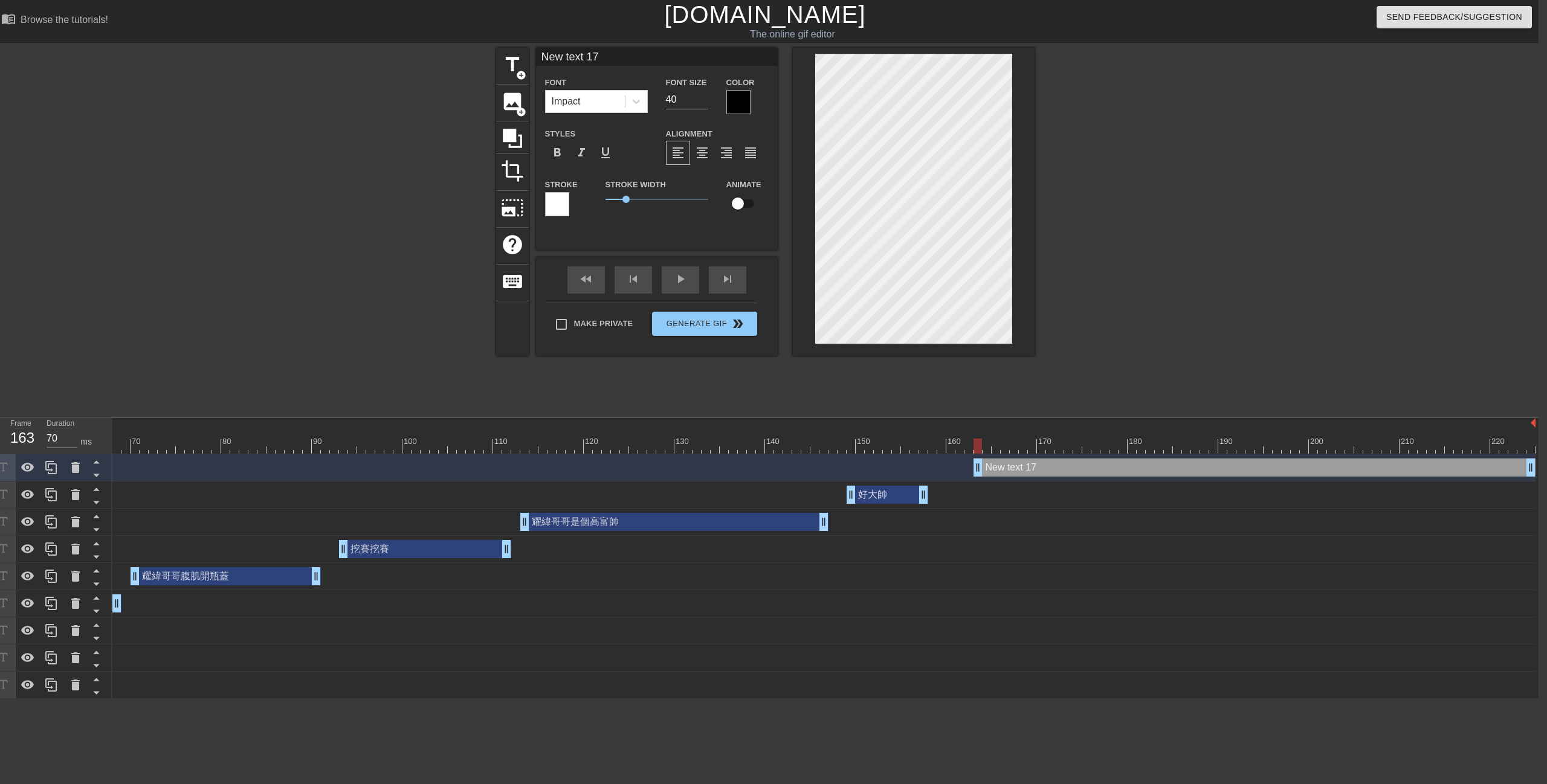
scroll to position [2, 2]
paste textarea "他最帥"
drag, startPoint x: 688, startPoint y: 97, endPoint x: 622, endPoint y: 114, distance: 68.2
click at [645, 104] on div "Font Impact Font Size 40 Color" at bounding box center [657, 94] width 242 height 39
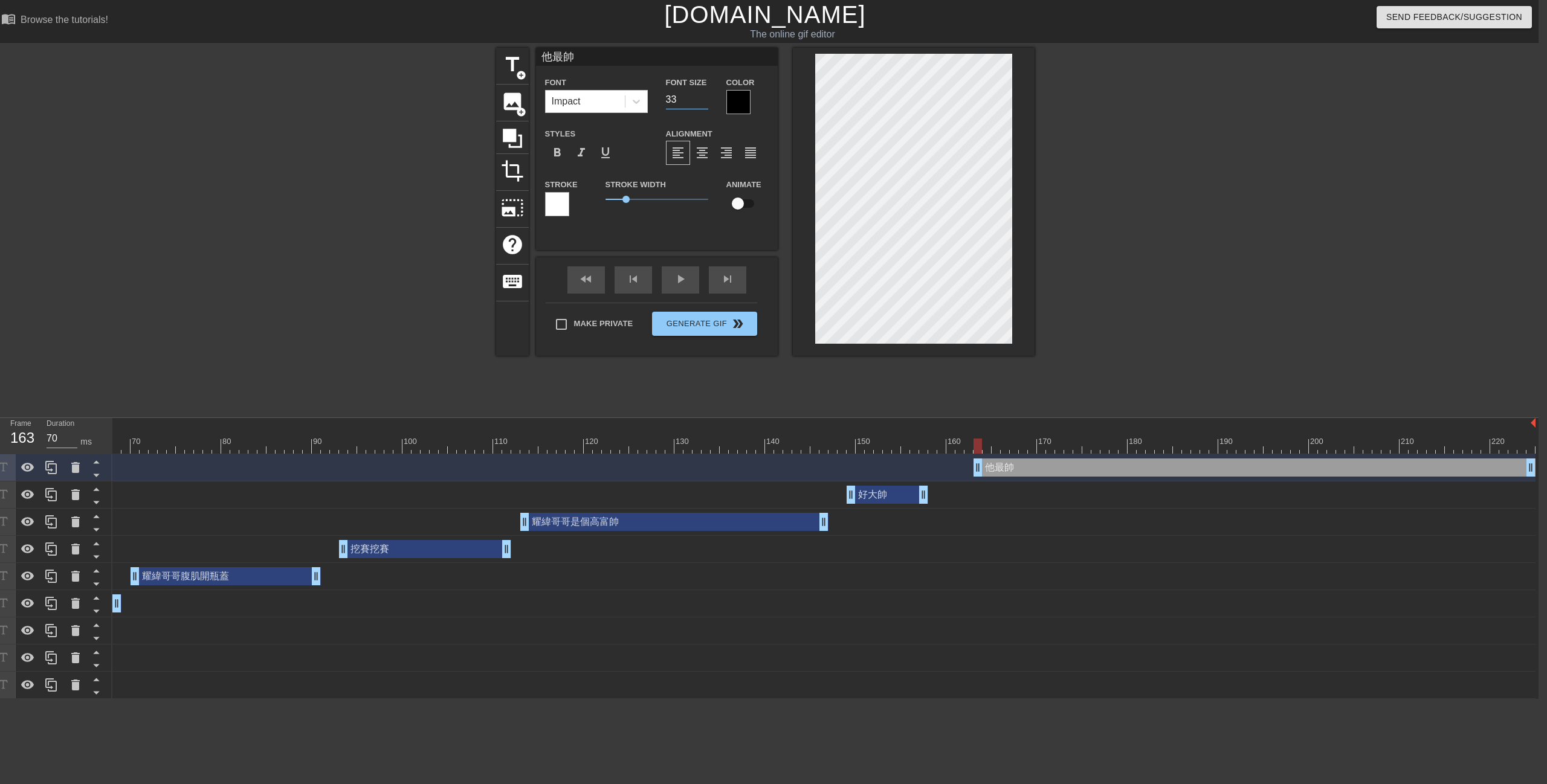
click at [740, 104] on div at bounding box center [738, 101] width 24 height 24
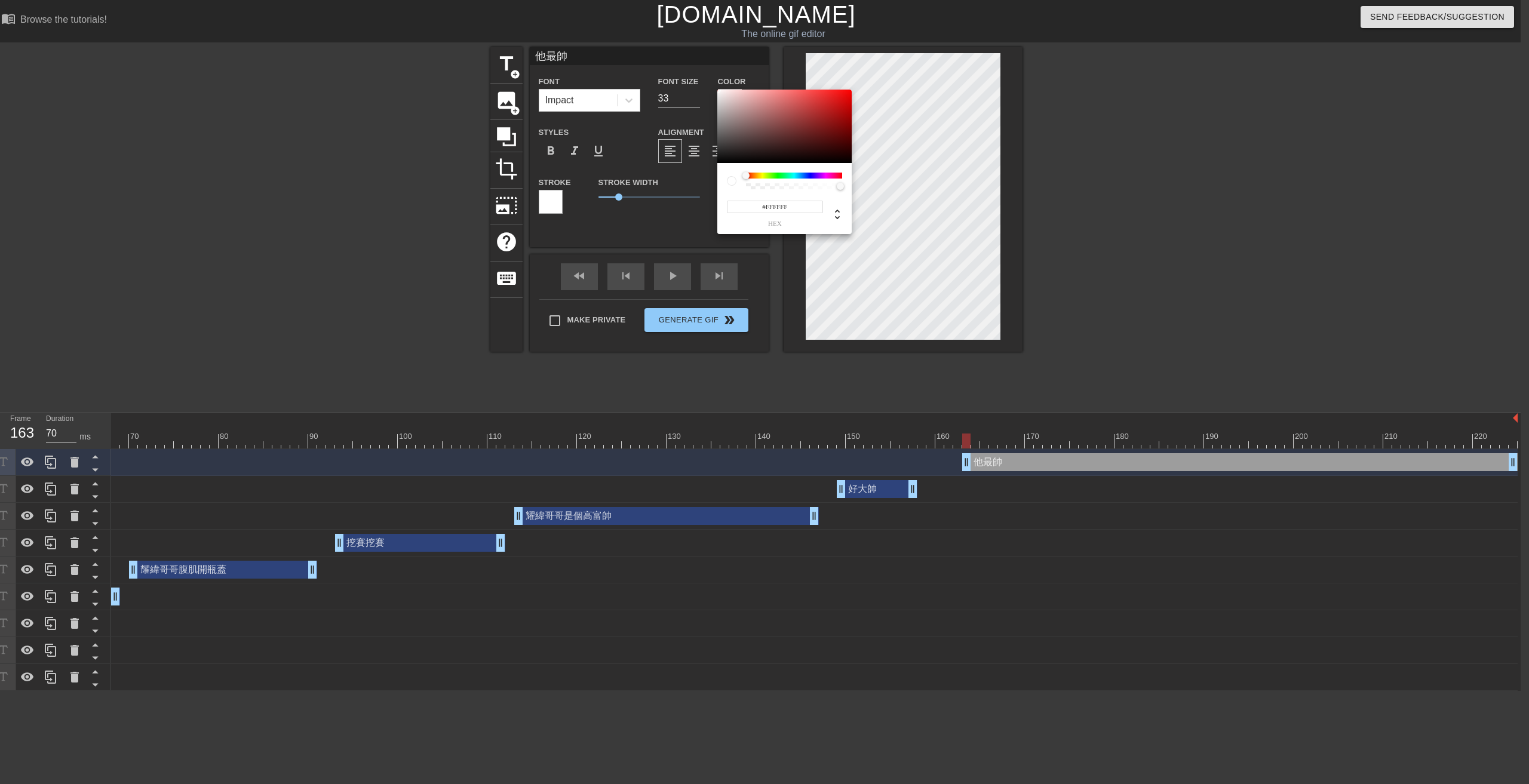
drag, startPoint x: 778, startPoint y: 124, endPoint x: 717, endPoint y: 88, distance: 70.8
click at [710, 83] on div "#FFFFFF hex" at bounding box center [764, 392] width 1529 height 784
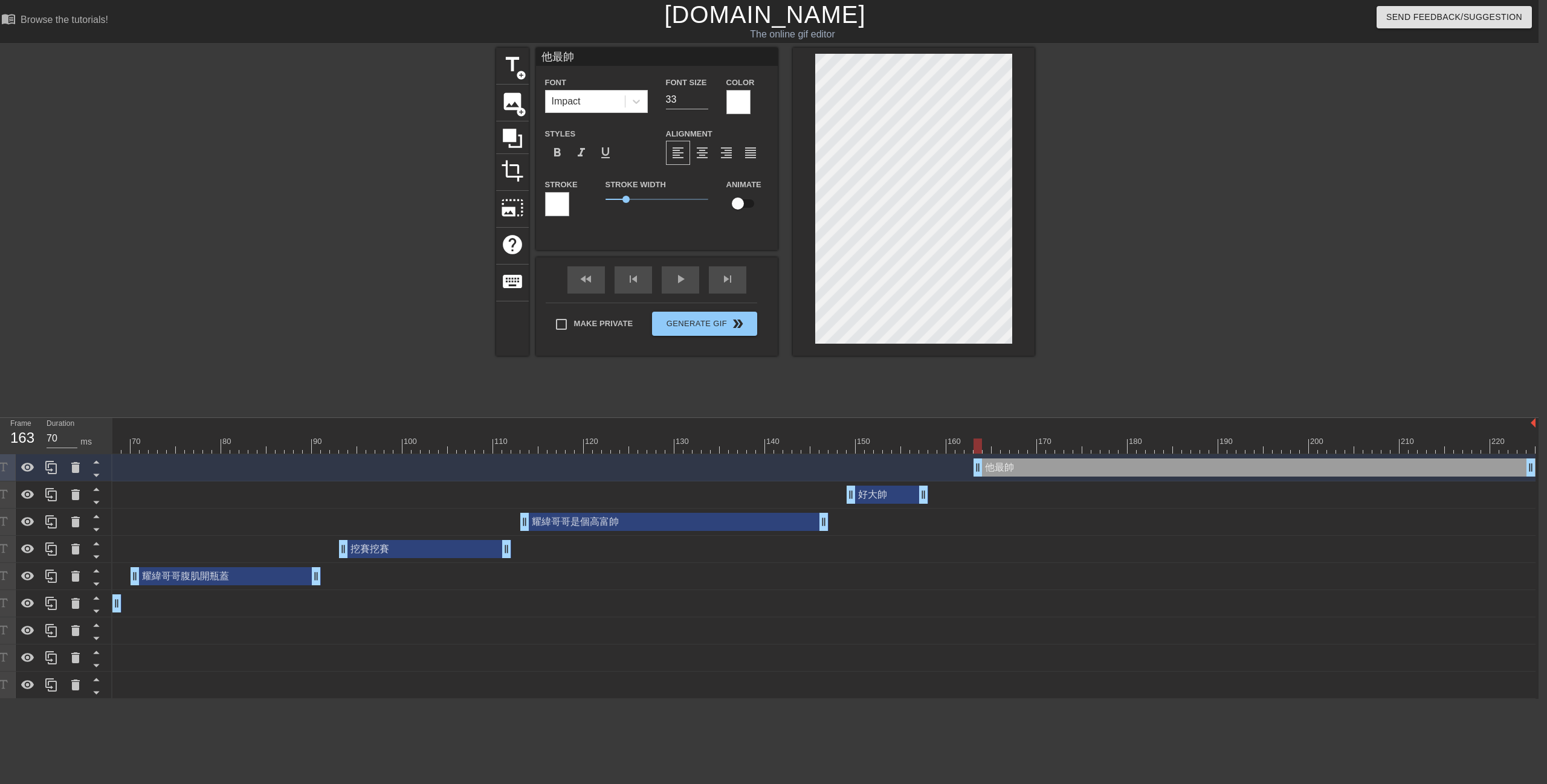
drag, startPoint x: 1211, startPoint y: 212, endPoint x: 1182, endPoint y: 278, distance: 72.1
click at [1211, 212] on div at bounding box center [1140, 229] width 181 height 362
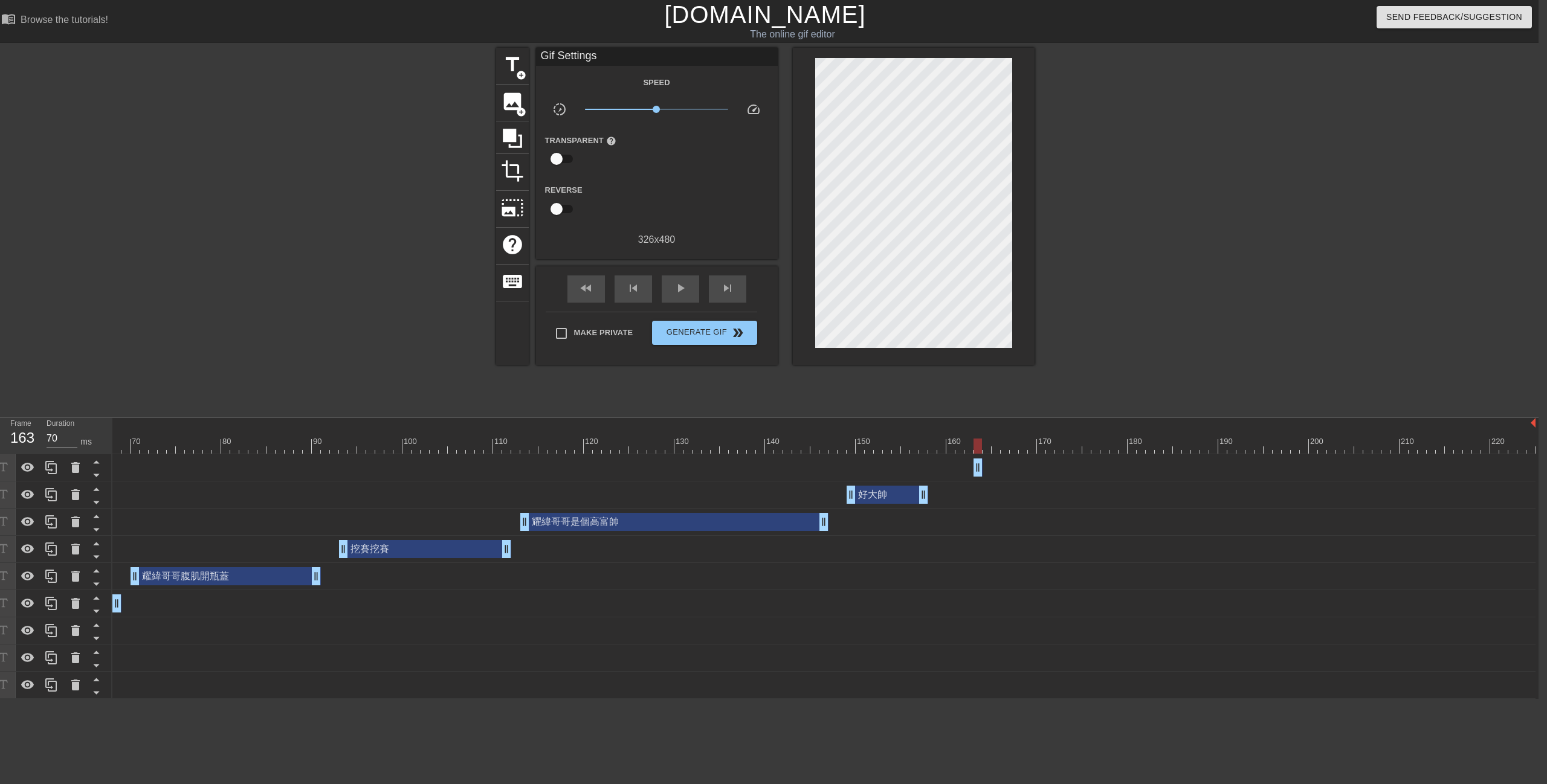
drag, startPoint x: 1531, startPoint y: 462, endPoint x: 934, endPoint y: 491, distance: 597.7
click at [932, 491] on div "他最帥 drag_handle drag_handle 好大帥 drag_handle drag_handle 耀緯哥哥是個高富帥 drag_handle d…" at bounding box center [218, 576] width 1426 height 245
drag, startPoint x: 896, startPoint y: 499, endPoint x: 879, endPoint y: 499, distance: 17.0
click at [879, 499] on div "好大帥 drag_handle drag_handle" at bounding box center [869, 495] width 81 height 18
click at [915, 469] on div "他最帥 drag_handle drag_handle" at bounding box center [520, 468] width 2030 height 18
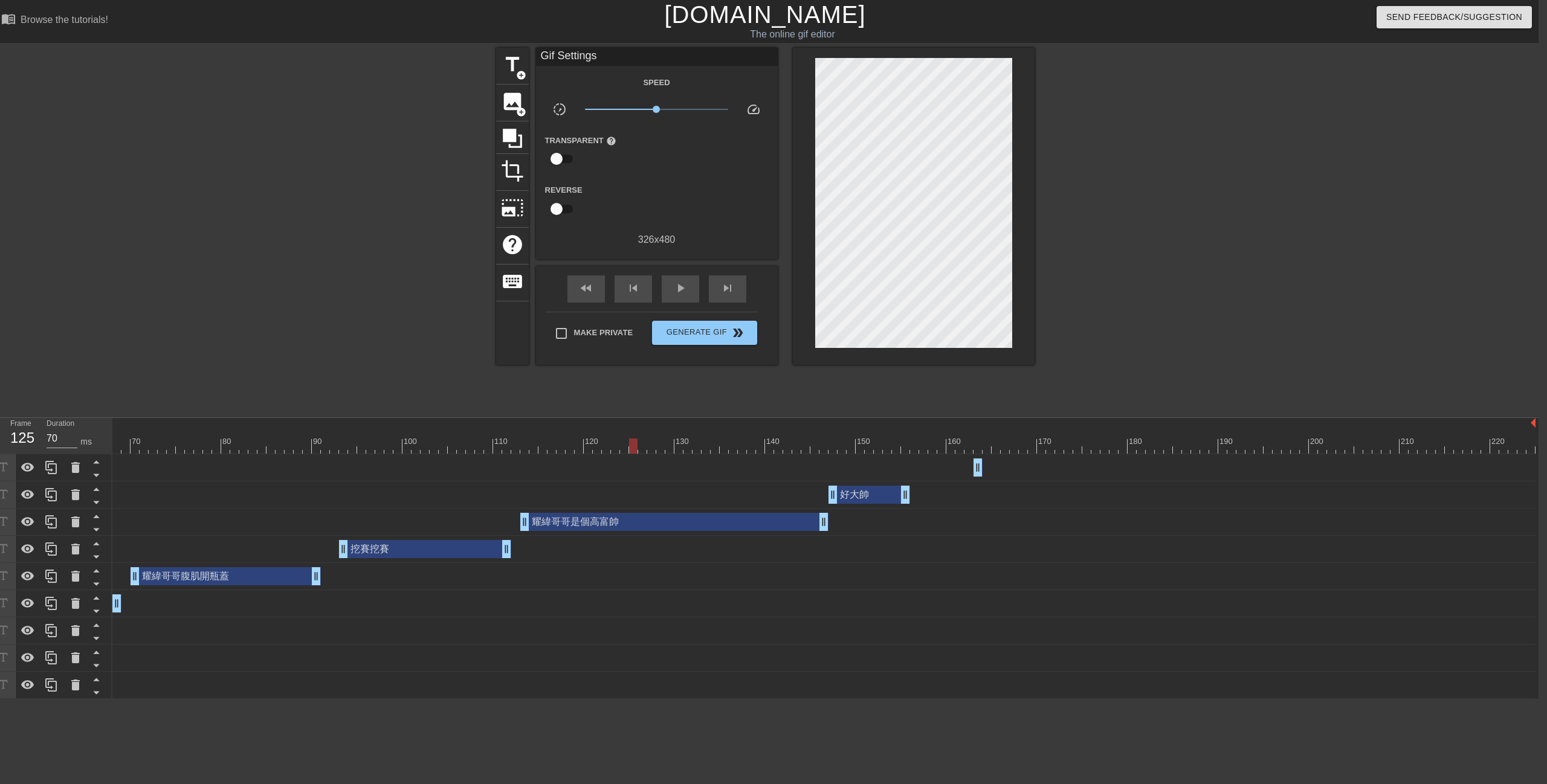
drag, startPoint x: 776, startPoint y: 445, endPoint x: 618, endPoint y: 420, distance: 160.0
click at [622, 430] on div "10 20 30 40 50 60 70 80 90 100 110 120 130 140 150 160" at bounding box center [520, 436] width 2030 height 35
click at [673, 288] on span "play_arrow" at bounding box center [680, 288] width 15 height 15
click at [673, 288] on span "pause" at bounding box center [680, 288] width 15 height 15
drag, startPoint x: 978, startPoint y: 464, endPoint x: 1008, endPoint y: 471, distance: 30.8
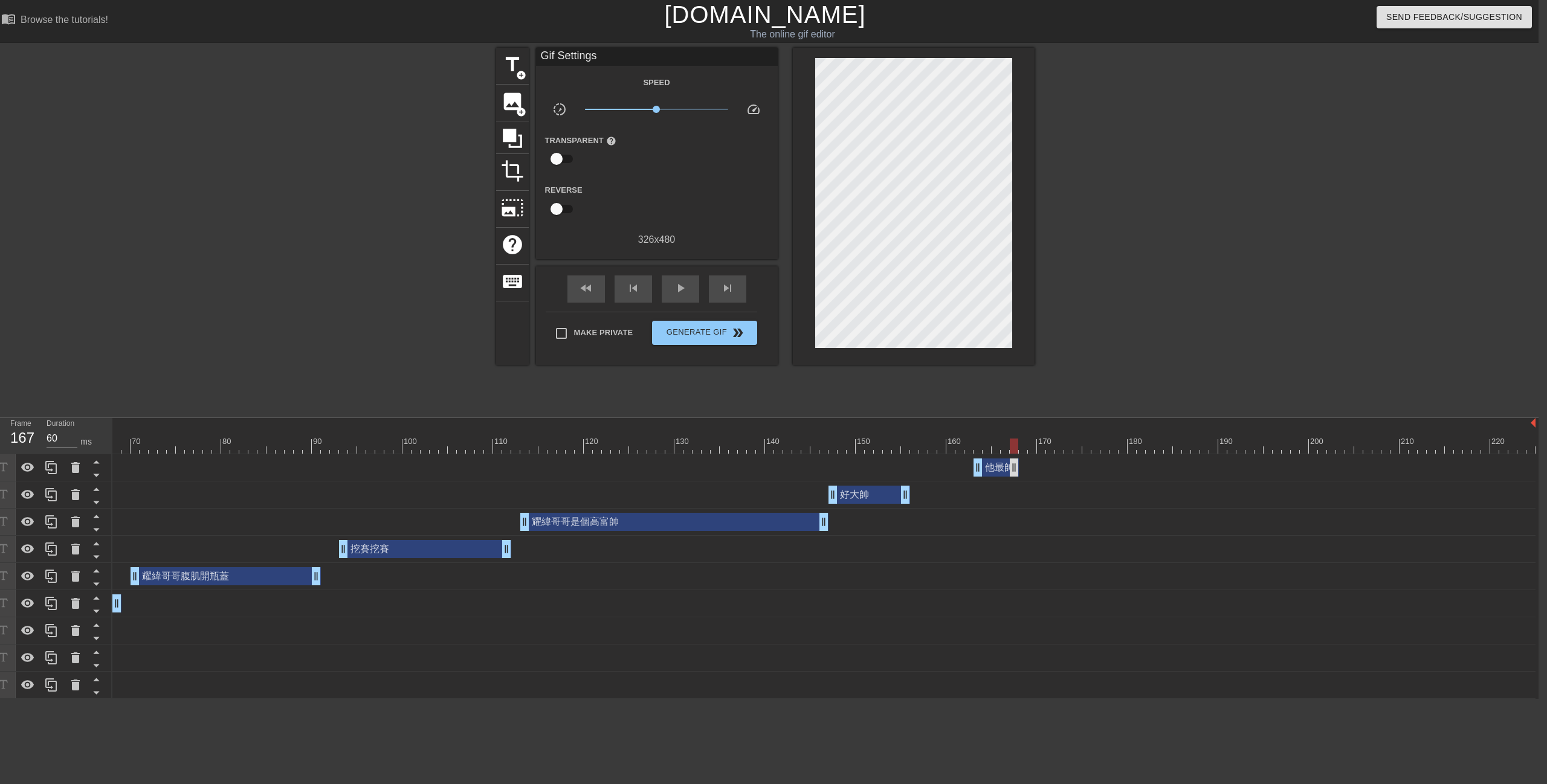
click at [1018, 465] on div "他最帥 drag_handle drag_handle" at bounding box center [520, 468] width 2030 height 18
drag, startPoint x: 995, startPoint y: 473, endPoint x: 930, endPoint y: 479, distance: 65.3
click at [930, 479] on div "他最帥 drag_handle drag_handle" at bounding box center [520, 467] width 2030 height 27
drag, startPoint x: 953, startPoint y: 470, endPoint x: 988, endPoint y: 489, distance: 39.8
click at [932, 489] on div "他最帥 drag_handle drag_handle 好大帥 drag_handle drag_handle 耀緯哥哥是個高富帥 drag_handle d…" at bounding box center [218, 576] width 1426 height 245
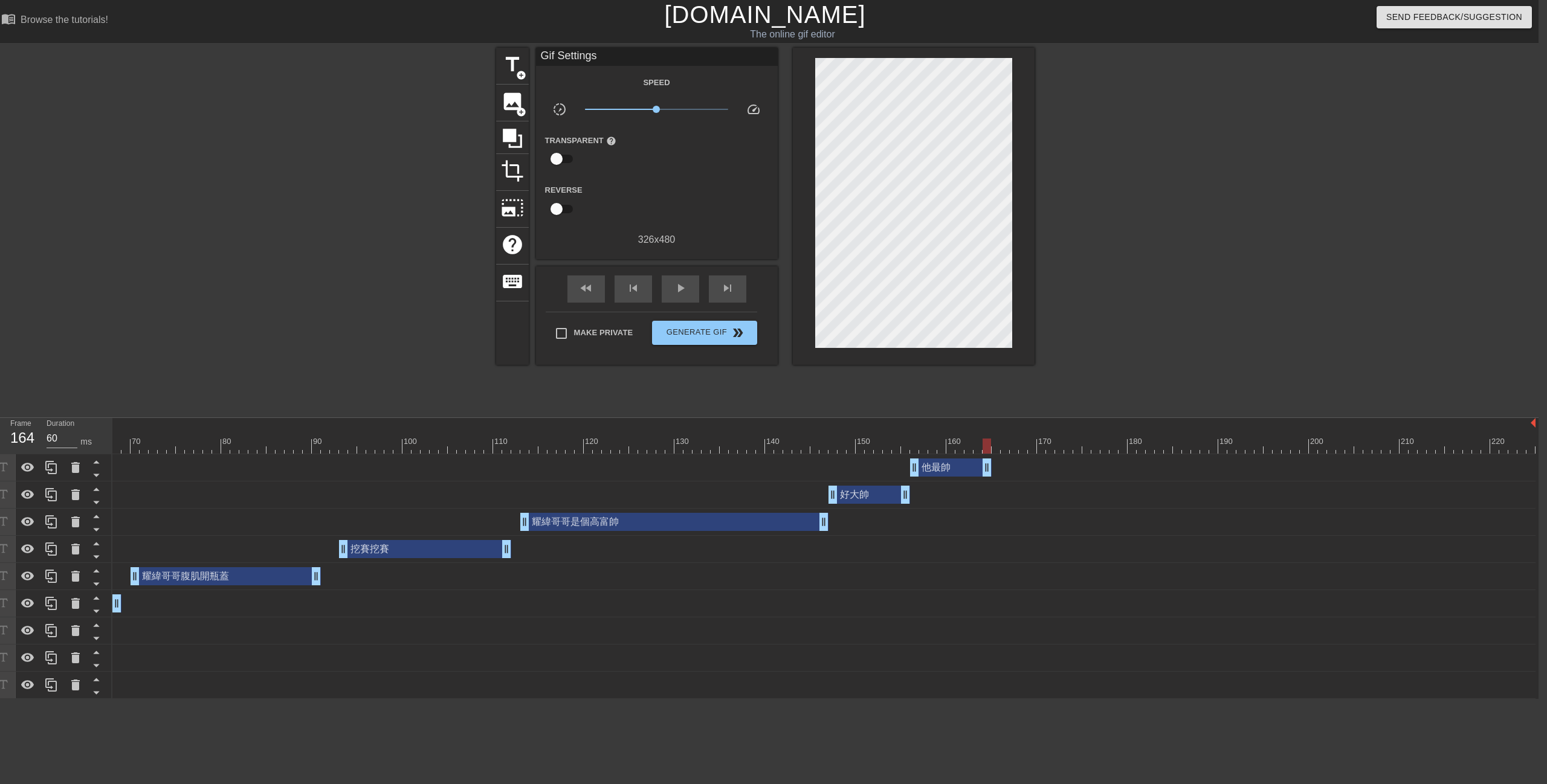
click at [1112, 379] on div at bounding box center [1140, 229] width 181 height 362
click at [515, 65] on span "title" at bounding box center [513, 64] width 23 height 23
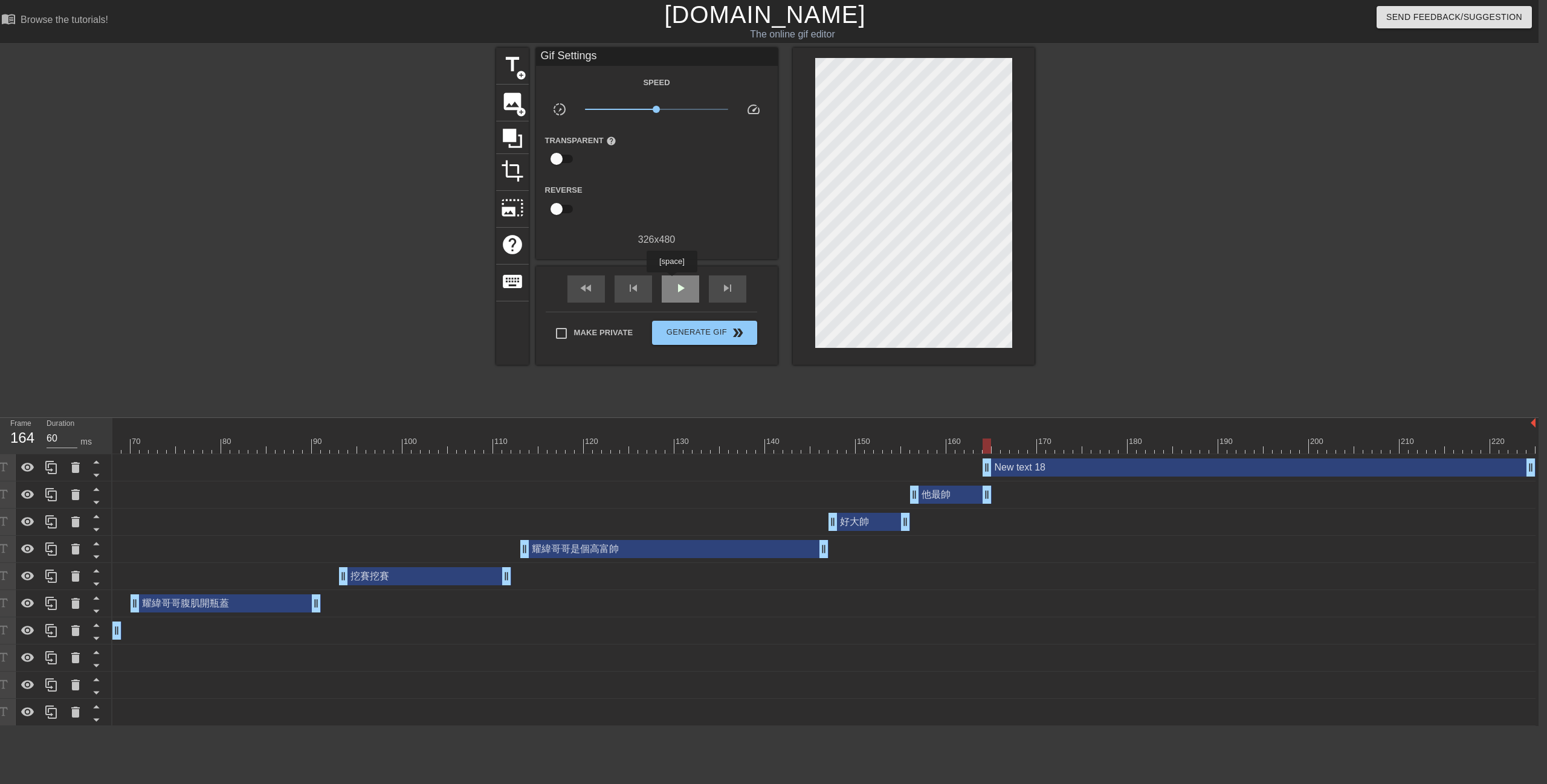
click at [671, 281] on div "play_arrow" at bounding box center [680, 288] width 38 height 27
click at [681, 278] on div "pause" at bounding box center [680, 288] width 38 height 27
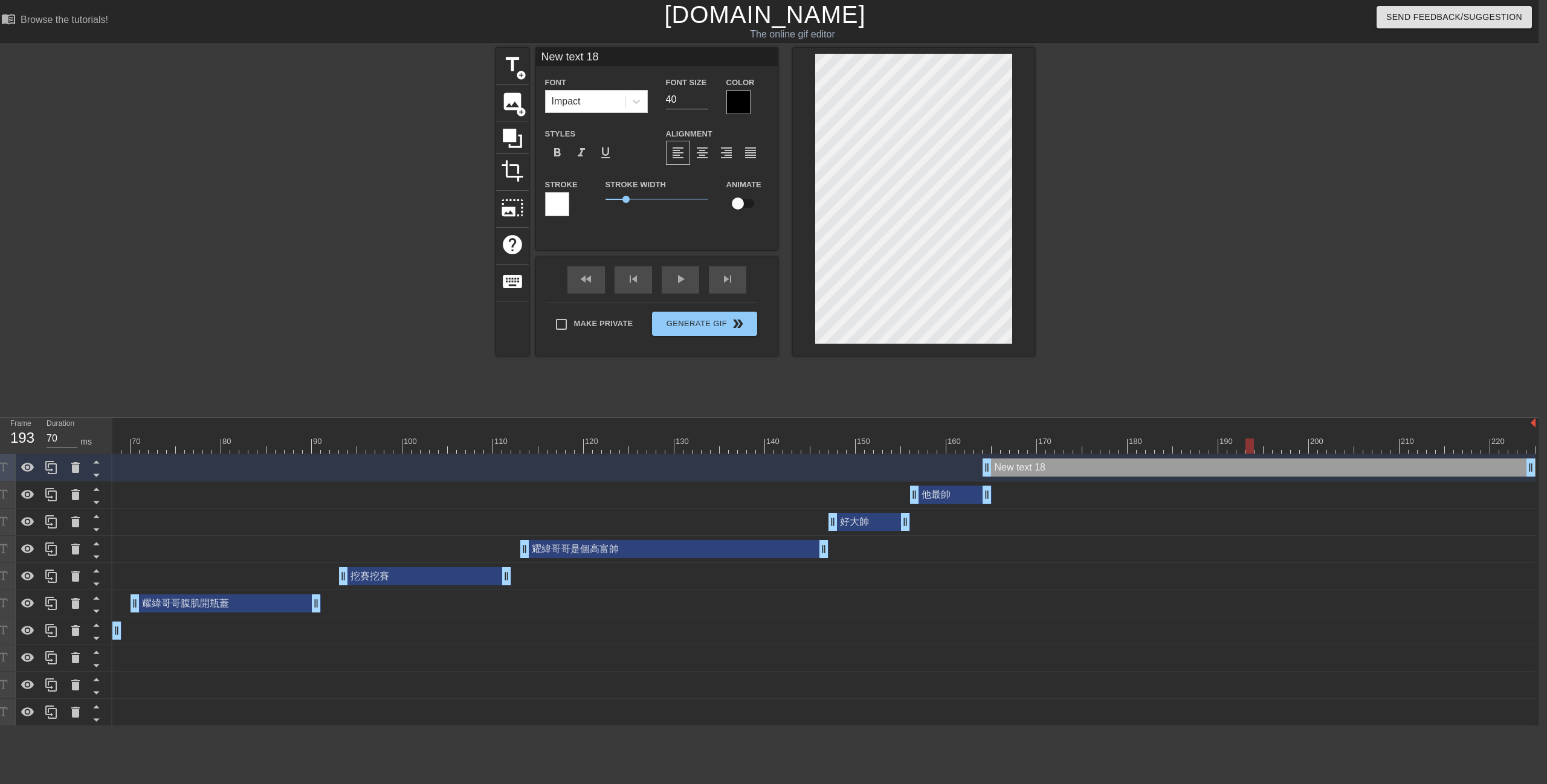
scroll to position [2, 4]
paste textarea "掰掰"
drag, startPoint x: 678, startPoint y: 95, endPoint x: 602, endPoint y: 109, distance: 77.3
click at [620, 104] on div "Font Impact Font Size 40 Color" at bounding box center [657, 94] width 242 height 39
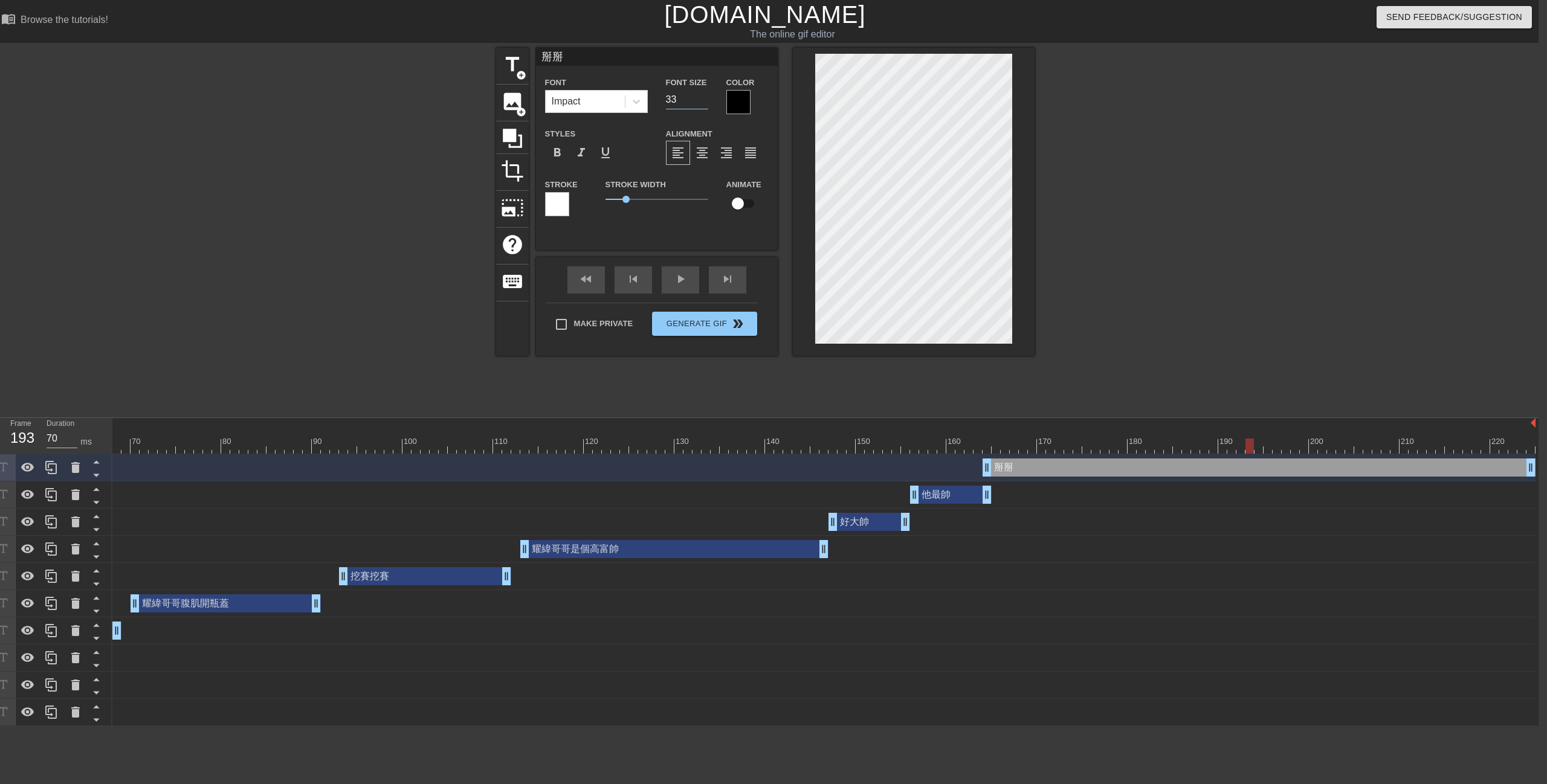
click at [746, 102] on div at bounding box center [738, 101] width 24 height 24
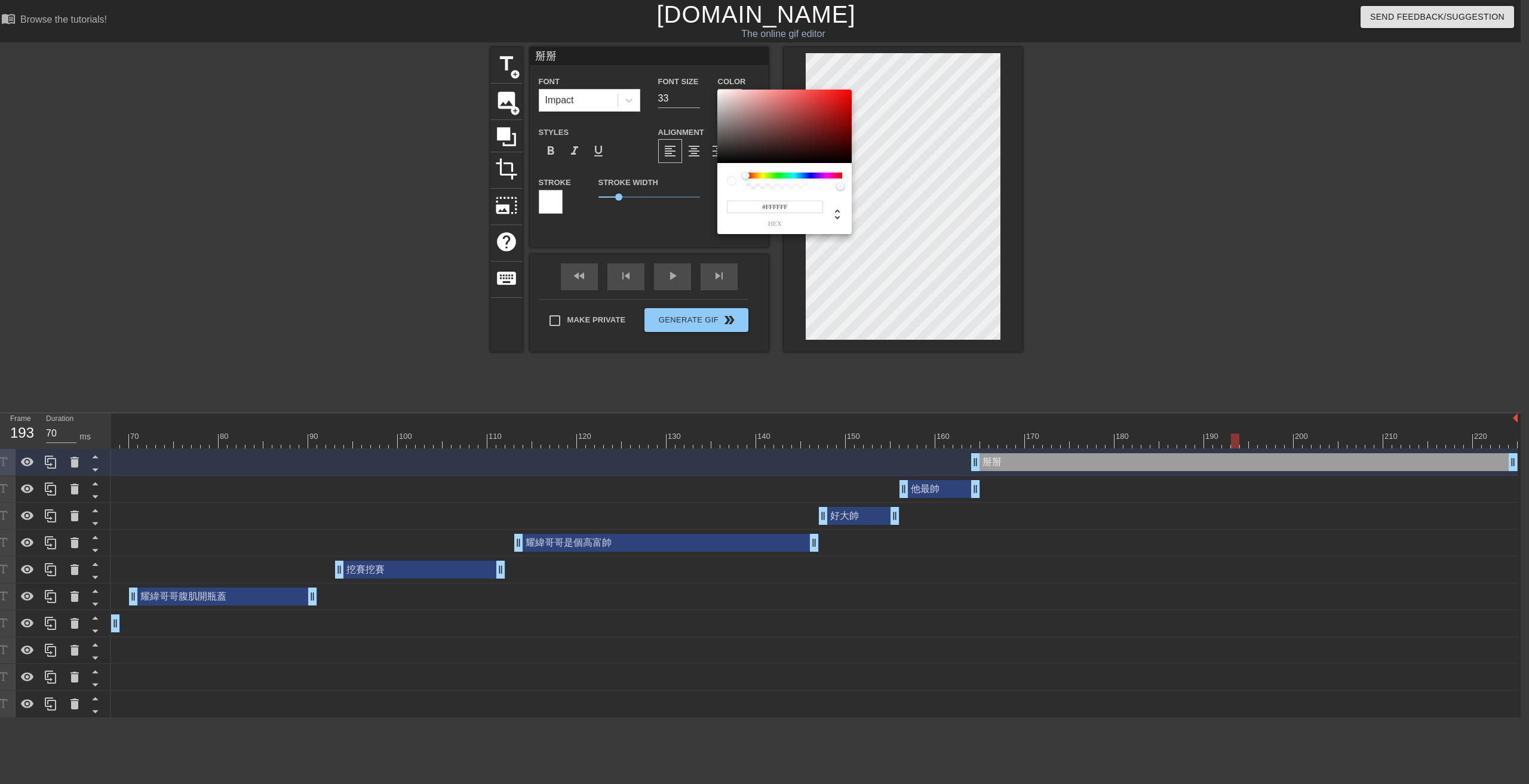
drag, startPoint x: 777, startPoint y: 127, endPoint x: 739, endPoint y: 100, distance: 46.6
click at [702, 84] on div "#FFFFFF hex" at bounding box center [764, 392] width 1529 height 784
drag, startPoint x: 1076, startPoint y: 160, endPoint x: 1002, endPoint y: 180, distance: 76.7
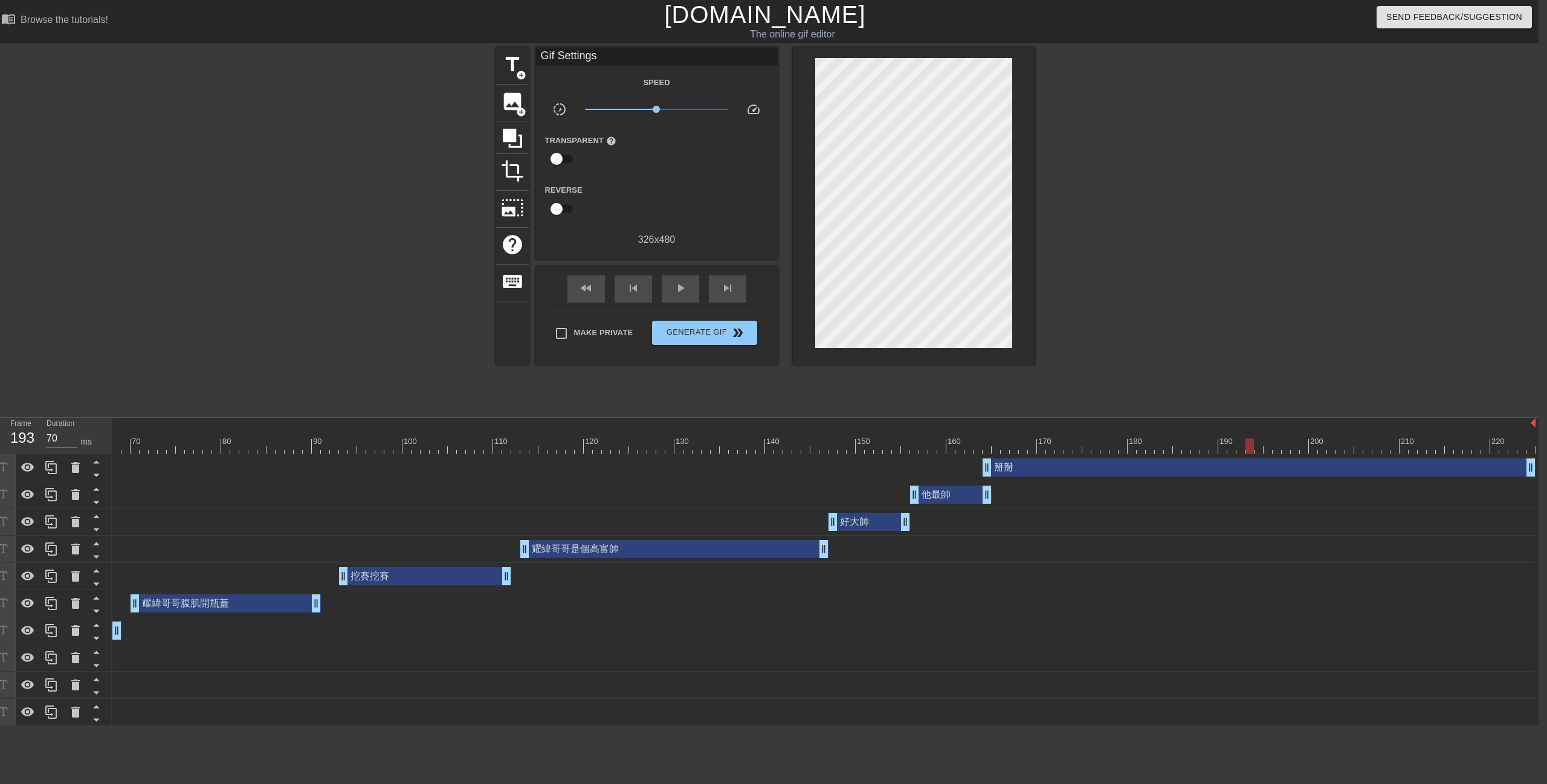
click at [1246, 235] on div "title add_circle image add_circle crop photo_size_select_large help keyboard Gi…" at bounding box center [765, 229] width 1547 height 362
drag, startPoint x: 991, startPoint y: 462, endPoint x: 1136, endPoint y: 465, distance: 145.0
click at [867, 525] on div "好大帥 drag_handle drag_handle" at bounding box center [869, 522] width 81 height 18
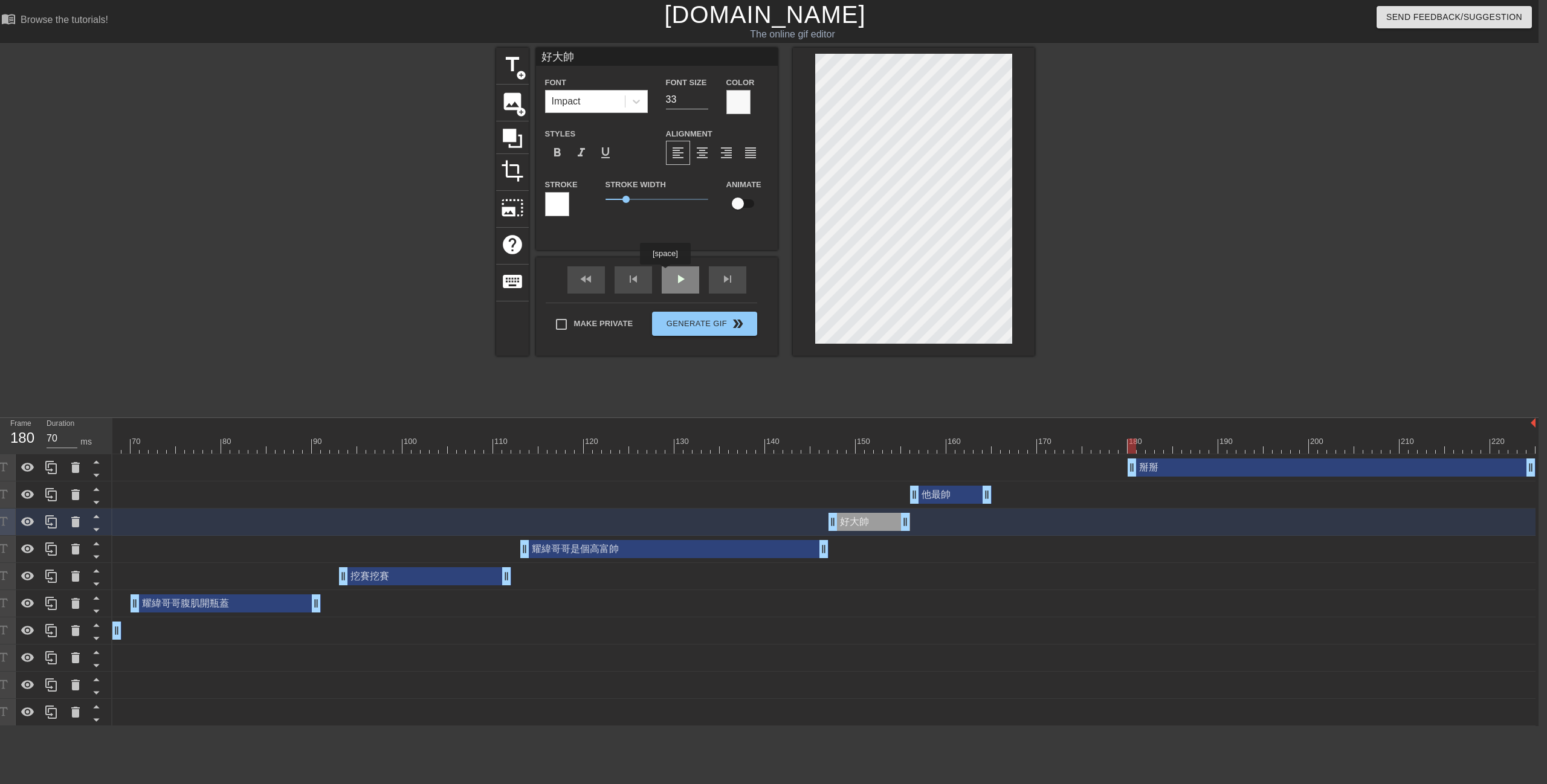
click at [665, 273] on div "fast_rewind skip_previous play_arrow skip_next" at bounding box center [657, 279] width 197 height 45
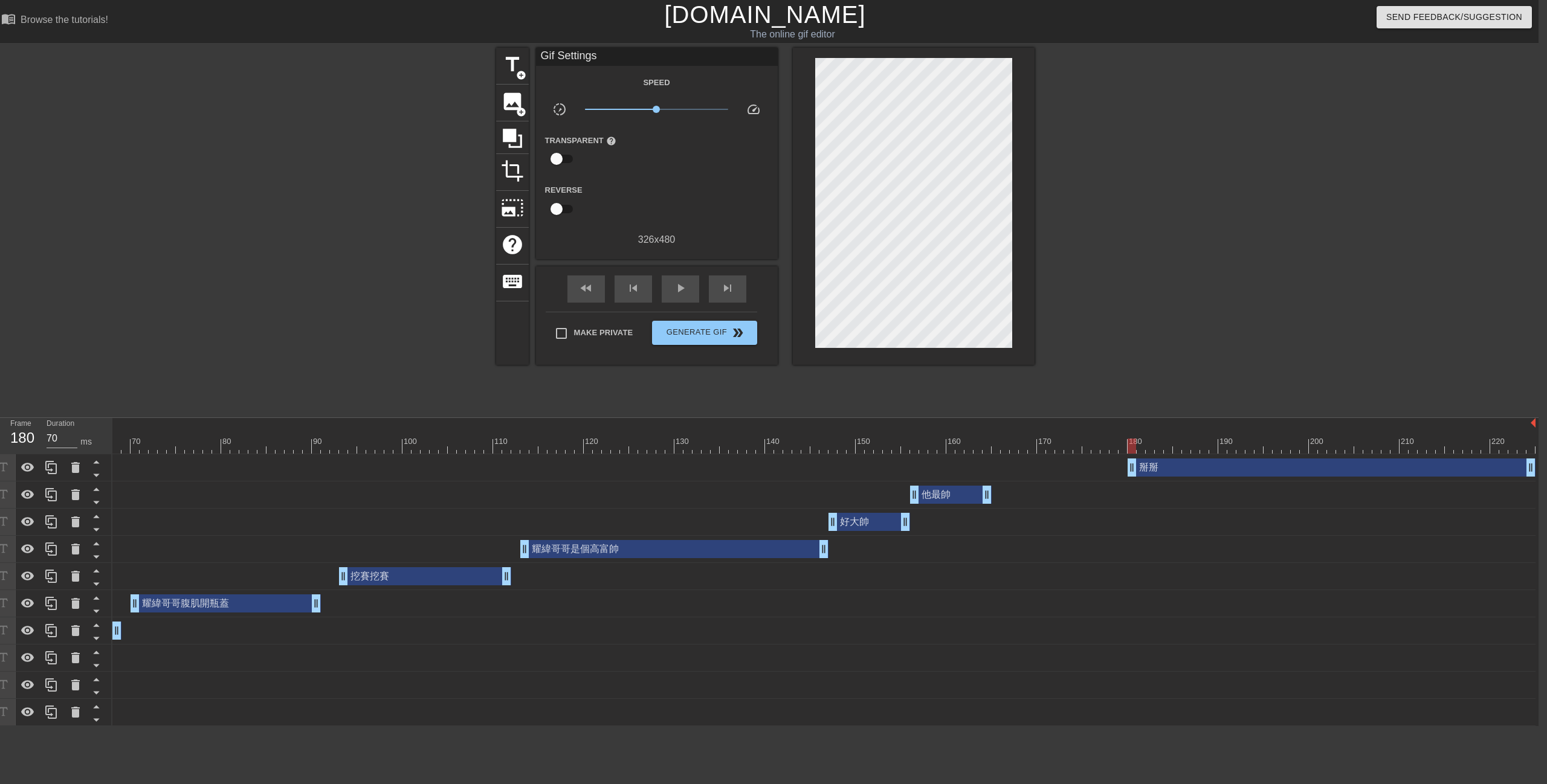
click at [816, 445] on div at bounding box center [520, 446] width 2030 height 15
drag, startPoint x: 747, startPoint y: 443, endPoint x: 514, endPoint y: 410, distance: 235.3
click at [515, 413] on div "menu_book Browse the tutorials! [DOMAIN_NAME] The online gif editor Send Feedba…" at bounding box center [765, 363] width 1547 height 726
click at [684, 286] on span "play_arrow" at bounding box center [680, 288] width 15 height 15
click at [690, 288] on div "pause" at bounding box center [680, 288] width 38 height 27
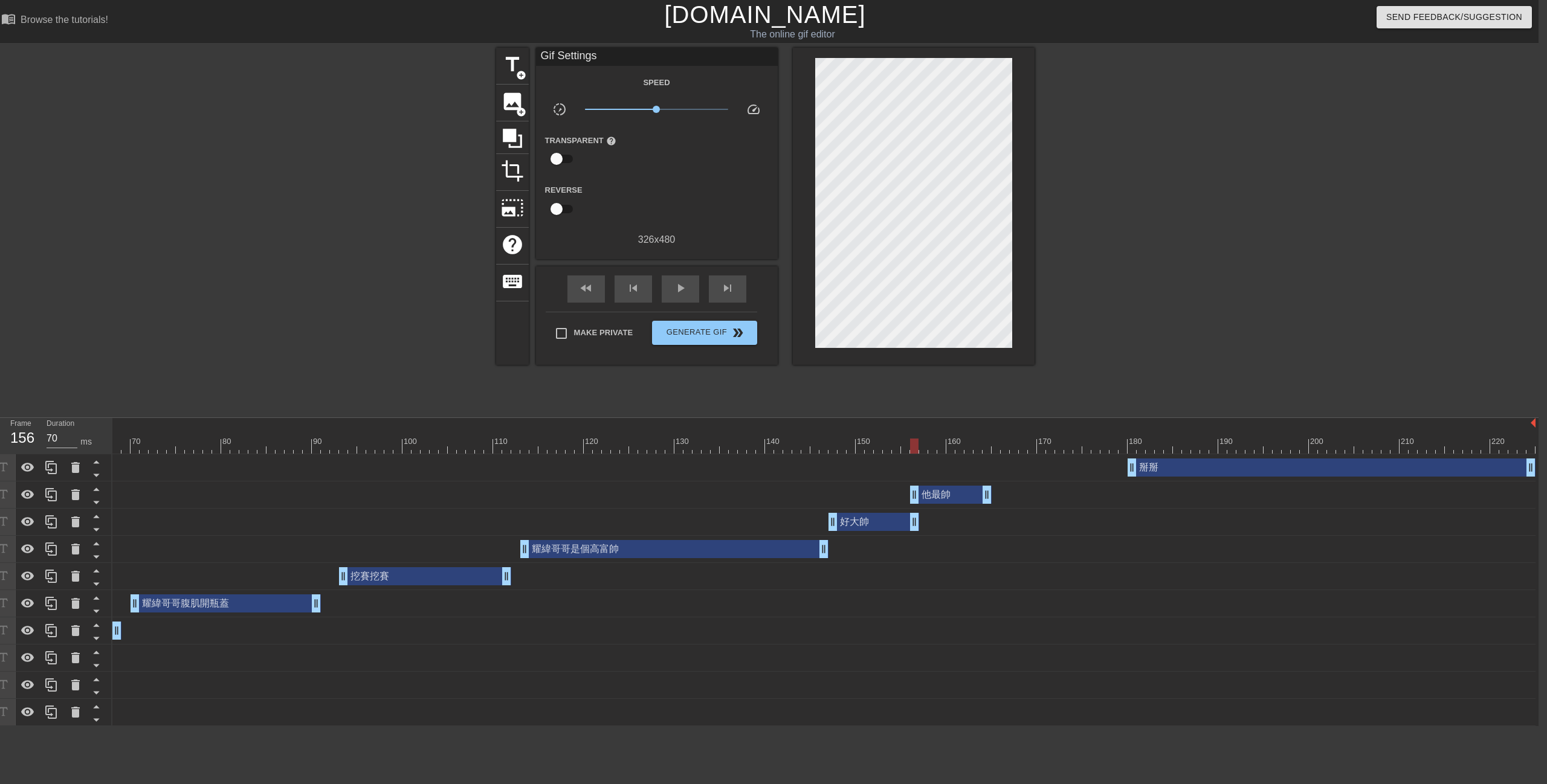
drag, startPoint x: 906, startPoint y: 521, endPoint x: 912, endPoint y: 522, distance: 6.1
drag, startPoint x: 984, startPoint y: 501, endPoint x: 1001, endPoint y: 501, distance: 17.0
drag, startPoint x: 974, startPoint y: 500, endPoint x: 981, endPoint y: 502, distance: 7.3
click at [981, 502] on div "他最帥 drag_handle drag_handle" at bounding box center [969, 495] width 100 height 18
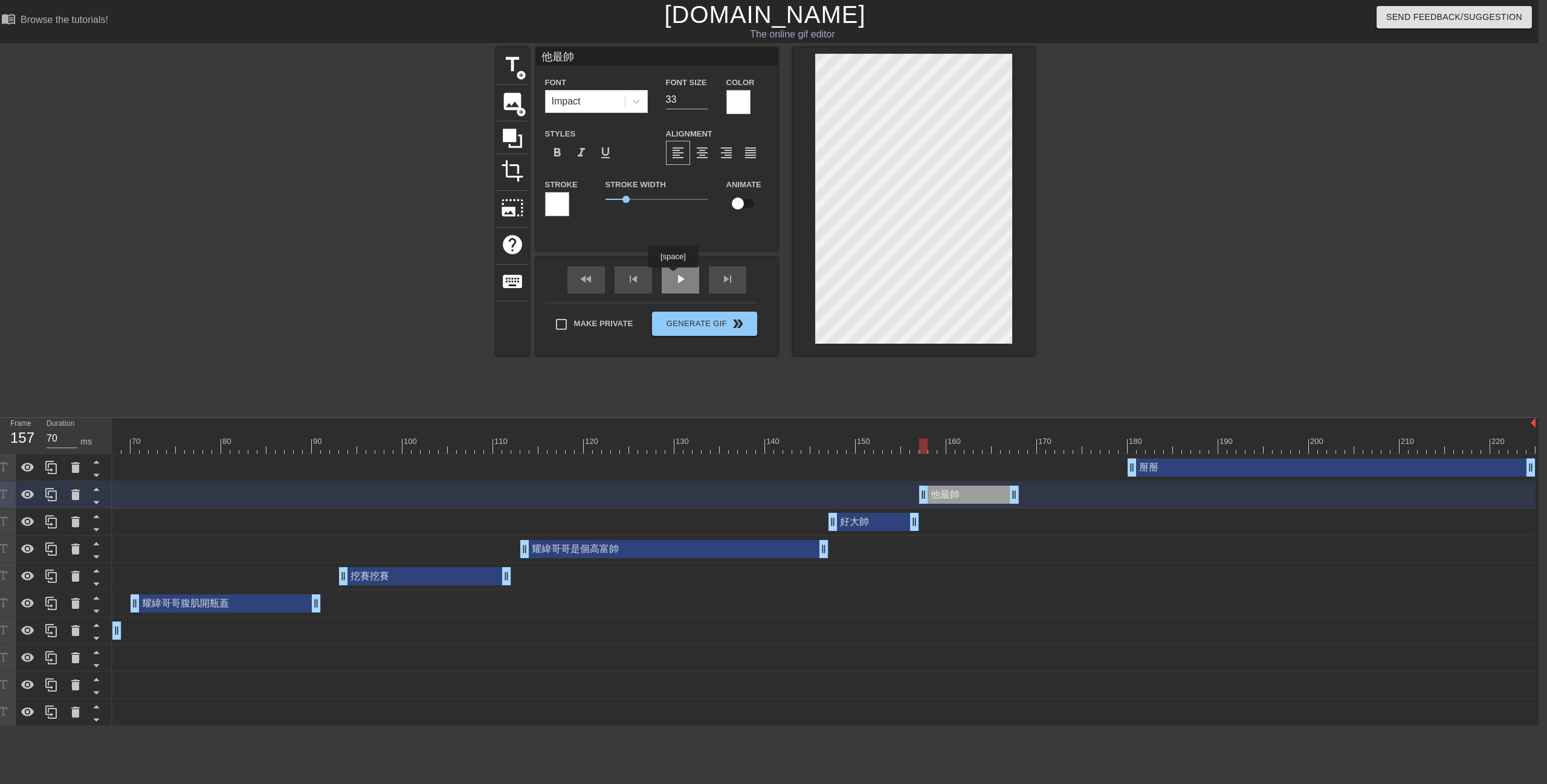
click at [672, 276] on div "play_arrow" at bounding box center [680, 279] width 38 height 27
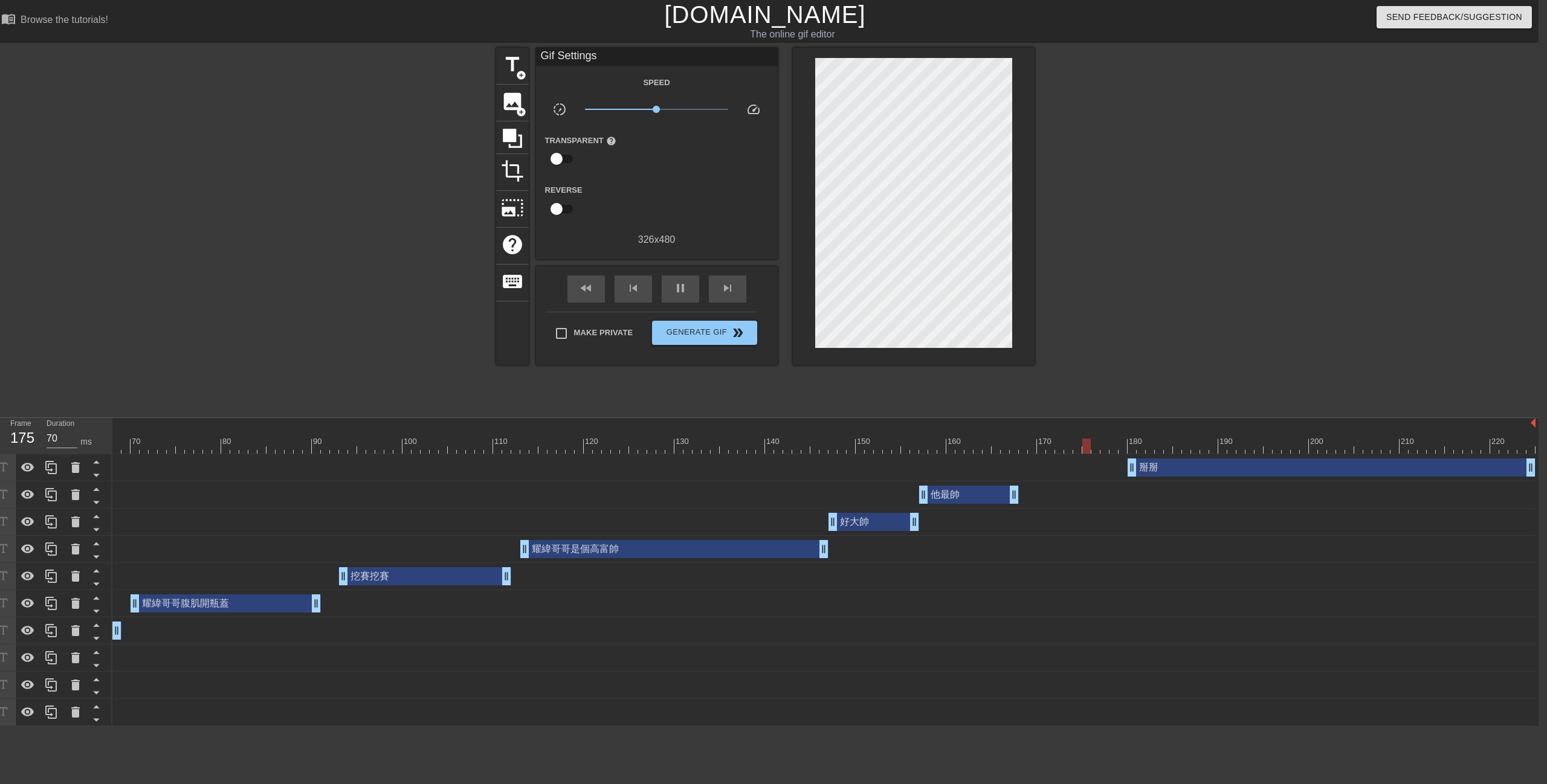
click at [675, 275] on div "fast_rewind skip_previous pause skip_next" at bounding box center [657, 288] width 197 height 45
drag, startPoint x: 1227, startPoint y: 470, endPoint x: 1139, endPoint y: 479, distance: 88.5
click at [1139, 479] on div "掰掰 drag_handle drag_handle" at bounding box center [520, 467] width 2030 height 27
drag, startPoint x: 1437, startPoint y: 470, endPoint x: 1158, endPoint y: 483, distance: 279.3
click at [932, 483] on div "掰掰 drag_handle drag_handle 他最帥 drag_handle drag_handle 好大帥 drag_handle drag_han…" at bounding box center [218, 590] width 1426 height 272
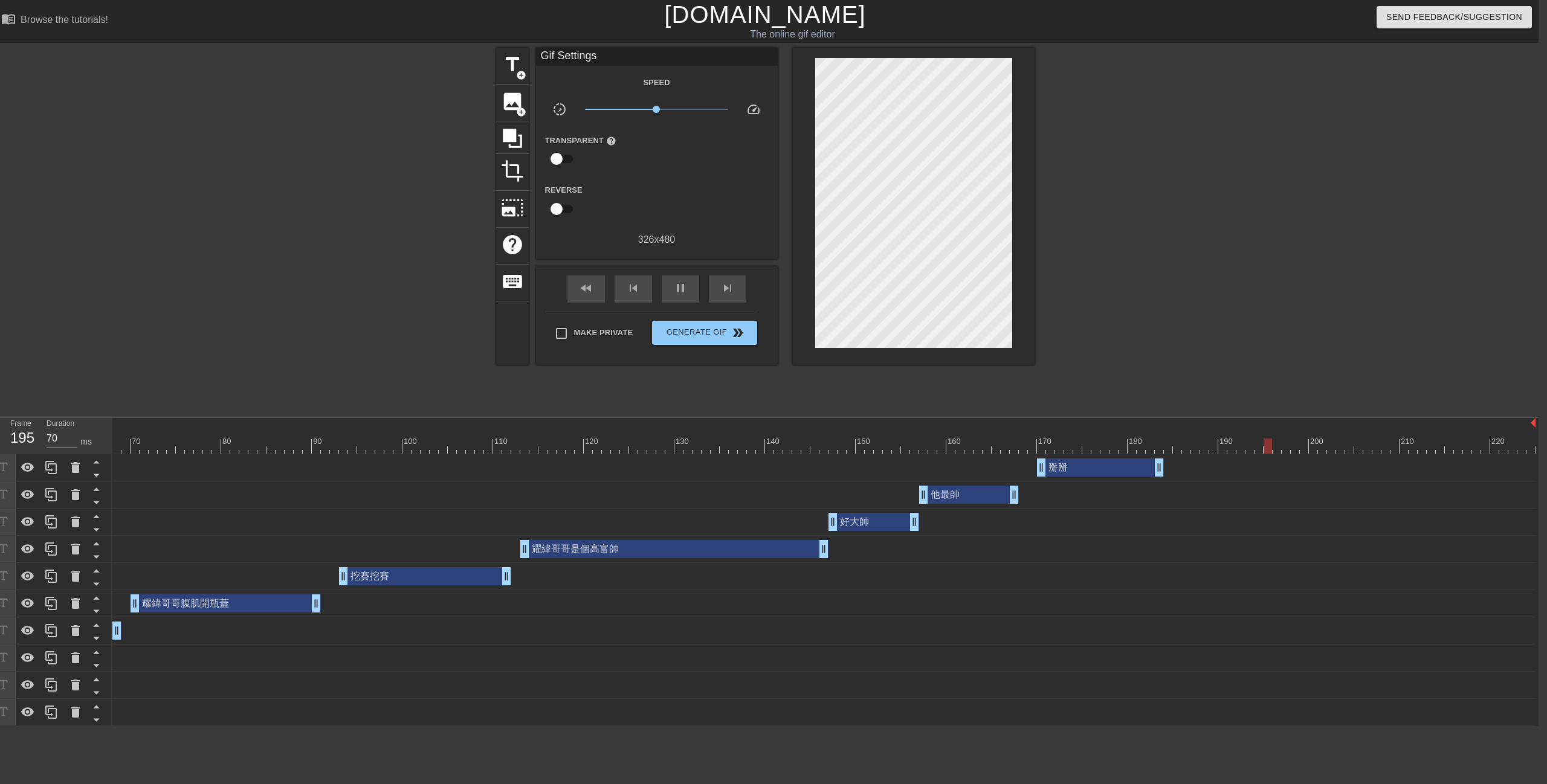
drag, startPoint x: 1215, startPoint y: 387, endPoint x: 1178, endPoint y: 466, distance: 87.2
click at [1214, 390] on div at bounding box center [1140, 229] width 181 height 362
drag, startPoint x: 1053, startPoint y: 454, endPoint x: 917, endPoint y: 452, distance: 136.0
click at [942, 450] on div at bounding box center [520, 446] width 2030 height 15
click at [674, 293] on span "play_arrow" at bounding box center [680, 288] width 15 height 15
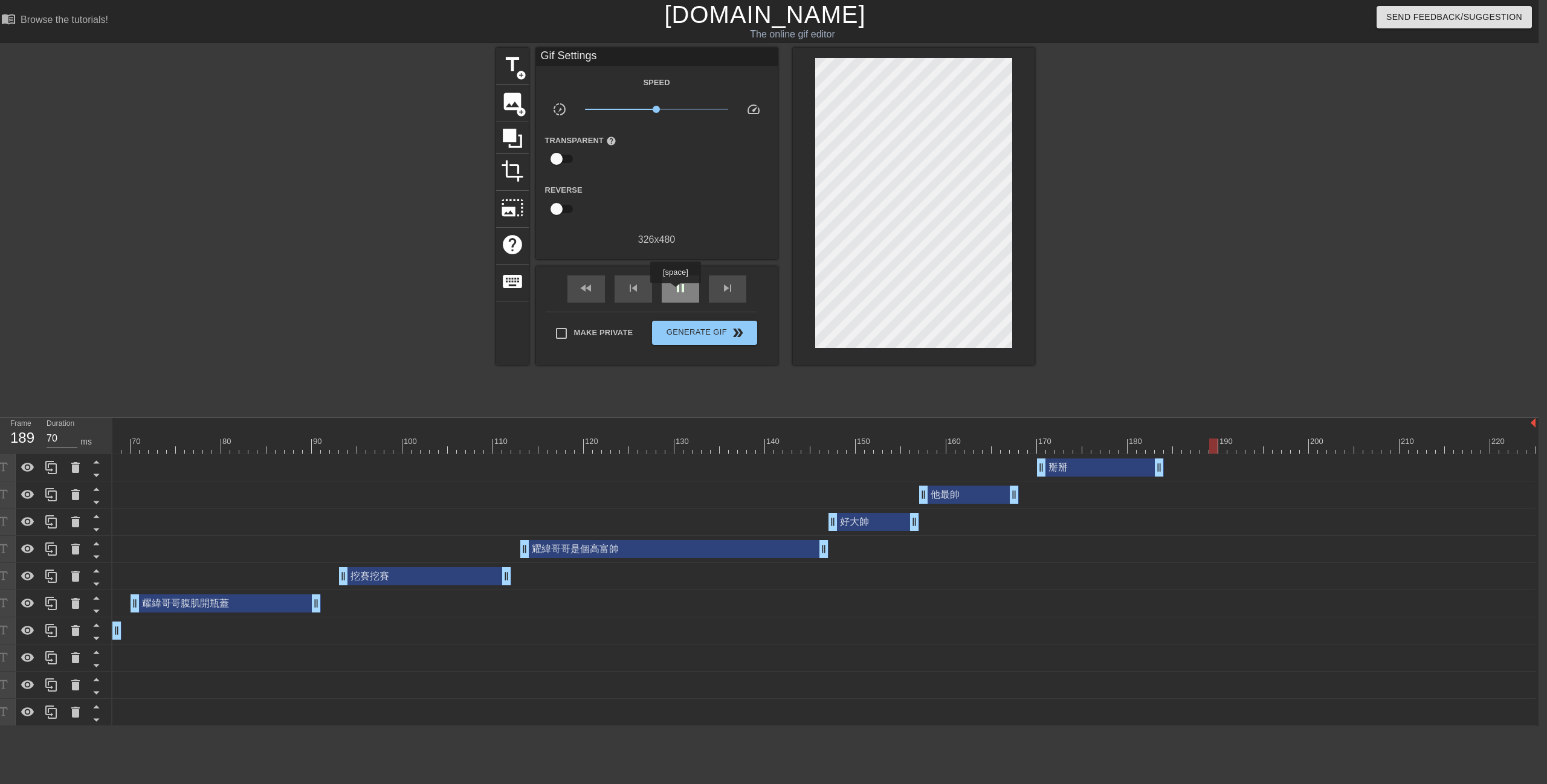
click at [675, 292] on span "pause" at bounding box center [680, 288] width 15 height 15
drag, startPoint x: 1318, startPoint y: 445, endPoint x: 1173, endPoint y: 415, distance: 148.1
click at [1316, 441] on div at bounding box center [520, 446] width 2030 height 15
click at [509, 70] on span "title" at bounding box center [513, 64] width 23 height 23
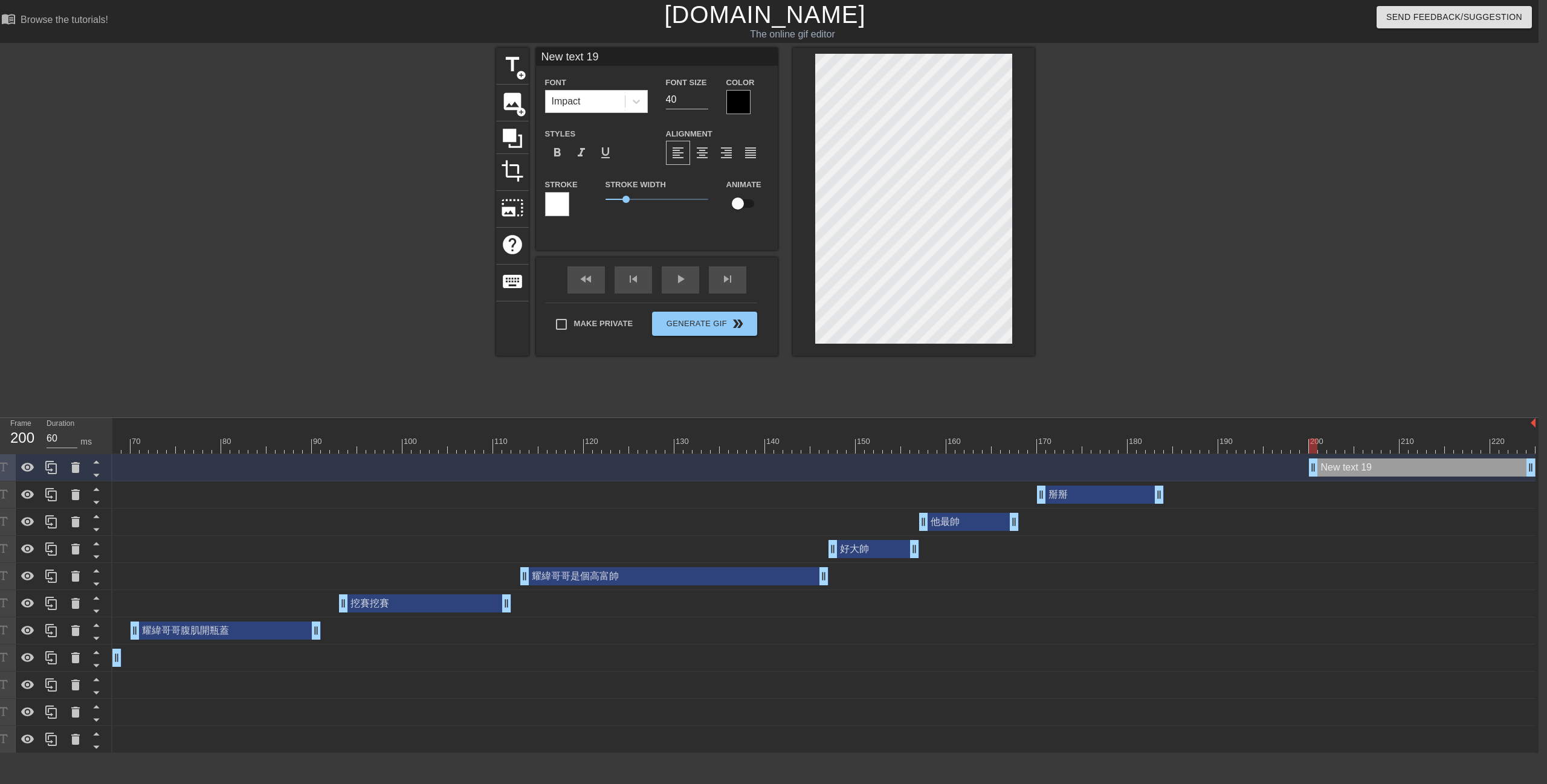
scroll to position [2, 4]
paste textarea "下車囉"
click at [685, 97] on input "40" at bounding box center [687, 99] width 42 height 19
drag, startPoint x: 688, startPoint y: 101, endPoint x: 633, endPoint y: 104, distance: 55.1
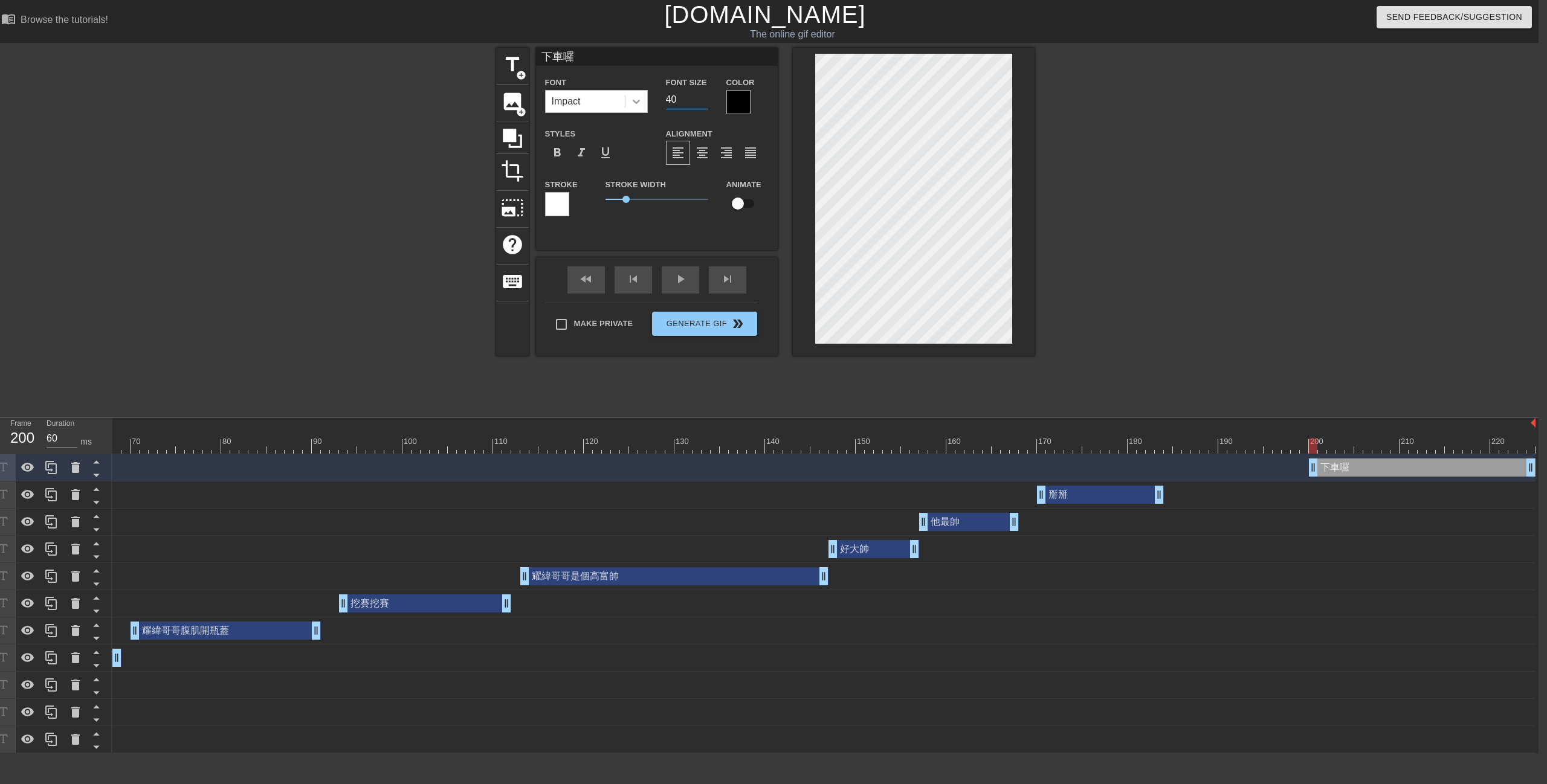
click at [635, 103] on div "Font Impact Font Size 40 Color" at bounding box center [657, 94] width 242 height 39
click at [733, 102] on div at bounding box center [738, 101] width 24 height 24
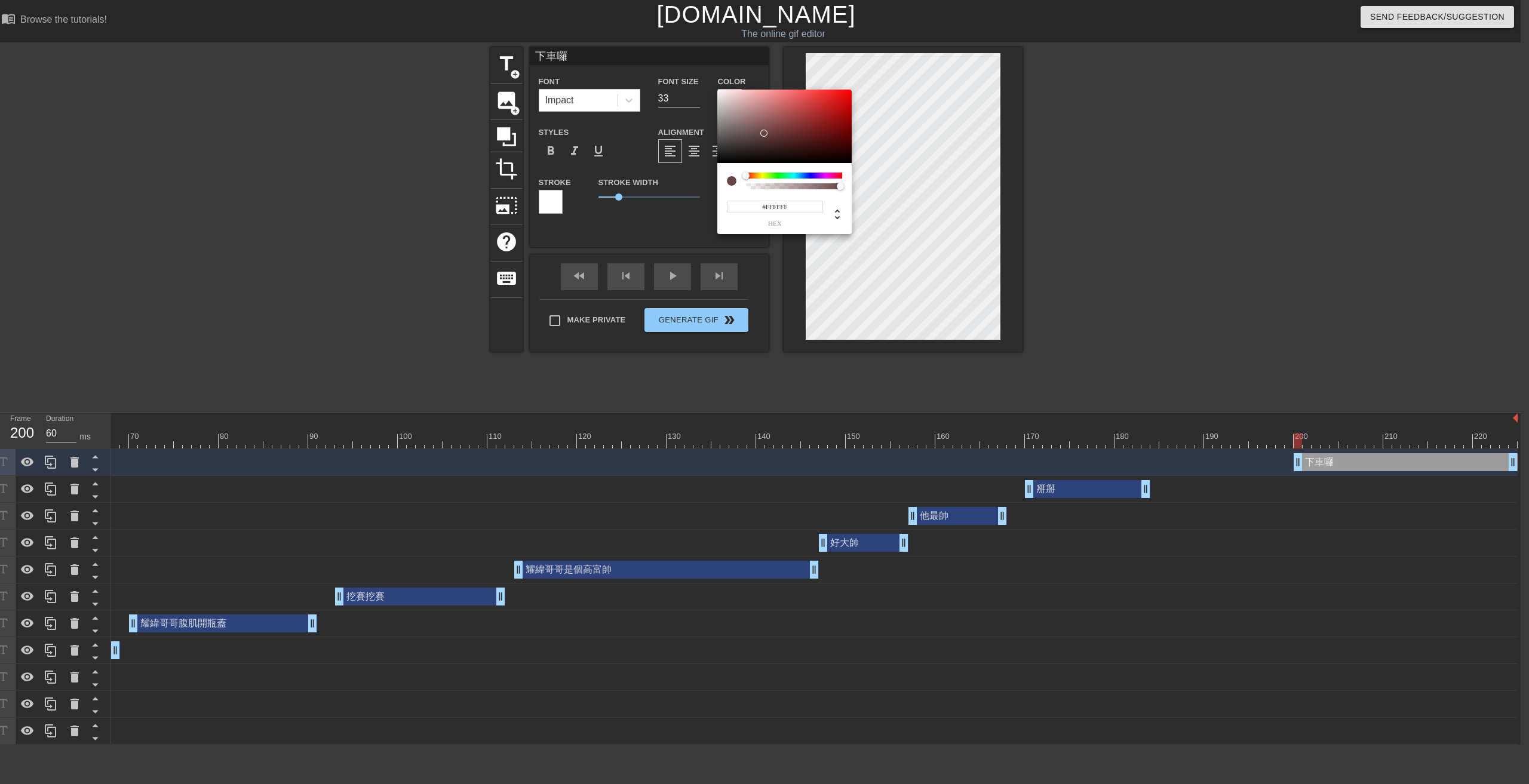
drag, startPoint x: 752, startPoint y: 125, endPoint x: 682, endPoint y: 69, distance: 89.6
click at [680, 63] on div "#FFFFFF hex" at bounding box center [764, 392] width 1529 height 784
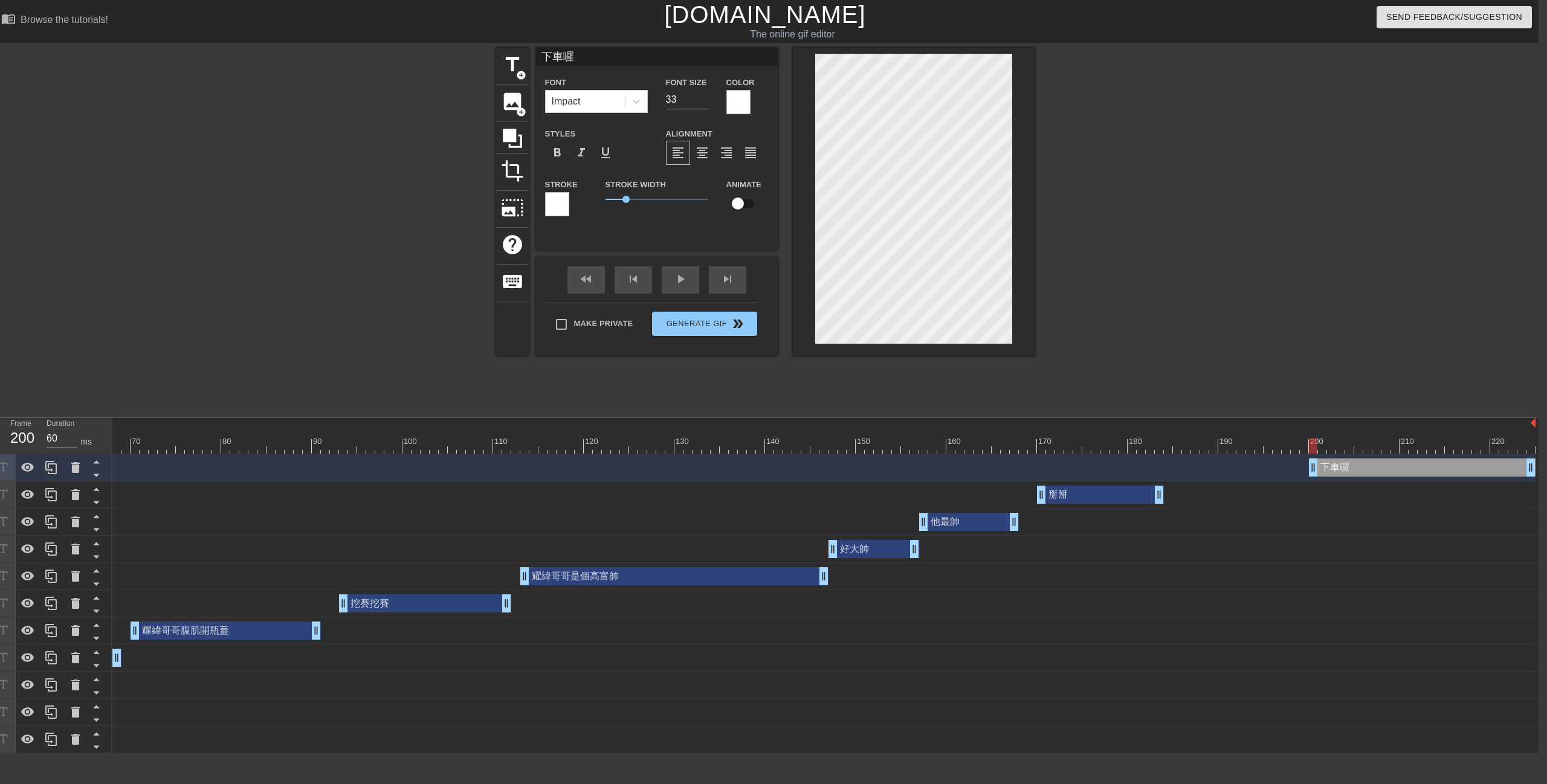
click at [1246, 232] on div "title add_circle image add_circle crop photo_size_select_large help keyboard 下車…" at bounding box center [765, 229] width 1547 height 362
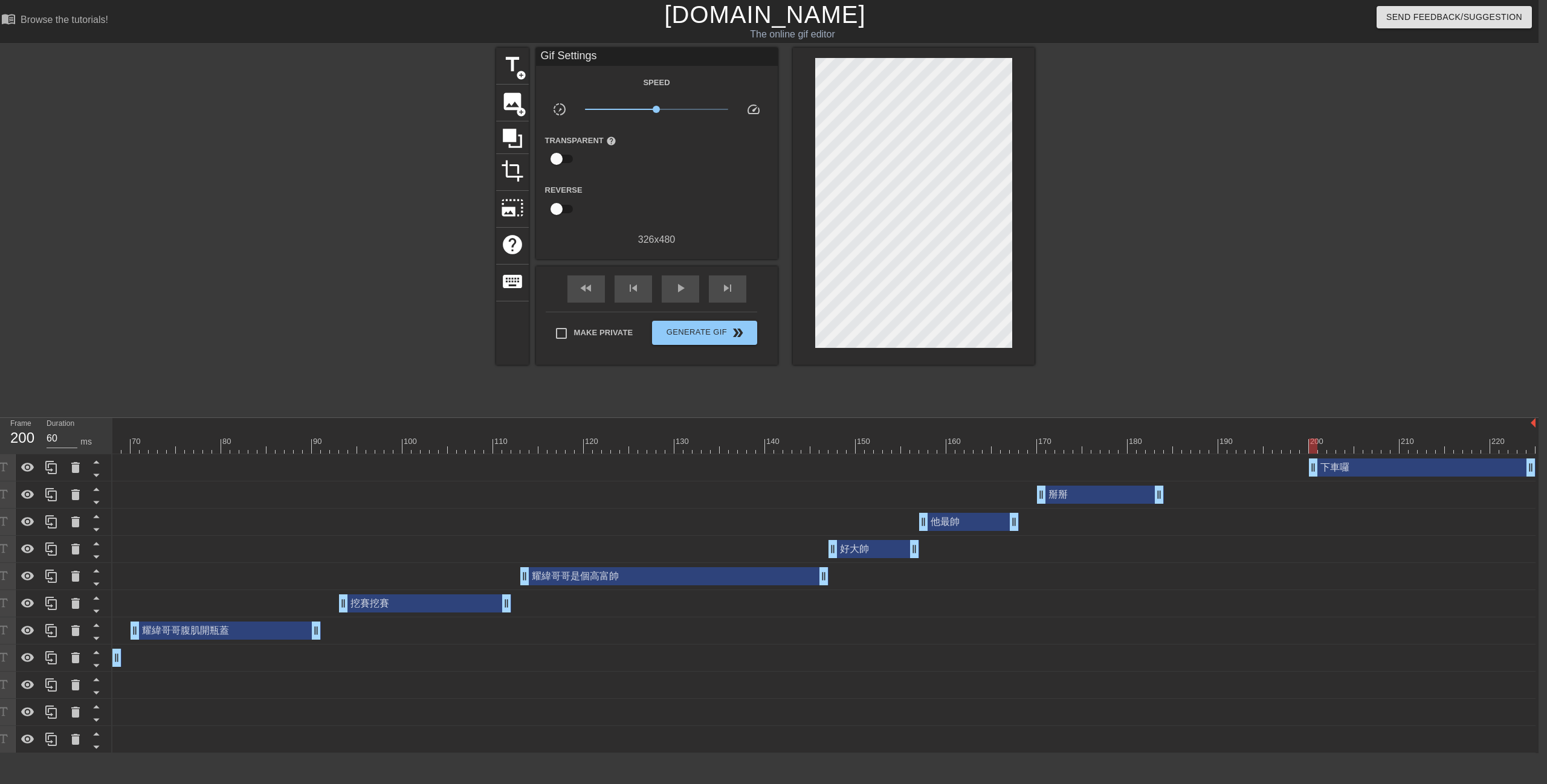
drag, startPoint x: 1362, startPoint y: 469, endPoint x: 1379, endPoint y: 454, distance: 22.7
click at [1379, 454] on div "下車囉 drag_handle drag_handle" at bounding box center [520, 467] width 2030 height 27
drag, startPoint x: 1311, startPoint y: 467, endPoint x: 1255, endPoint y: 476, distance: 56.7
drag, startPoint x: 1156, startPoint y: 496, endPoint x: 1165, endPoint y: 501, distance: 10.3
drag, startPoint x: 1301, startPoint y: 470, endPoint x: 1219, endPoint y: 482, distance: 82.9
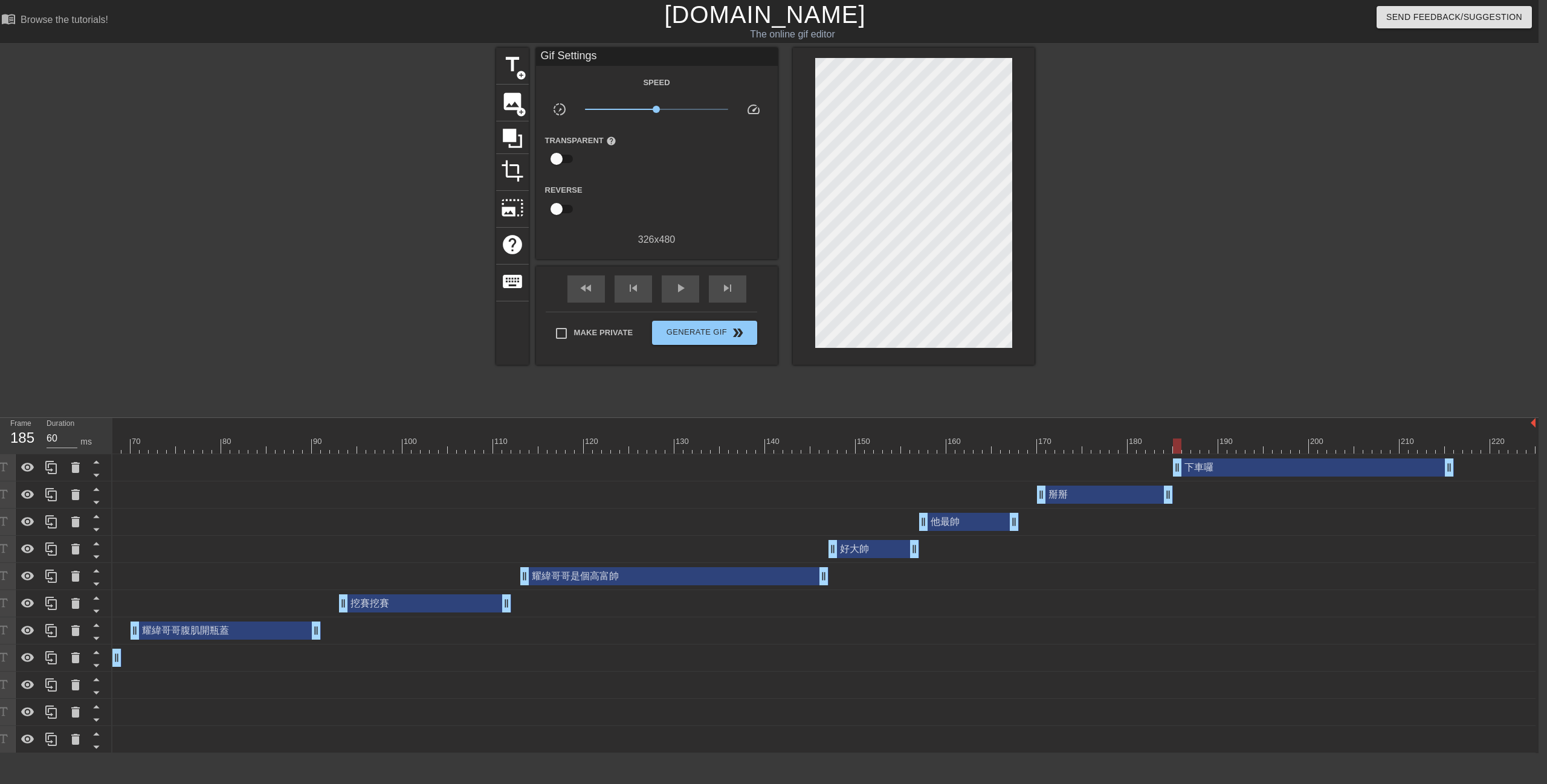
click at [932, 482] on div "下車囉 drag_handle drag_handle 掰掰 drag_handle drag_handle 他最帥 drag_handle drag_han…" at bounding box center [218, 604] width 1426 height 299
drag, startPoint x: 1444, startPoint y: 470, endPoint x: 1546, endPoint y: 494, distance: 104.8
click at [1539, 490] on html "menu_book Browse the tutorials! [DOMAIN_NAME] The online gif editor Send Feedba…" at bounding box center [765, 377] width 1547 height 753
drag, startPoint x: 1322, startPoint y: 364, endPoint x: 1309, endPoint y: 417, distance: 54.6
click at [1323, 367] on div "title add_circle image add_circle crop photo_size_select_large help keyboard Gi…" at bounding box center [765, 229] width 1547 height 362
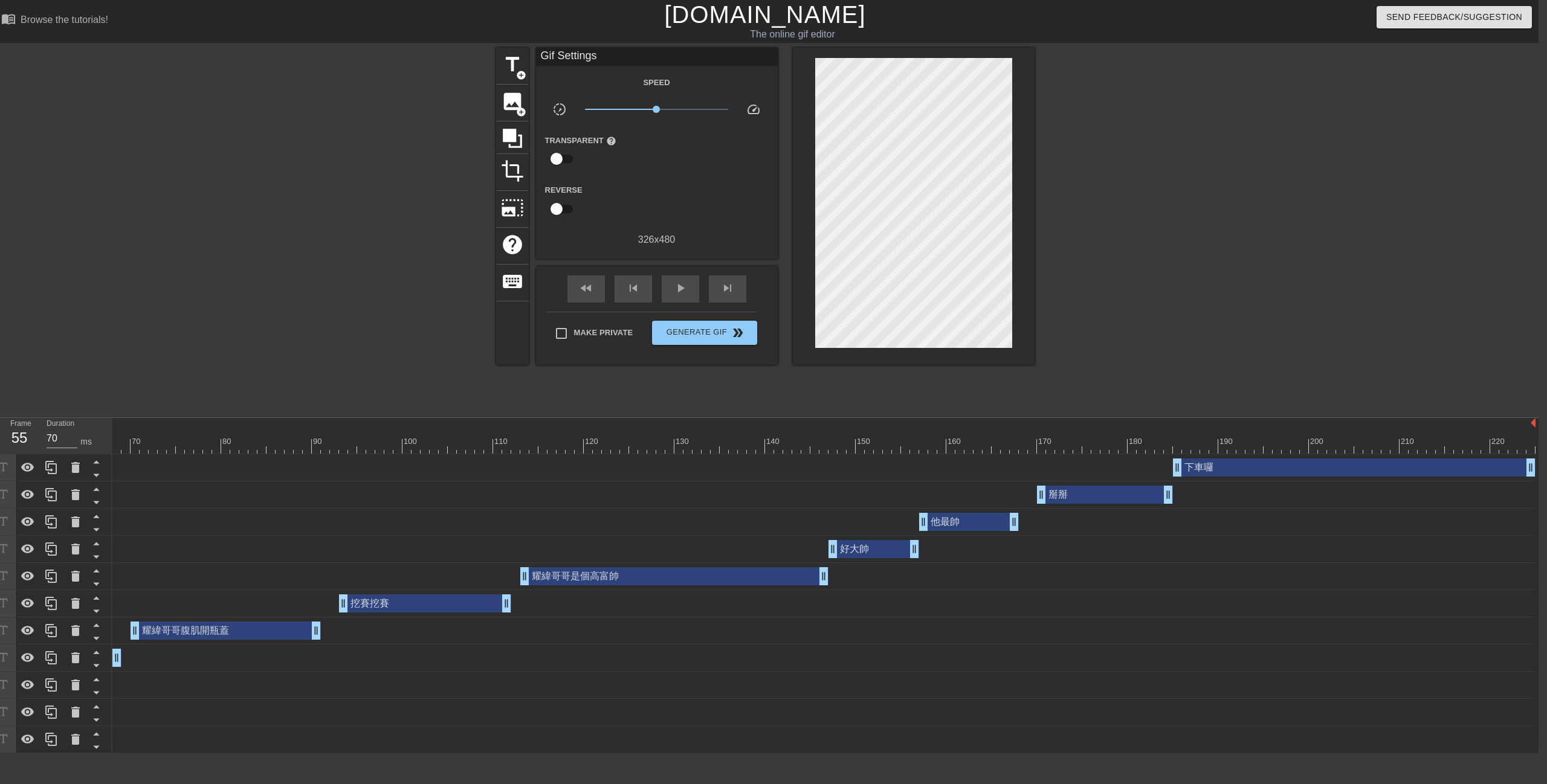
drag, startPoint x: 1250, startPoint y: 446, endPoint x: 402, endPoint y: 374, distance: 851.1
click at [0, 460] on div "Frame 55 Duration 70 ms 10 20 30 40 50 60 70 80 90 100 110 120 130 140 150" at bounding box center [765, 585] width 1547 height 335
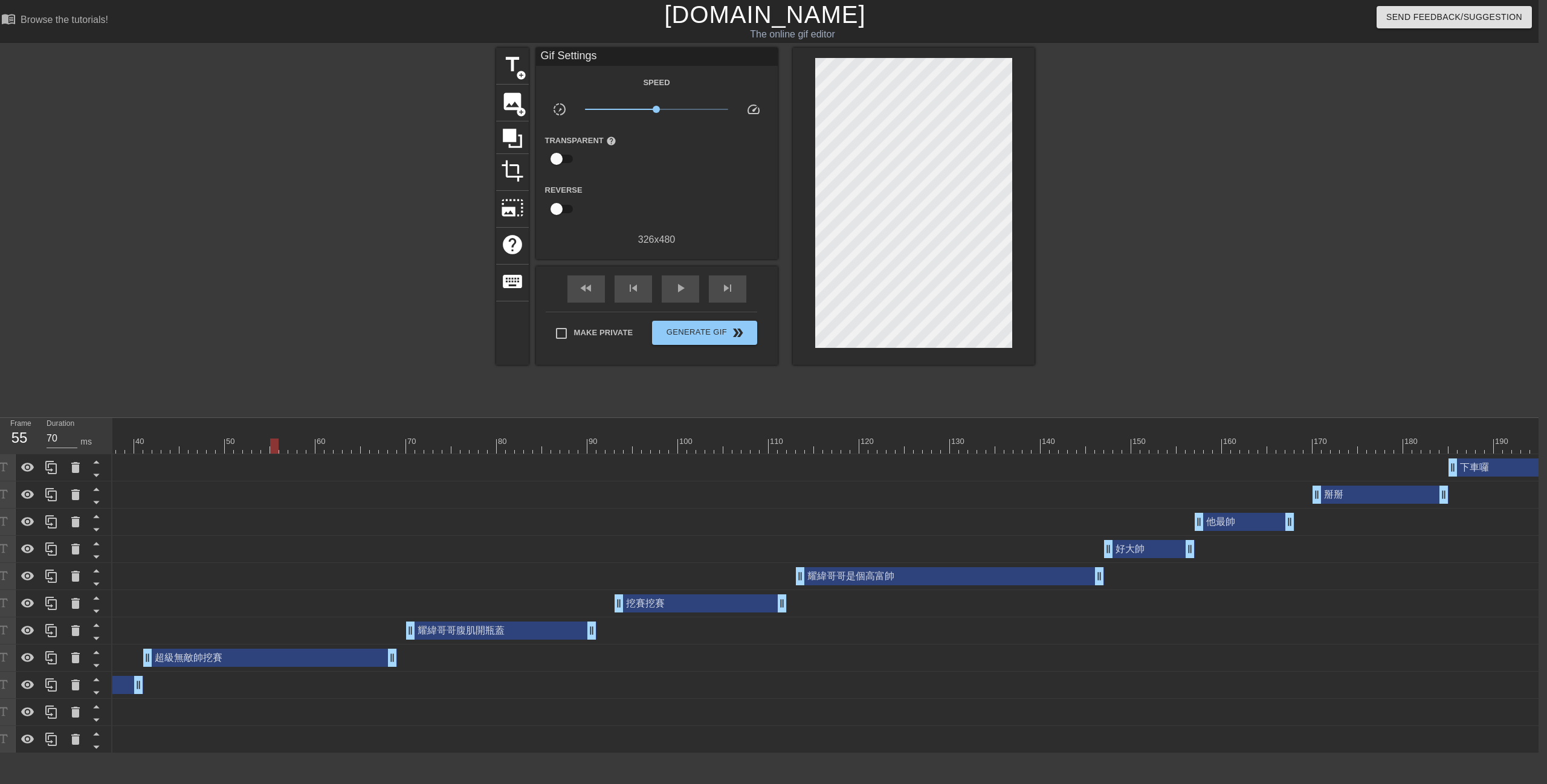
scroll to position [0, 0]
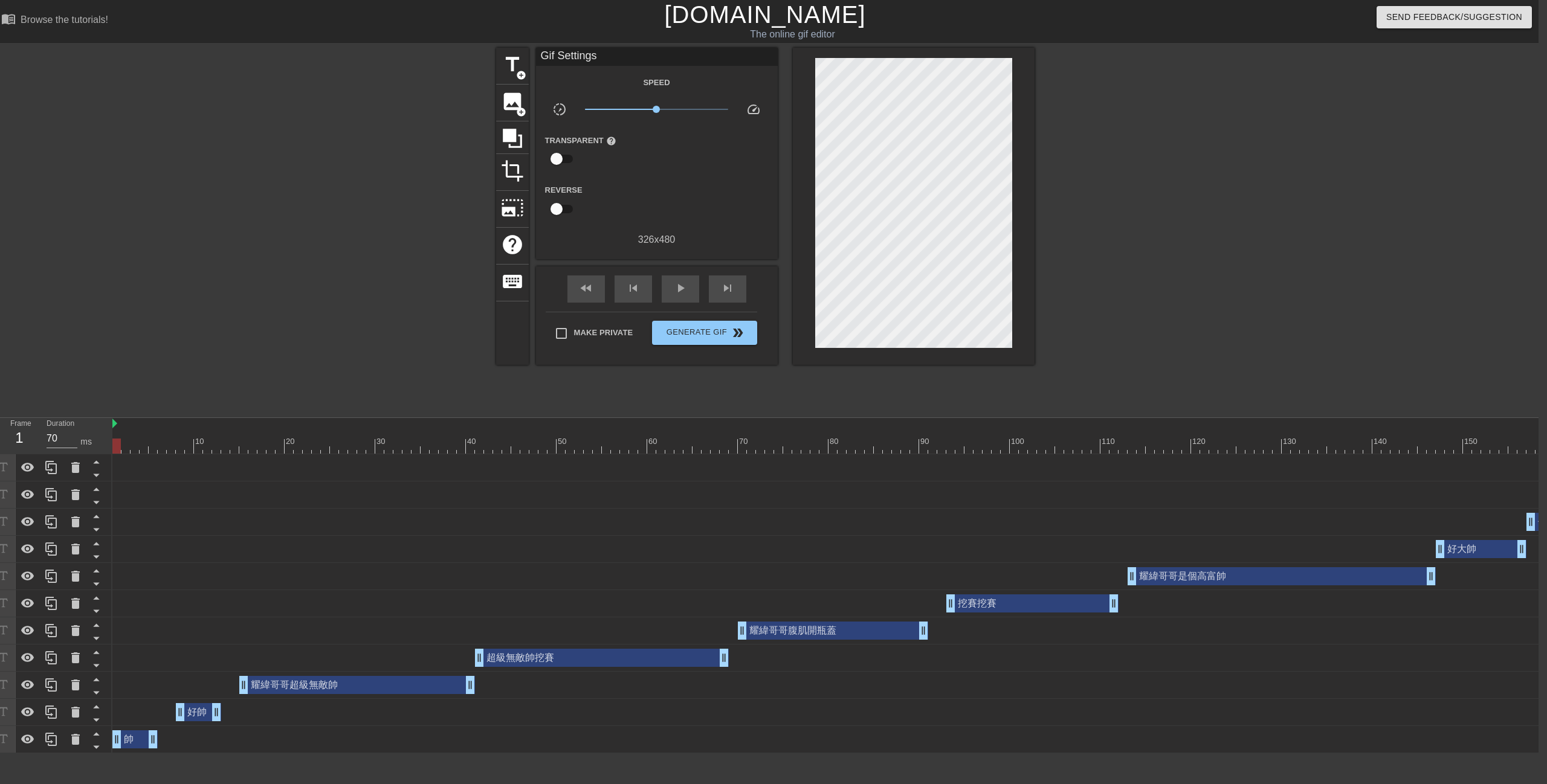
drag, startPoint x: 155, startPoint y: 439, endPoint x: 496, endPoint y: 374, distance: 347.1
click at [48, 446] on div "Frame 1 Duration 70 ms 10 20 30 40 50 60 70 80 90 100 110 120 130 140 150" at bounding box center [765, 585] width 1547 height 335
click at [684, 286] on span "play_arrow" at bounding box center [680, 288] width 15 height 15
click at [684, 286] on span "pause" at bounding box center [680, 288] width 15 height 15
drag, startPoint x: 545, startPoint y: 443, endPoint x: 783, endPoint y: 321, distance: 267.4
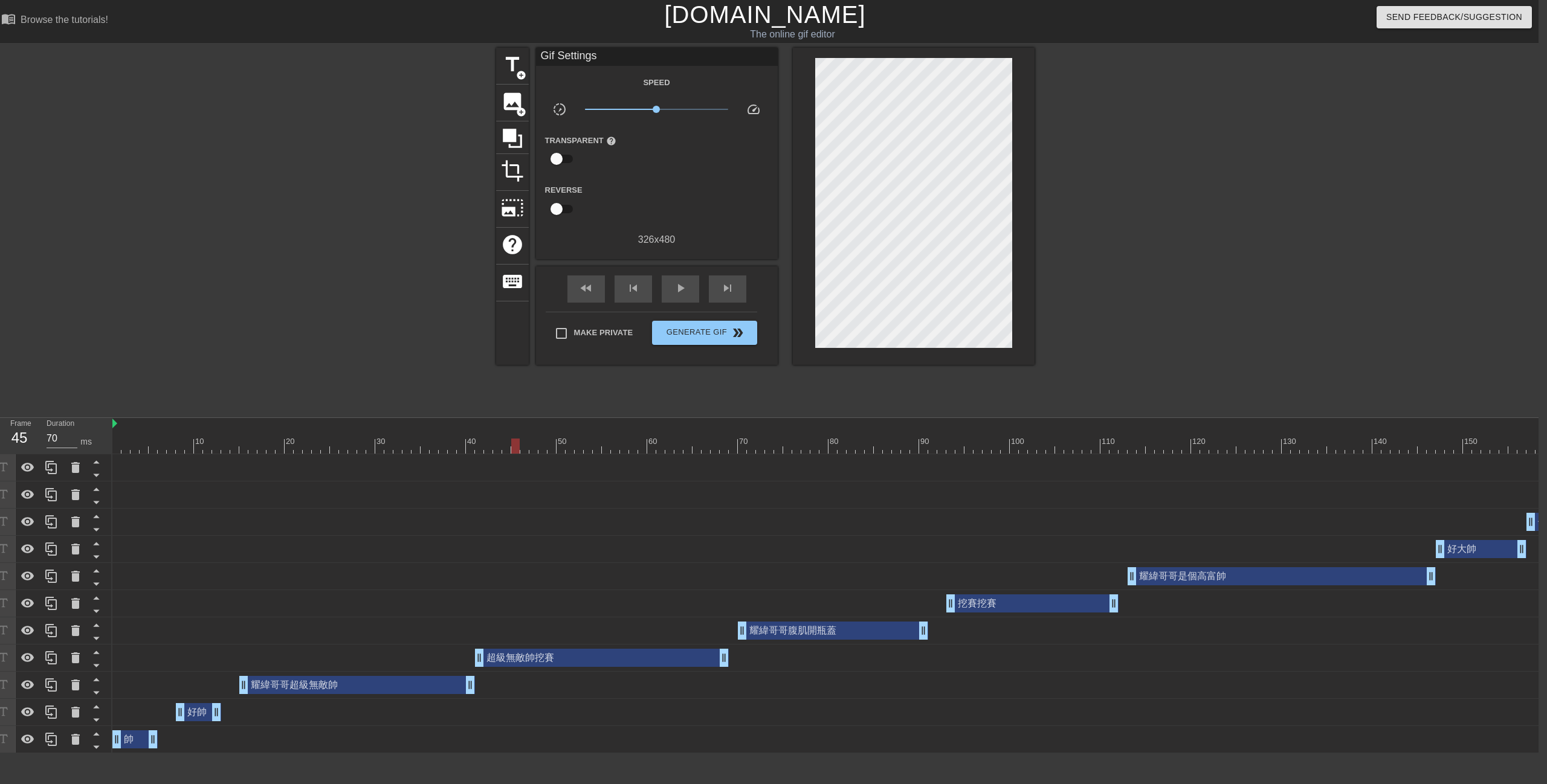
click at [514, 457] on div "10 20 30 40 50 60 70 80 90 100 110 120 130 140 150 160" at bounding box center [825, 585] width 1426 height 335
click at [1198, 180] on div at bounding box center [1140, 229] width 181 height 362
drag, startPoint x: 428, startPoint y: 436, endPoint x: 620, endPoint y: 434, distance: 192.0
click at [624, 432] on div "10 20 30 40 50 60 70 80 90 100 110 120 130 140 150 160" at bounding box center [1127, 436] width 2030 height 35
drag, startPoint x: 616, startPoint y: 446, endPoint x: 543, endPoint y: 417, distance: 78.5
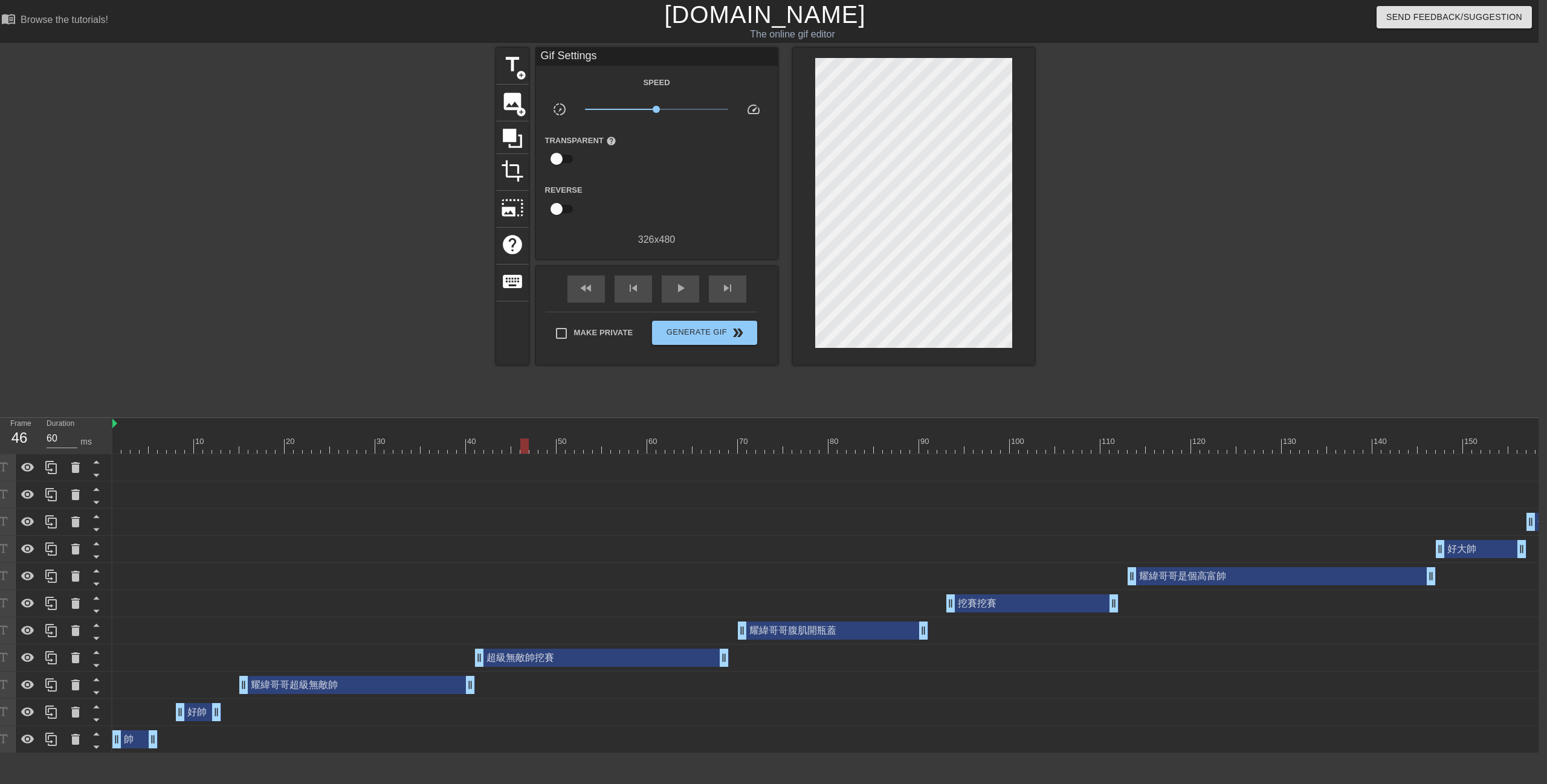
click at [507, 436] on div "10 20 30 40 50 60 70 80 90 100 110 120 130 140 150 160" at bounding box center [1127, 436] width 2030 height 35
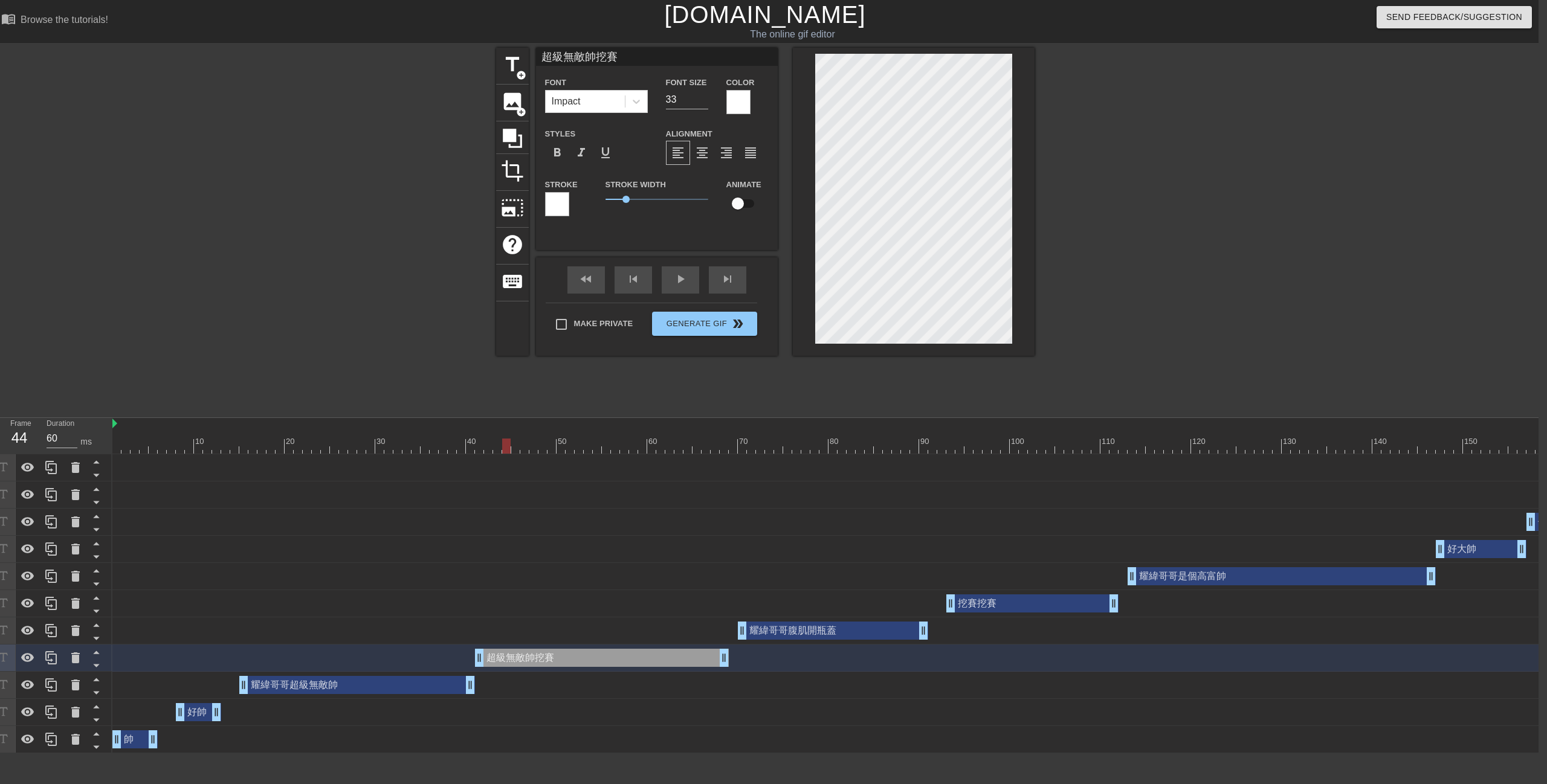
click at [1145, 147] on div at bounding box center [1140, 229] width 181 height 362
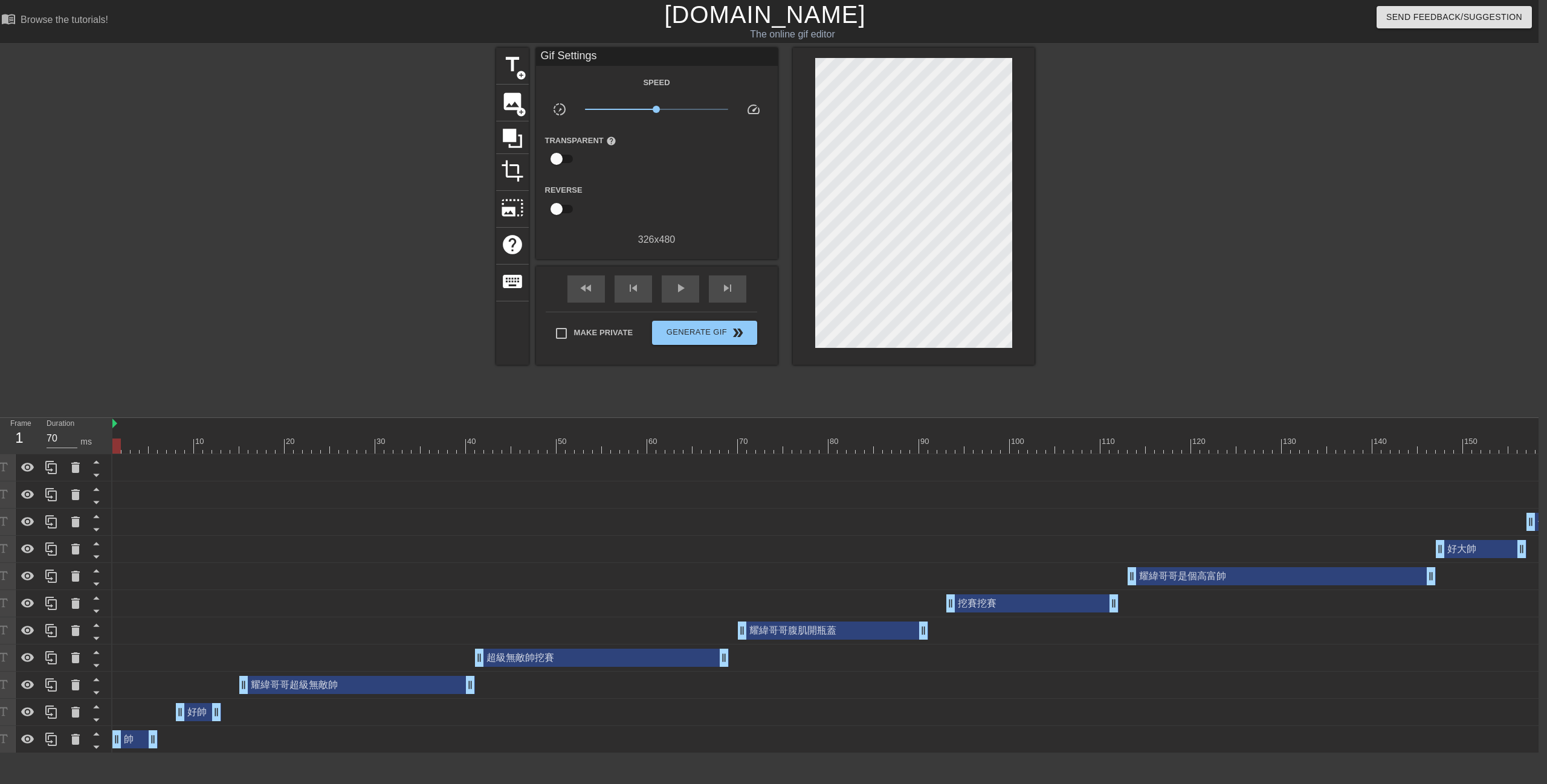
drag, startPoint x: 592, startPoint y: 443, endPoint x: 287, endPoint y: 370, distance: 313.6
click at [88, 425] on div "Frame 1 Duration 70 ms 10 20 30 40 50 60 70 80 90 100 110 120 130 140 150" at bounding box center [765, 585] width 1547 height 335
click at [678, 278] on div "play_arrow" at bounding box center [680, 288] width 38 height 27
click at [668, 276] on div "pause" at bounding box center [680, 288] width 38 height 27
click at [582, 339] on label "Make Private" at bounding box center [591, 333] width 84 height 25
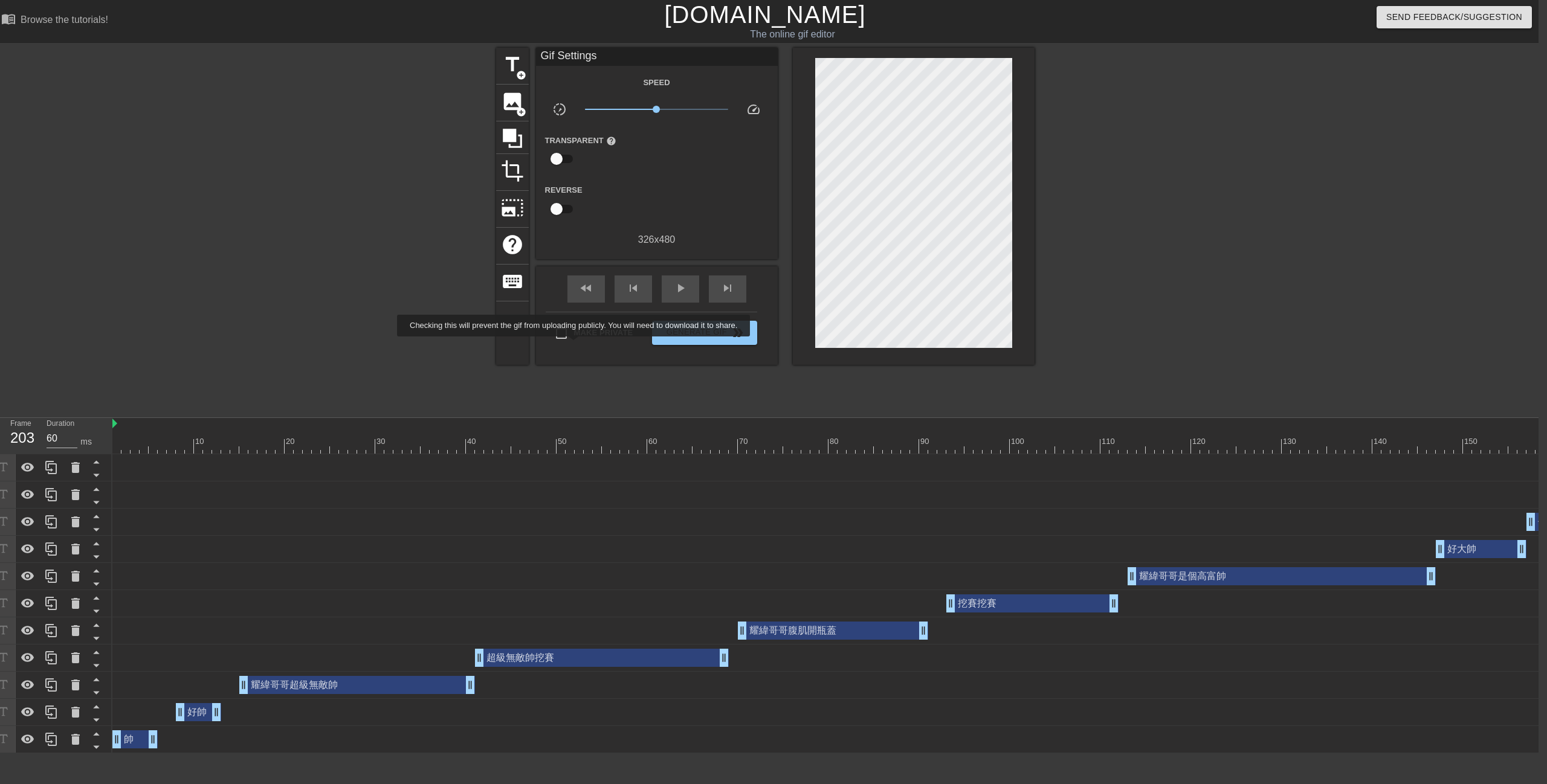
click at [574, 339] on input "Make Private" at bounding box center [561, 333] width 25 height 25
click at [689, 331] on span "Generate Gif double_arrow" at bounding box center [704, 332] width 95 height 15
